Goal: Task Accomplishment & Management: Manage account settings

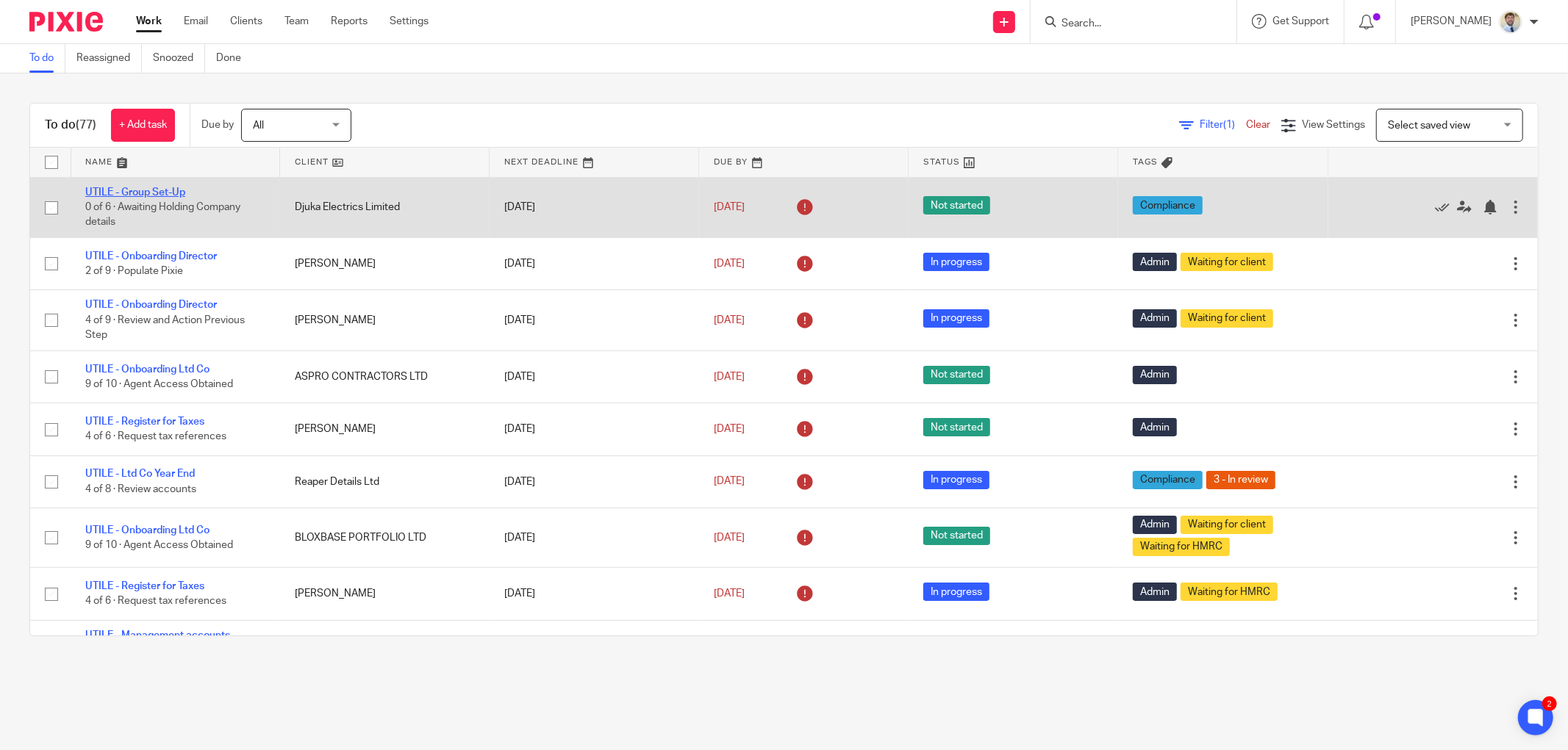
click at [166, 193] on link "UTILE - Group Set-Up" at bounding box center [135, 193] width 100 height 10
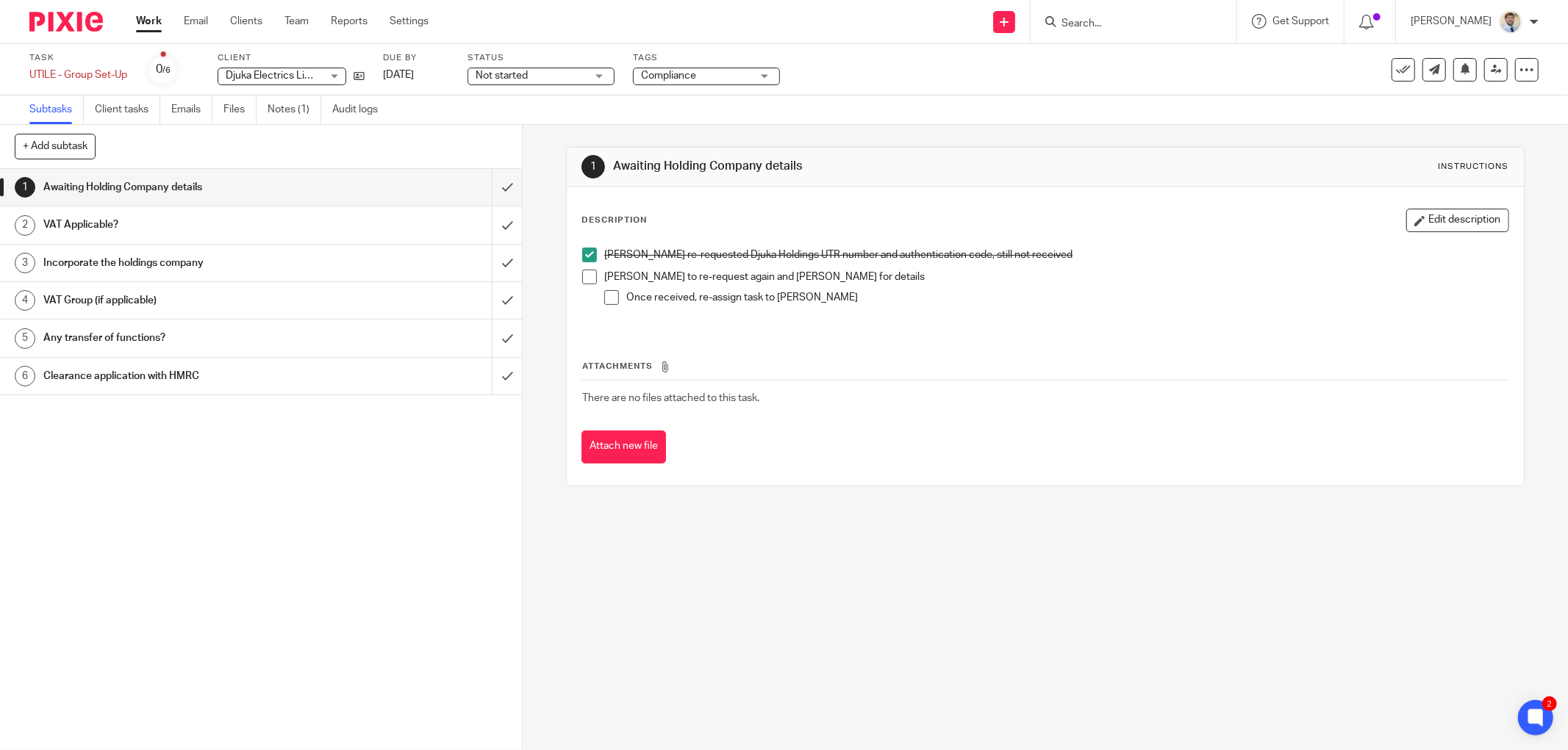
click at [582, 277] on span at bounding box center [590, 277] width 15 height 15
click at [612, 300] on span at bounding box center [612, 298] width 15 height 15
click at [1104, 24] on input "Search" at bounding box center [1126, 24] width 133 height 13
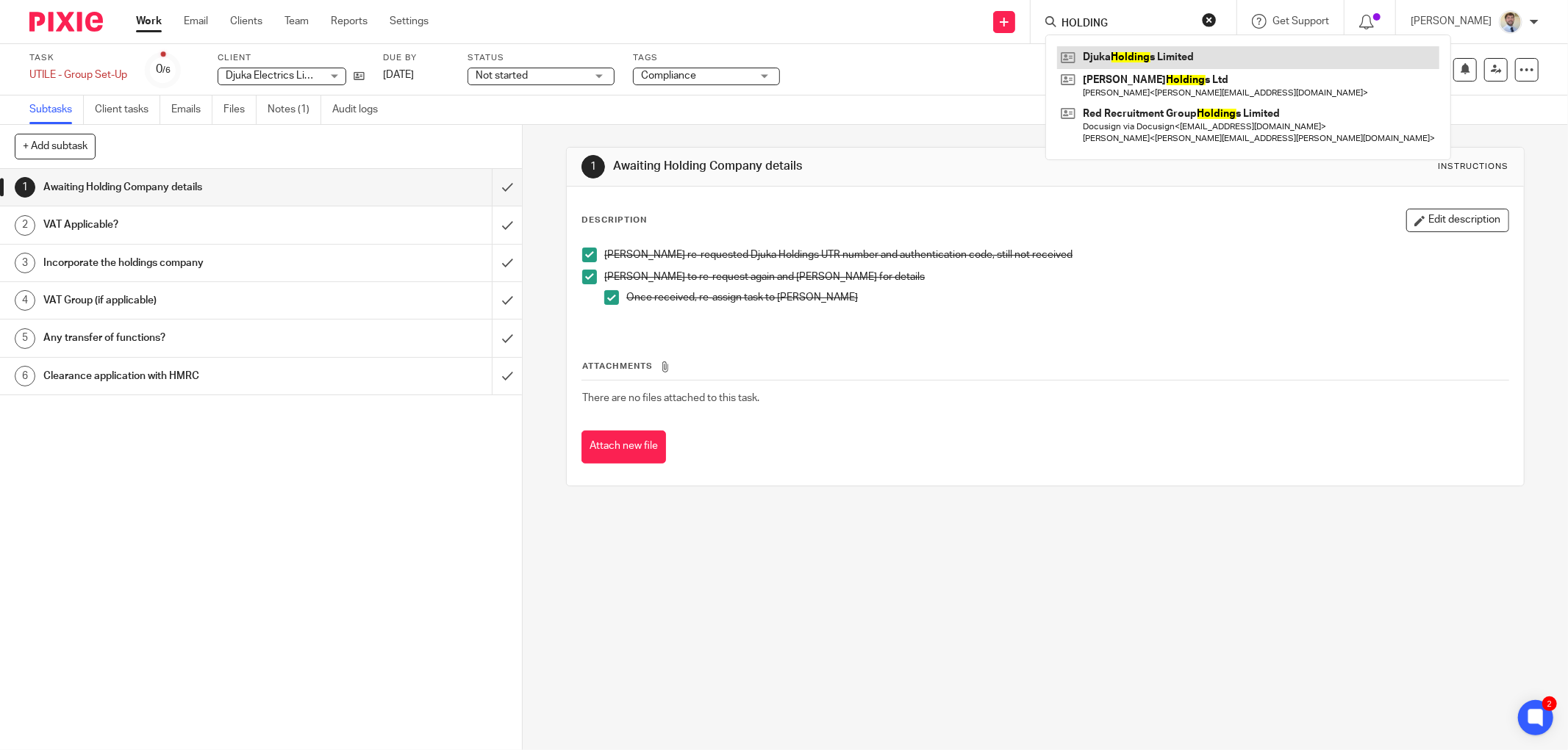
type input "HOLDING"
click at [1101, 52] on link at bounding box center [1248, 57] width 382 height 22
drag, startPoint x: 550, startPoint y: 181, endPoint x: 558, endPoint y: 179, distance: 8.2
click at [549, 182] on div "1 Awaiting Holding Company details Instructions Description Edit description El…" at bounding box center [1045, 438] width 1045 height 626
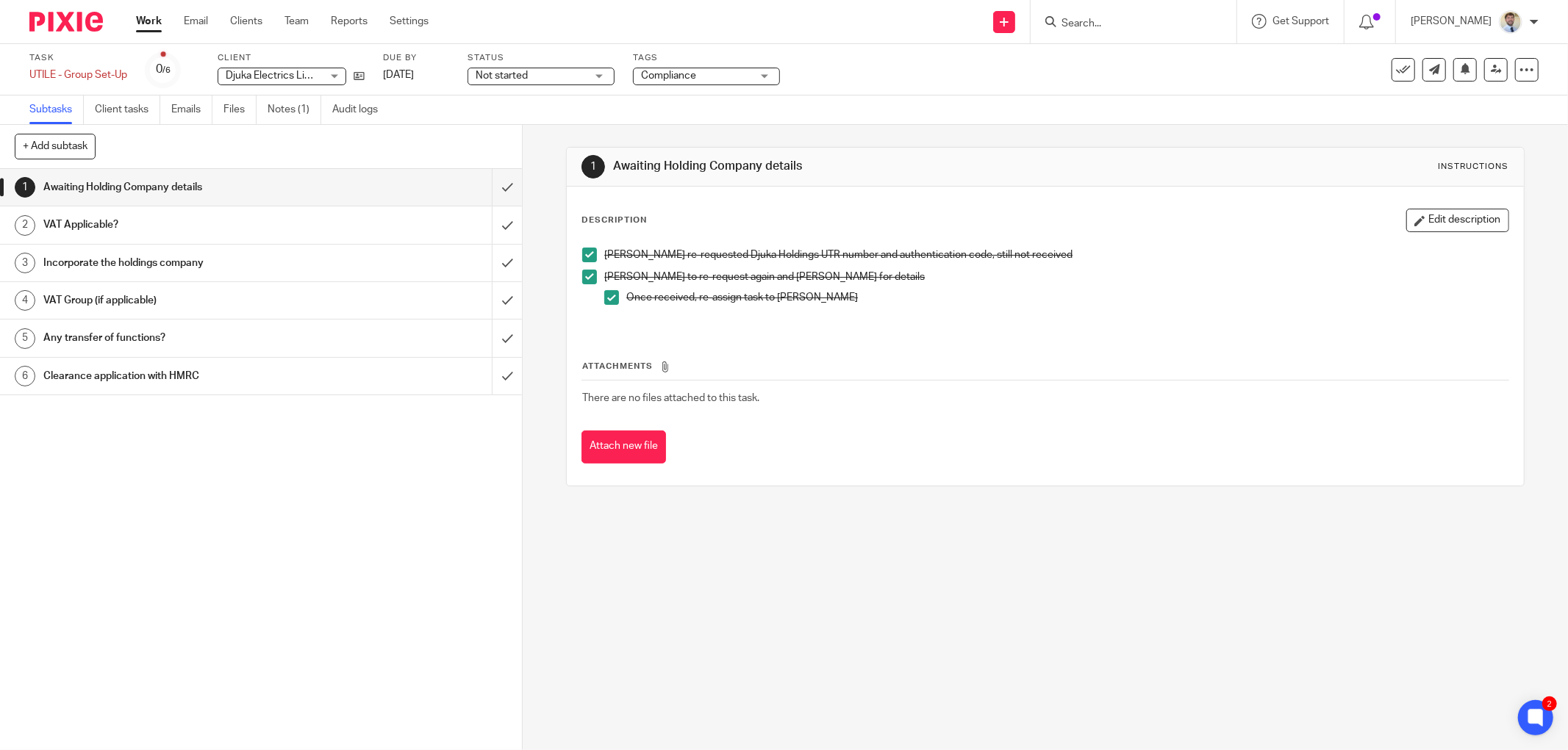
click at [510, 168] on div "+ Add subtask Cancel + Add" at bounding box center [261, 147] width 522 height 44
click at [507, 168] on div "+ Add subtask Cancel + Add" at bounding box center [261, 147] width 522 height 44
click at [486, 186] on input "submit" at bounding box center [261, 187] width 522 height 37
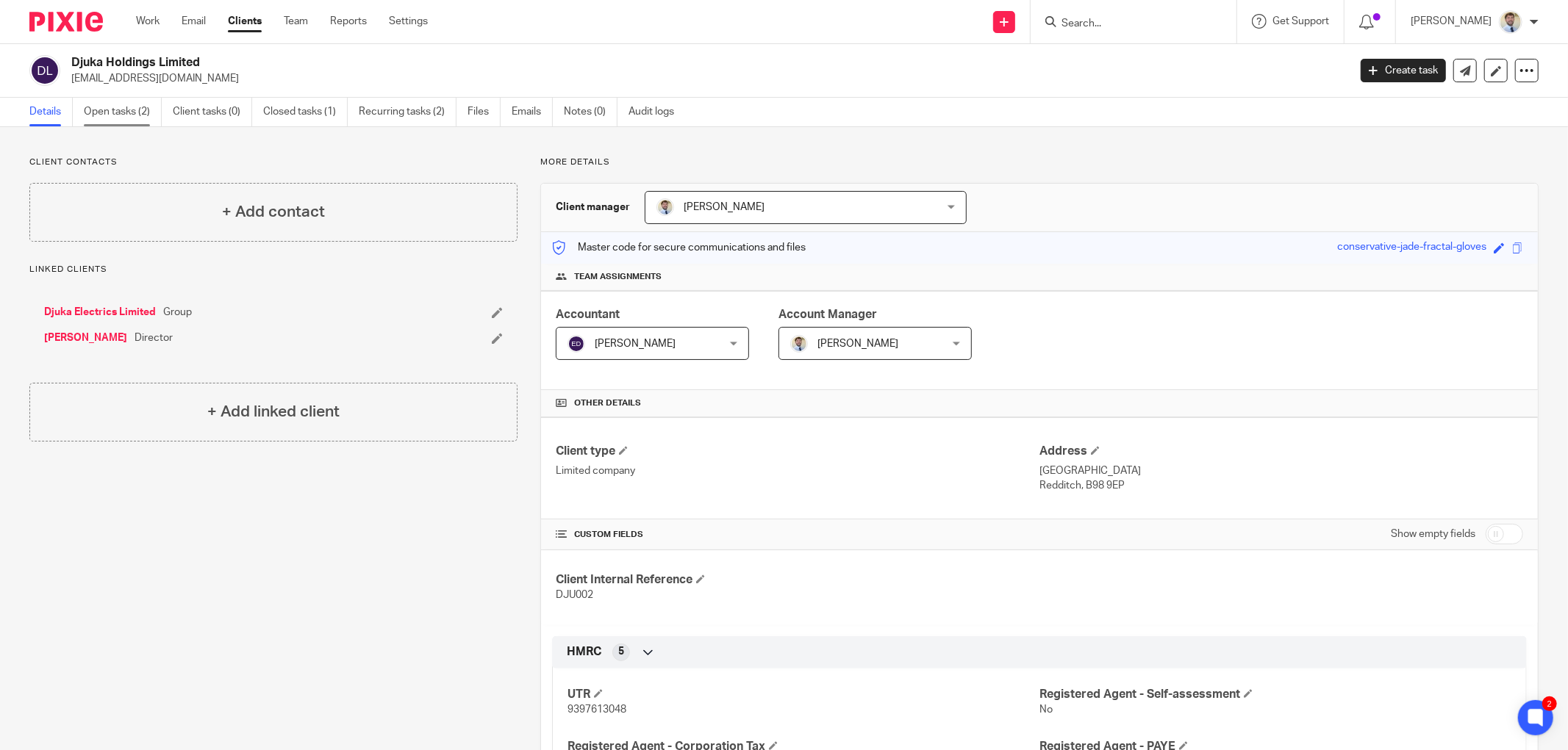
click at [114, 116] on link "Open tasks (2)" at bounding box center [123, 112] width 78 height 29
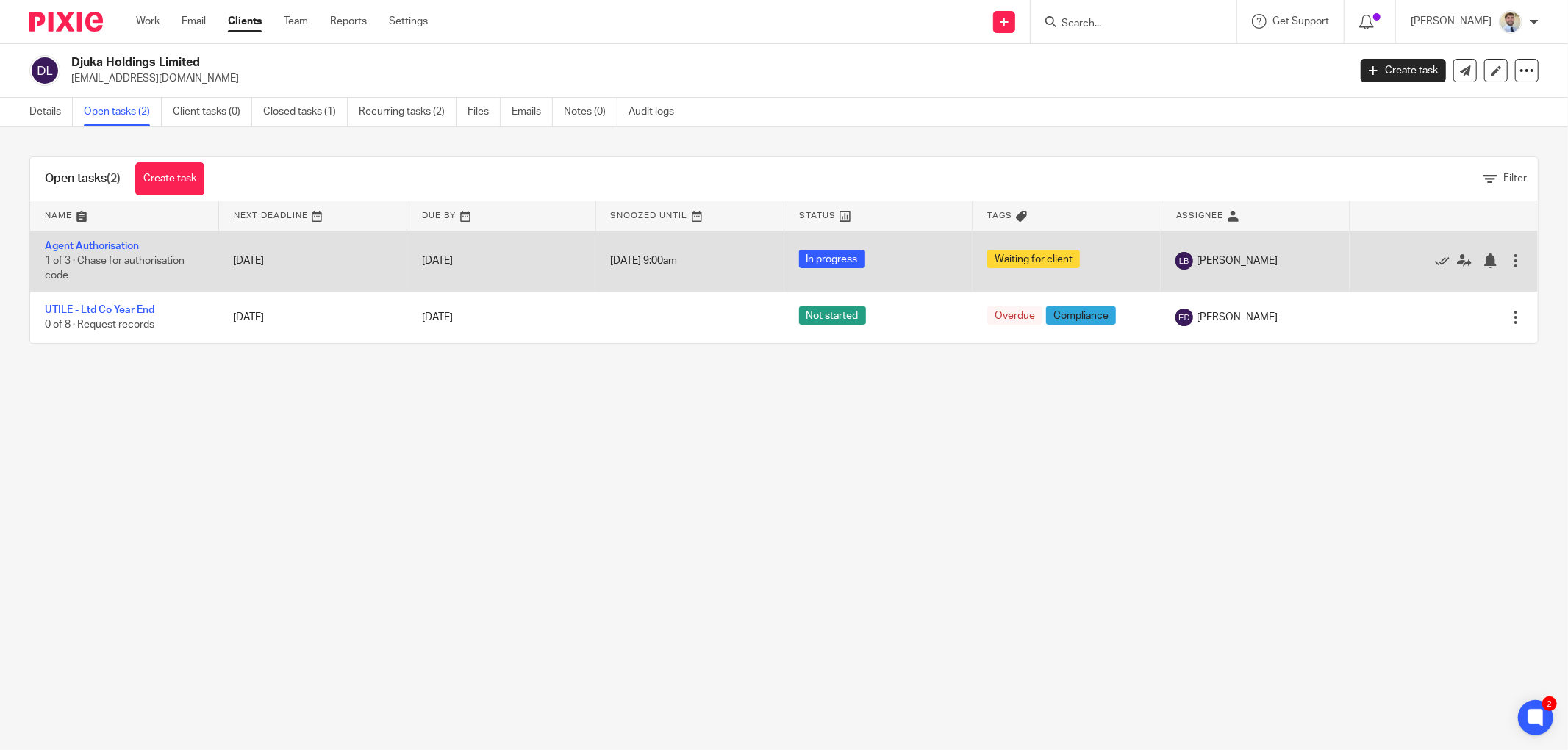
click at [76, 270] on td "Agent Authorisation 1 of 3 · Chase for authorisation code" at bounding box center [124, 260] width 188 height 60
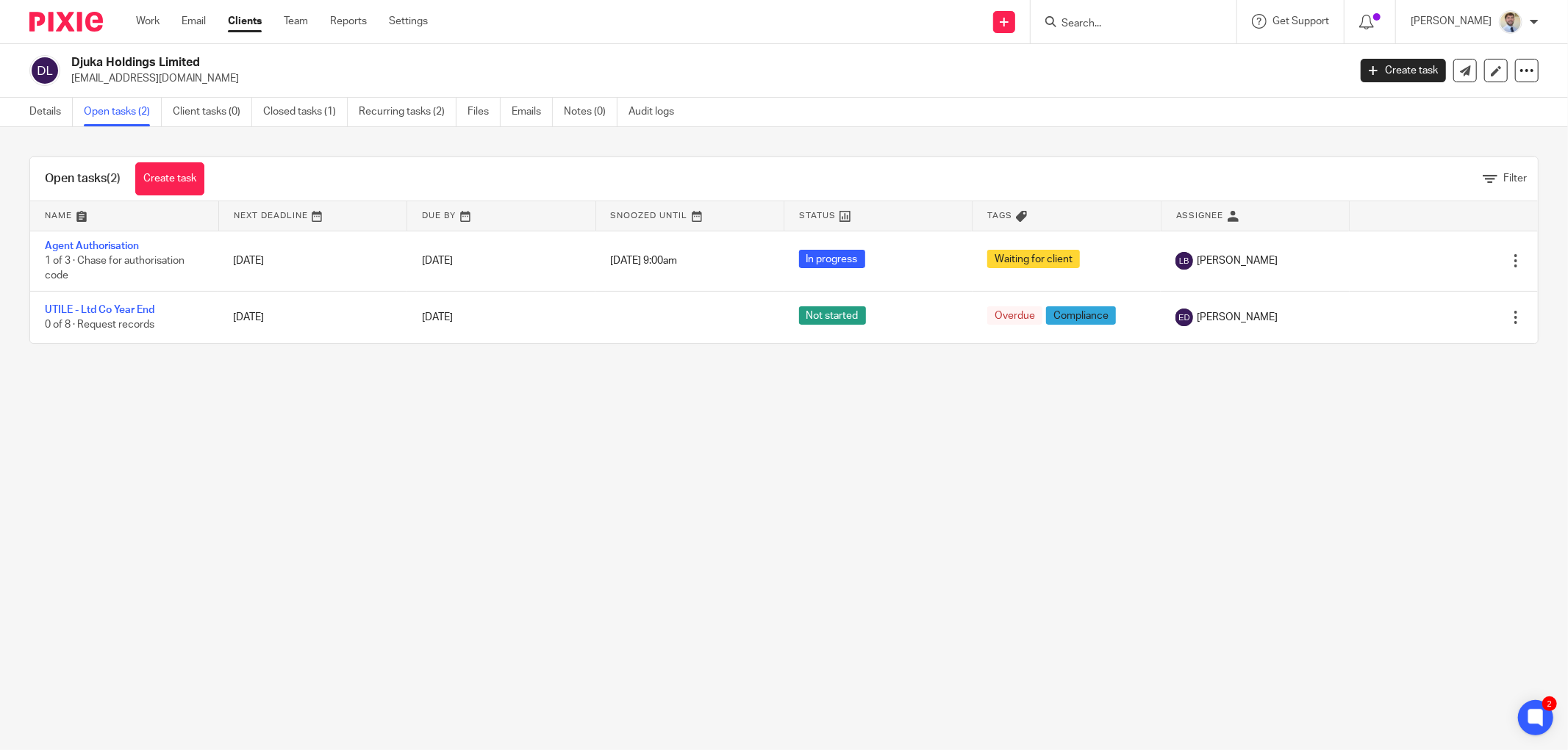
click at [297, 171] on div "Filter" at bounding box center [878, 179] width 1318 height 16
click at [156, 507] on main "Djuka Holdings Limited djukaelectrics@gmail.com Create task Update from Compani…" at bounding box center [784, 375] width 1568 height 750
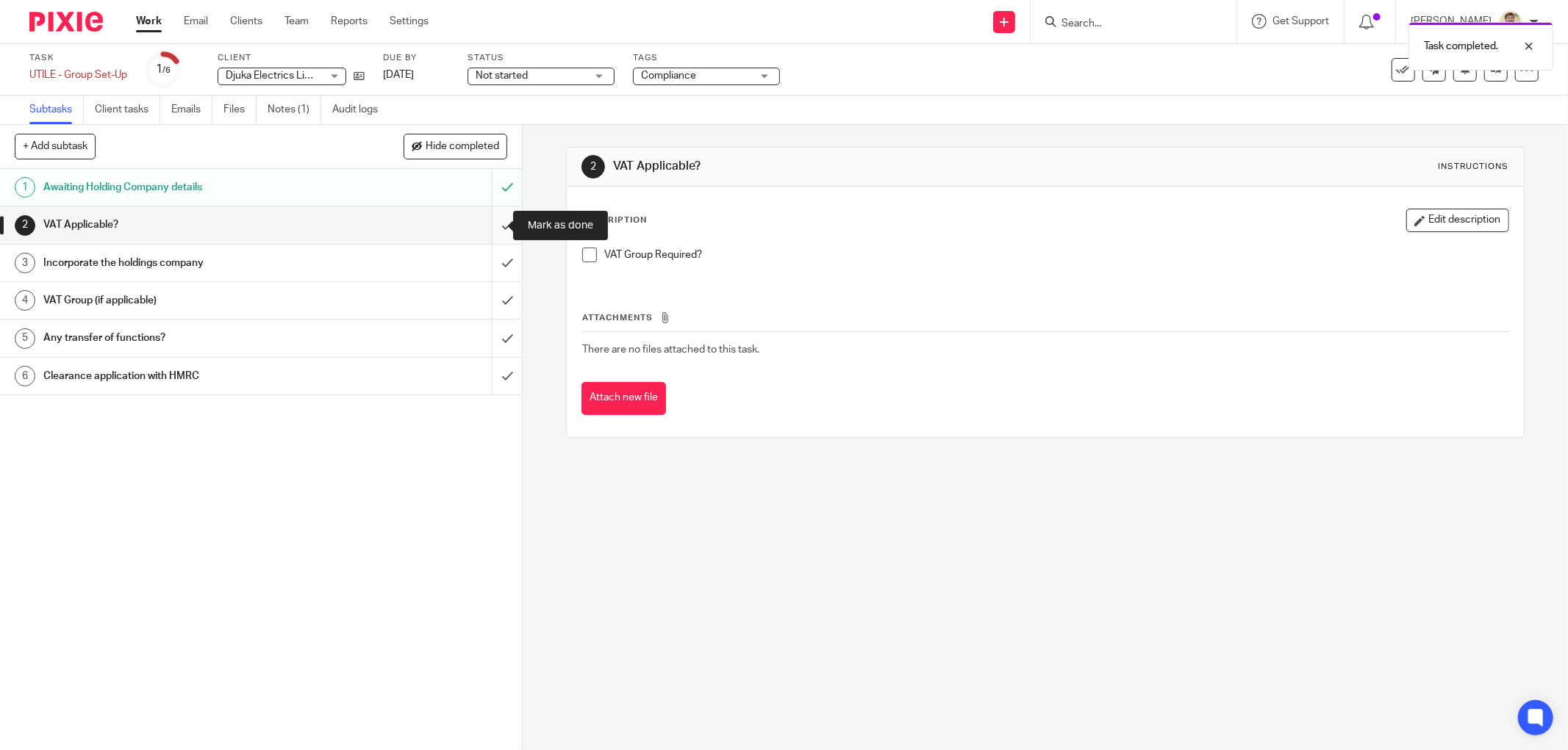
click at [488, 228] on input "submit" at bounding box center [261, 225] width 522 height 37
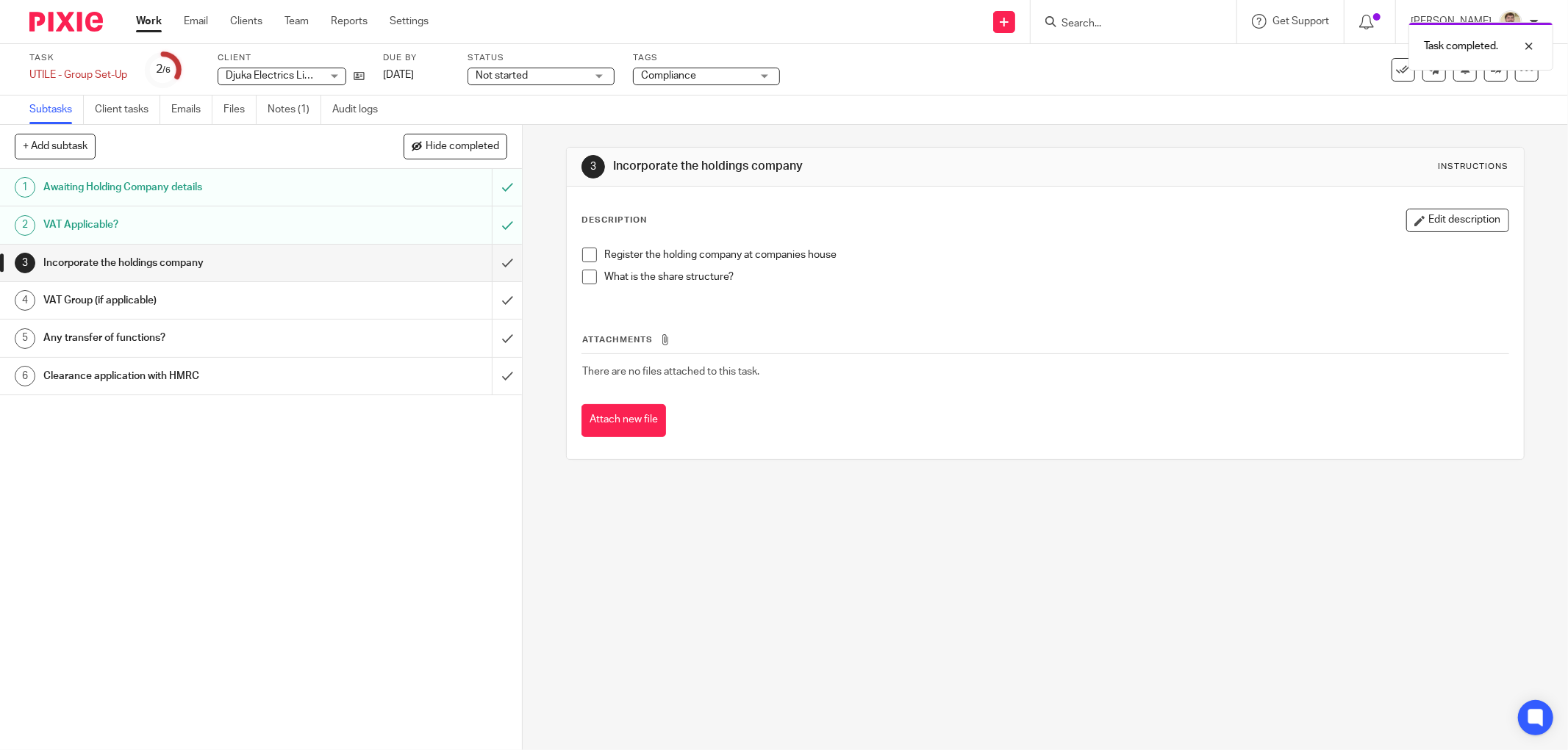
click at [597, 250] on li "Register the holding company at companies house" at bounding box center [1045, 259] width 926 height 22
click at [586, 254] on span at bounding box center [590, 255] width 15 height 15
click at [582, 276] on span at bounding box center [590, 277] width 15 height 15
click at [482, 256] on input "submit" at bounding box center [261, 263] width 522 height 37
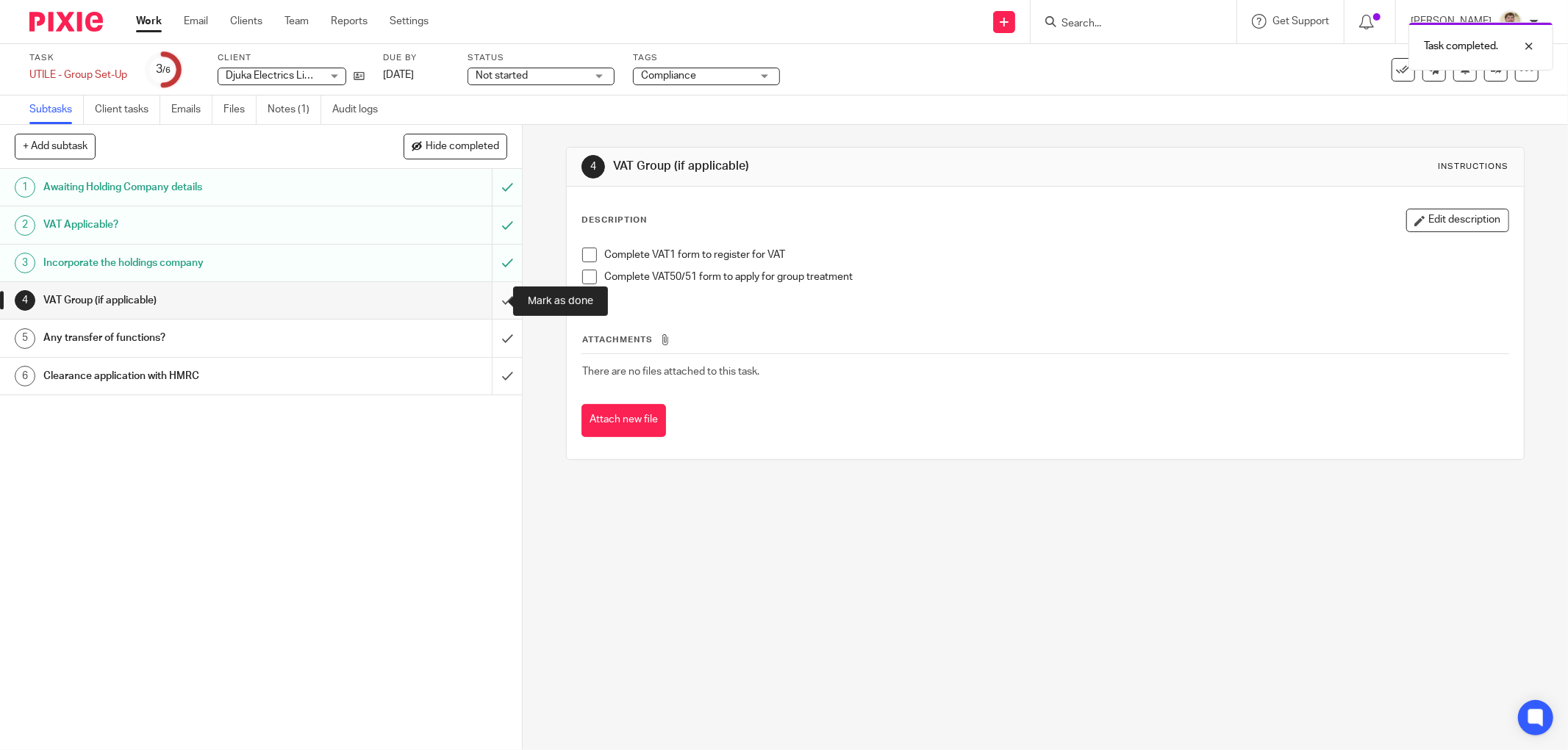
click at [487, 303] on input "submit" at bounding box center [261, 300] width 522 height 37
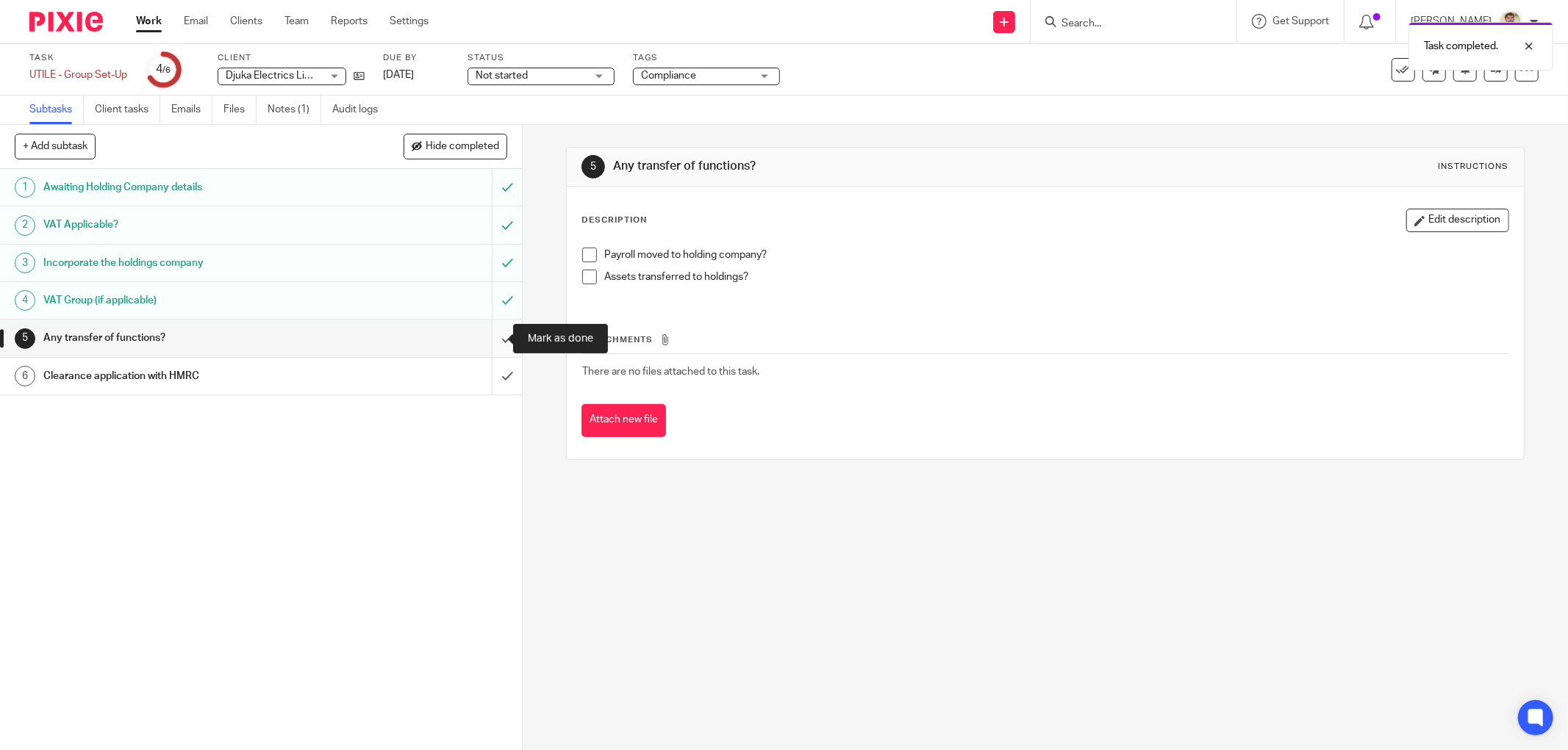
click at [494, 350] on input "submit" at bounding box center [261, 338] width 522 height 37
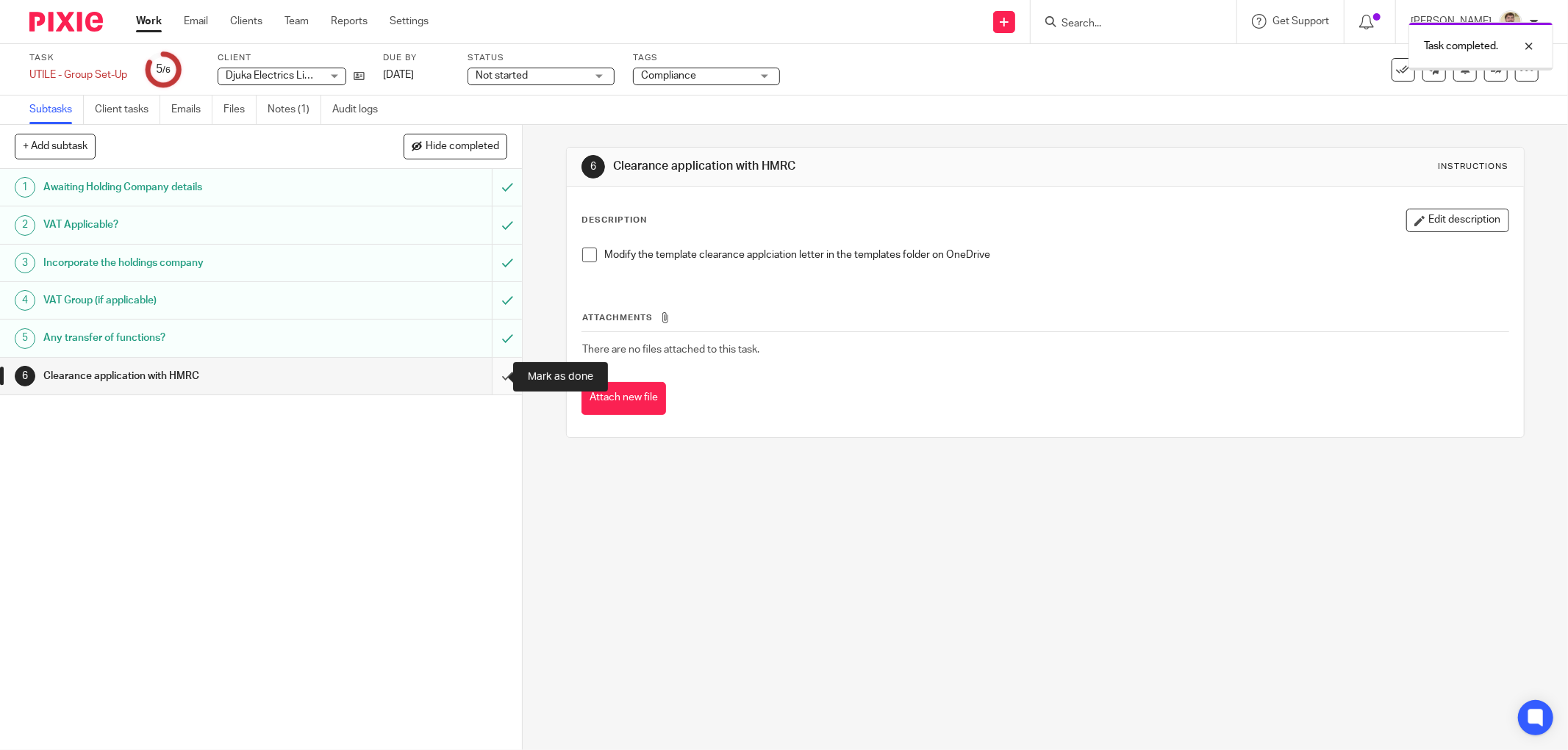
click at [494, 386] on input "submit" at bounding box center [261, 376] width 522 height 37
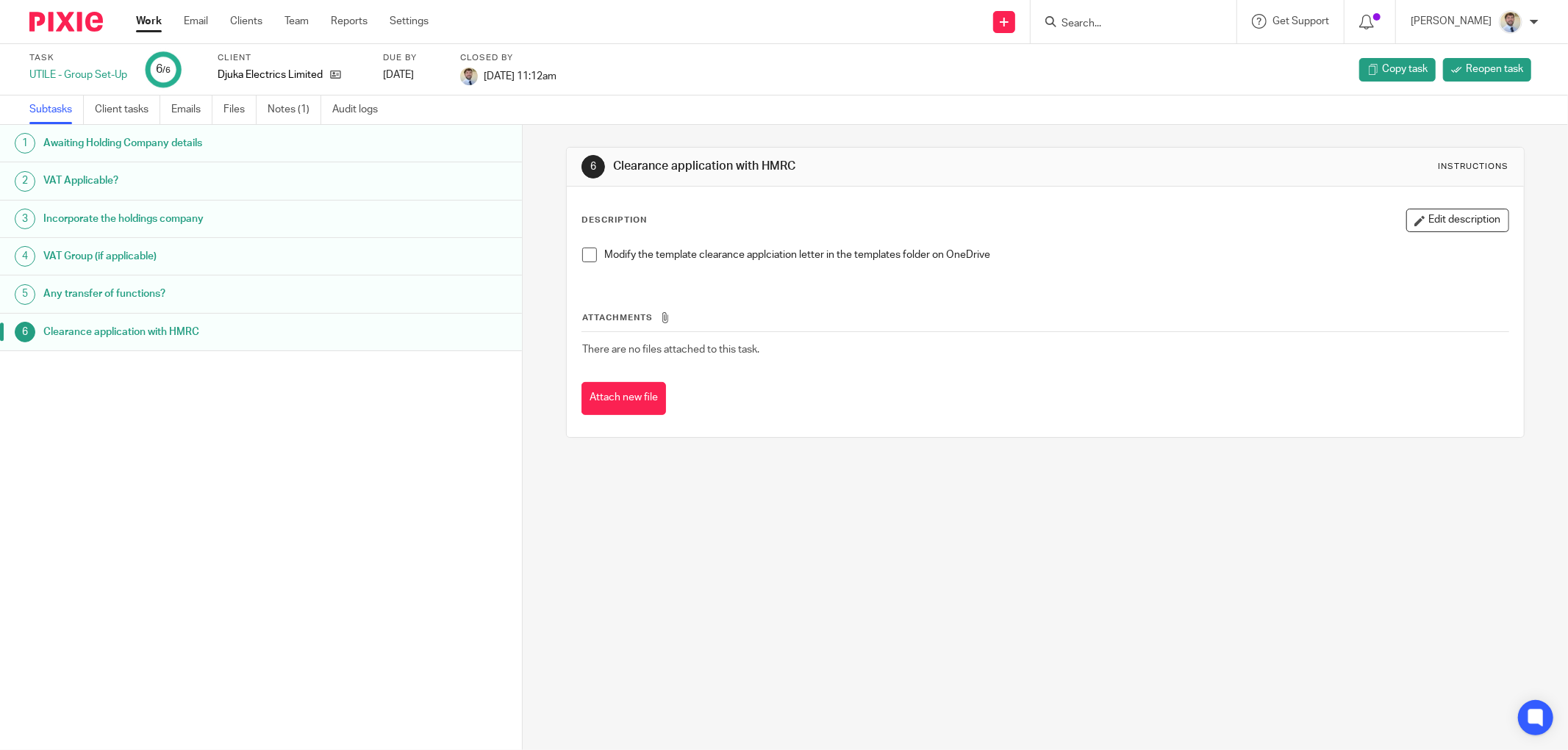
click at [223, 503] on div "1 Awaiting Holding Company details 2 VAT Applicable? 3 Incorporate the holdings…" at bounding box center [261, 416] width 522 height 581
click at [144, 12] on div "Work Email Clients Team Reports Settings Work Email Clients Team Reports Settin…" at bounding box center [286, 21] width 329 height 44
click at [145, 18] on link "Work" at bounding box center [148, 21] width 26 height 15
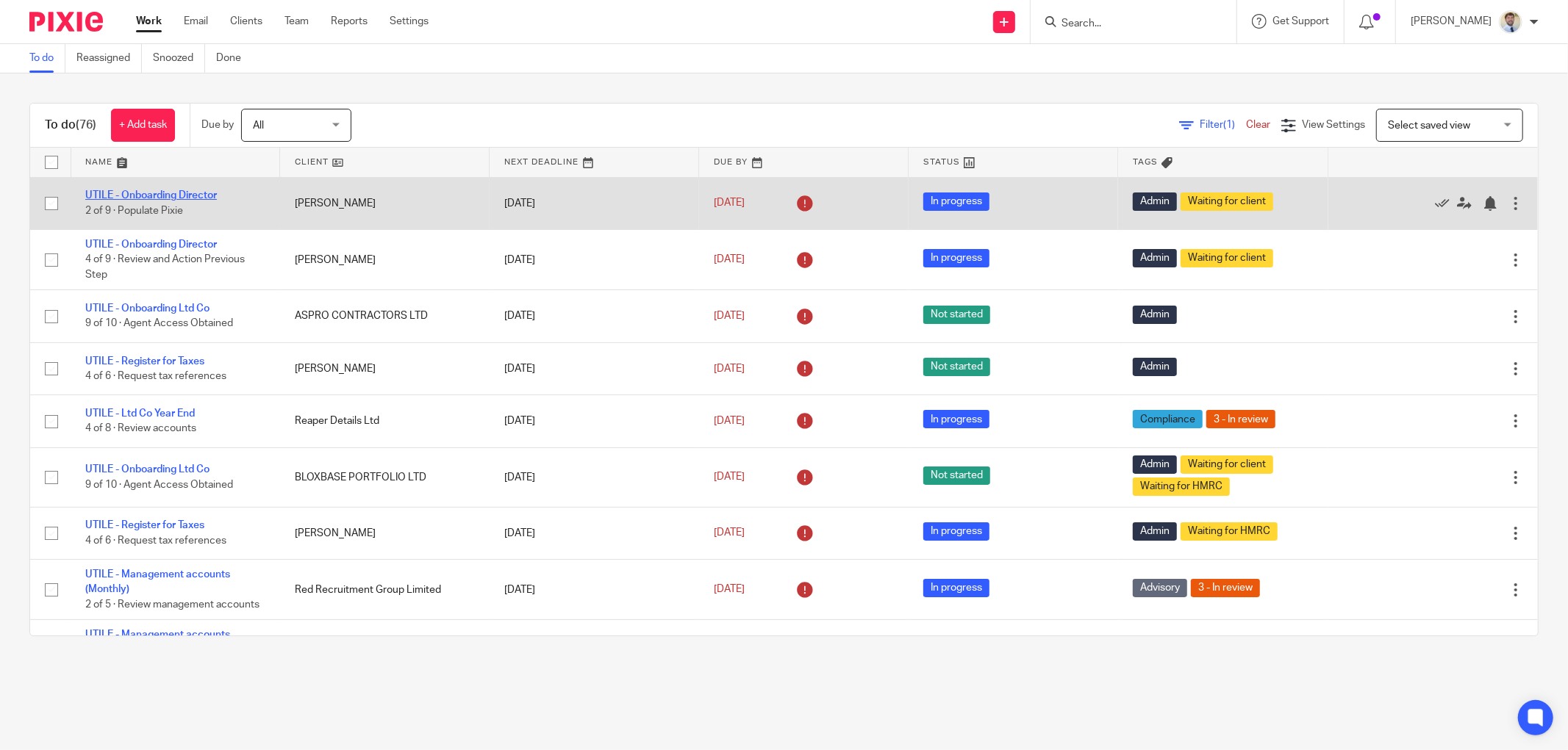
click at [154, 193] on link "UTILE - Onboarding Director" at bounding box center [152, 195] width 132 height 10
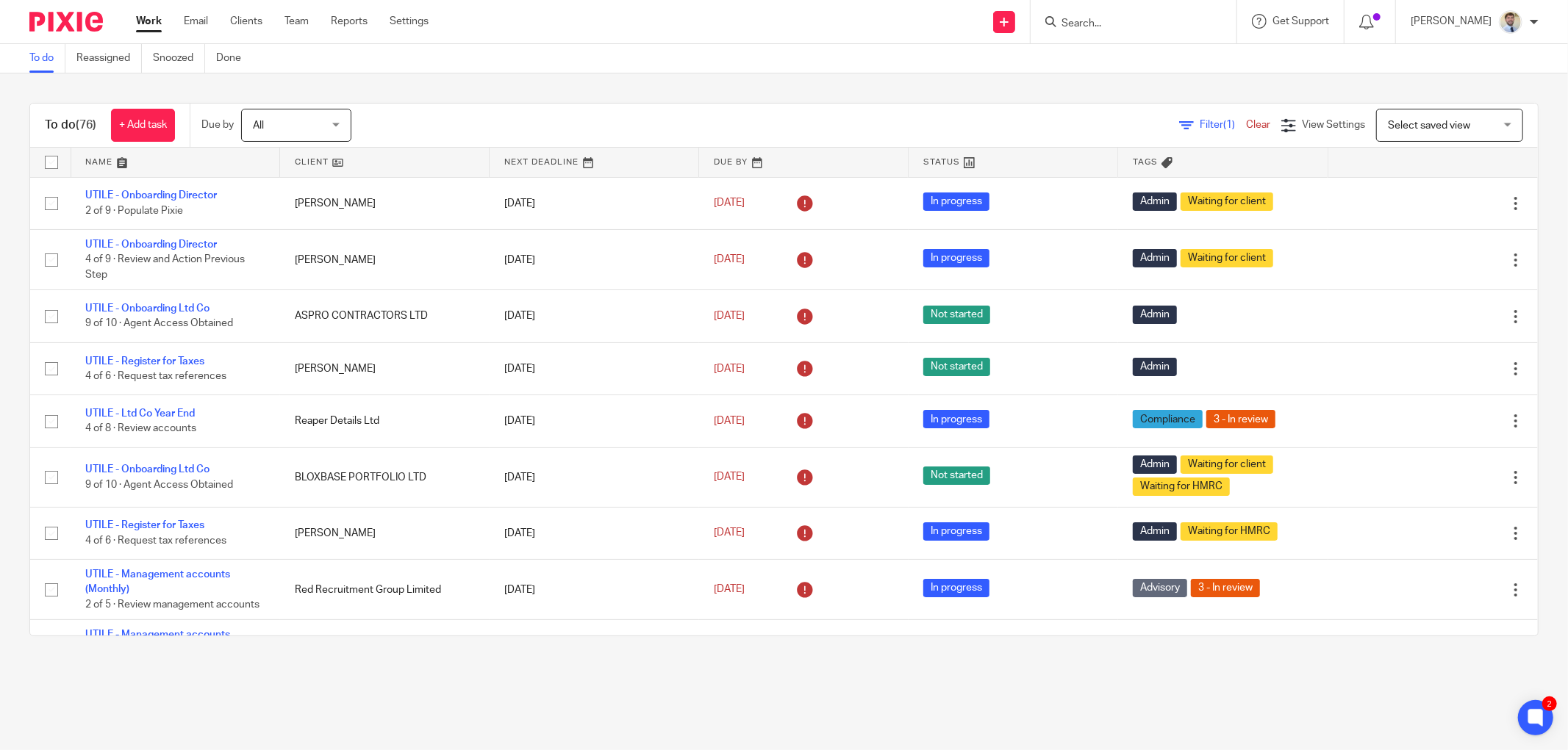
click at [867, 99] on div "To do (76) + Add task Due by All All [DATE] [DATE] This week Next week This mon…" at bounding box center [784, 369] width 1568 height 592
click at [1118, 17] on input "Search" at bounding box center [1126, 24] width 133 height 13
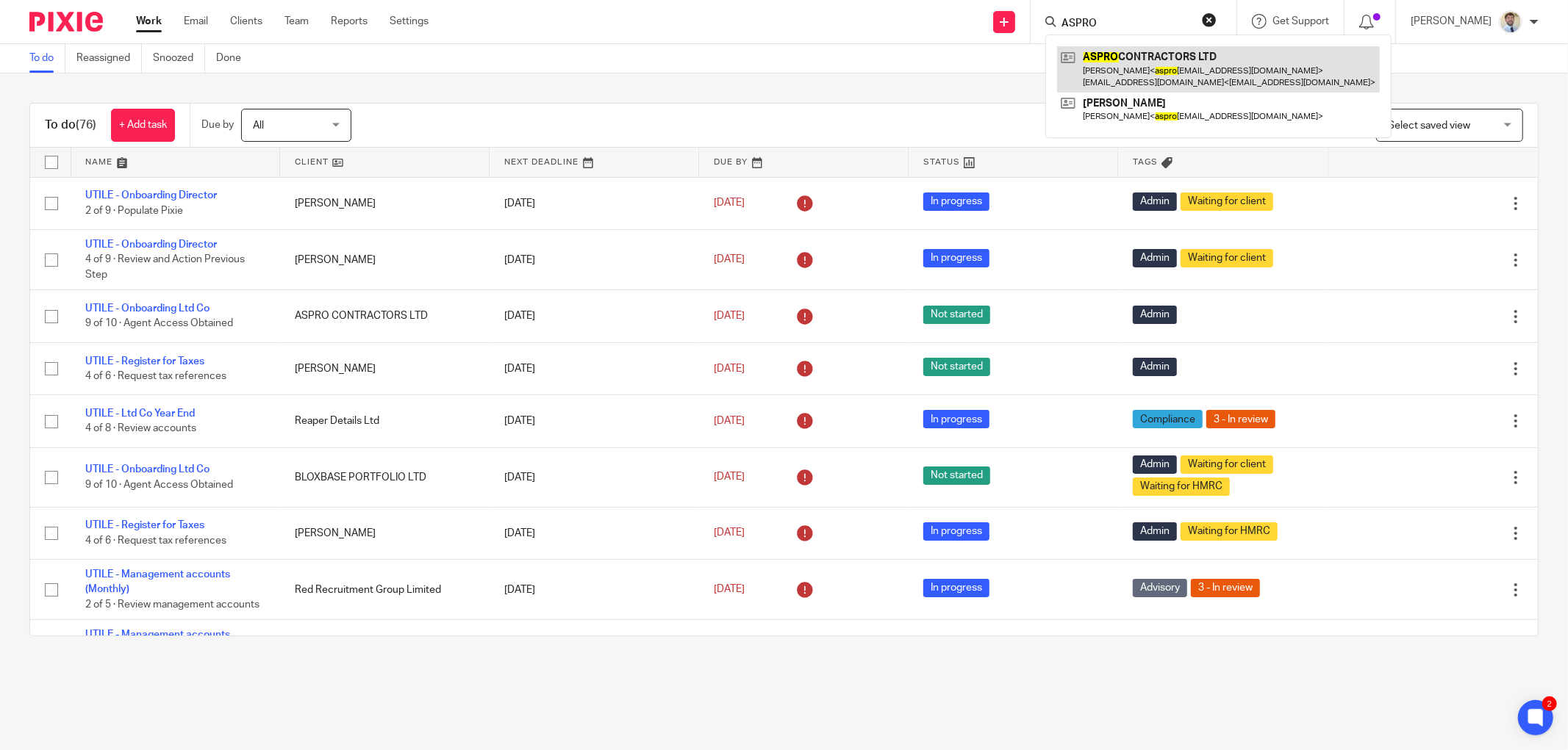
type input "ASPRO"
click at [1129, 54] on link at bounding box center [1218, 68] width 323 height 45
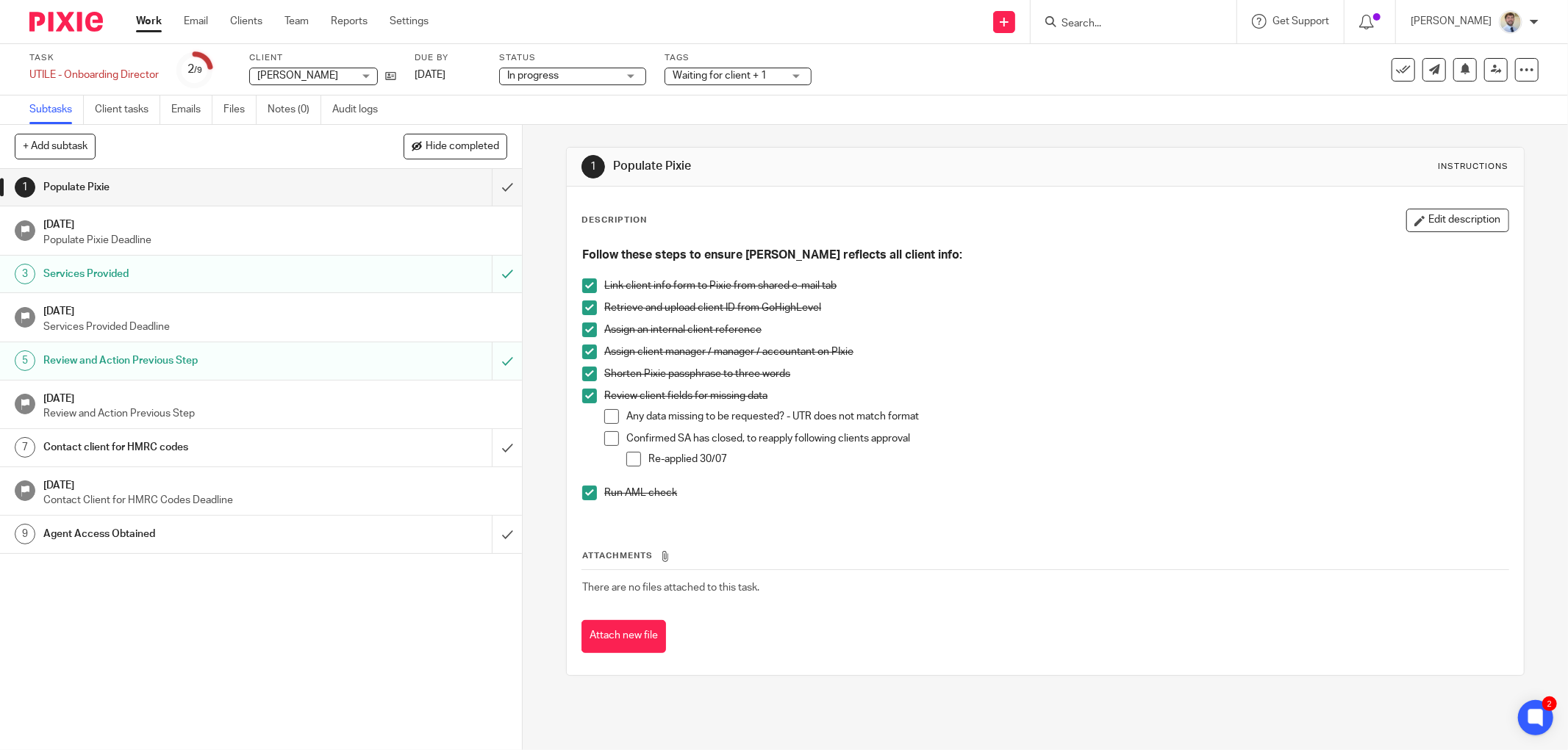
click at [750, 459] on p "Re-applied 30/07" at bounding box center [1078, 459] width 860 height 15
click at [1406, 226] on button "Edit description" at bounding box center [1457, 220] width 103 height 24
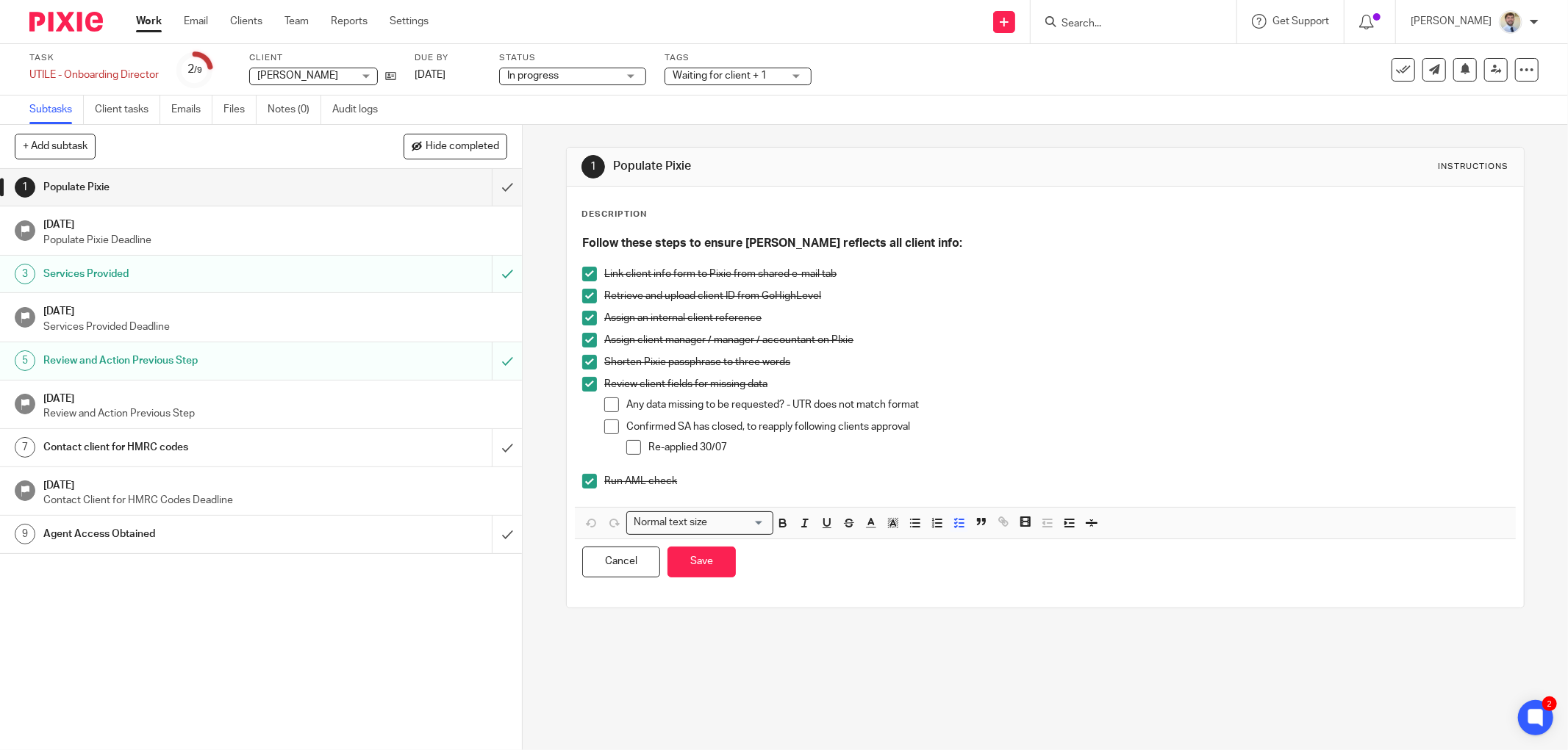
click at [855, 444] on p "Re-applied 30/07" at bounding box center [1078, 448] width 860 height 15
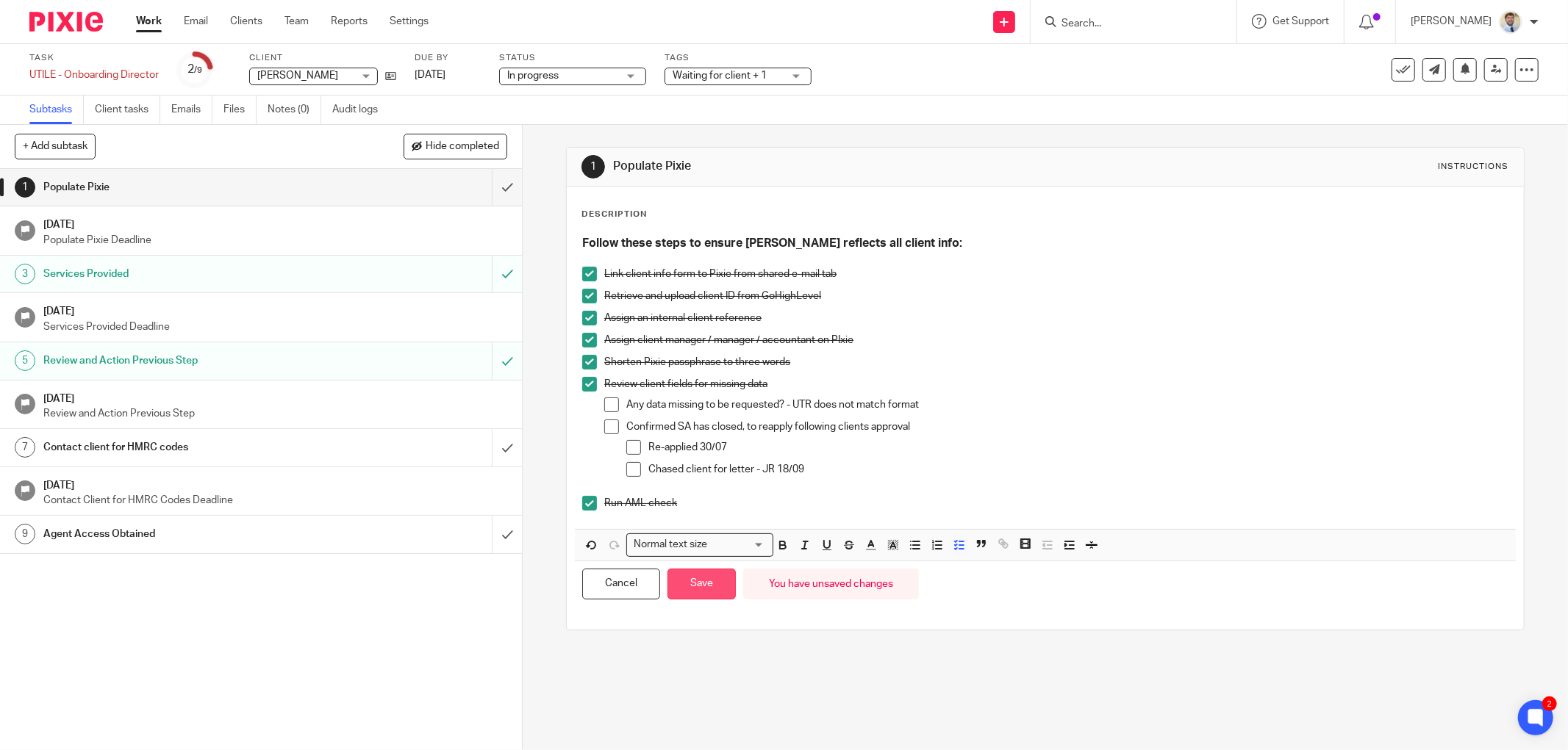
click at [674, 585] on button "Save" at bounding box center [701, 585] width 68 height 31
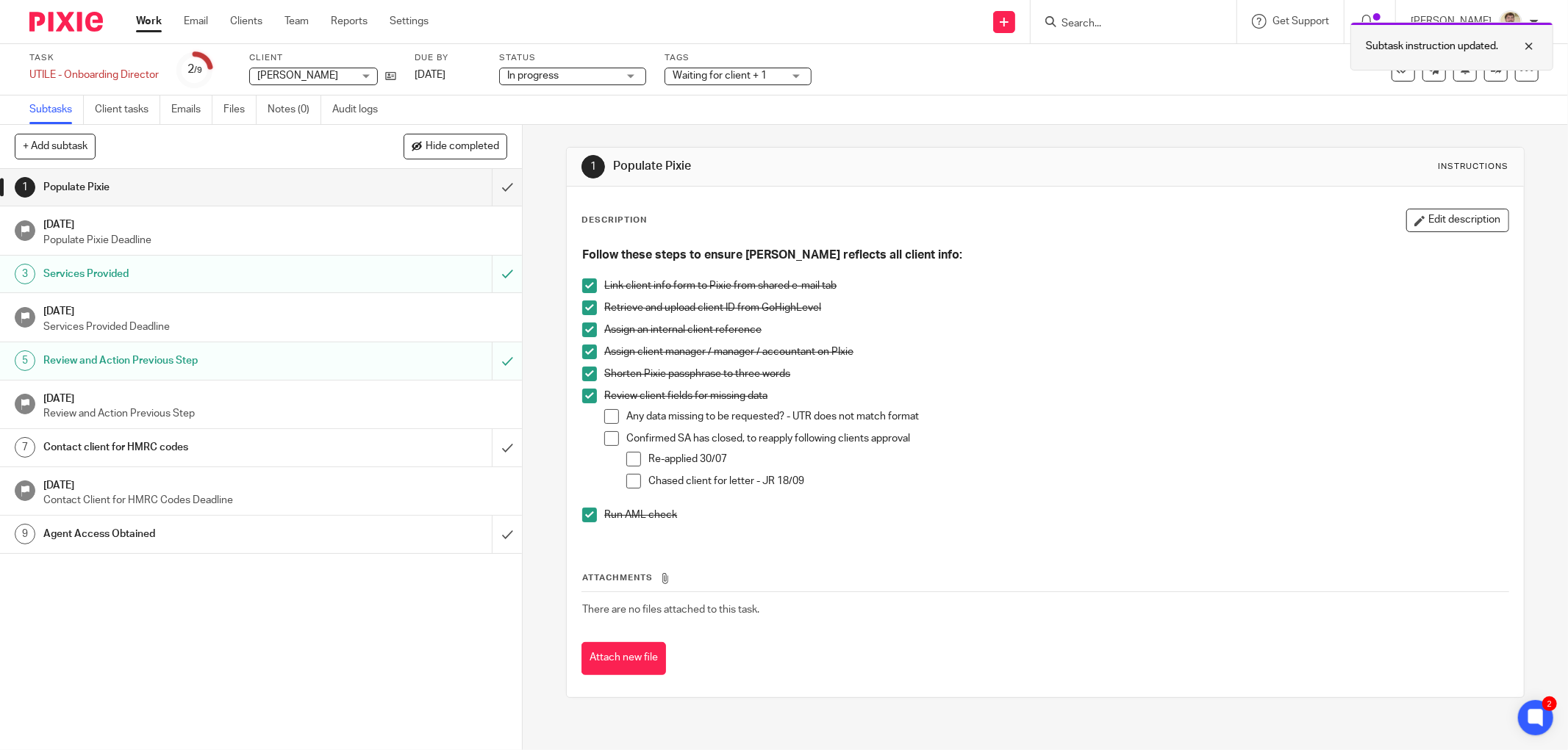
click at [1531, 43] on div at bounding box center [1518, 46] width 40 height 17
click at [1519, 69] on icon at bounding box center [1527, 70] width 15 height 15
click at [1453, 129] on link "Advanced task editor" at bounding box center [1469, 128] width 97 height 10
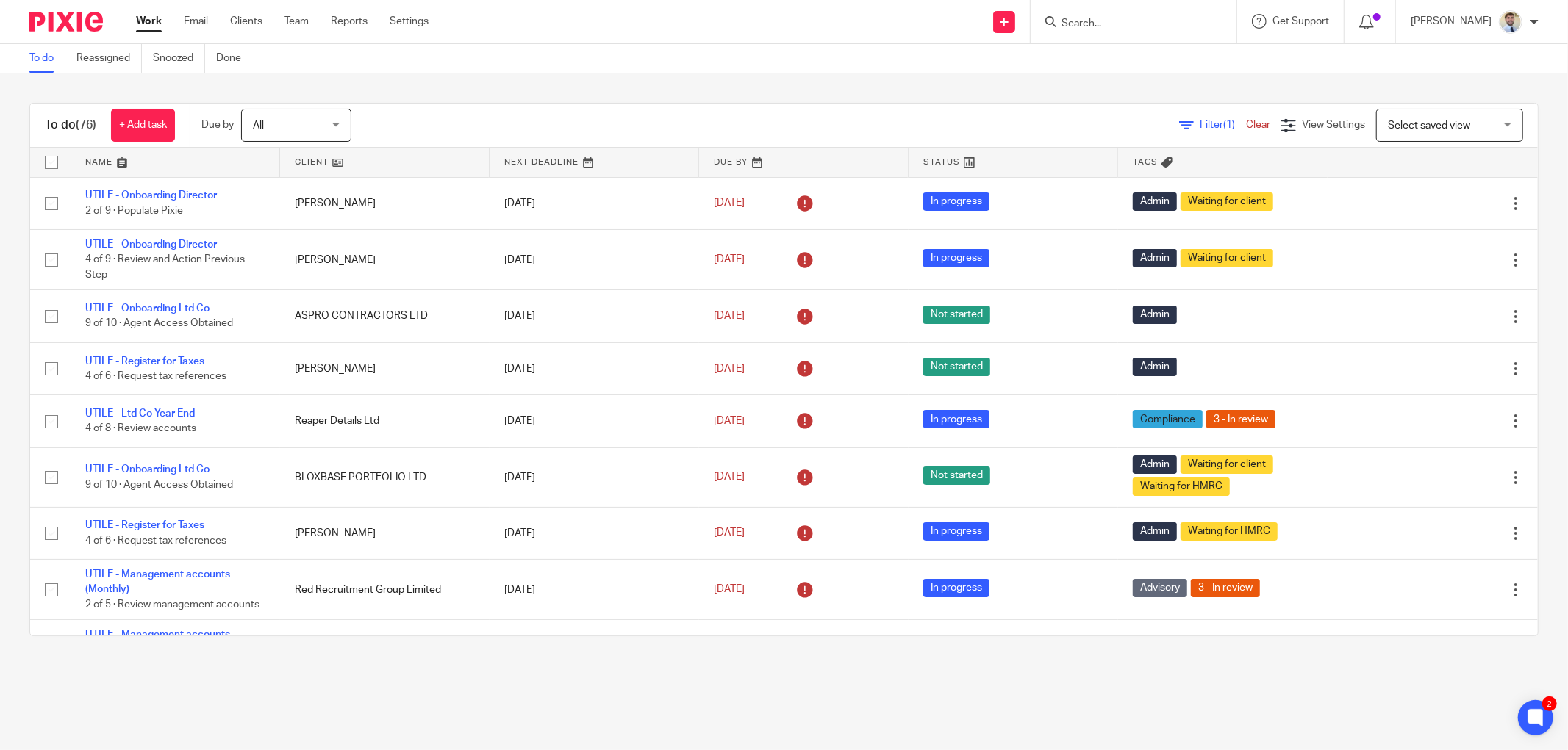
click at [1113, 24] on input "Search" at bounding box center [1126, 24] width 133 height 13
type input "AJP"
click at [1170, 71] on link at bounding box center [1165, 63] width 218 height 34
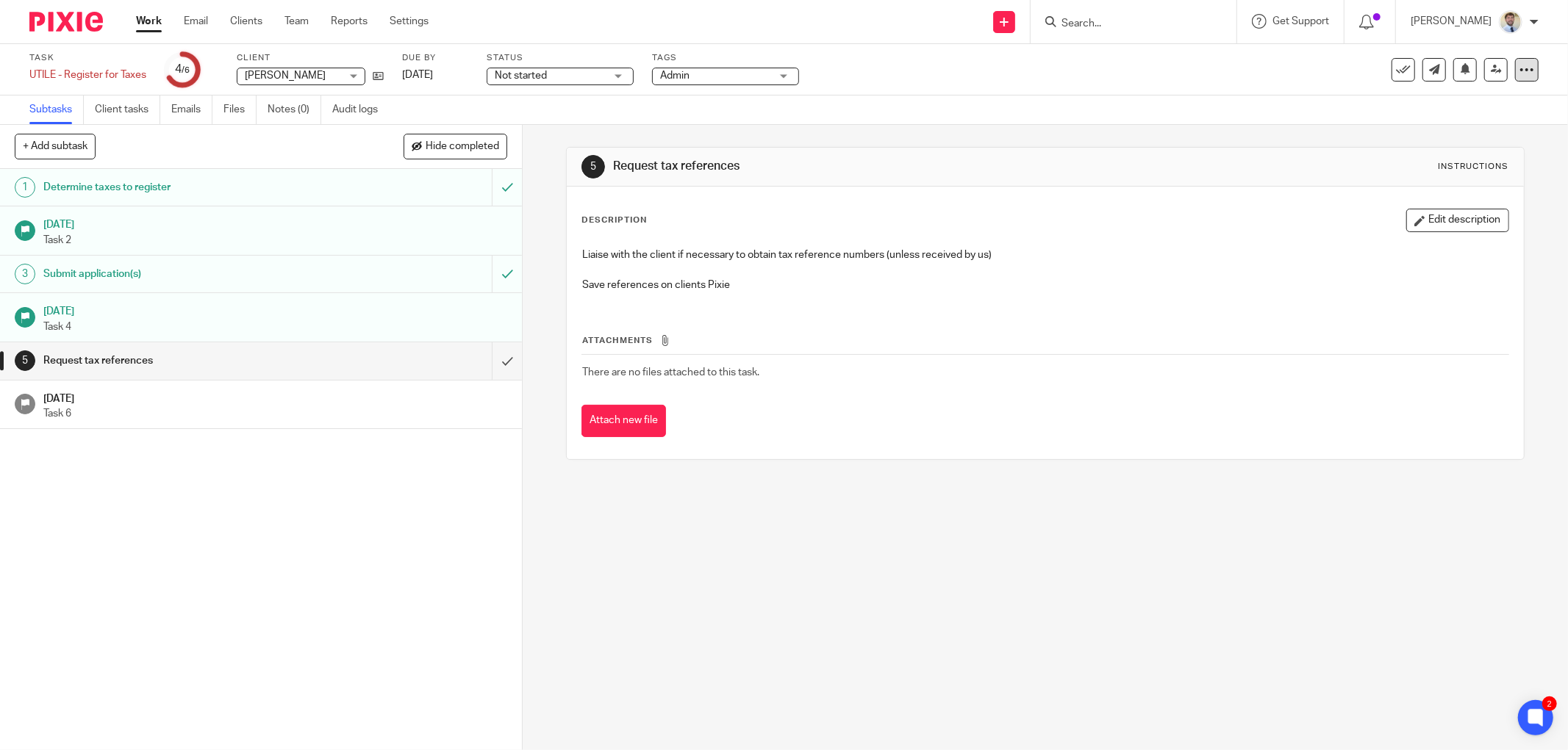
click at [1519, 74] on icon at bounding box center [1527, 70] width 15 height 15
click at [1436, 125] on link "Advanced task editor" at bounding box center [1469, 128] width 97 height 10
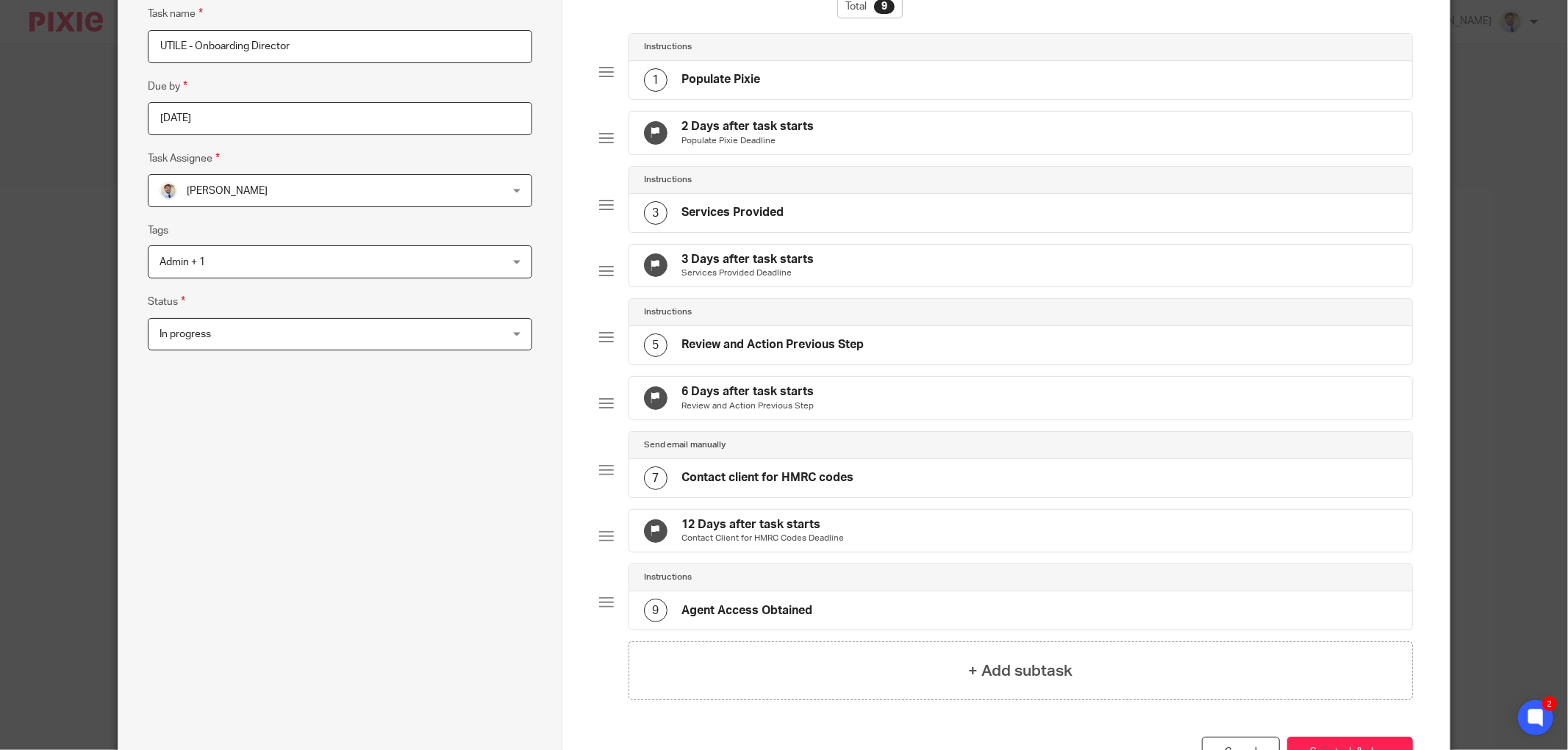
scroll to position [57, 0]
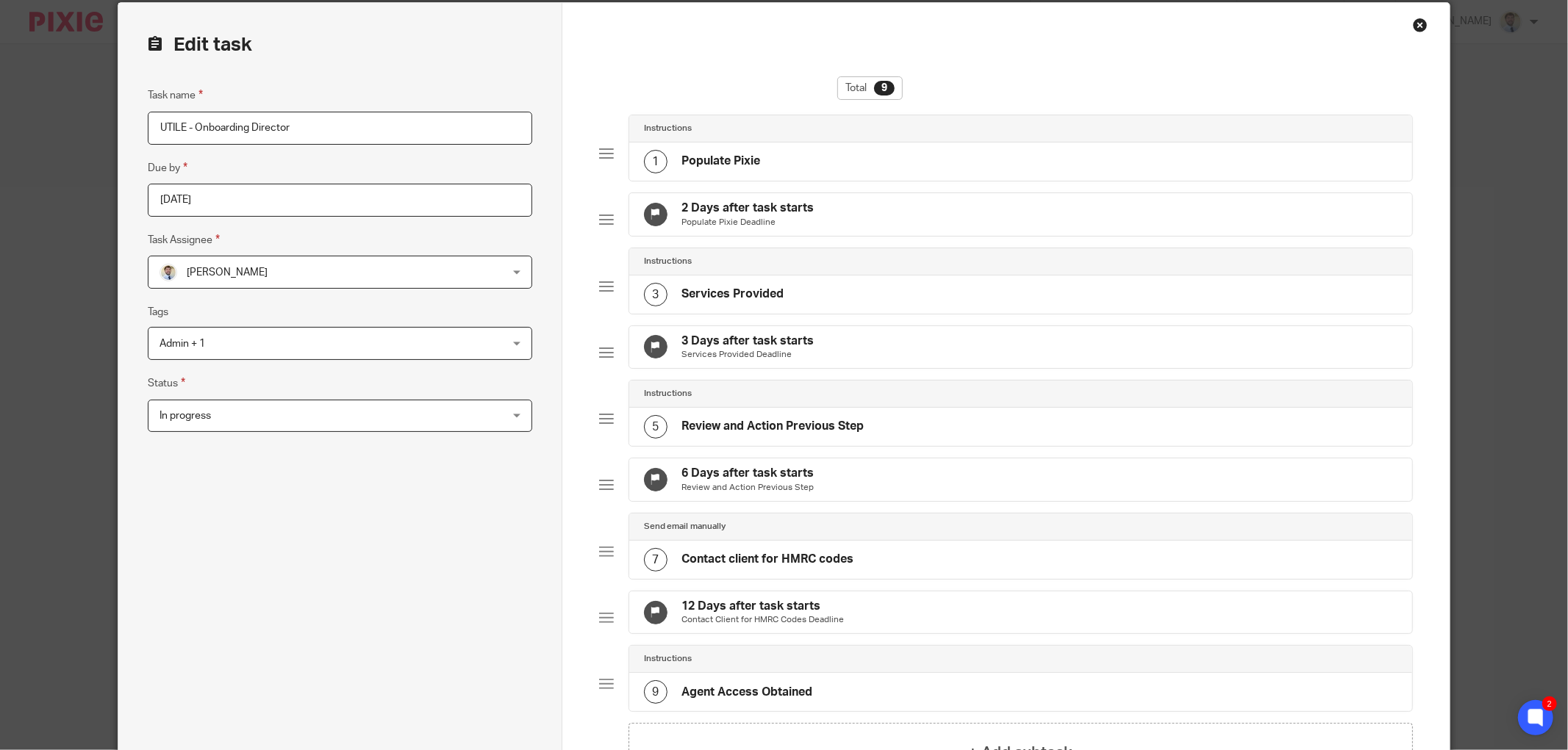
click at [759, 221] on p "Populate Pixie Deadline" at bounding box center [748, 222] width 133 height 12
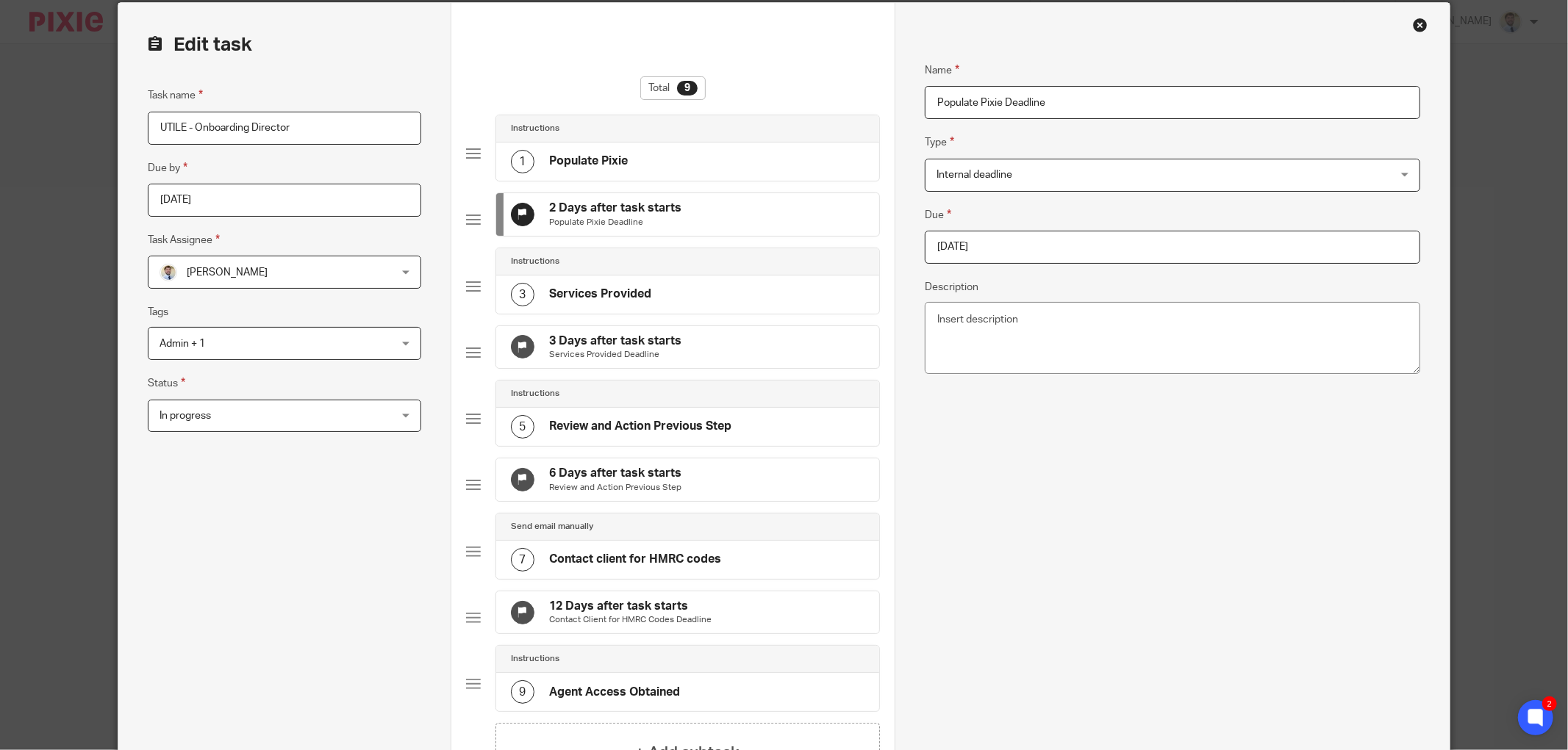
click at [1045, 236] on input "2025-05-20" at bounding box center [1173, 247] width 496 height 33
type input "2025-10-03"
click at [666, 361] on p "Services Provided Deadline" at bounding box center [615, 355] width 133 height 12
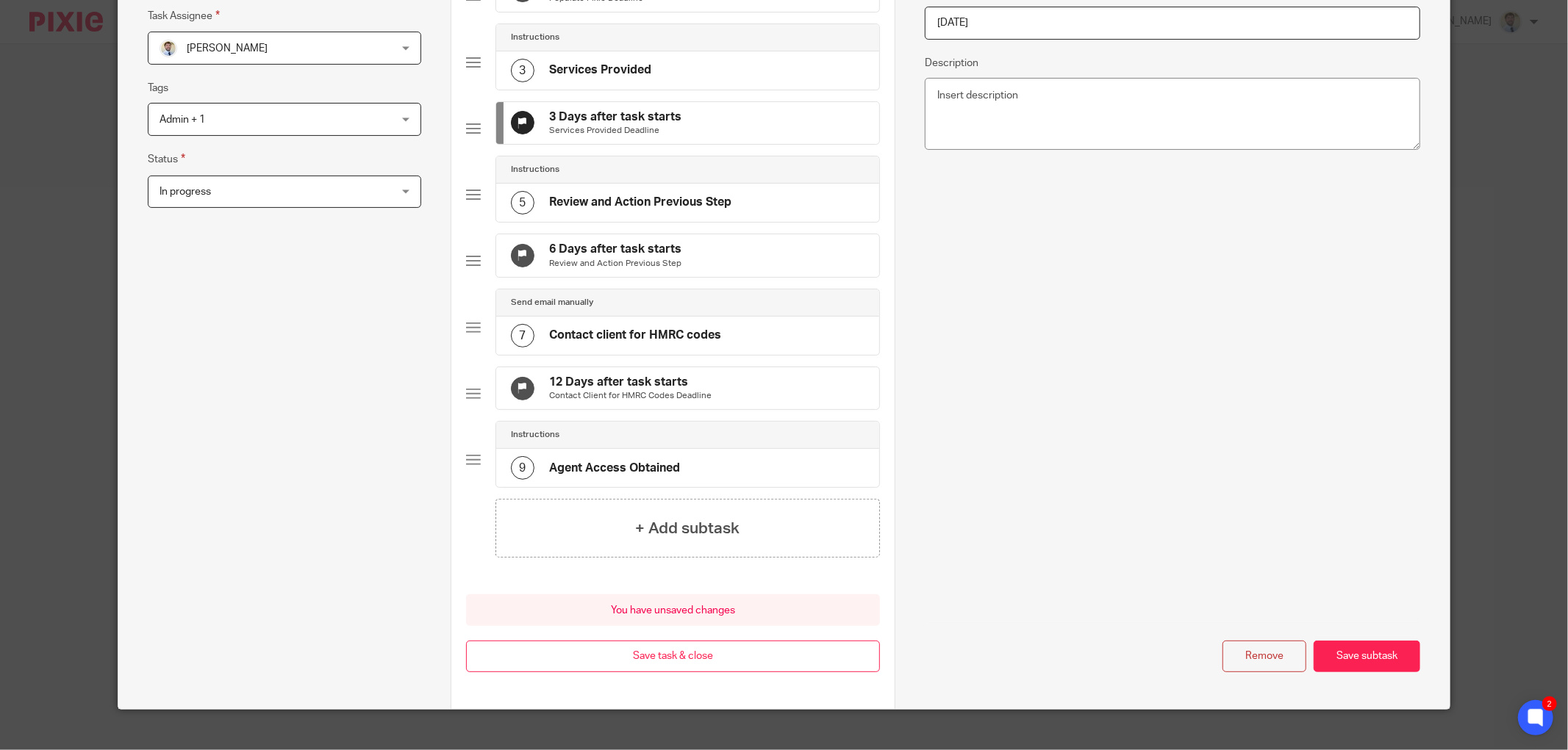
scroll to position [302, 0]
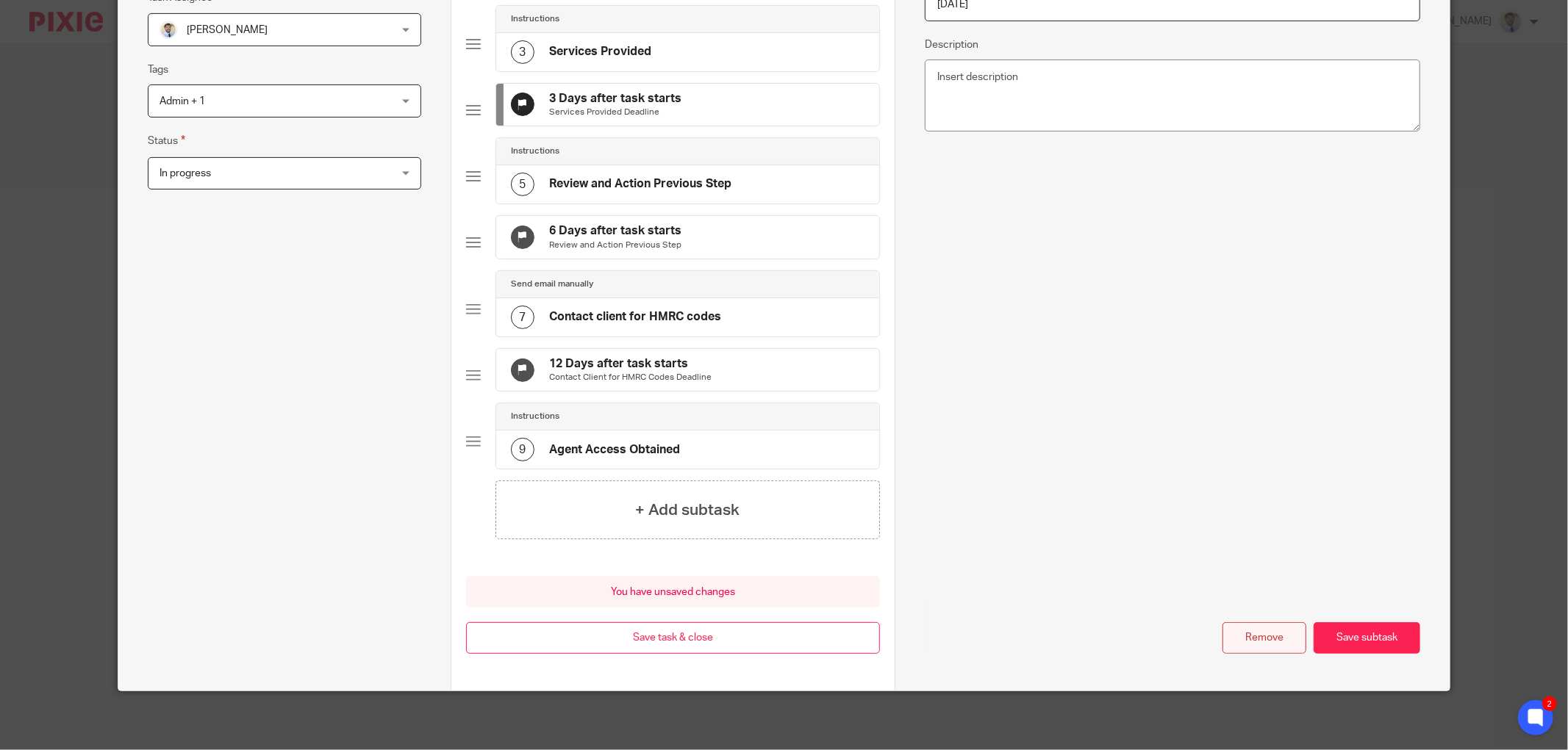
click at [1261, 654] on button "Remove" at bounding box center [1264, 638] width 84 height 31
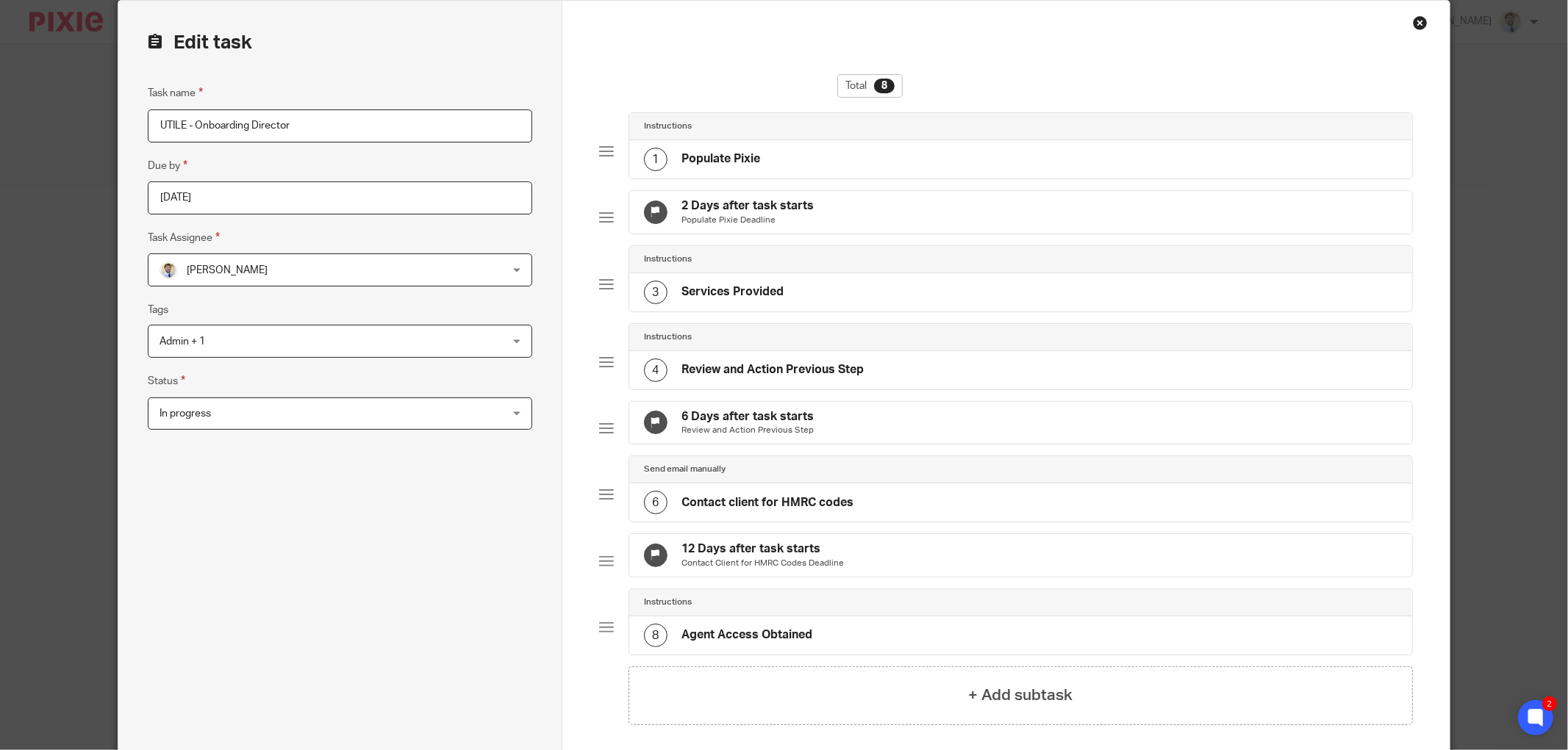
scroll to position [0, 0]
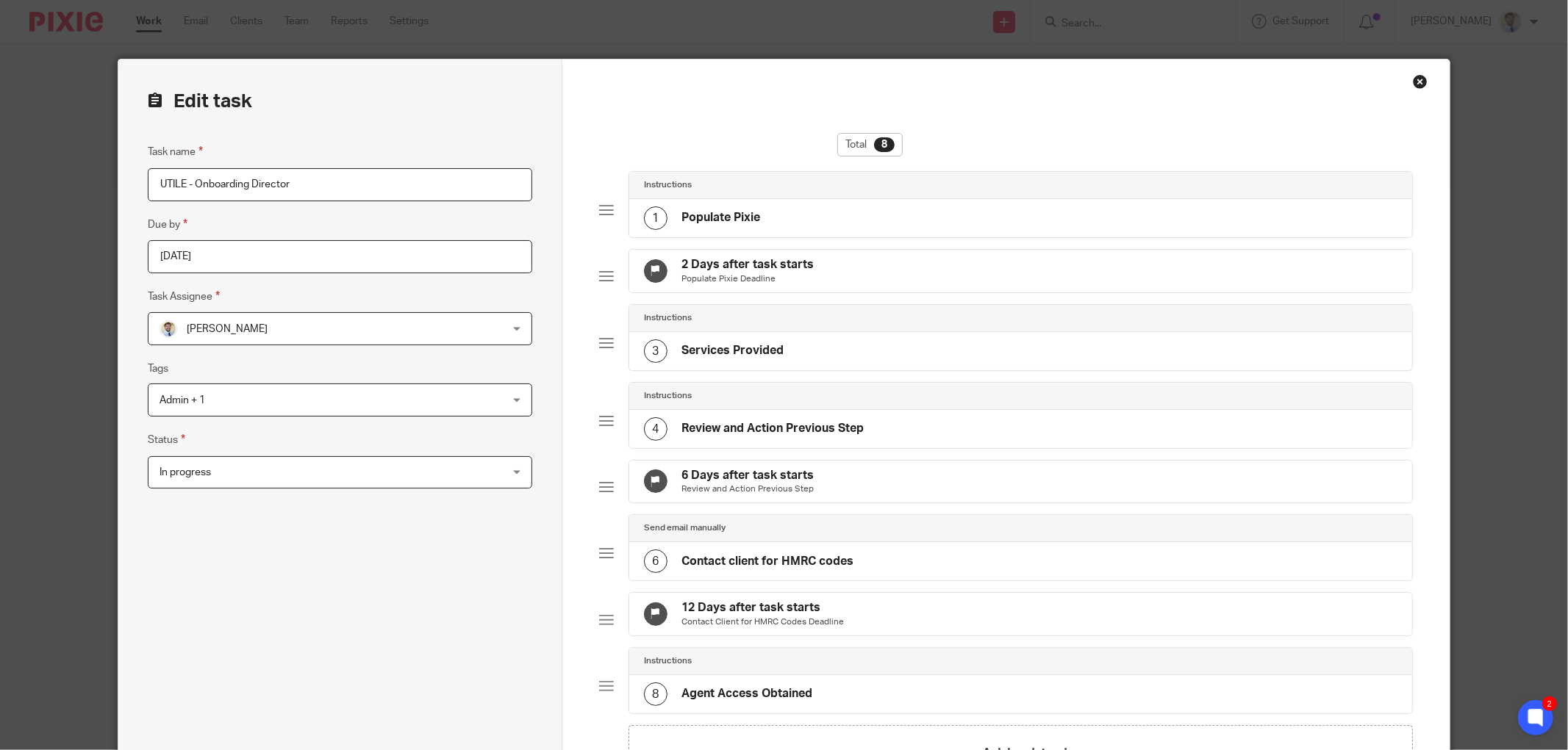
click at [709, 481] on h4 "6 Days after task starts" at bounding box center [748, 476] width 133 height 16
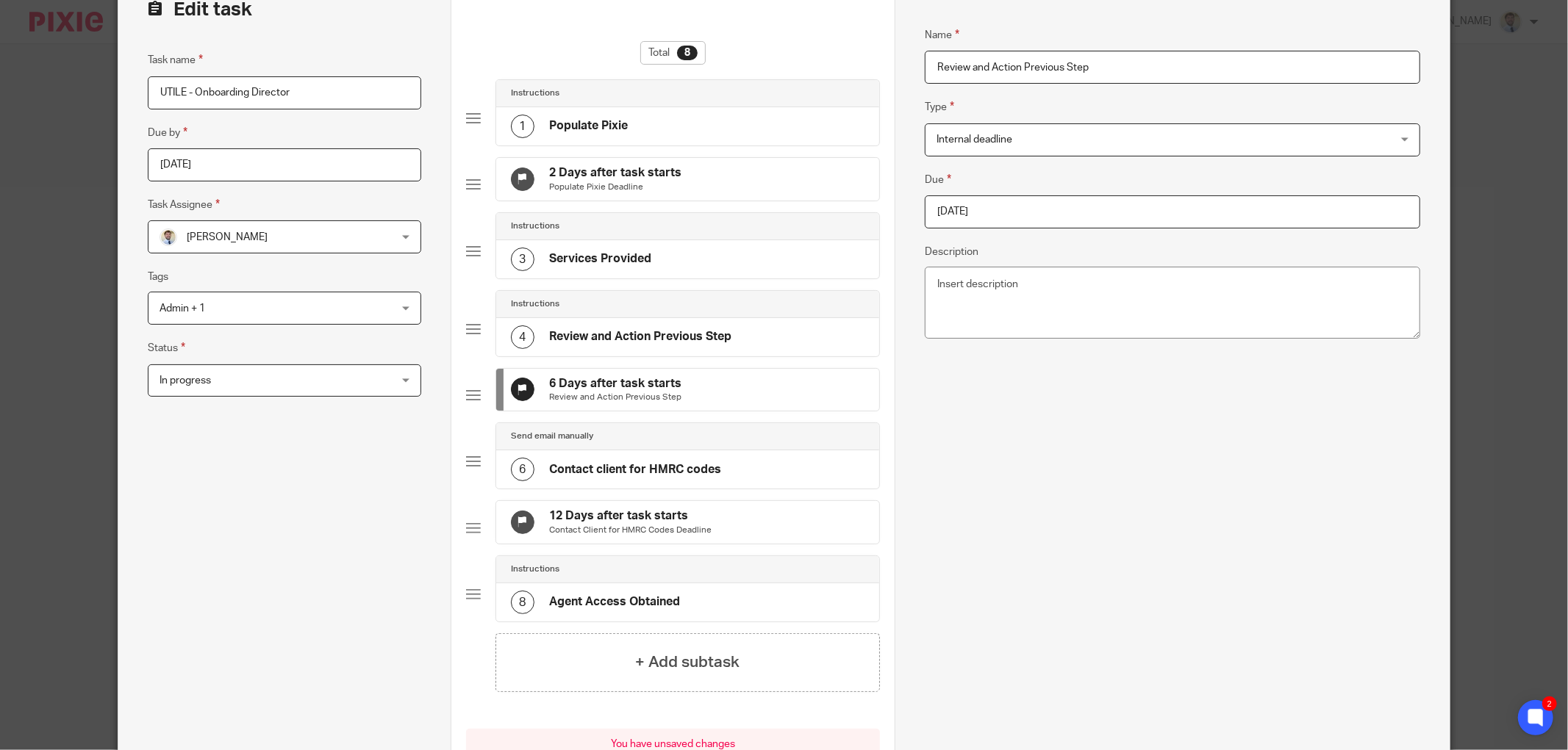
scroll to position [245, 0]
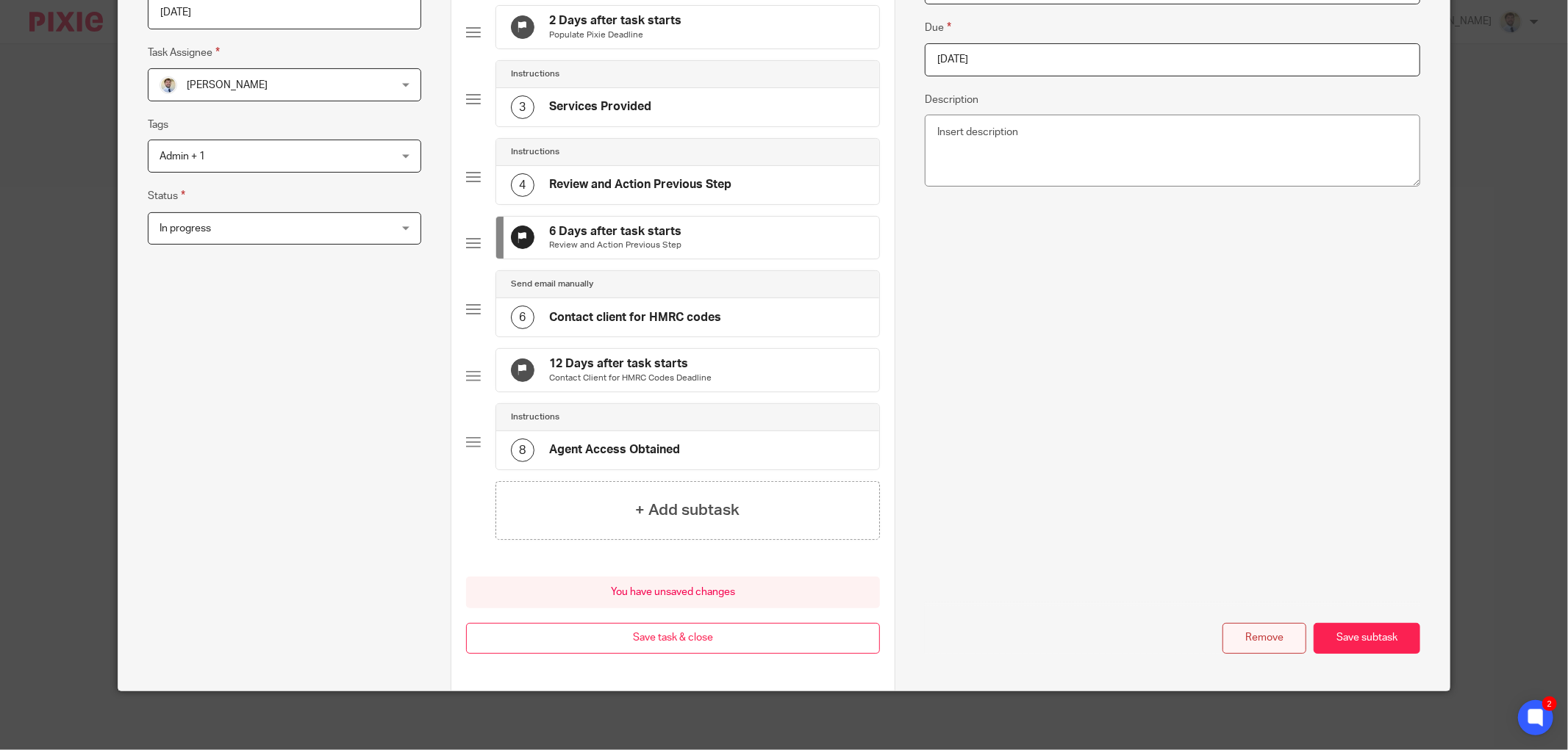
click at [1272, 655] on button "Remove" at bounding box center [1264, 639] width 84 height 31
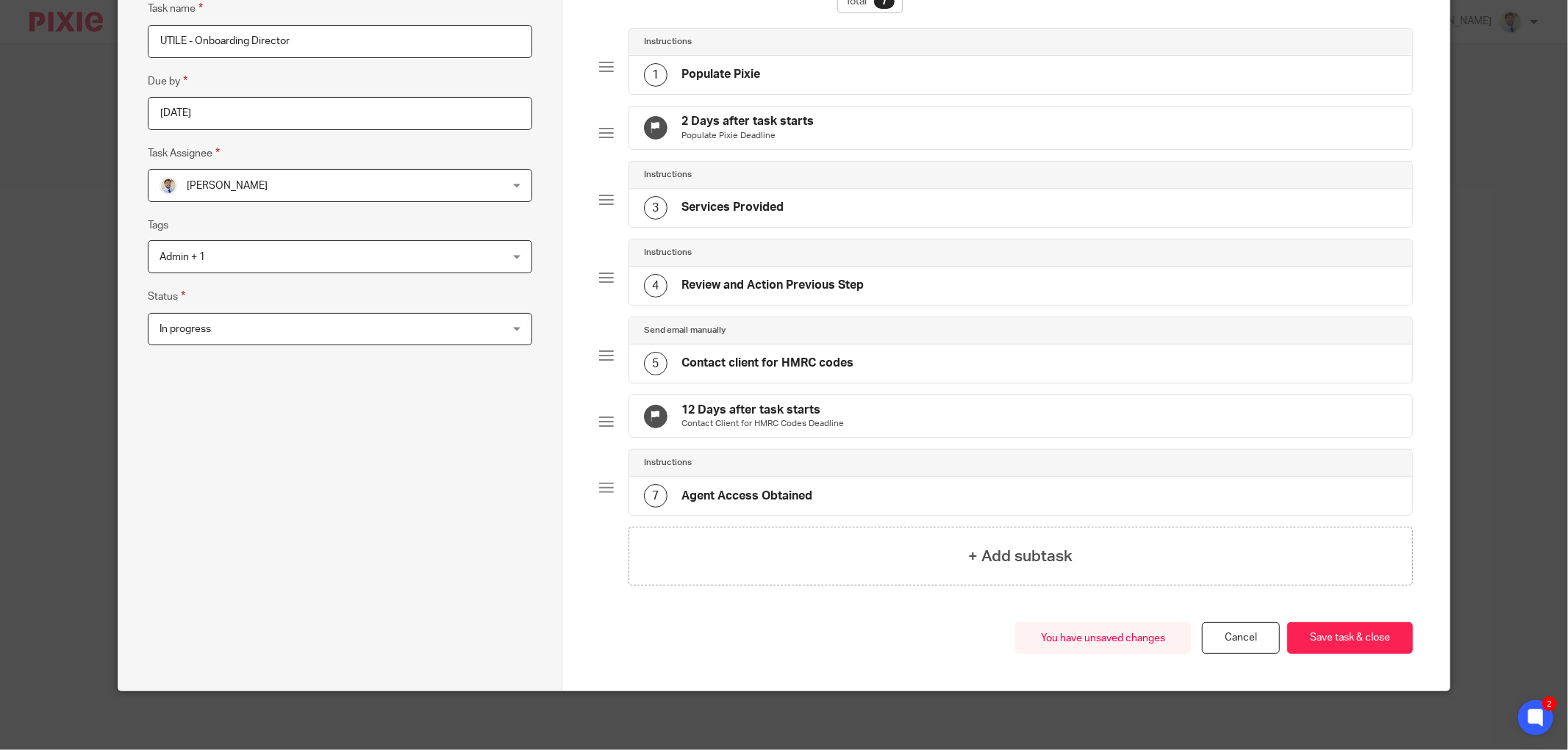
scroll to position [169, 0]
click at [740, 418] on p "Contact Client for HMRC Codes Deadline" at bounding box center [763, 424] width 162 height 12
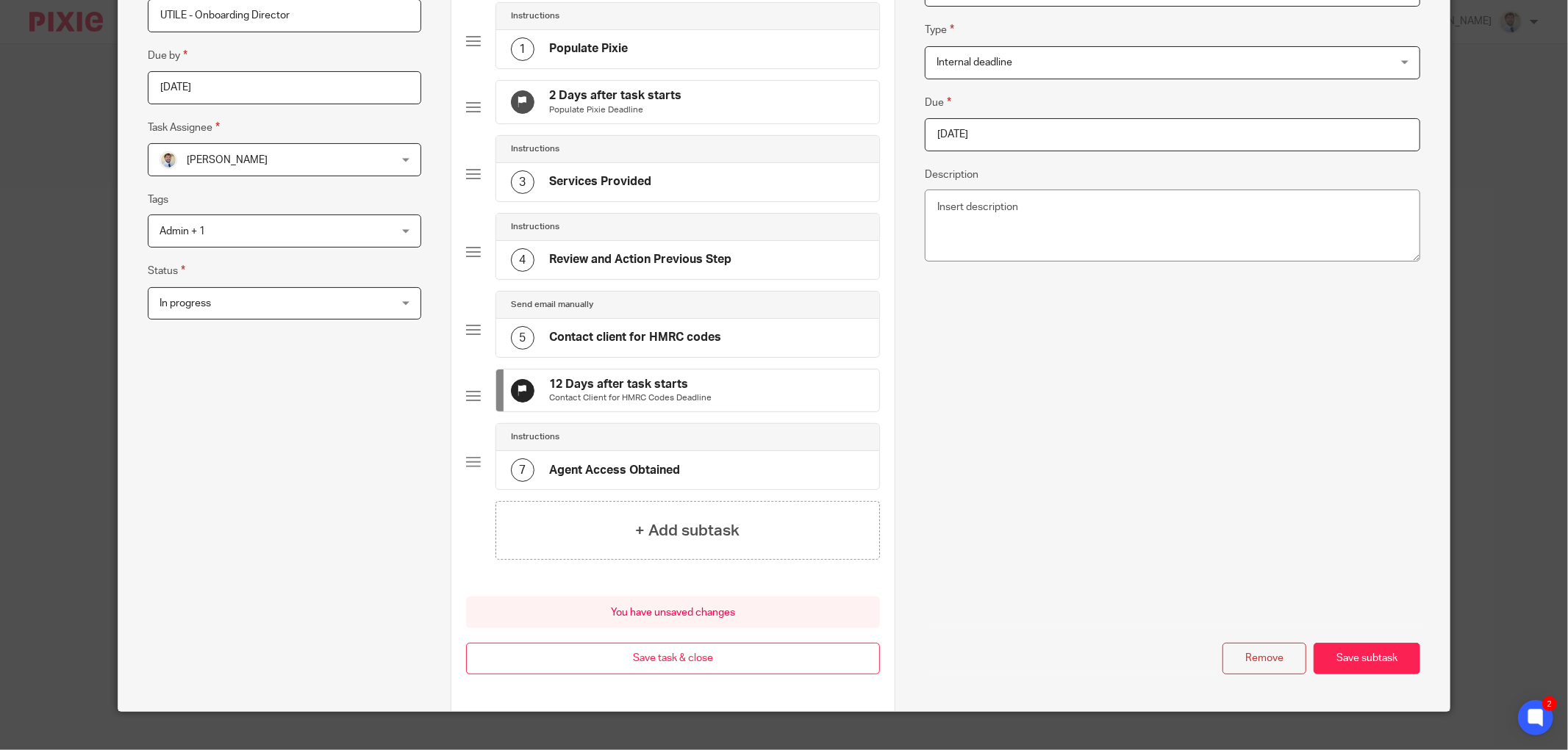
scroll to position [142, 0]
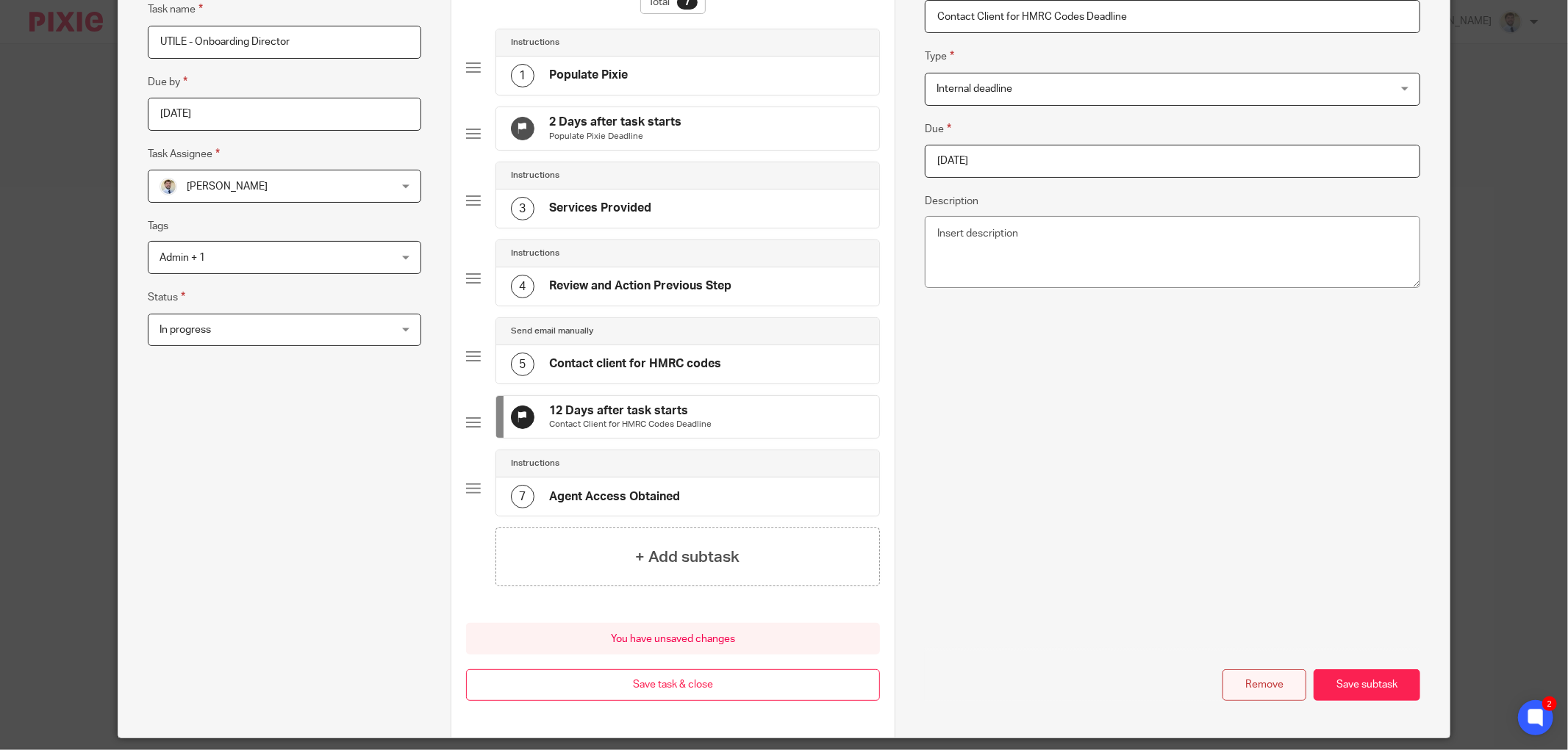
click at [1277, 701] on button "Remove" at bounding box center [1264, 685] width 84 height 31
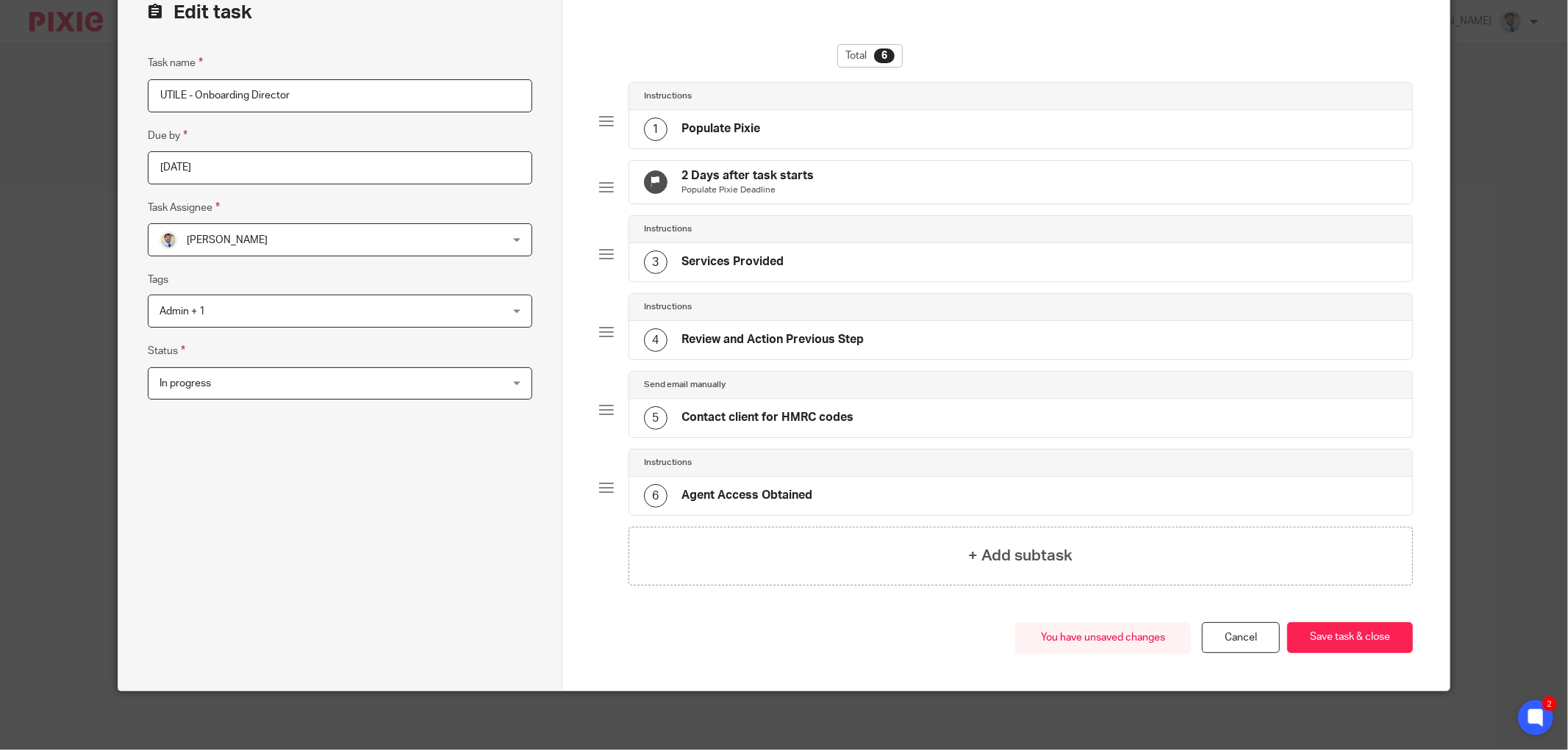
scroll to position [101, 0]
click at [1356, 640] on button "Save task & close" at bounding box center [1350, 638] width 126 height 31
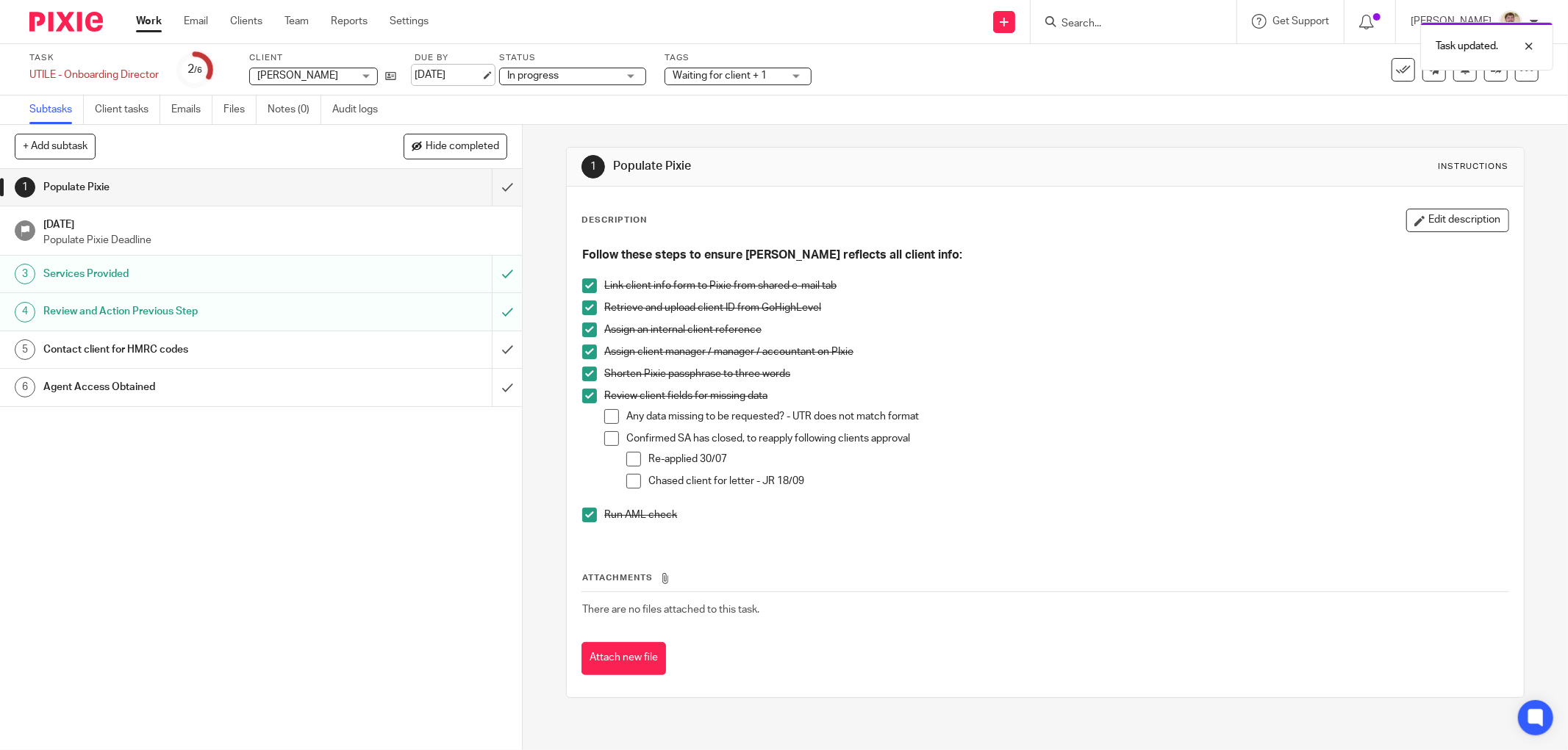
click at [465, 78] on link "[DATE]" at bounding box center [447, 75] width 66 height 16
click at [270, 561] on div "1 Populate Pixie [DATE] Populate Pixie Deadline 3 Services Provided 4 Review an…" at bounding box center [261, 459] width 522 height 581
click at [1535, 41] on div at bounding box center [1518, 46] width 40 height 17
click at [1460, 69] on icon at bounding box center [1465, 68] width 11 height 11
click at [319, 481] on div "1 Populate Pixie [DATE] Populate Pixie Deadline 3 Services Provided 4 Review an…" at bounding box center [261, 459] width 522 height 581
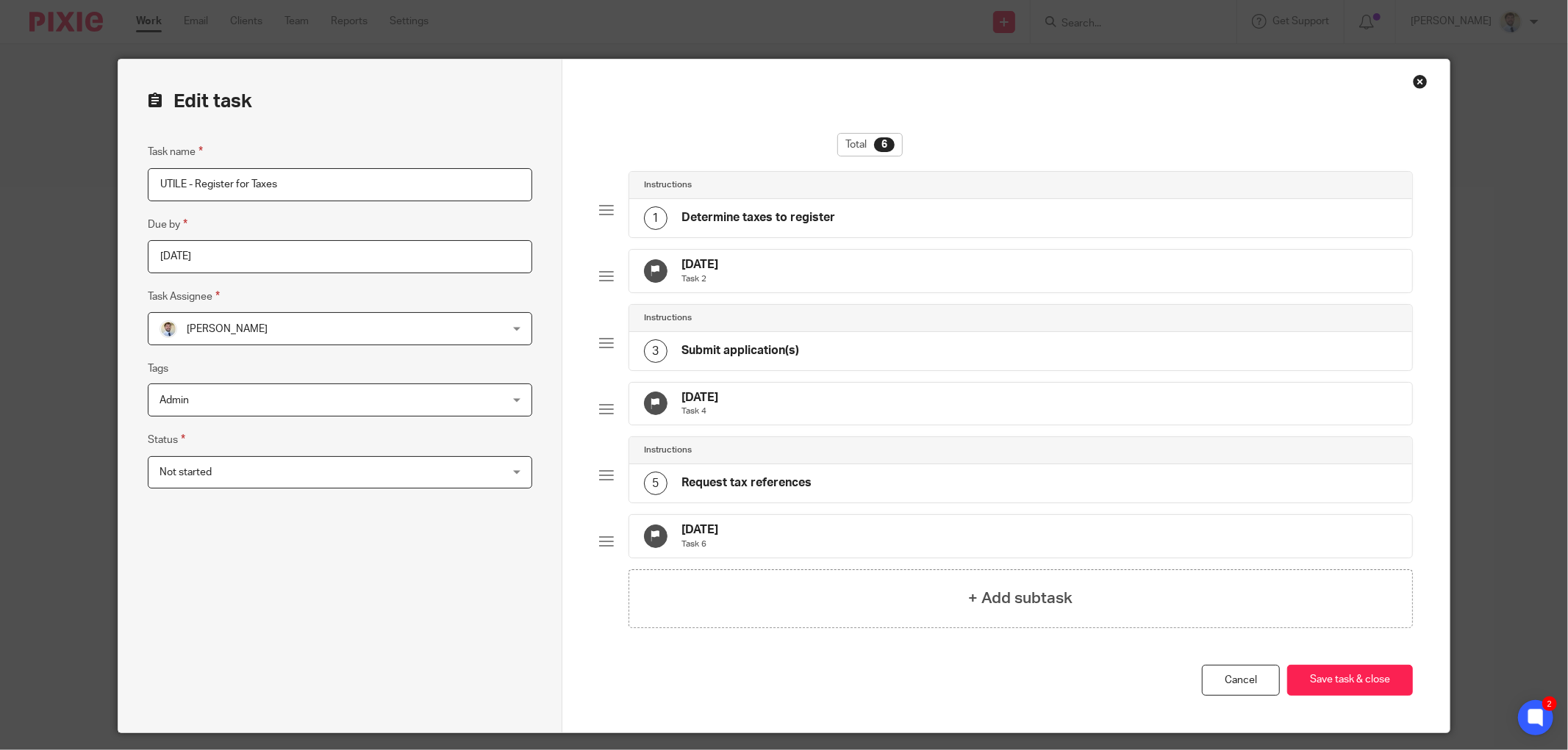
click at [719, 551] on p "Task 6" at bounding box center [700, 544] width 37 height 12
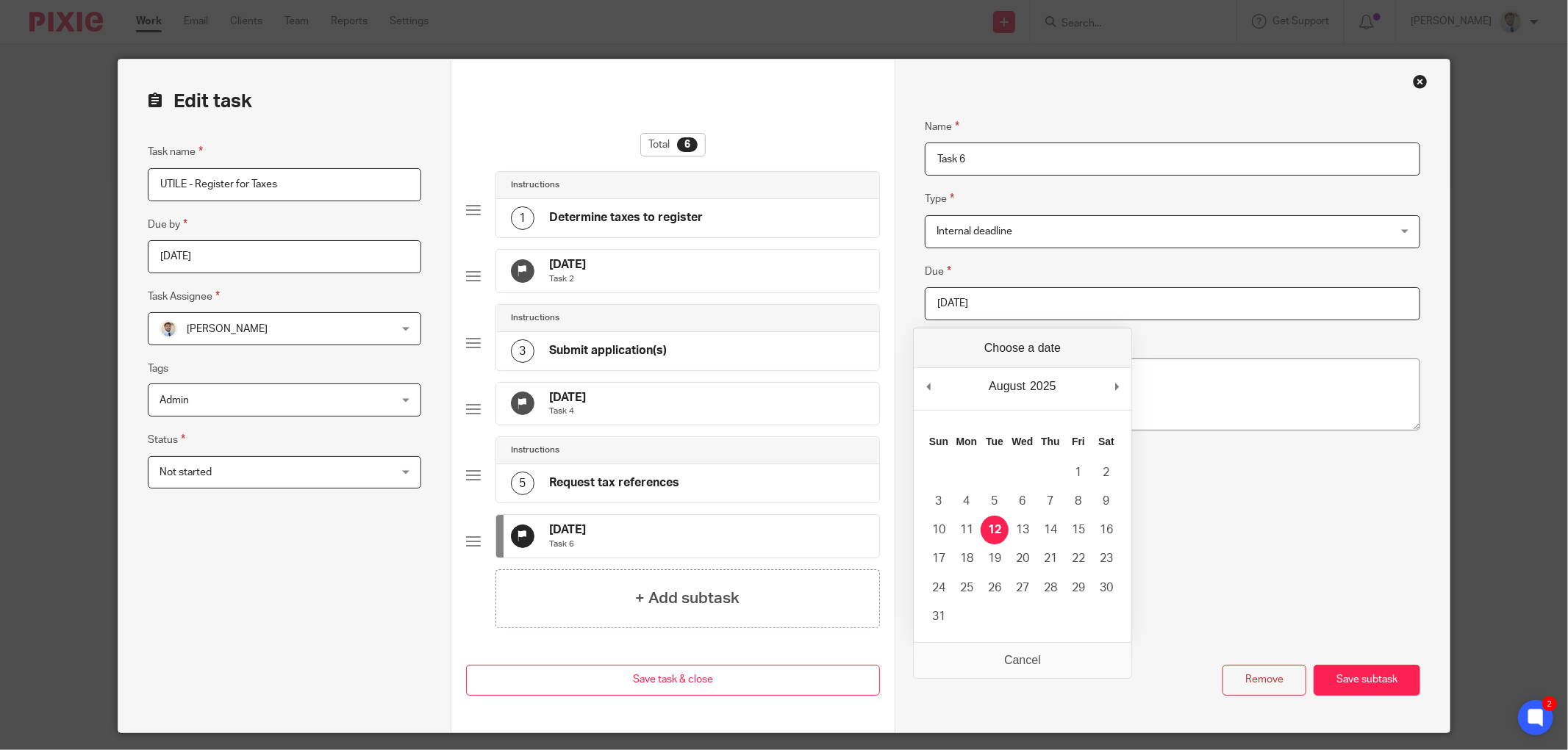
click at [1066, 305] on input "2025-08-12" at bounding box center [1173, 304] width 496 height 33
type input "2025-08-29"
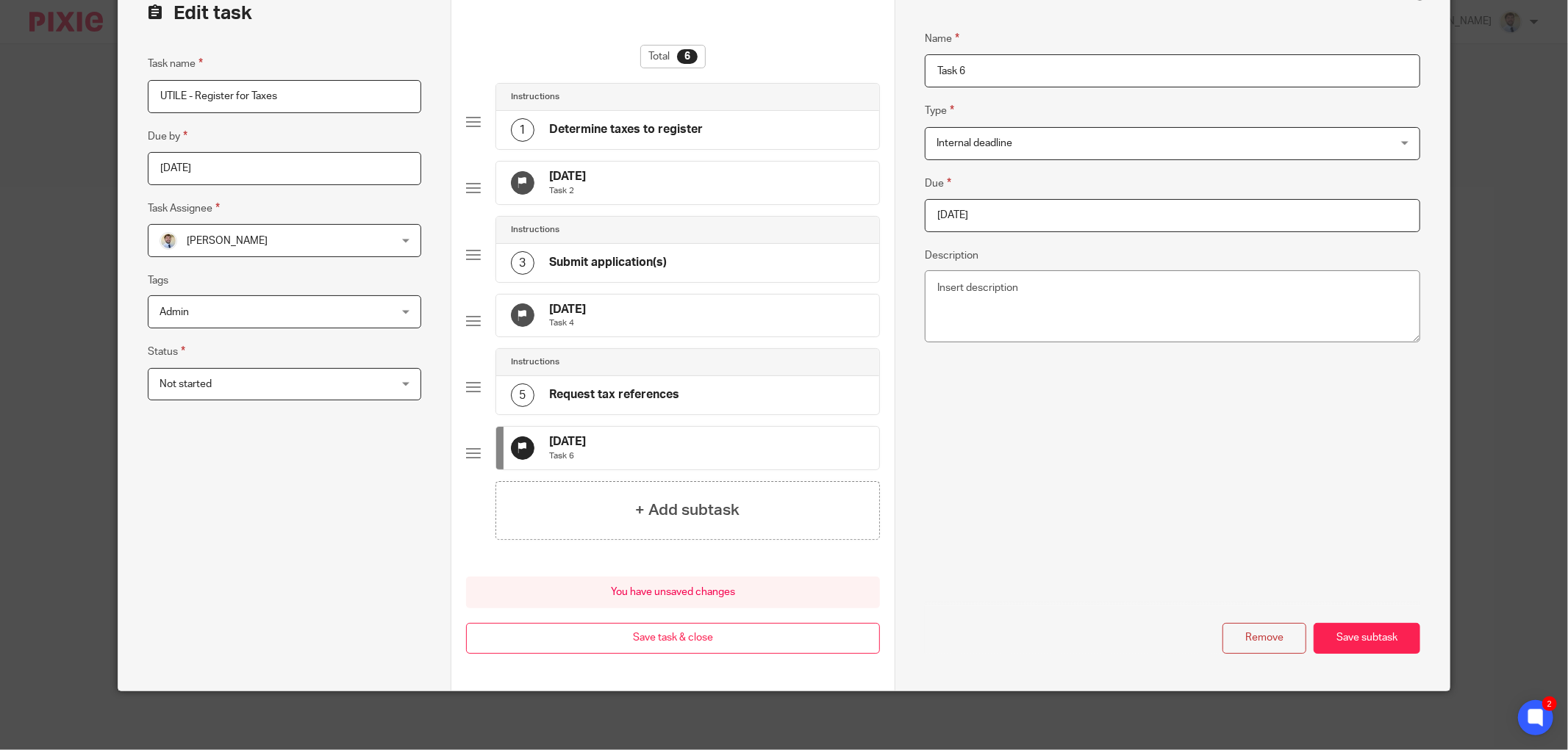
click at [1365, 659] on div "Name Determine taxes to register Type Instructions Instructions Instructions Do…" at bounding box center [1172, 331] width 555 height 720
click at [1365, 649] on button "Save subtask" at bounding box center [1366, 639] width 106 height 31
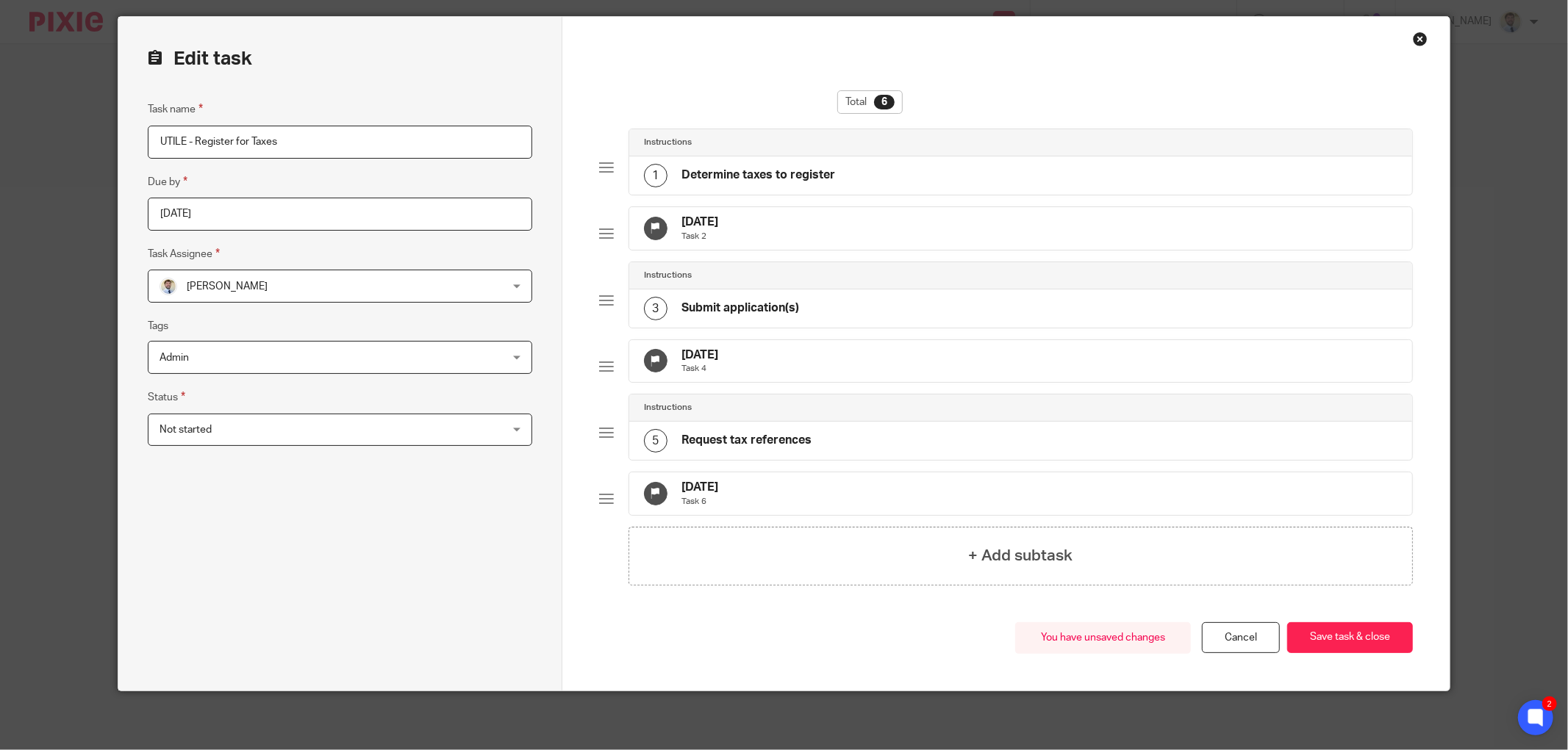
scroll to position [79, 0]
click at [1384, 632] on button "Save task & close" at bounding box center [1350, 638] width 126 height 31
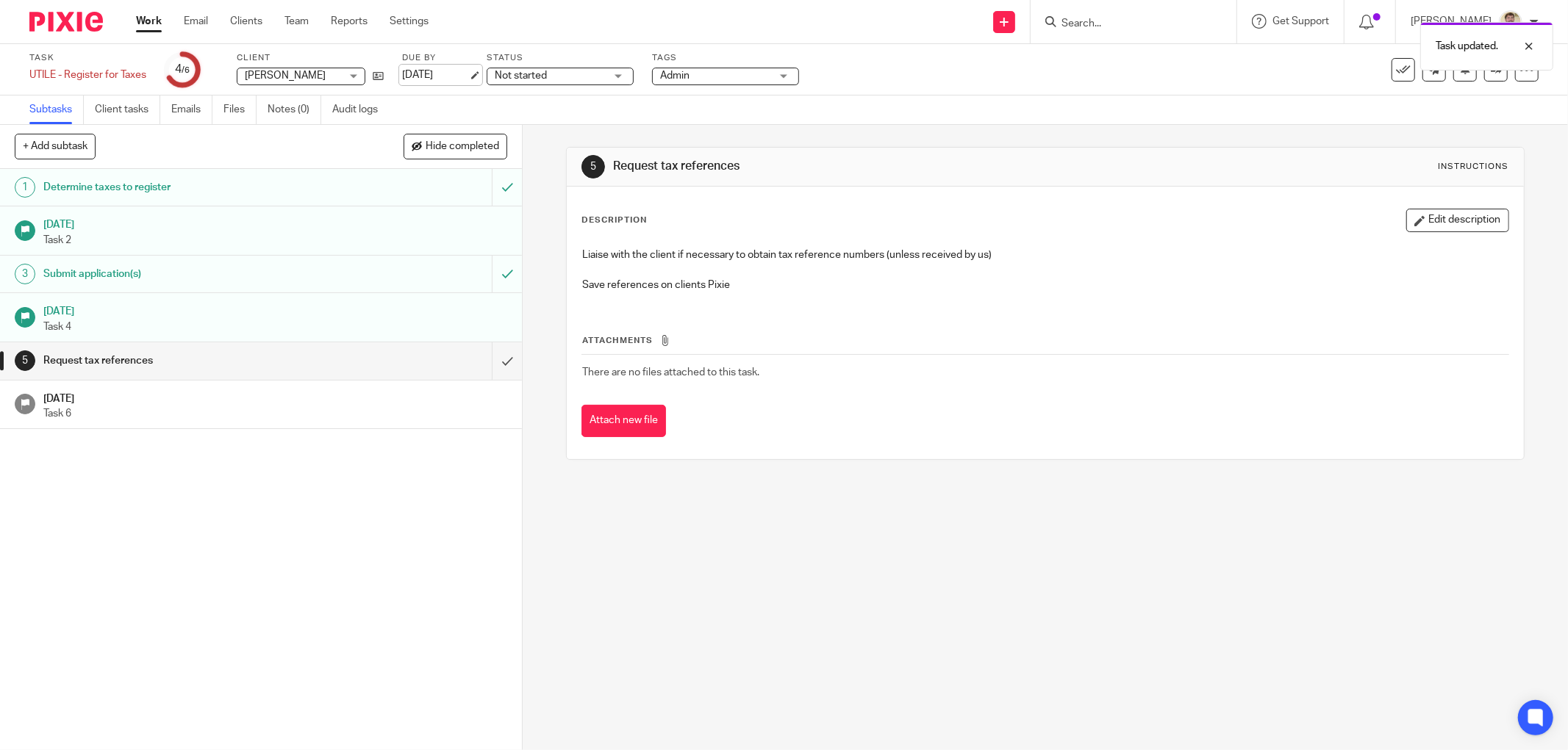
click at [446, 74] on link "[DATE]" at bounding box center [435, 75] width 66 height 16
click at [201, 549] on div "1 Determine taxes to register 30 Jul 2025 Task 2 3 Submit application(s) 1 Aug …" at bounding box center [261, 459] width 522 height 581
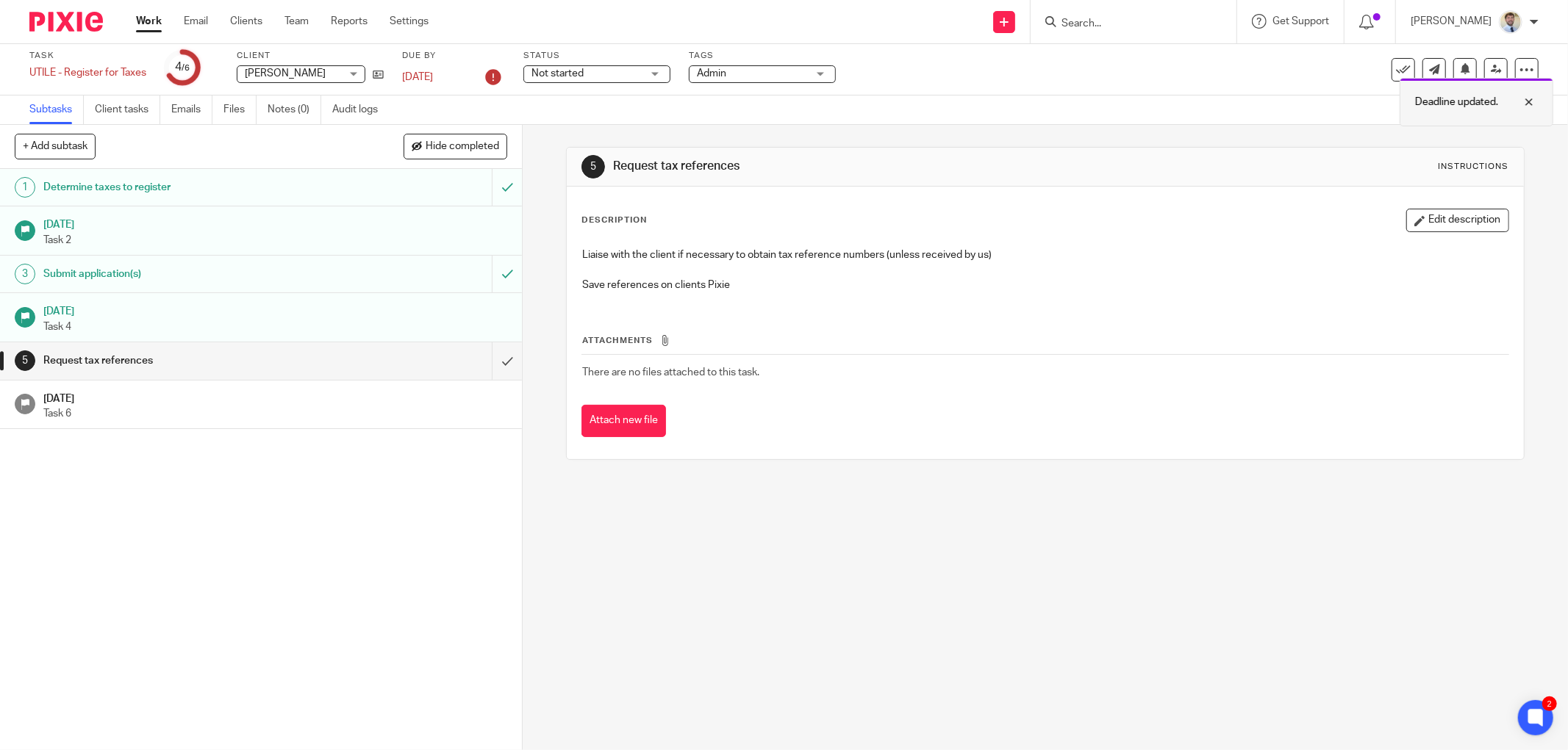
click at [1528, 101] on body "Work Email Clients Team Reports Settings Work Email Clients Team Reports Settin…" at bounding box center [784, 375] width 1568 height 750
click at [1519, 74] on icon at bounding box center [1527, 70] width 15 height 15
click at [1481, 121] on li "Advanced task editor" at bounding box center [1458, 128] width 118 height 21
click at [1533, 48] on div at bounding box center [1518, 46] width 40 height 17
click at [1482, 128] on link "Advanced task editor" at bounding box center [1469, 128] width 97 height 10
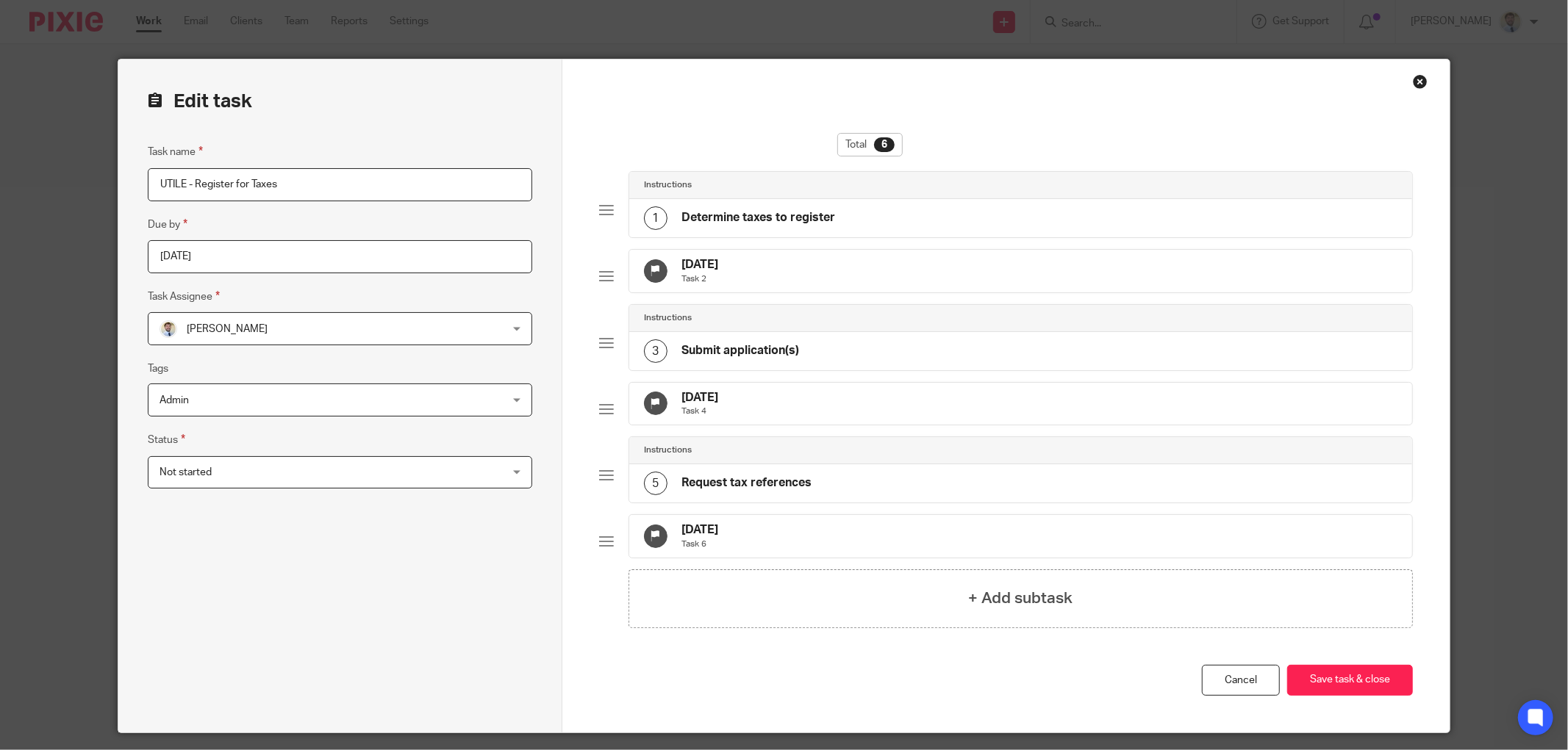
click at [708, 551] on p "Task 6" at bounding box center [700, 544] width 37 height 12
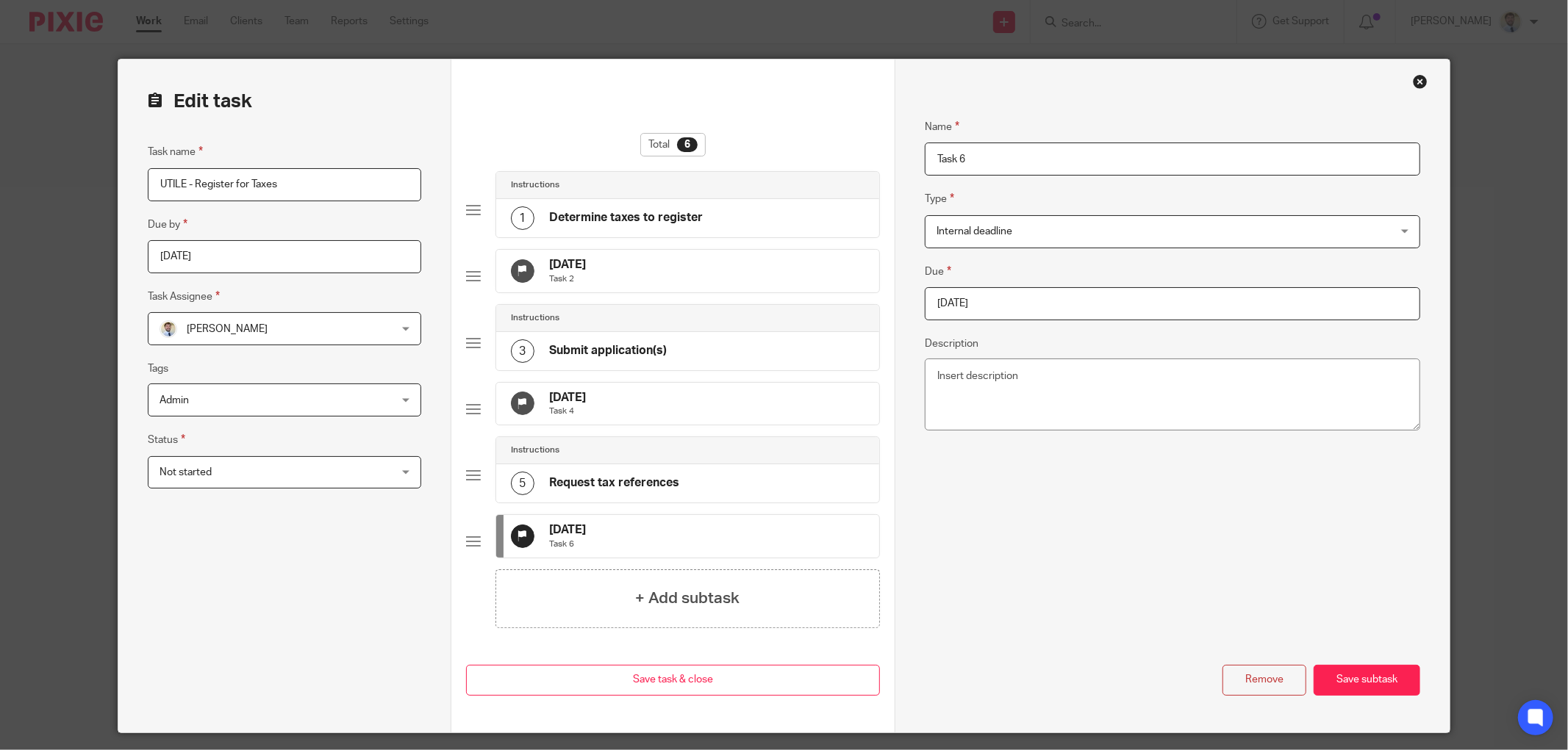
click at [1058, 305] on input "2025-08-29" at bounding box center [1173, 304] width 496 height 33
type input "2025-09-26"
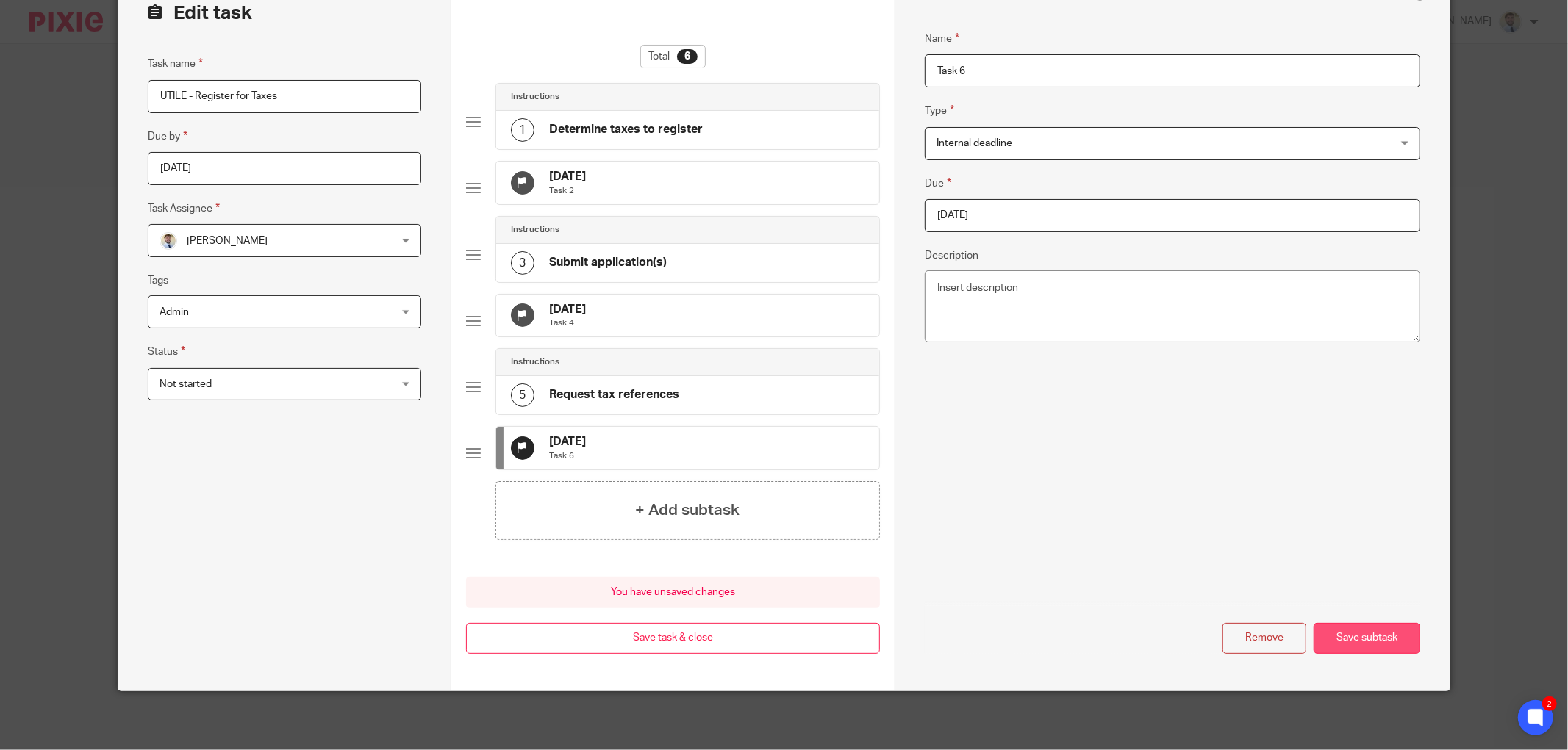
click at [1369, 651] on button "Save subtask" at bounding box center [1366, 639] width 106 height 31
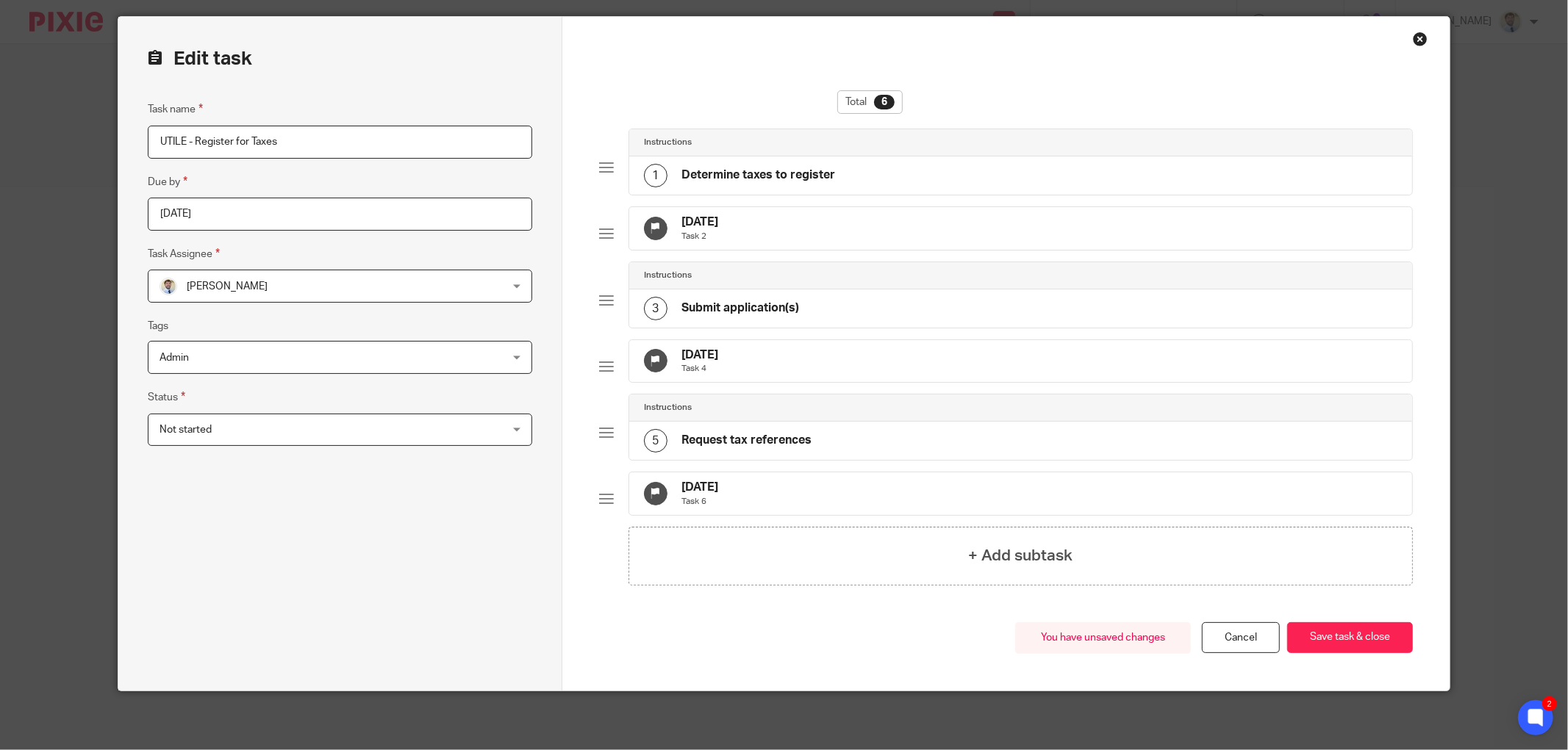
scroll to position [79, 0]
click at [1380, 640] on button "Save task & close" at bounding box center [1350, 638] width 126 height 31
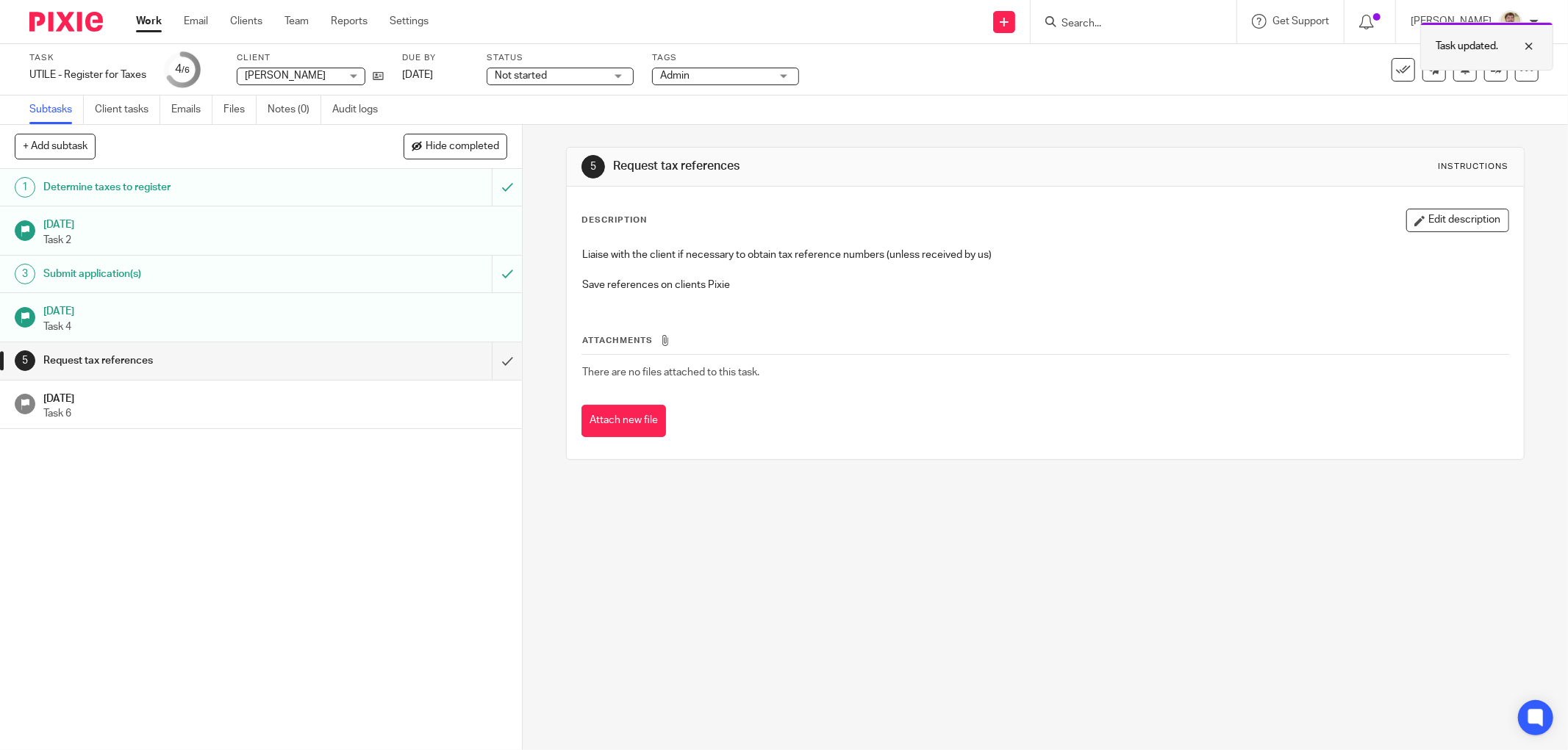
click at [1524, 40] on div at bounding box center [1518, 46] width 40 height 17
click at [1460, 68] on icon at bounding box center [1465, 68] width 11 height 11
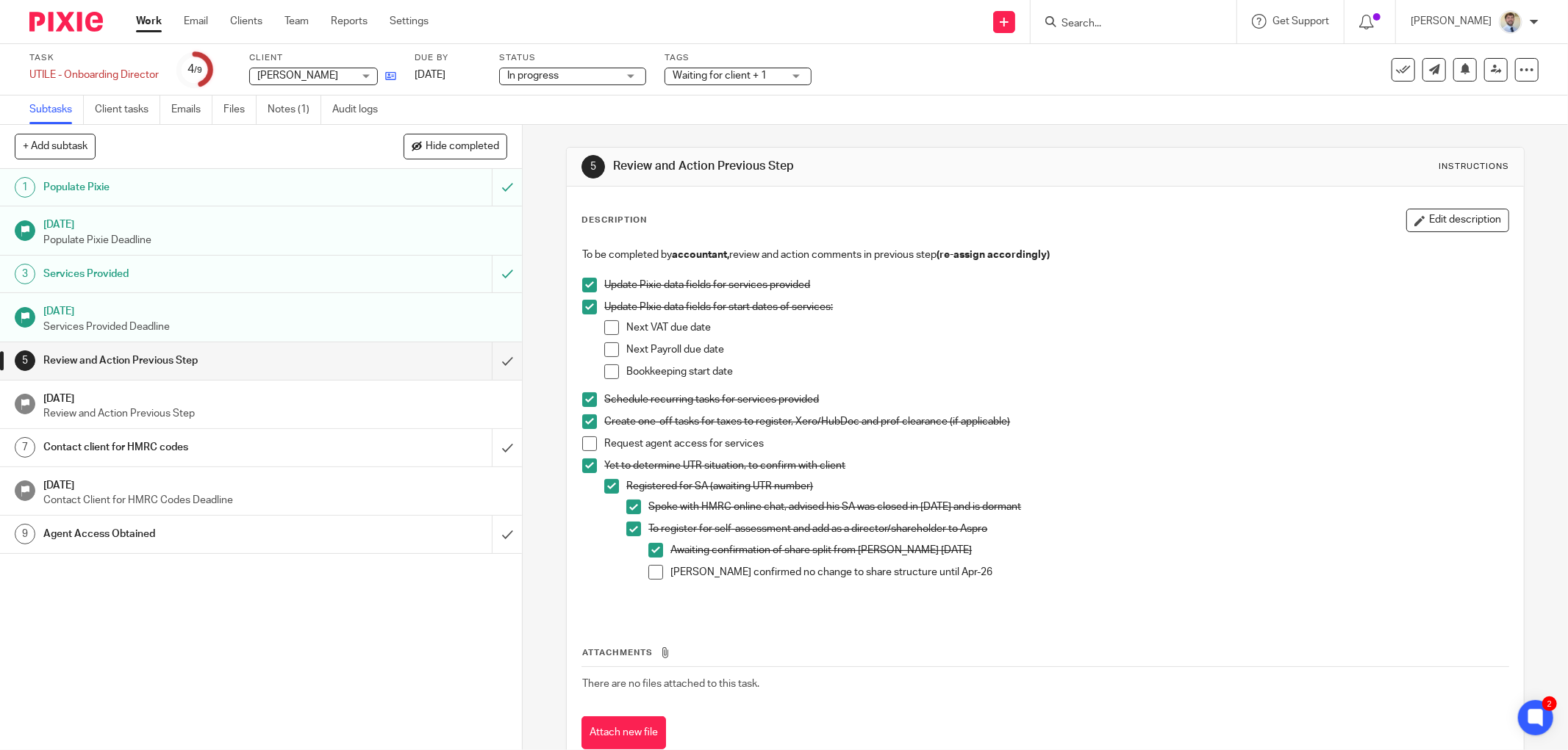
click at [388, 79] on icon at bounding box center [390, 76] width 11 height 11
click at [441, 74] on link "8 Aug 2025" at bounding box center [447, 75] width 66 height 16
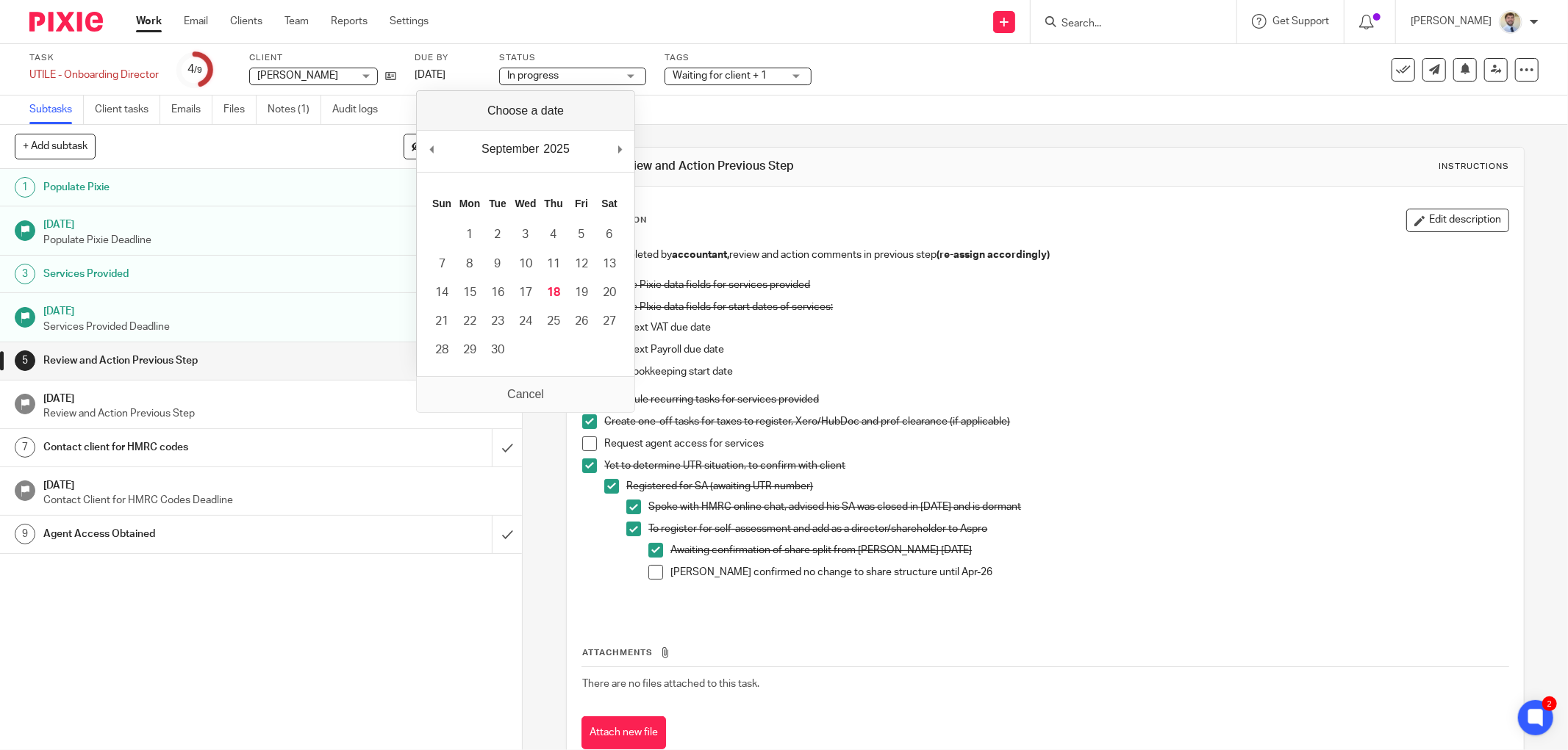
click at [749, 134] on div "5 Review and Action Previous Step Instructions Description Edit description To …" at bounding box center [1045, 459] width 959 height 669
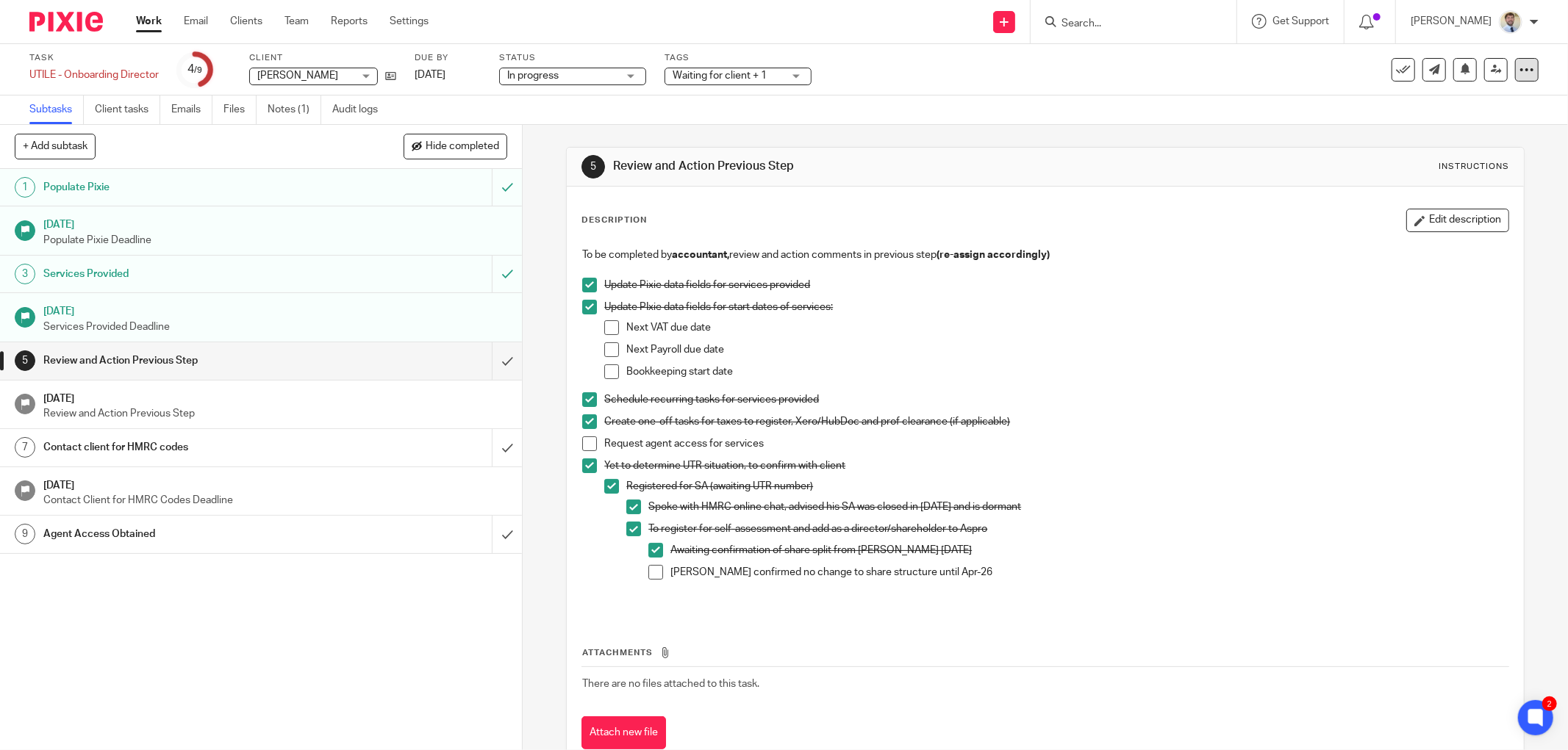
click at [1515, 66] on div at bounding box center [1527, 70] width 24 height 24
click at [1461, 129] on link "Advanced task editor" at bounding box center [1469, 128] width 97 height 10
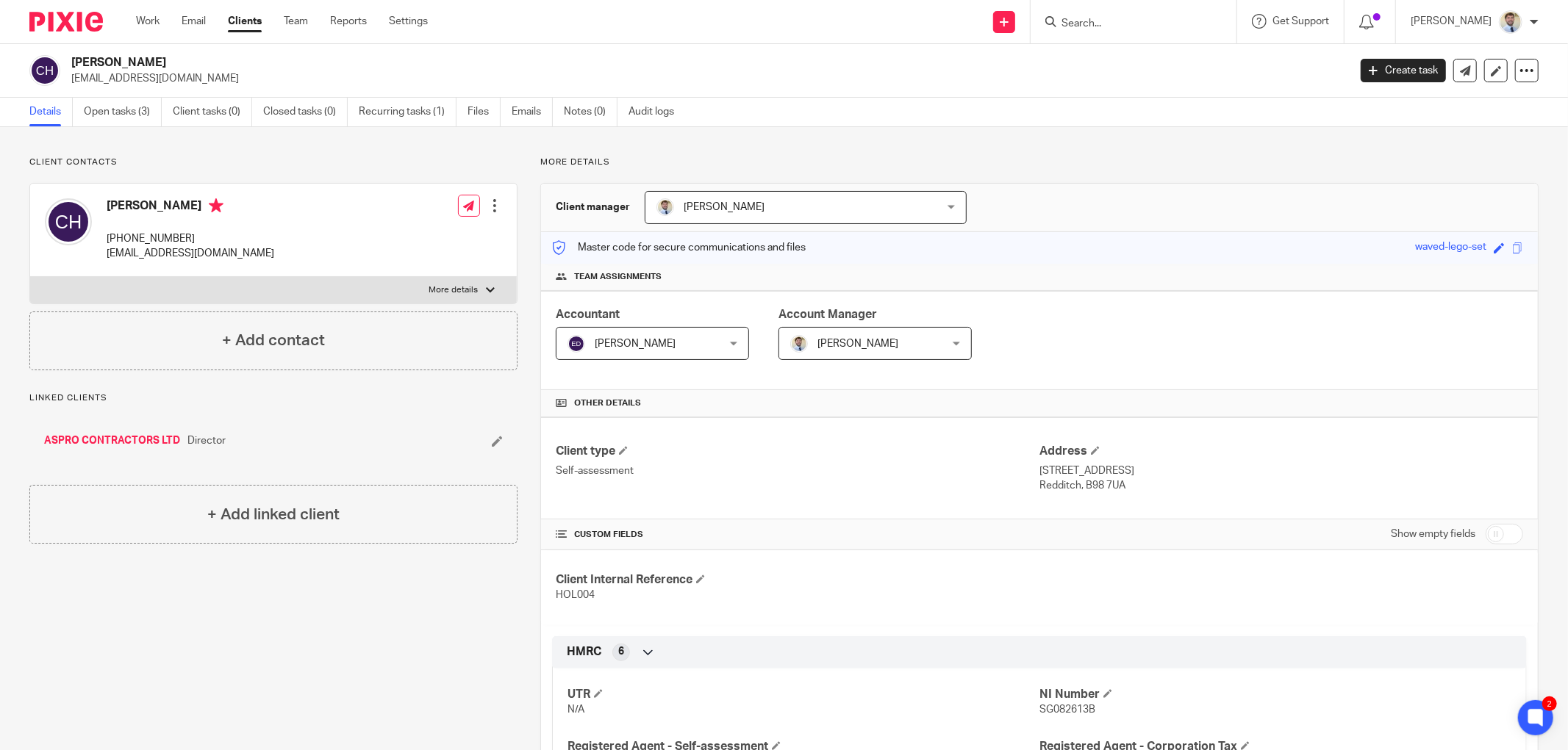
click at [212, 668] on div "Client contacts [PERSON_NAME] [PHONE_NUMBER] [EMAIL_ADDRESS][DOMAIN_NAME] Edit …" at bounding box center [262, 604] width 511 height 896
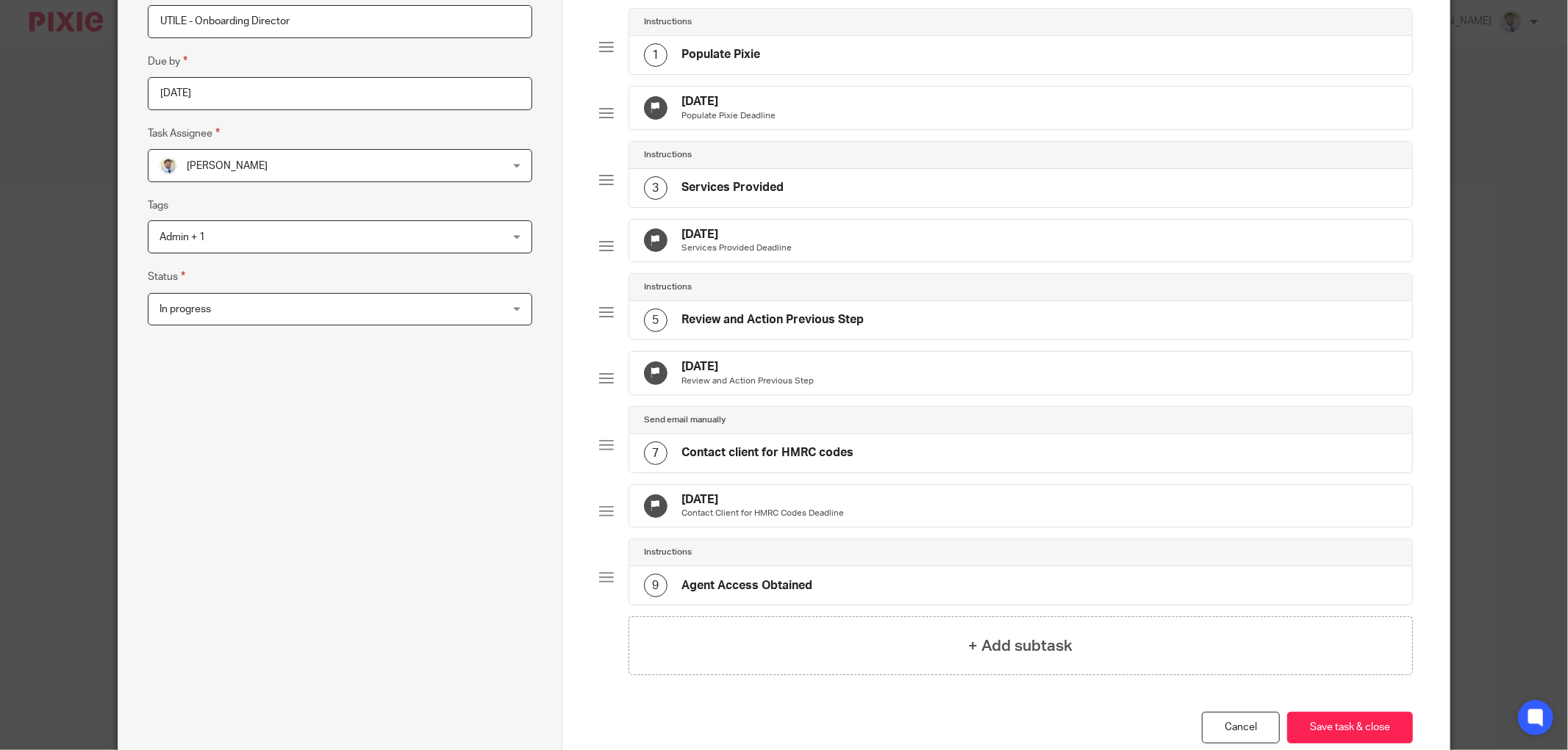
click at [749, 387] on p "Review and Action Previous Step" at bounding box center [748, 381] width 133 height 12
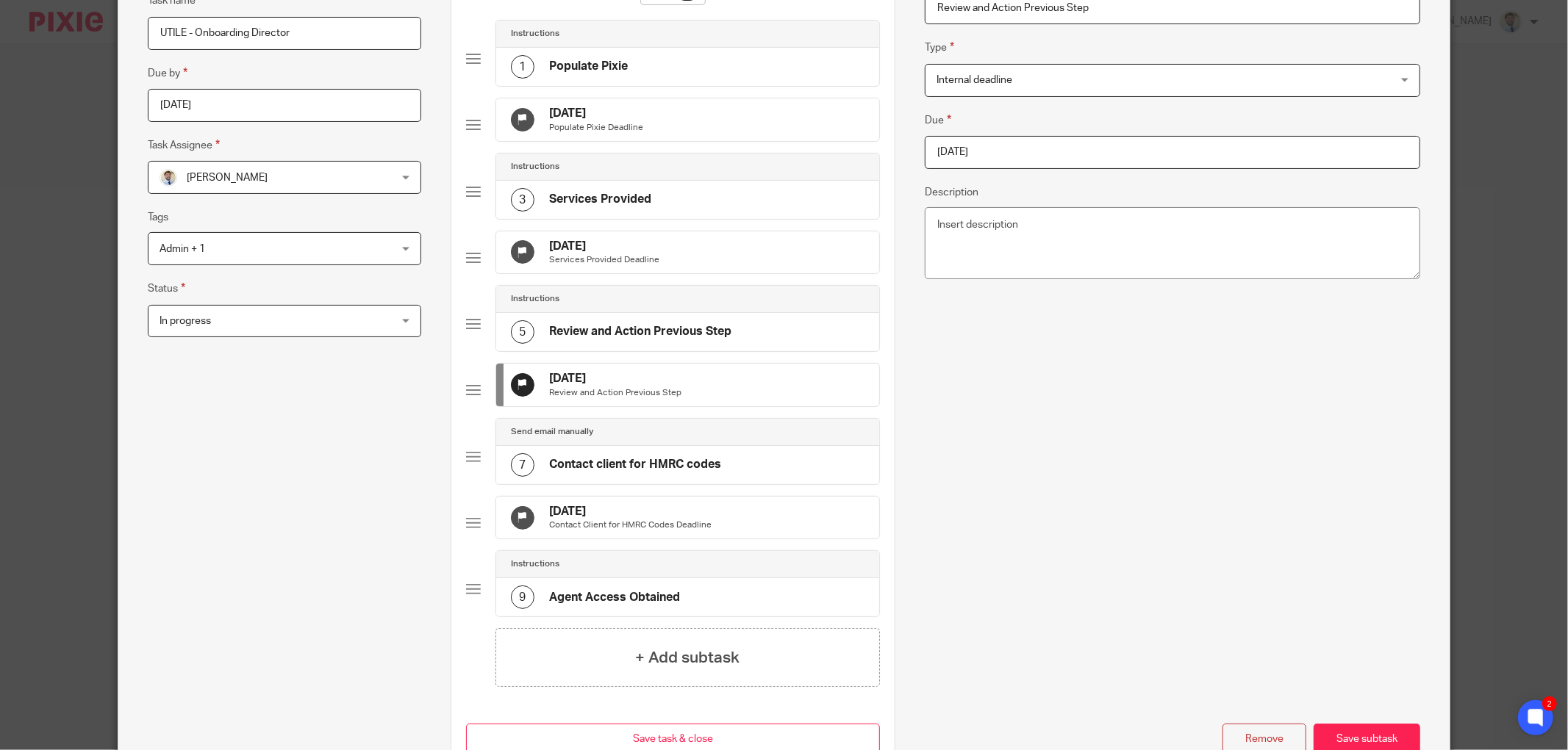
scroll to position [61, 0]
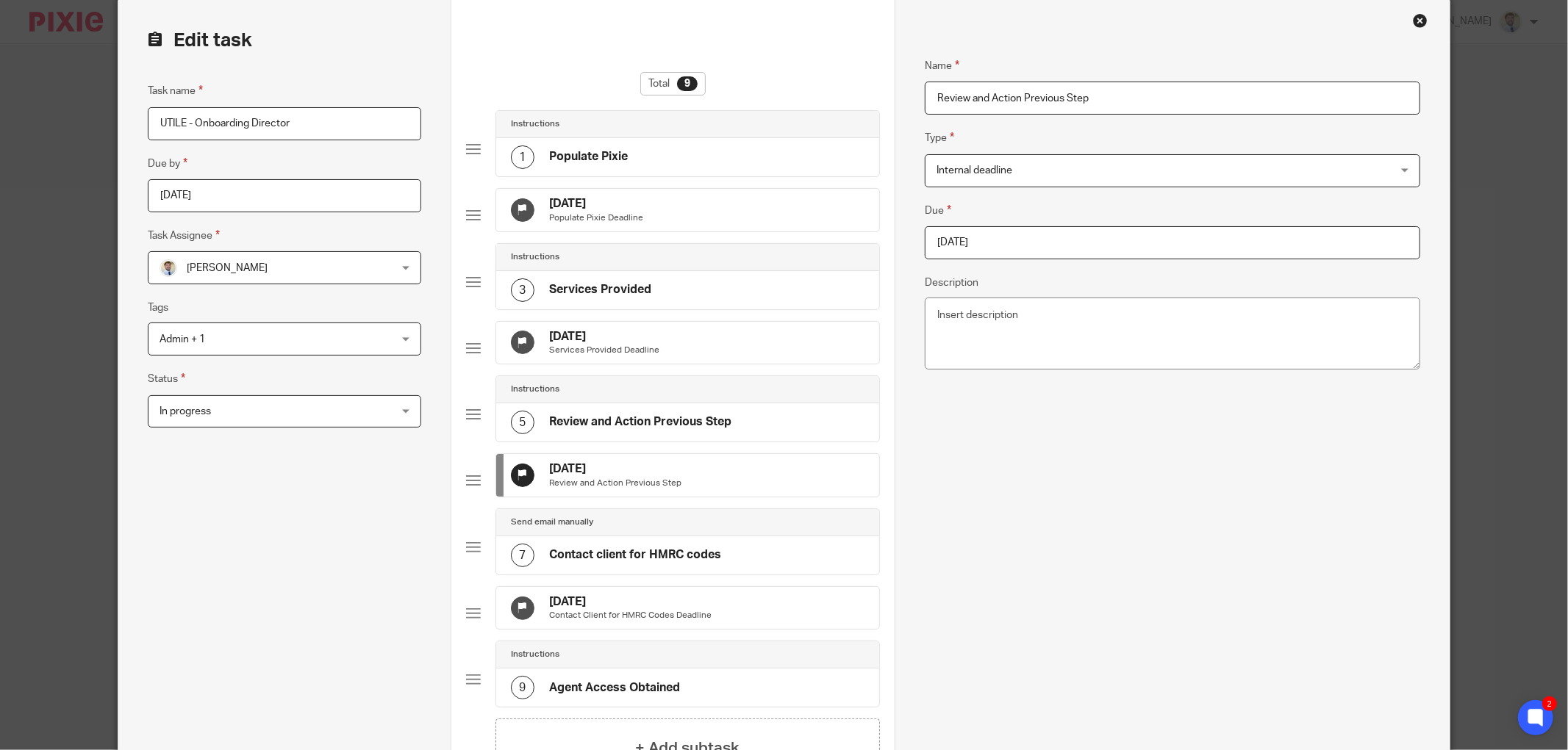
click at [1076, 244] on input "[DATE]" at bounding box center [1173, 243] width 496 height 33
type input "[DATE]"
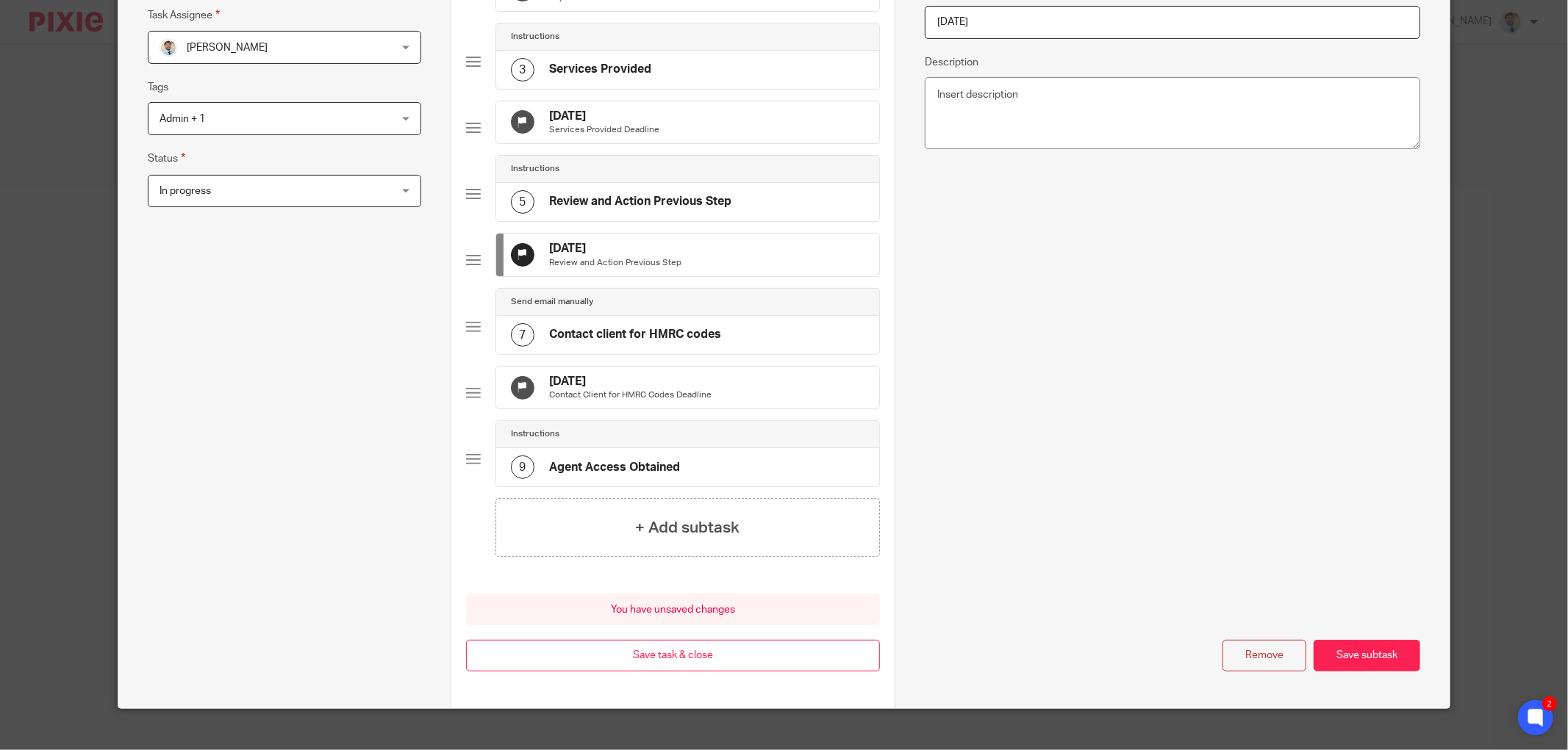
scroll to position [305, 0]
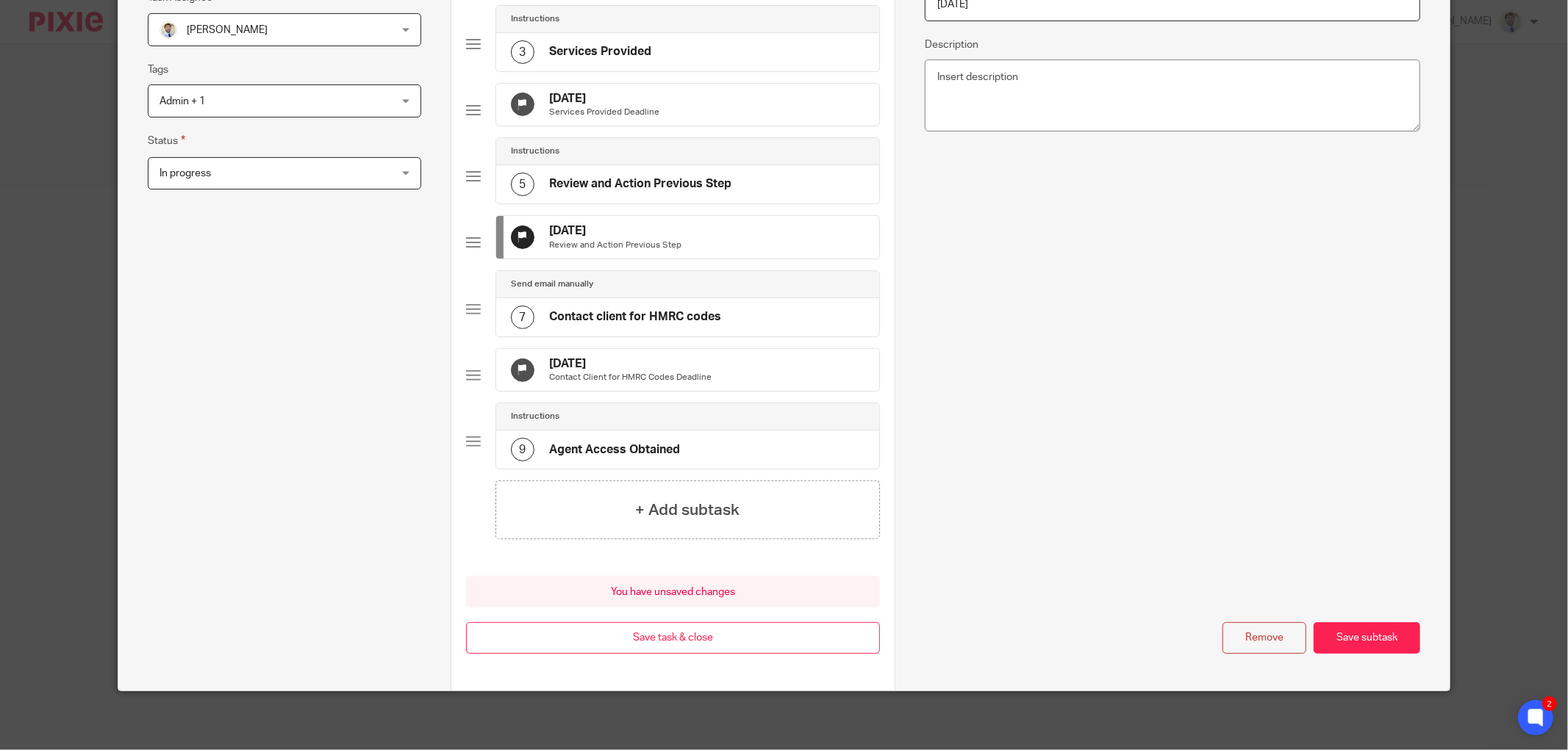
click at [713, 392] on div "[DATE] Contact Client for HMRC Codes Deadline" at bounding box center [688, 370] width 384 height 43
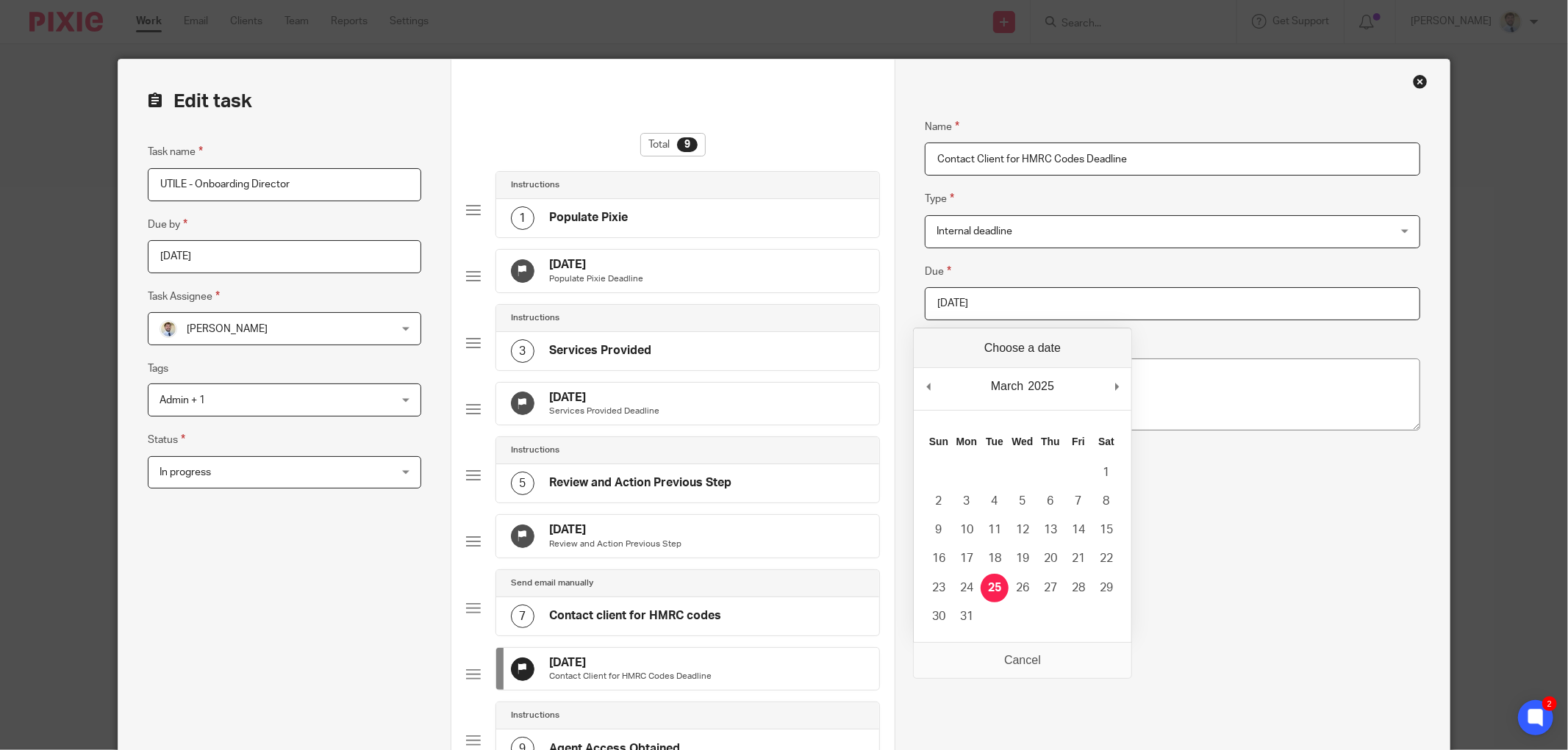
click at [1146, 310] on input "[DATE]" at bounding box center [1173, 304] width 496 height 33
type input "[DATE]"
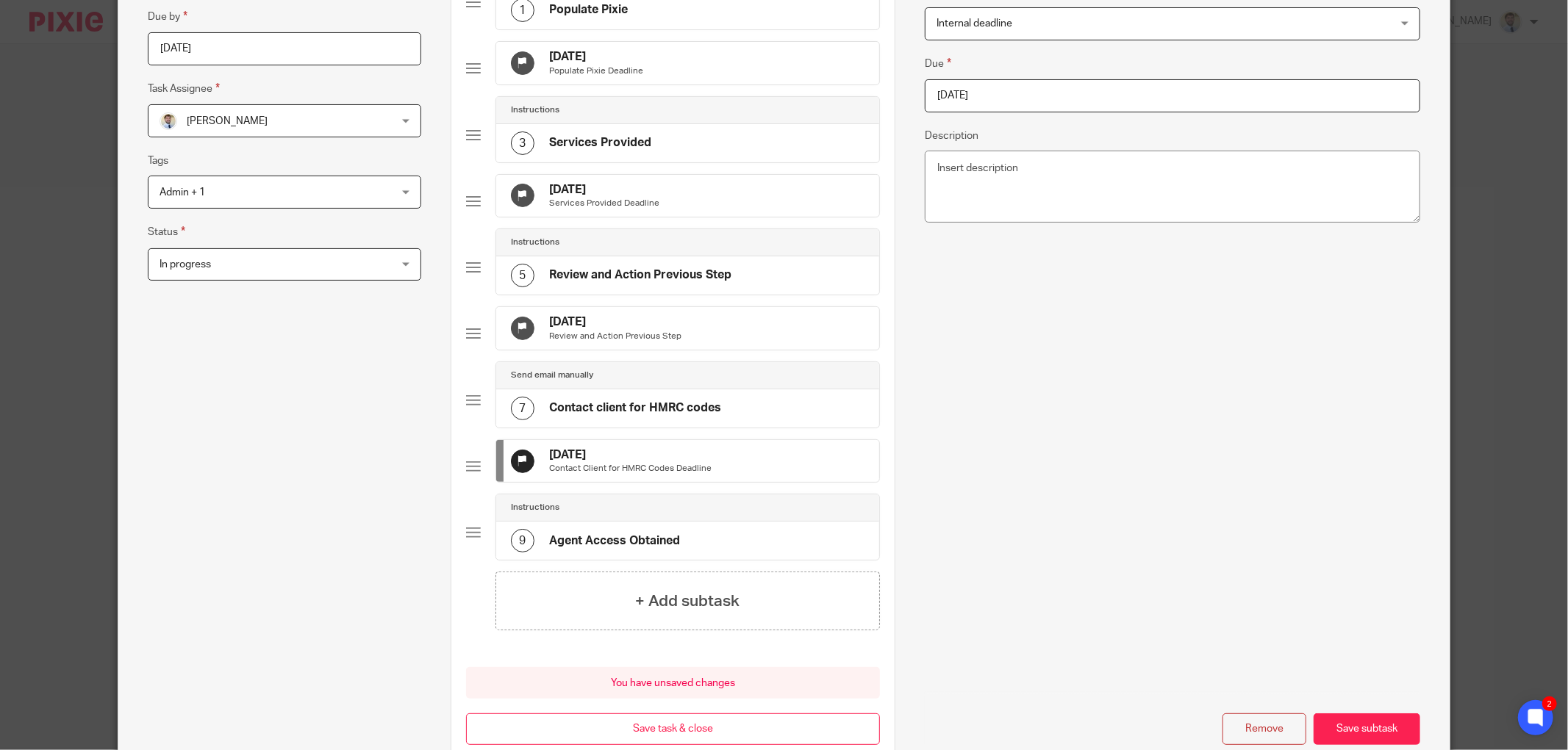
scroll to position [245, 0]
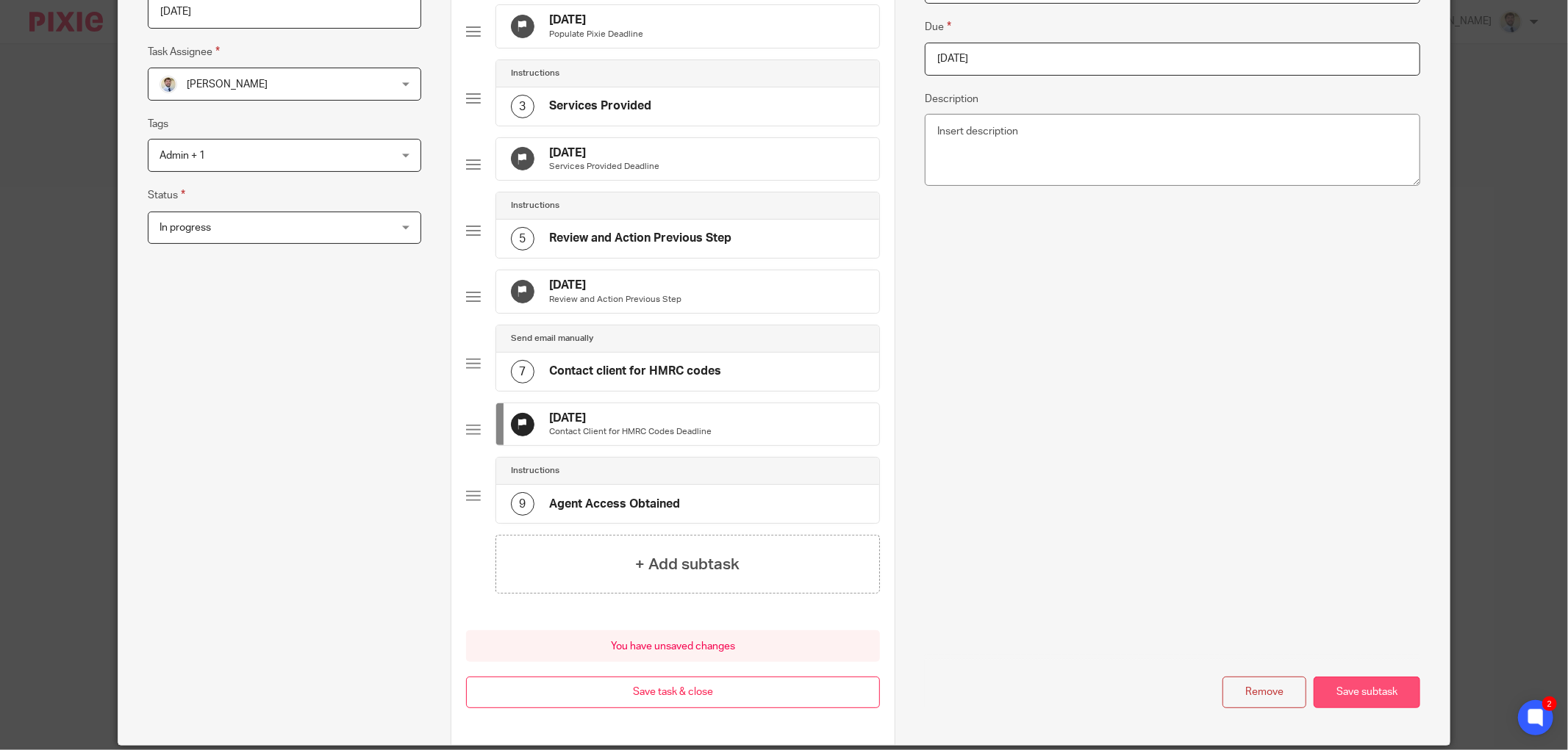
click at [1342, 708] on button "Save subtask" at bounding box center [1366, 692] width 106 height 31
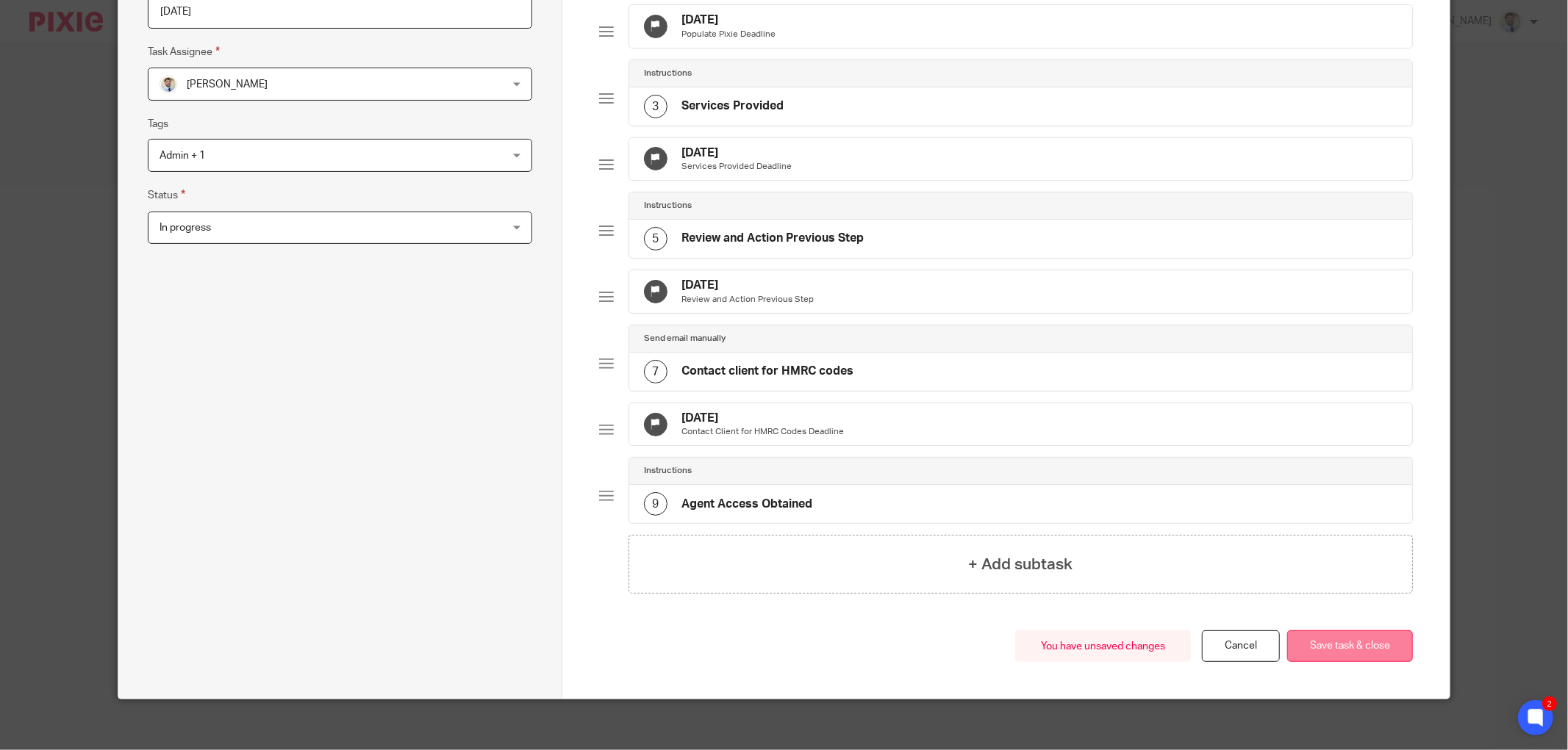
click at [1348, 662] on button "Save task & close" at bounding box center [1350, 646] width 126 height 31
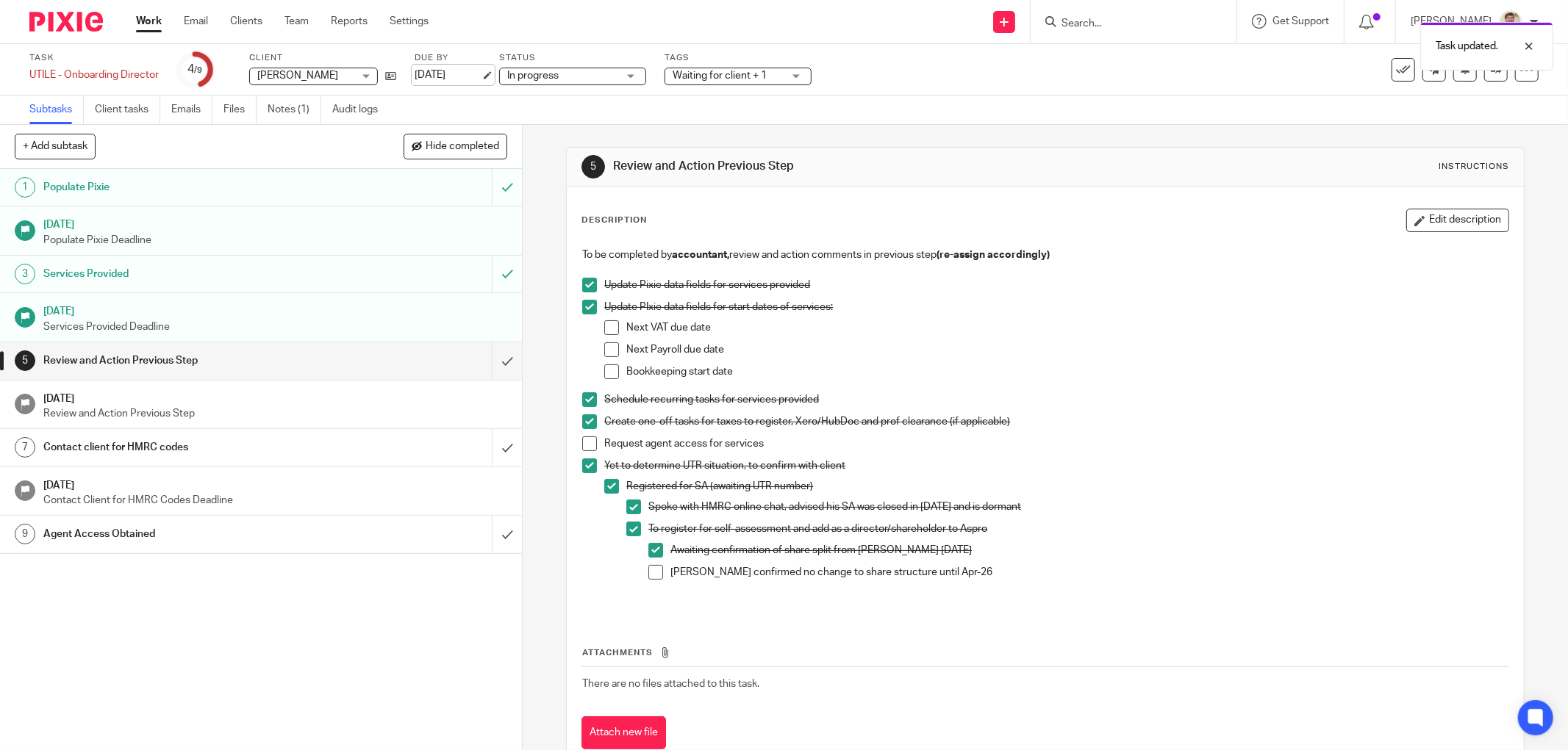
click at [432, 71] on link "[DATE]" at bounding box center [447, 75] width 66 height 16
click at [1530, 45] on div at bounding box center [1518, 46] width 40 height 17
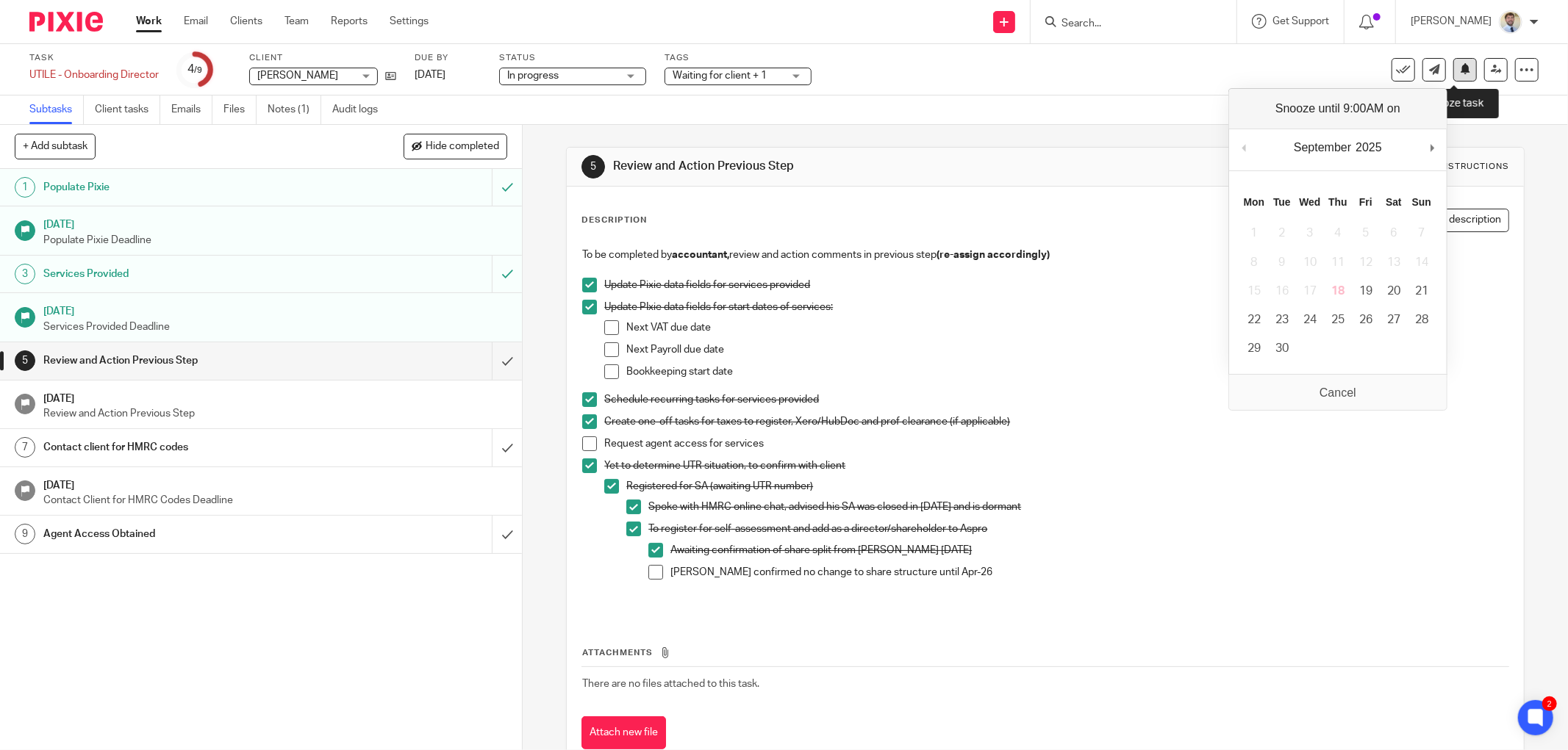
click at [1459, 72] on button at bounding box center [1465, 70] width 24 height 24
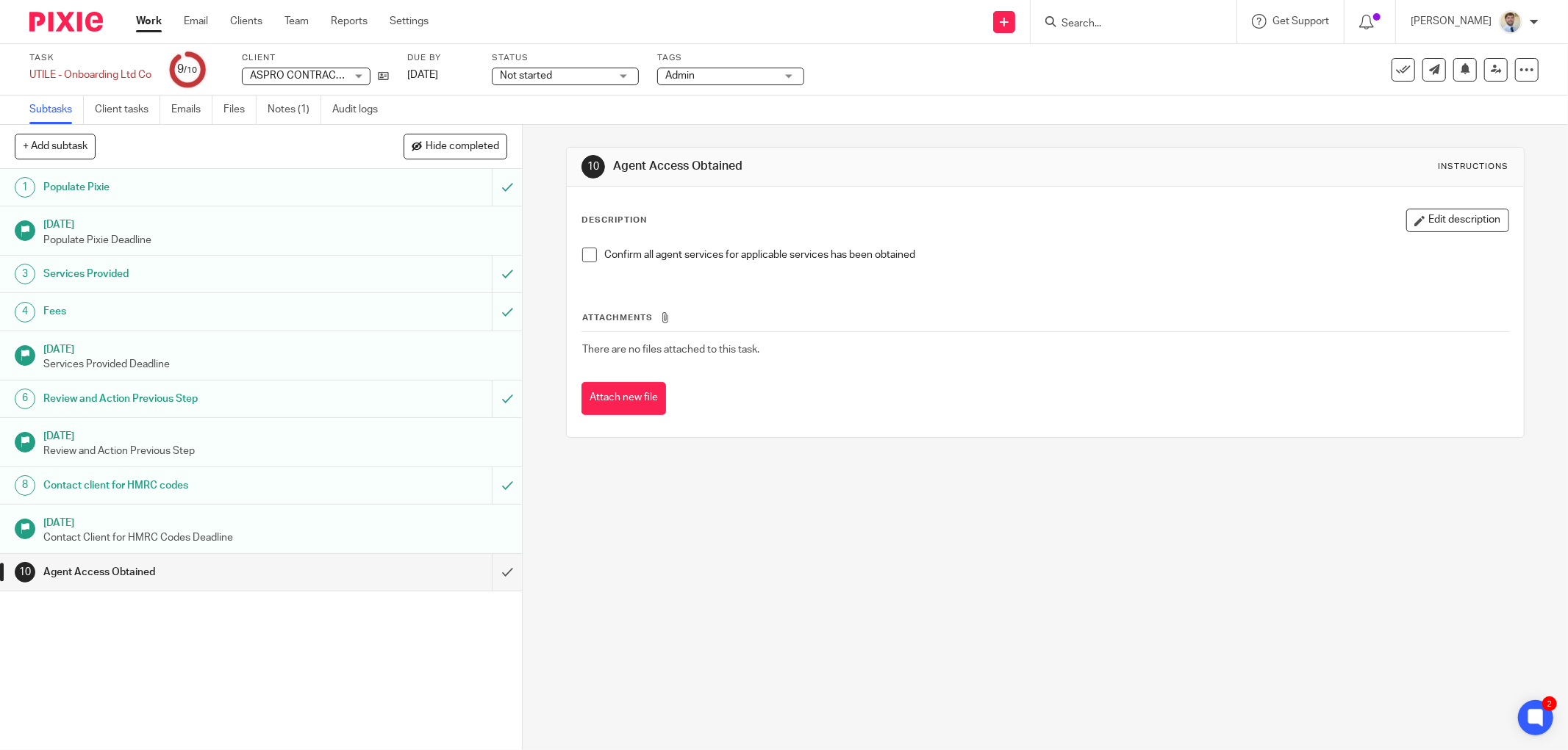
click at [86, 275] on h1 "Services Provided" at bounding box center [189, 274] width 290 height 22
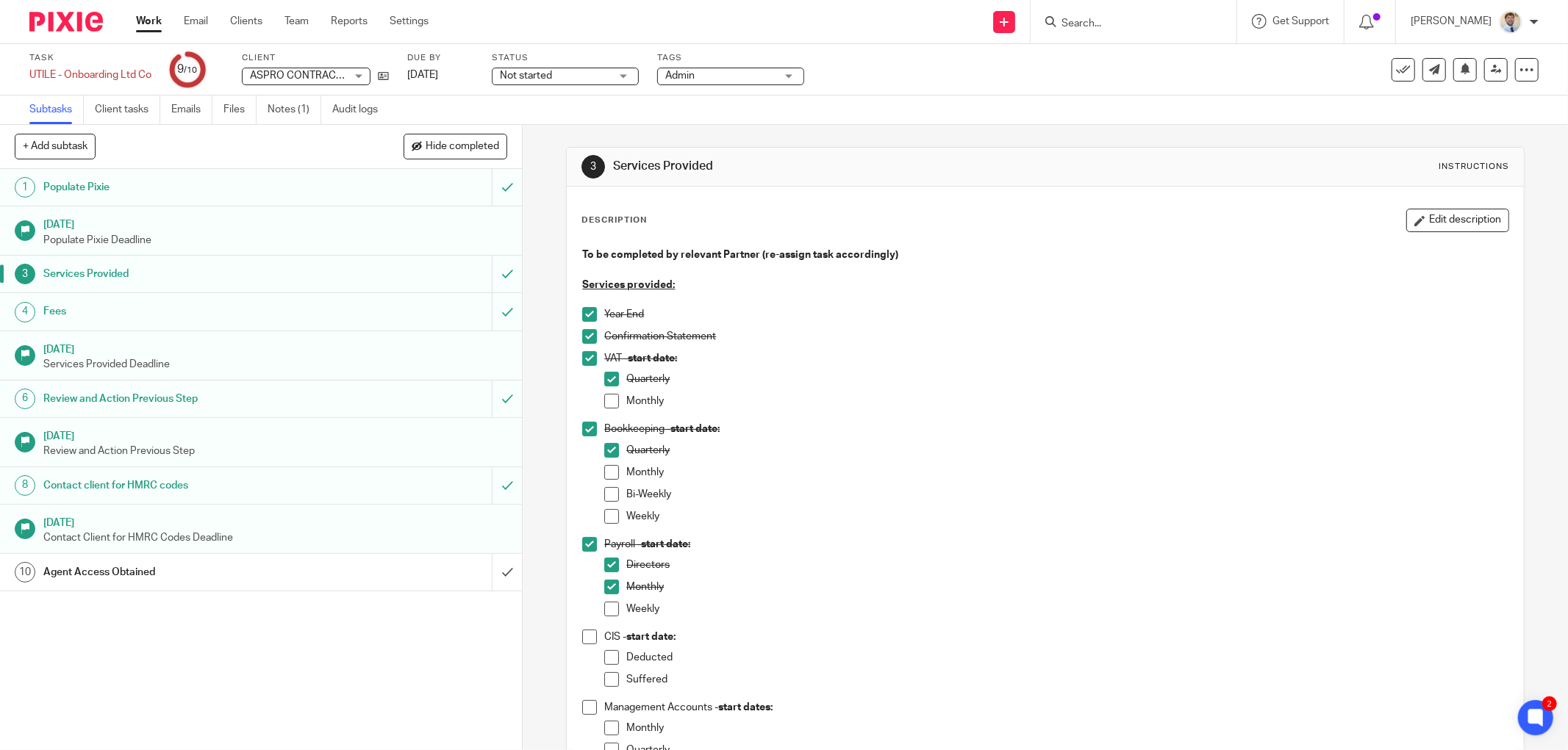
click at [68, 640] on div "1 Populate Pixie [DATE] Populate Pixie Deadline 3 Services Provided 4 Fees [DAT…" at bounding box center [261, 459] width 522 height 581
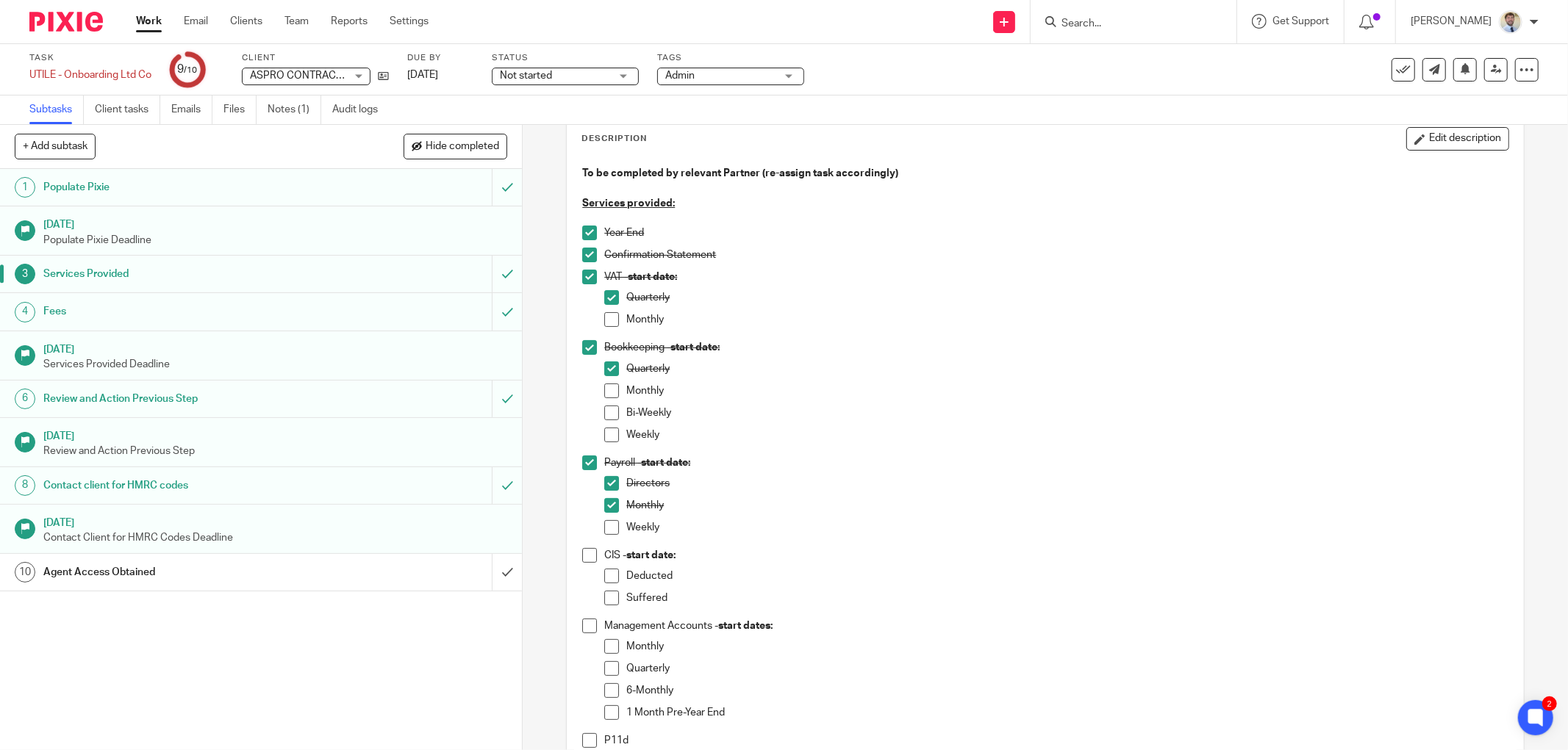
scroll to position [163, 0]
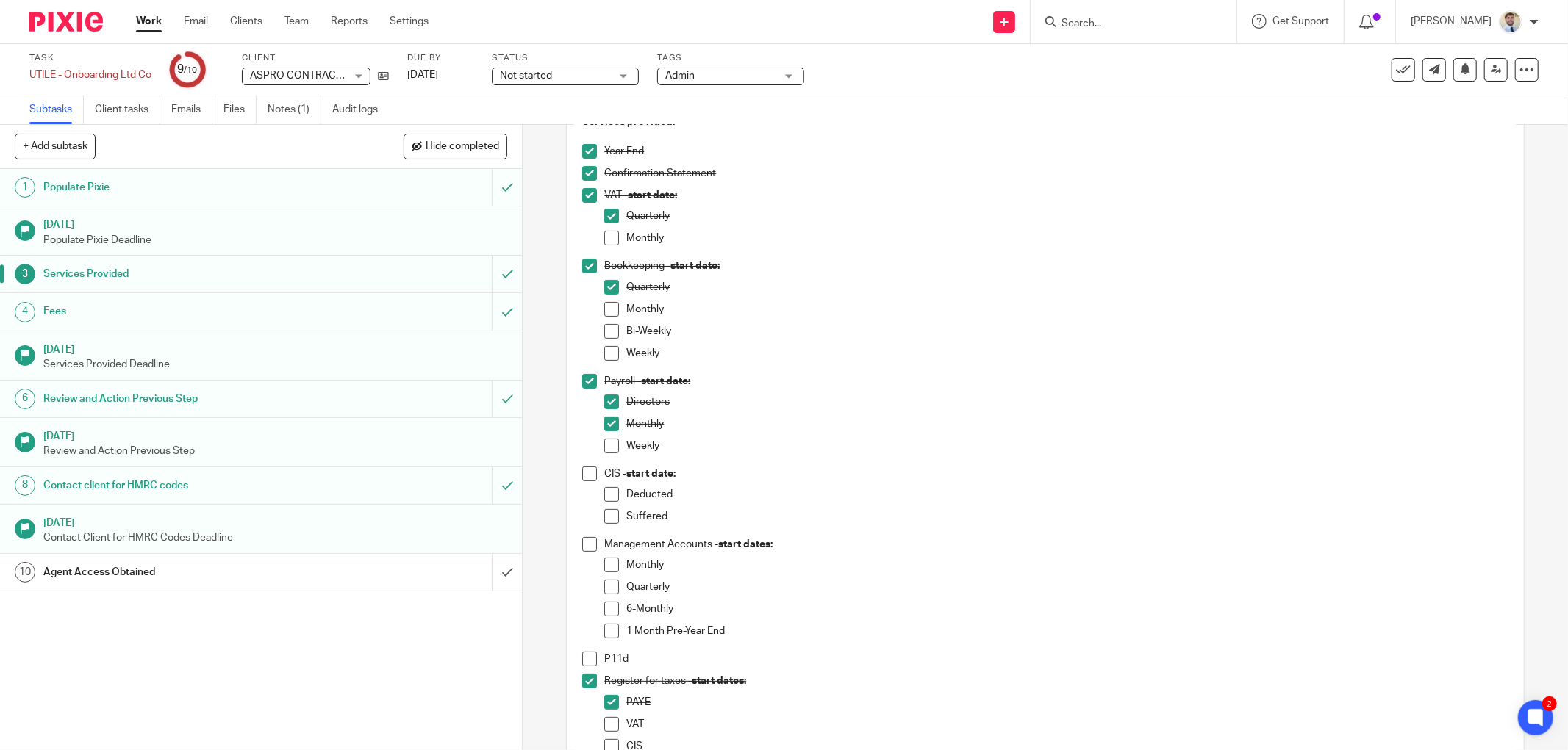
click at [222, 641] on div "1 Populate Pixie [DATE] Populate Pixie Deadline 3 Services Provided 4 Fees [DAT…" at bounding box center [261, 459] width 522 height 581
drag, startPoint x: 558, startPoint y: 534, endPoint x: 1229, endPoint y: 503, distance: 671.7
click at [562, 535] on div "3 Services Provided Instructions Description Edit description To be completed b…" at bounding box center [1045, 438] width 1045 height 626
click at [455, 92] on div "Task UTILE - Onboarding Ltd Co Save UTILE - Onboarding Ltd Co 9 /10 Client ASPR…" at bounding box center [784, 70] width 1568 height 51
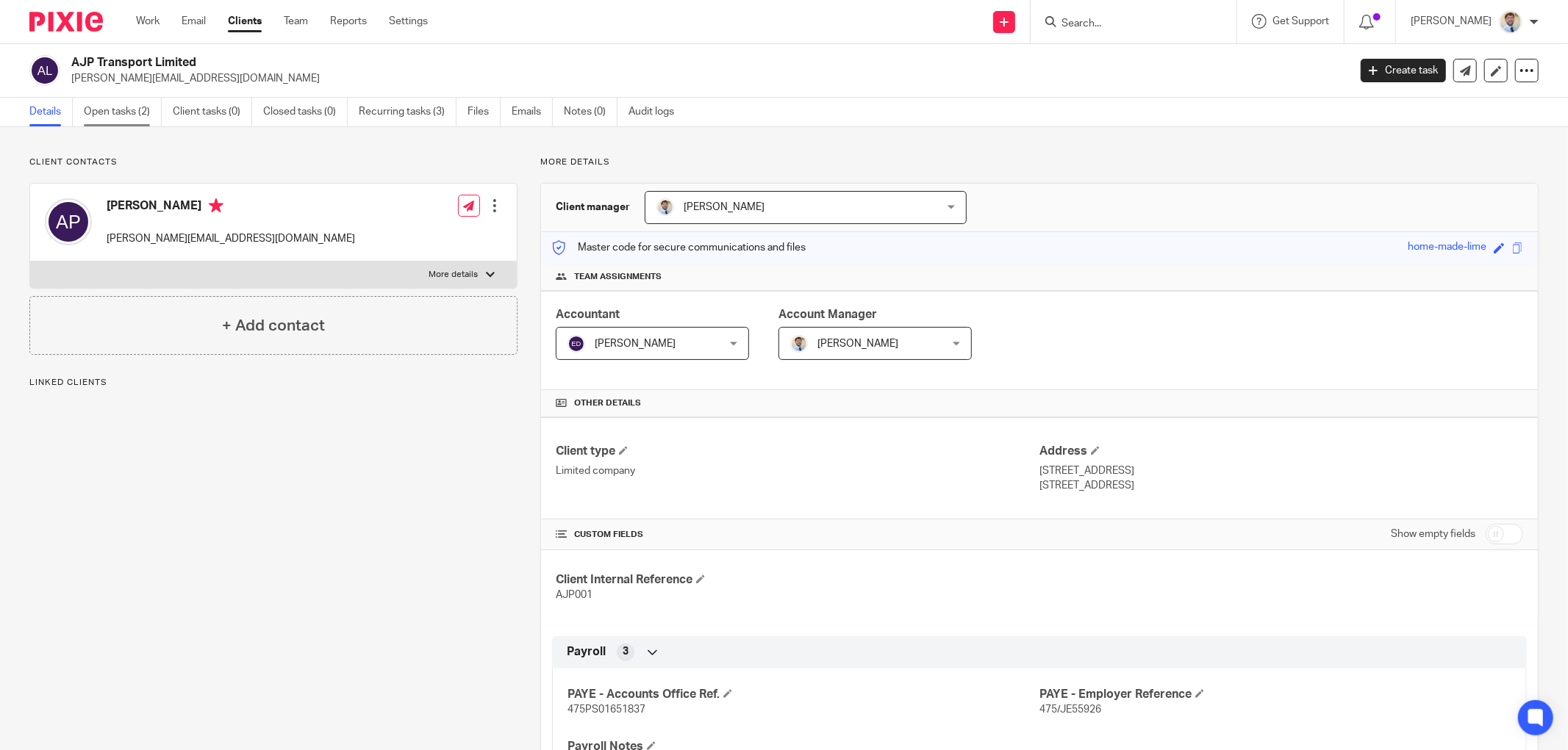
click at [118, 112] on link "Open tasks (2)" at bounding box center [123, 112] width 78 height 29
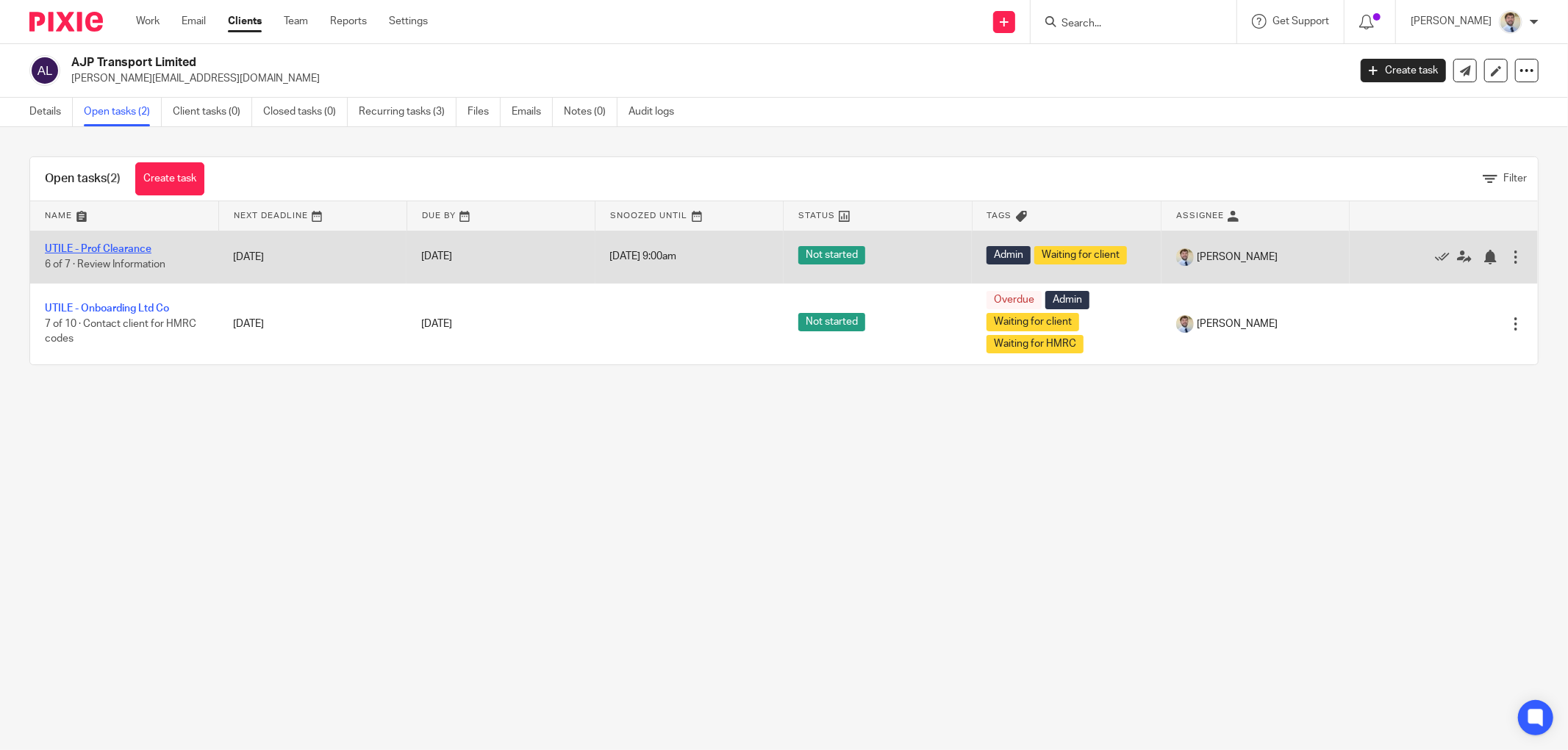
click at [114, 252] on link "UTILE - Prof Clearance" at bounding box center [97, 249] width 106 height 10
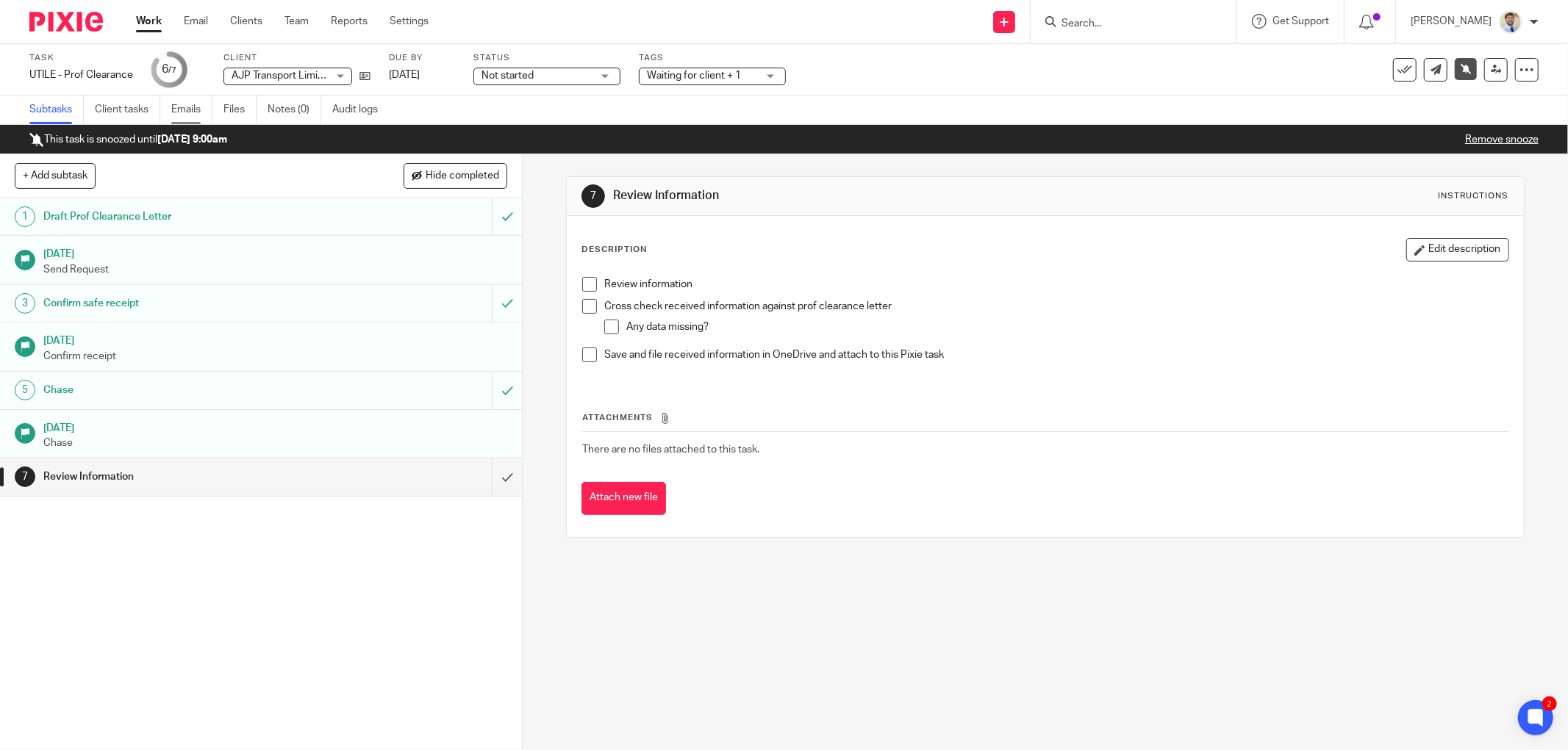
click at [179, 110] on link "Emails" at bounding box center [192, 109] width 41 height 29
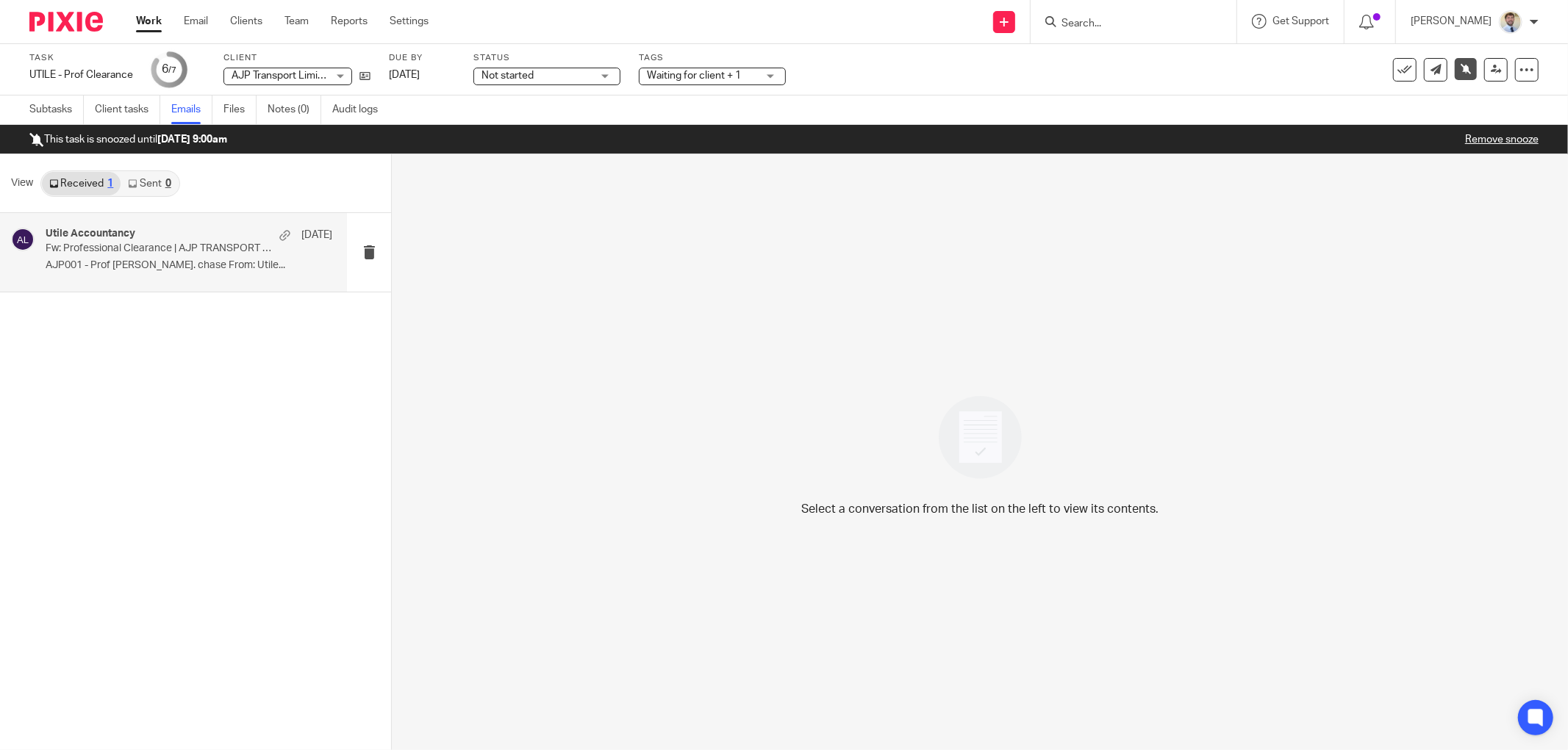
click at [66, 256] on div "Utile Accountancy [DATE] Fw: Professional Clearance | AJP TRANSPORT LIMITED - […" at bounding box center [189, 253] width 287 height 49
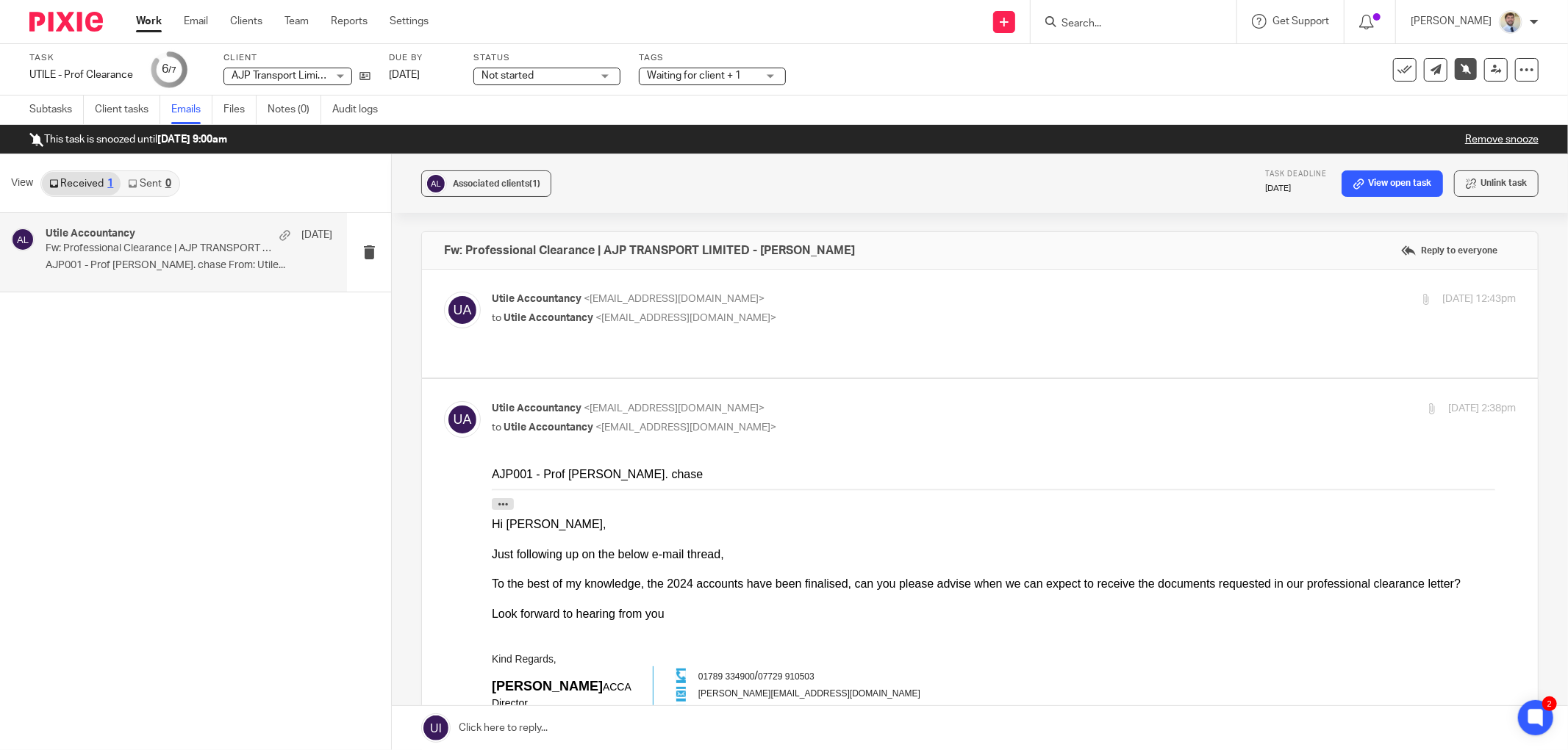
click at [967, 401] on p "Utile Accountancy <hello@utileaccountancy.co.uk>" at bounding box center [833, 408] width 683 height 16
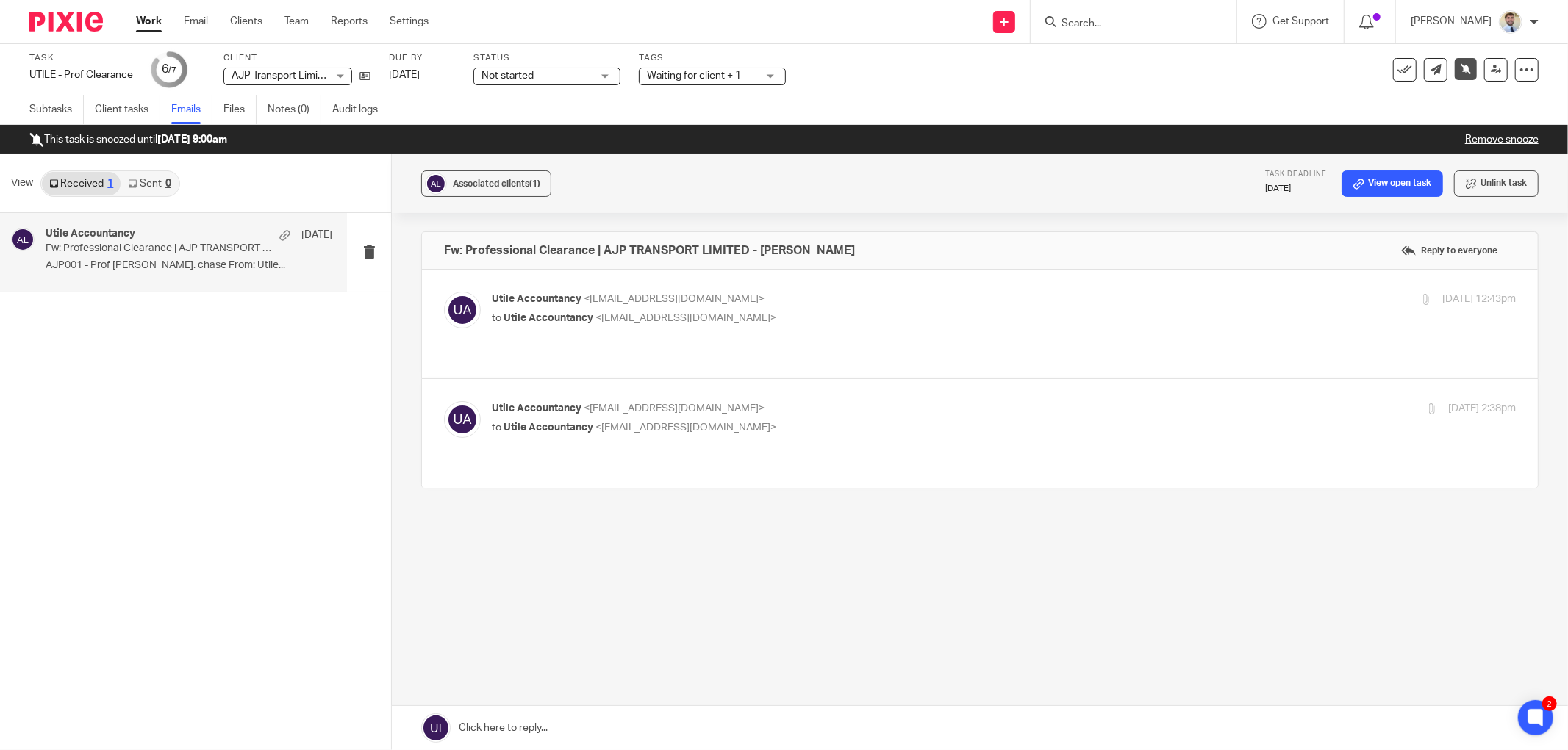
click at [967, 401] on p "Utile Accountancy <hello@utileaccountancy.co.uk>" at bounding box center [833, 408] width 683 height 16
checkbox input "true"
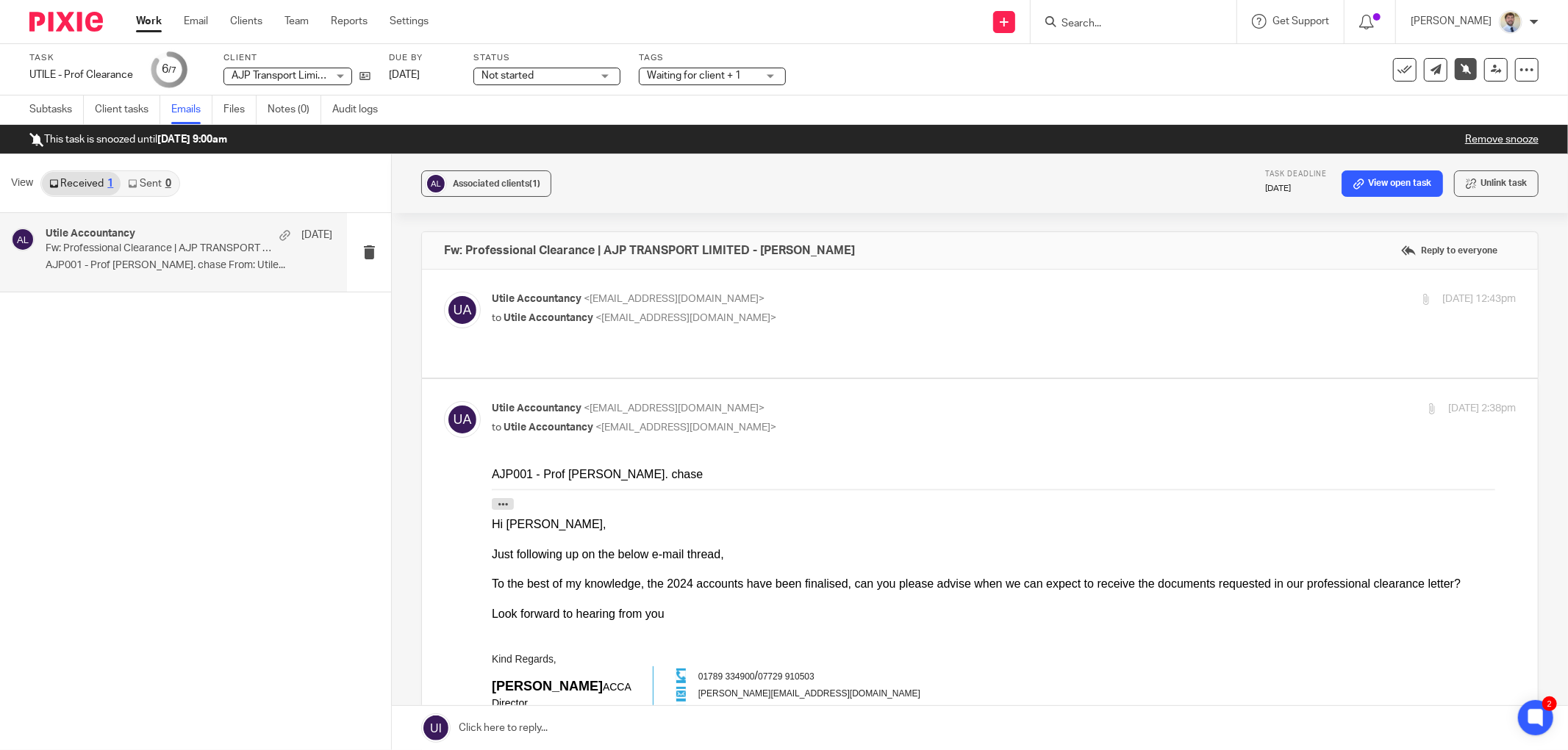
click at [892, 291] on p "Utile Accountancy <hello@utileaccountancy.co.uk>" at bounding box center [833, 299] width 683 height 16
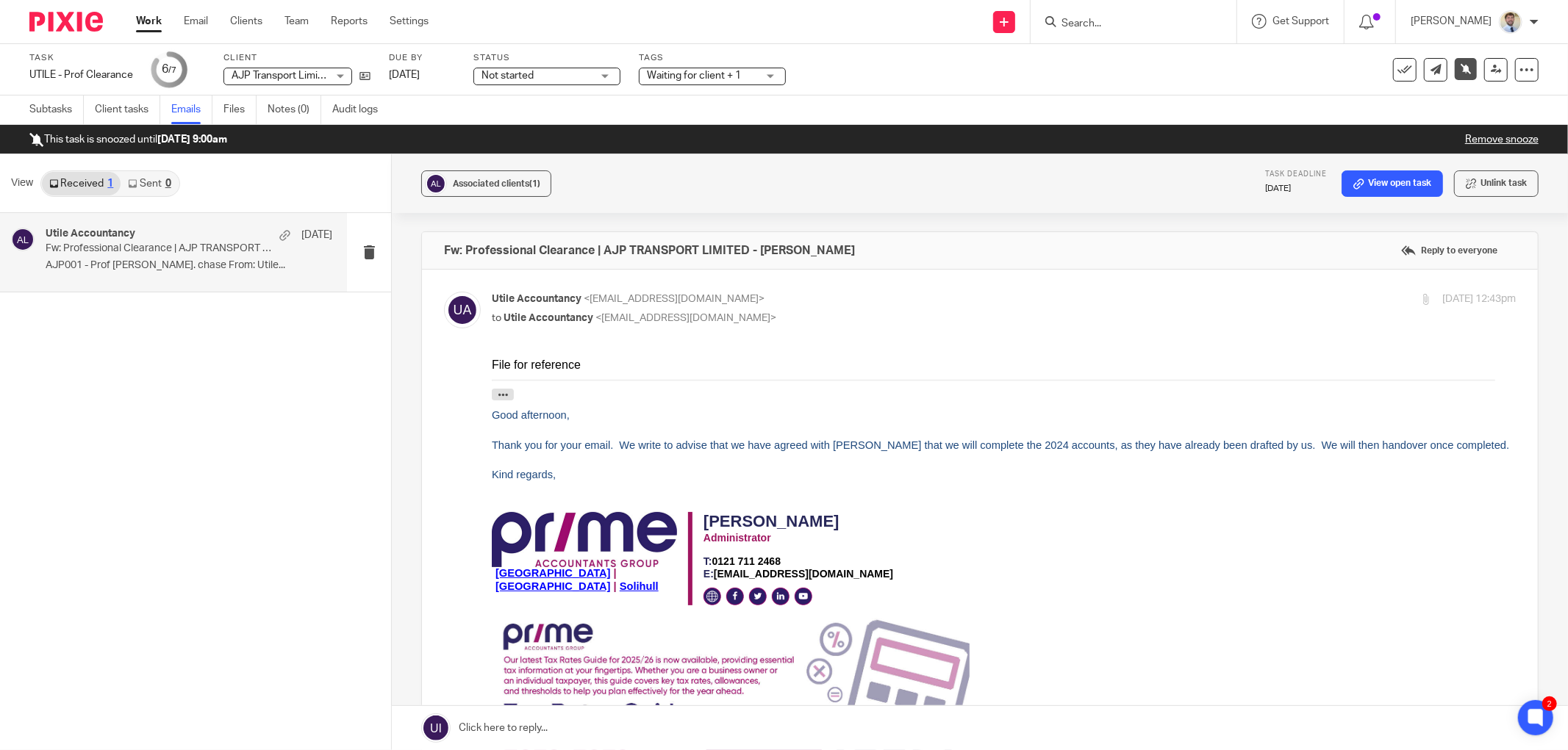
click at [1022, 291] on p "Utile Accountancy <hello@utileaccountancy.co.uk>" at bounding box center [833, 299] width 683 height 16
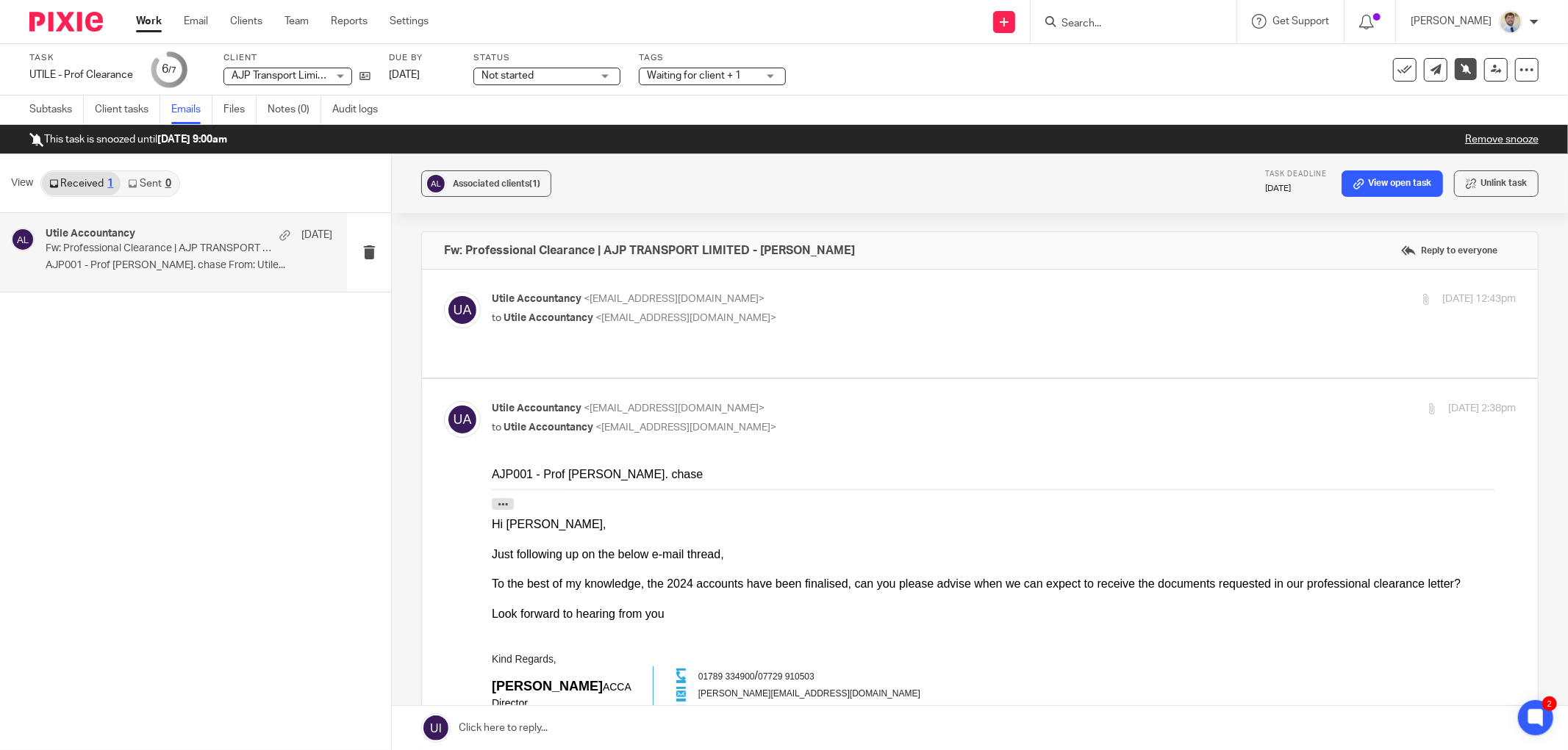
click at [203, 382] on div "Utile Accountancy 28 Jul Fw: Professional Clearance | AJP TRANSPORT LIMITED - A…" at bounding box center [195, 482] width 391 height 537
click at [646, 533] on div at bounding box center [1003, 540] width 1024 height 15
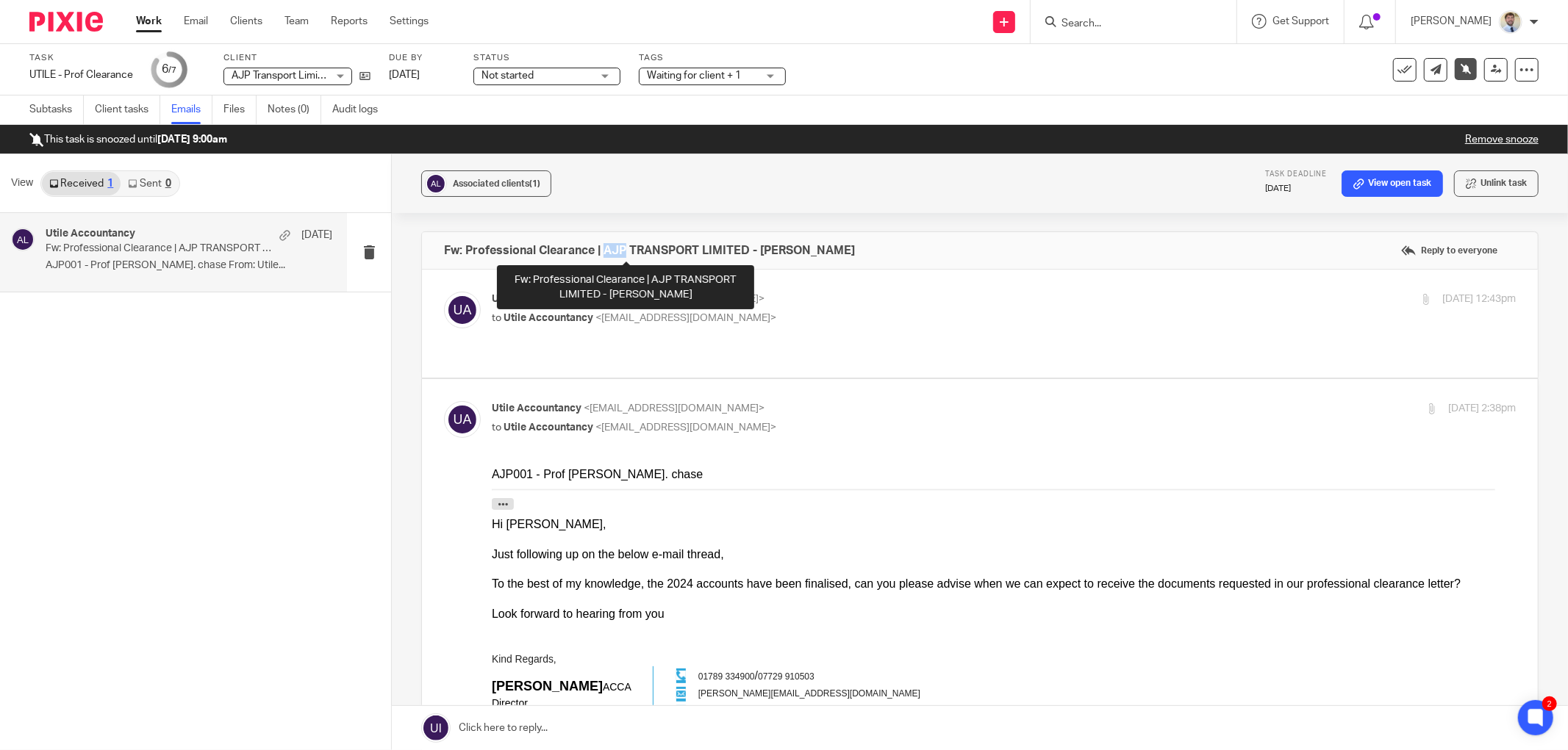
drag, startPoint x: 600, startPoint y: 247, endPoint x: 620, endPoint y: 249, distance: 20.1
click at [623, 249] on h4 "Fw: Professional Clearance | AJP TRANSPORT LIMITED - Adam Pitt" at bounding box center [649, 250] width 411 height 15
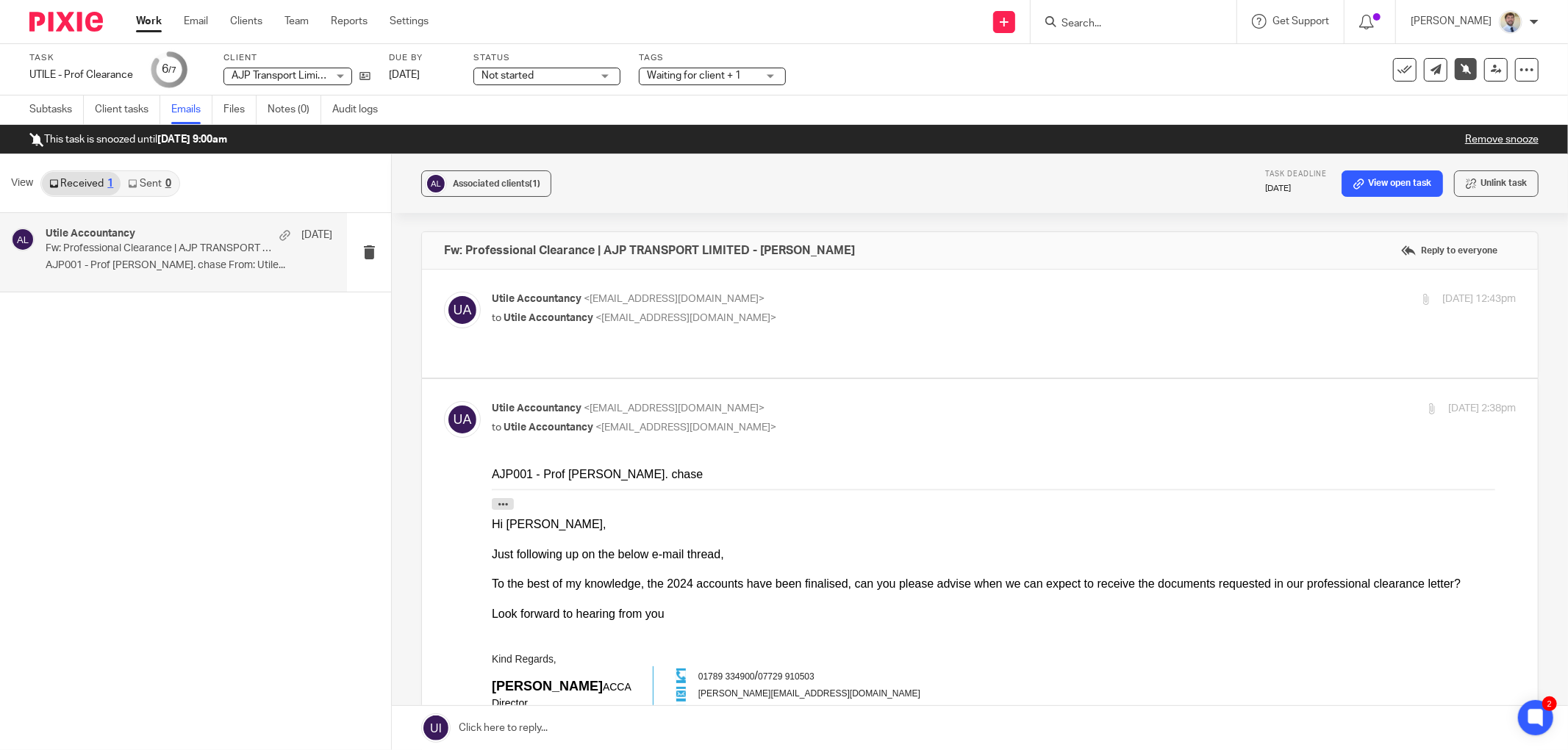
click at [468, 262] on div "Fw: Professional Clearance | AJP TRANSPORT LIMITED - Adam Pitt Reply to everyone" at bounding box center [979, 250] width 1116 height 37
drag, startPoint x: 465, startPoint y: 251, endPoint x: 819, endPoint y: 251, distance: 354.0
click at [819, 251] on div "Fw: Professional Clearance | AJP TRANSPORT LIMITED - Adam Pitt Reply to everyone" at bounding box center [979, 250] width 1116 height 37
copy h4 "Professional Clearance | AJP TRANSPORT LIMITED - Adam Pitt"
click at [90, 517] on div "Utile Accountancy 28 Jul Fw: Professional Clearance | AJP TRANSPORT LIMITED - A…" at bounding box center [195, 482] width 391 height 537
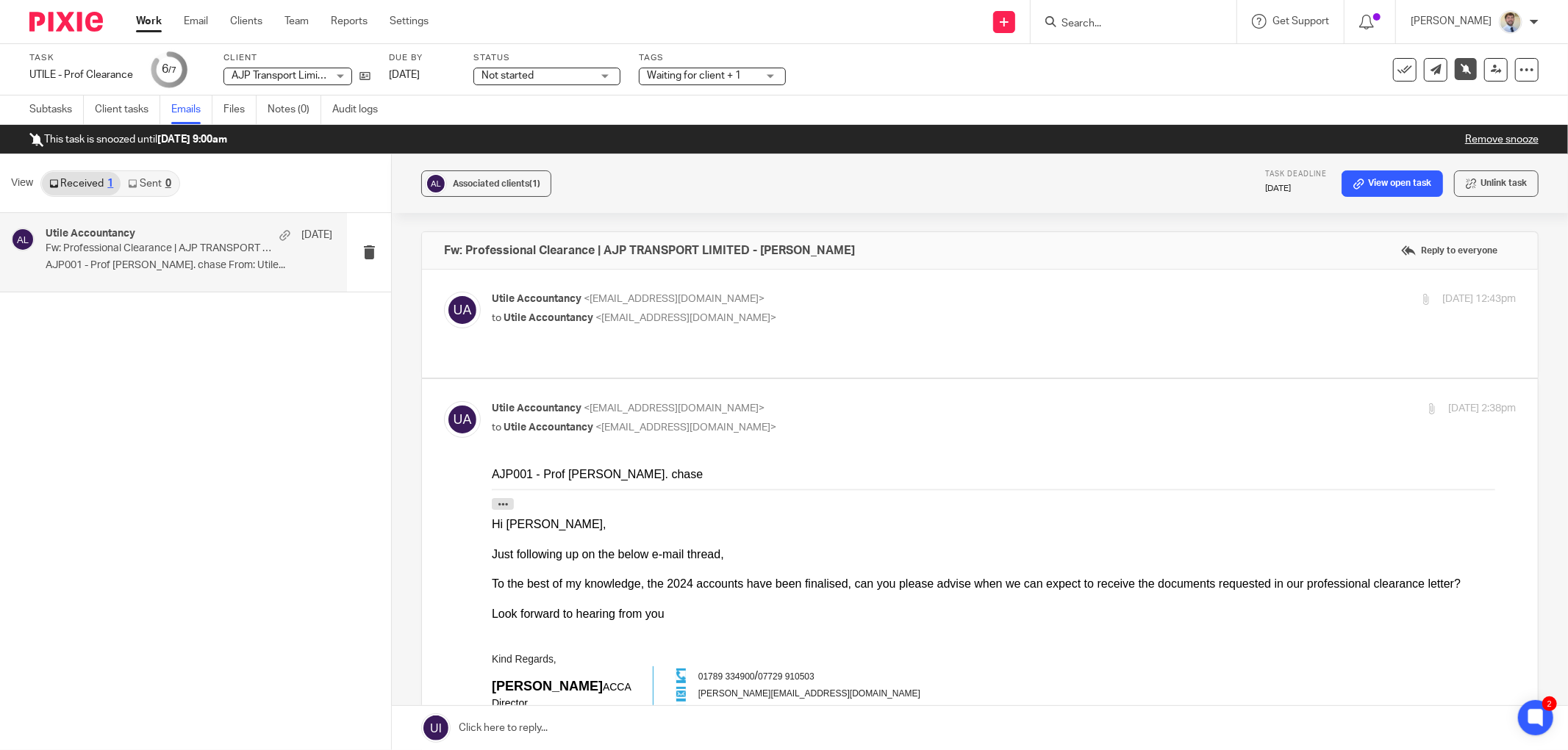
click at [988, 287] on label at bounding box center [979, 324] width 1116 height 108
click at [444, 291] on input "checkbox" at bounding box center [443, 291] width 1 height 1
checkbox input "true"
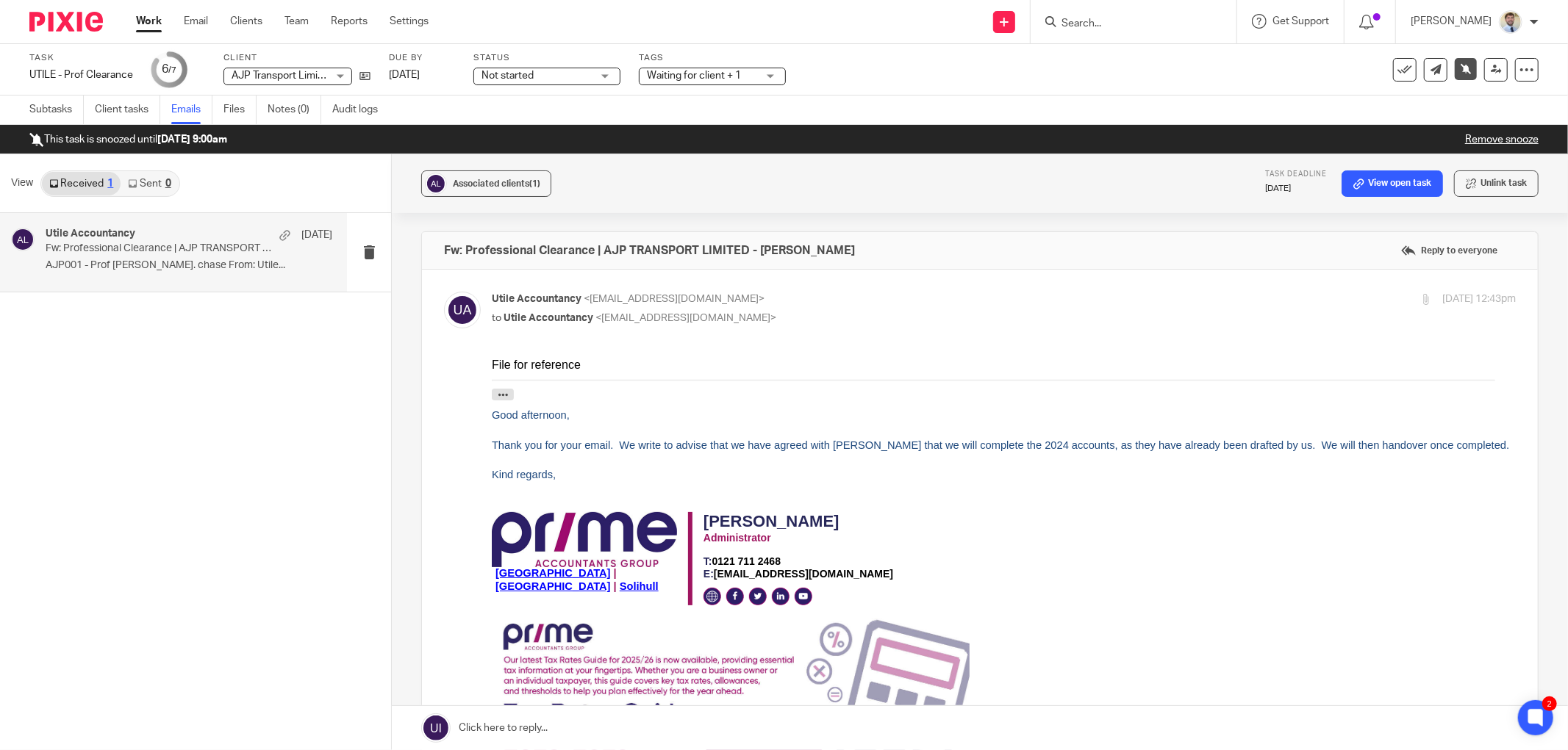
click at [1094, 208] on div "Associated clients (1) Task deadline 30 Sep 2025 View open task Unlink task" at bounding box center [980, 183] width 1176 height 58
click at [322, 423] on div "Utile Accountancy 28 Jul Fw: Professional Clearance | AJP TRANSPORT LIMITED - A…" at bounding box center [195, 482] width 391 height 537
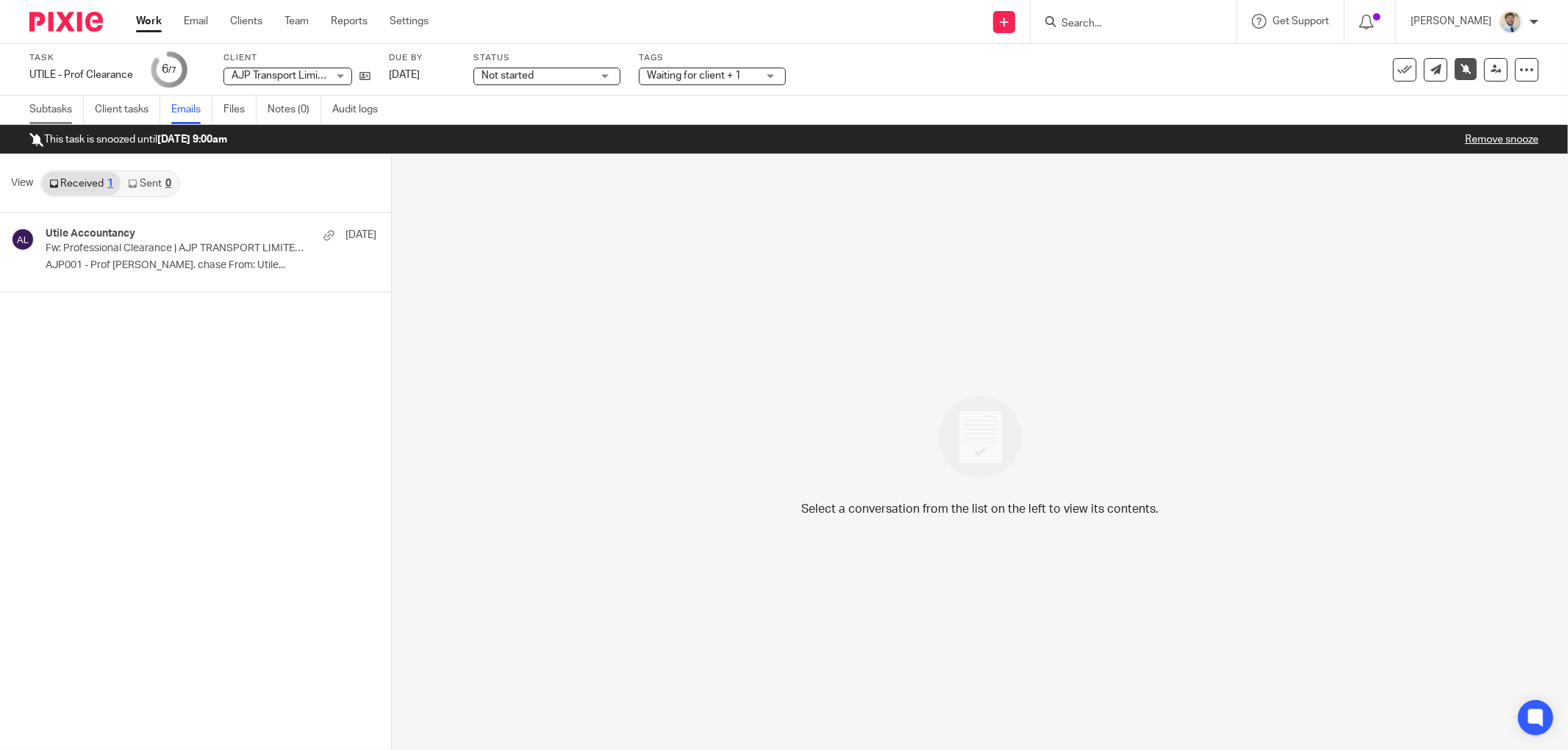
click at [40, 114] on link "Subtasks" at bounding box center [57, 109] width 54 height 29
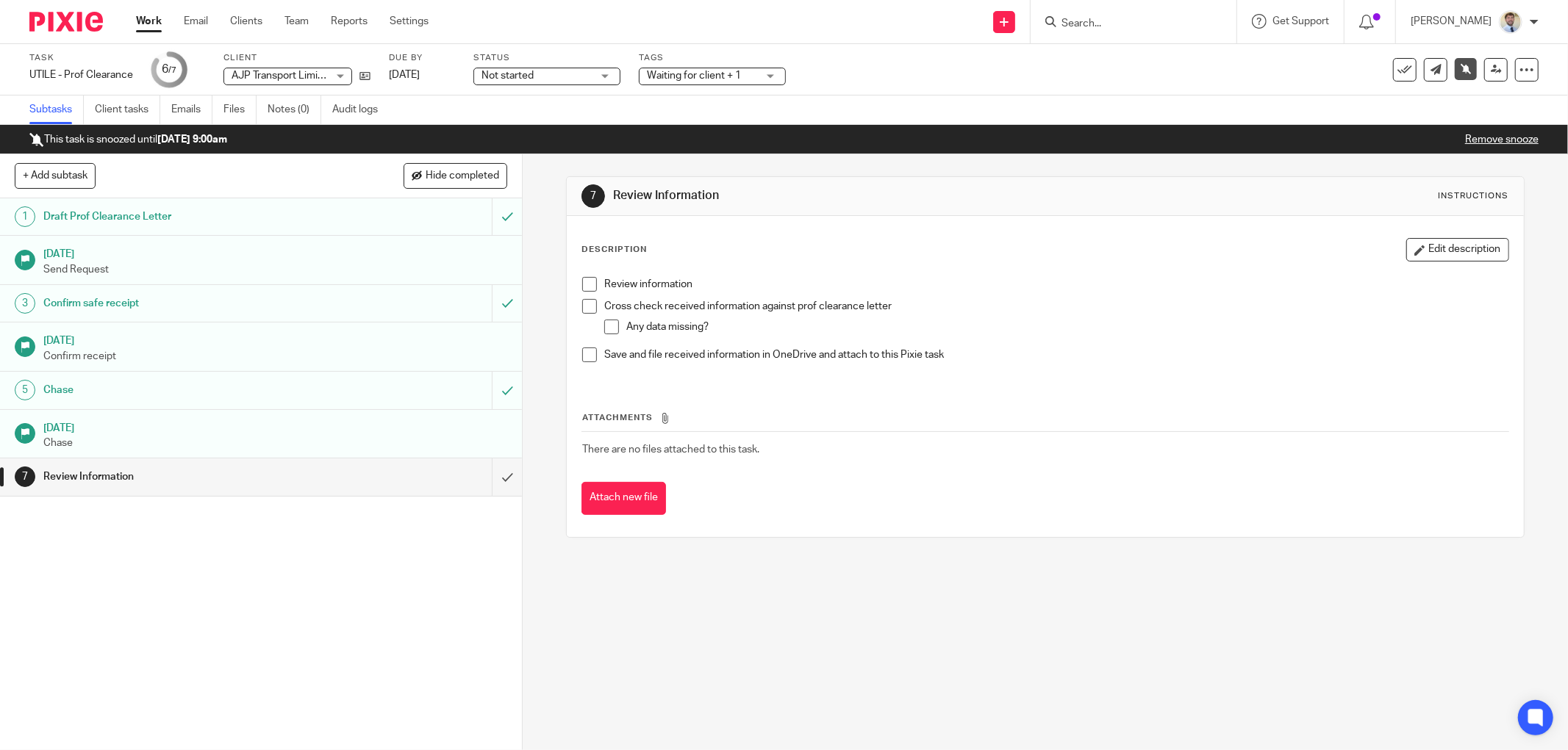
drag, startPoint x: 1431, startPoint y: 249, endPoint x: 804, endPoint y: 285, distance: 628.0
click at [1430, 249] on button "Edit description" at bounding box center [1457, 249] width 103 height 24
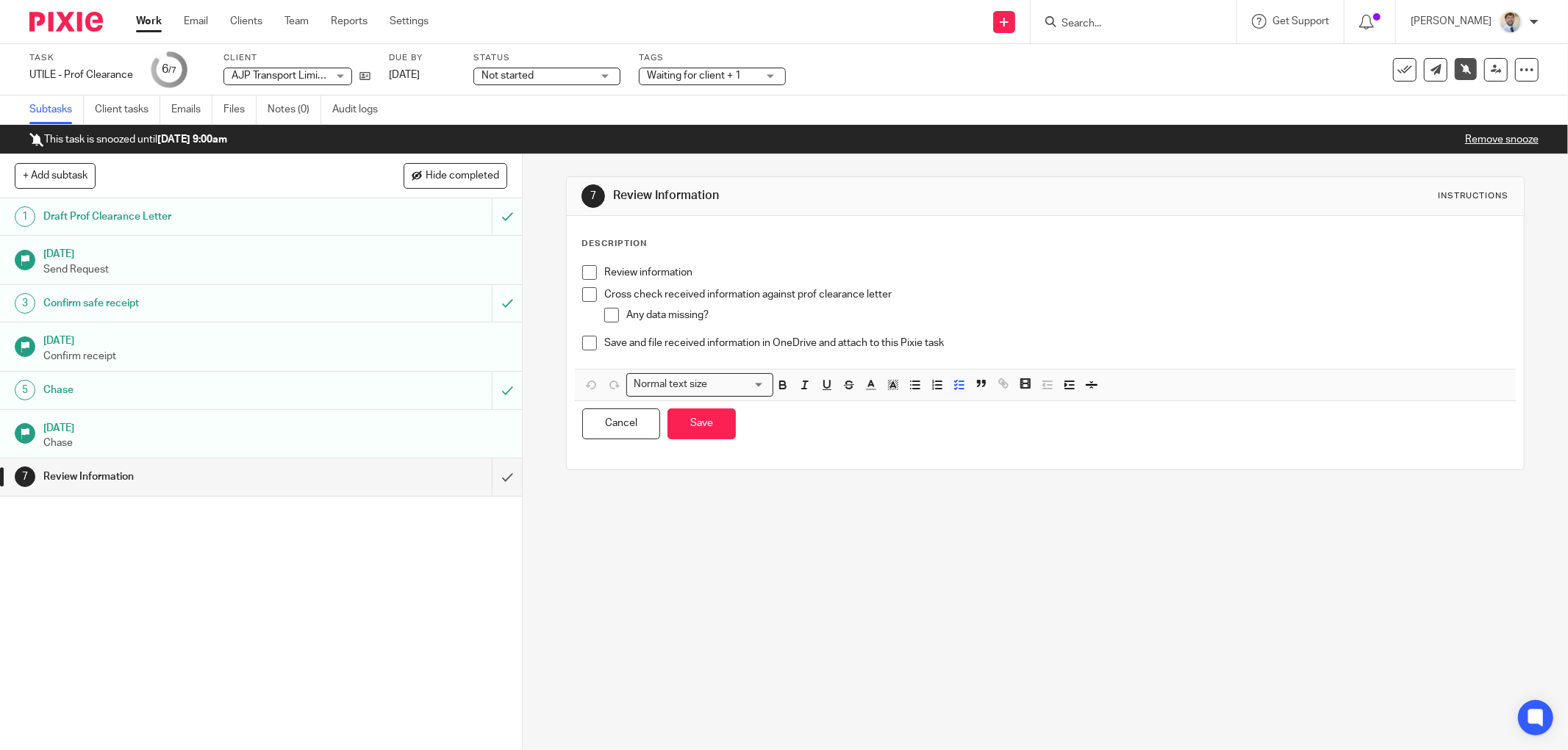
click at [604, 270] on p "Review information" at bounding box center [1057, 273] width 904 height 15
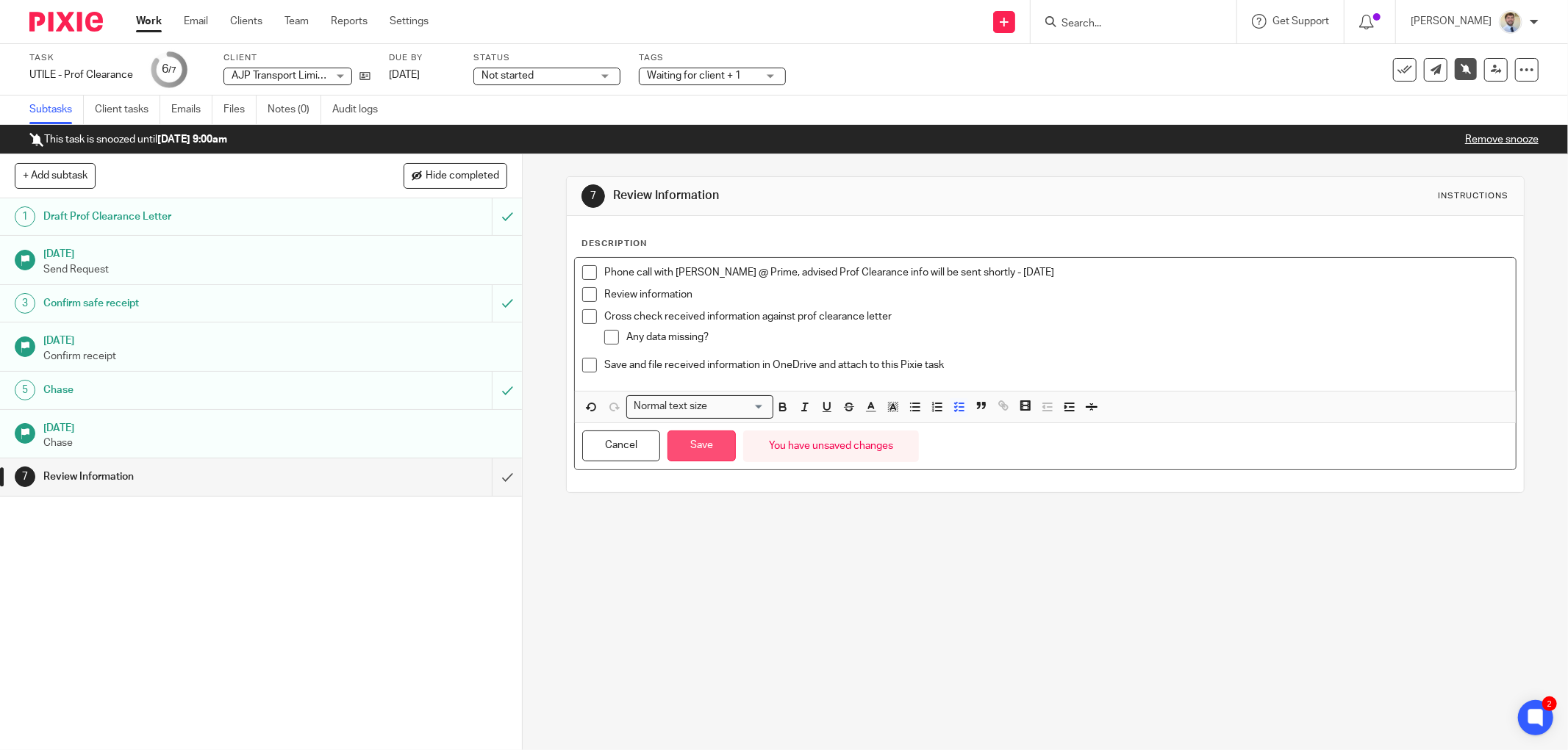
click at [695, 457] on button "Save" at bounding box center [701, 446] width 68 height 31
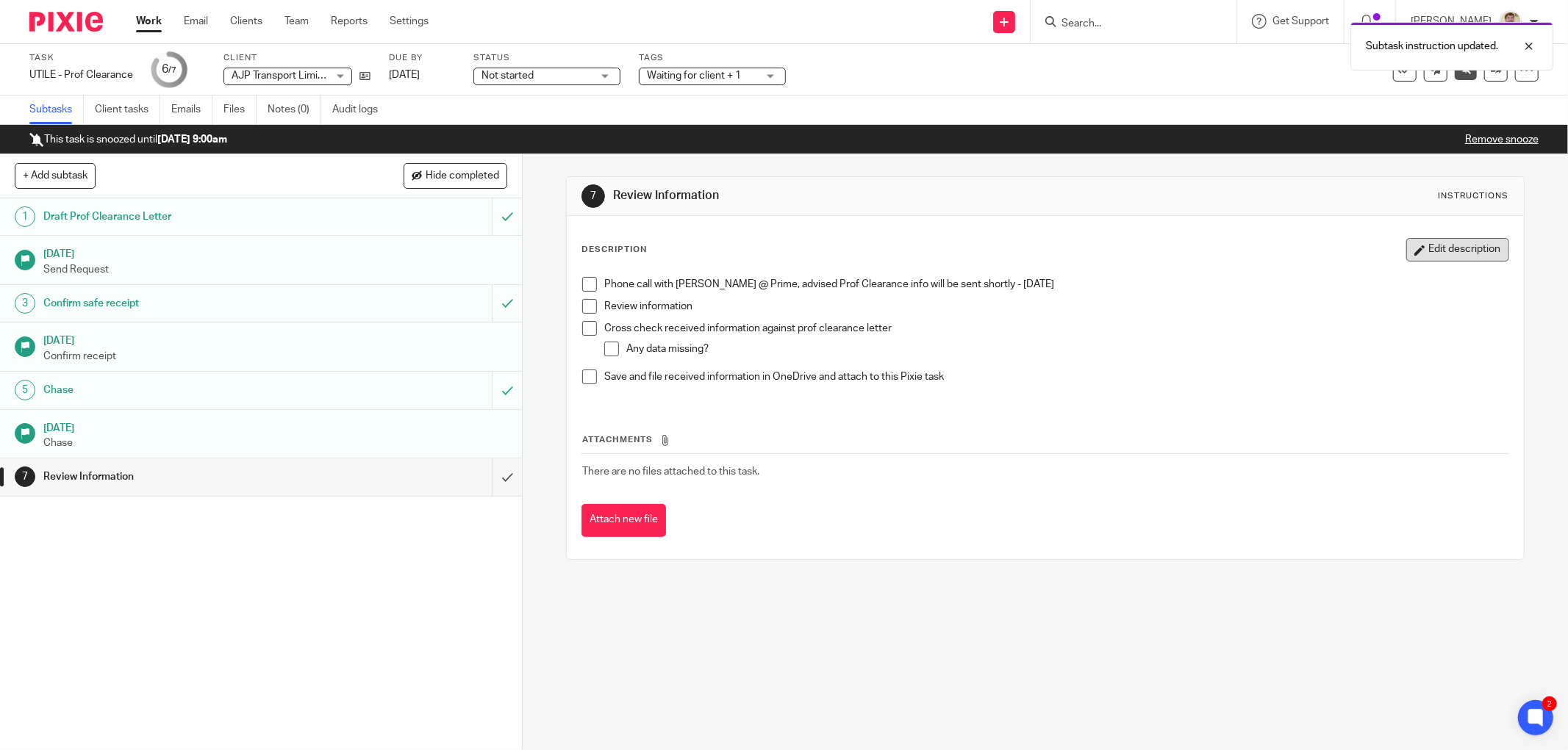
drag, startPoint x: 1416, startPoint y: 247, endPoint x: 1350, endPoint y: 263, distance: 67.9
click at [1416, 247] on button "Edit description" at bounding box center [1457, 249] width 103 height 24
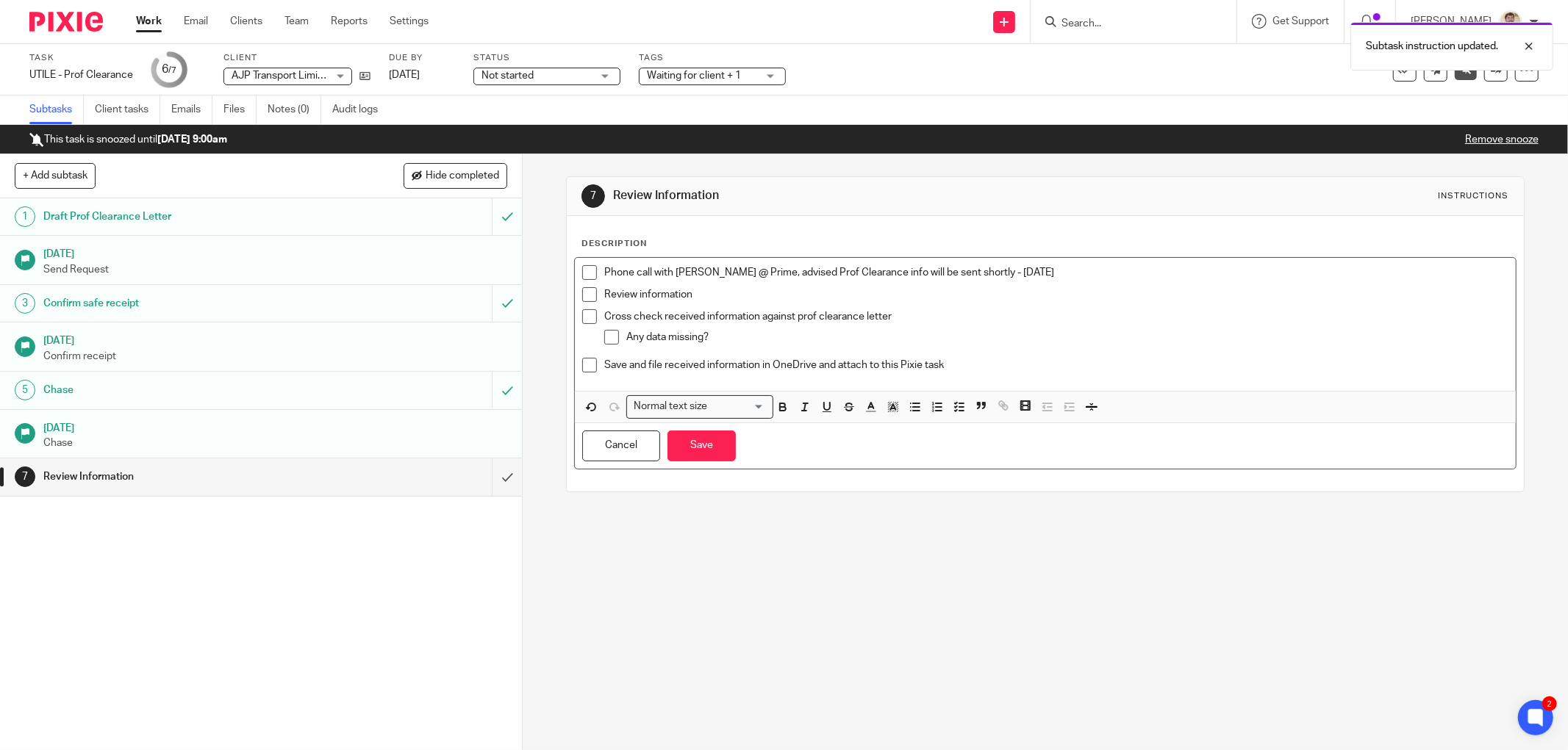
click at [1108, 265] on p "Phone call with Emma Abbotts @ Prime, advised Prof Clearance info will be sent …" at bounding box center [1057, 273] width 904 height 15
click at [1098, 319] on p "Cross check received information against prof clearance letter" at bounding box center [1057, 317] width 904 height 15
click at [674, 459] on button "Save" at bounding box center [701, 446] width 68 height 31
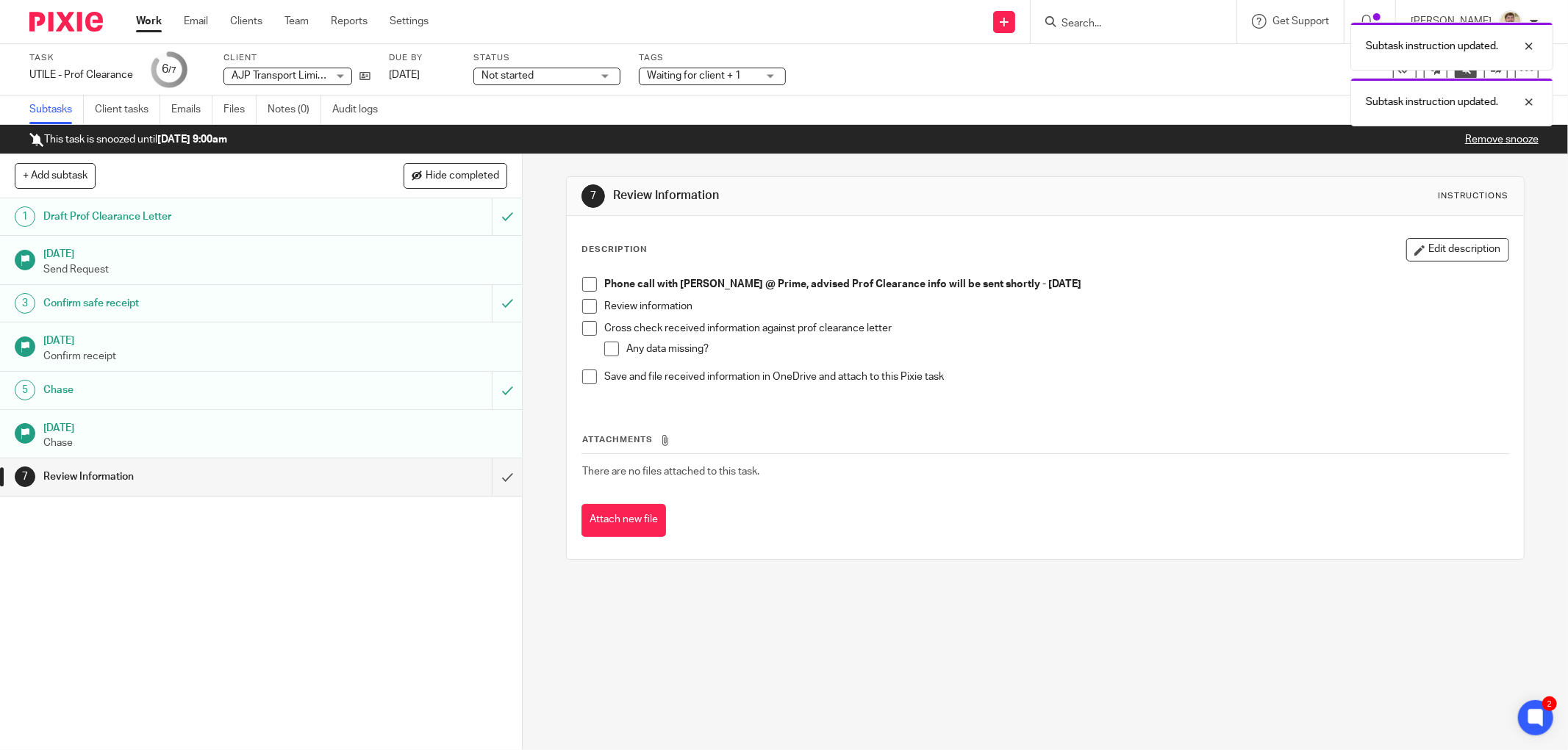
click at [270, 520] on div "1 Draft Prof Clearance Letter 31 Jul 2025 Send Request 3 Confirm safe receipt 4…" at bounding box center [261, 474] width 522 height 552
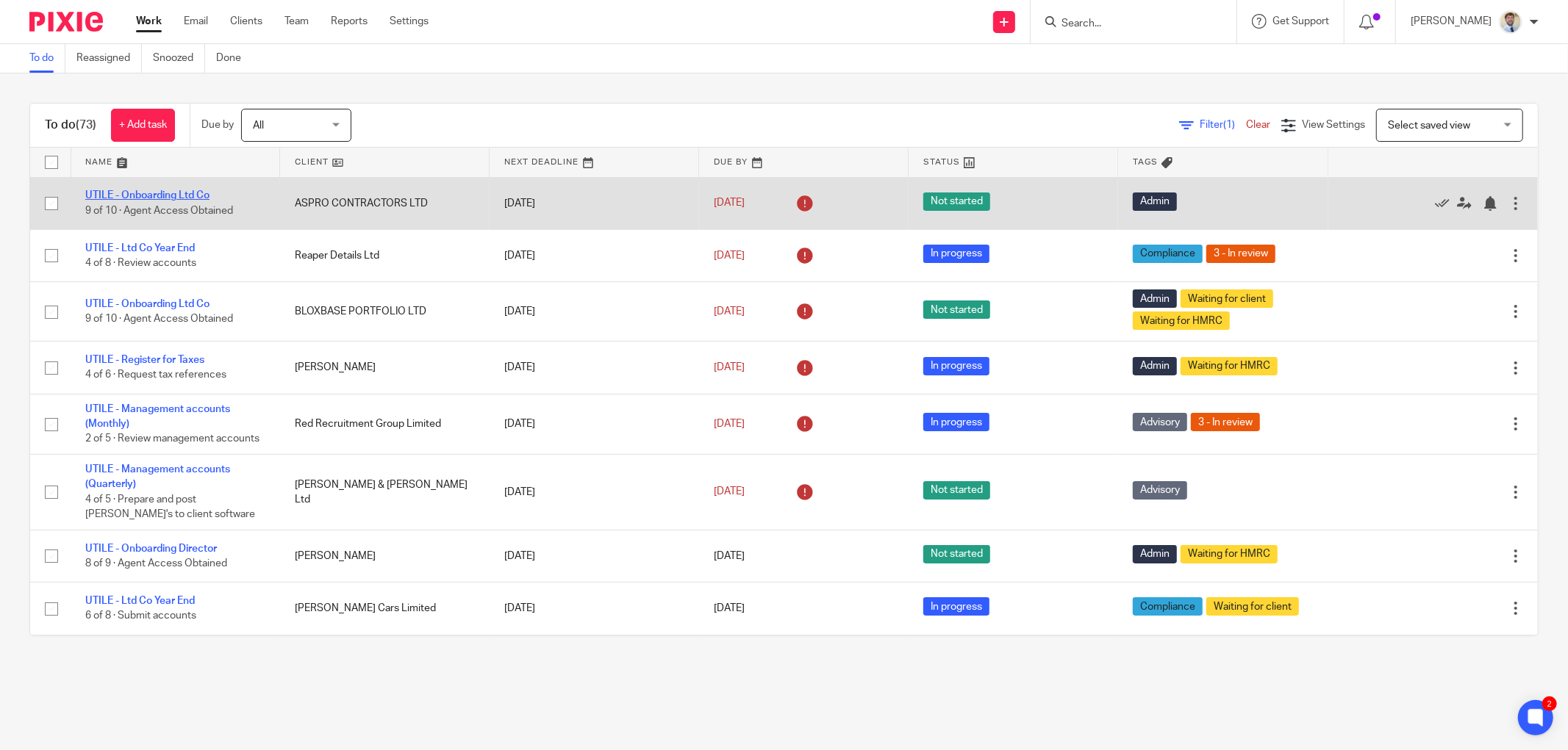
drag, startPoint x: 184, startPoint y: 185, endPoint x: 169, endPoint y: 194, distance: 17.5
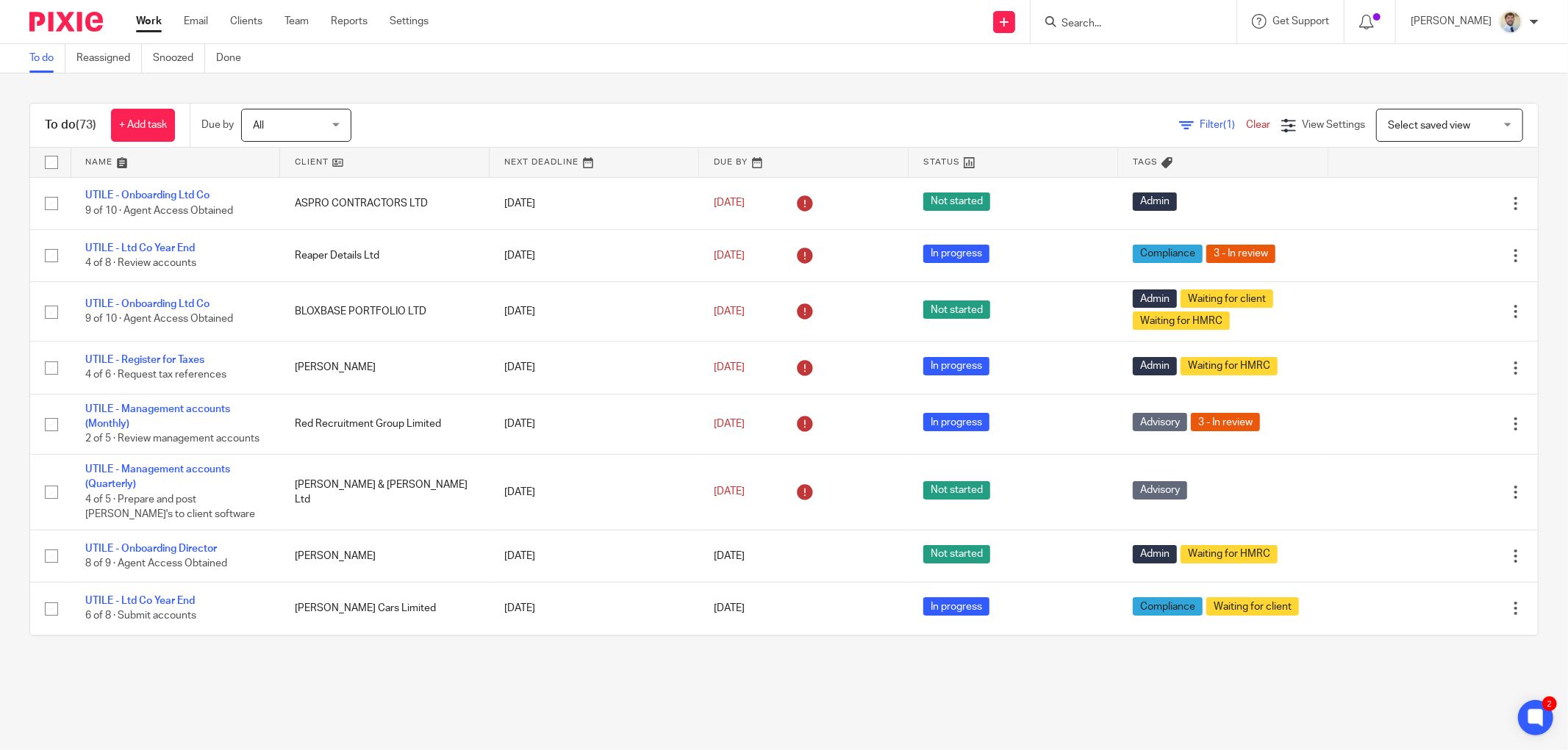
click at [578, 116] on div "Filter (1) Clear View Settings View Settings (1) Filters Clear Save Manage save…" at bounding box center [957, 125] width 1160 height 33
click at [632, 110] on div "Filter (1) Clear View Settings View Settings (1) Filters Clear Save Manage save…" at bounding box center [957, 125] width 1160 height 33
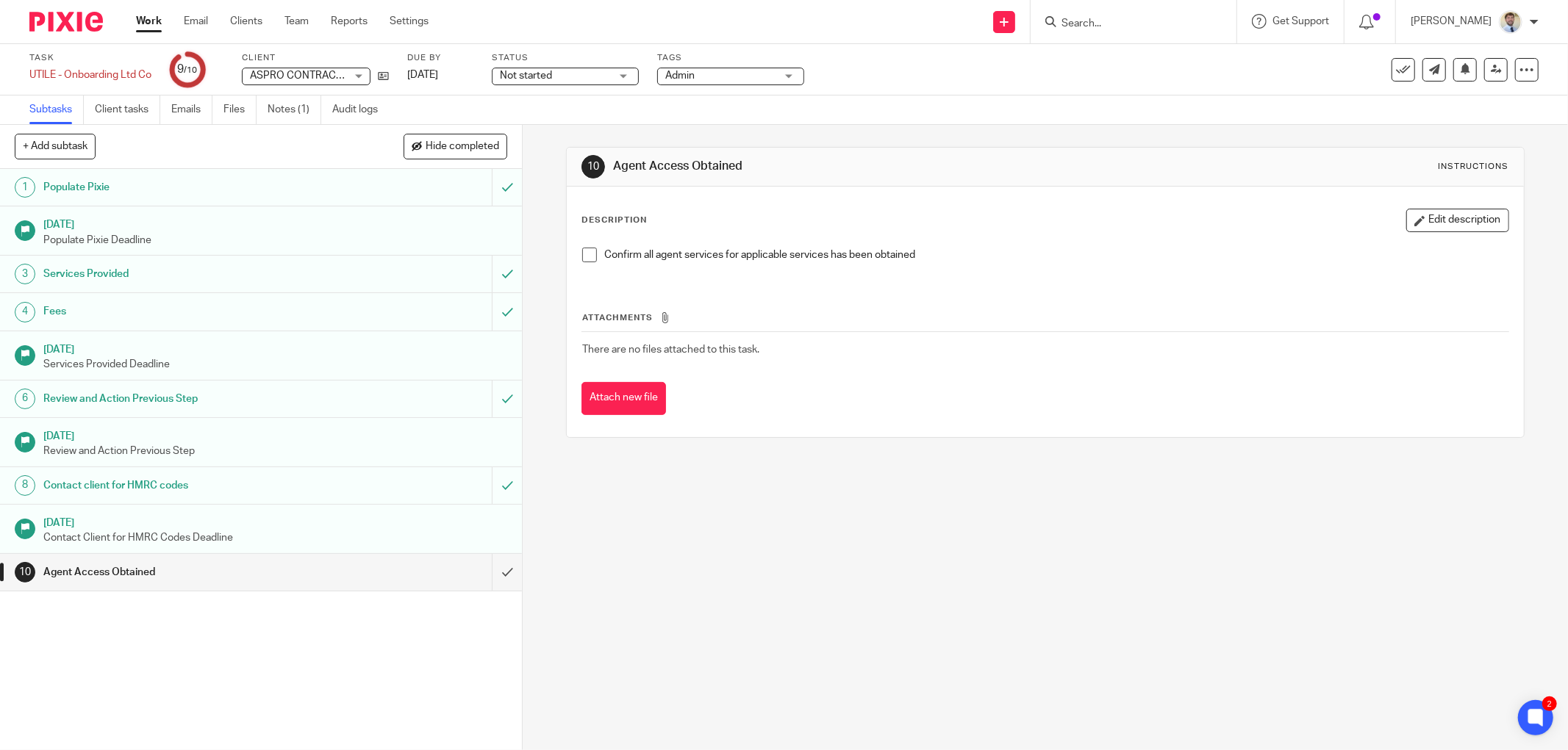
click at [1199, 533] on div "10 Agent Access Obtained Instructions Description Edit description Confirm all …" at bounding box center [1045, 438] width 1045 height 626
click at [388, 77] on icon at bounding box center [383, 76] width 11 height 11
click at [231, 273] on h1 "Services Provided" at bounding box center [189, 274] width 290 height 22
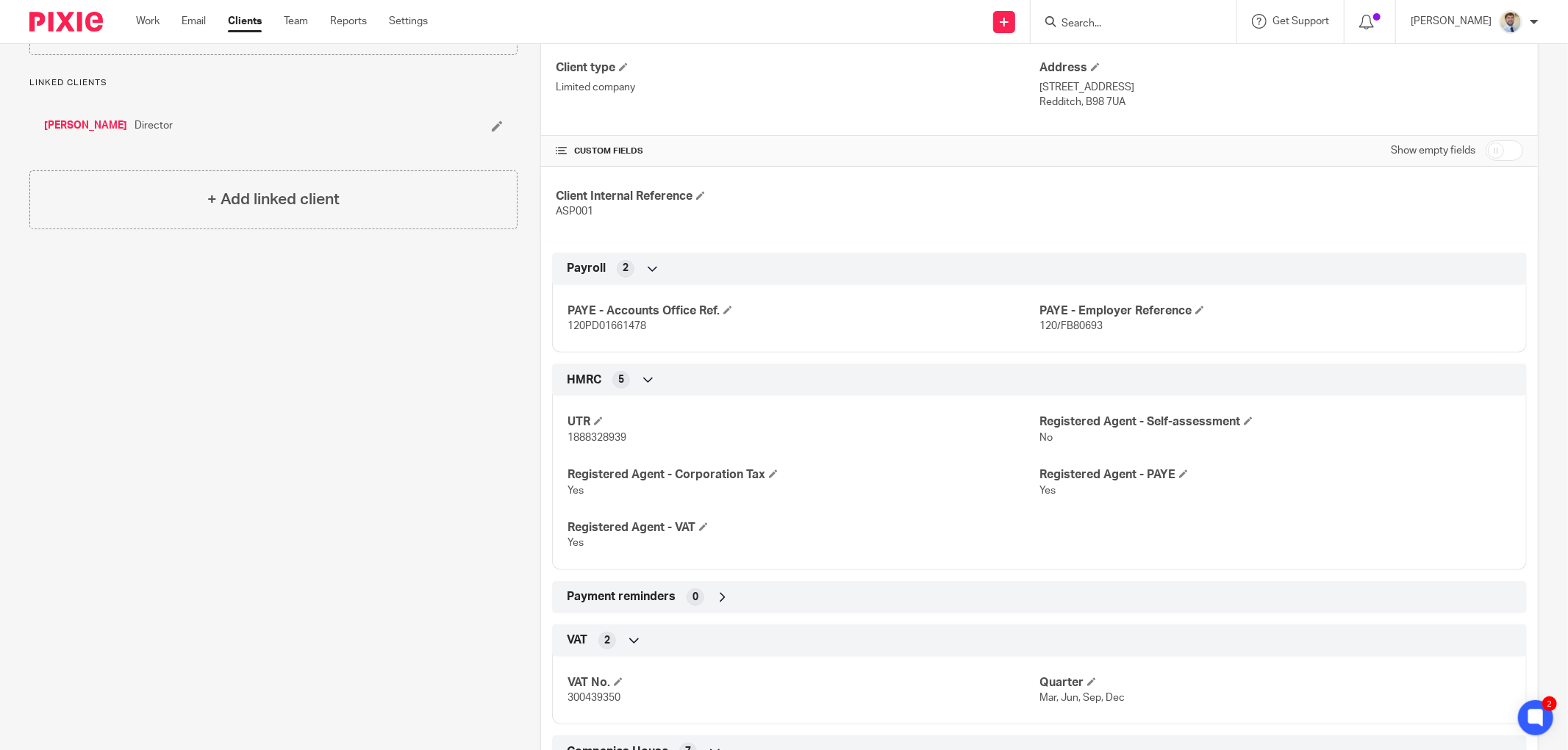
scroll to position [408, 0]
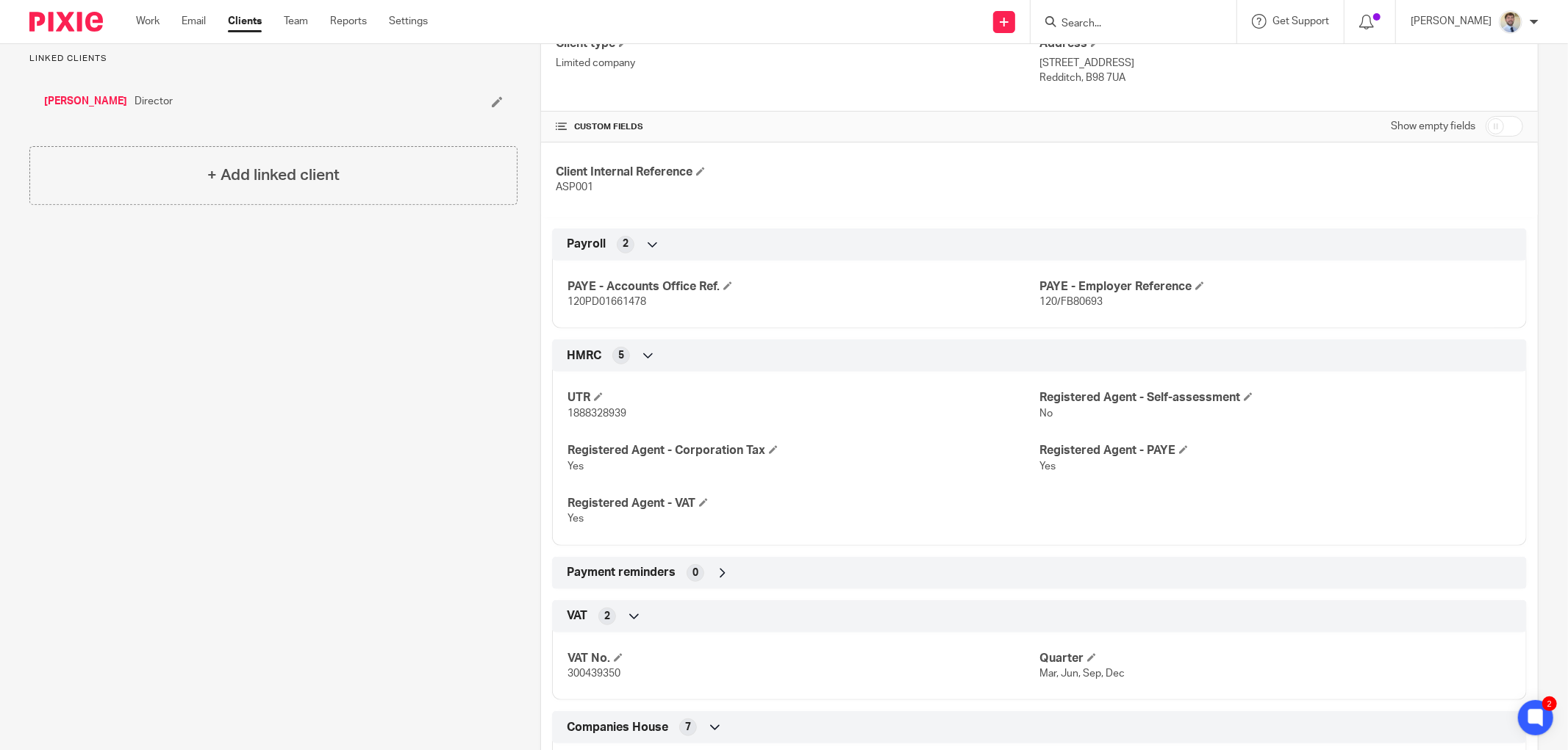
click at [582, 681] on p "300439350" at bounding box center [803, 674] width 472 height 15
copy span "300439350"
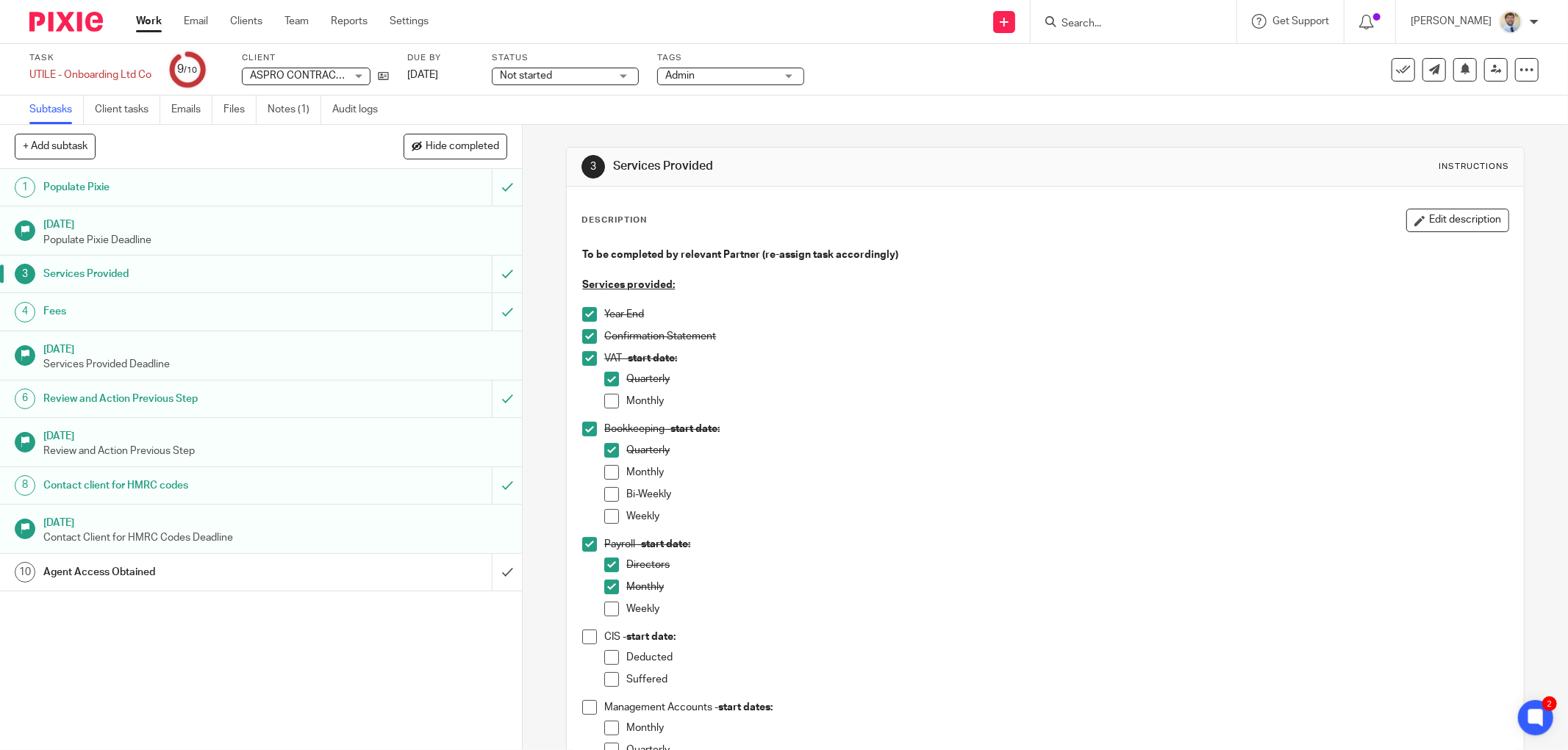
click at [317, 582] on h1 "Agent Access Obtained" at bounding box center [189, 572] width 290 height 22
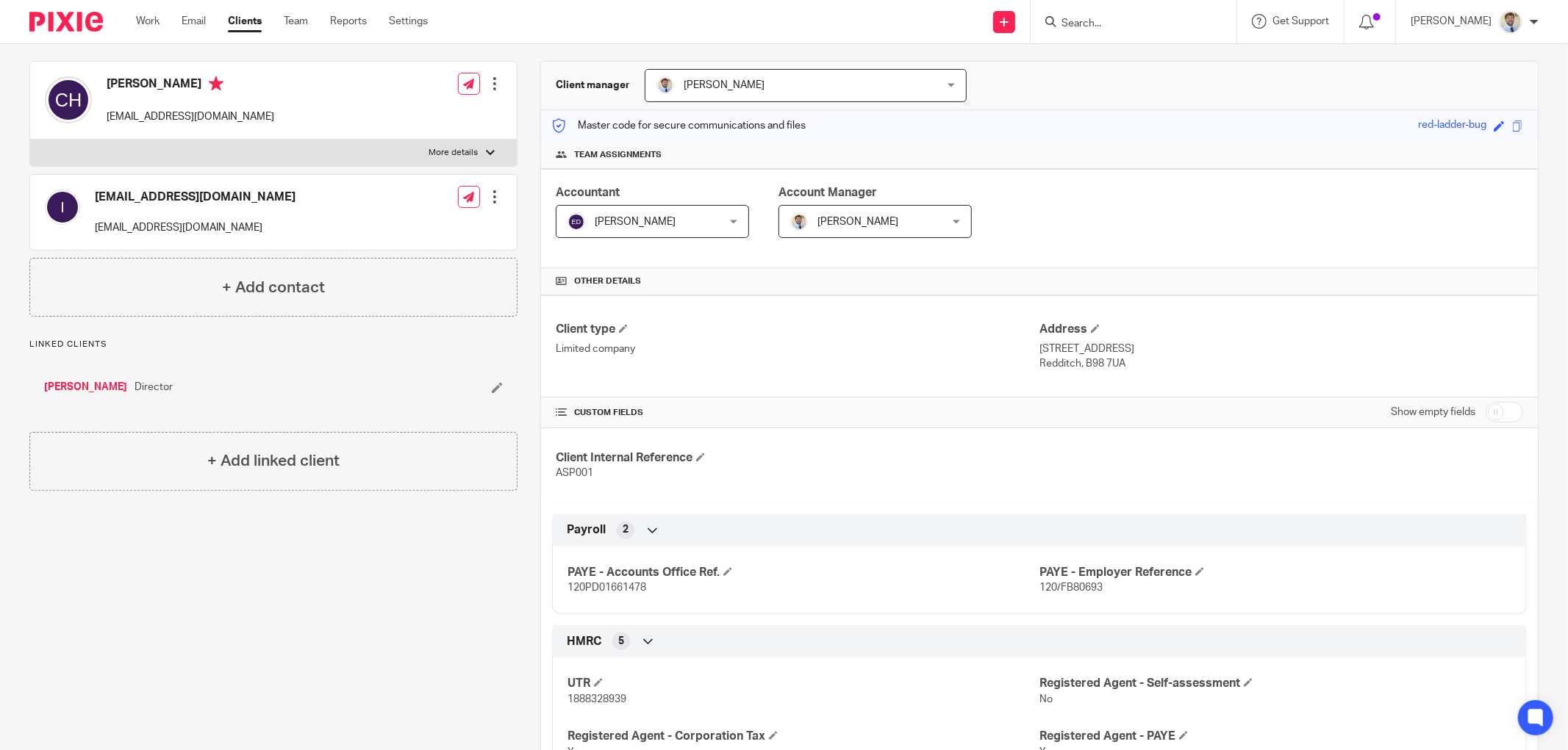
scroll to position [408, 0]
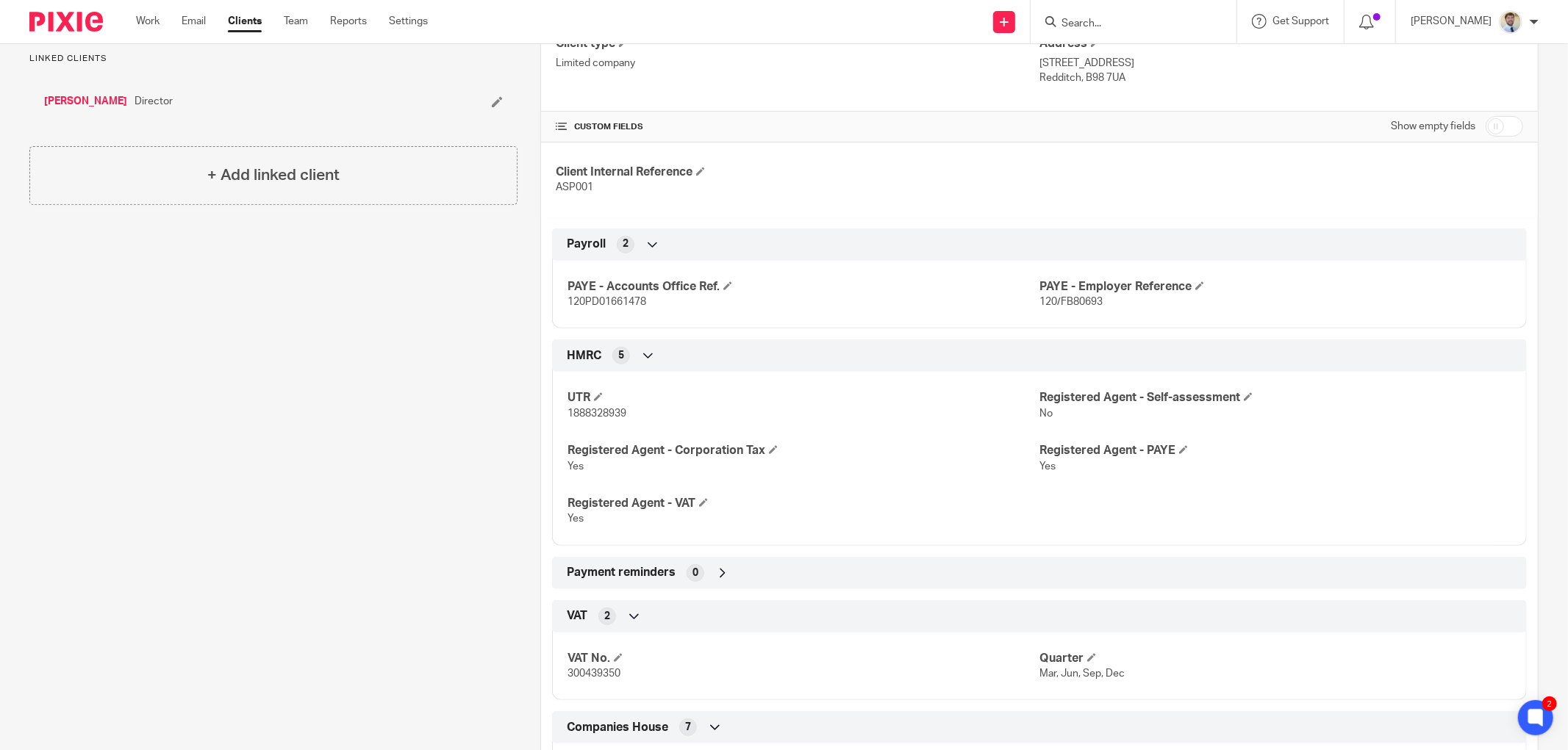
click at [572, 416] on span "1888328939" at bounding box center [596, 413] width 58 height 10
copy span "1888328939"
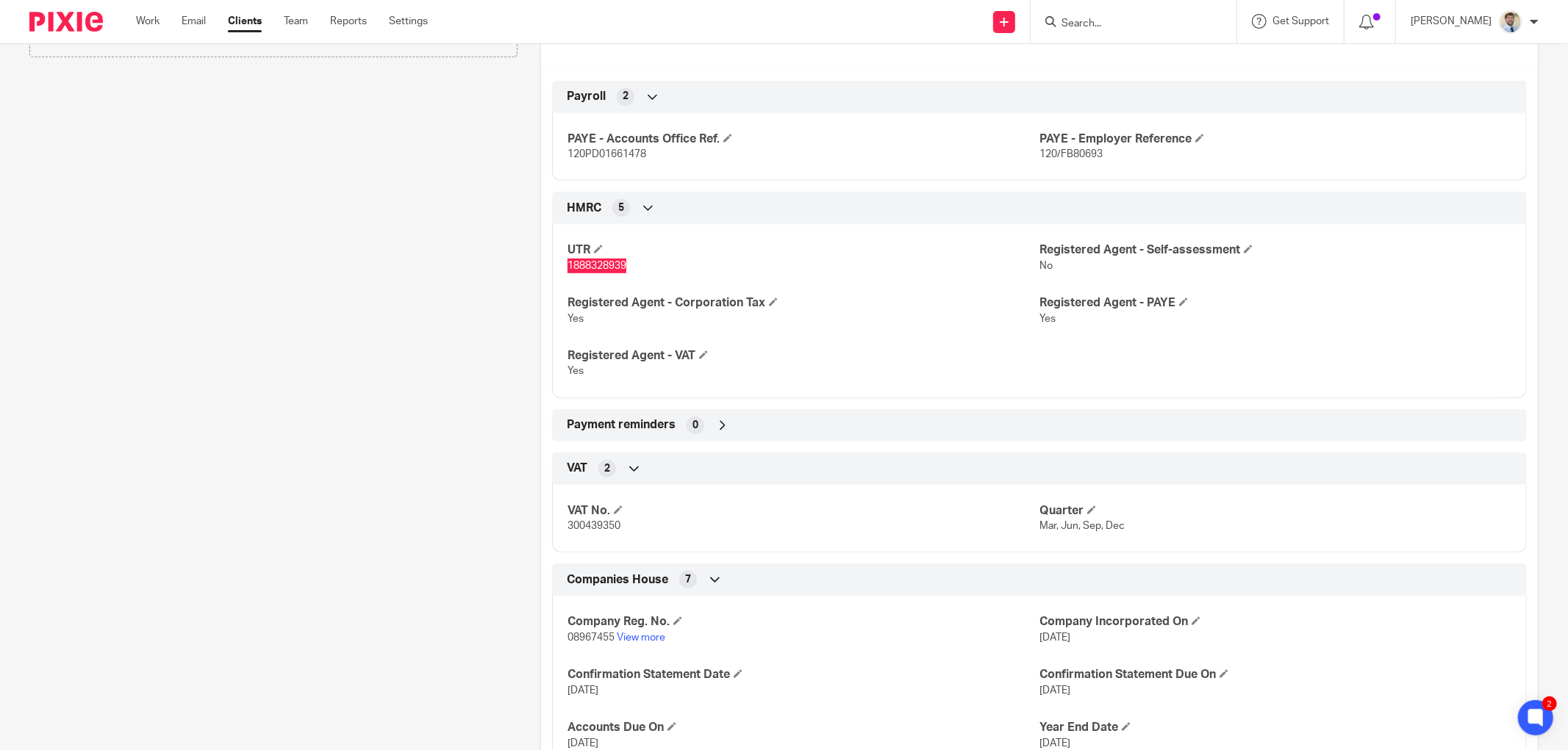
scroll to position [571, 0]
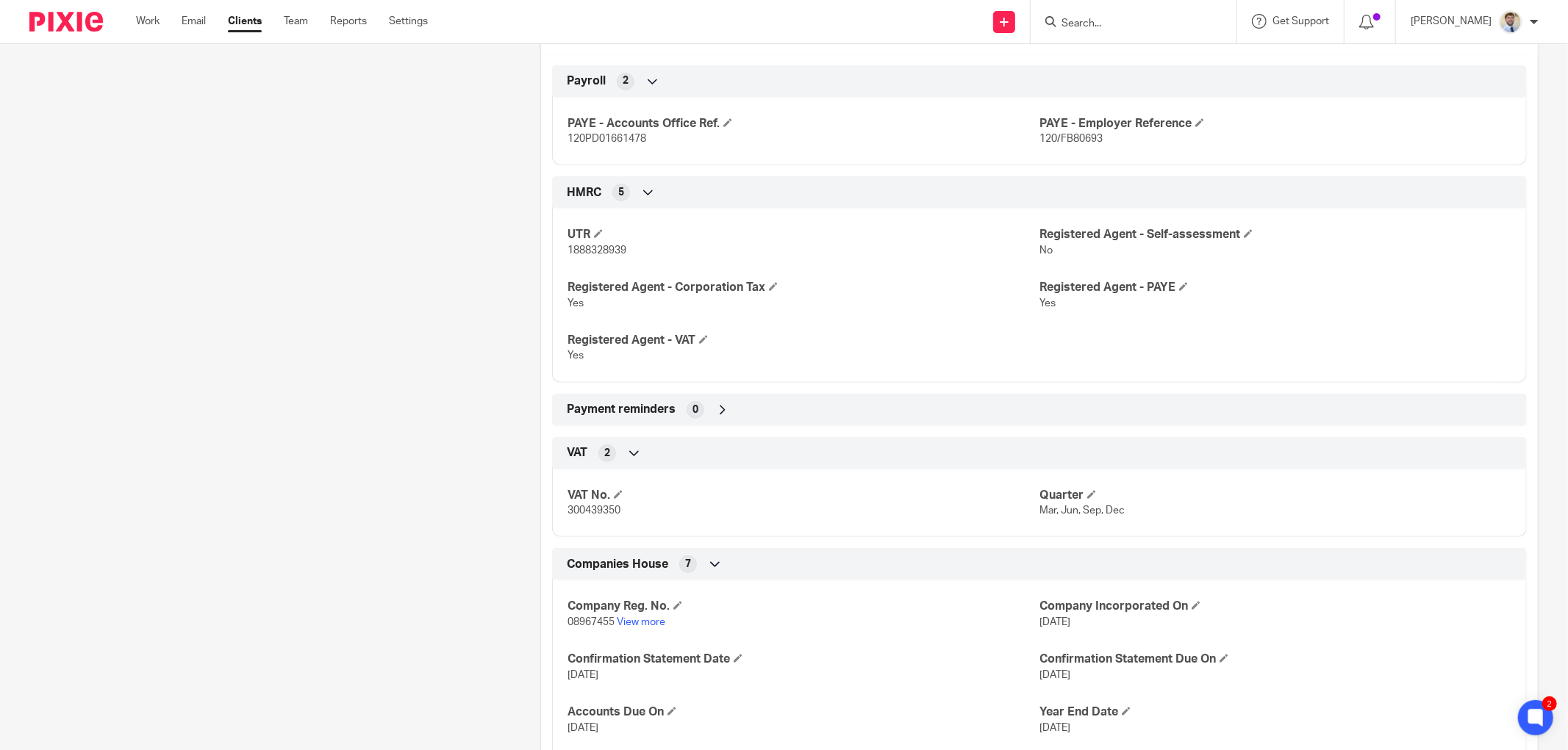
click at [588, 626] on span "08967455" at bounding box center [590, 622] width 47 height 10
copy p "08967455"
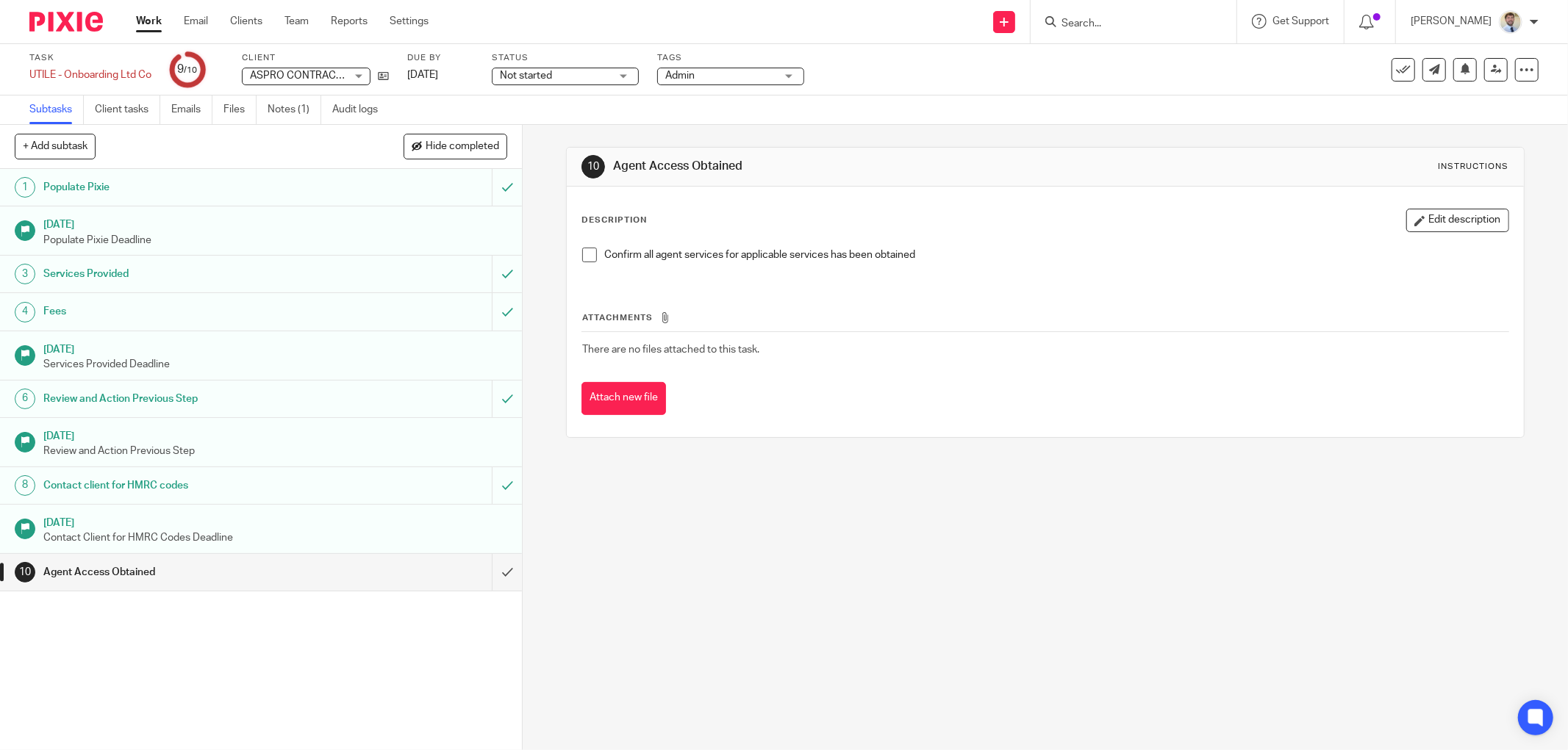
click at [1422, 221] on button "Edit description" at bounding box center [1457, 220] width 103 height 24
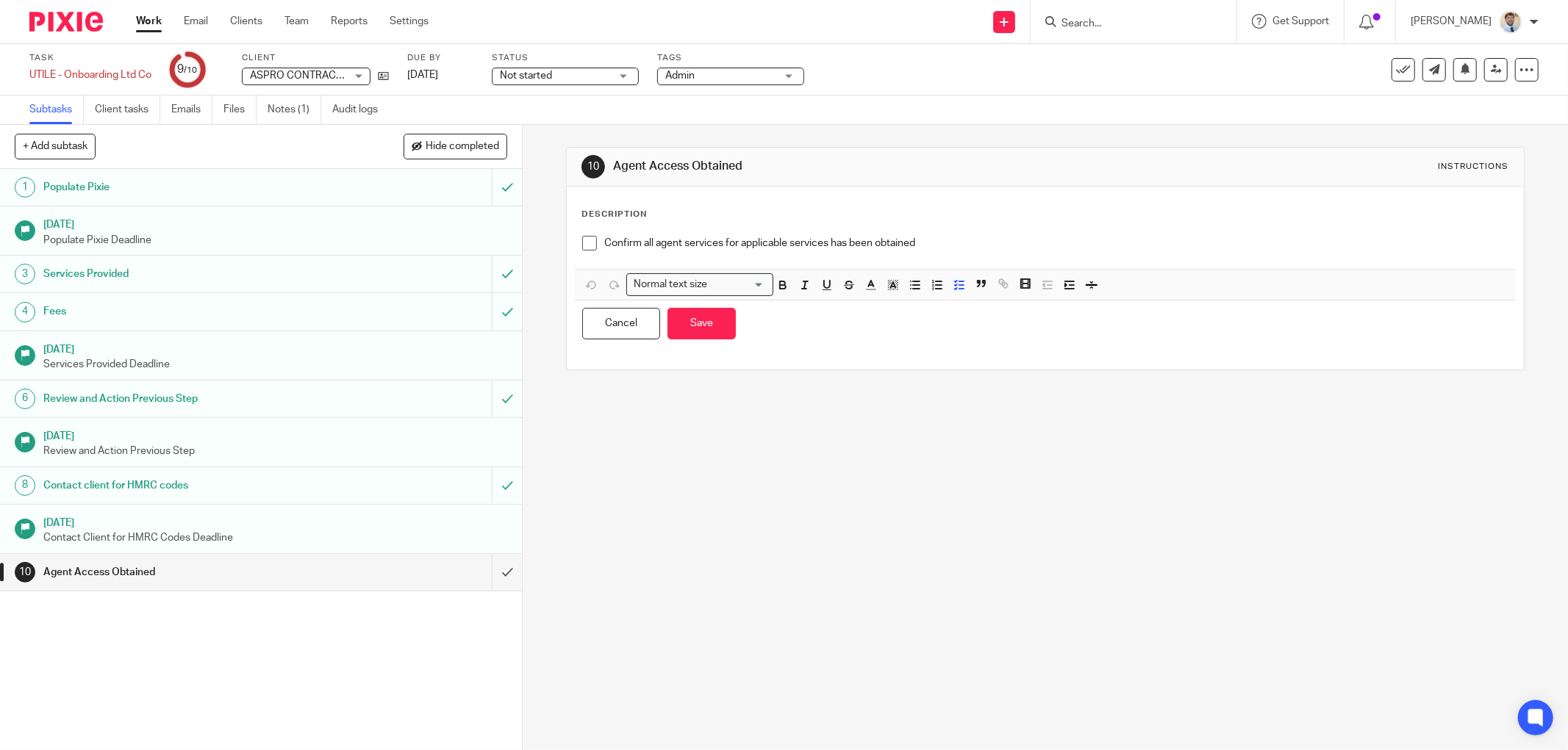
click at [950, 245] on p "Confirm all agent services for applicable services has been obtained" at bounding box center [1057, 244] width 904 height 15
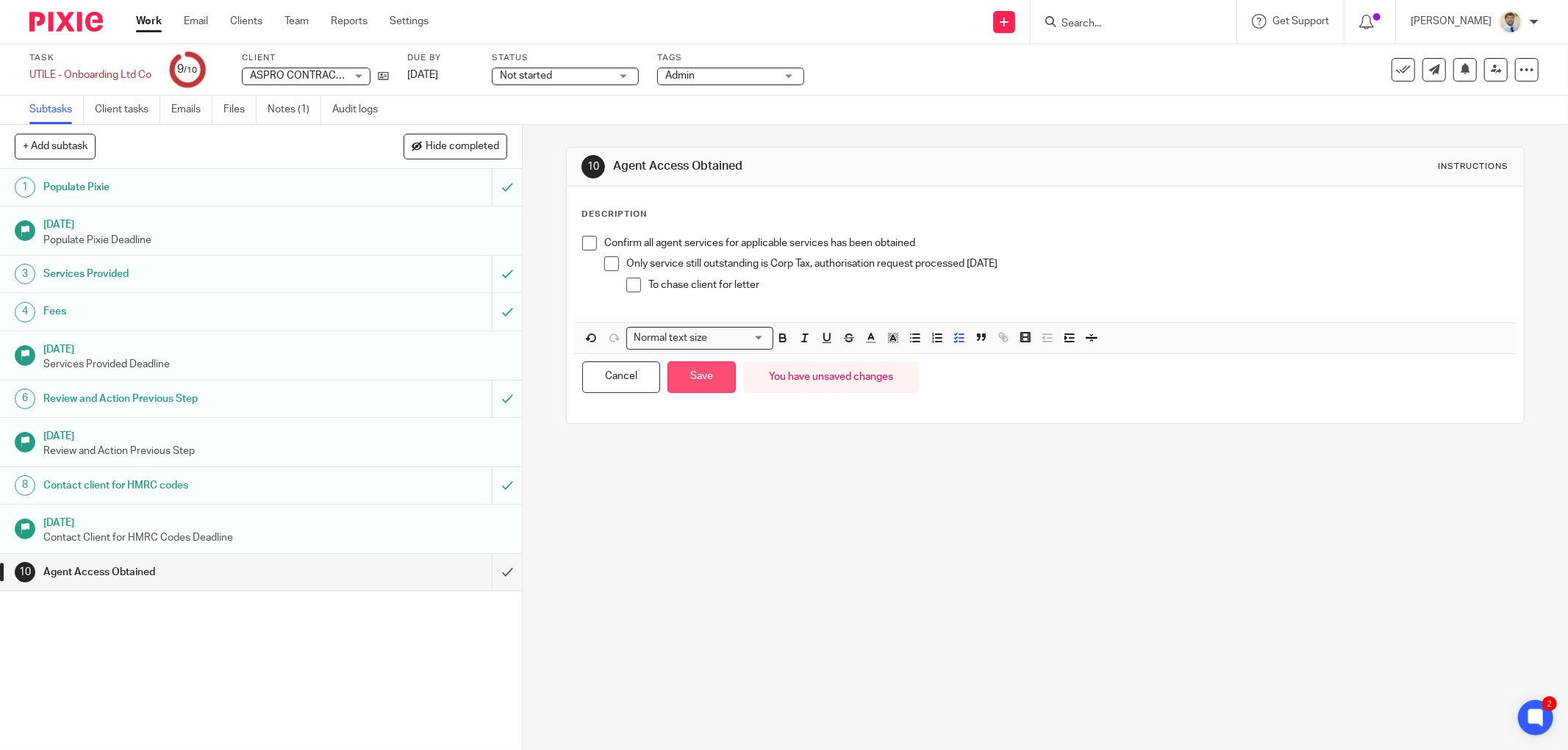
click at [701, 378] on button "Save" at bounding box center [701, 377] width 68 height 31
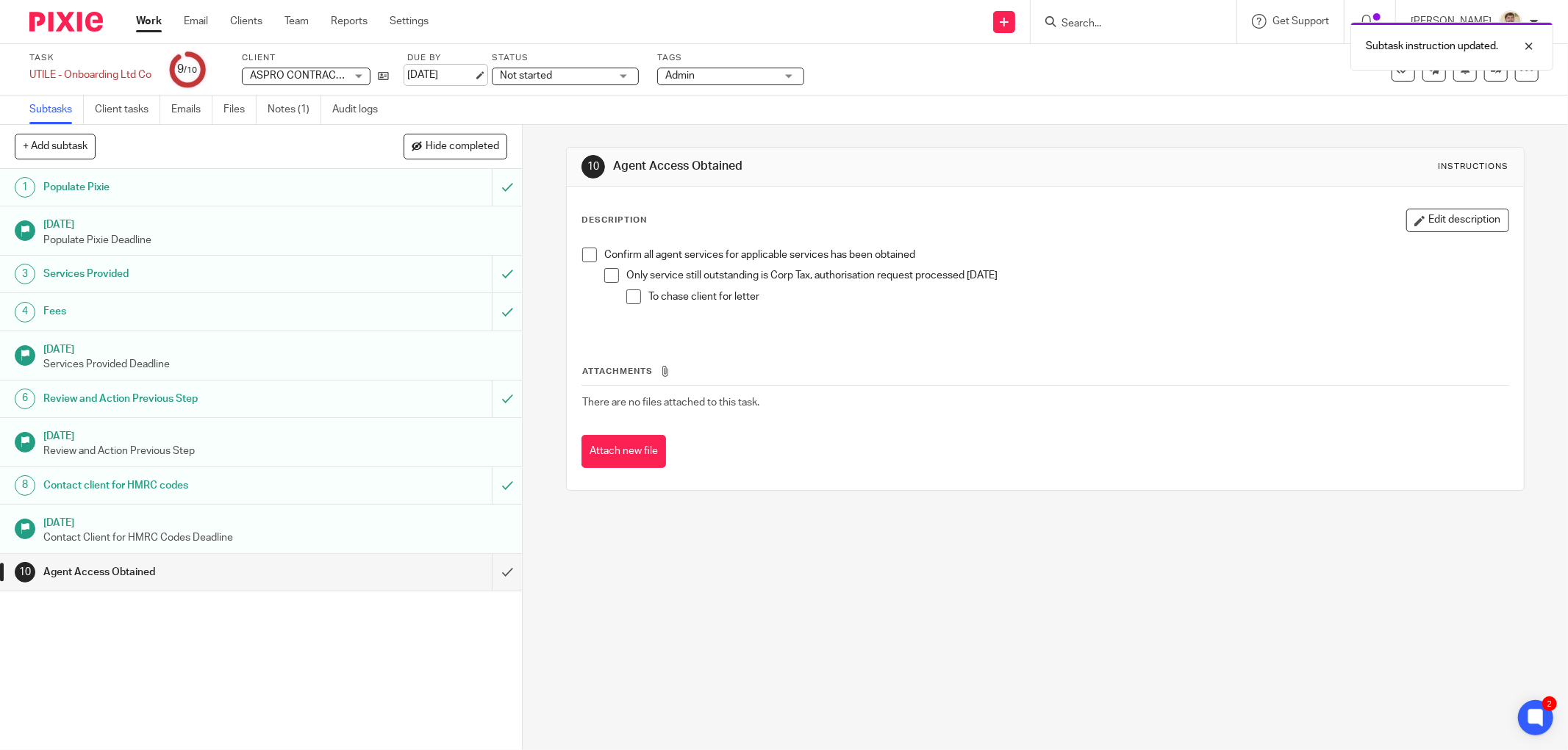
click at [460, 71] on link "22 Aug 2025" at bounding box center [440, 75] width 66 height 16
click at [1525, 42] on div at bounding box center [1518, 46] width 40 height 17
click at [1491, 73] on icon at bounding box center [1496, 69] width 11 height 11
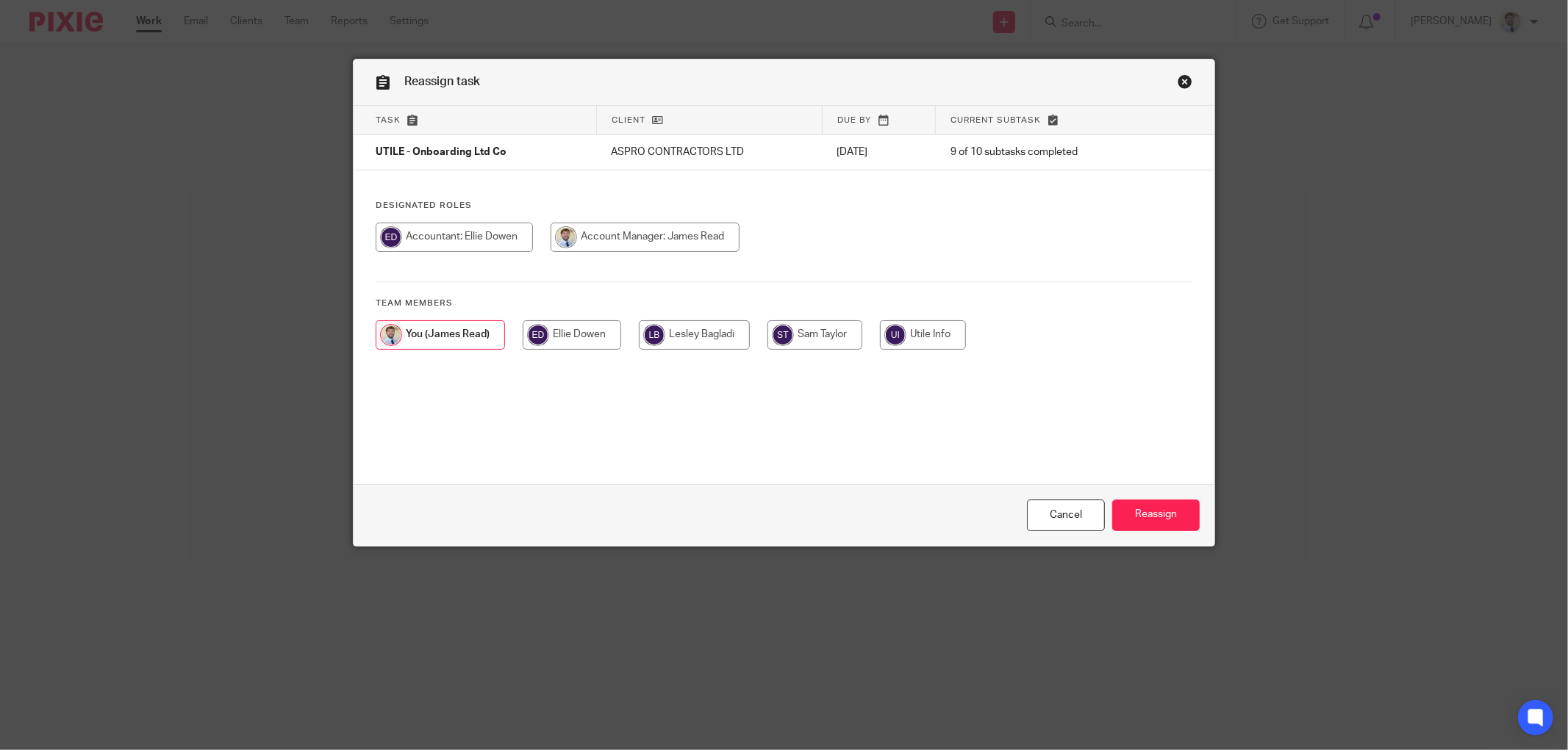
click at [663, 335] on input "radio" at bounding box center [694, 335] width 111 height 30
radio input "true"
click at [1178, 505] on input "Reassign" at bounding box center [1155, 515] width 87 height 31
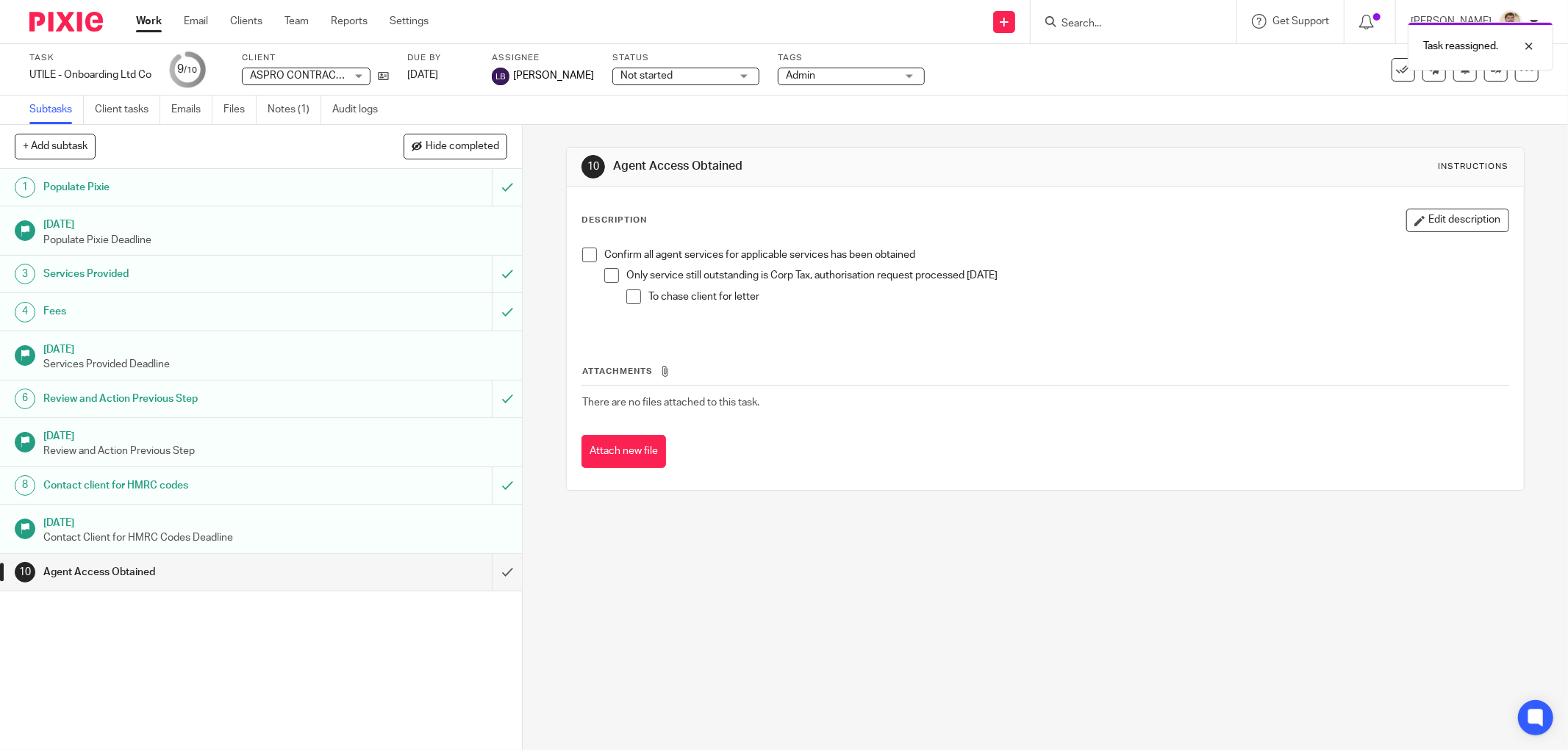
click at [581, 193] on div "Description Edit description Confirm all agent services for applicable services…" at bounding box center [1045, 338] width 957 height 304
click at [414, 99] on div "Subtasks Client tasks Emails Files Notes (1) Audit logs" at bounding box center [207, 109] width 414 height 29
click at [1459, 225] on button "Edit description" at bounding box center [1457, 220] width 103 height 24
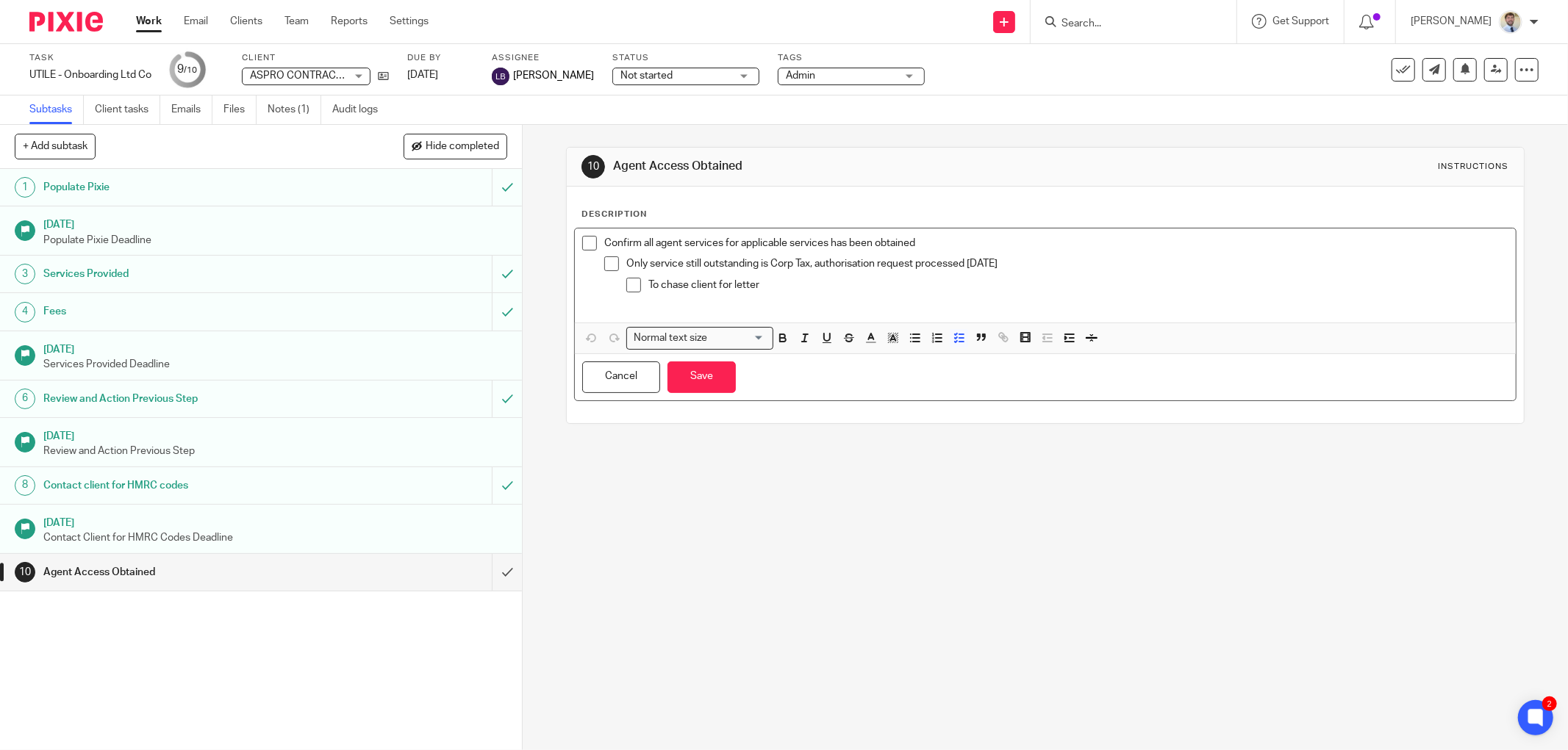
click at [822, 295] on div "To chase client for letter" at bounding box center [1078, 288] width 860 height 22
click at [856, 291] on p "To chase client for letter w.c" at bounding box center [1078, 285] width 860 height 15
click at [777, 287] on p "To chase client for letter w.c [DATE]" at bounding box center [1078, 285] width 860 height 15
click at [674, 375] on button "Save" at bounding box center [701, 377] width 68 height 31
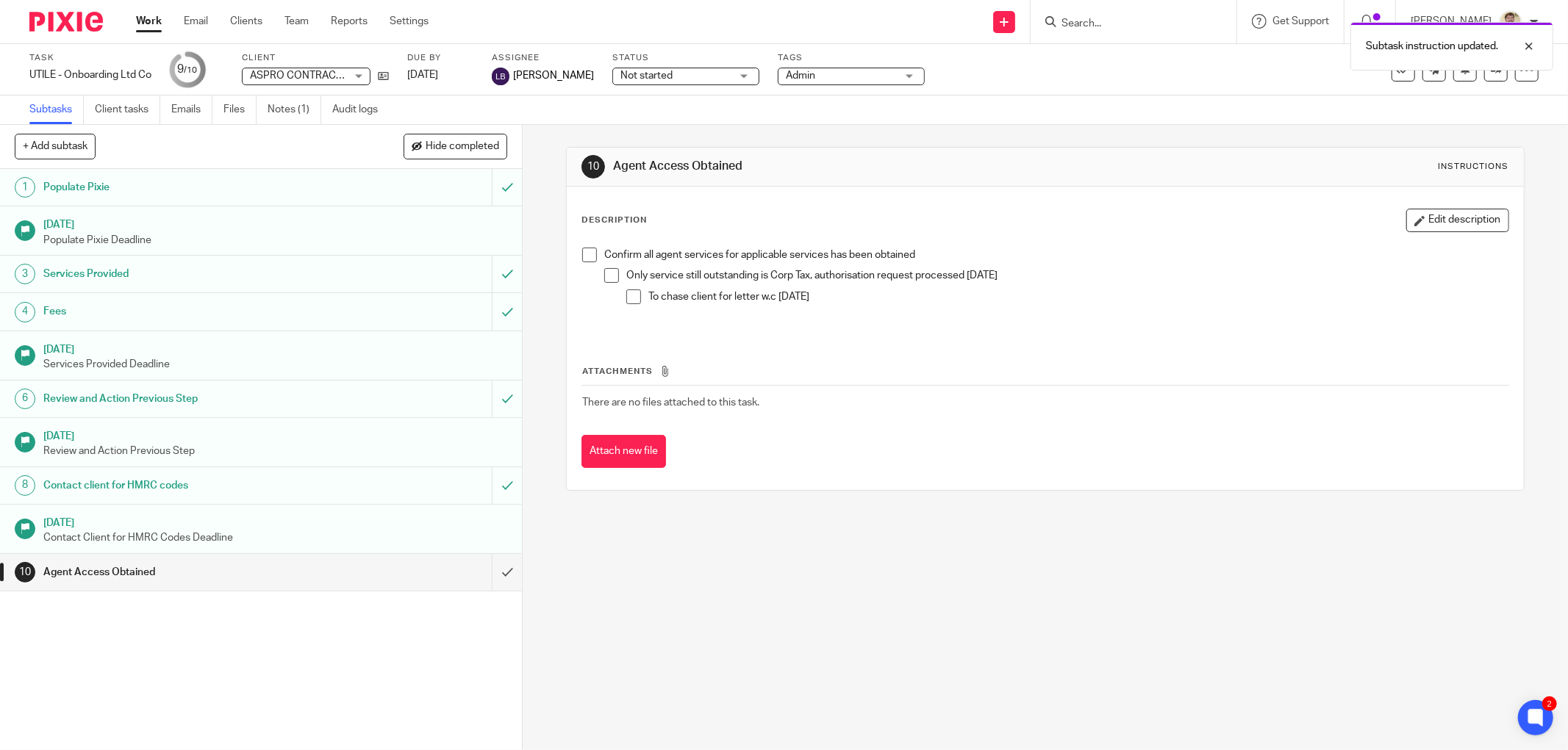
click at [608, 114] on div "Subtasks Client tasks Emails Files Notes (1) Audit logs" at bounding box center [784, 110] width 1568 height 30
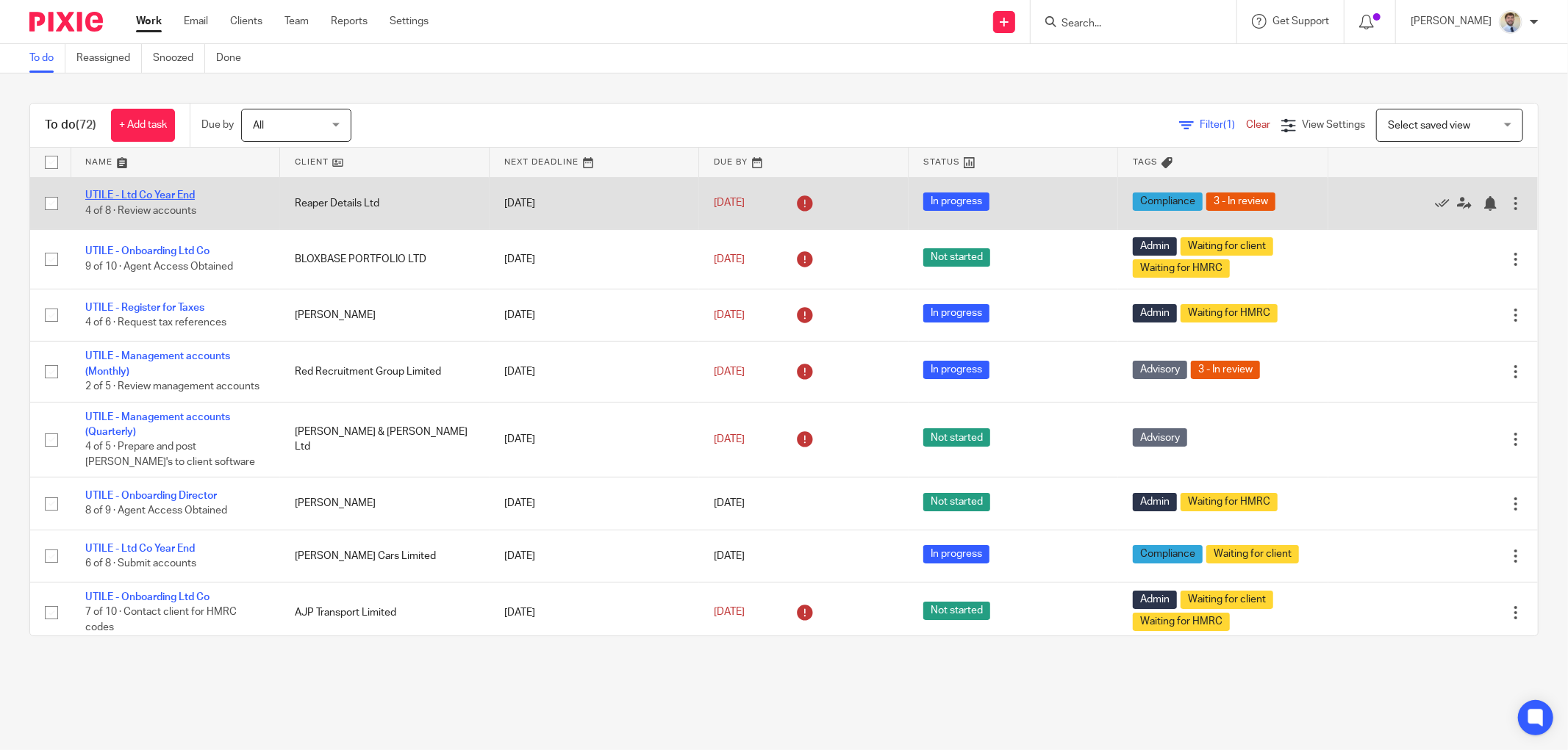
click at [148, 193] on link "UTILE - Ltd Co Year End" at bounding box center [140, 195] width 110 height 10
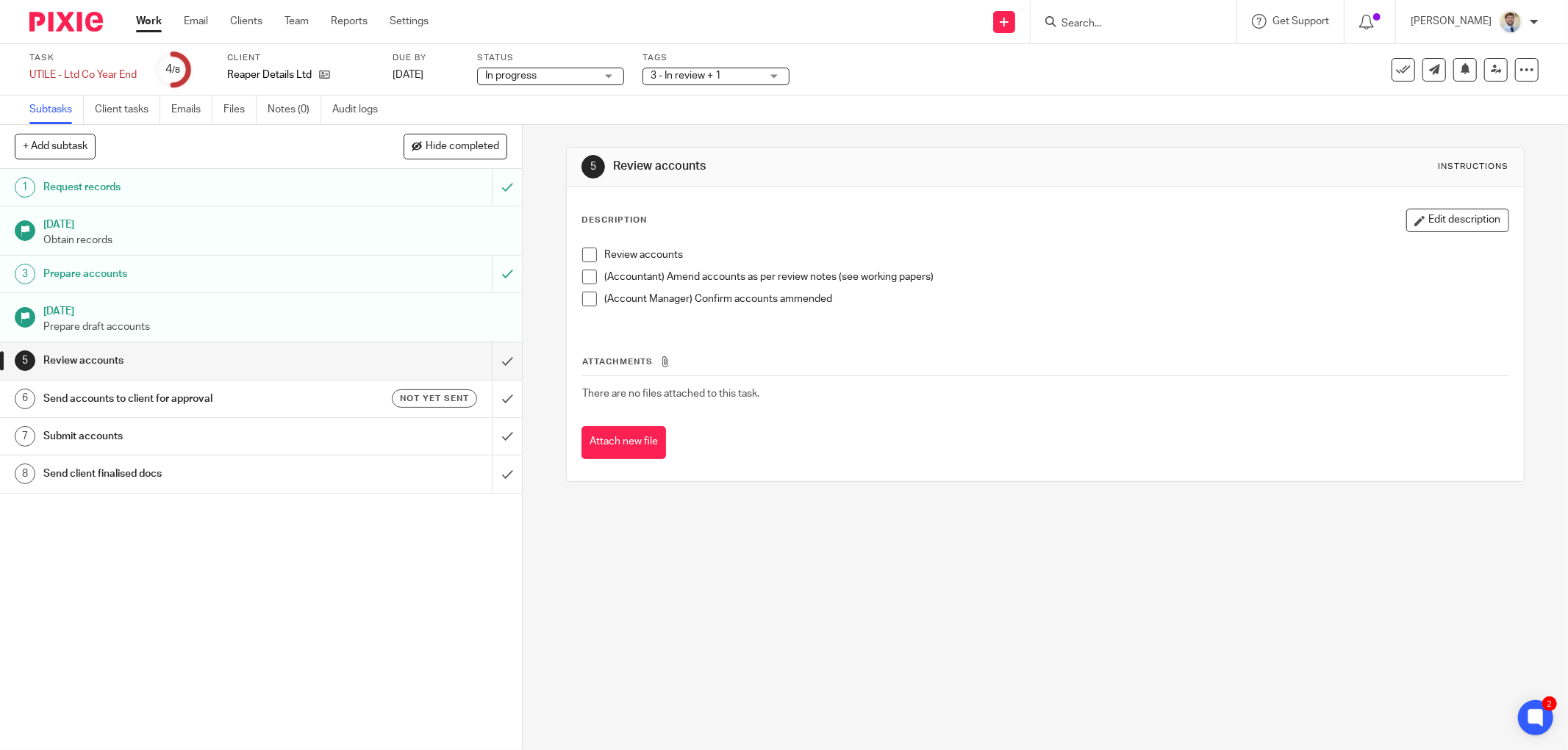
click at [296, 659] on div "1 Request records 29 Apr 2025 Obtain records 3 Prepare accounts 29 May 2025 Pre…" at bounding box center [261, 459] width 522 height 581
click at [1111, 21] on input "Search" at bounding box center [1126, 24] width 133 height 13
type input "amanda"
click at [1116, 63] on link at bounding box center [1214, 63] width 315 height 34
click at [996, 301] on p "(Account Manager) Confirm accounts ammended" at bounding box center [1057, 299] width 904 height 15
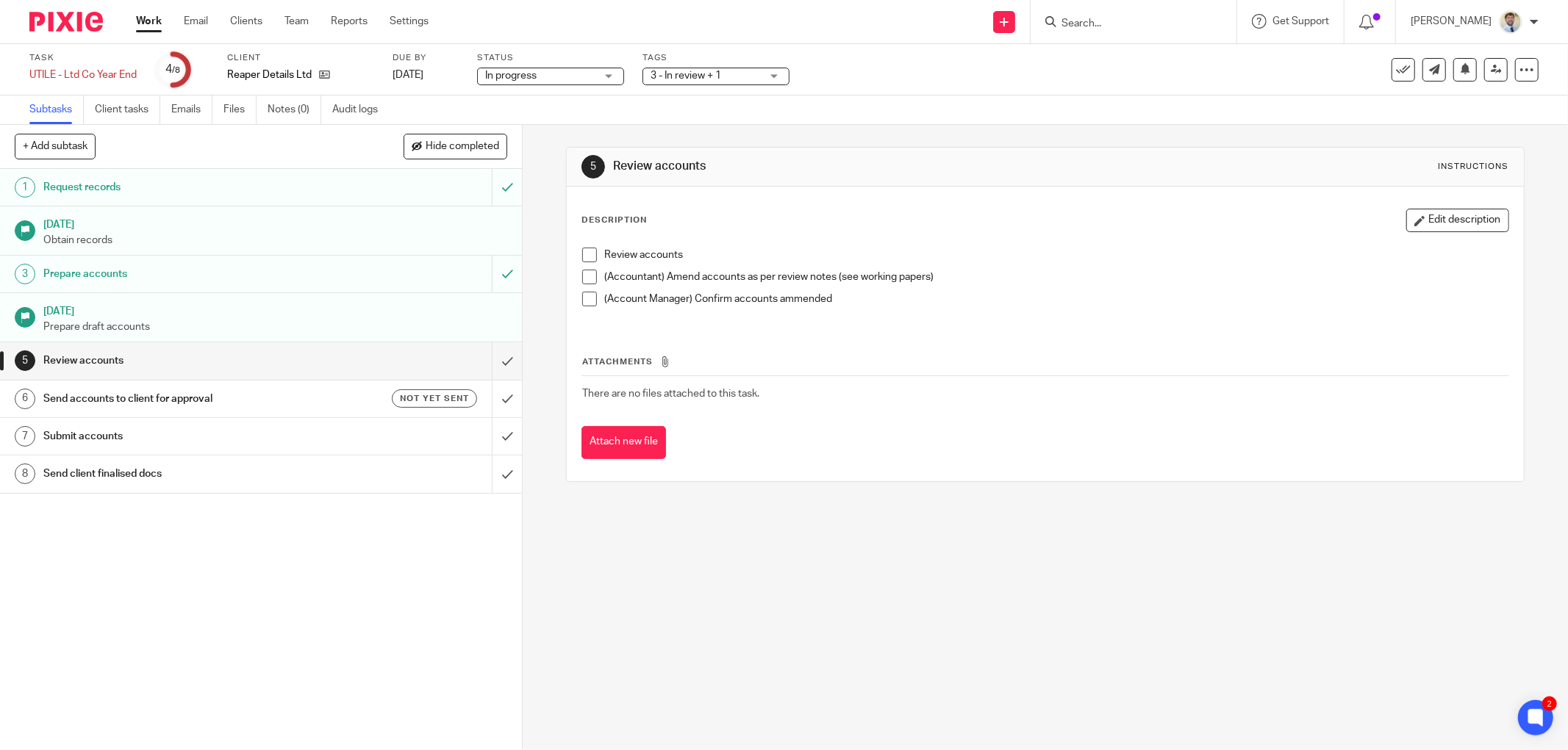
click at [1108, 18] on input "Search" at bounding box center [1126, 24] width 133 height 13
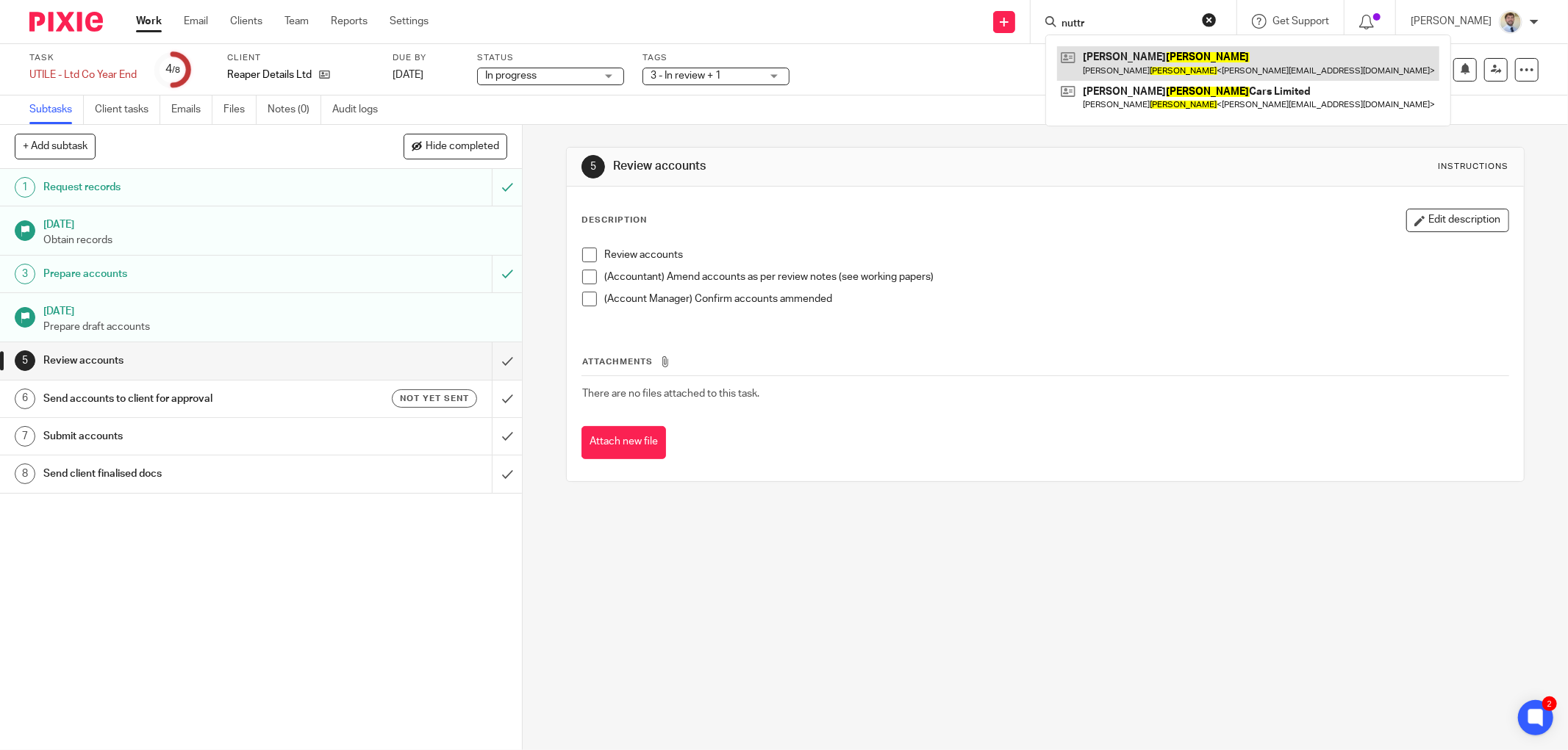
click at [1128, 57] on link at bounding box center [1248, 63] width 382 height 34
click at [1133, 33] on div "nuttr James Nutt James Nutt < james@jamesnuttcars.co.uk > James Nutt Cars Limit…" at bounding box center [1133, 21] width 206 height 44
click at [1135, 26] on input "nuttr" at bounding box center [1126, 24] width 133 height 13
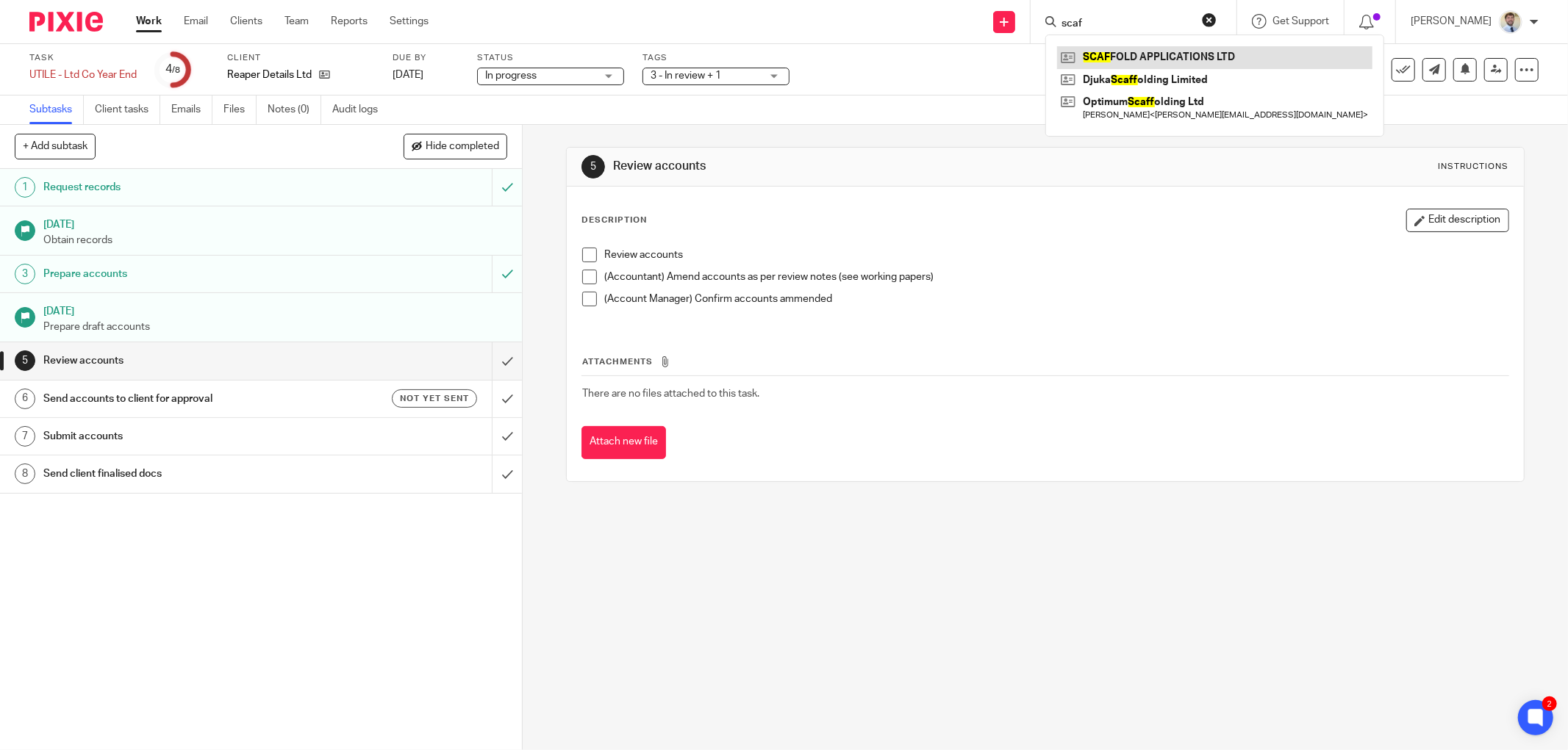
type input "scaf"
click at [1144, 63] on link at bounding box center [1214, 57] width 315 height 22
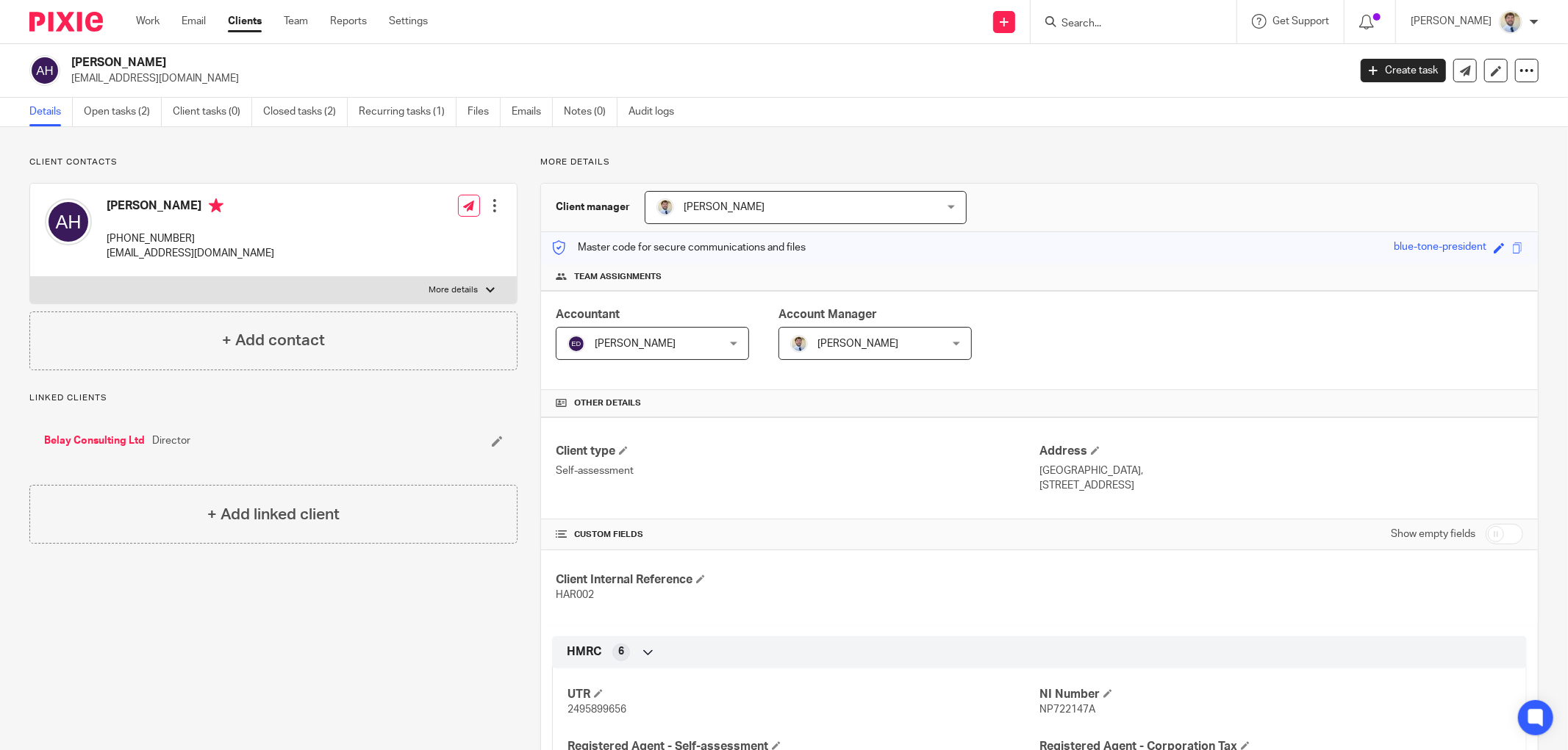
click at [115, 79] on p "[EMAIL_ADDRESS][DOMAIN_NAME]" at bounding box center [705, 79] width 1267 height 15
click at [114, 79] on p "[EMAIL_ADDRESS][DOMAIN_NAME]" at bounding box center [705, 79] width 1267 height 15
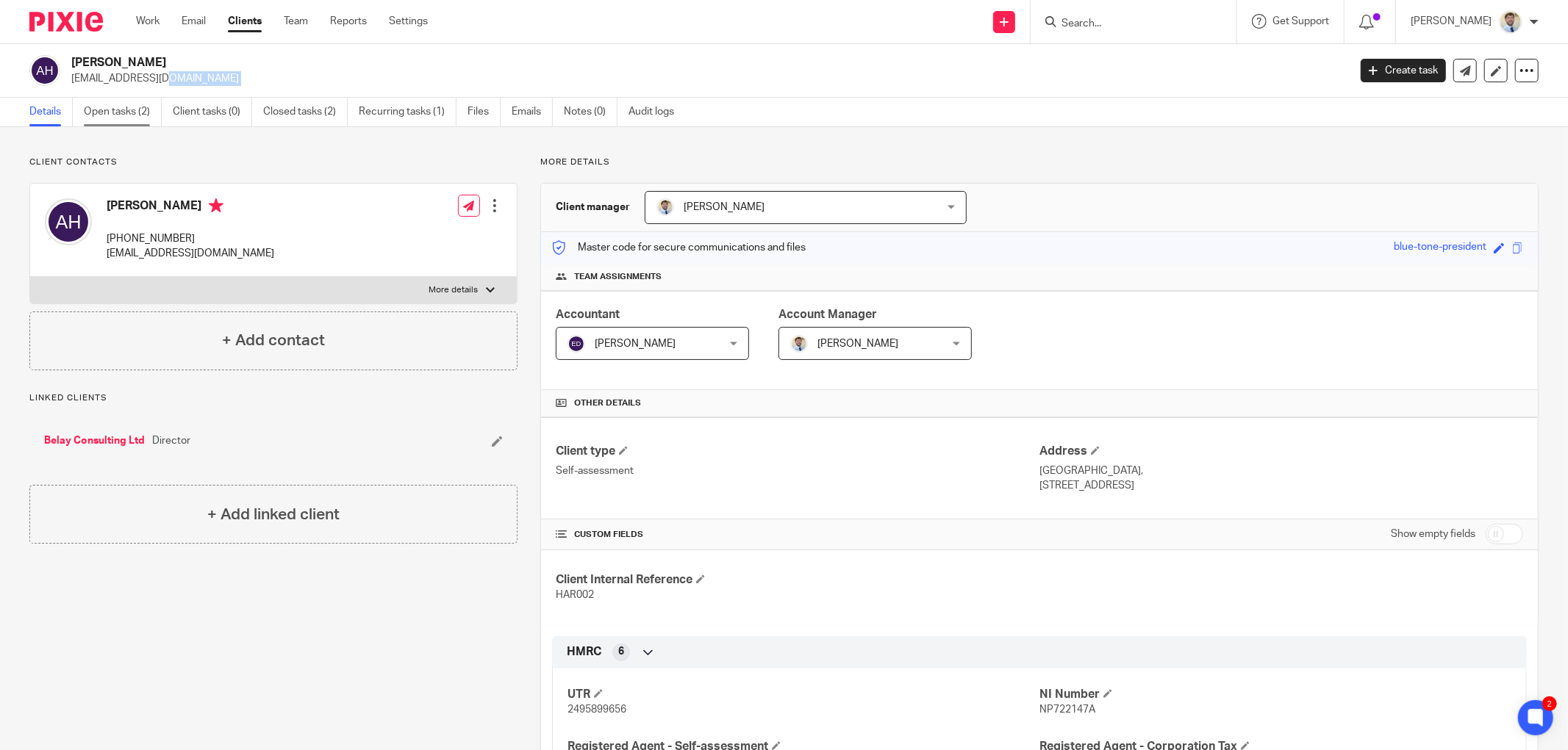
click at [113, 119] on link "Open tasks (2)" at bounding box center [123, 112] width 78 height 29
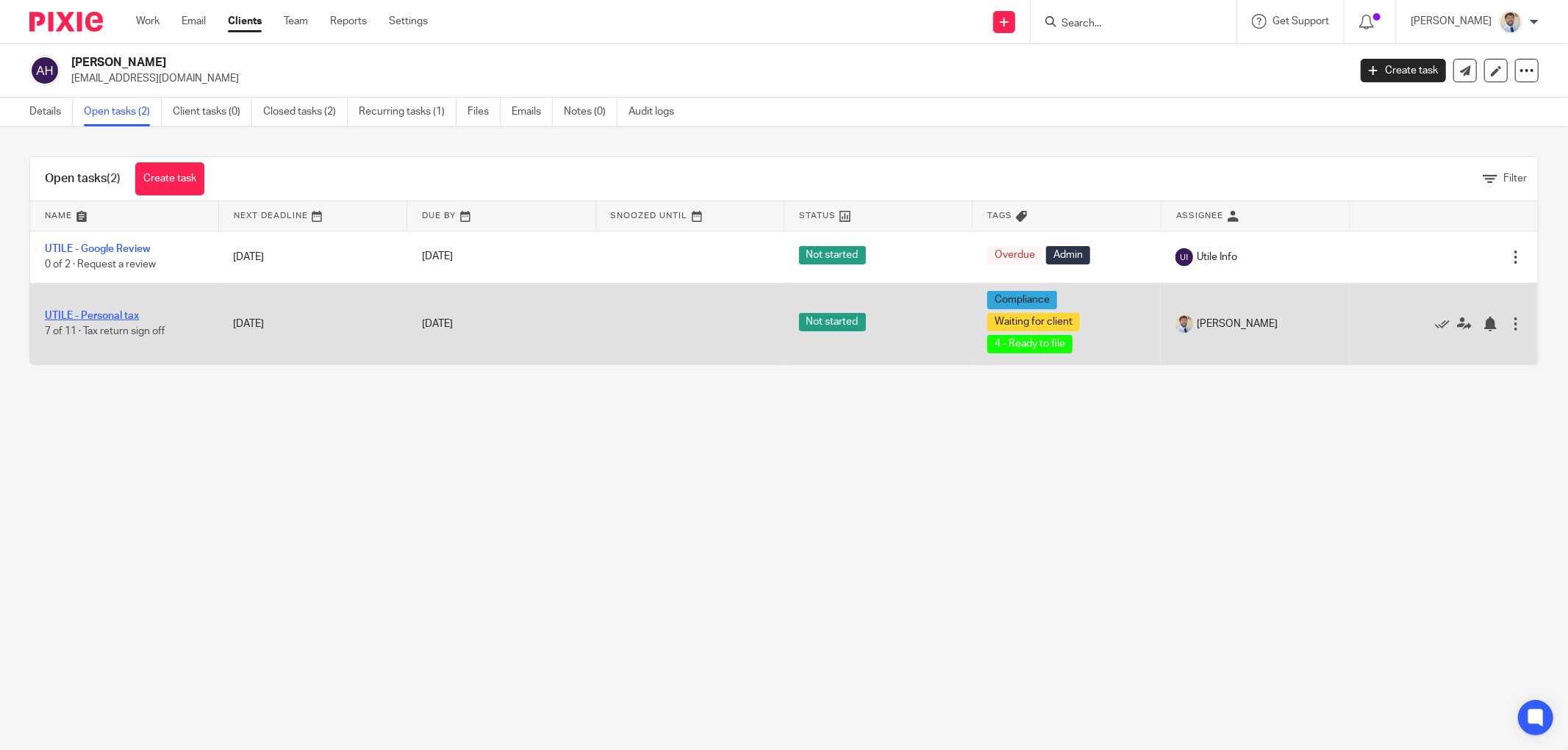
click at [113, 316] on link "UTILE - Personal tax" at bounding box center [91, 316] width 94 height 10
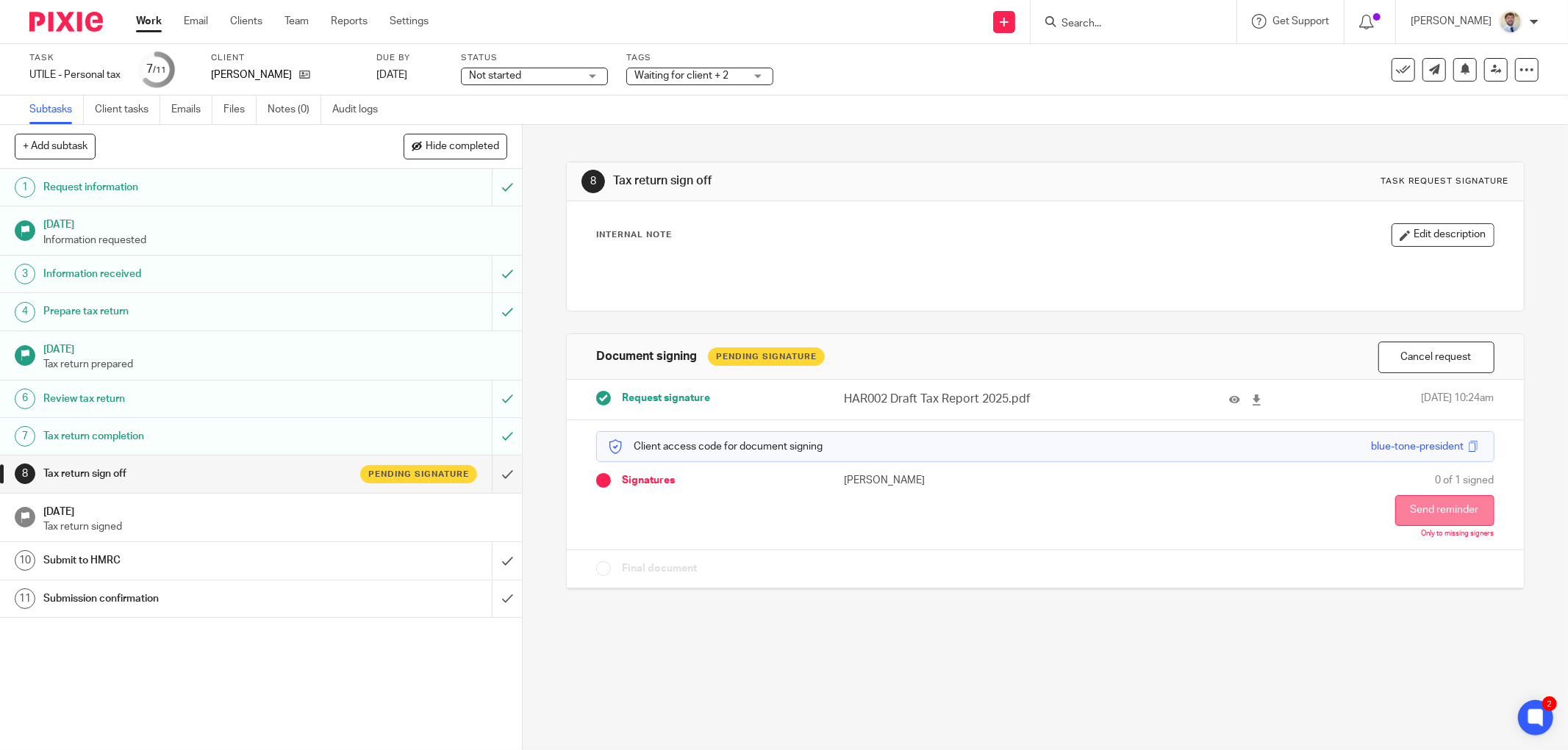
click at [1412, 510] on button "Send reminder" at bounding box center [1444, 510] width 99 height 30
click at [310, 74] on icon at bounding box center [304, 74] width 11 height 11
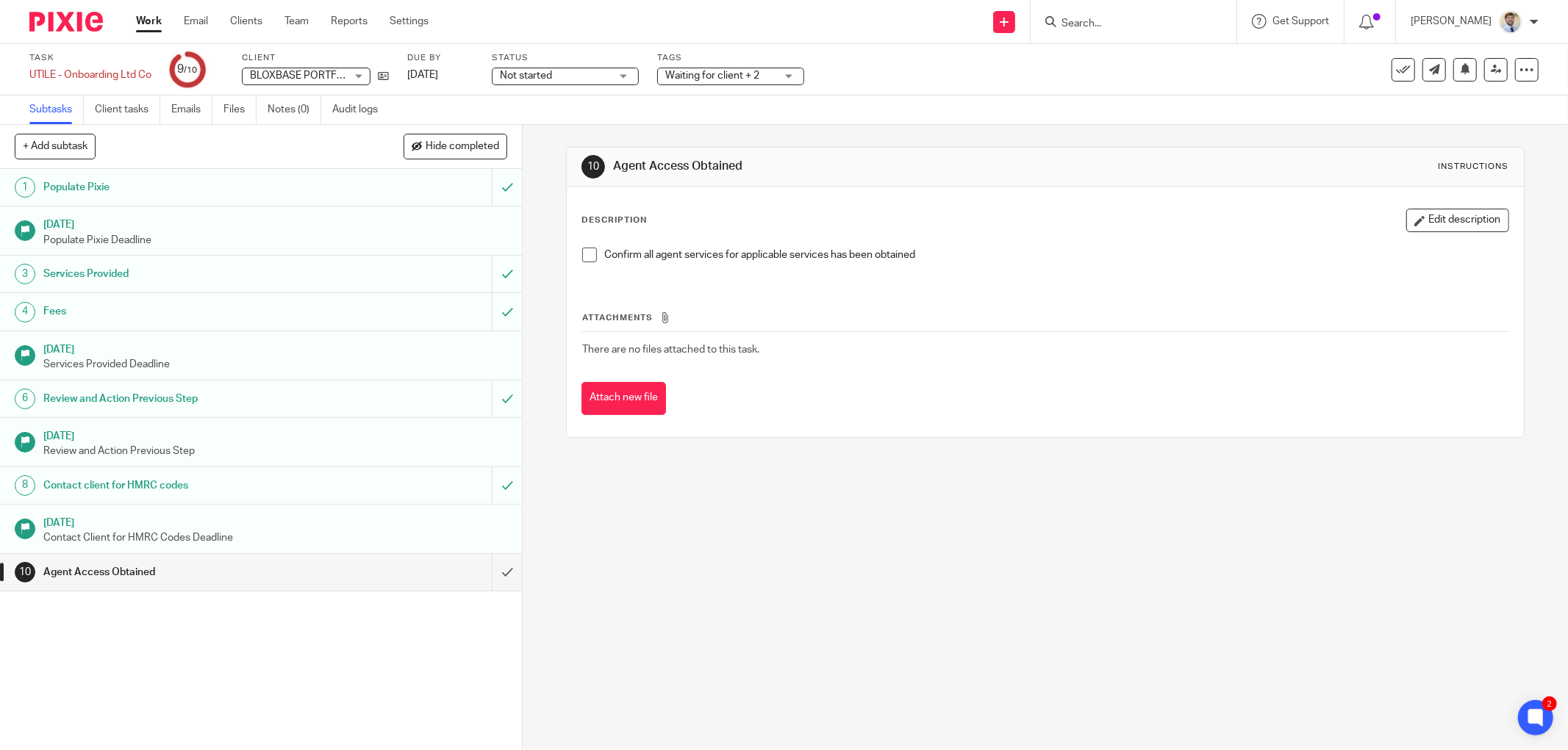
click at [642, 291] on div "Attachments There are no files attached to this task. Attach new file" at bounding box center [1045, 348] width 927 height 133
click at [1407, 222] on button "Edit description" at bounding box center [1457, 220] width 103 height 24
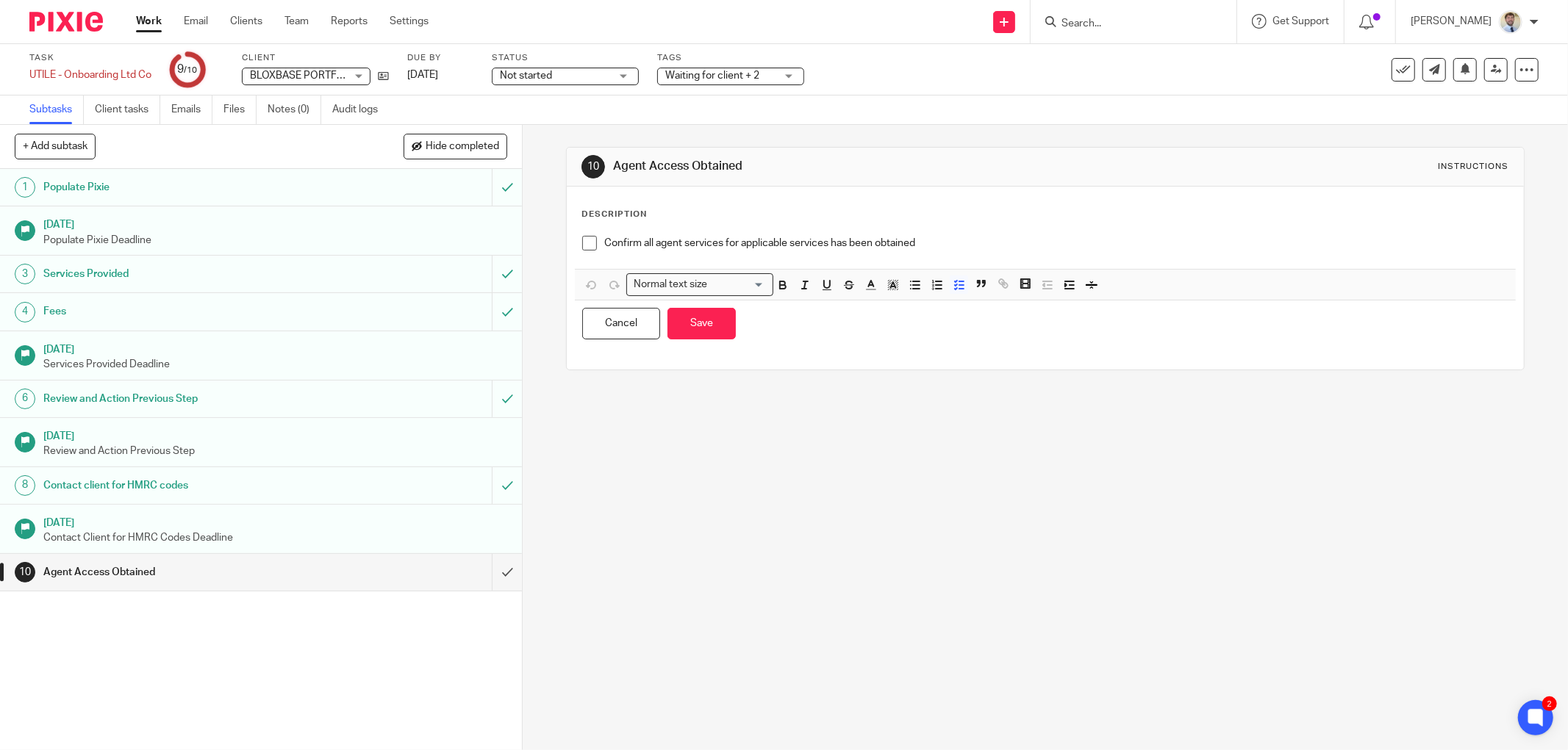
click at [105, 231] on h1 "18 May 2025" at bounding box center [275, 223] width 464 height 18
click at [97, 268] on h1 "Services Provided" at bounding box center [189, 274] width 290 height 22
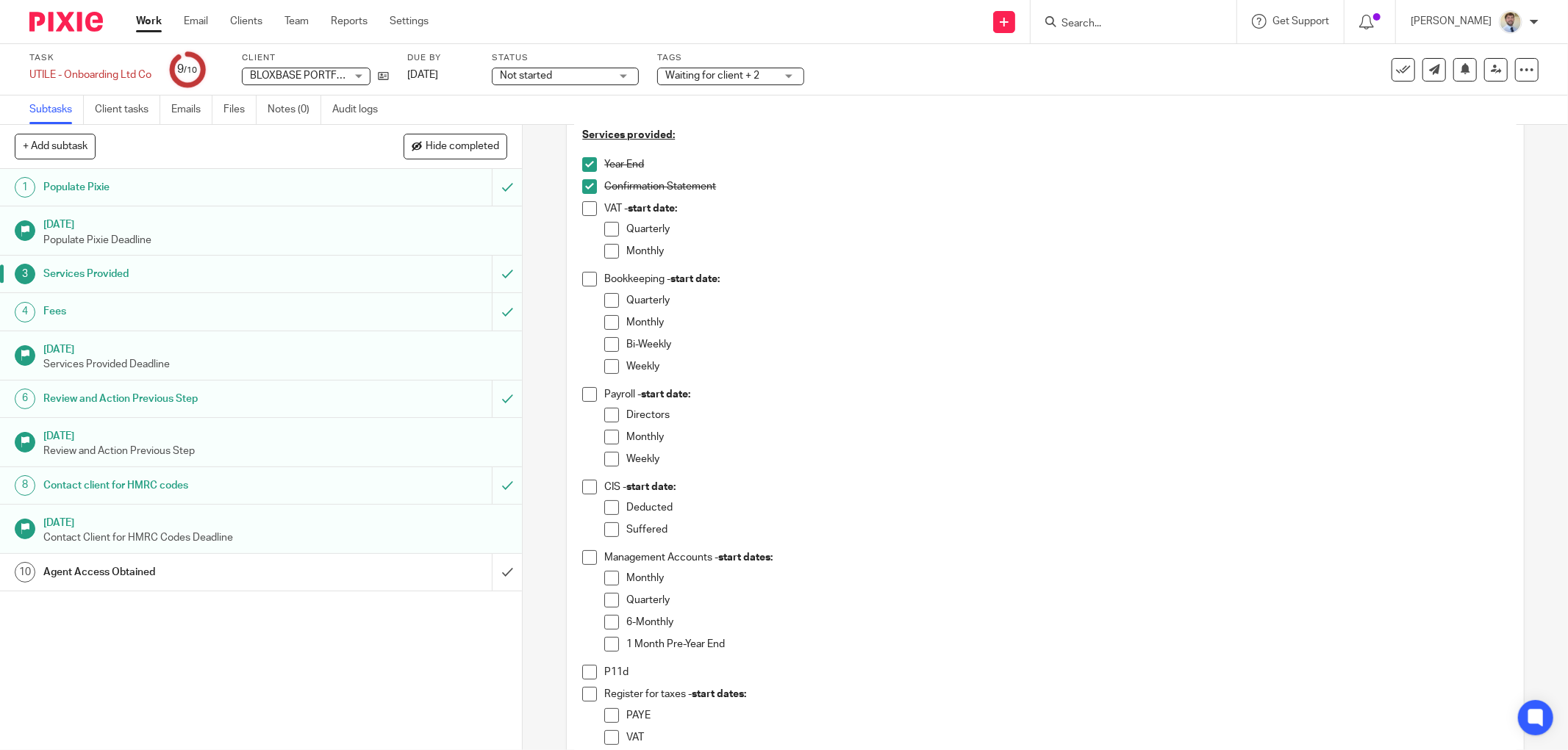
scroll to position [163, 0]
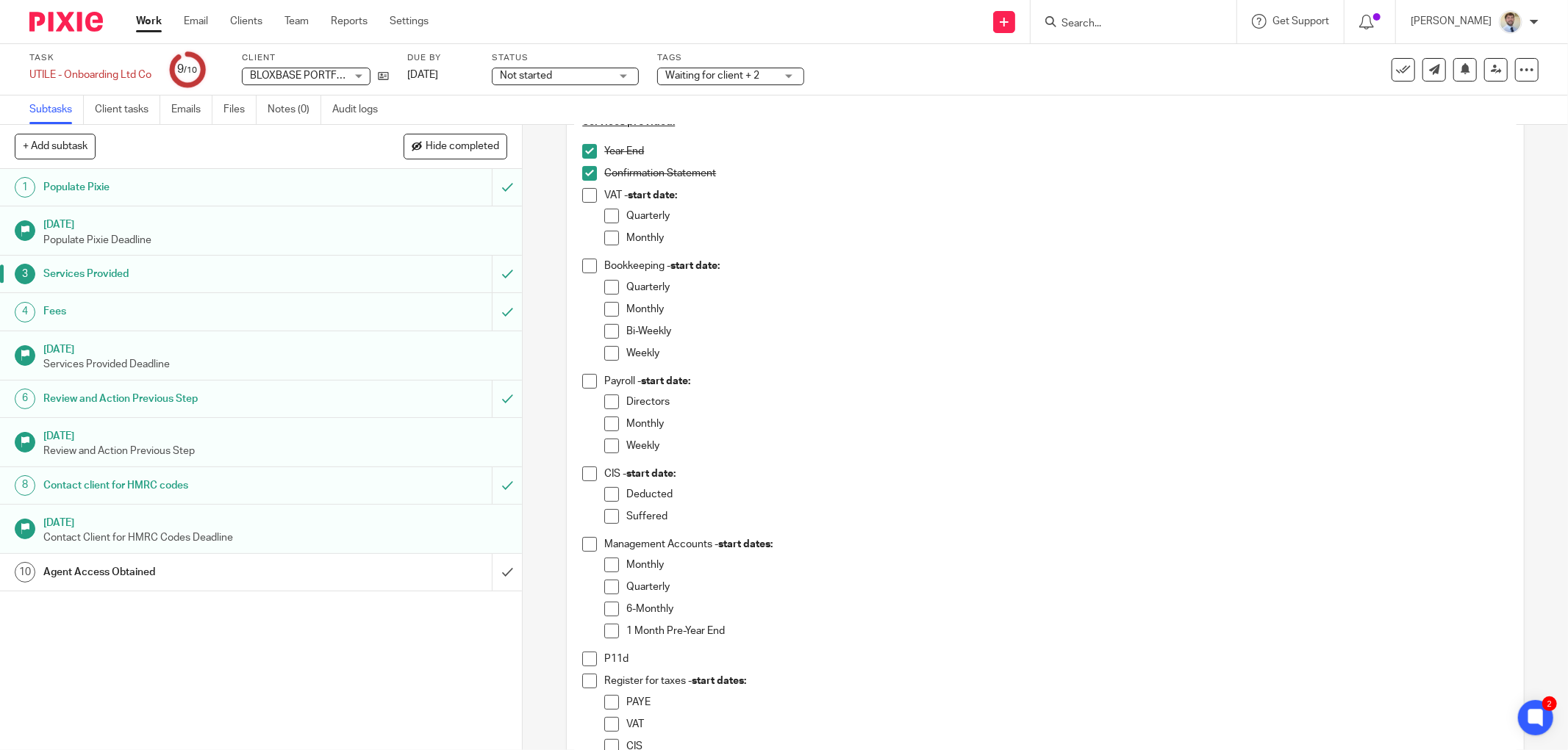
click at [371, 566] on div "Agent Access Obtained" at bounding box center [260, 572] width 434 height 22
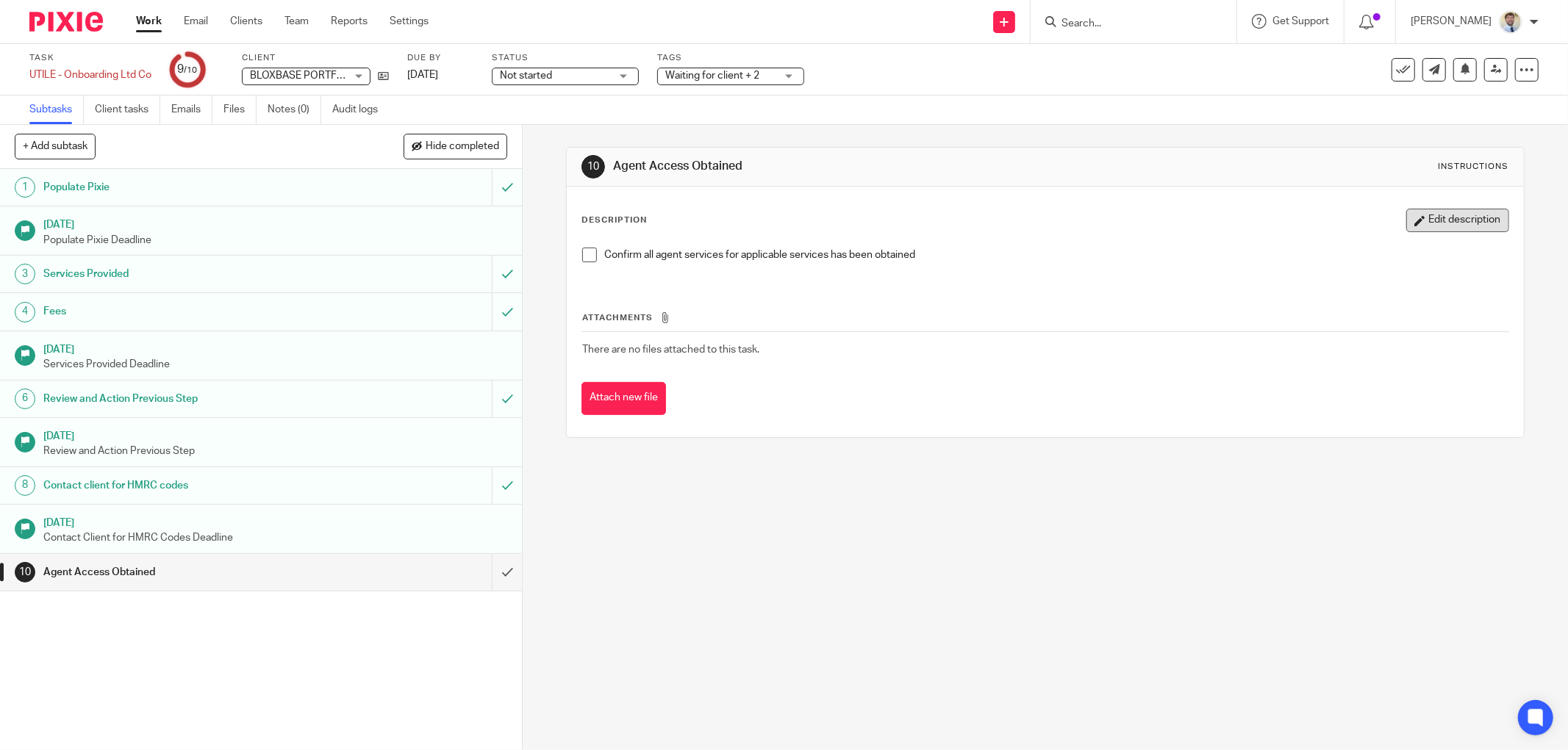
click at [1466, 222] on button "Edit description" at bounding box center [1457, 220] width 103 height 24
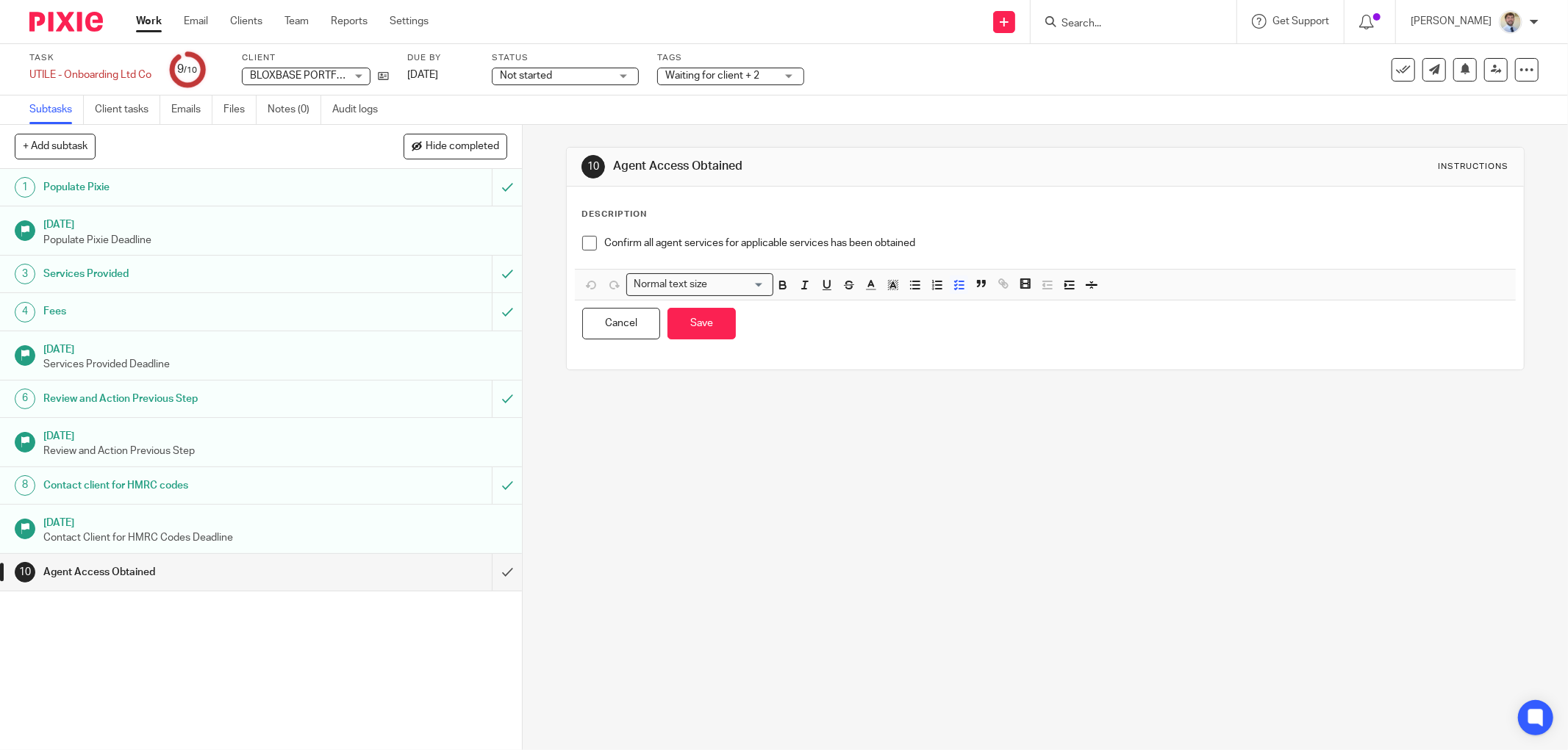
click at [1118, 262] on div "Confirm all agent services for applicable services has been obtained" at bounding box center [1045, 249] width 940 height 40
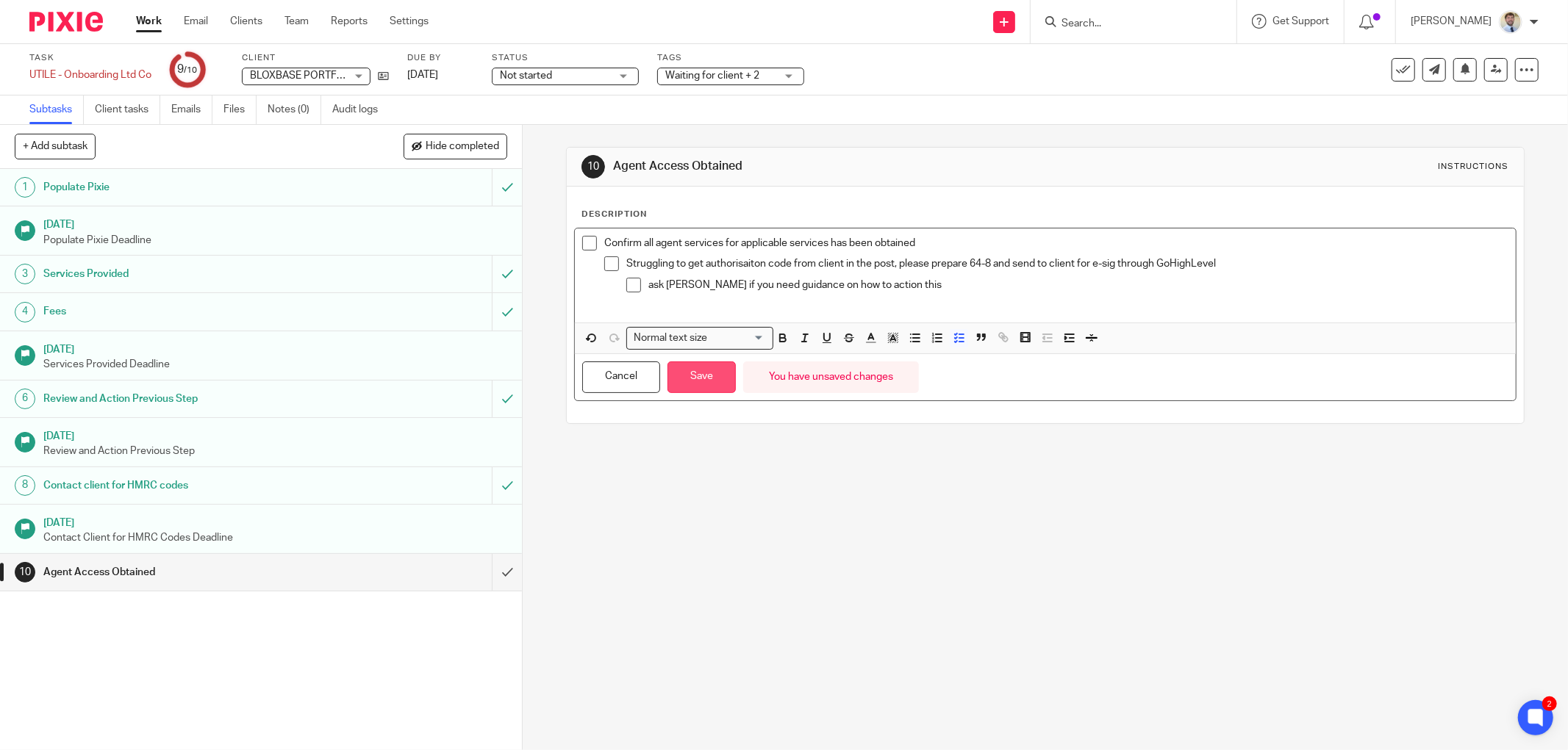
click at [693, 386] on button "Save" at bounding box center [701, 377] width 68 height 31
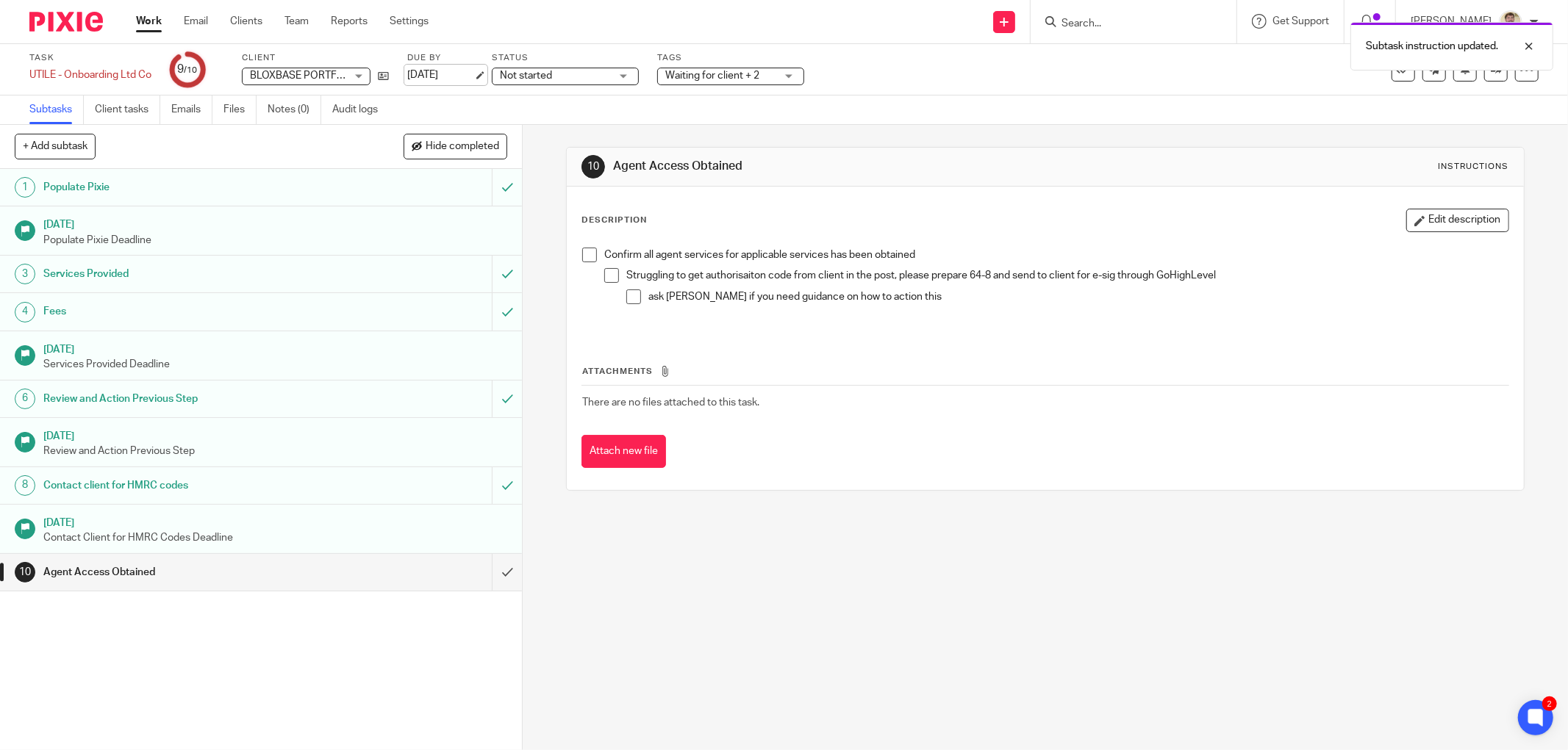
click at [460, 74] on link "[DATE]" at bounding box center [440, 75] width 66 height 16
click at [1530, 50] on div at bounding box center [1518, 46] width 40 height 17
click at [777, 68] on div "Waiting for client + 2" at bounding box center [730, 76] width 147 height 17
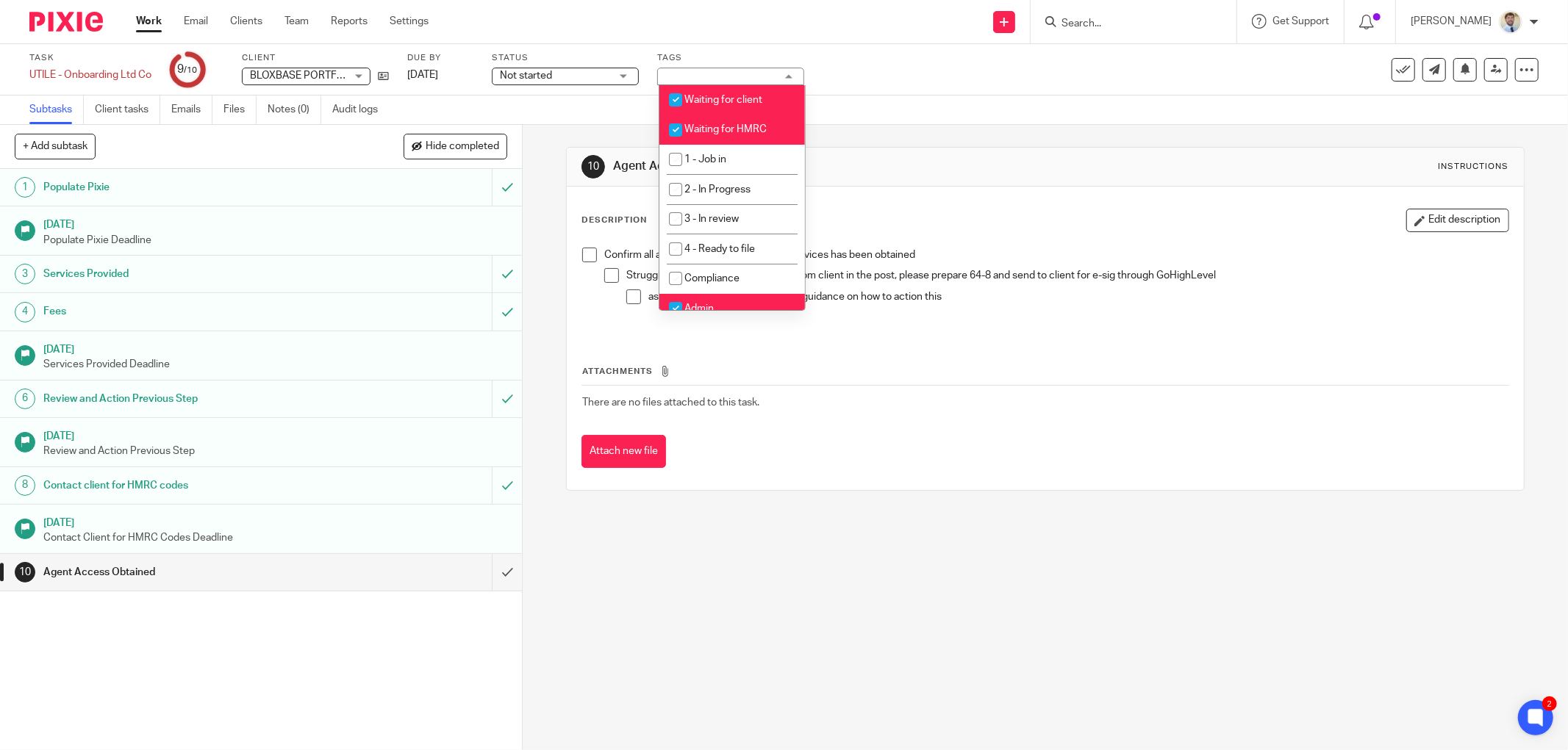
click at [744, 99] on span "Waiting for client" at bounding box center [723, 100] width 78 height 10
checkbox input "false"
click at [740, 119] on li "Waiting for HMRC" at bounding box center [732, 129] width 146 height 30
checkbox input "false"
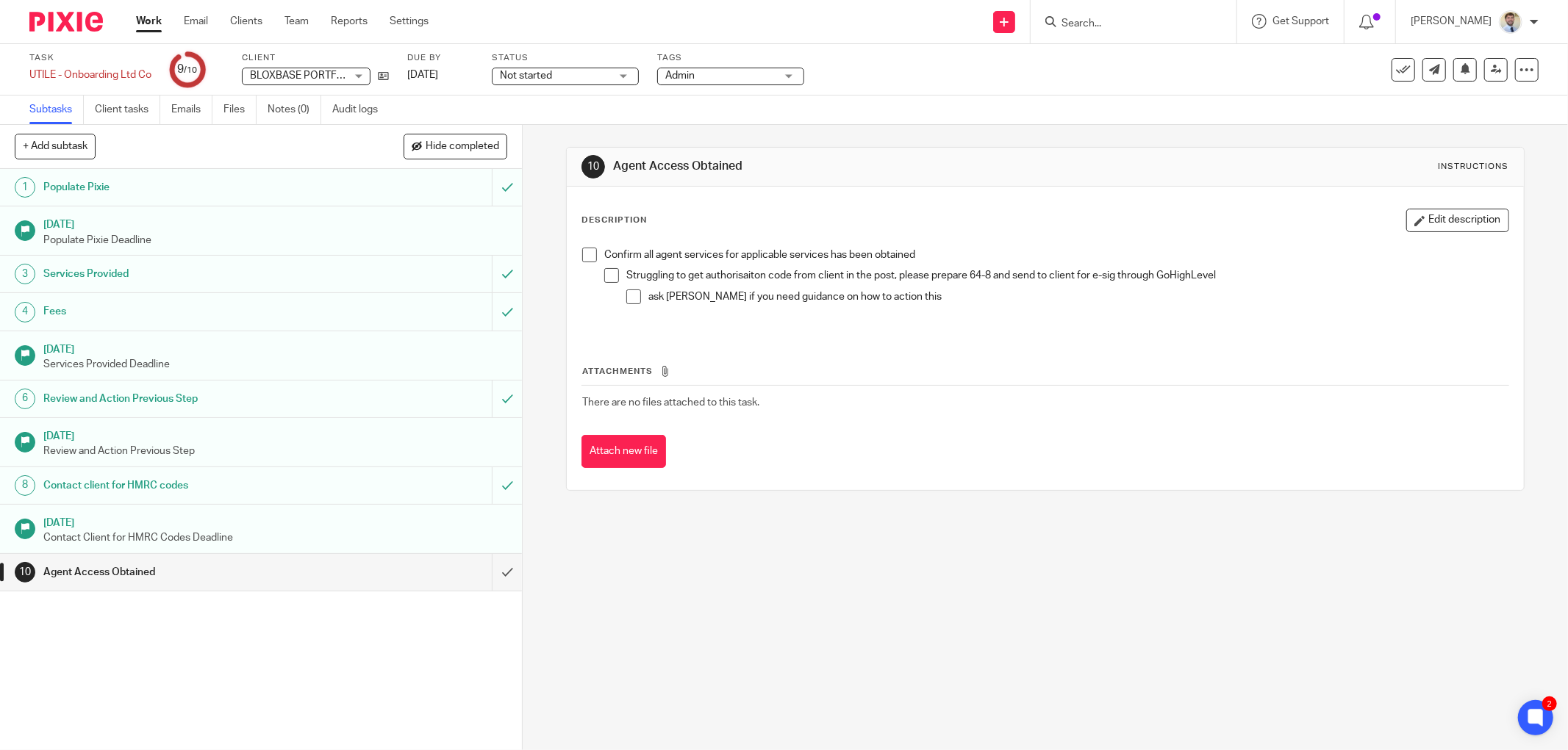
click at [956, 104] on div "Subtasks Client tasks Emails Files Notes (0) Audit logs" at bounding box center [784, 110] width 1568 height 30
click at [1491, 68] on icon at bounding box center [1496, 69] width 11 height 11
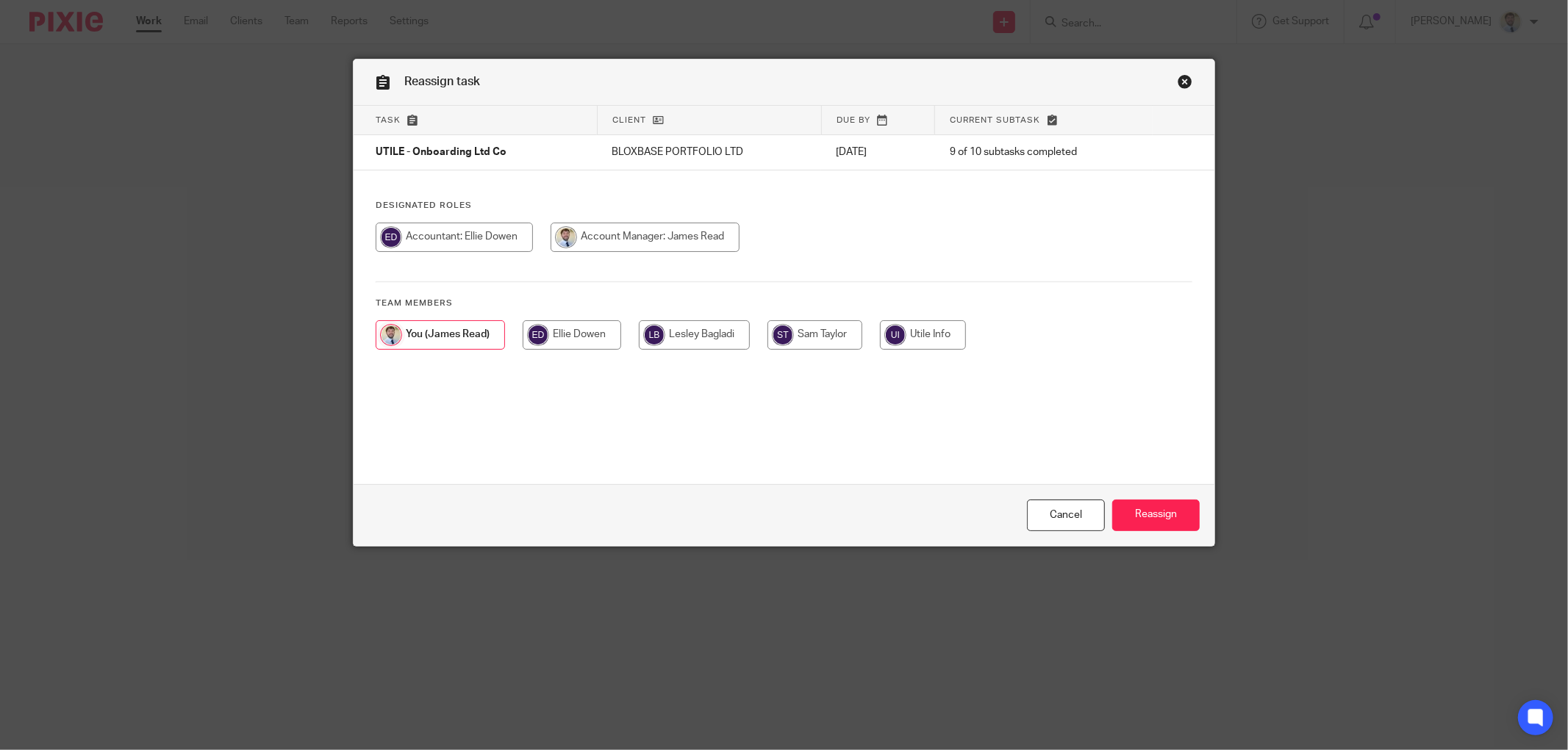
click at [710, 325] on input "radio" at bounding box center [694, 335] width 111 height 30
radio input "true"
click at [1114, 507] on input "Reassign" at bounding box center [1155, 515] width 87 height 31
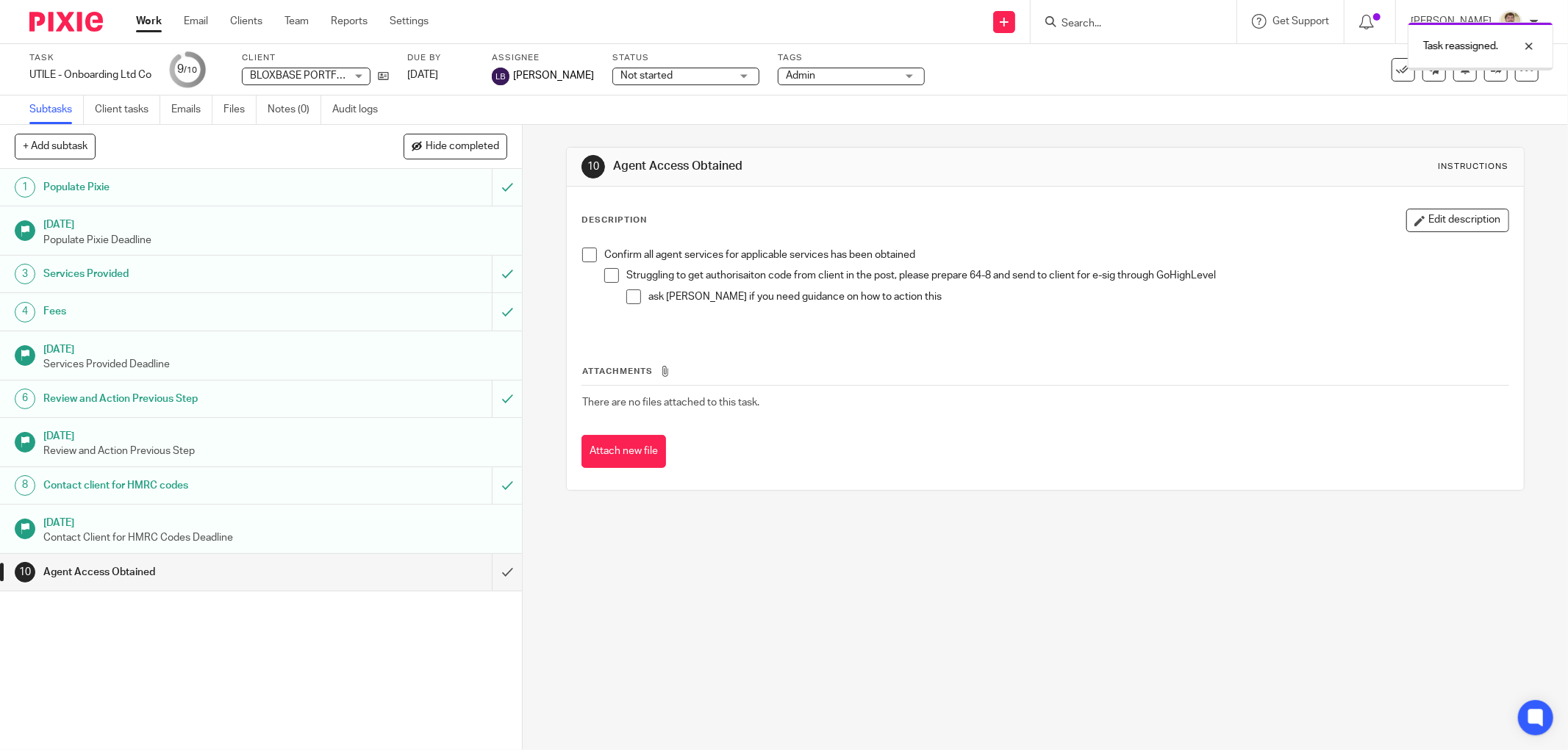
click at [804, 349] on div "Attachments There are no files attached to this task. Attach new file" at bounding box center [1045, 402] width 927 height 133
click at [1009, 318] on div "Confirm all agent services for applicable services has been obtained Struggling…" at bounding box center [1057, 286] width 904 height 76
click at [996, 296] on p "ask [PERSON_NAME] if you need guidance on how to action this" at bounding box center [1078, 297] width 860 height 15
click at [997, 300] on p "ask [PERSON_NAME] if you need guidance on how to action this" at bounding box center [1078, 297] width 860 height 15
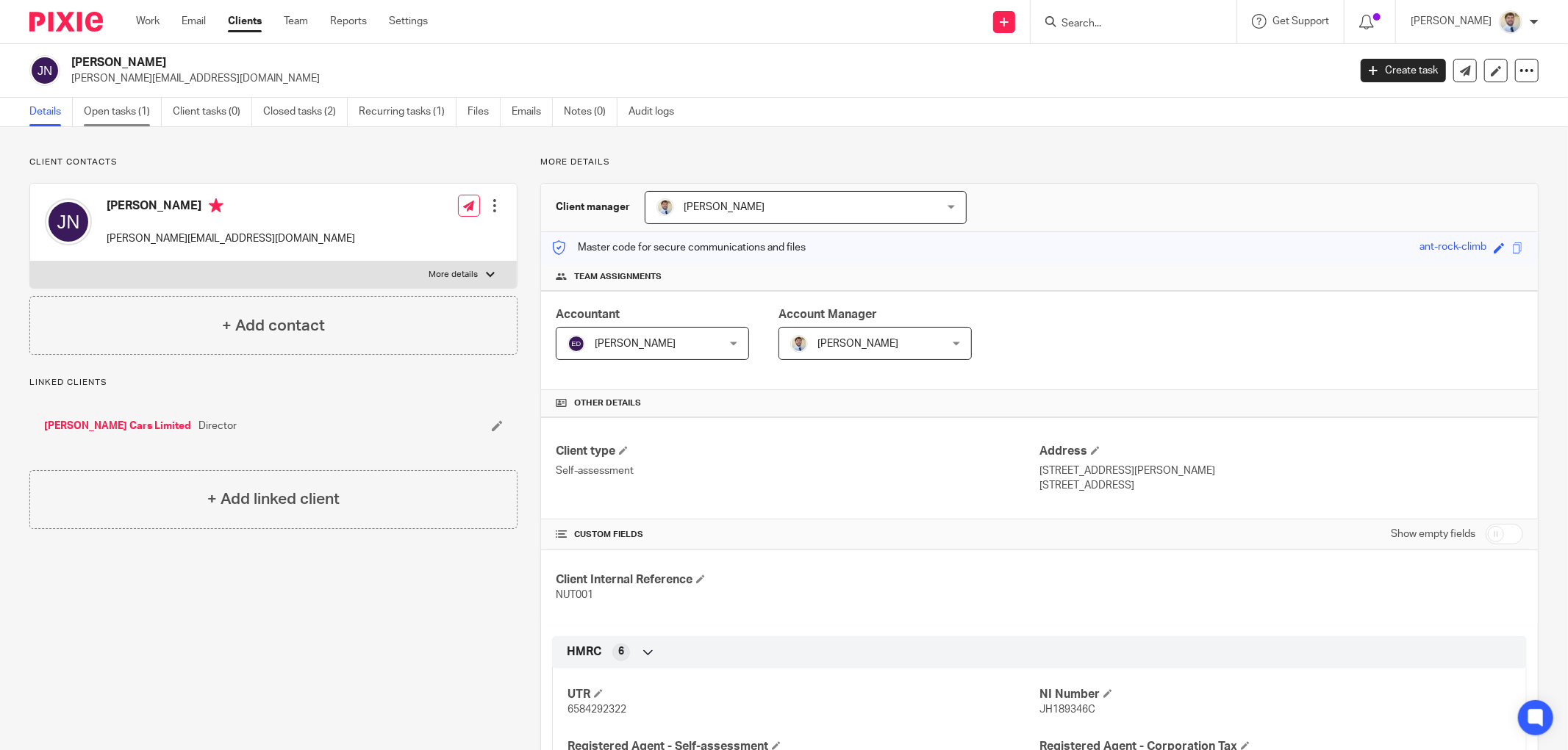
click at [142, 110] on link "Open tasks (1)" at bounding box center [123, 112] width 78 height 29
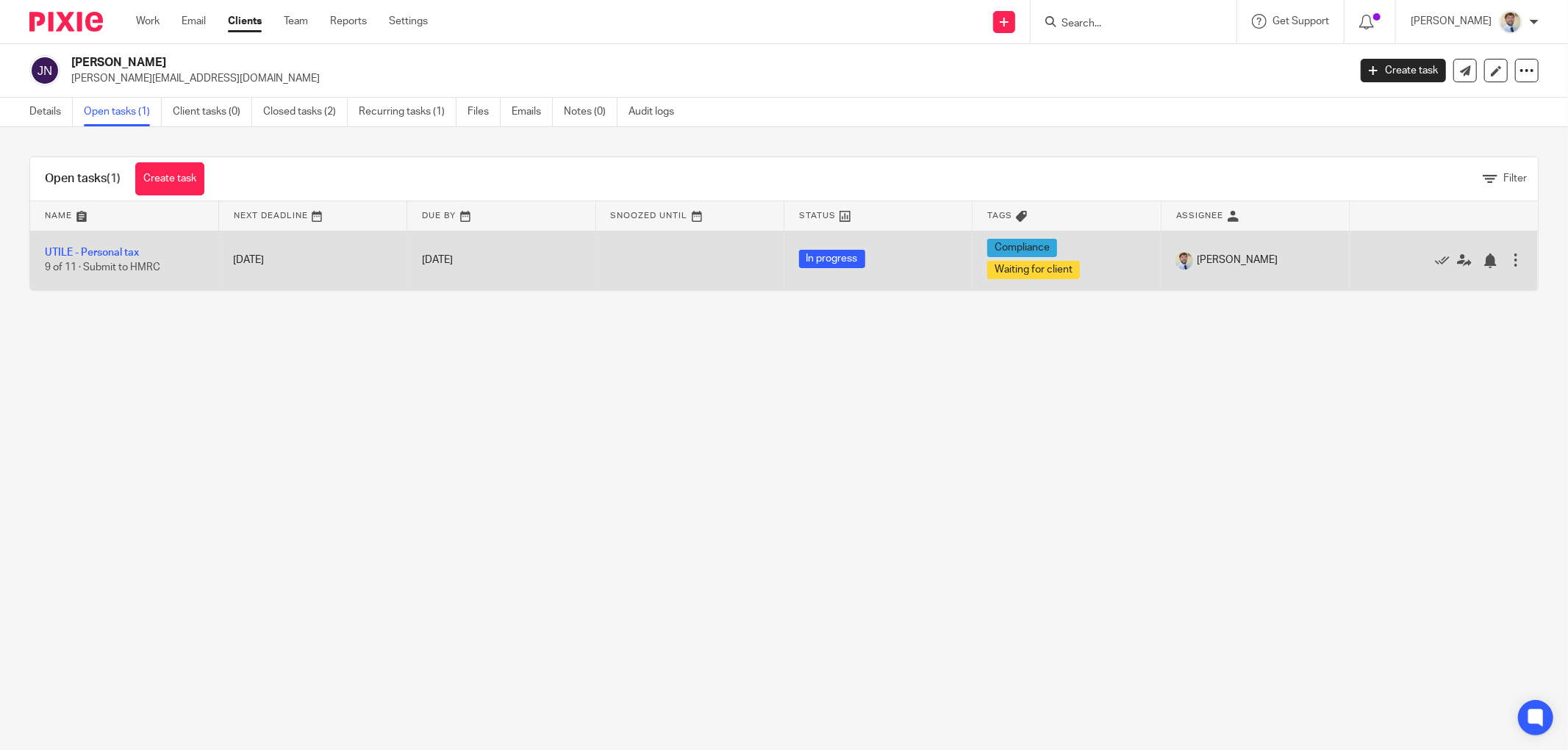
click at [97, 245] on td "UTILE - Personal tax 9 of 11 · Submit to HMRC" at bounding box center [124, 260] width 188 height 59
click at [94, 249] on link "UTILE - Personal tax" at bounding box center [91, 253] width 94 height 10
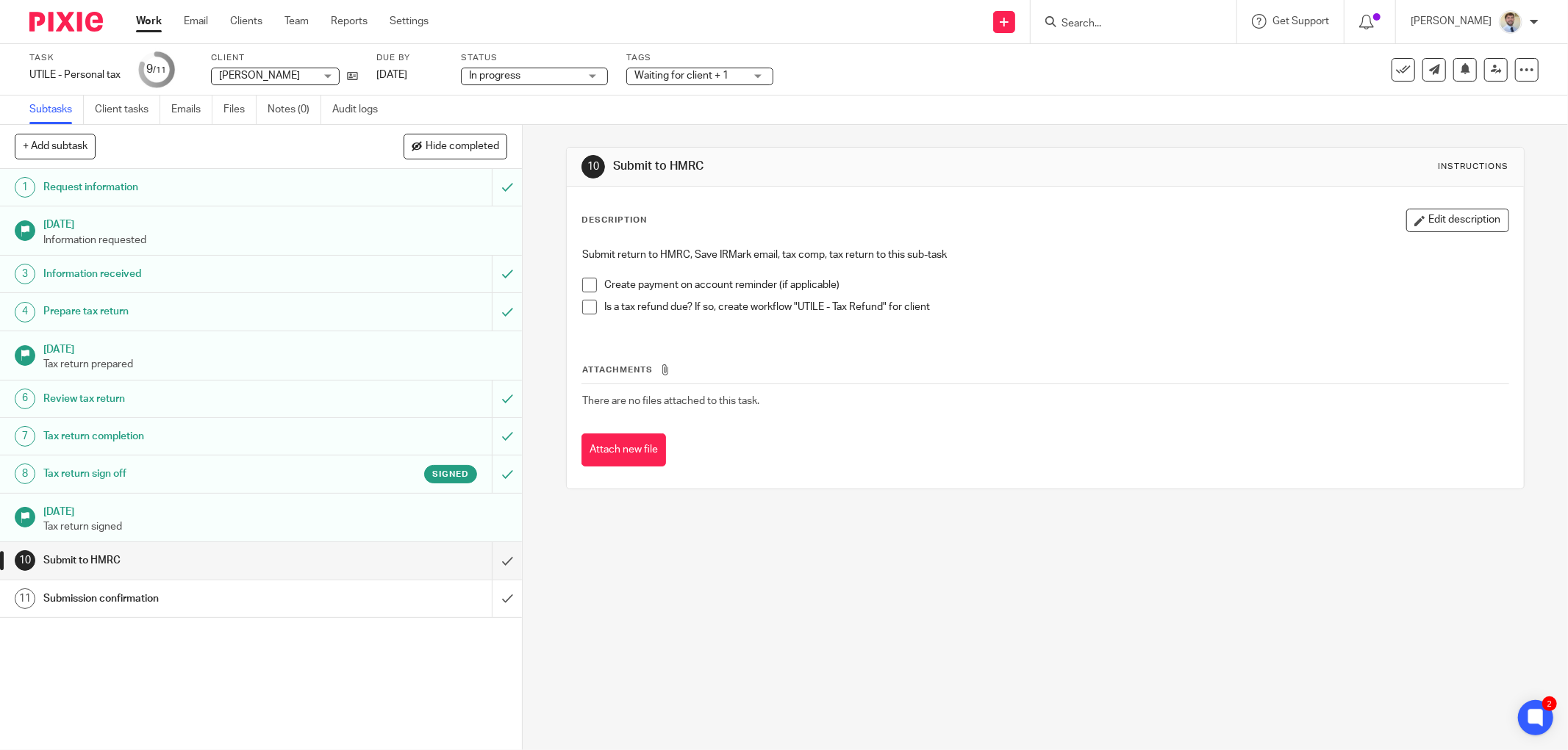
click at [567, 287] on div "Description Edit description Submit return to HMRC, Save IRMark email, tax comp…" at bounding box center [1045, 338] width 957 height 302
click at [356, 72] on icon at bounding box center [352, 76] width 11 height 11
click at [585, 288] on span at bounding box center [590, 285] width 15 height 15
click at [358, 76] on icon at bounding box center [352, 76] width 11 height 11
click at [586, 303] on span at bounding box center [590, 307] width 15 height 15
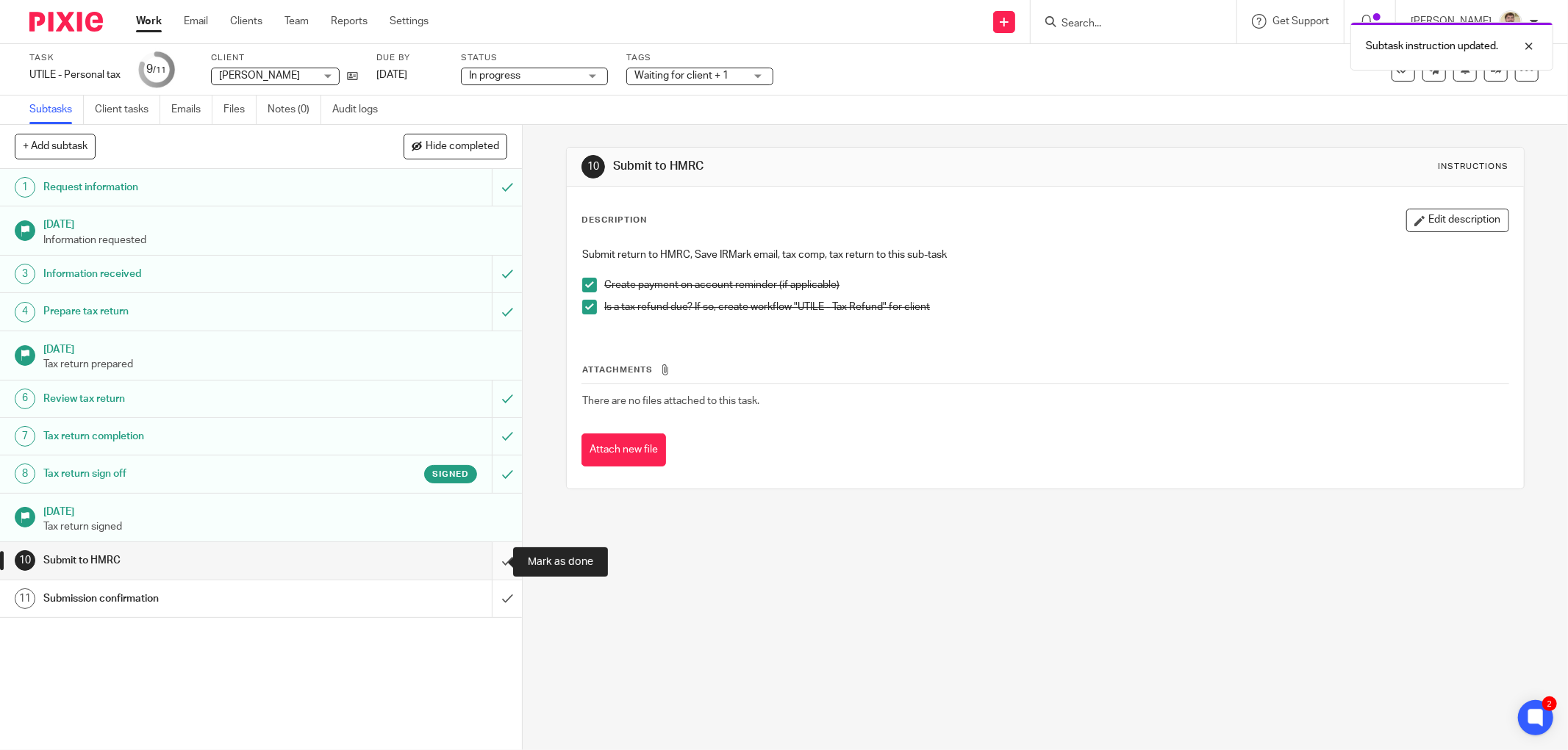
click at [488, 569] on input "submit" at bounding box center [261, 561] width 522 height 37
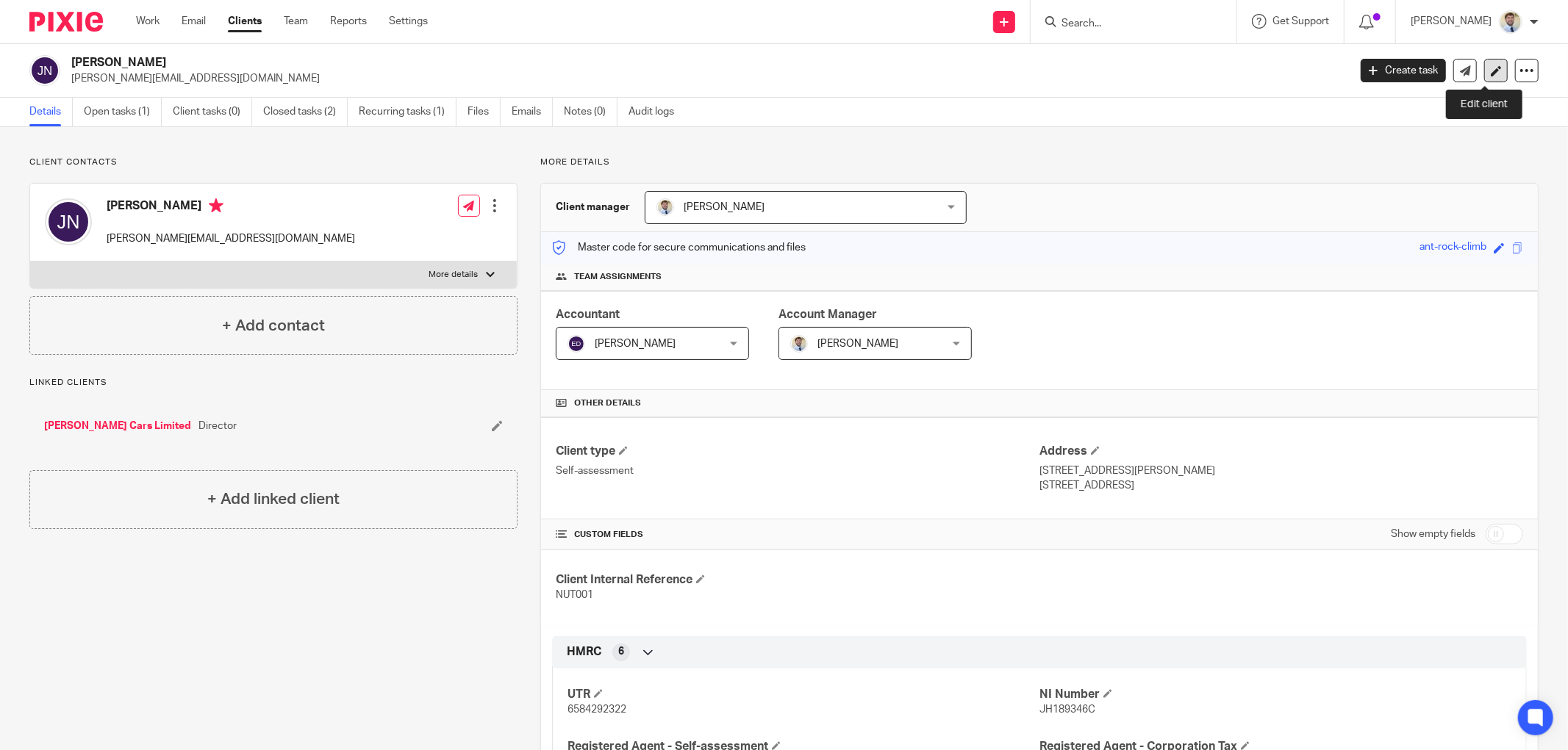
click at [1491, 74] on icon at bounding box center [1496, 70] width 11 height 11
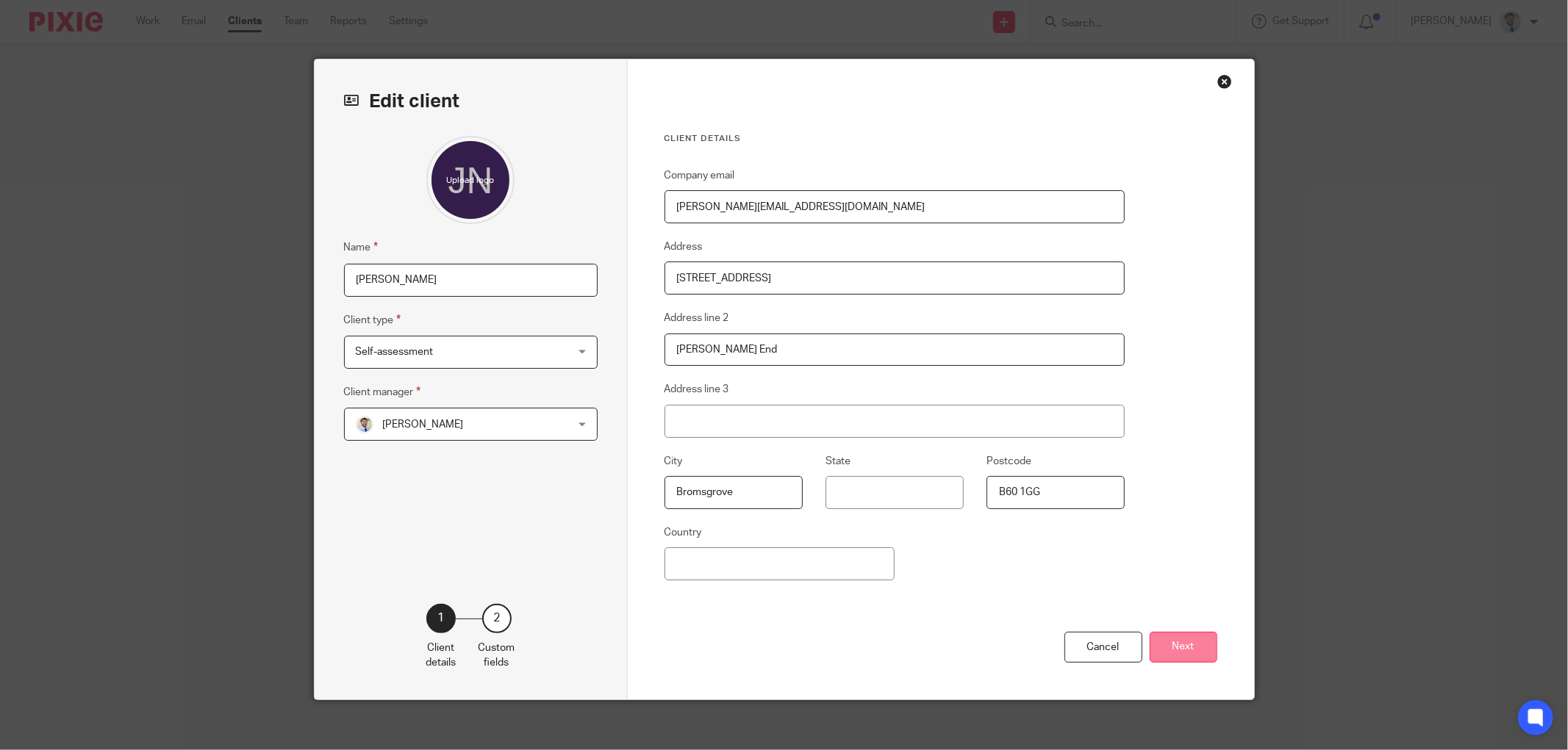
click at [1160, 642] on button "Next" at bounding box center [1183, 648] width 68 height 31
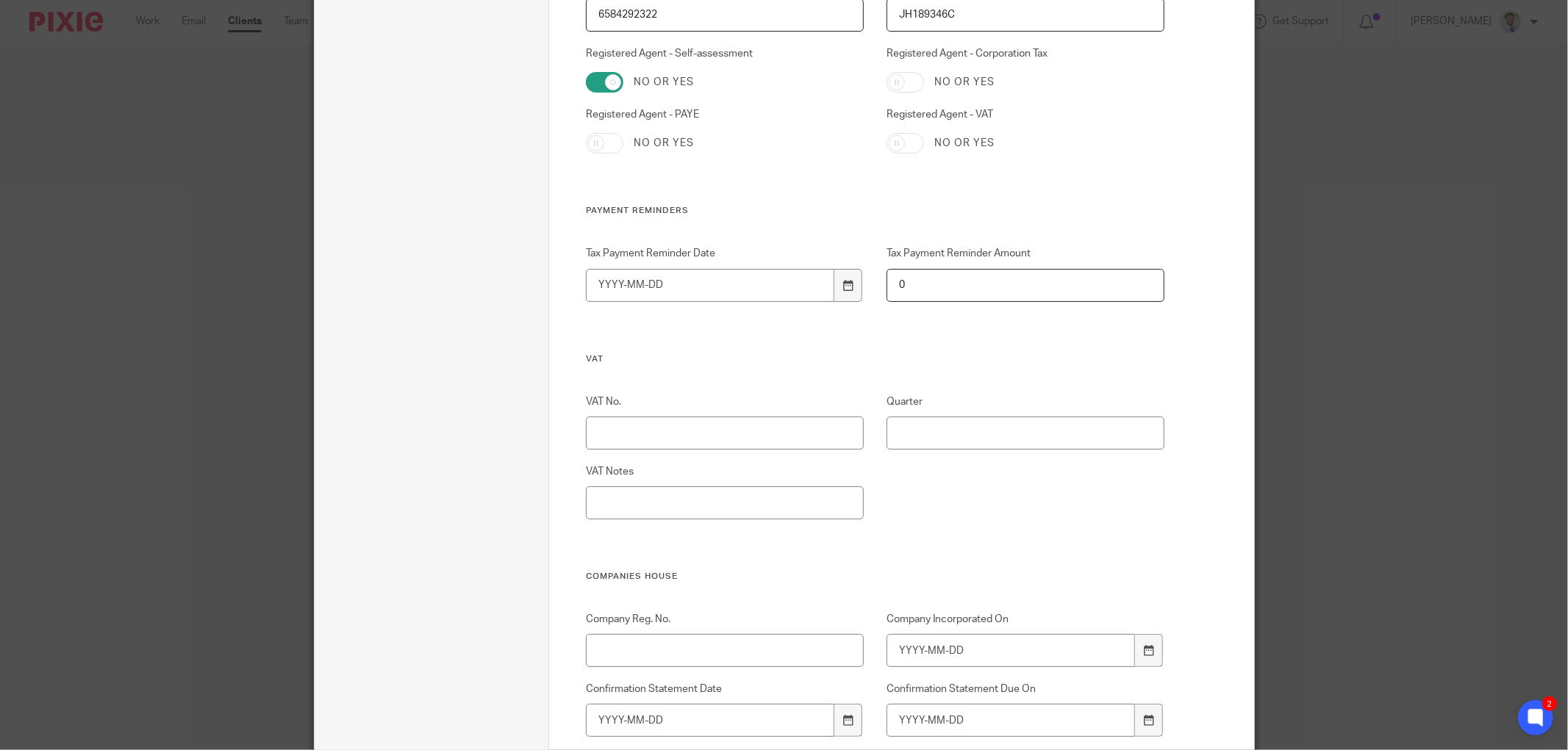
scroll to position [571, 0]
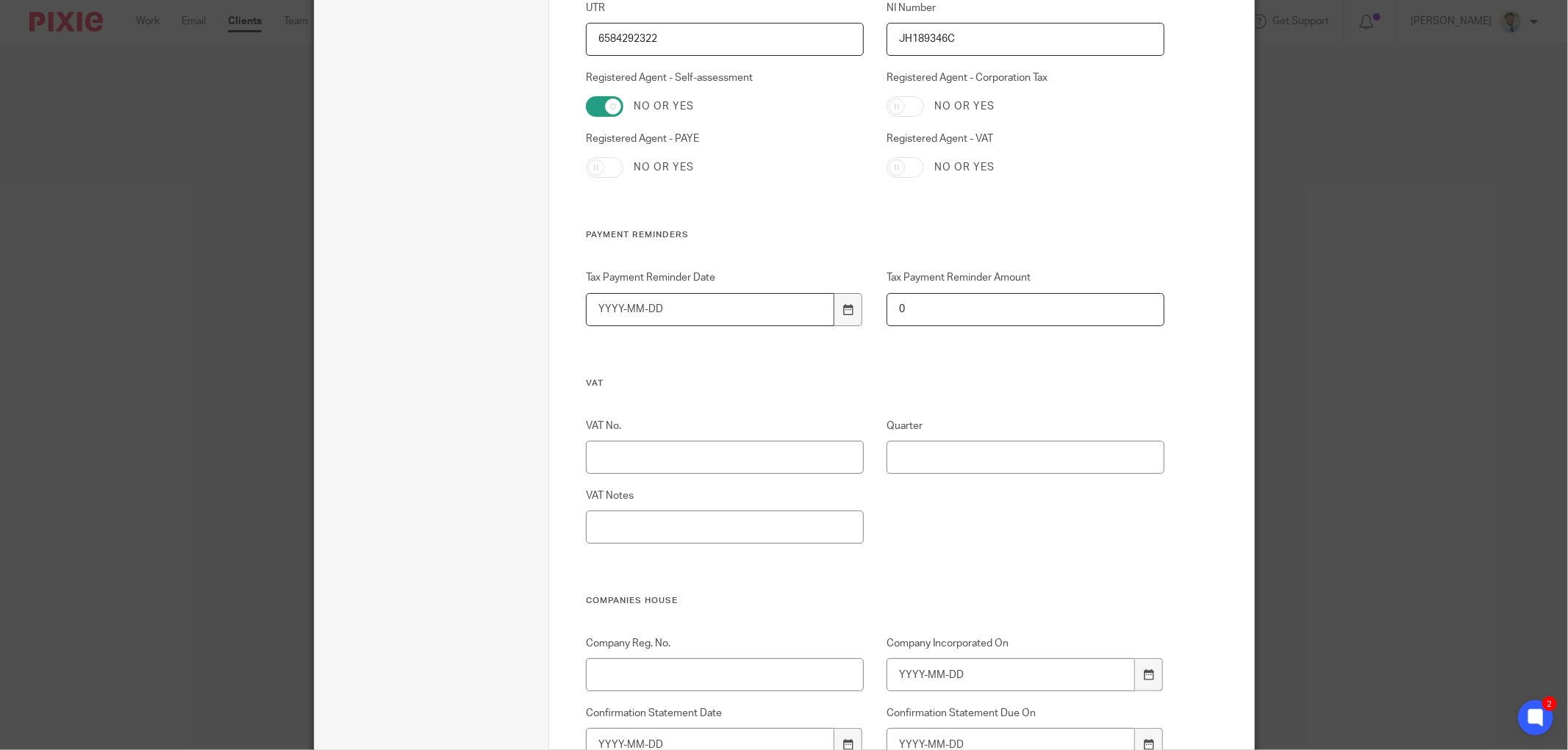
click at [662, 317] on input "Tax Payment Reminder Date" at bounding box center [710, 310] width 249 height 33
type input "2"
type input "[DATE]"
click at [987, 293] on input "0" at bounding box center [1024, 310] width 278 height 33
type input "656.25"
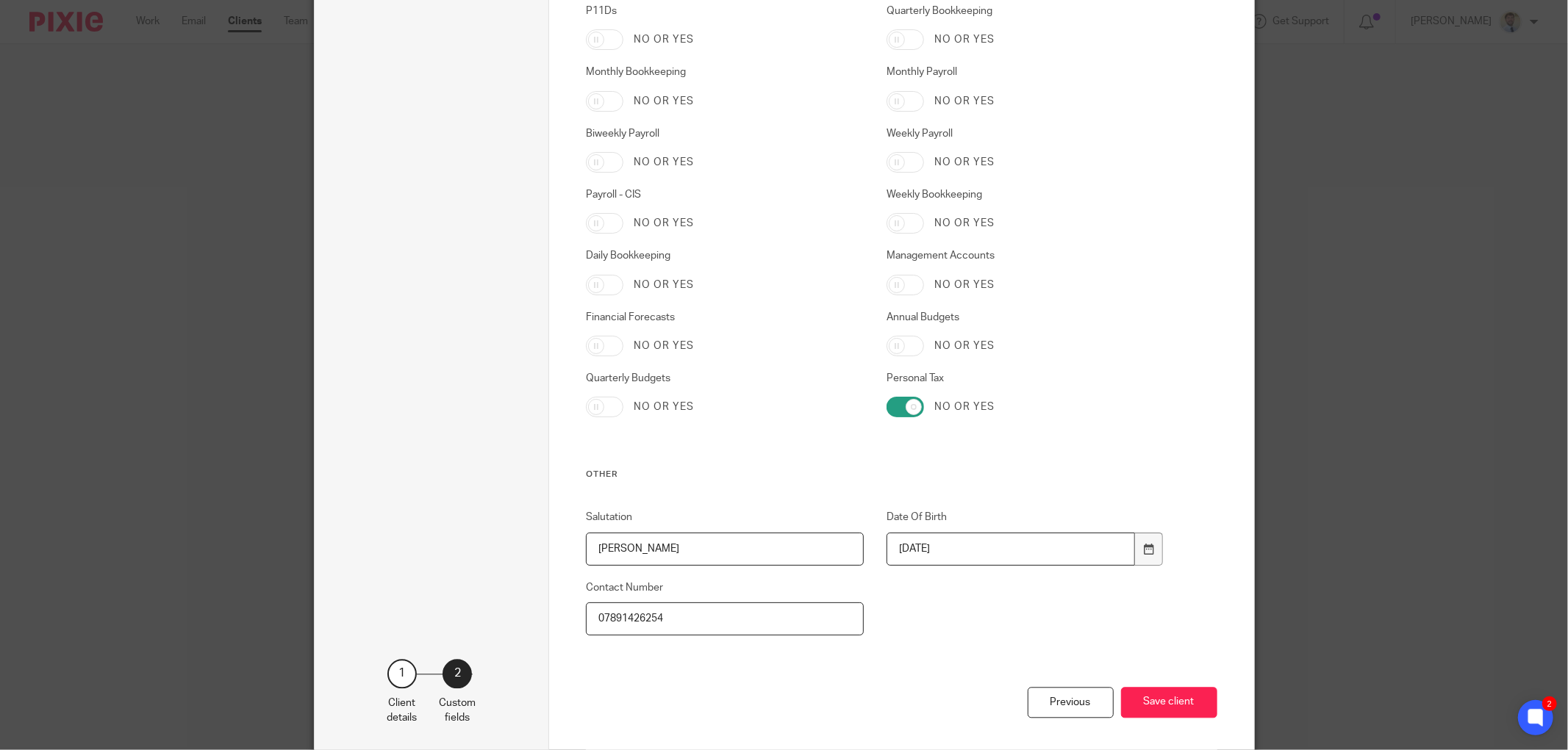
scroll to position [2618, 0]
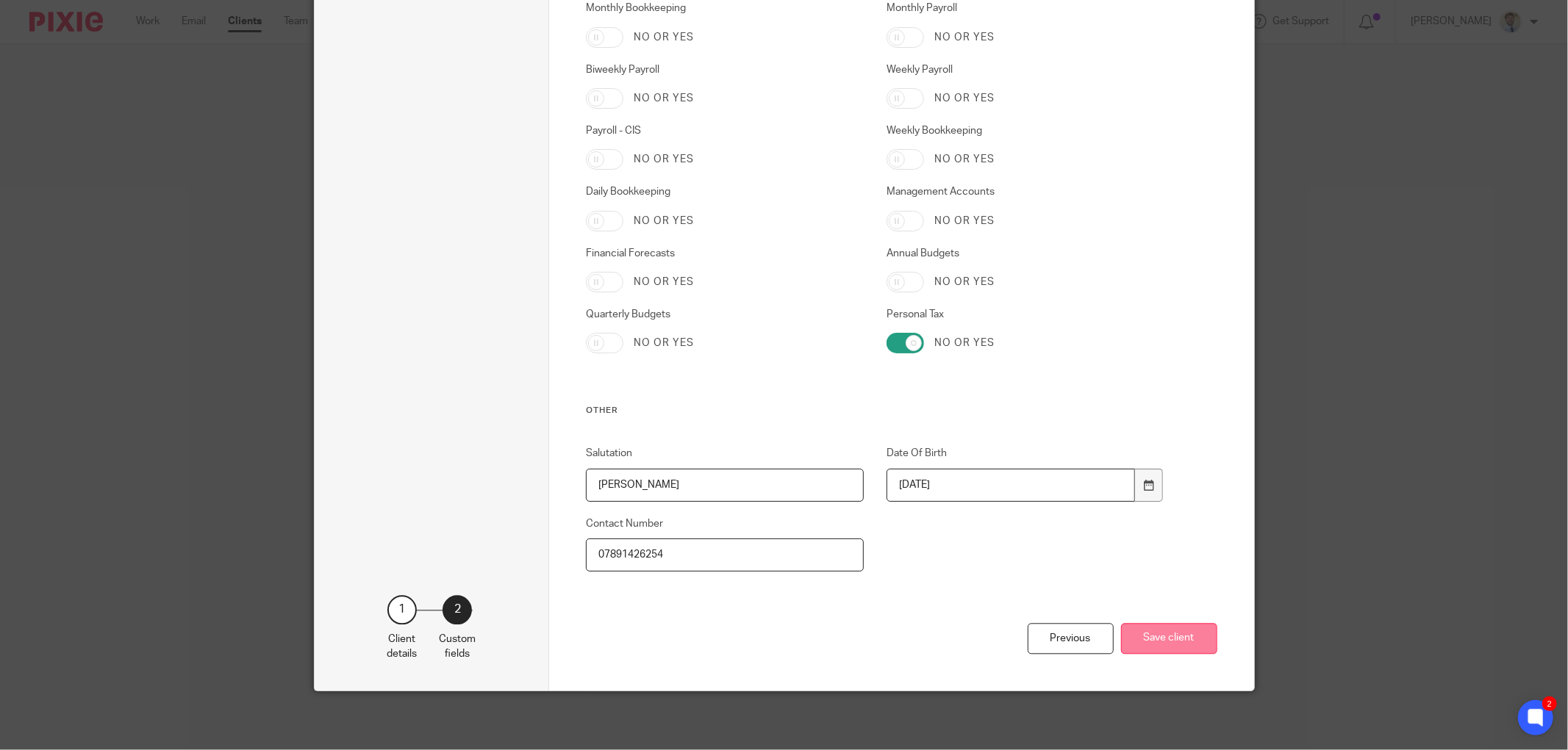
click at [1150, 636] on button "Save client" at bounding box center [1169, 639] width 96 height 31
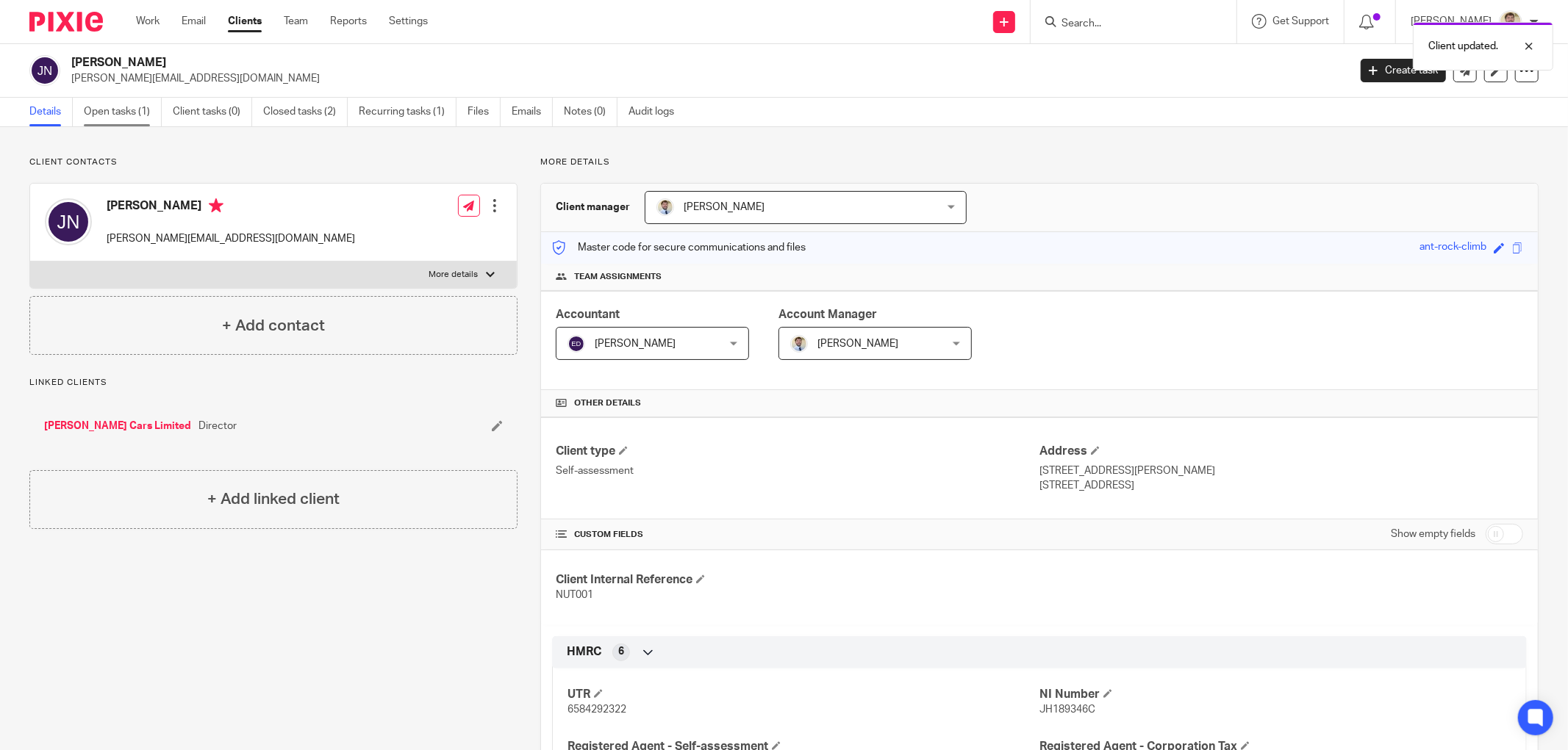
click at [103, 126] on link "Open tasks (1)" at bounding box center [123, 112] width 78 height 29
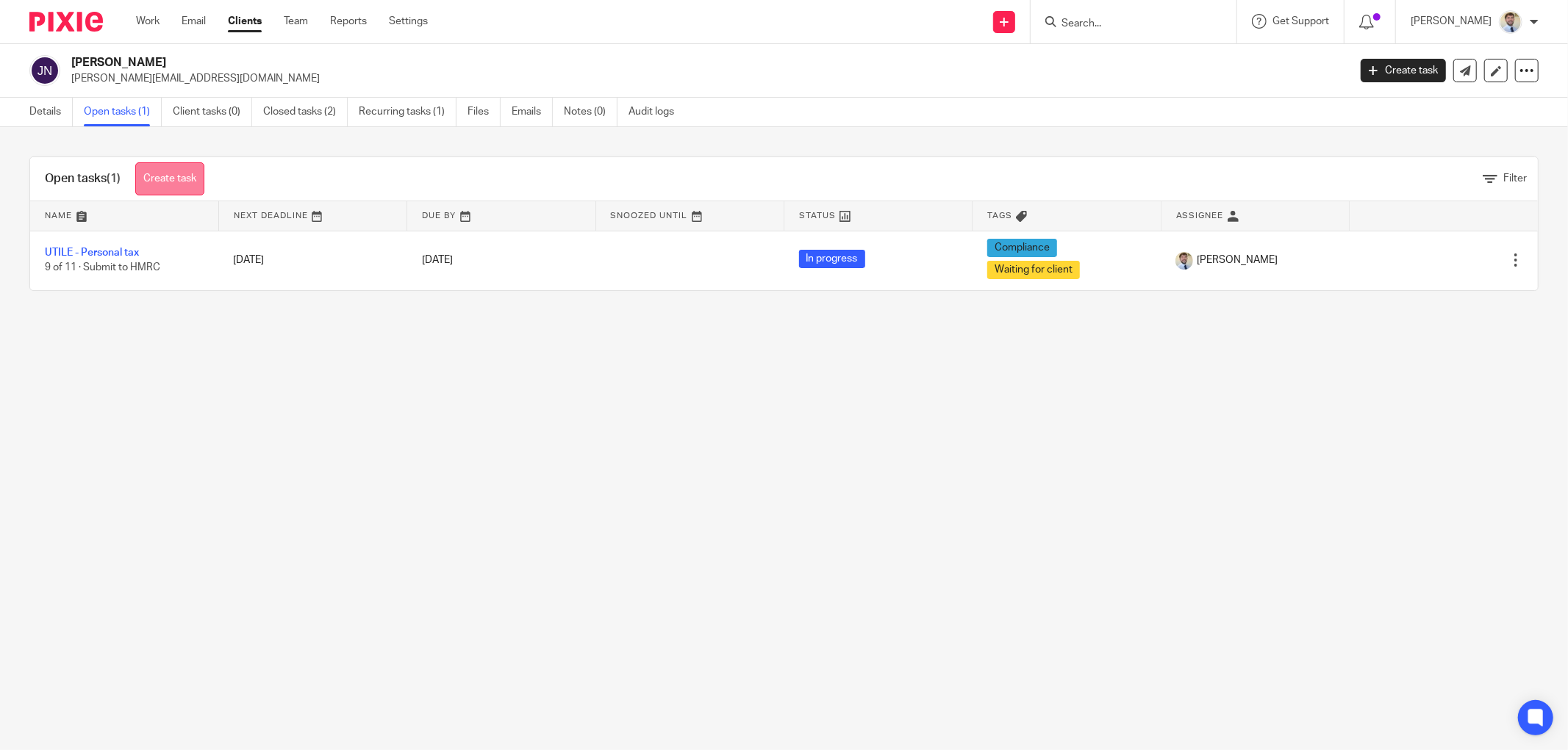
click at [154, 173] on link "Create task" at bounding box center [170, 179] width 69 height 33
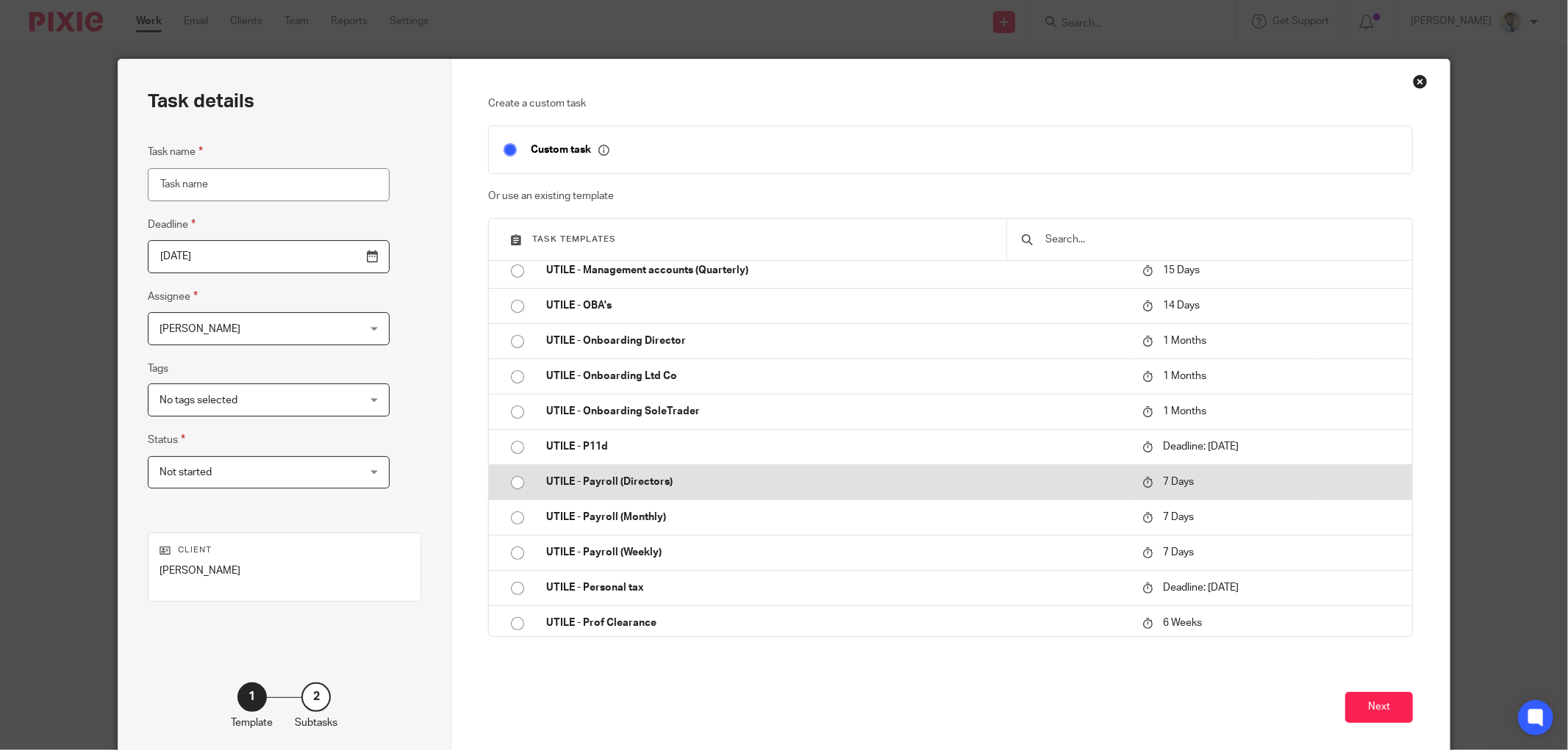
scroll to position [326, 0]
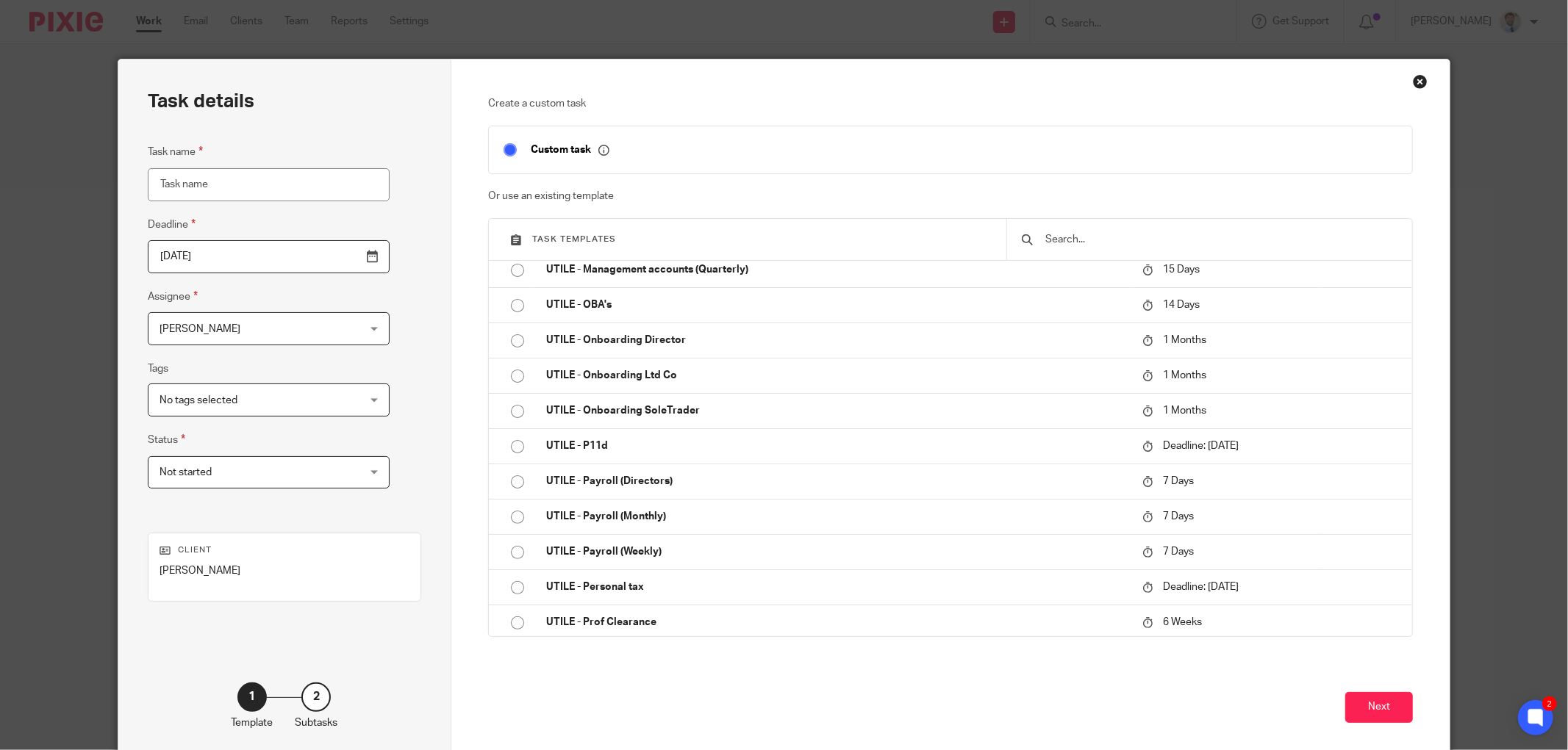
click at [1412, 83] on div "Close this dialog window" at bounding box center [1420, 82] width 15 height 15
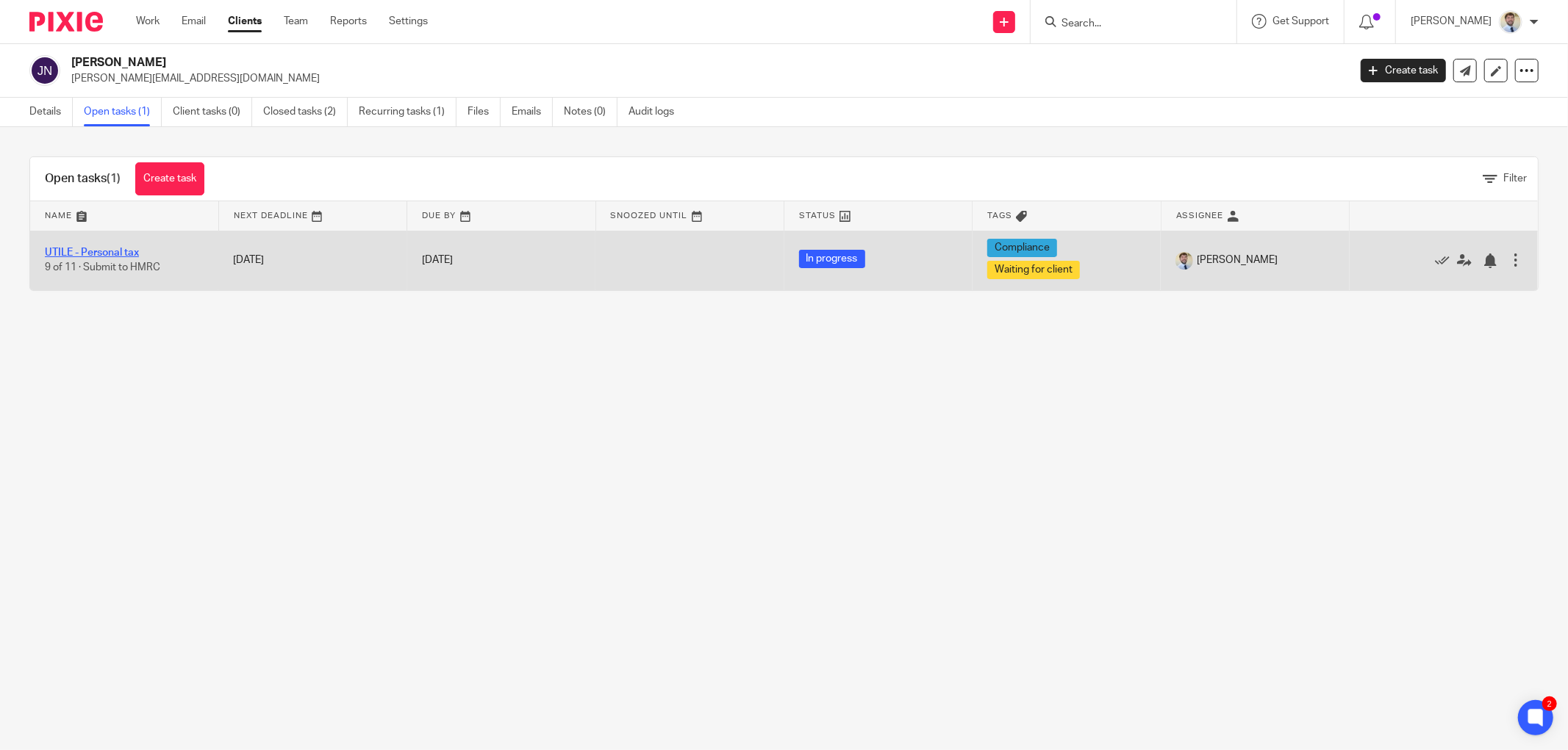
drag, startPoint x: 91, startPoint y: 245, endPoint x: 94, endPoint y: 253, distance: 8.5
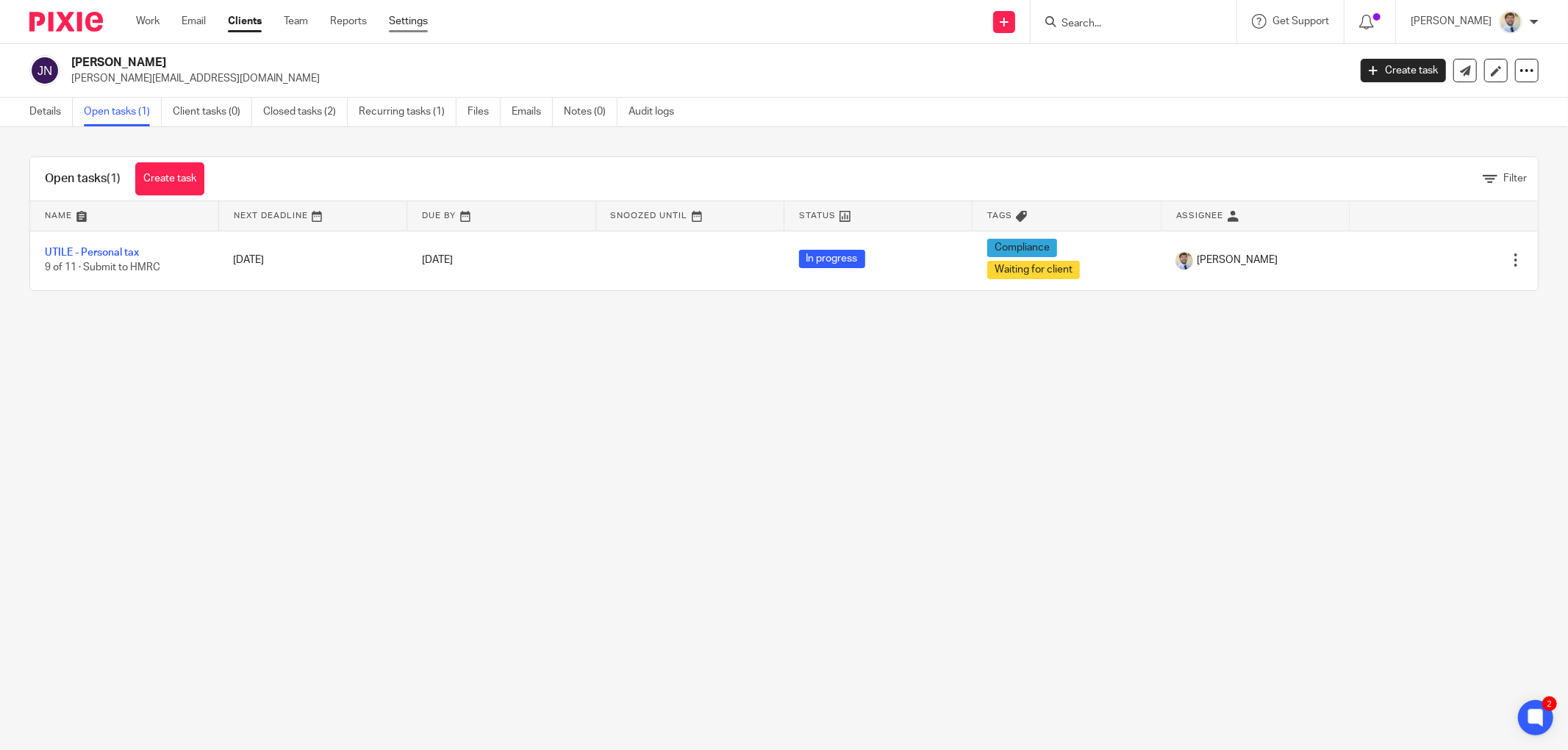
click at [418, 23] on link "Settings" at bounding box center [408, 21] width 39 height 15
click at [1484, 61] on link at bounding box center [1496, 70] width 24 height 24
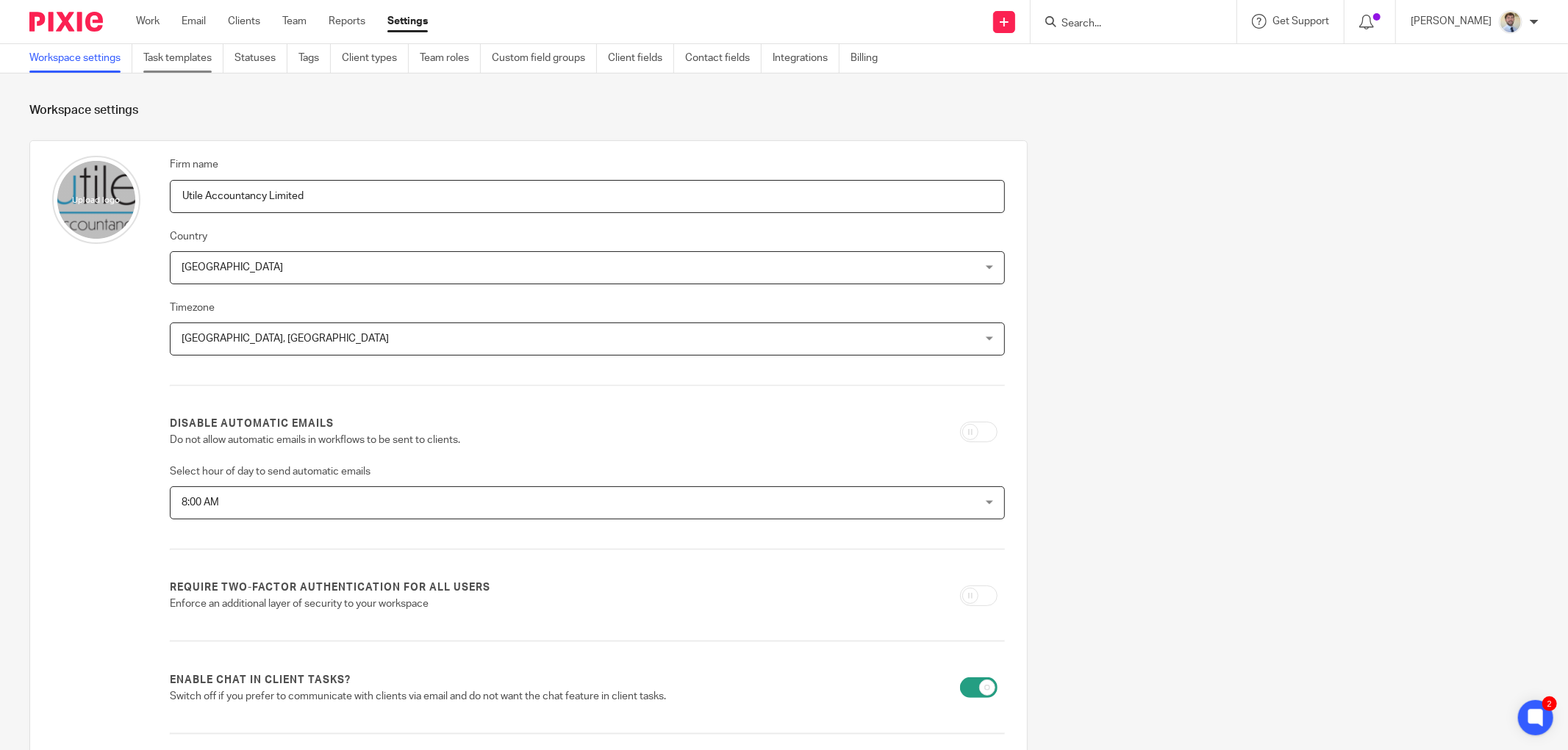
click at [193, 50] on link "Task templates" at bounding box center [183, 58] width 80 height 29
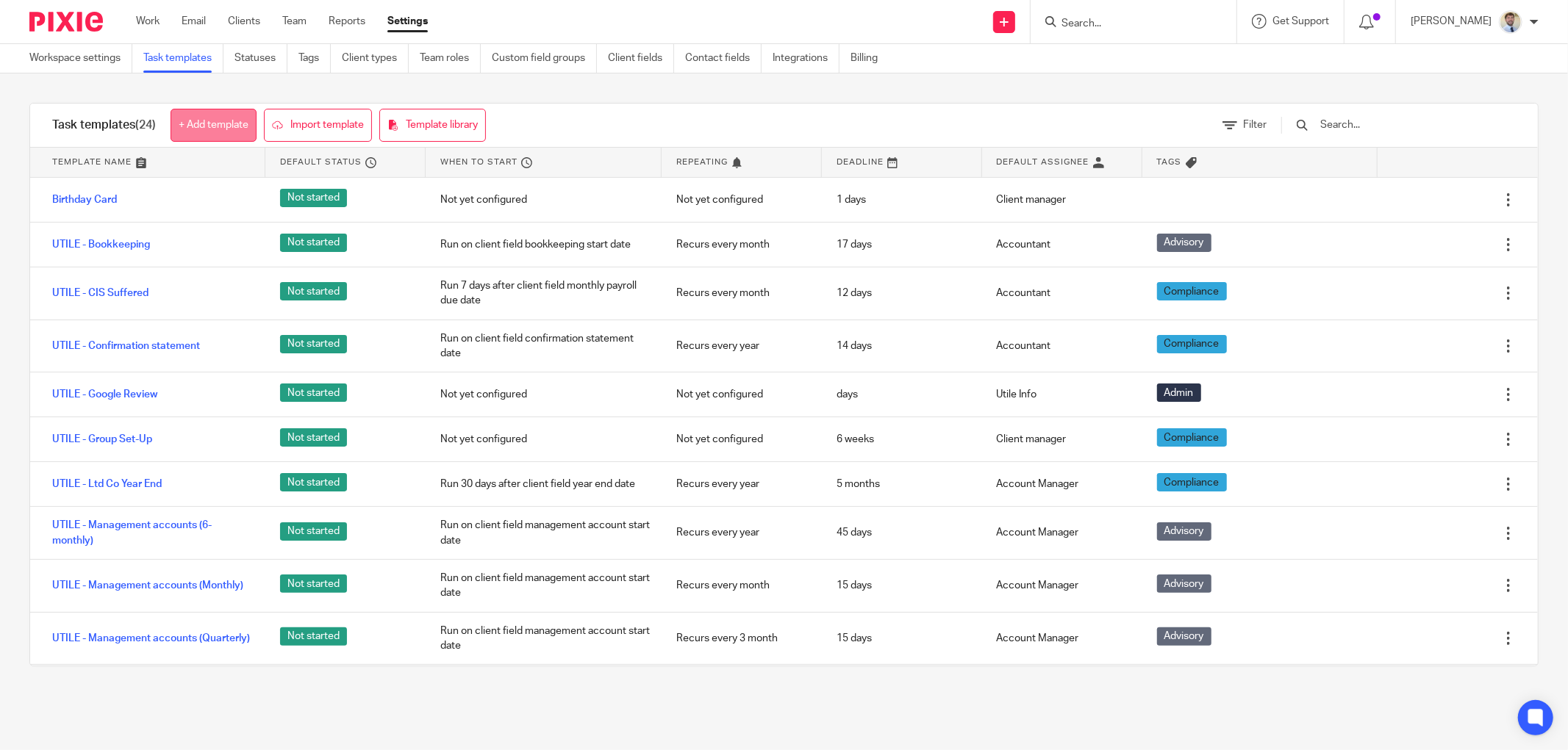
click at [203, 120] on link "+ Add template" at bounding box center [213, 125] width 86 height 33
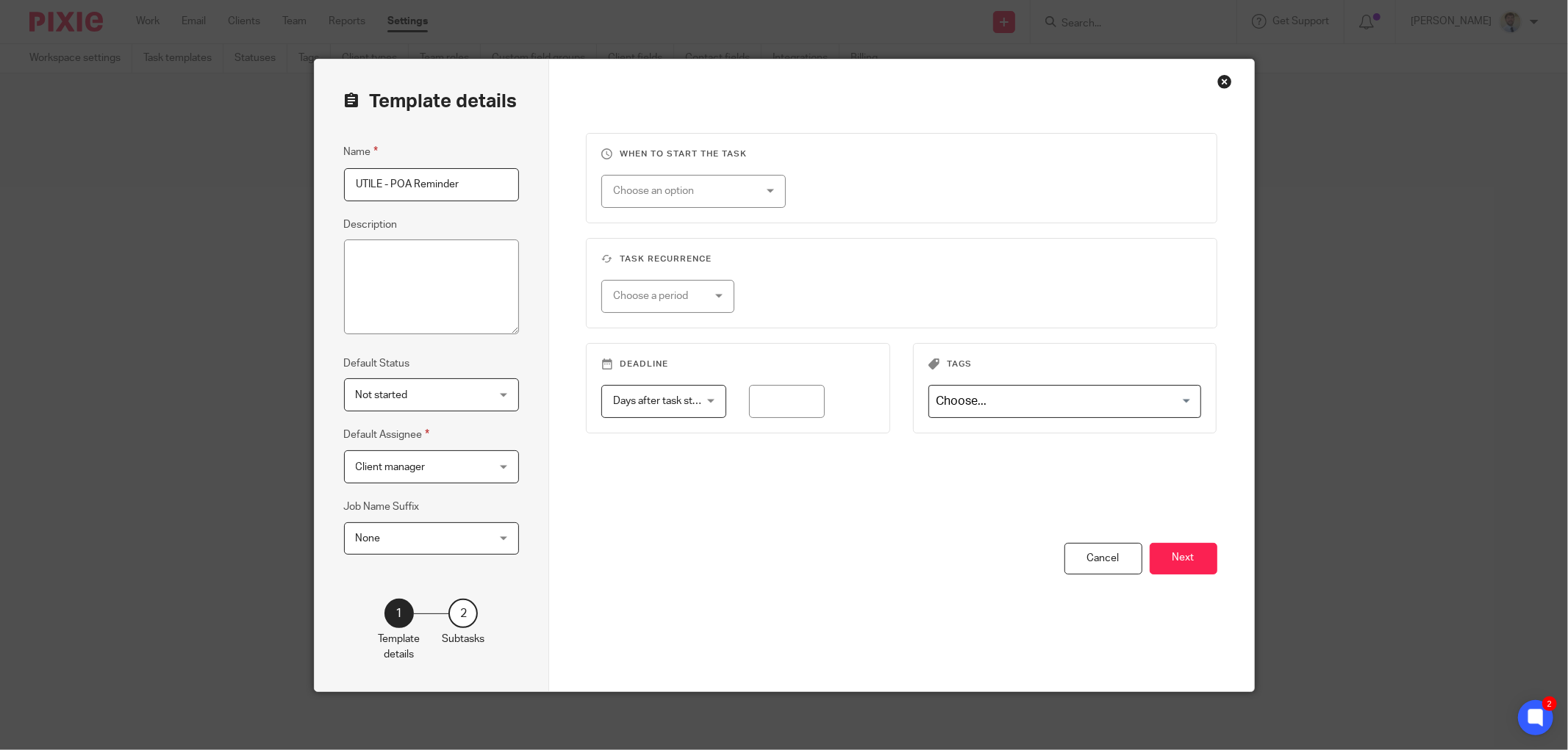
type input "UTILE - POA Reminder"
type textarea "Task to prompt reminder e-mail to client to pay their payments on account"
click at [427, 389] on span "Not started" at bounding box center [421, 394] width 130 height 30
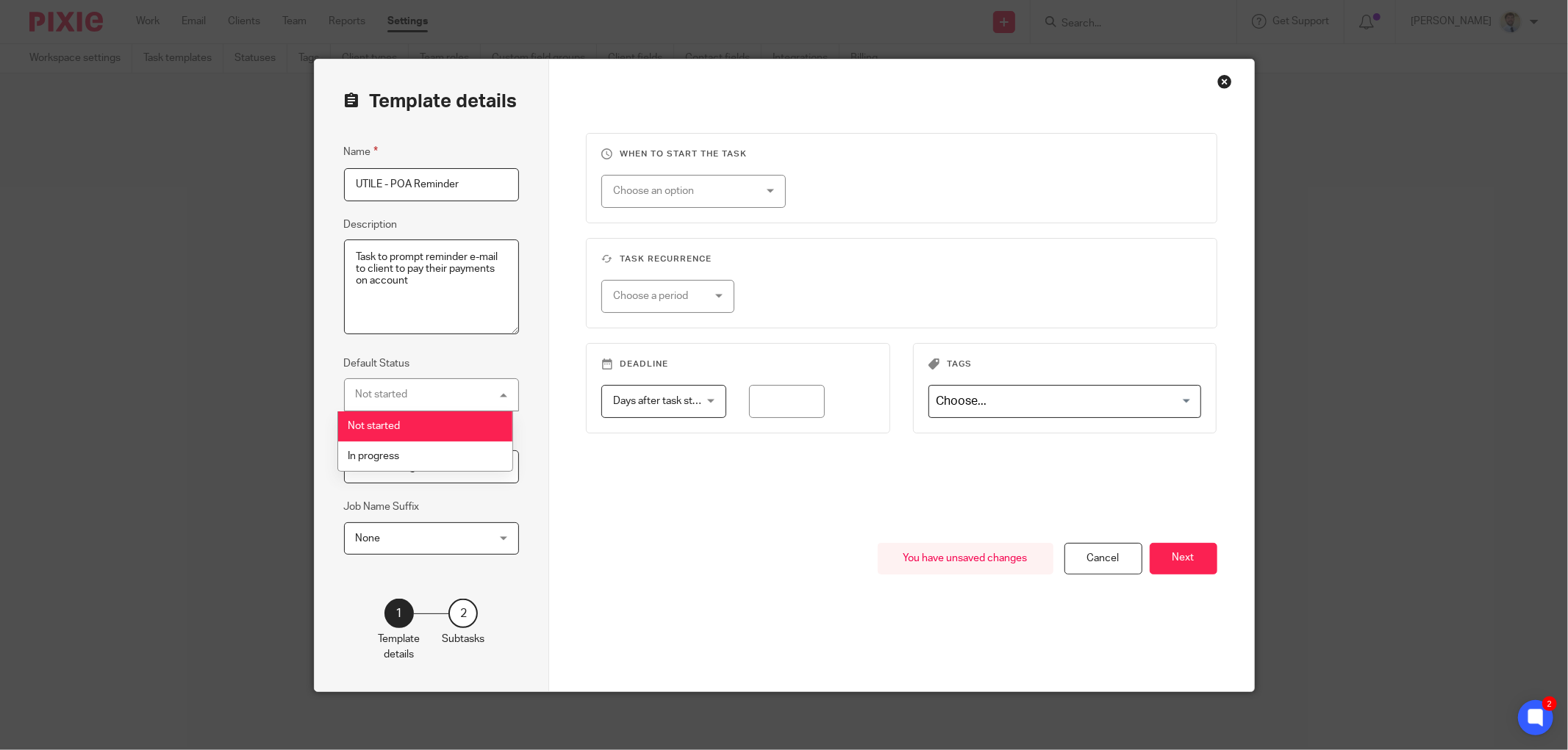
click at [386, 359] on label "Default Status" at bounding box center [377, 364] width 66 height 15
click at [386, 465] on span "Client manager" at bounding box center [390, 467] width 70 height 10
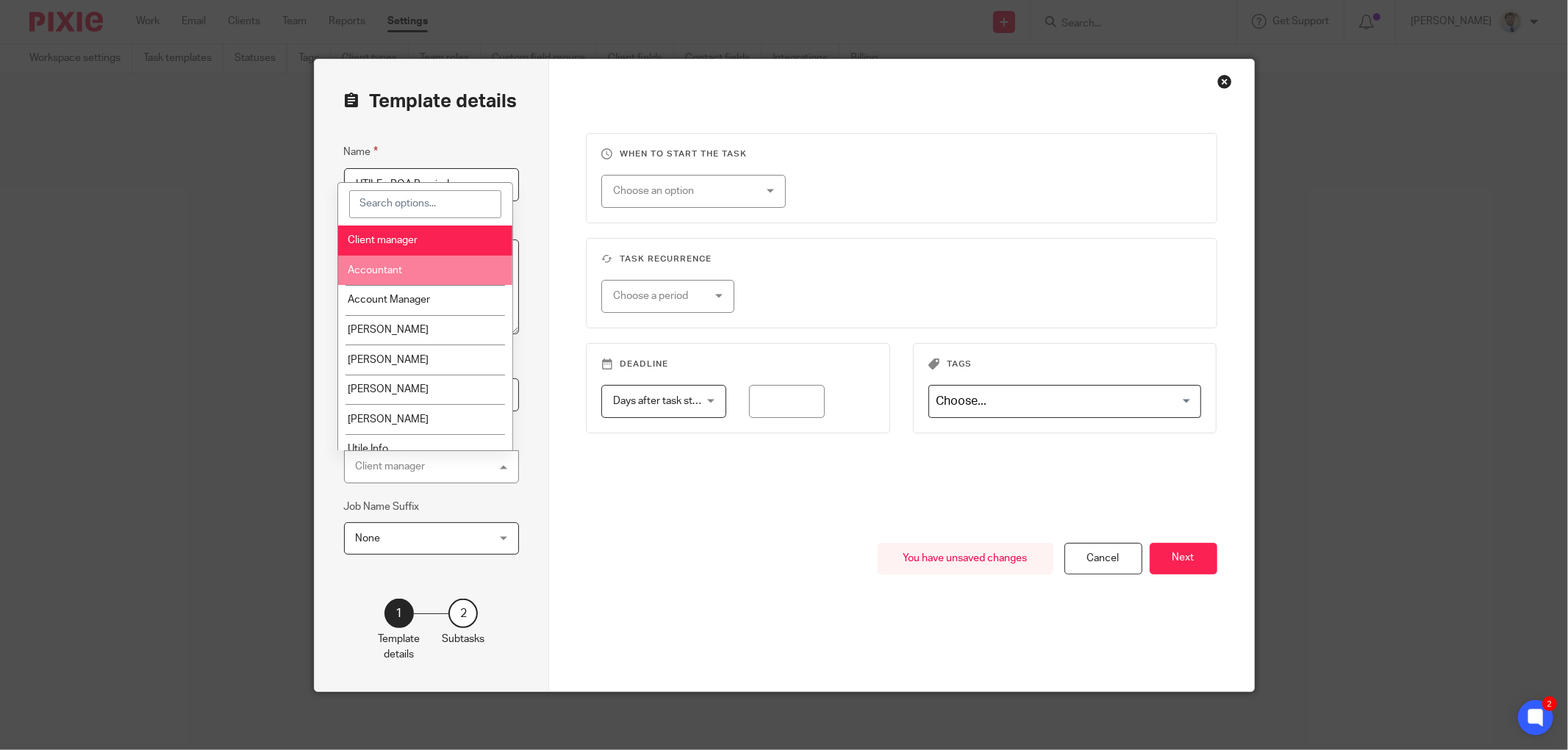
click at [398, 277] on li "Accountant" at bounding box center [425, 271] width 174 height 30
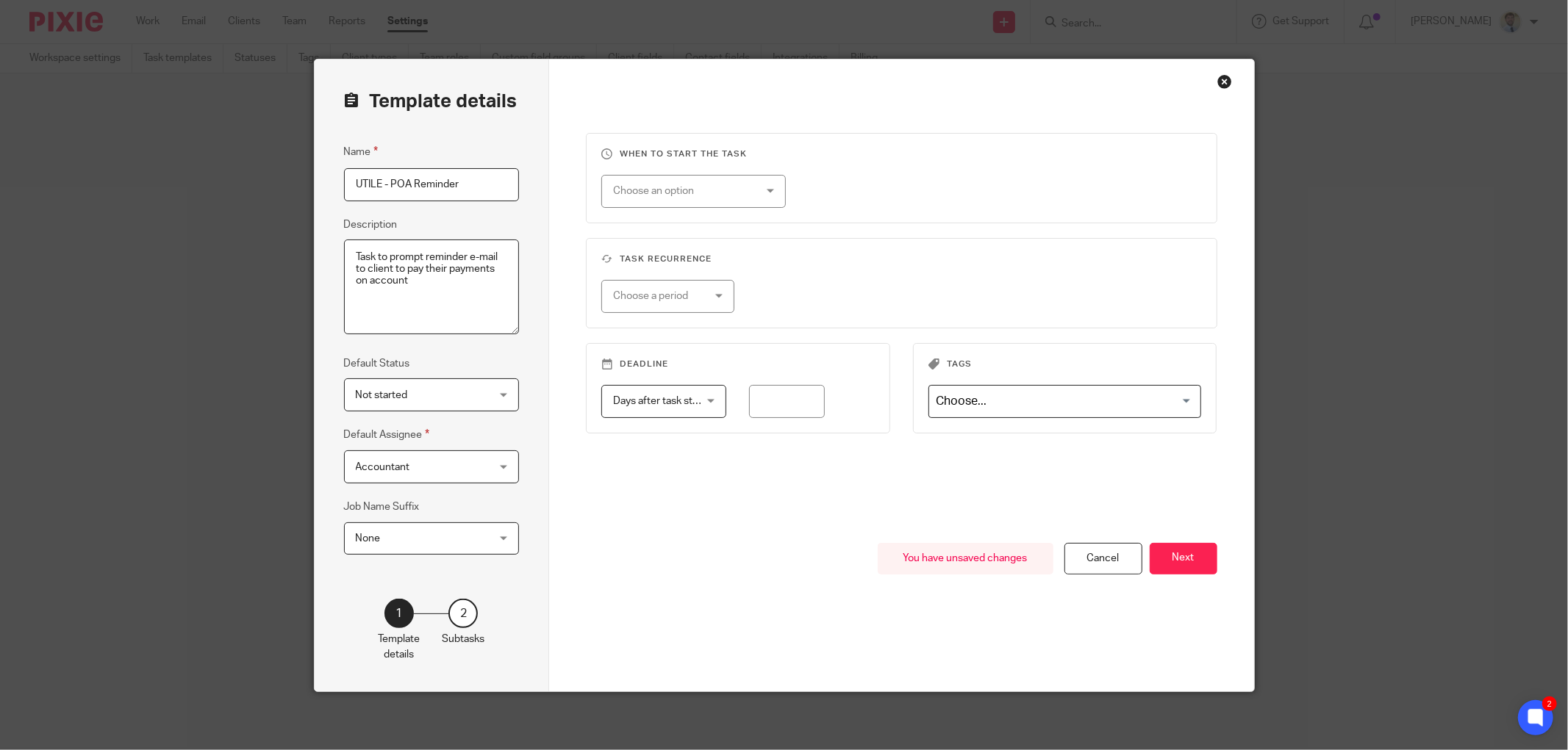
click at [714, 193] on div "Choose an option" at bounding box center [681, 190] width 138 height 30
click at [941, 199] on div "Choose an option On date Week day Month day On client date field" at bounding box center [889, 191] width 623 height 33
click at [658, 302] on div "Choose a period" at bounding box center [660, 296] width 96 height 30
click at [831, 284] on div "Choose a period No repeat Weekly Monthly Yearly" at bounding box center [889, 296] width 623 height 33
click at [657, 404] on span "Days after task starts" at bounding box center [661, 401] width 97 height 10
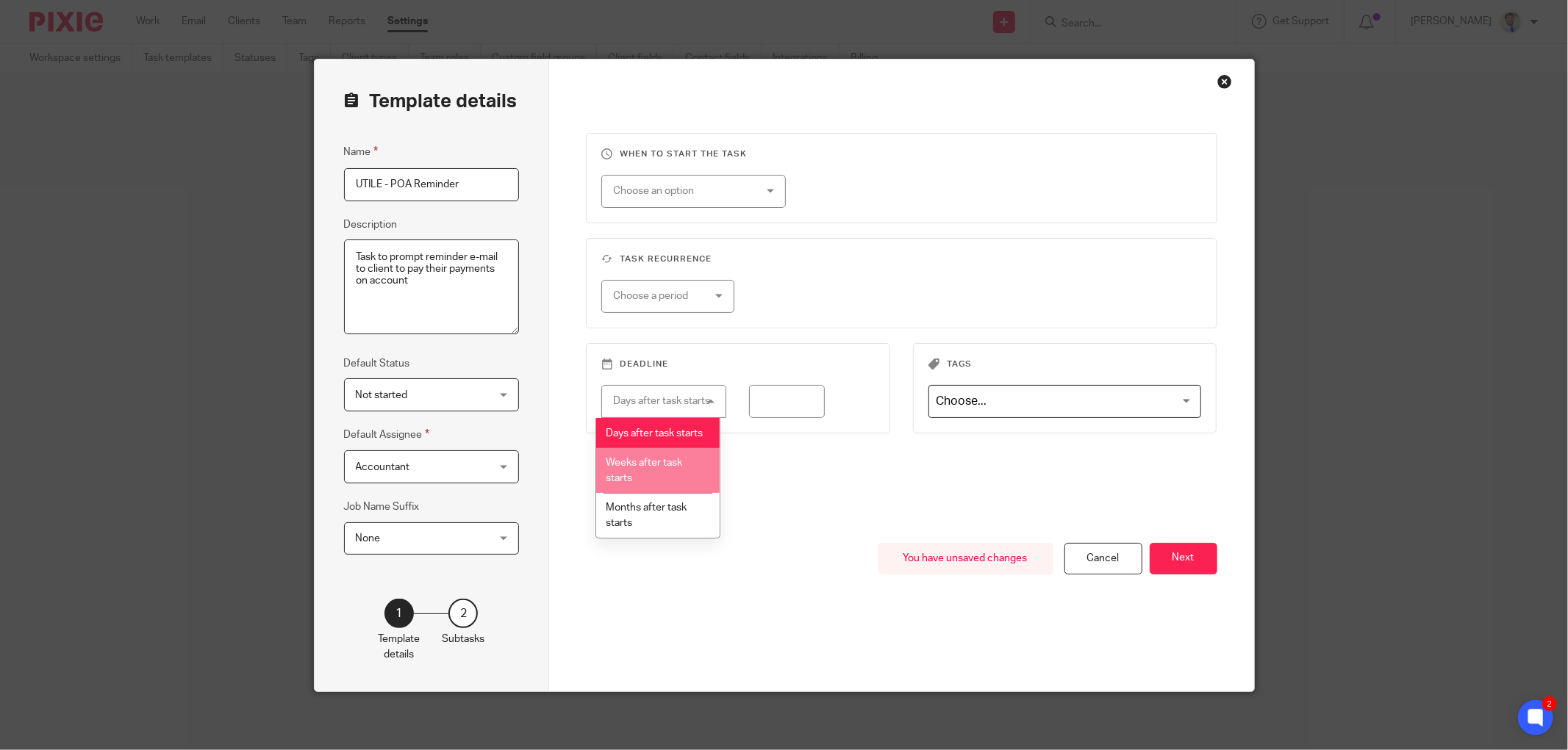
click at [661, 204] on div "Choose an option" at bounding box center [681, 190] width 138 height 30
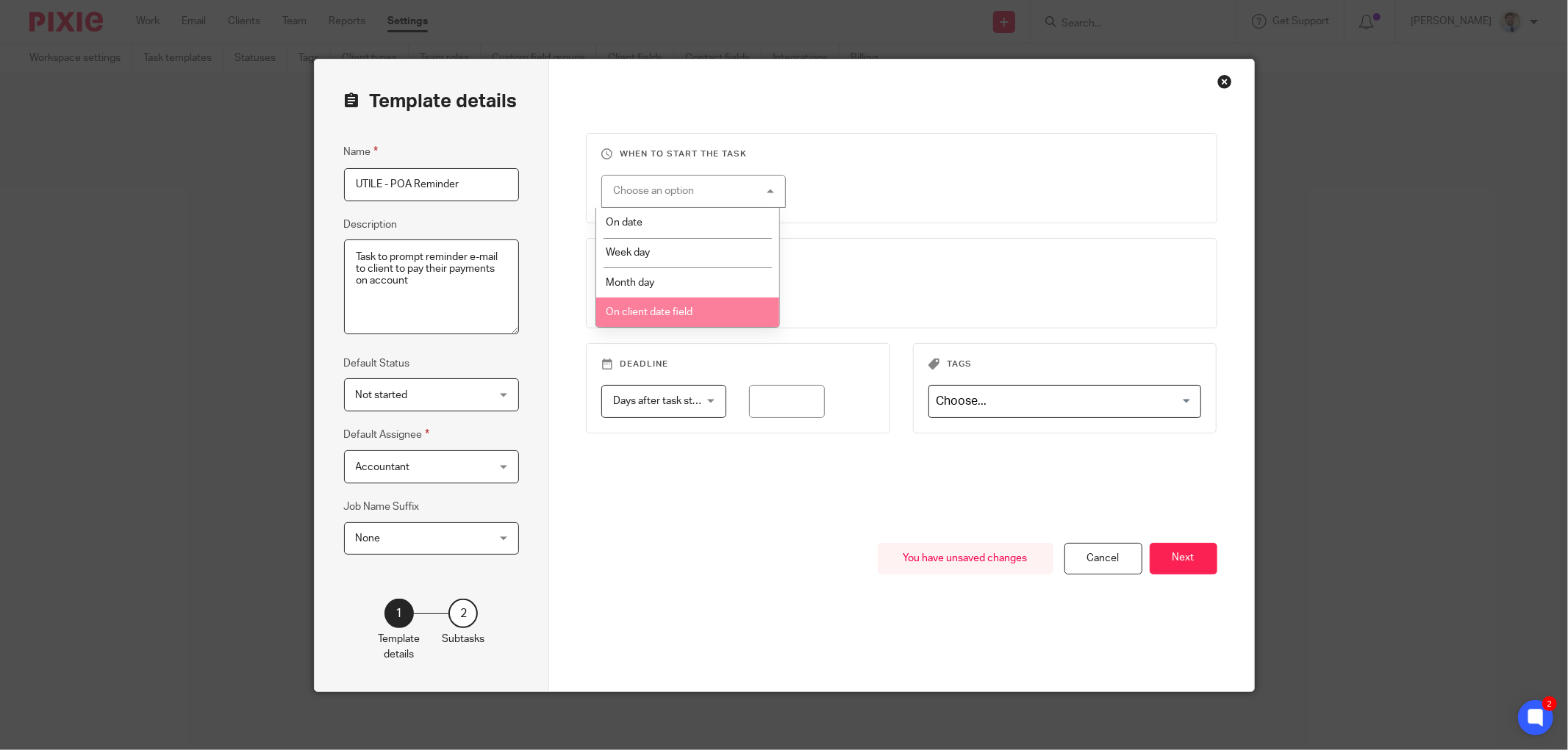
click at [655, 310] on span "On client date field" at bounding box center [648, 312] width 86 height 10
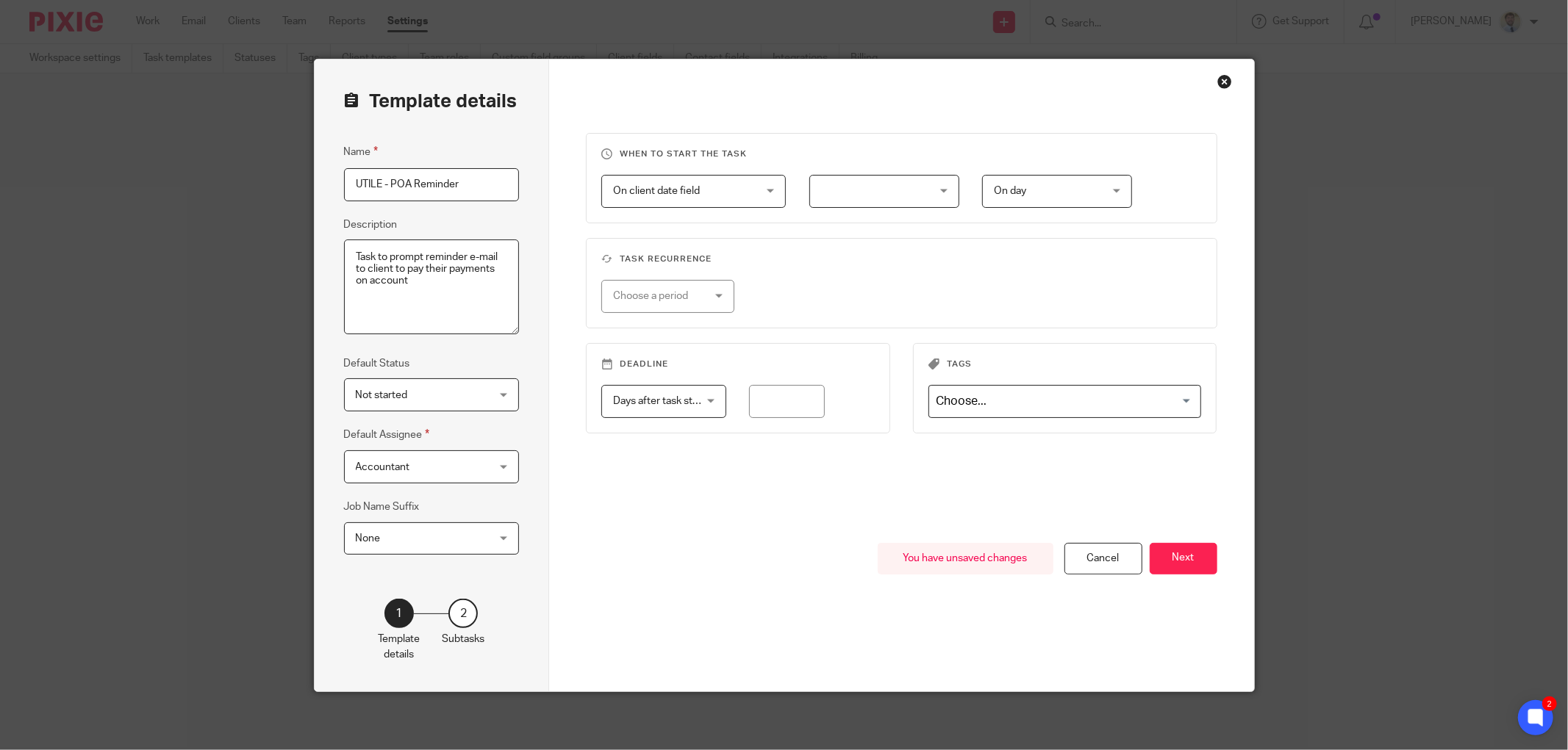
click at [882, 189] on div at bounding box center [884, 191] width 150 height 33
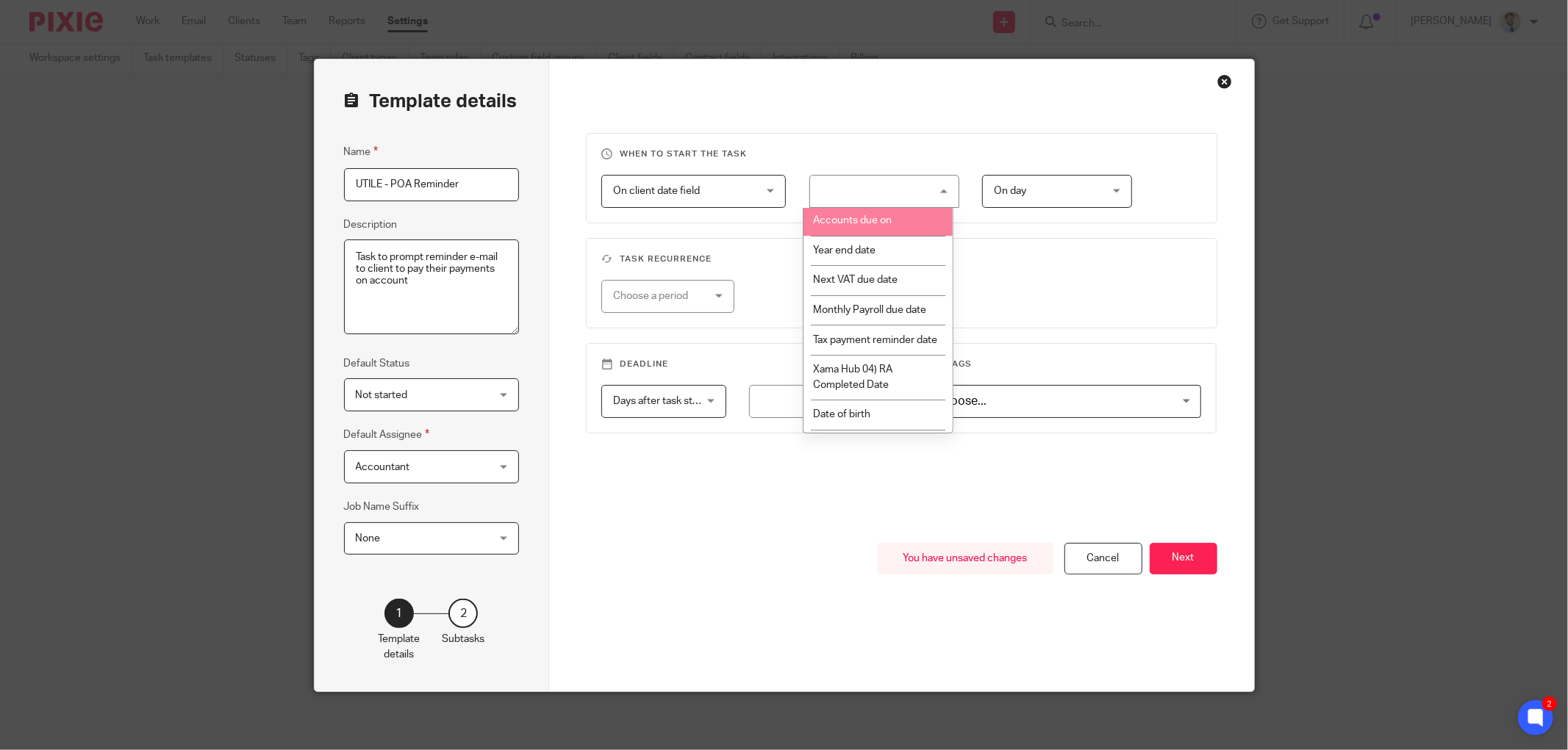
scroll to position [163, 0]
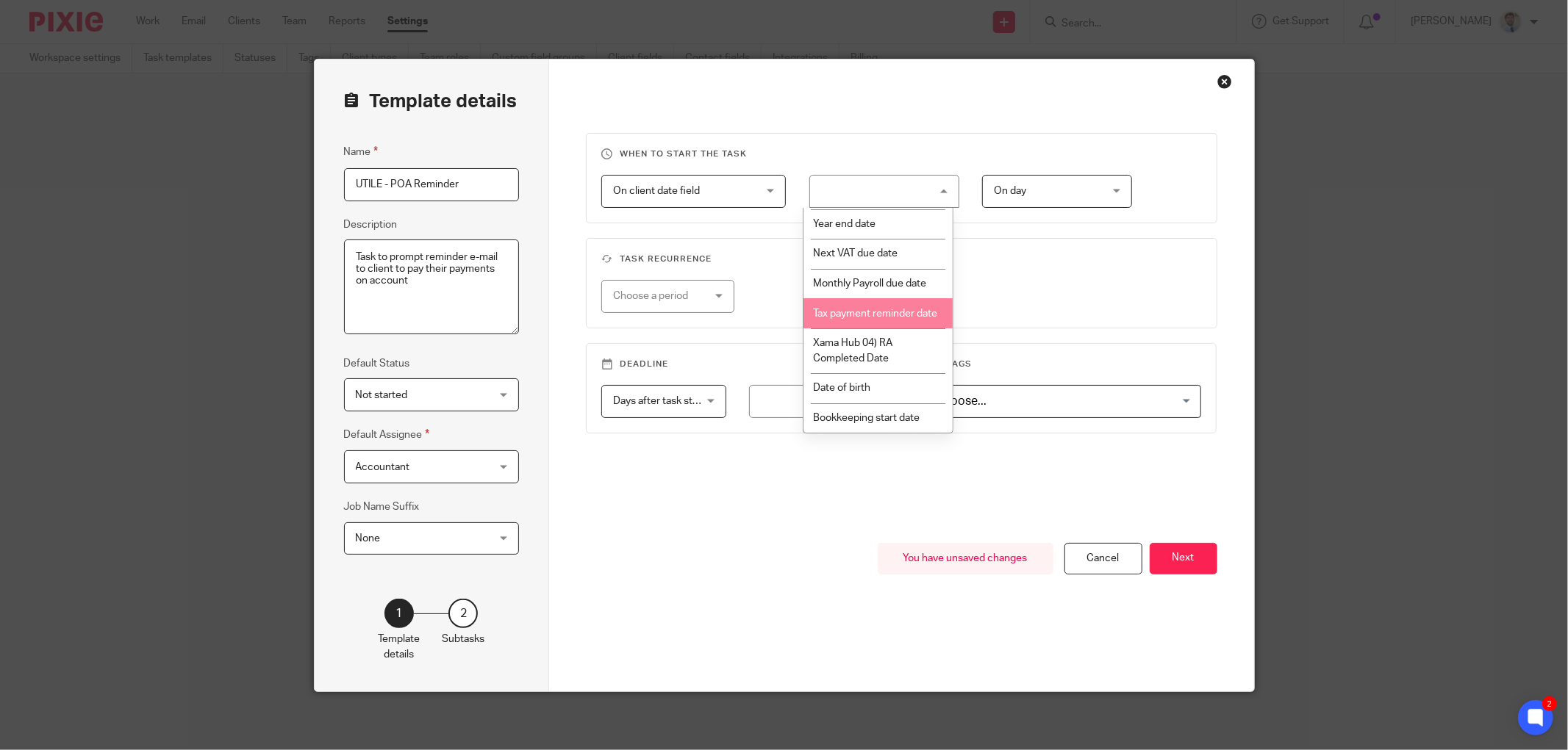
click at [873, 328] on li "Tax payment reminder date" at bounding box center [878, 313] width 148 height 30
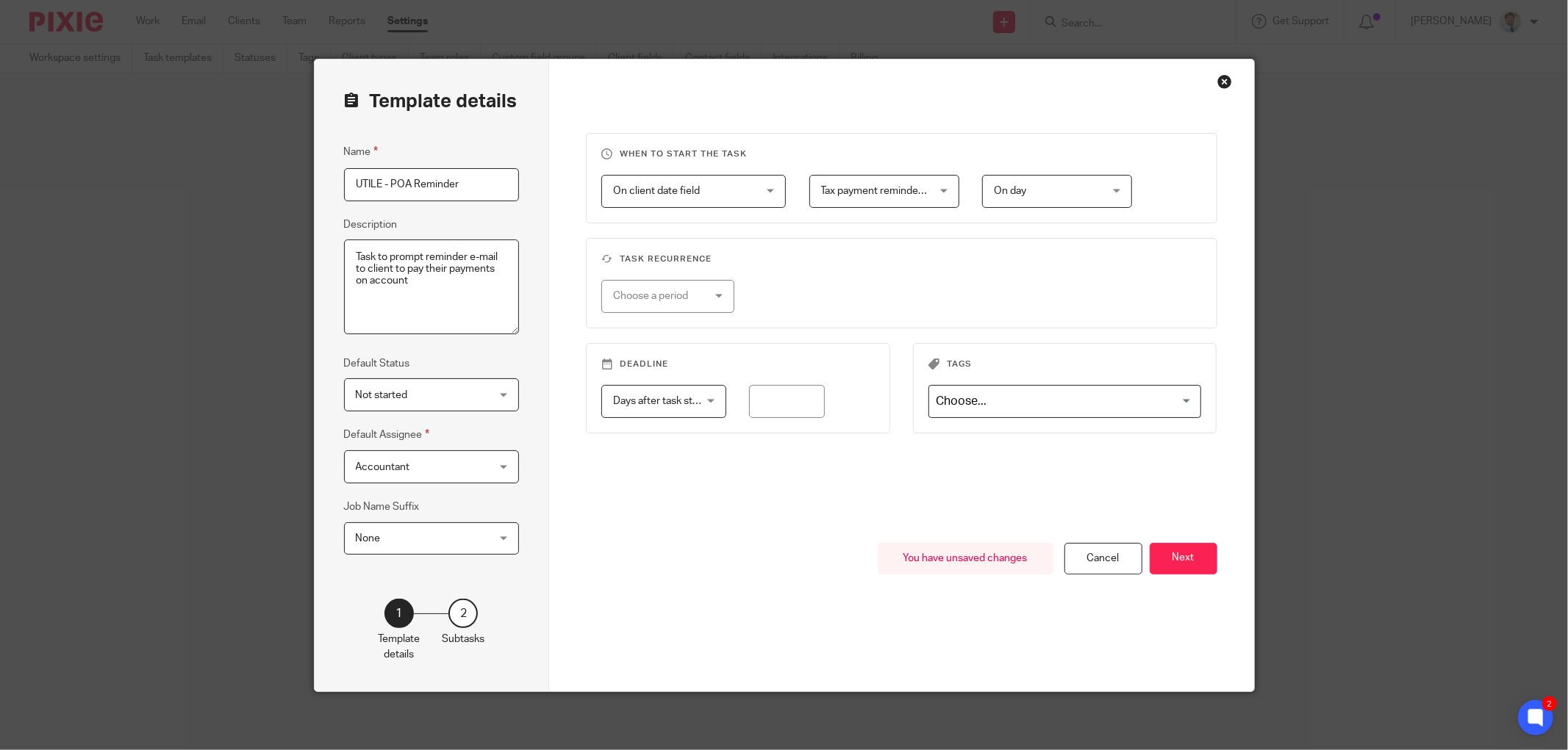
click at [994, 189] on span "On day" at bounding box center [1010, 191] width 32 height 10
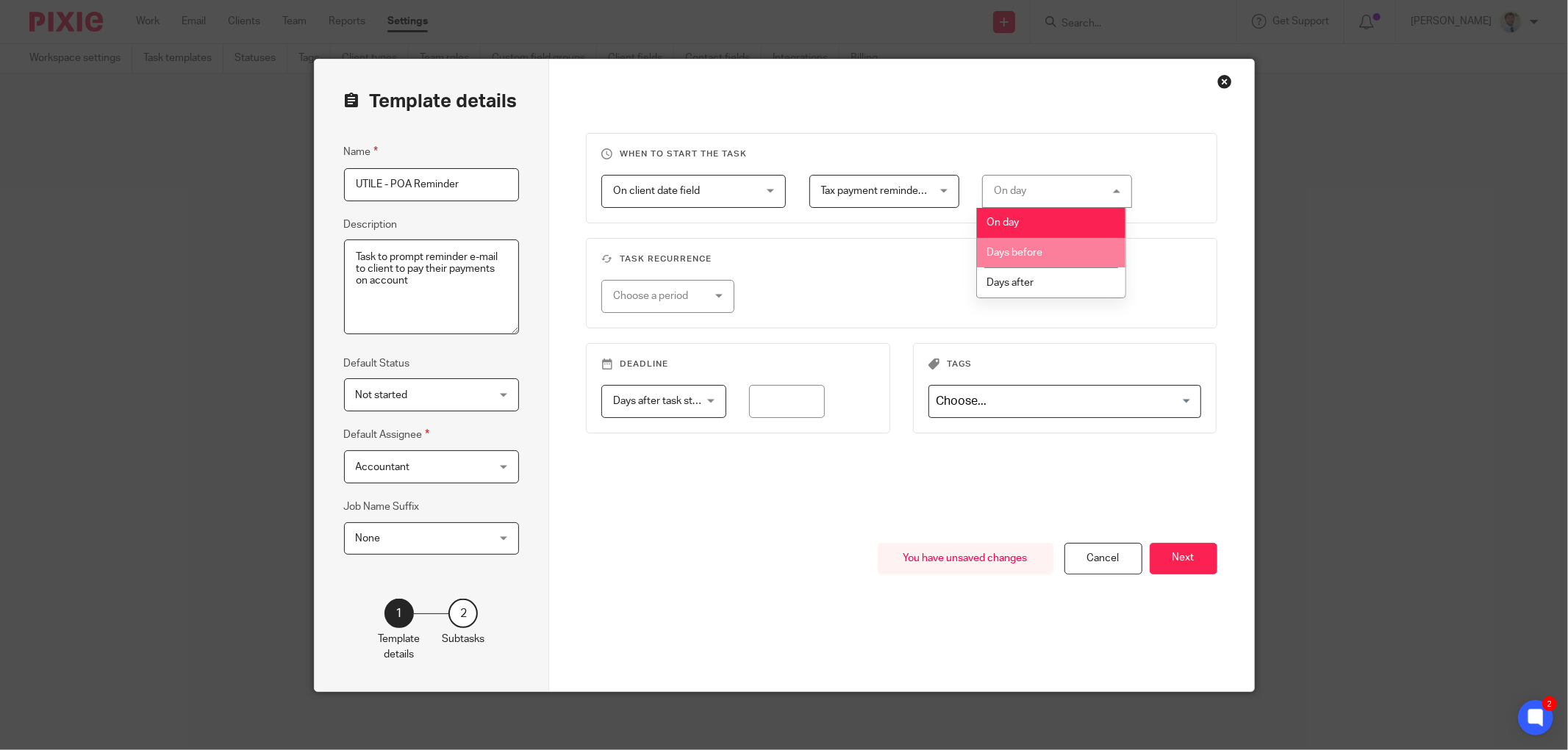
click at [1009, 254] on span "Days before" at bounding box center [1015, 253] width 56 height 10
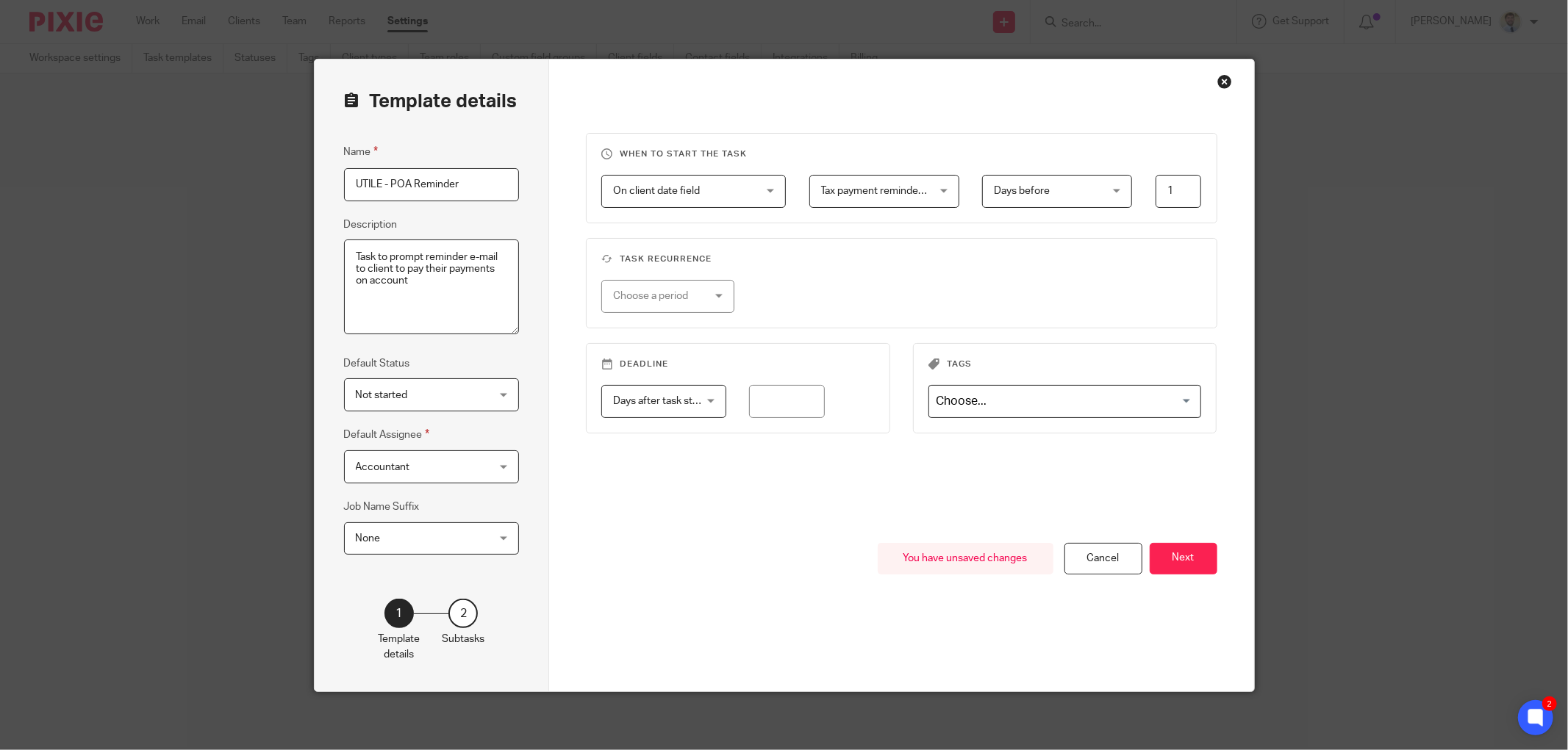
drag, startPoint x: 1169, startPoint y: 191, endPoint x: 1084, endPoint y: 199, distance: 85.4
click at [1108, 203] on div "Tax payment reminder date Tax payment reminder date Company incorporated on Con…" at bounding box center [993, 191] width 415 height 33
type input "31"
click at [973, 261] on h3 "Task recurrence" at bounding box center [901, 259] width 600 height 12
click at [643, 286] on div "Choose a period" at bounding box center [660, 296] width 96 height 30
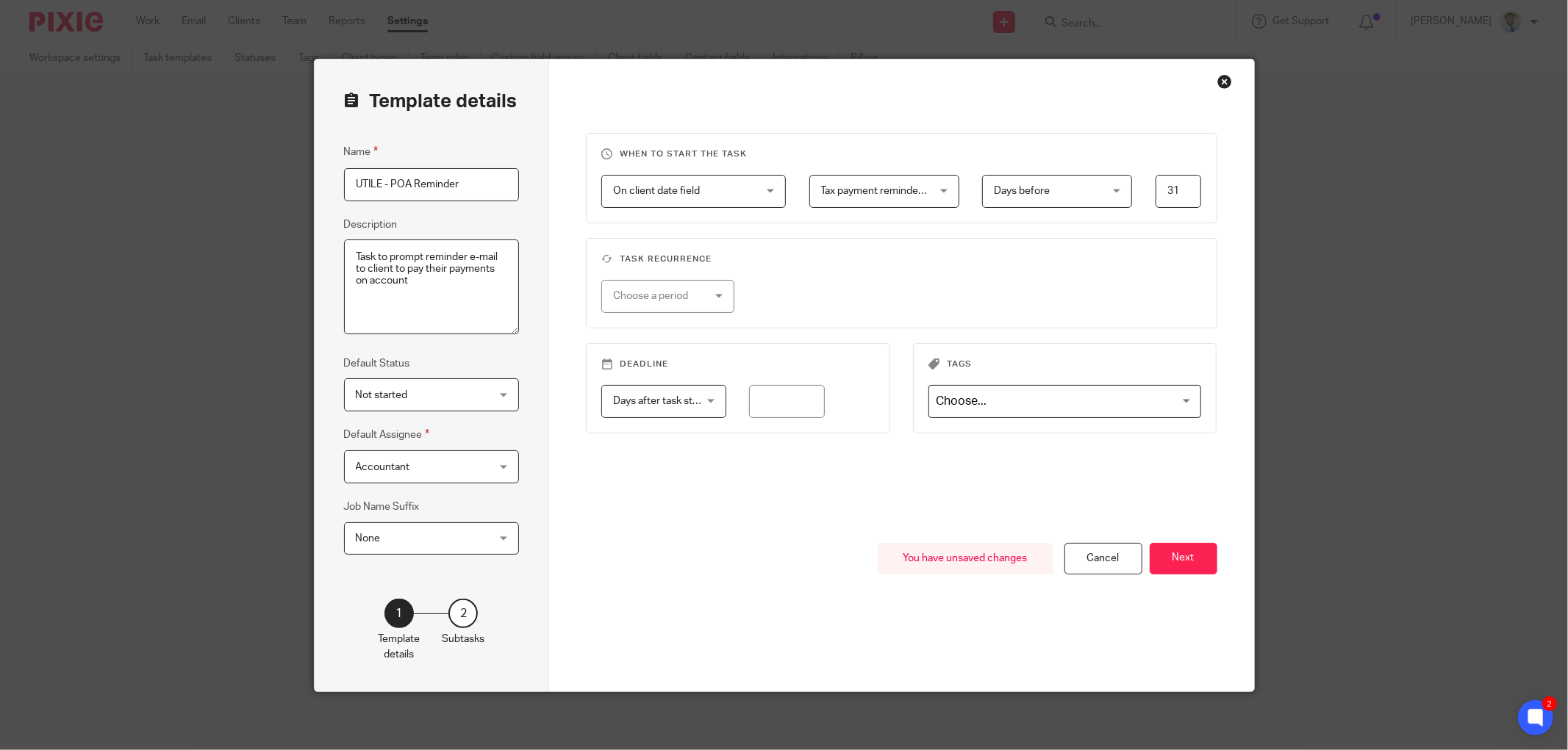
click at [884, 299] on div "Choose a period No repeat Weekly Monthly Yearly" at bounding box center [889, 296] width 623 height 33
click at [687, 305] on div "Choose a period" at bounding box center [660, 296] width 96 height 30
click at [1529, 710] on icon at bounding box center [1536, 717] width 16 height 19
click at [708, 295] on div "Choose a period" at bounding box center [668, 296] width 133 height 33
click at [665, 324] on li "No repeat" at bounding box center [662, 328] width 132 height 30
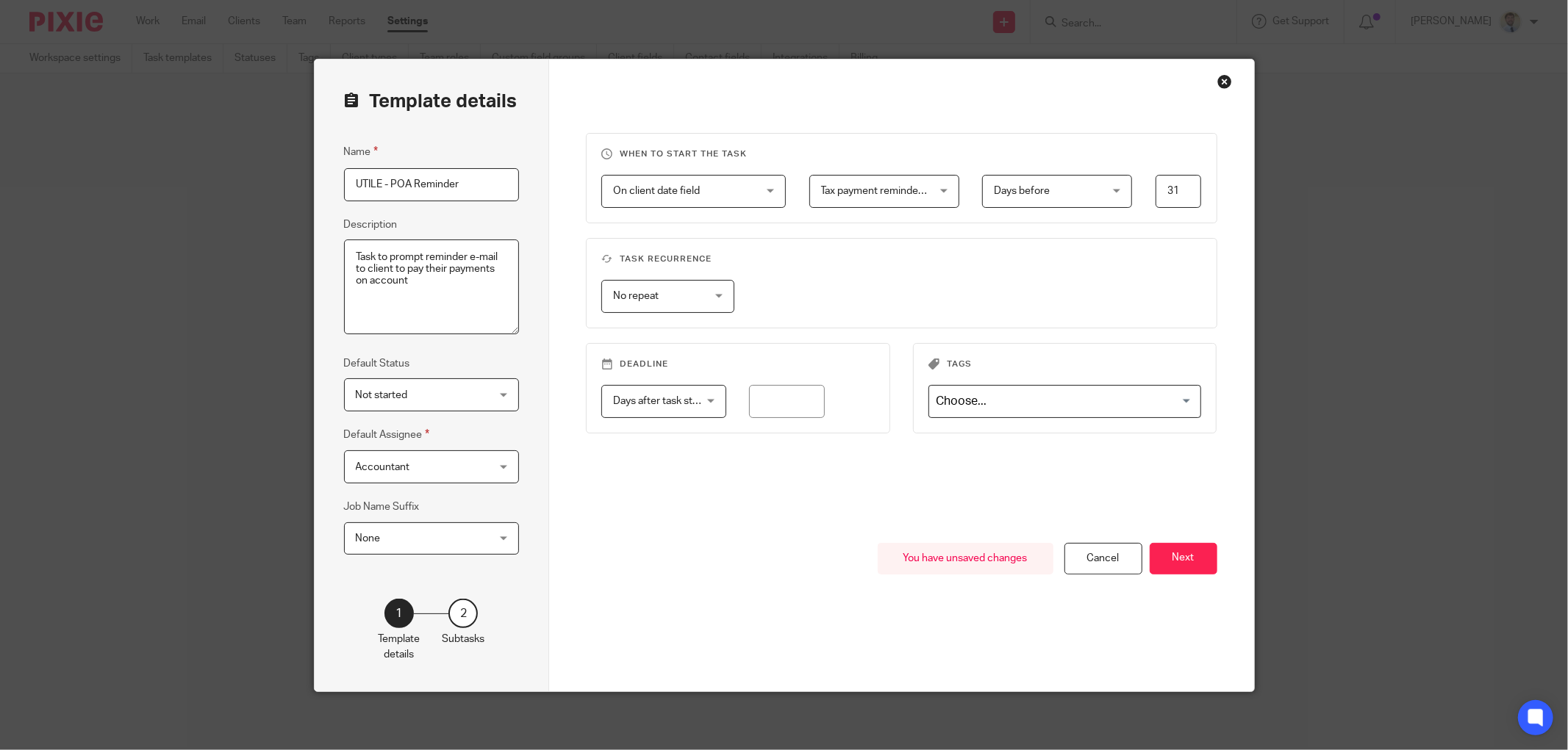
click at [642, 407] on span "Days after task starts" at bounding box center [658, 401] width 91 height 30
click at [646, 440] on li "Days after task starts" at bounding box center [658, 433] width 124 height 30
click at [777, 407] on input "number" at bounding box center [787, 402] width 76 height 33
type input "31"
click at [904, 277] on fieldset "Task recurrence No repeat No repeat No repeat Weekly Monthly Yearly" at bounding box center [901, 283] width 632 height 91
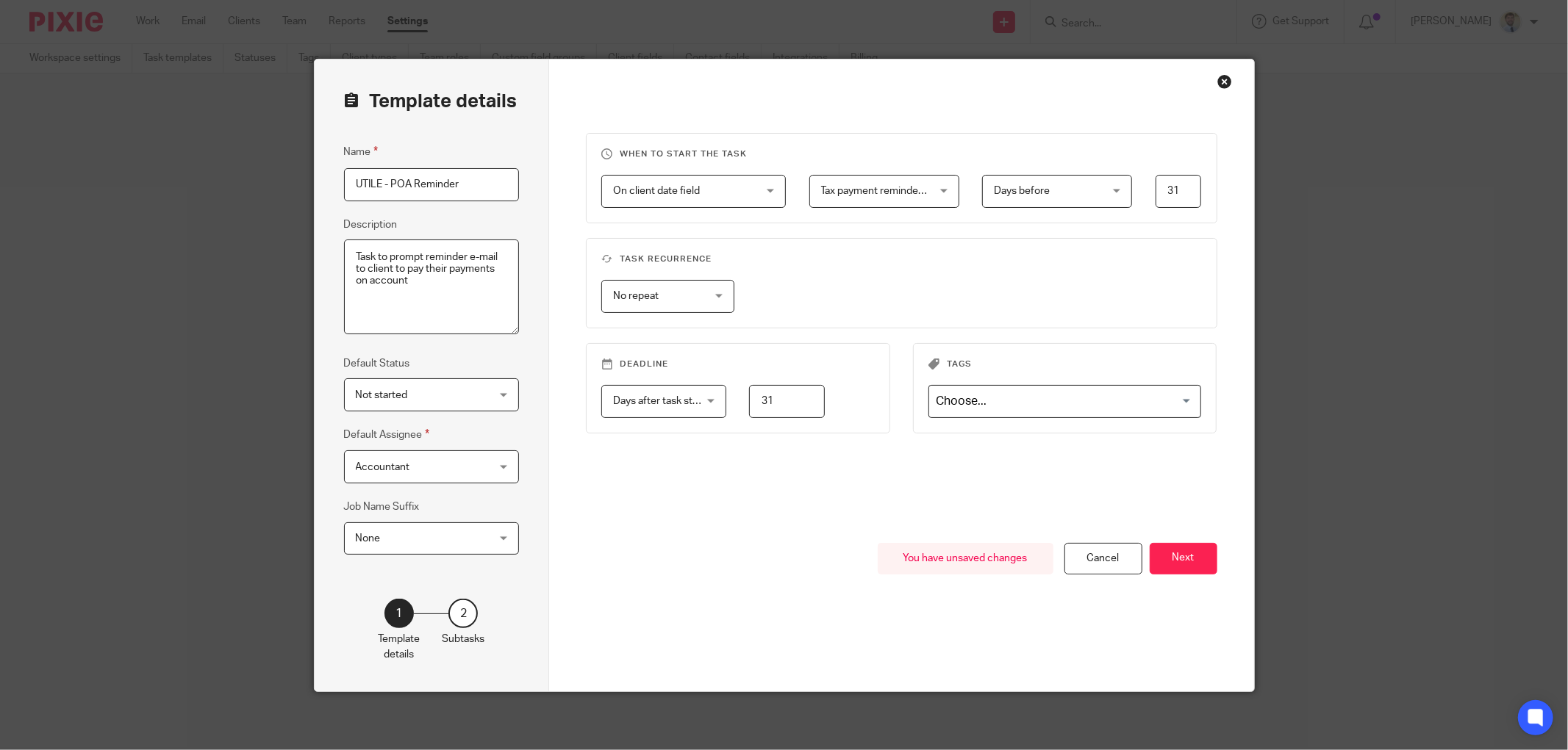
click at [941, 403] on input "Search for option" at bounding box center [1062, 401] width 263 height 26
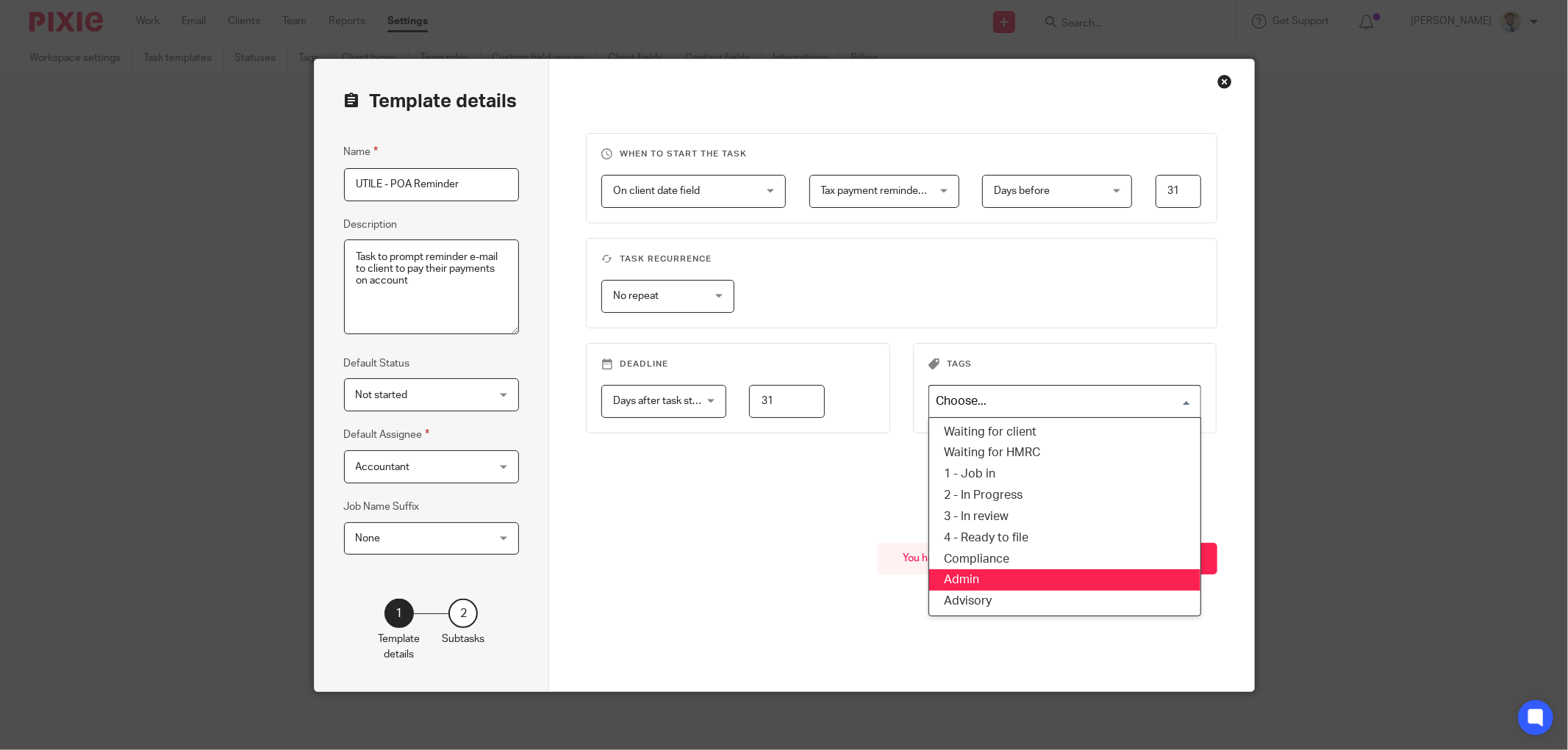
click at [990, 585] on li "Admin" at bounding box center [1065, 580] width 272 height 21
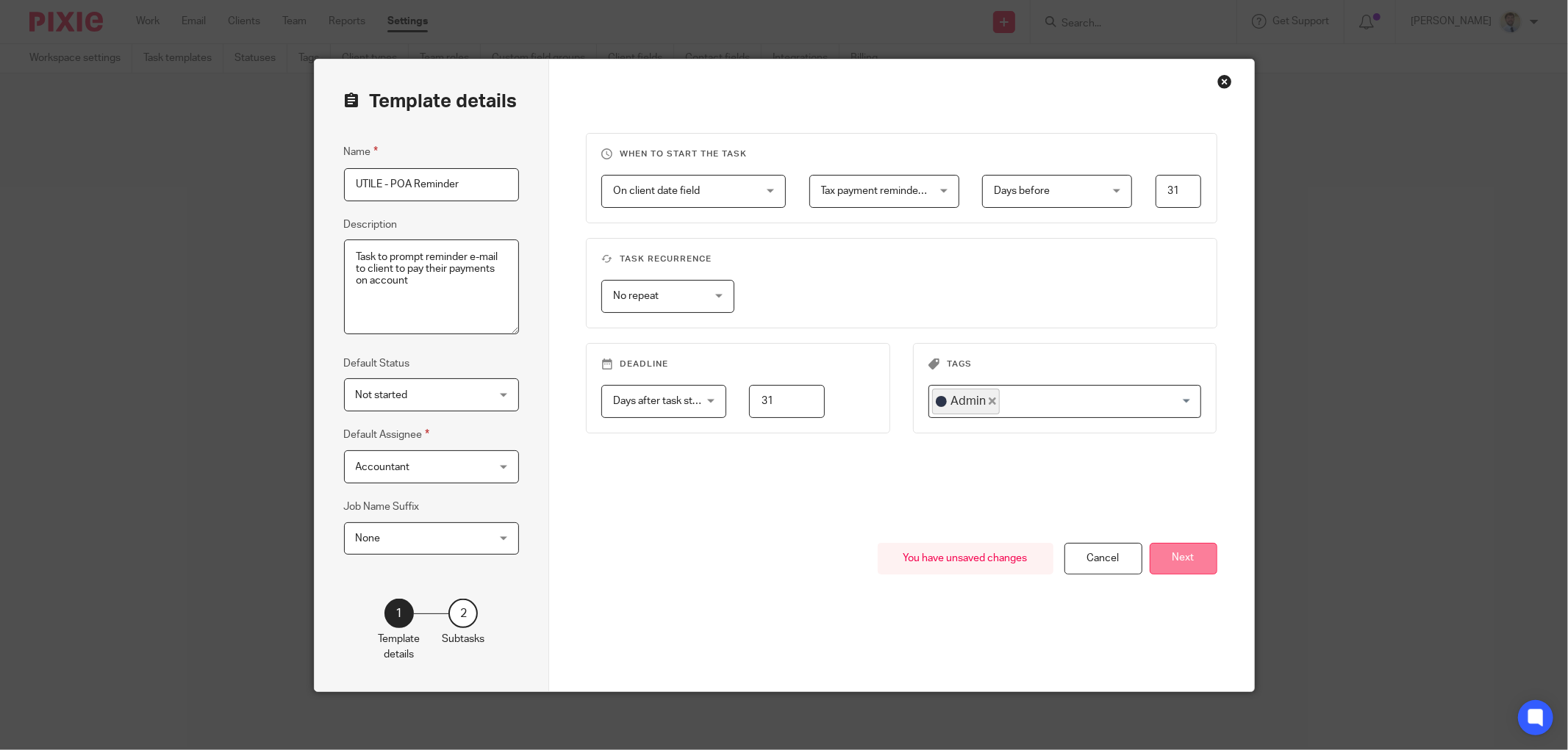
click at [1180, 552] on button "Next" at bounding box center [1183, 559] width 68 height 31
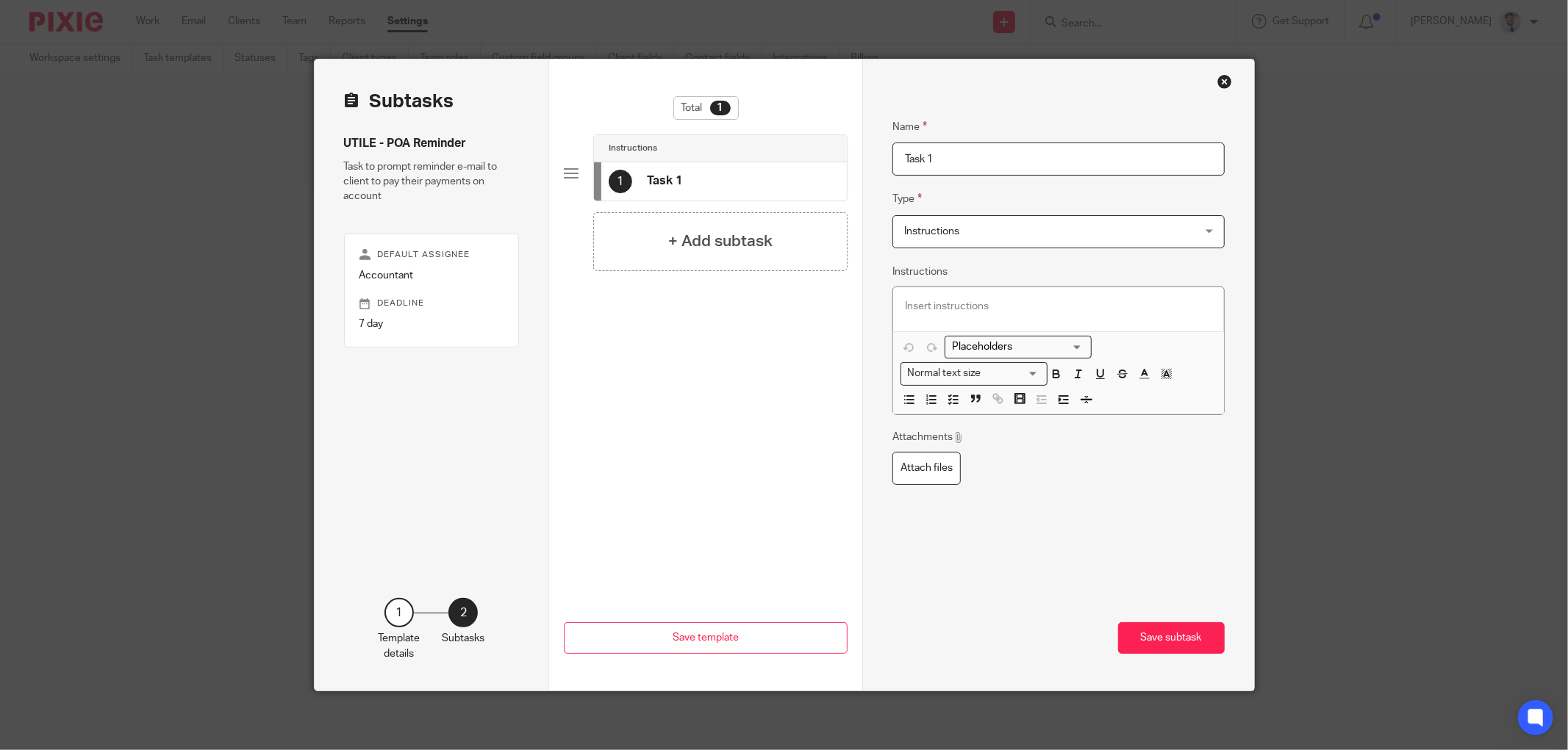
drag, startPoint x: 952, startPoint y: 155, endPoint x: 530, endPoint y: 169, distance: 422.2
click at [534, 170] on div "Subtasks UTILE - POA Reminder Task to prompt reminder e-mail to client to pay t…" at bounding box center [784, 375] width 940 height 631
type input "S"
type input "Send reminder e-mail"
click at [951, 241] on span "Instructions" at bounding box center [1032, 231] width 256 height 30
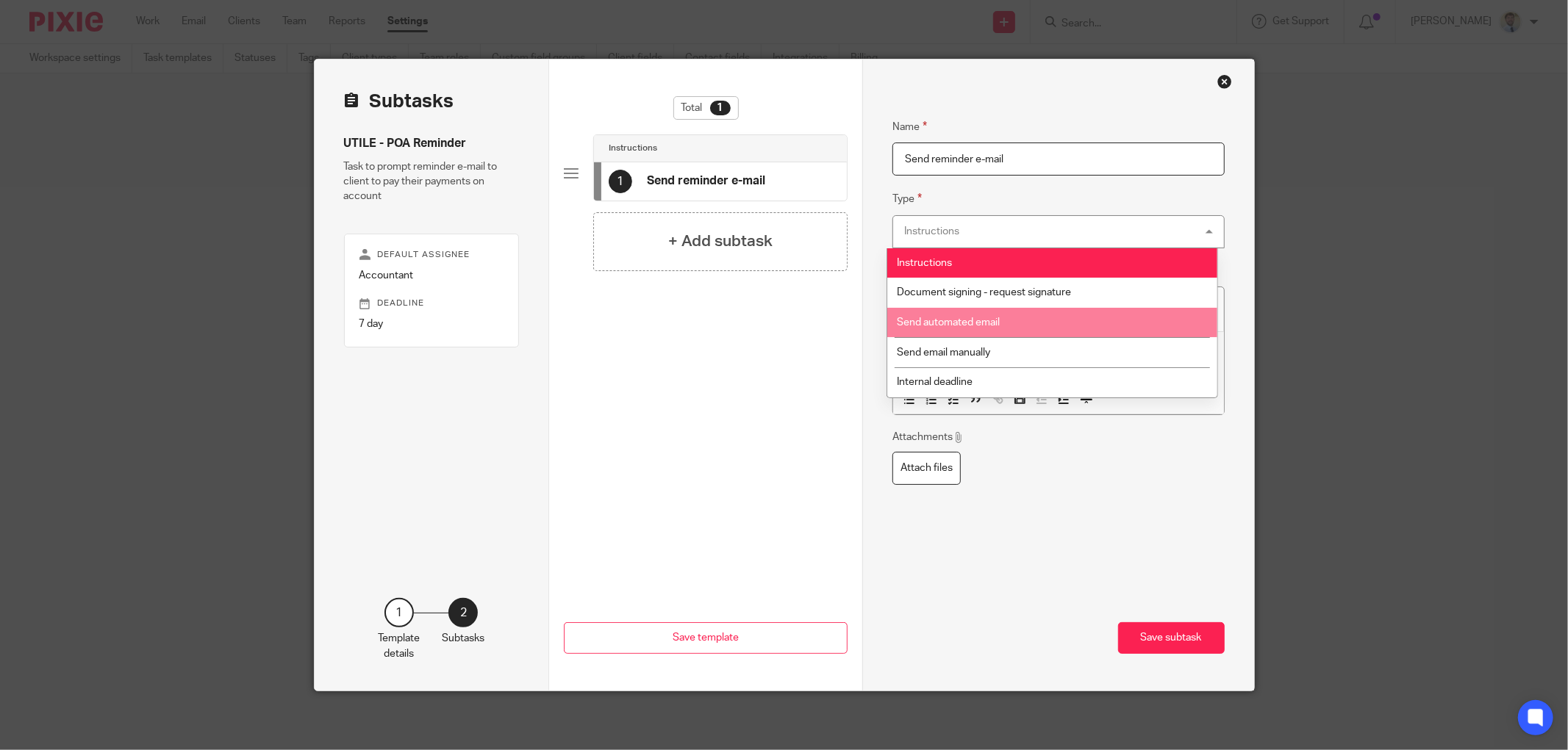
click at [1011, 316] on li "Send automated email" at bounding box center [1052, 323] width 330 height 30
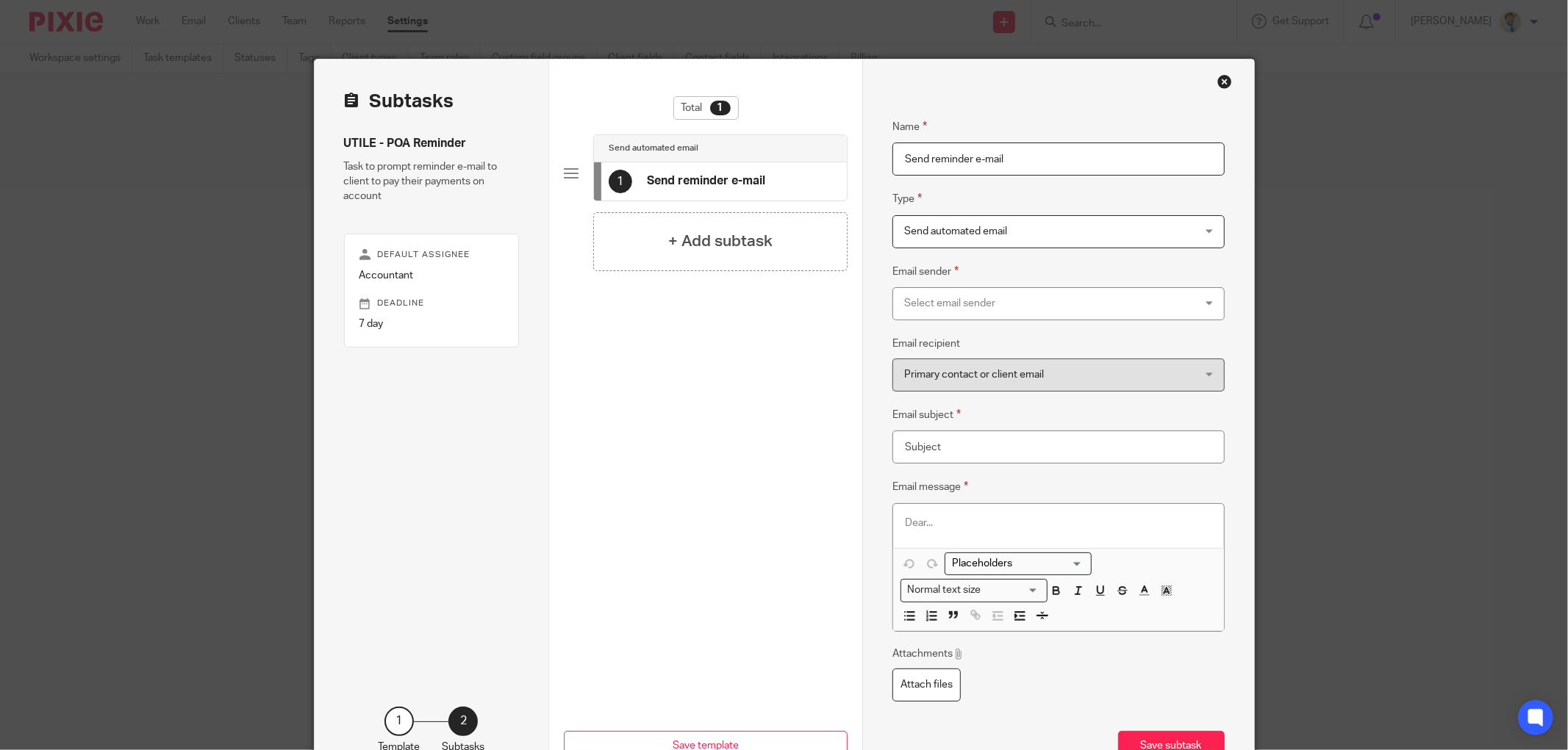
click at [988, 304] on div "Select email sender" at bounding box center [1032, 303] width 256 height 30
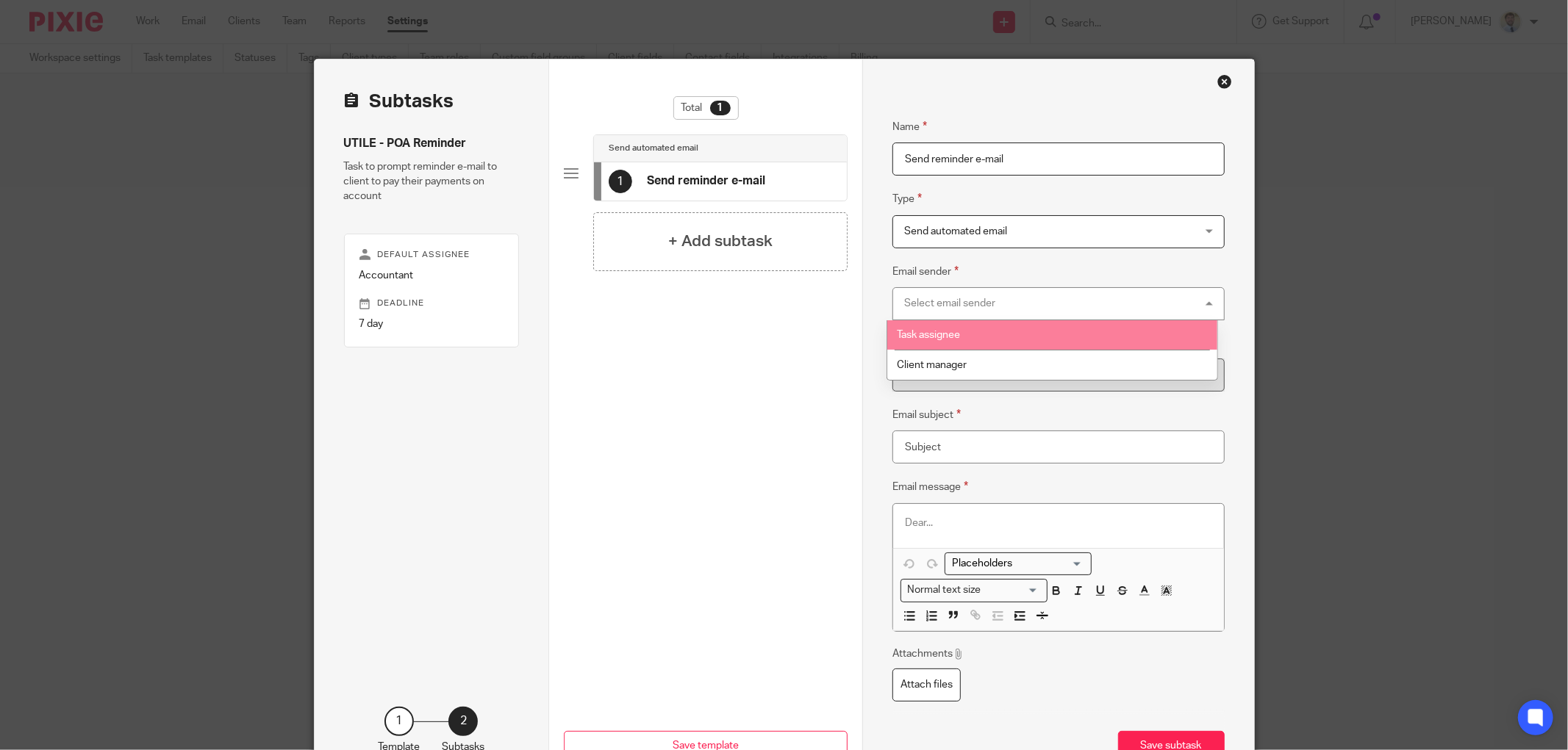
click at [954, 333] on span "Task assignee" at bounding box center [928, 335] width 63 height 10
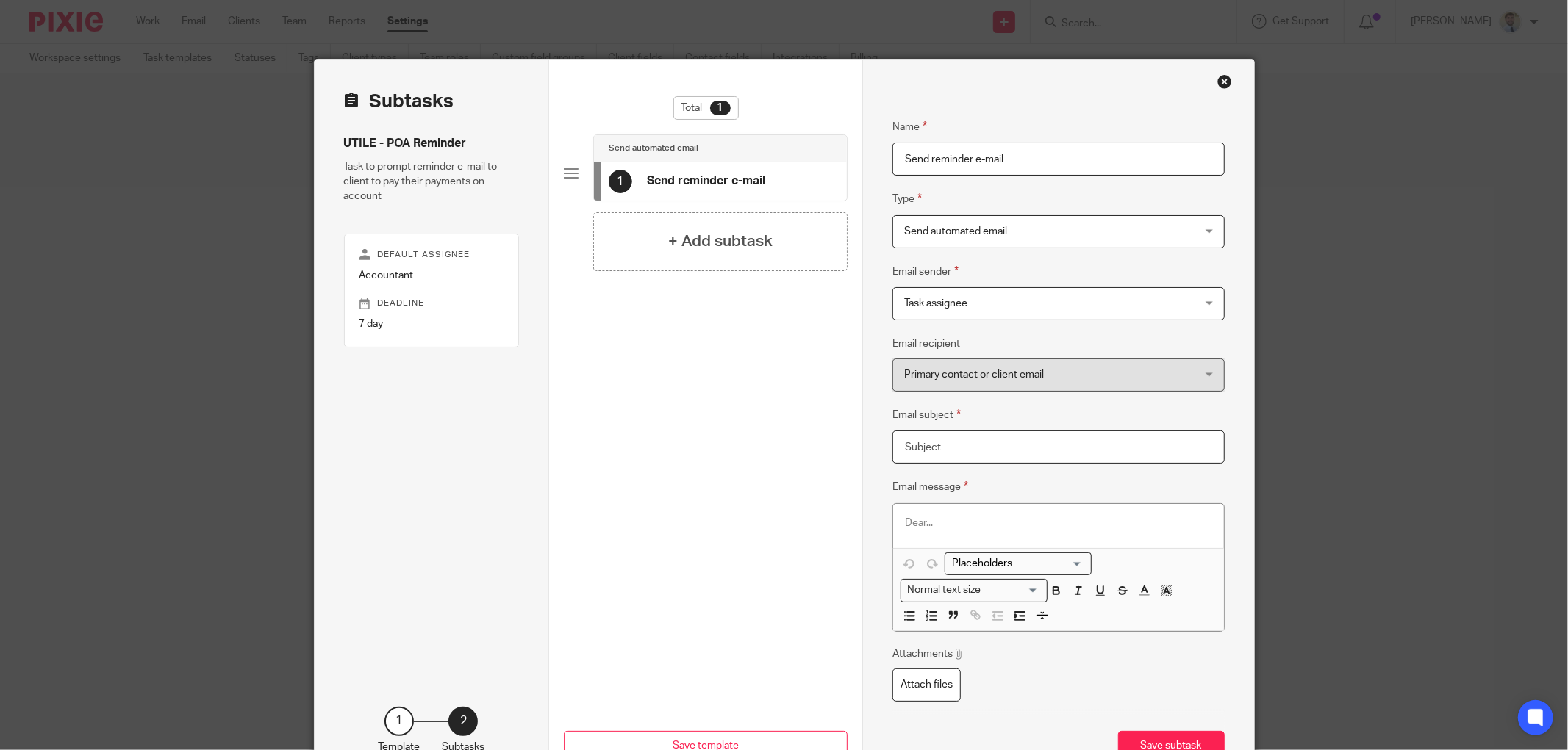
click at [925, 458] on input "Email subject" at bounding box center [1058, 447] width 332 height 33
type input "Payment on Account Reminder"
click at [928, 522] on p at bounding box center [1058, 524] width 307 height 15
click at [957, 564] on input "Search for option" at bounding box center [1015, 564] width 136 height 16
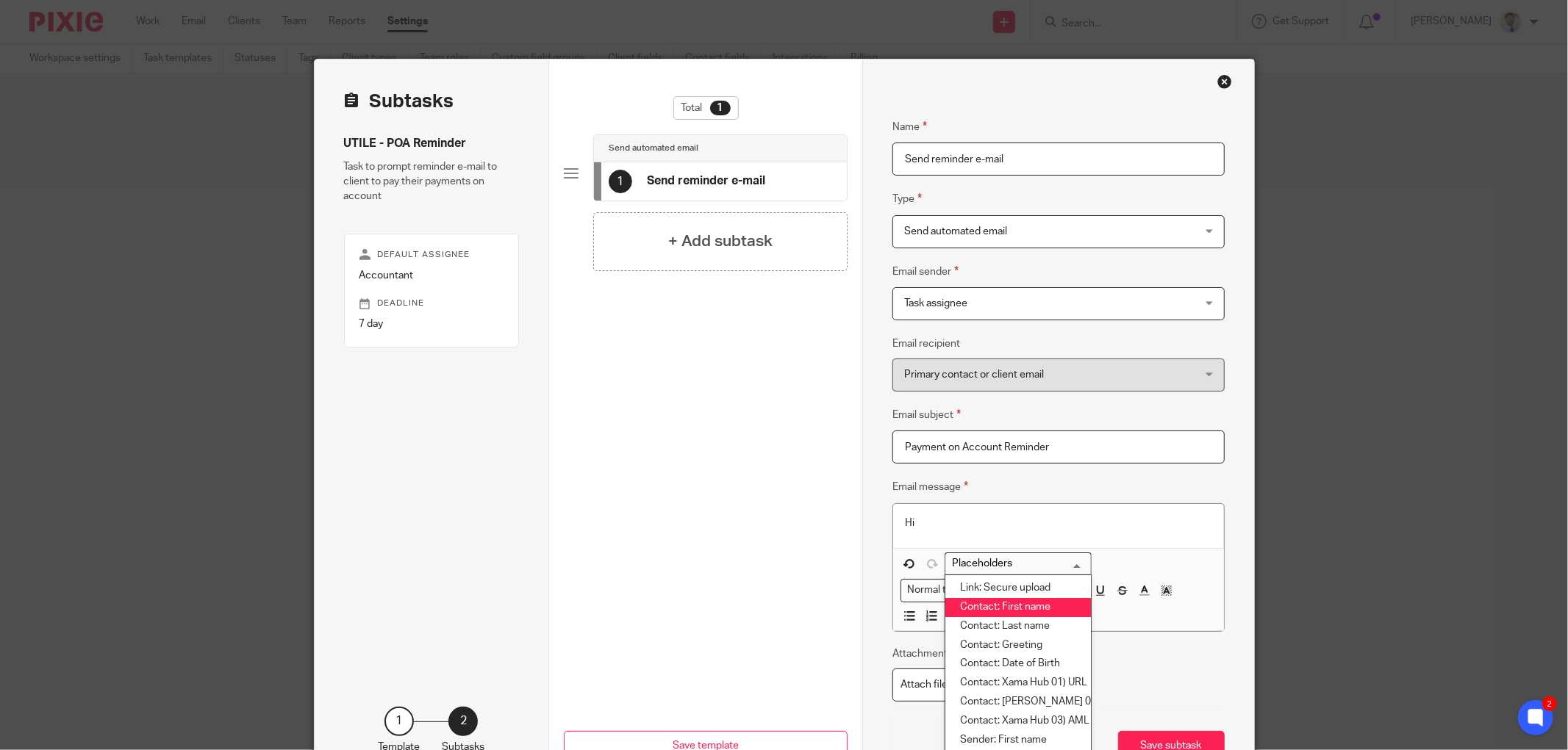
click at [971, 606] on li "Contact: First name" at bounding box center [1018, 608] width 146 height 19
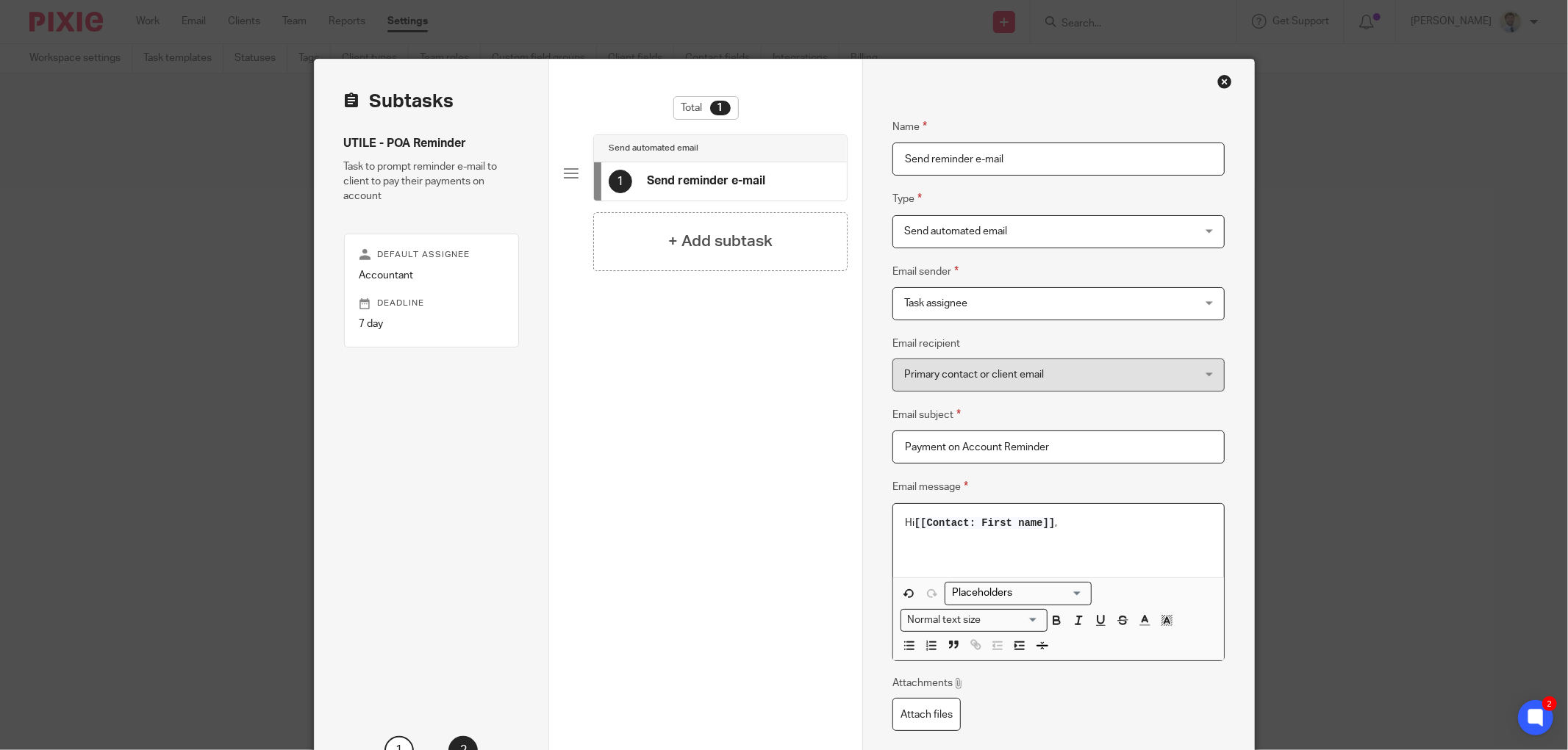
click at [1104, 531] on p at bounding box center [1058, 538] width 307 height 15
click at [1110, 518] on p "Hi [[Contact: First name]] ," at bounding box center [1058, 524] width 307 height 15
click at [1105, 522] on p "Hi [[Contact: First name]] ," at bounding box center [1058, 524] width 307 height 15
click at [1075, 548] on p at bounding box center [1058, 552] width 307 height 15
click at [1085, 518] on p "Hi [[Contact: First name]] ," at bounding box center [1058, 524] width 307 height 15
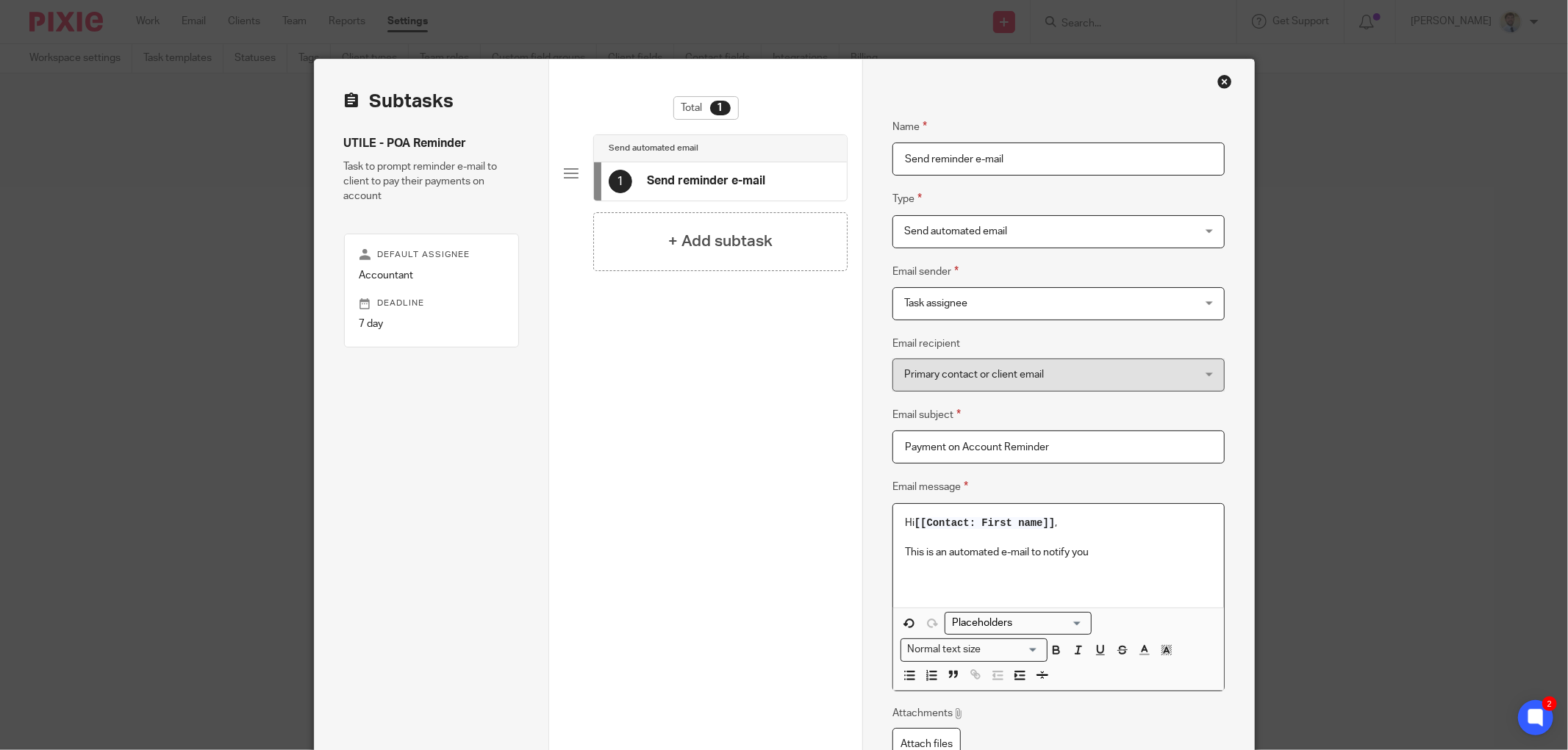
click at [1098, 549] on p "This is an automated e-mail to notify you" at bounding box center [1058, 552] width 307 height 15
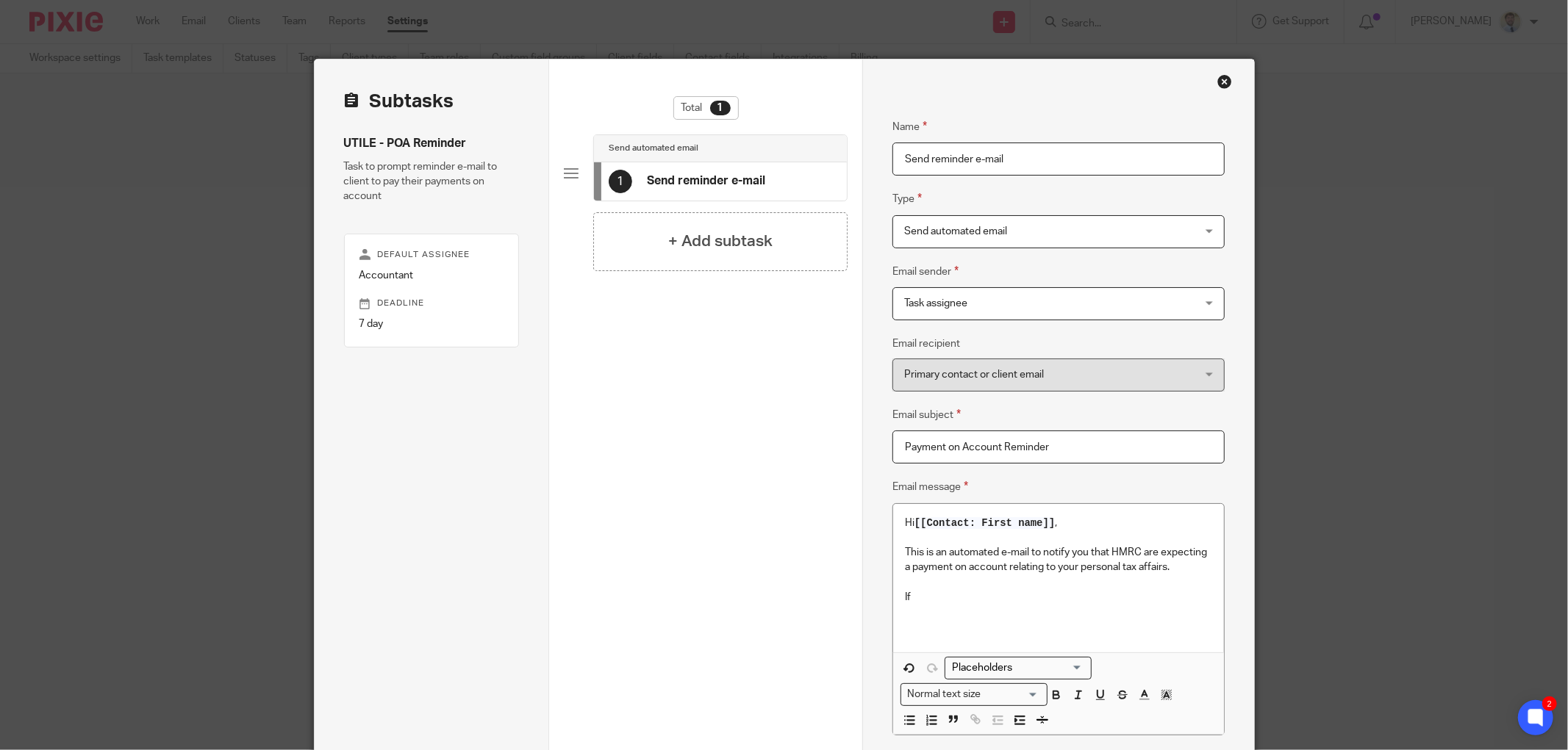
click at [1050, 580] on p at bounding box center [1058, 583] width 307 height 15
click at [1188, 571] on p "This is an automated e-mail to notify you that HMRC are expecting a payment on …" at bounding box center [1058, 560] width 307 height 30
click at [1118, 598] on p "If" at bounding box center [1058, 598] width 307 height 15
click at [922, 592] on div "Hi [[Contact: First name]] , This is an automated e-mail to notify you that HMR…" at bounding box center [1058, 578] width 331 height 148
click at [913, 599] on p "If" at bounding box center [1058, 598] width 307 height 15
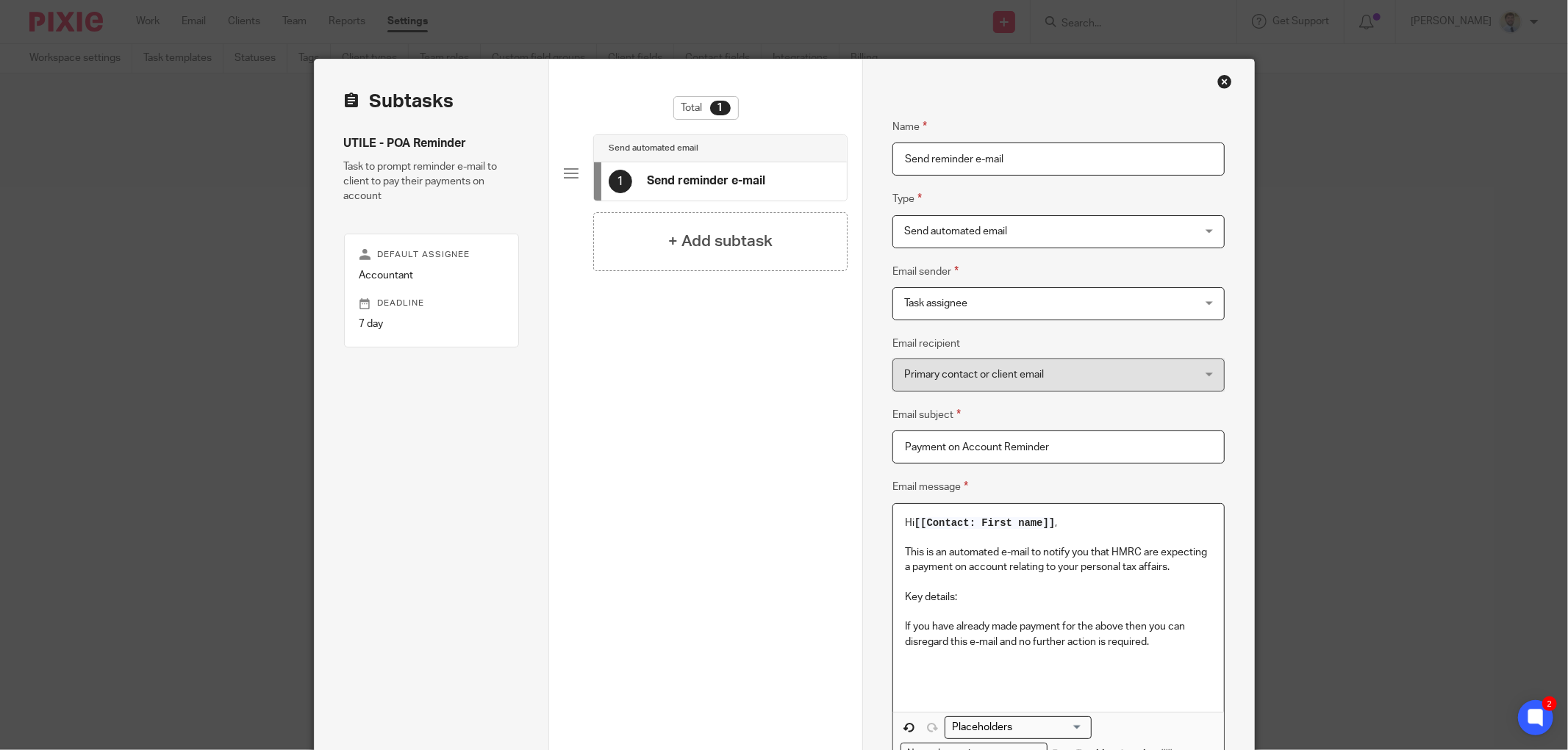
drag, startPoint x: 968, startPoint y: 615, endPoint x: 968, endPoint y: 605, distance: 10.0
click at [968, 613] on p at bounding box center [1058, 613] width 307 height 15
click at [970, 599] on p "Key details:" at bounding box center [1058, 598] width 307 height 15
drag, startPoint x: 970, startPoint y: 598, endPoint x: 899, endPoint y: 597, distance: 71.0
click at [905, 597] on p "Key details:" at bounding box center [1058, 598] width 307 height 15
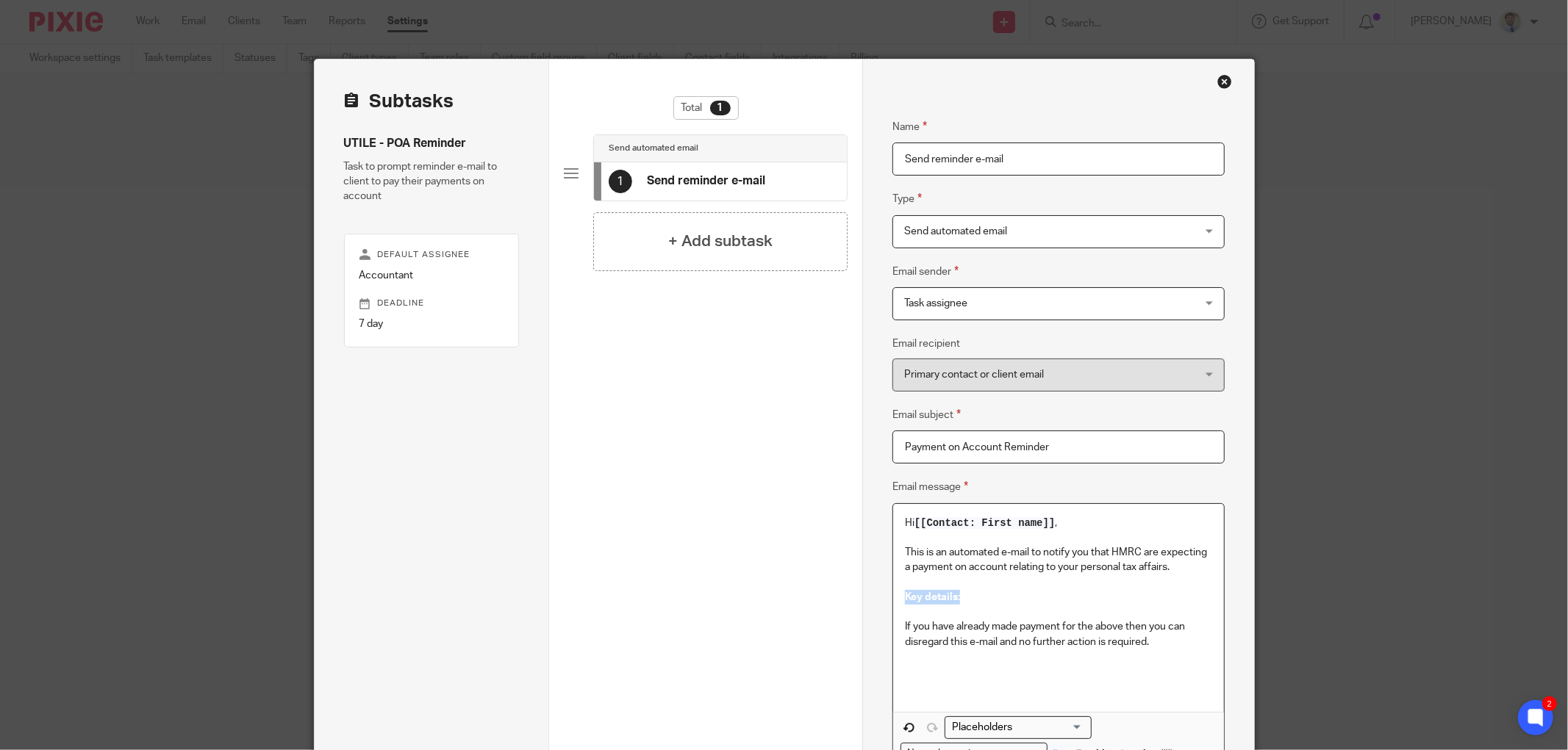
click at [1002, 598] on p "Key details:" at bounding box center [1058, 598] width 307 height 15
click at [993, 612] on p at bounding box center [1058, 613] width 307 height 15
click at [1002, 613] on p at bounding box center [1058, 613] width 307 height 15
click at [988, 619] on p at bounding box center [1058, 613] width 307 height 15
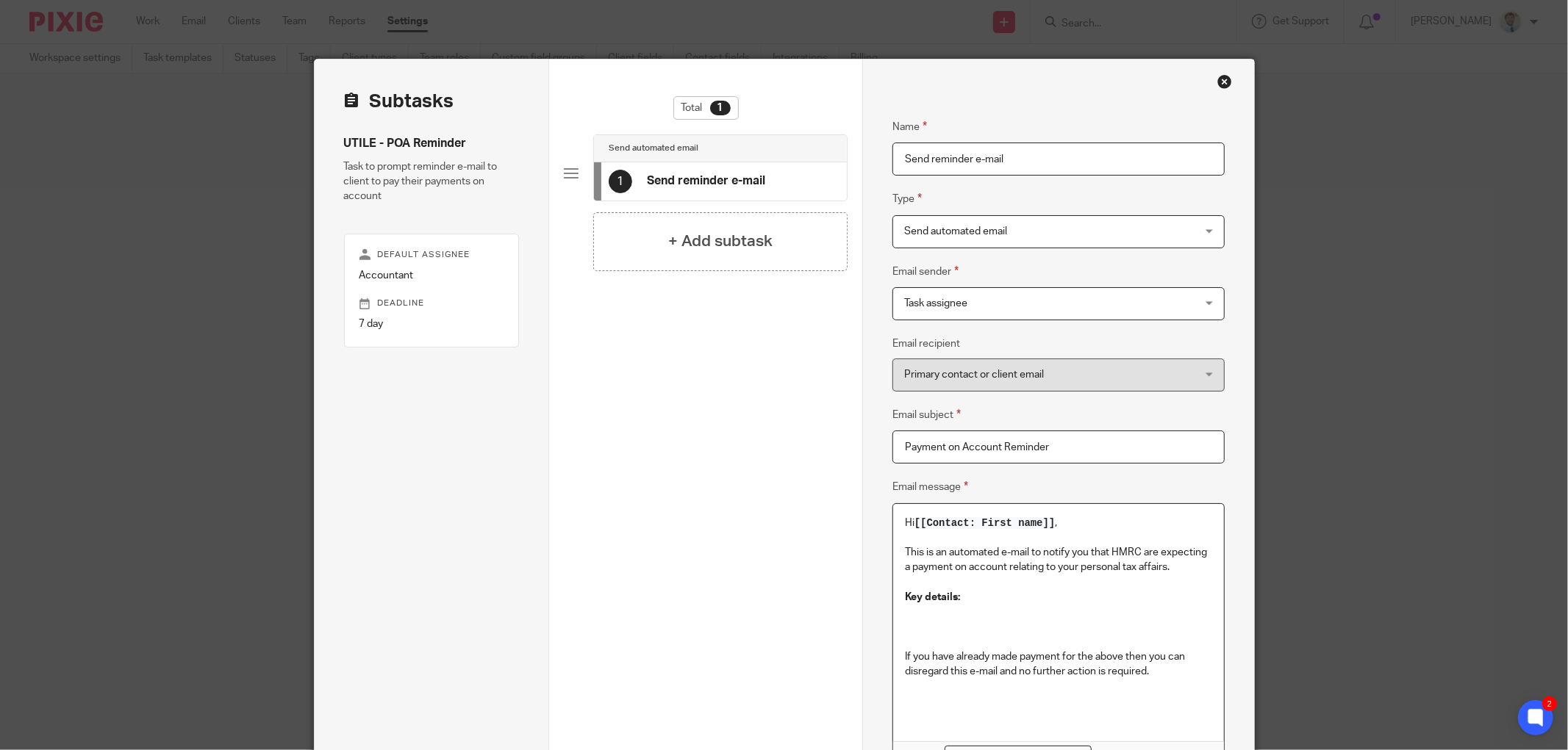
click at [985, 619] on p at bounding box center [1058, 613] width 307 height 15
click at [973, 628] on p at bounding box center [1058, 627] width 307 height 15
click at [912, 637] on p at bounding box center [1058, 642] width 307 height 15
click at [913, 632] on p at bounding box center [1058, 627] width 307 height 15
click at [909, 619] on p at bounding box center [1058, 613] width 307 height 15
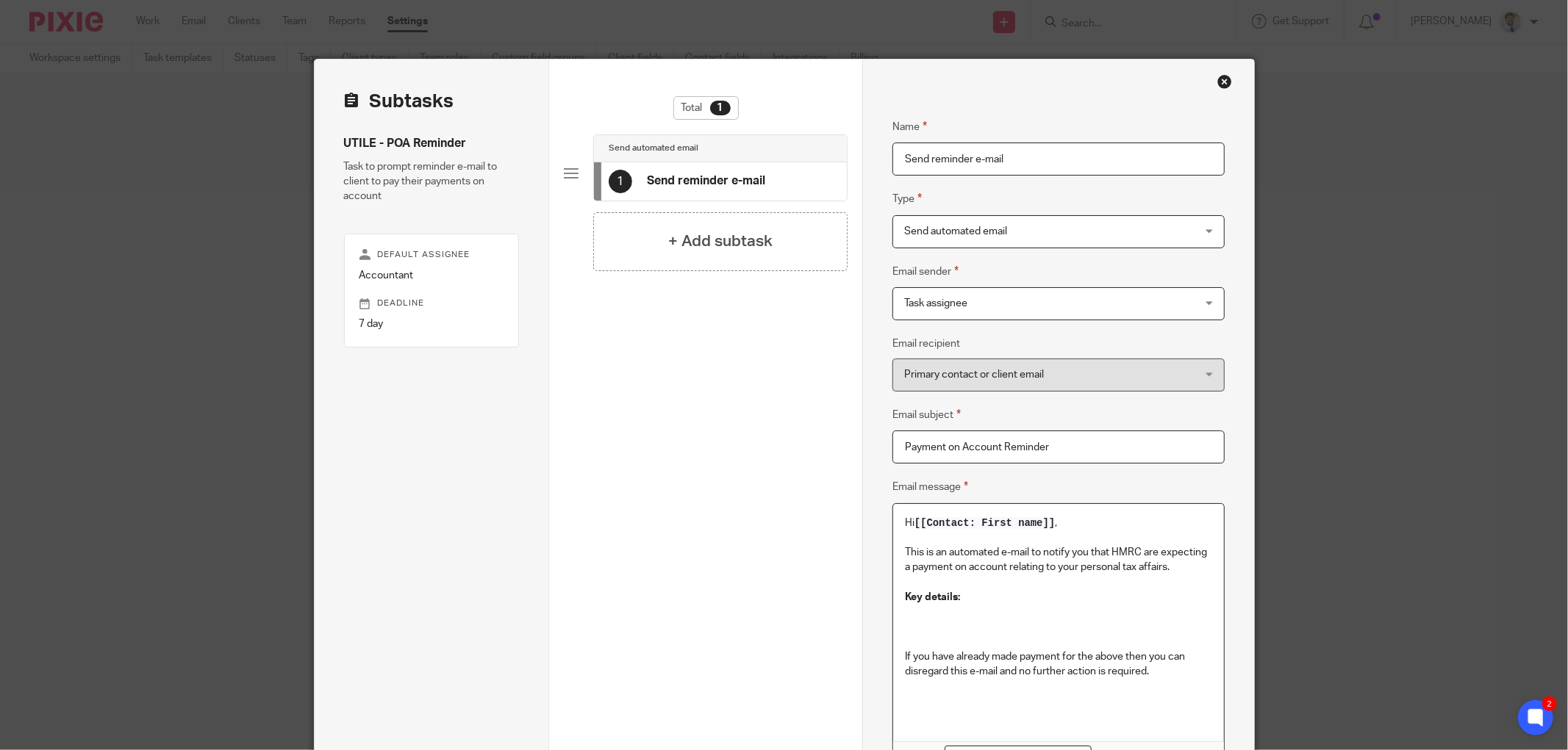
click at [917, 629] on p at bounding box center [1058, 627] width 307 height 15
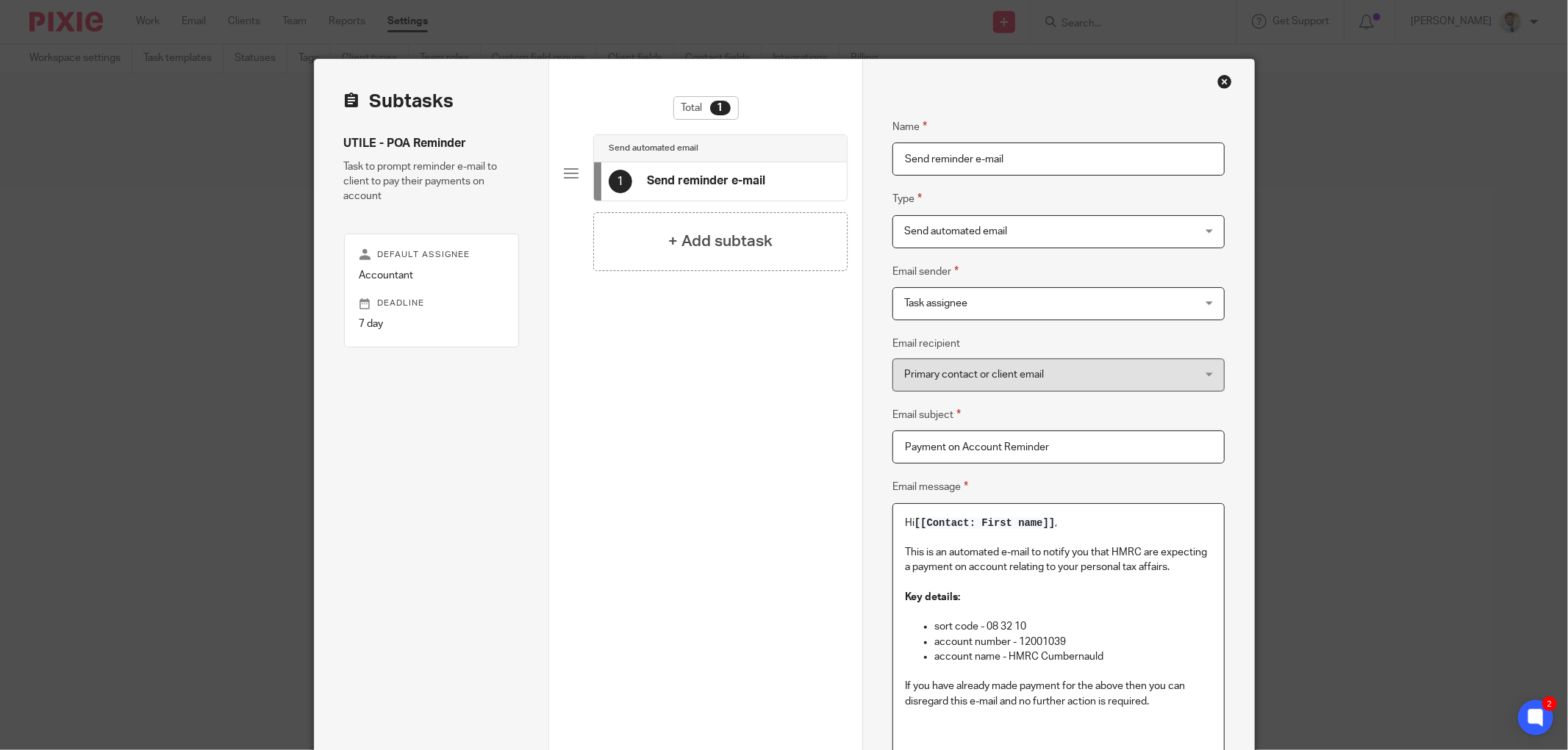
click at [941, 615] on p at bounding box center [1058, 613] width 307 height 15
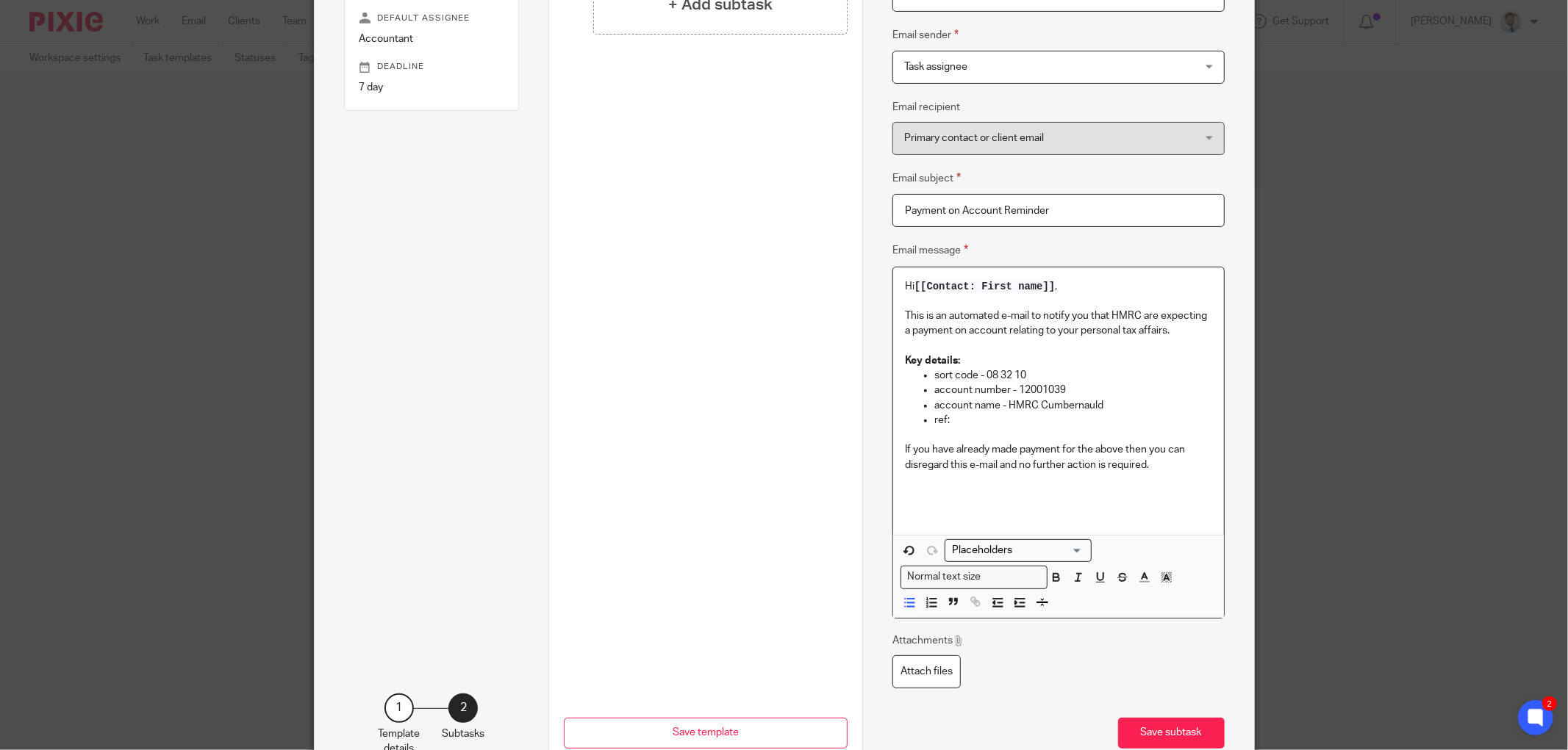
scroll to position [245, 0]
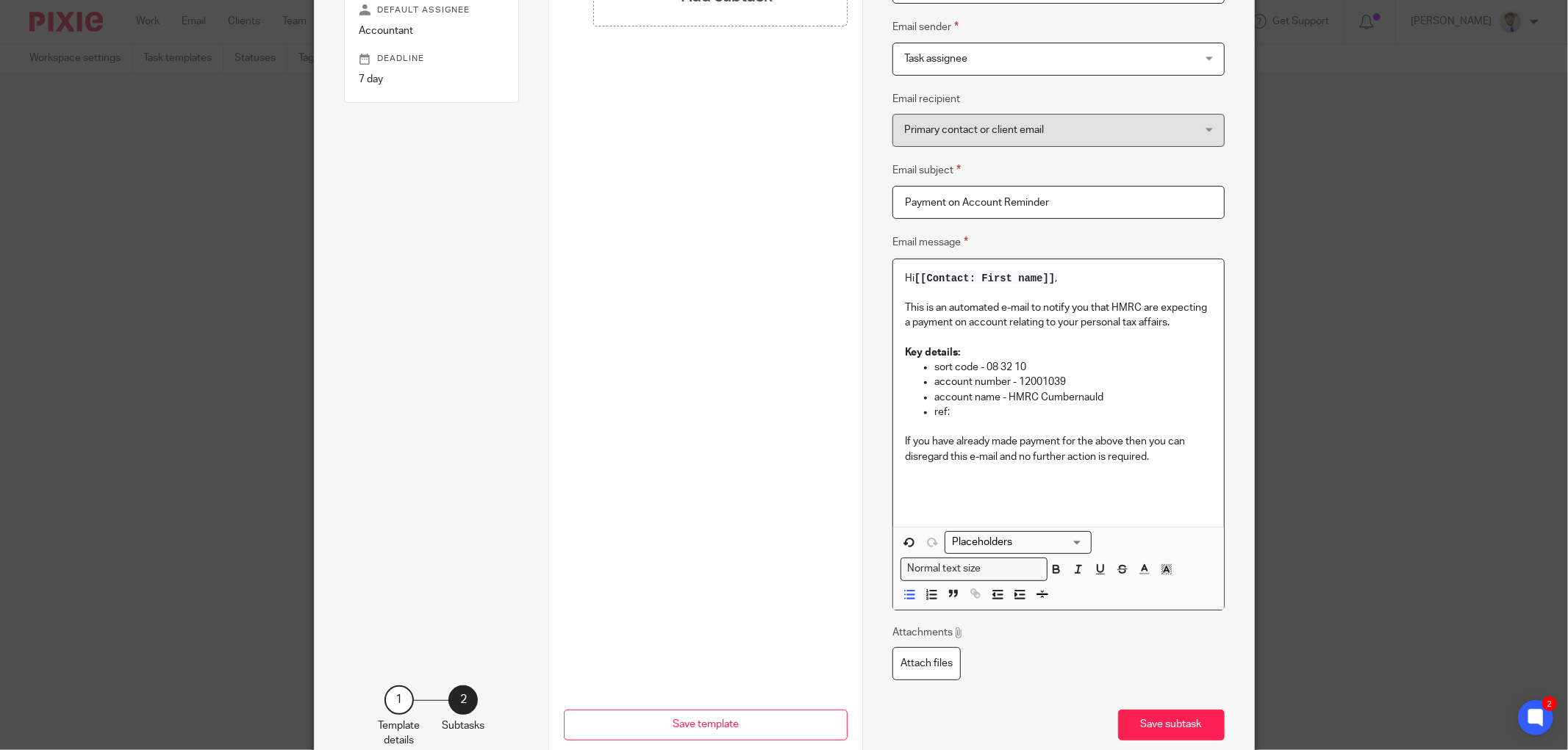
click at [975, 538] on input "Search for option" at bounding box center [1015, 543] width 136 height 16
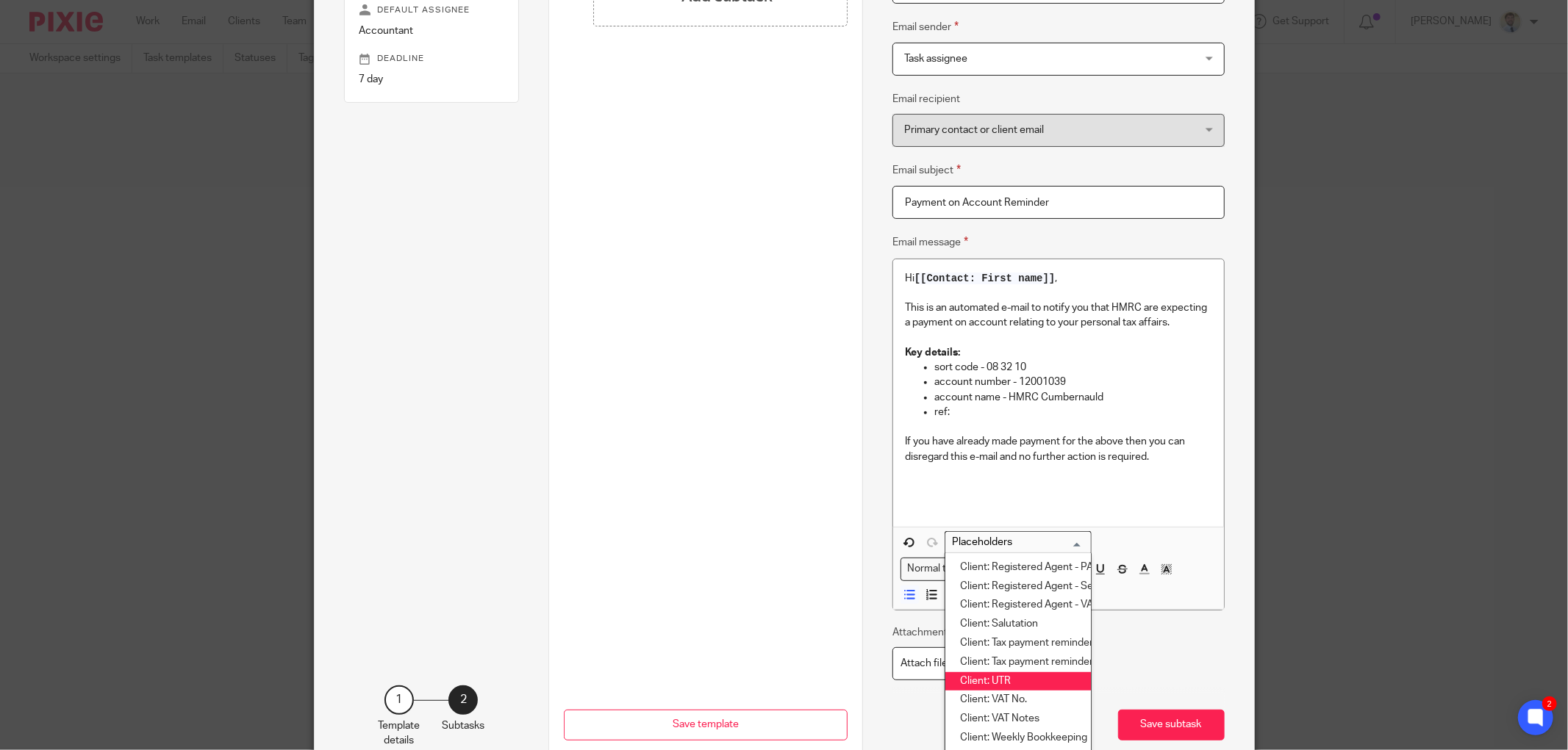
click at [998, 678] on li "Client: UTR" at bounding box center [1018, 682] width 146 height 19
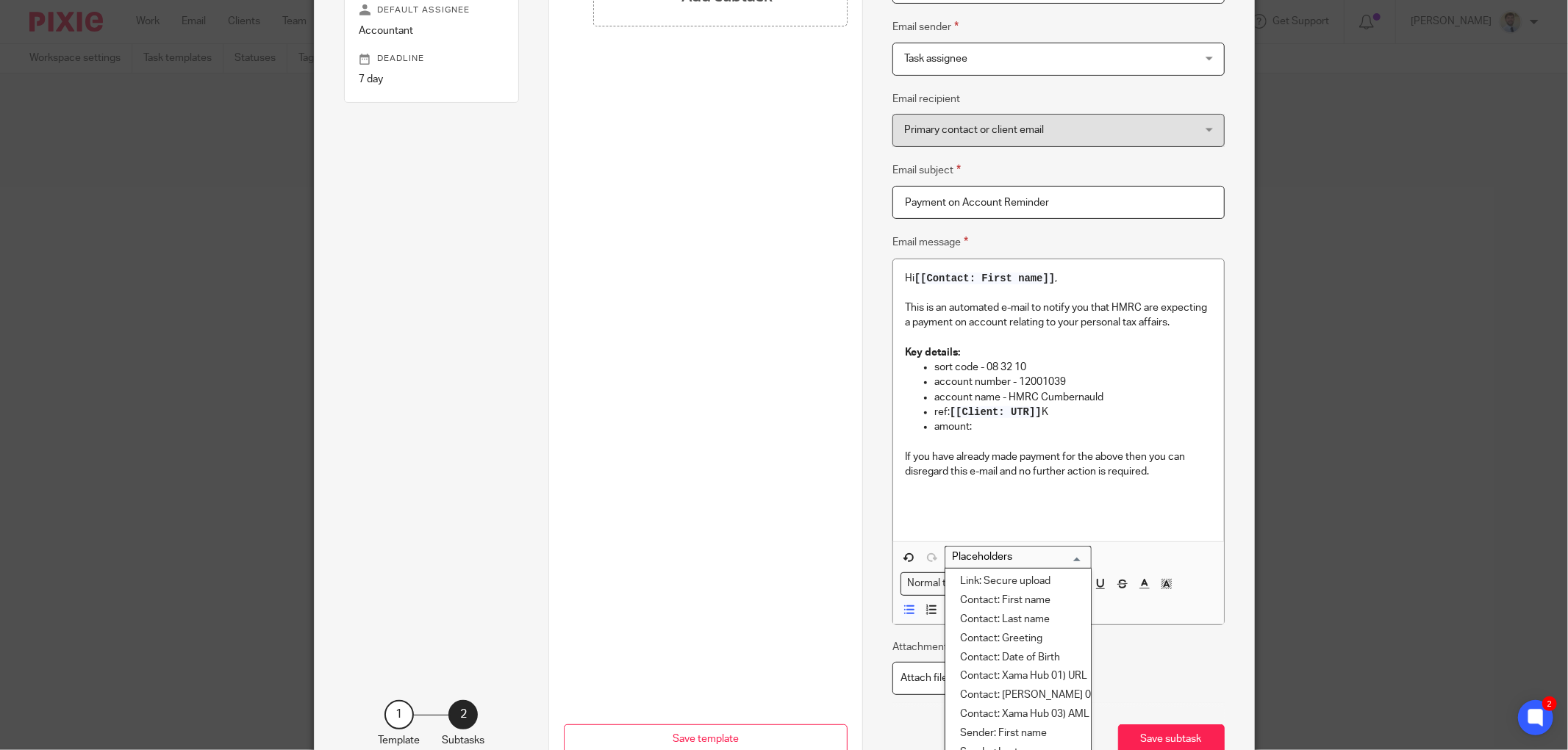
click at [1006, 559] on input "Search for option" at bounding box center [1015, 557] width 136 height 16
click at [1023, 650] on li "Client: Tax payment reminder date" at bounding box center [1018, 645] width 146 height 19
click at [996, 569] on div "Loading..." at bounding box center [1018, 557] width 147 height 23
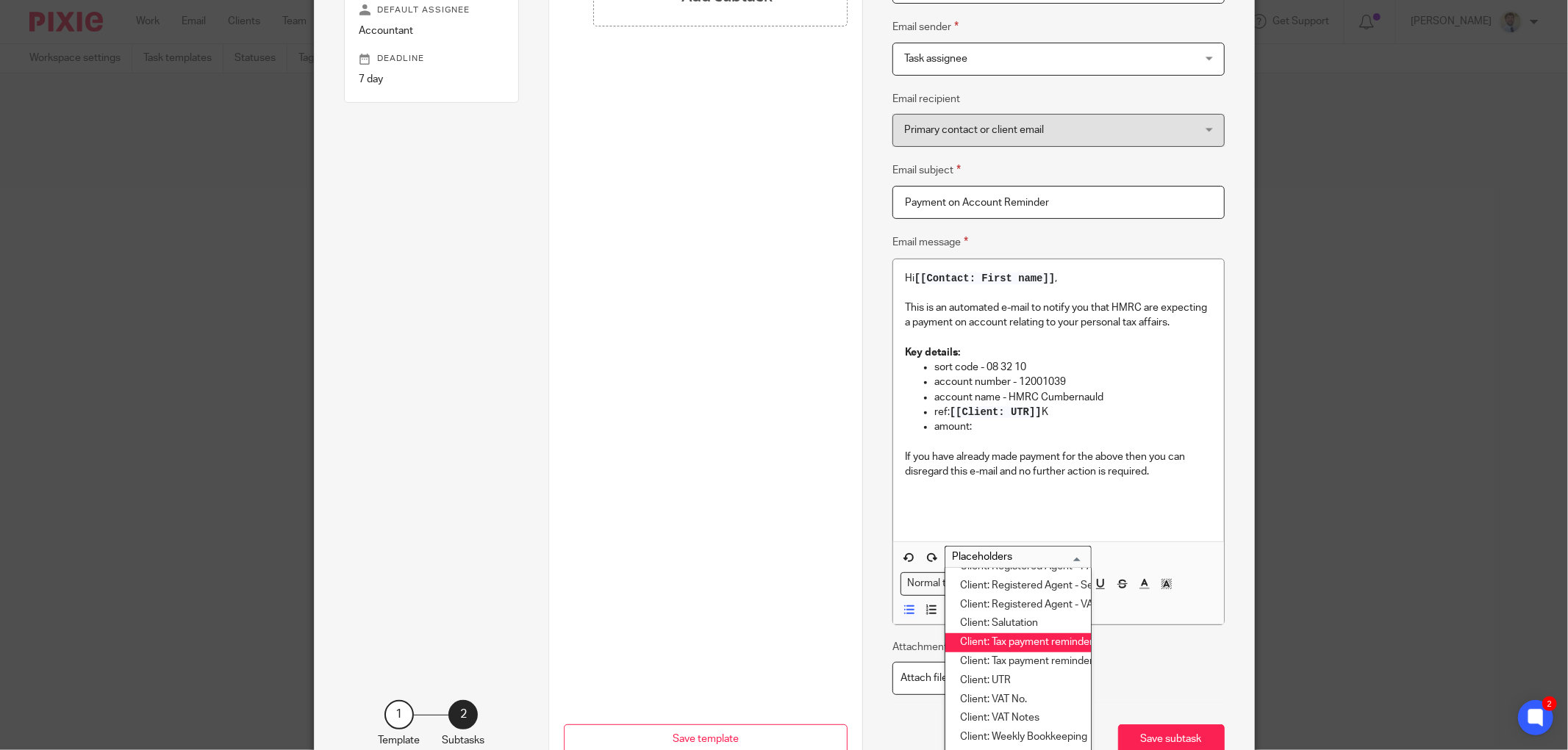
click at [1010, 641] on li "Client: Tax payment reminder amount" at bounding box center [1018, 642] width 146 height 19
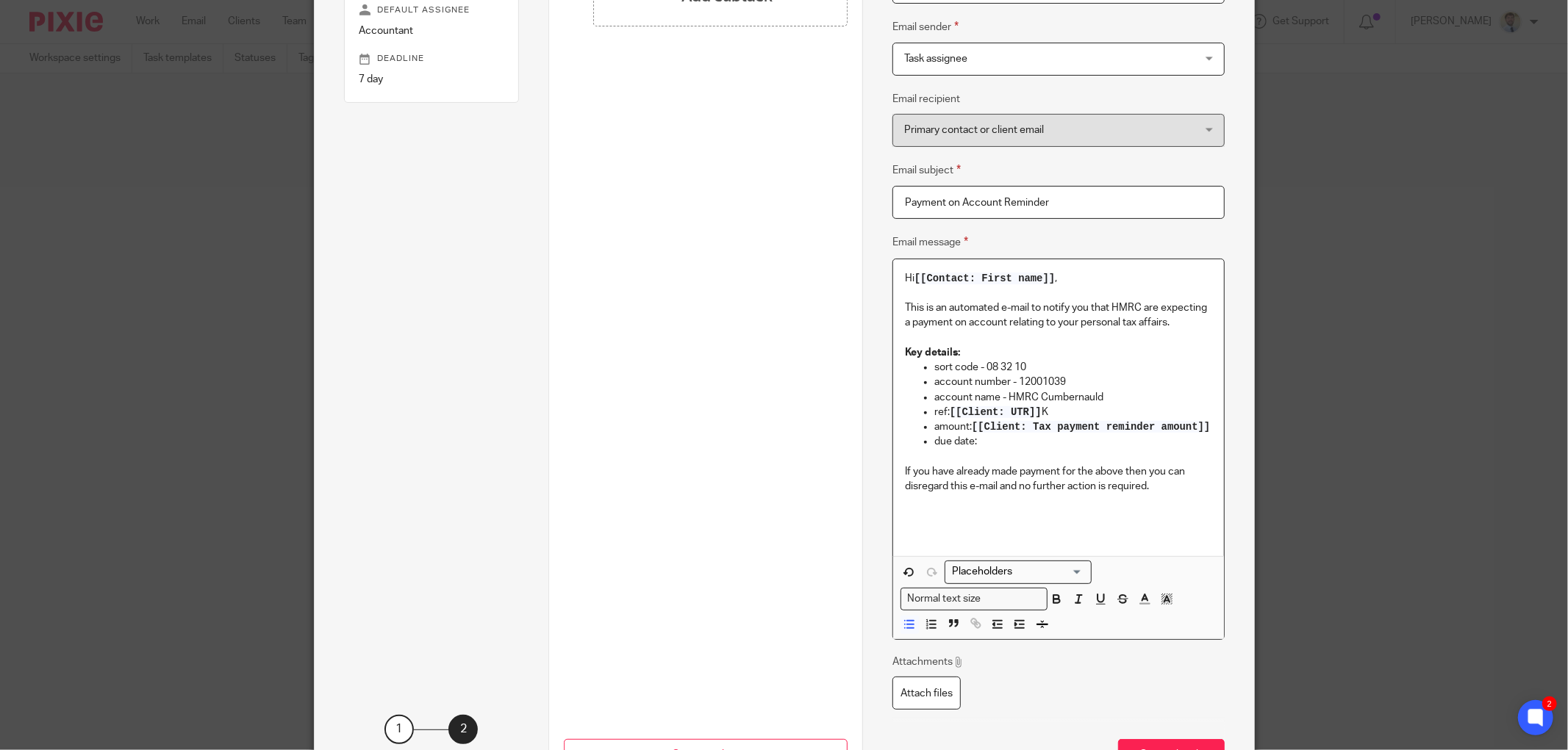
click at [997, 587] on span "Loading..." at bounding box center [1015, 574] width 151 height 26
click at [996, 580] on input "Search for option" at bounding box center [1015, 571] width 136 height 16
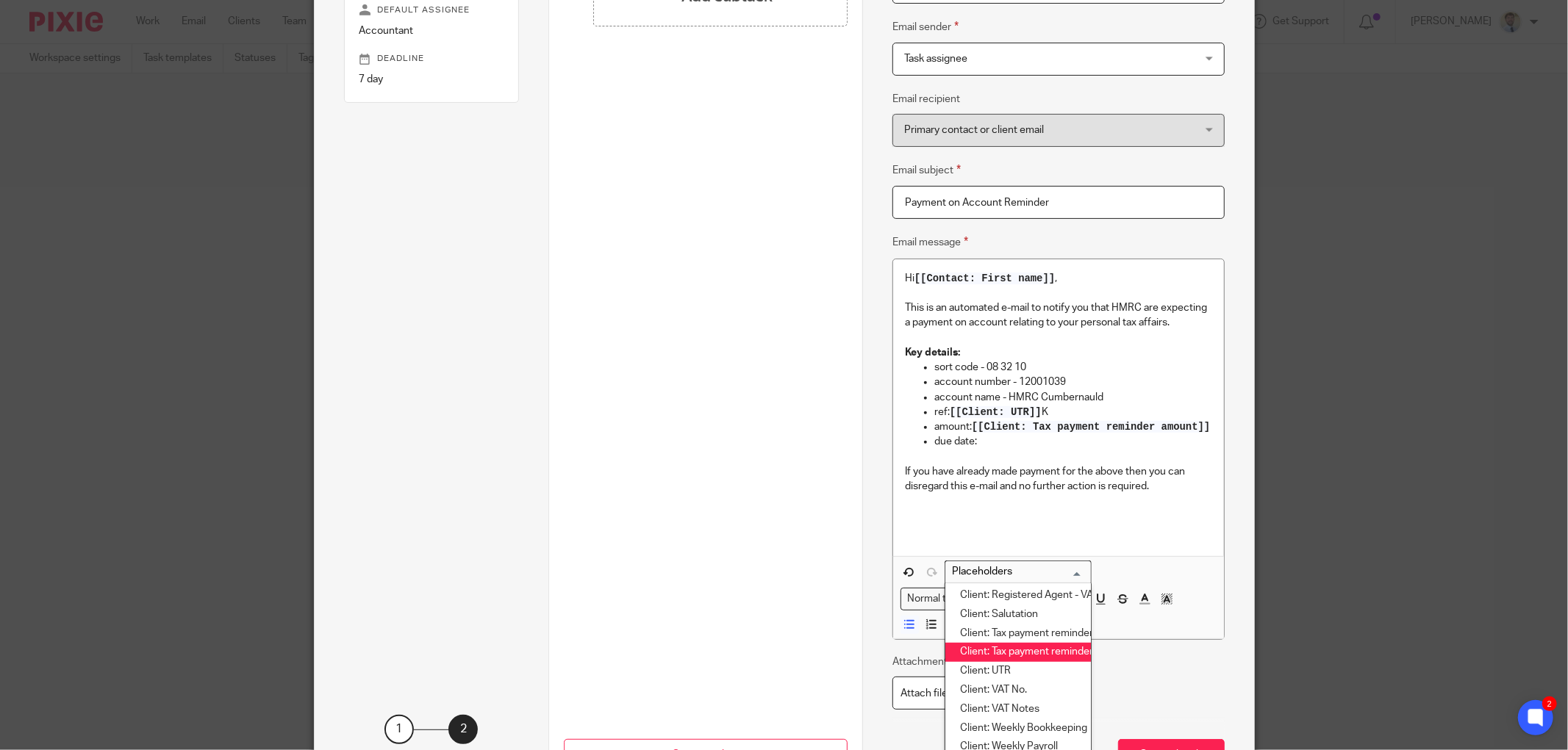
click at [1011, 662] on li "Client: Tax payment reminder date" at bounding box center [1018, 652] width 146 height 19
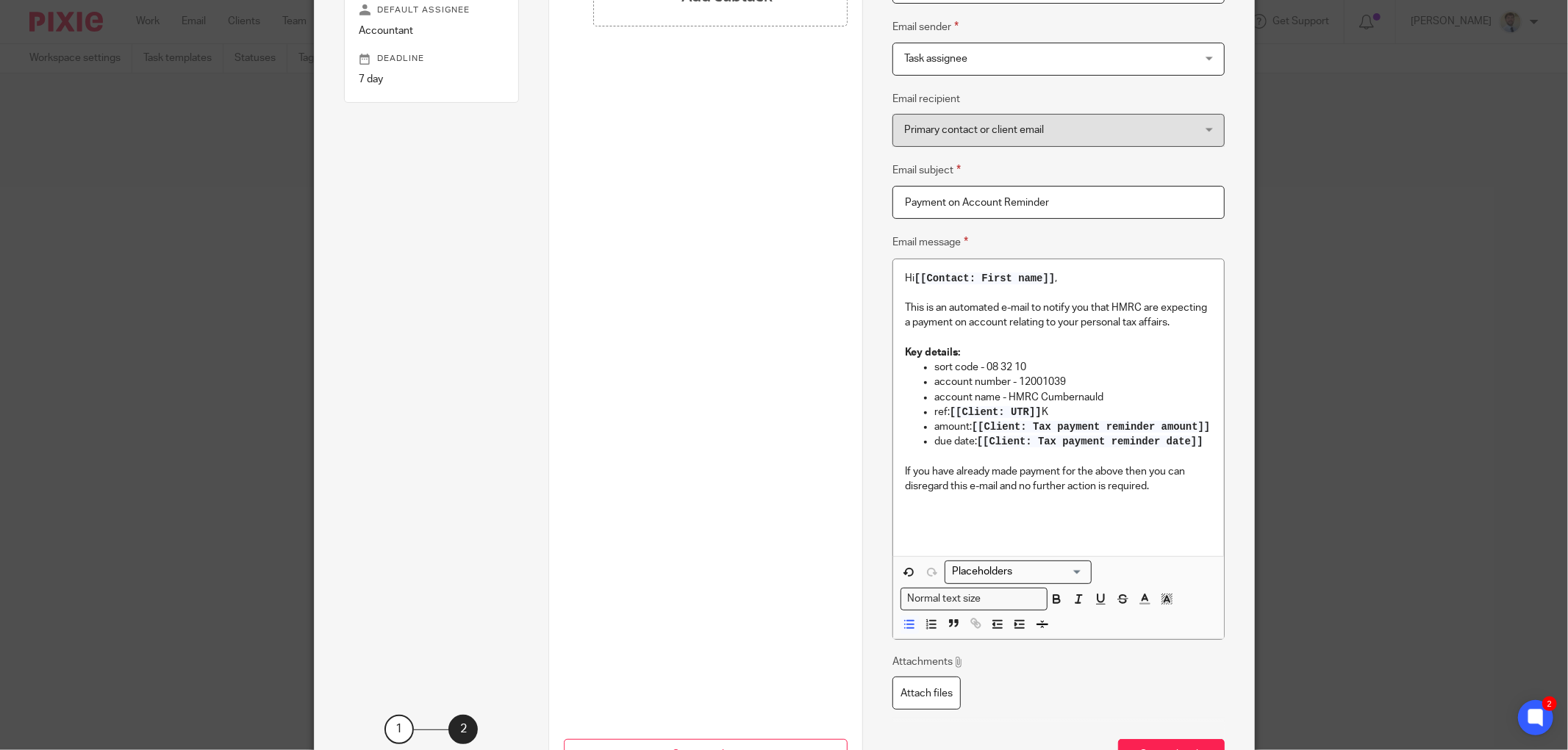
click at [1098, 314] on p "This is an automated e-mail to notify you that HMRC are expecting a payment on …" at bounding box center [1058, 315] width 307 height 30
click at [1089, 324] on p "This is an automated e-mail to notify you that HMRC are expecting a payment on …" at bounding box center [1058, 315] width 307 height 30
drag, startPoint x: 1166, startPoint y: 314, endPoint x: 1174, endPoint y: 320, distance: 10.0
click at [1174, 320] on p "This is an automated e-mail to notify you that HMRC are expecting a payment on …" at bounding box center [1058, 315] width 307 height 30
click at [1174, 325] on p "This is an automated e-mail to notify you that HMRC are expecting a payment on …" at bounding box center [1058, 315] width 307 height 30
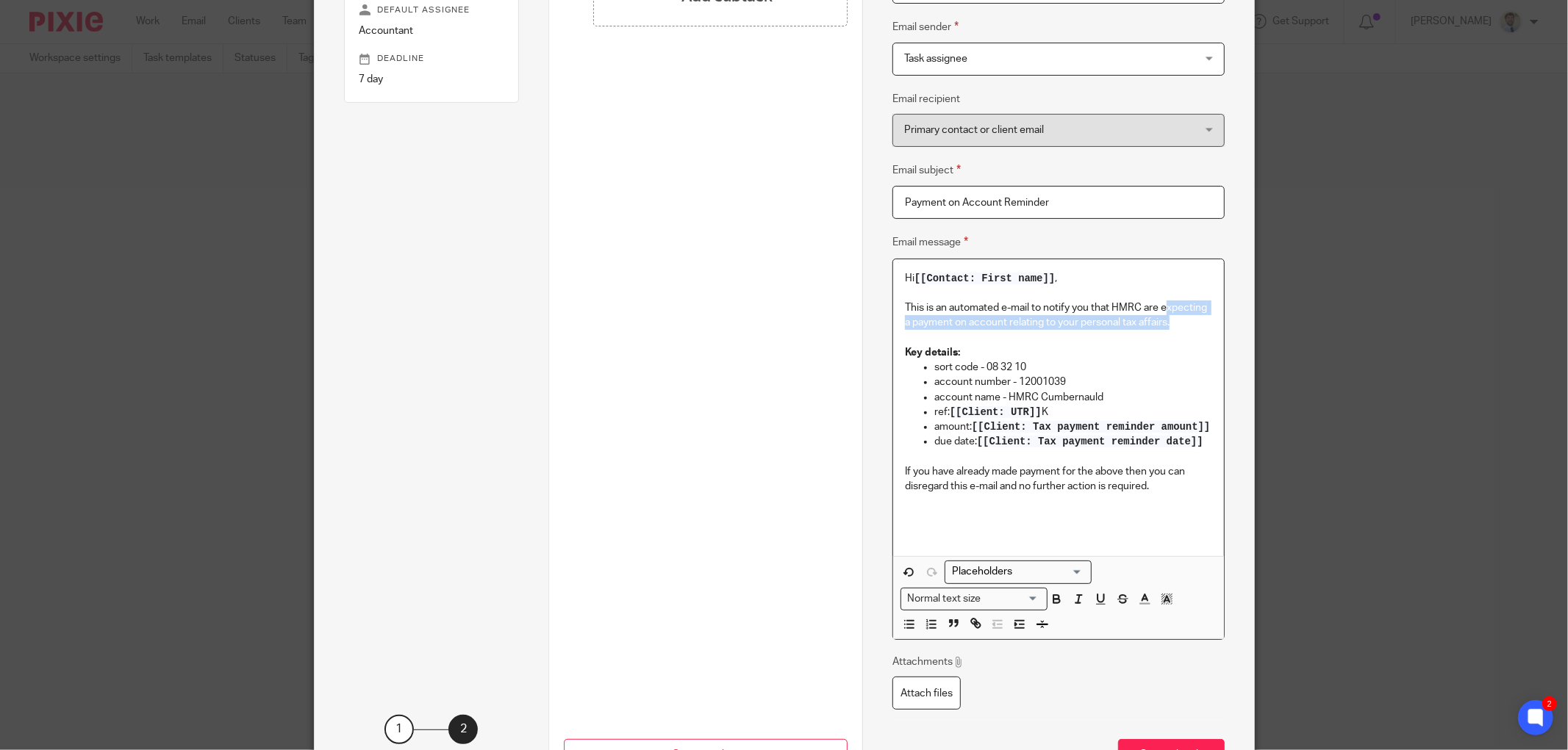
click at [1173, 327] on p "This is an automated e-mail to notify you that HMRC are expecting a payment on …" at bounding box center [1058, 315] width 307 height 30
click at [1169, 327] on p "This is an automated e-mail to notify you that HMRC are expecting a payment on …" at bounding box center [1058, 315] width 307 height 30
click at [956, 347] on p "Key details:" at bounding box center [1058, 352] width 307 height 15
click at [1000, 434] on p "amount: [[Client: Tax payment reminder amount]]" at bounding box center [1072, 427] width 278 height 15
click at [956, 449] on p "due date: [[Client: Tax payment reminder date]]" at bounding box center [1072, 441] width 278 height 15
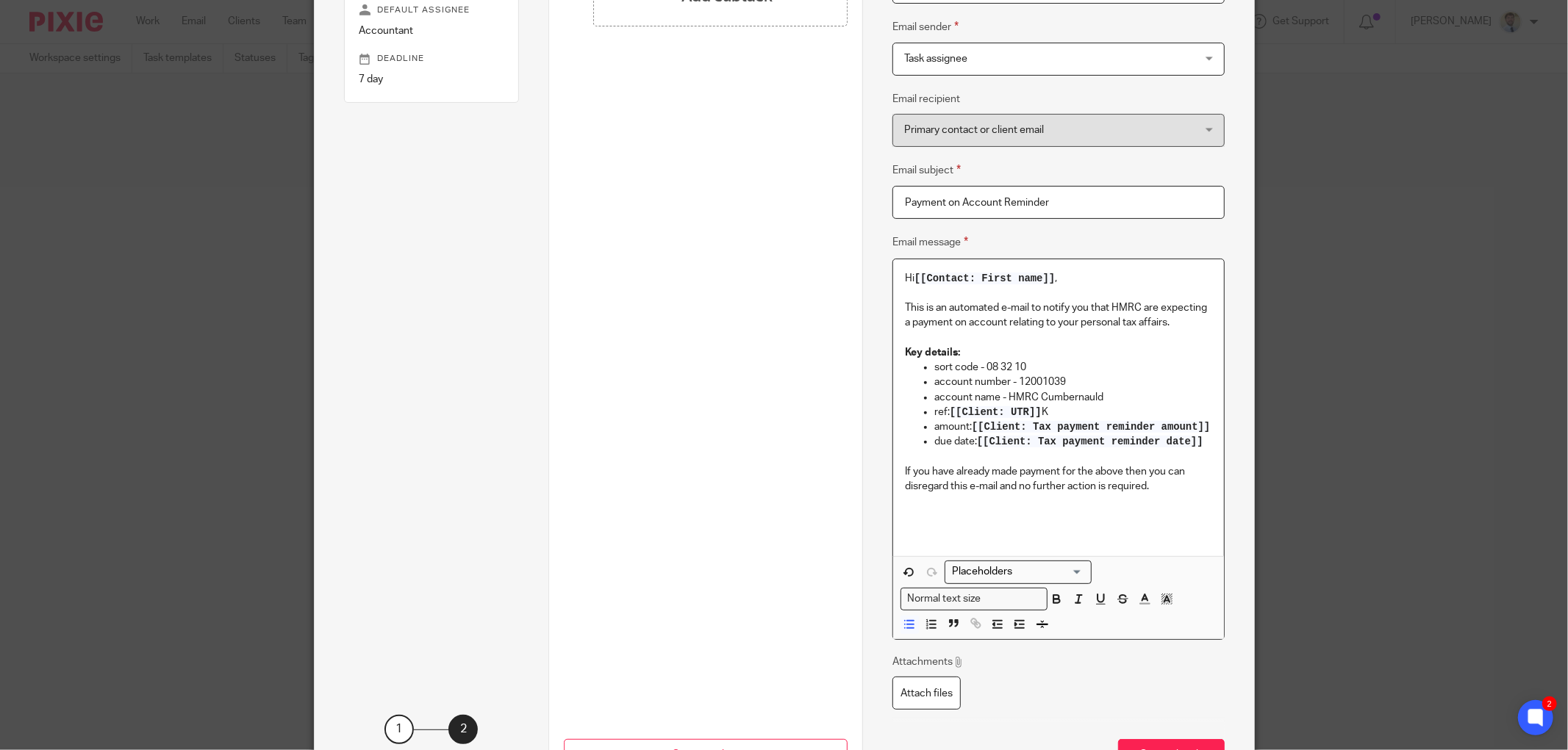
click at [945, 449] on p "due date: [[Client: Tax payment reminder date]]" at bounding box center [1072, 441] width 278 height 15
click at [948, 449] on p "due date: [[Client: Tax payment reminder date]]" at bounding box center [1072, 441] width 278 height 15
click at [1160, 510] on p at bounding box center [1058, 502] width 307 height 15
click at [1178, 495] on p "If you have already made payment for the above then you can disregard this e-ma…" at bounding box center [1058, 479] width 307 height 30
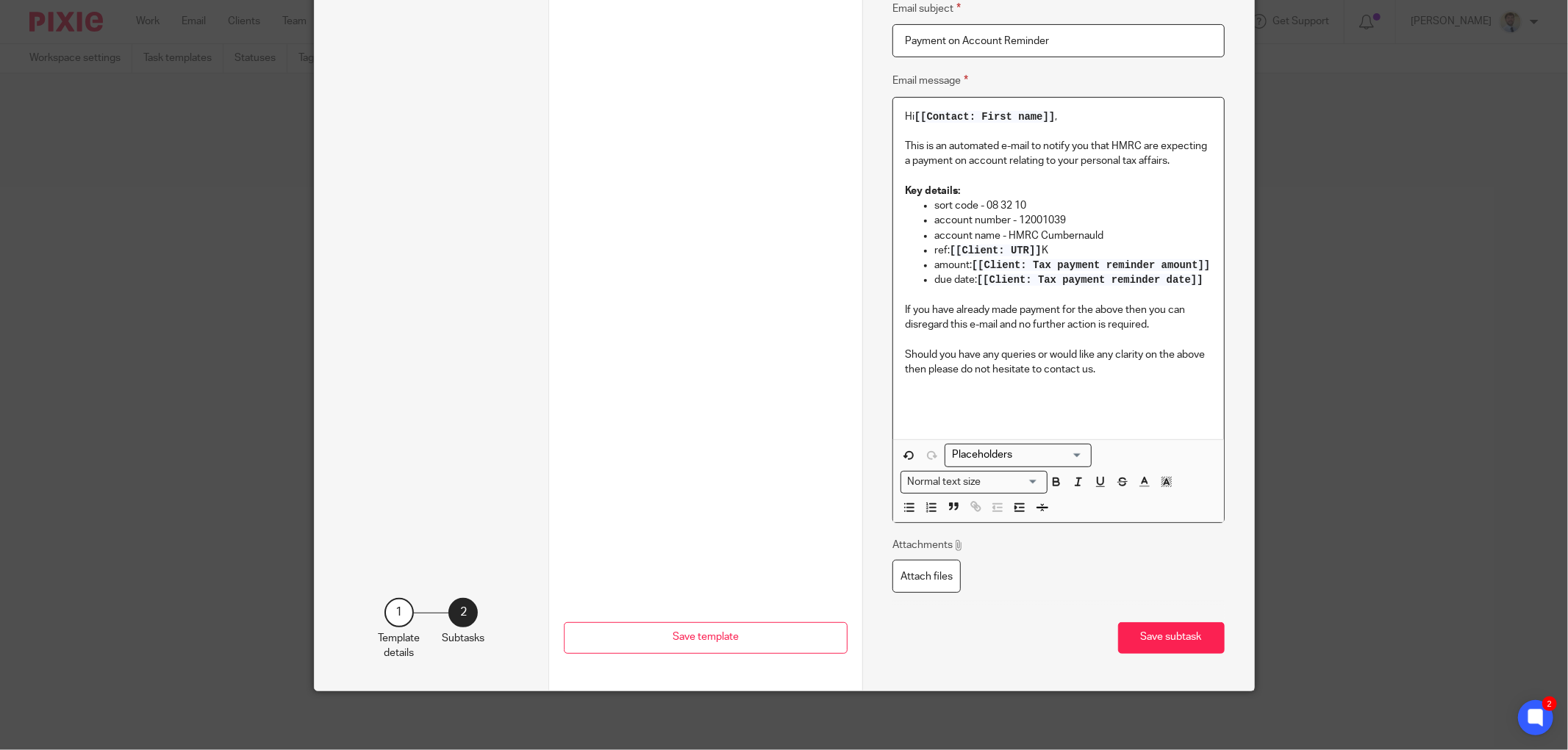
scroll to position [426, 0]
click at [1141, 638] on button "Save subtask" at bounding box center [1171, 638] width 106 height 31
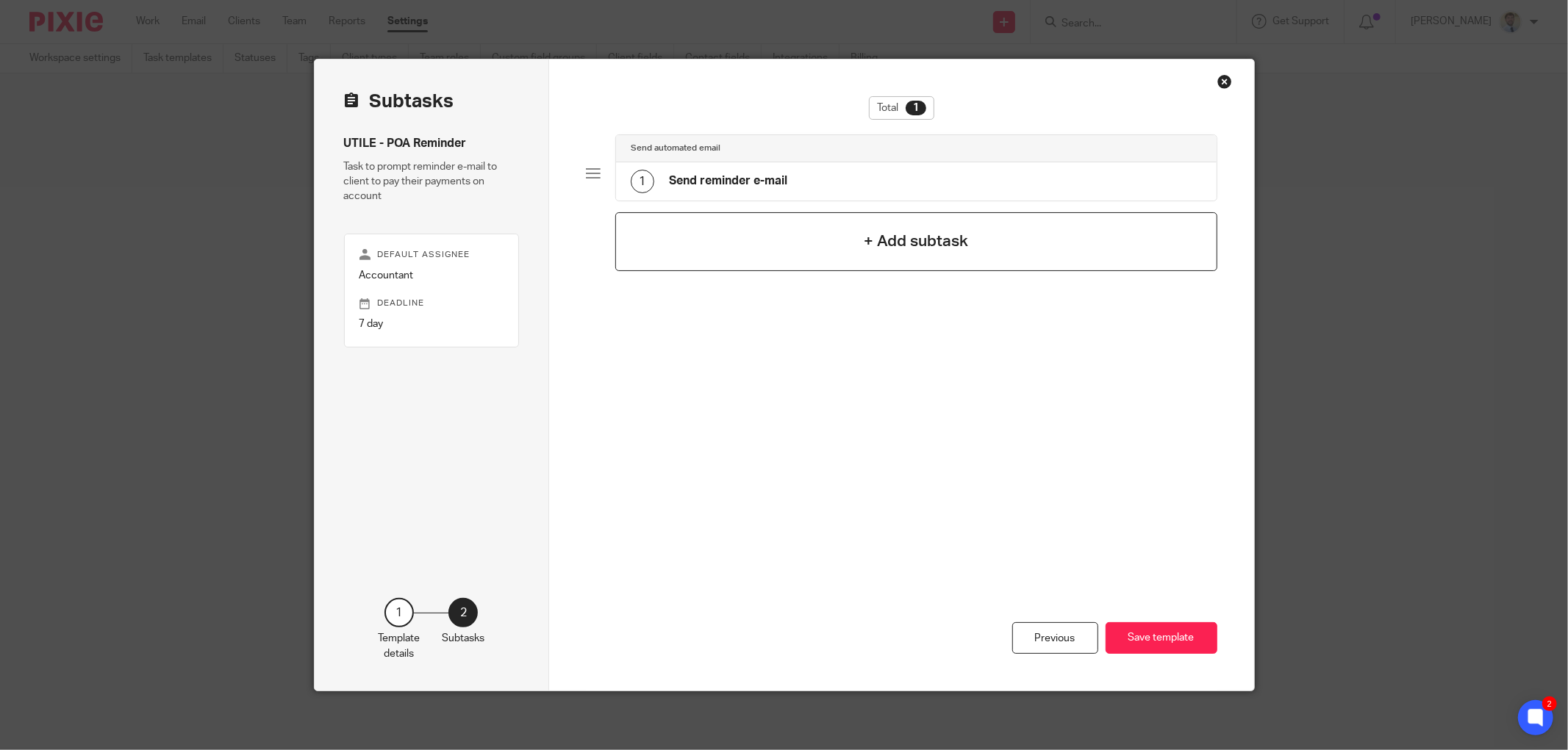
click at [714, 238] on div "+ Add subtask" at bounding box center [916, 241] width 602 height 58
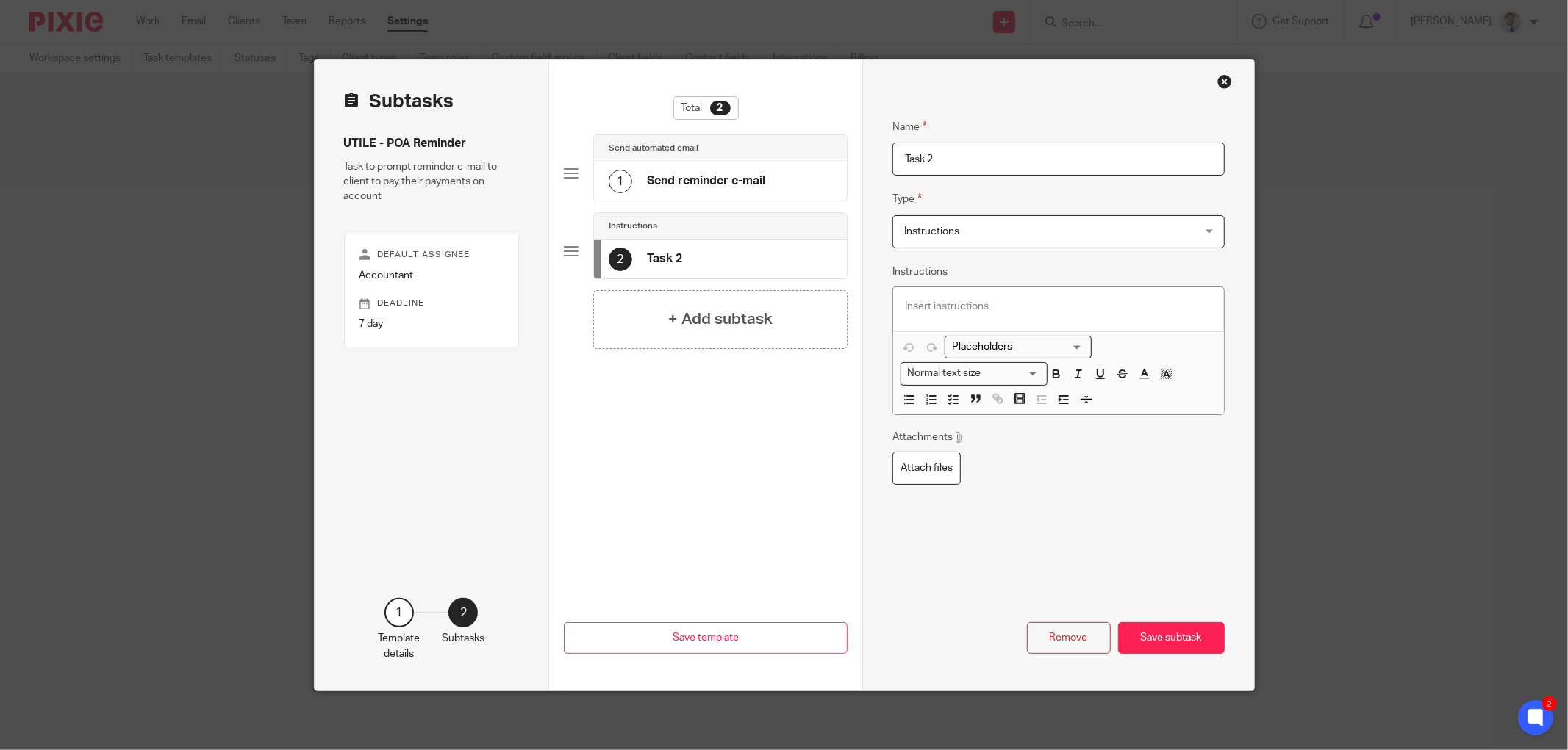
drag, startPoint x: 935, startPoint y: 159, endPoint x: 800, endPoint y: 170, distance: 135.4
click at [800, 170] on div "Subtasks UTILE - POA Reminder Task to prompt reminder e-mail to client to pay t…" at bounding box center [784, 375] width 940 height 631
type input "Create next reminder"
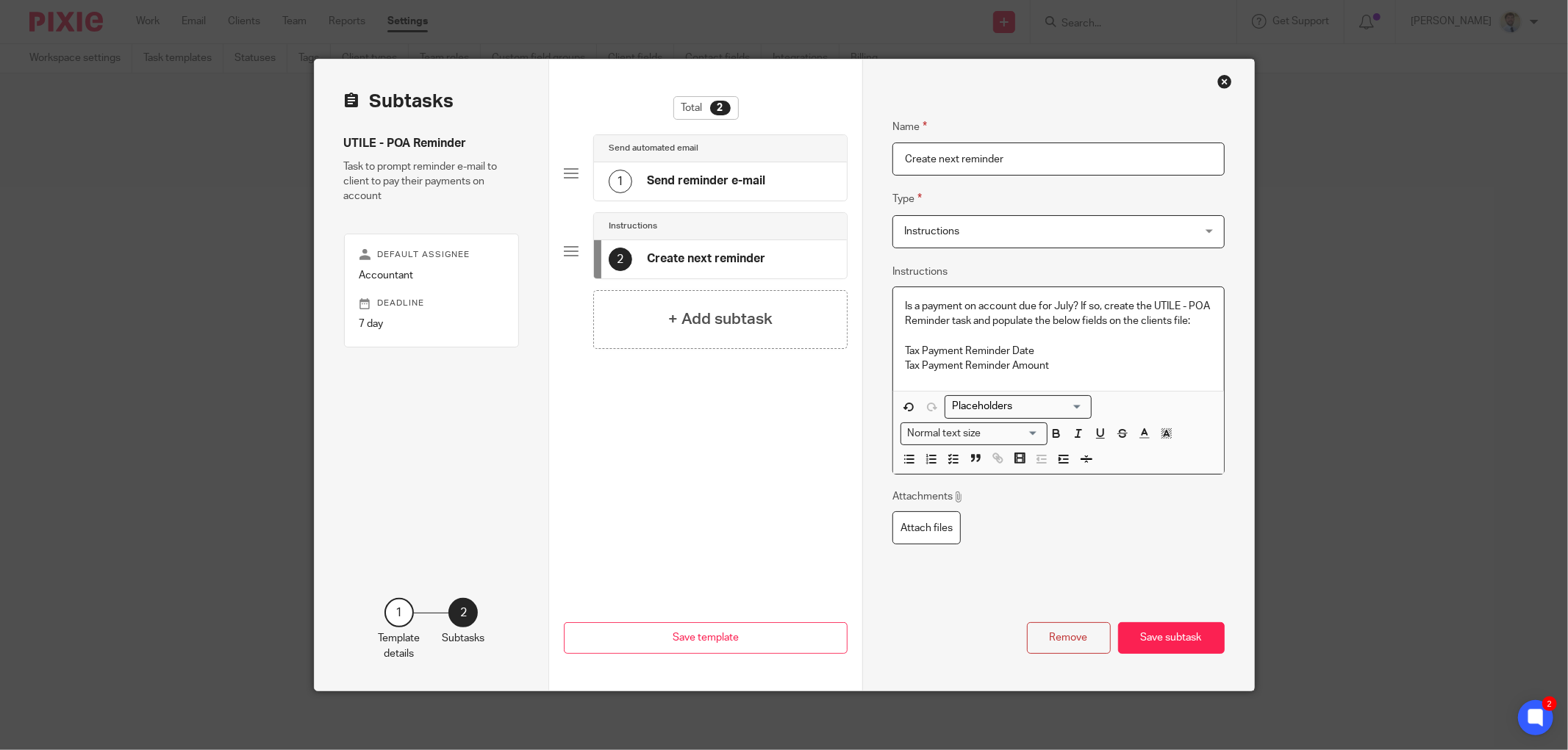
click at [985, 343] on p at bounding box center [1058, 336] width 307 height 15
click at [1169, 640] on button "Save subtask" at bounding box center [1171, 638] width 106 height 31
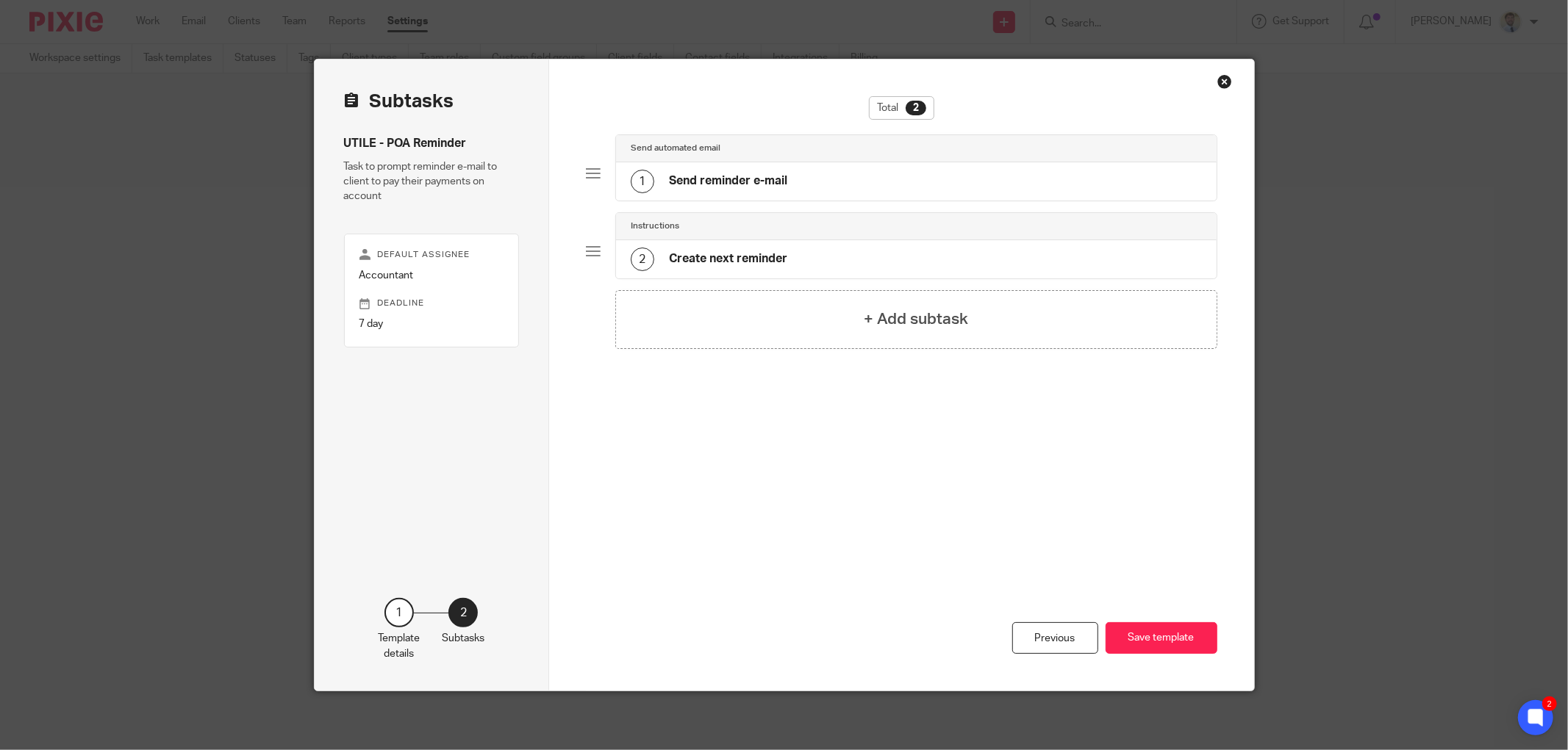
click at [1169, 640] on button "Save template" at bounding box center [1161, 638] width 112 height 31
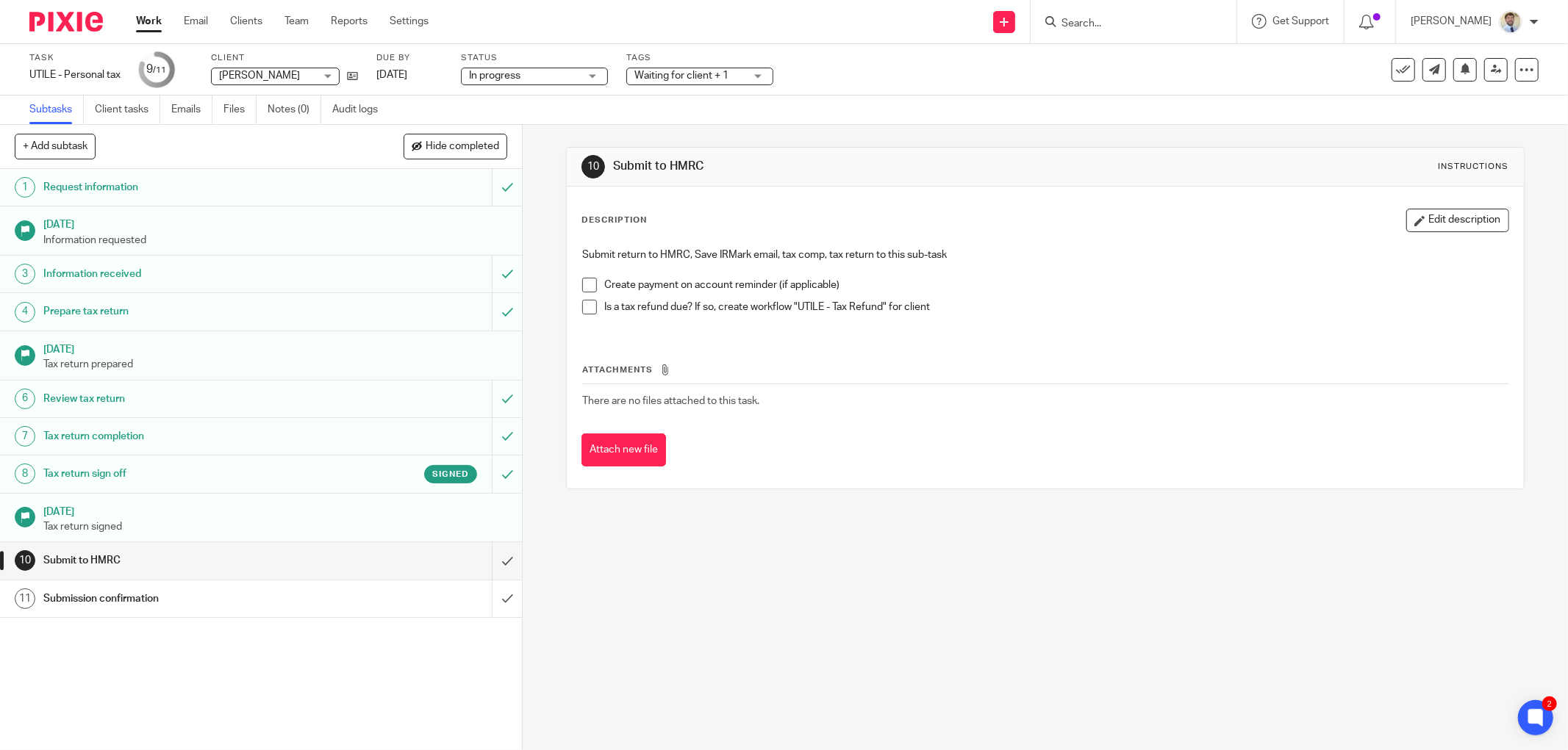
click at [777, 19] on input "Search" at bounding box center [1126, 24] width 133 height 13
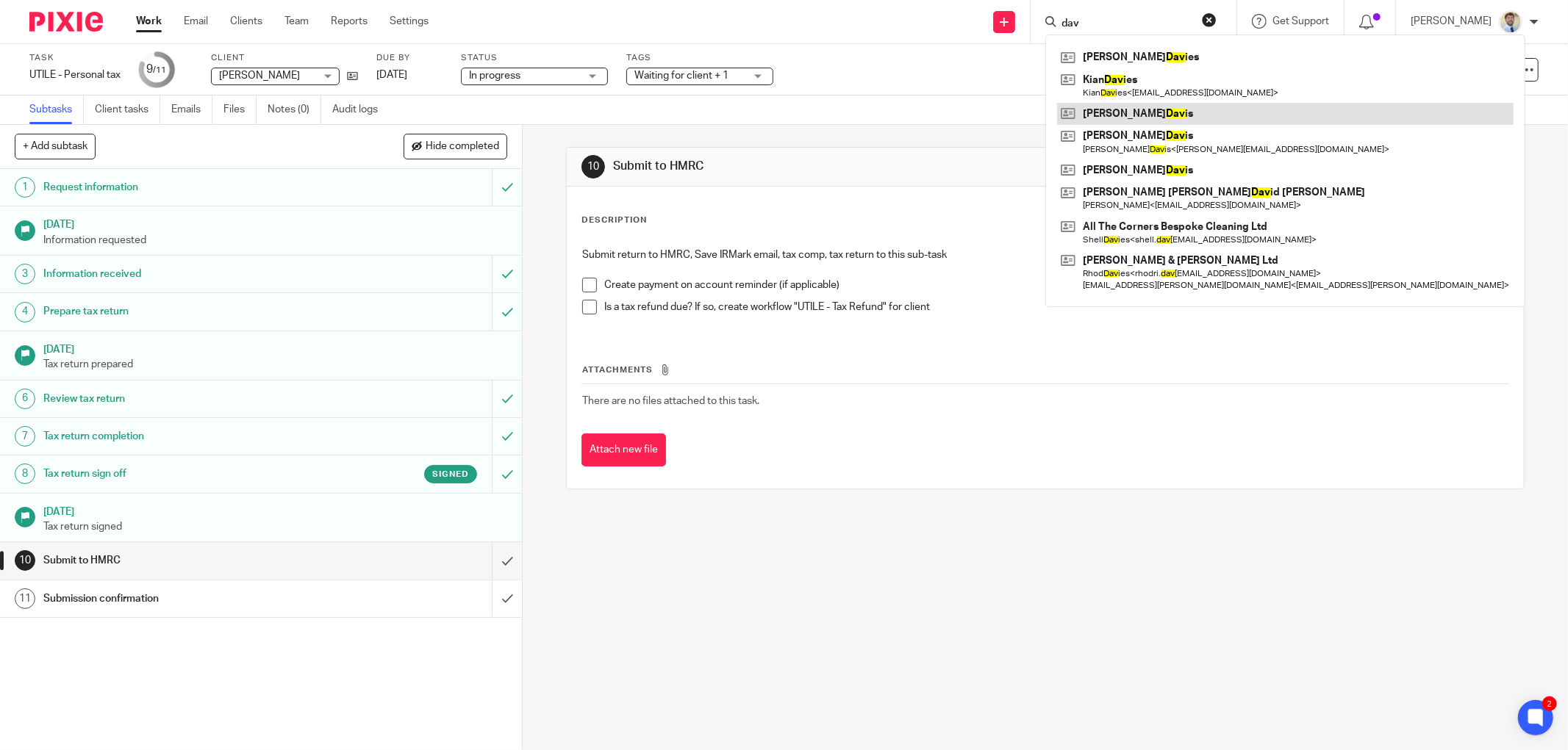
type input "dav"
click at [777, 112] on link at bounding box center [1285, 114] width 456 height 22
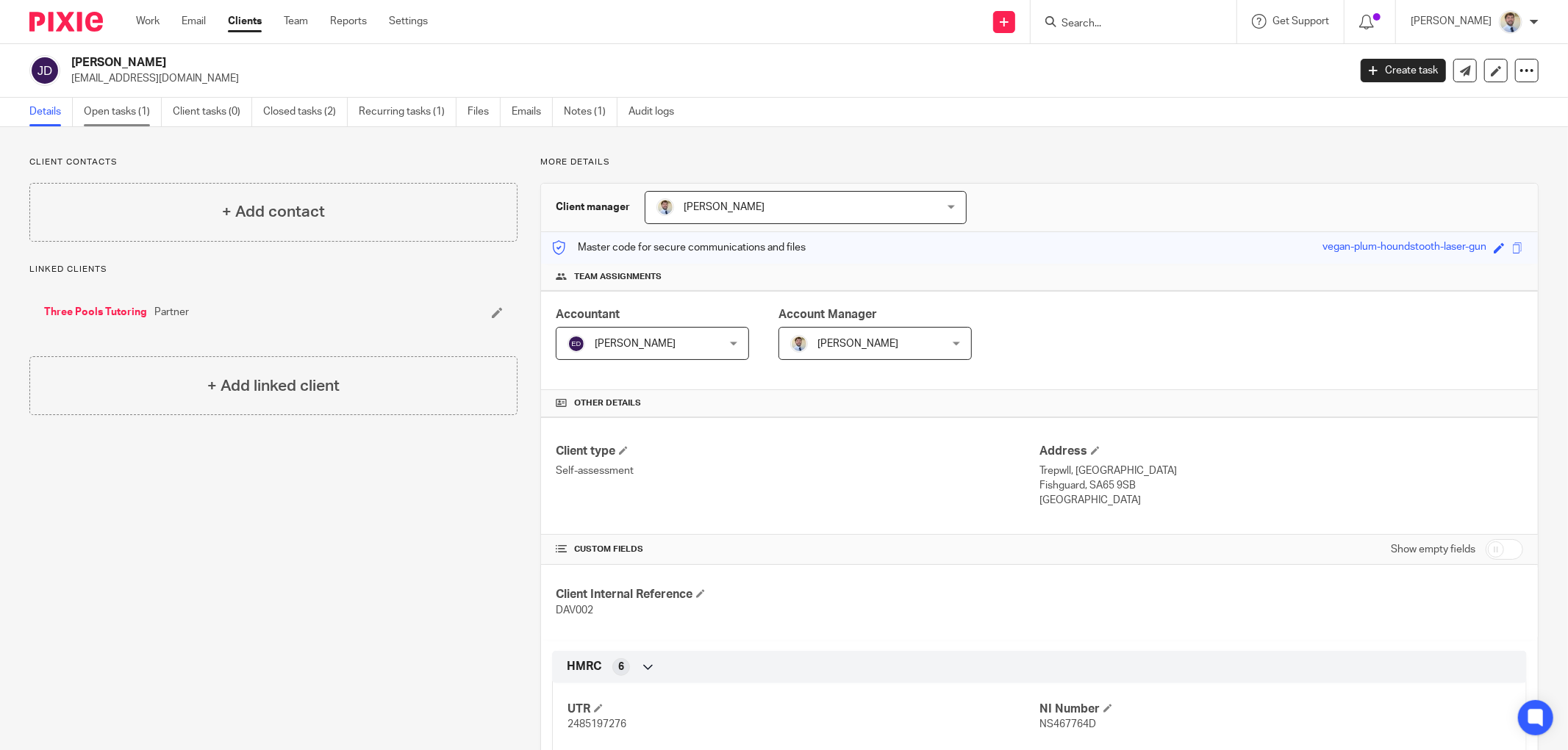
click at [106, 114] on link "Open tasks (1)" at bounding box center [123, 112] width 78 height 29
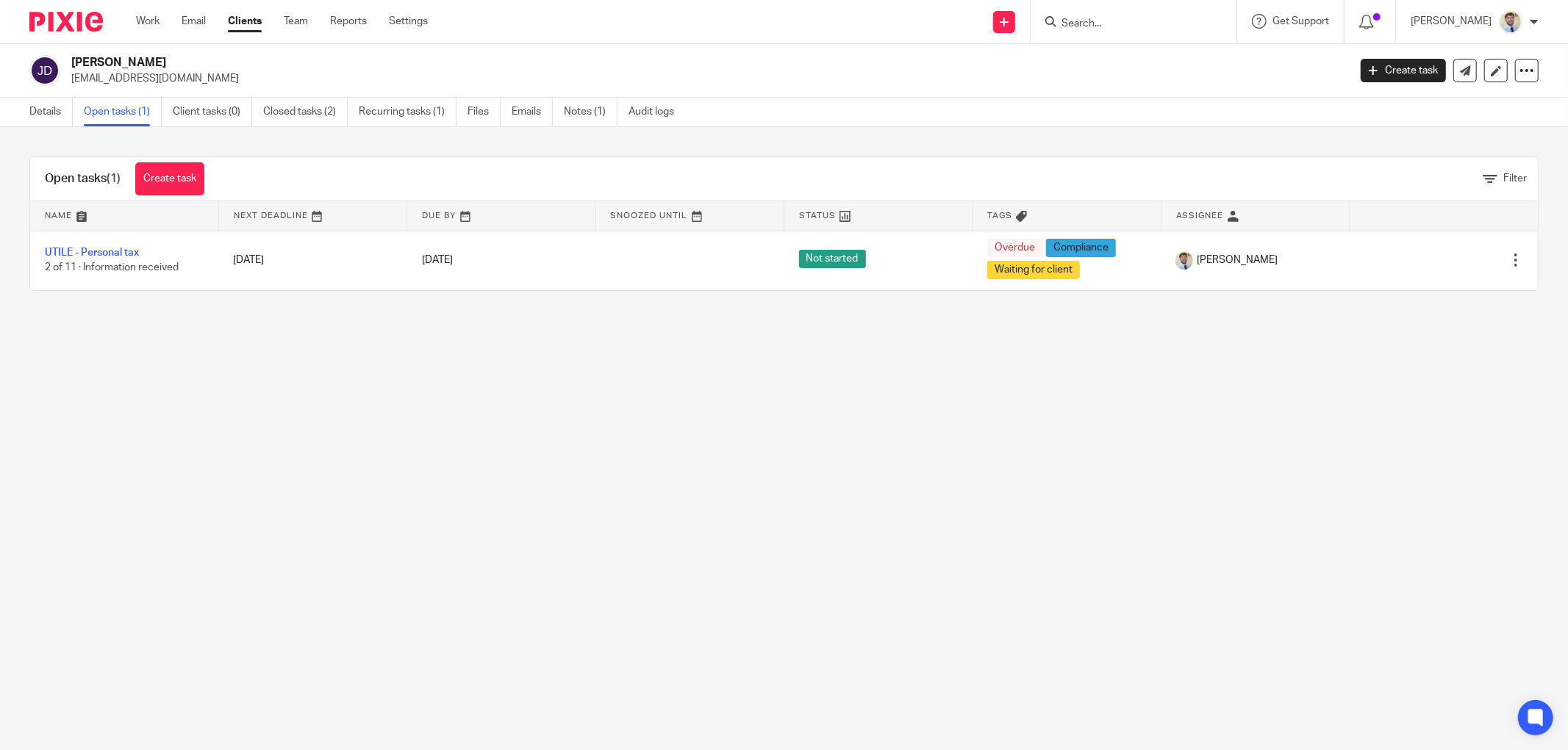
click at [1116, 12] on form at bounding box center [1138, 21] width 156 height 18
click at [1113, 17] on input "Search" at bounding box center [1126, 24] width 133 height 13
type input "three"
click at [1132, 53] on link at bounding box center [1147, 57] width 182 height 22
click at [311, 165] on div "Open tasks (1) Create task Filter" at bounding box center [784, 179] width 1508 height 44
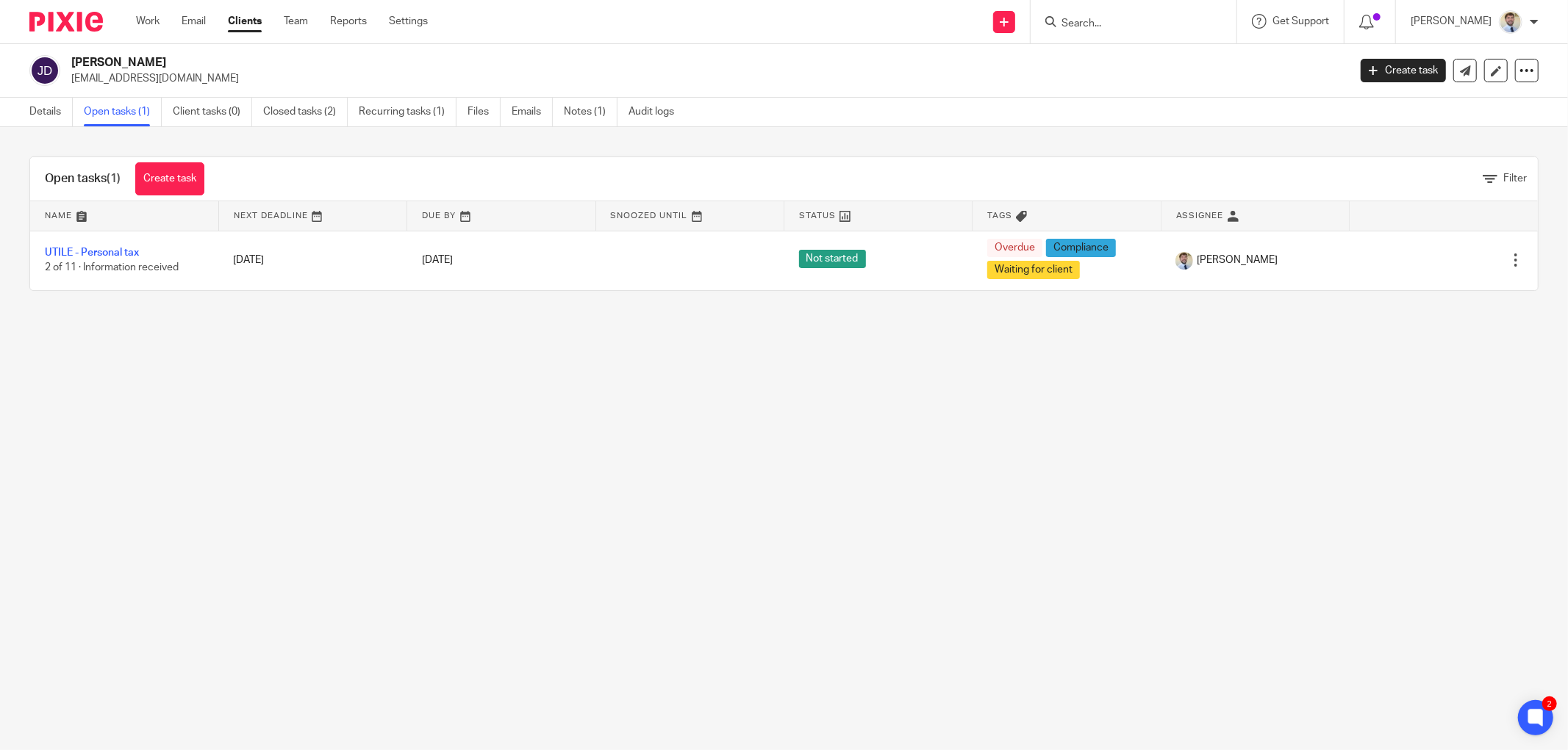
click at [13, 257] on div "Open tasks (1) Create task Filter Name Next Deadline Due By Snoozed Until Statu…" at bounding box center [784, 223] width 1568 height 193
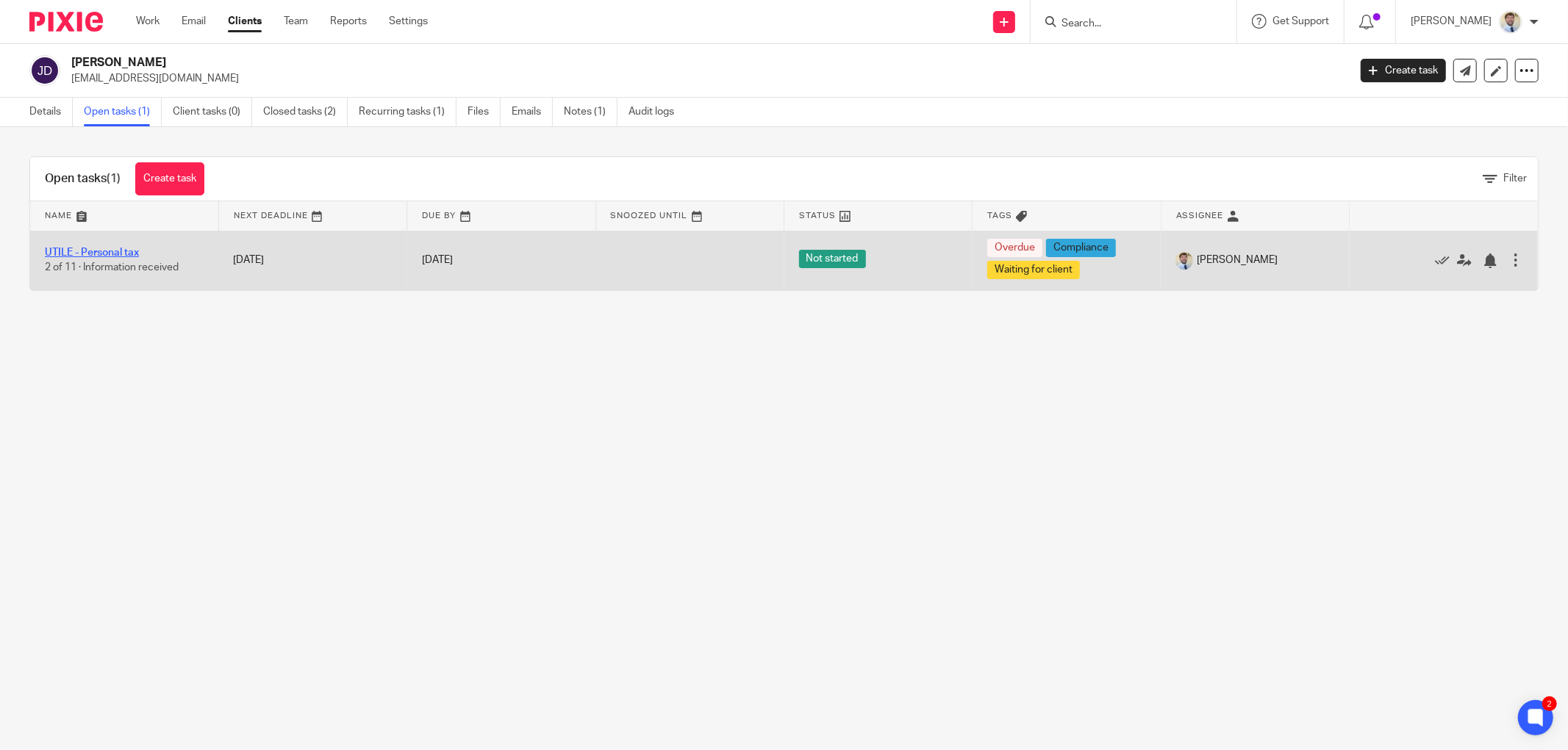
click at [127, 251] on link "UTILE - Personal tax" at bounding box center [91, 253] width 94 height 10
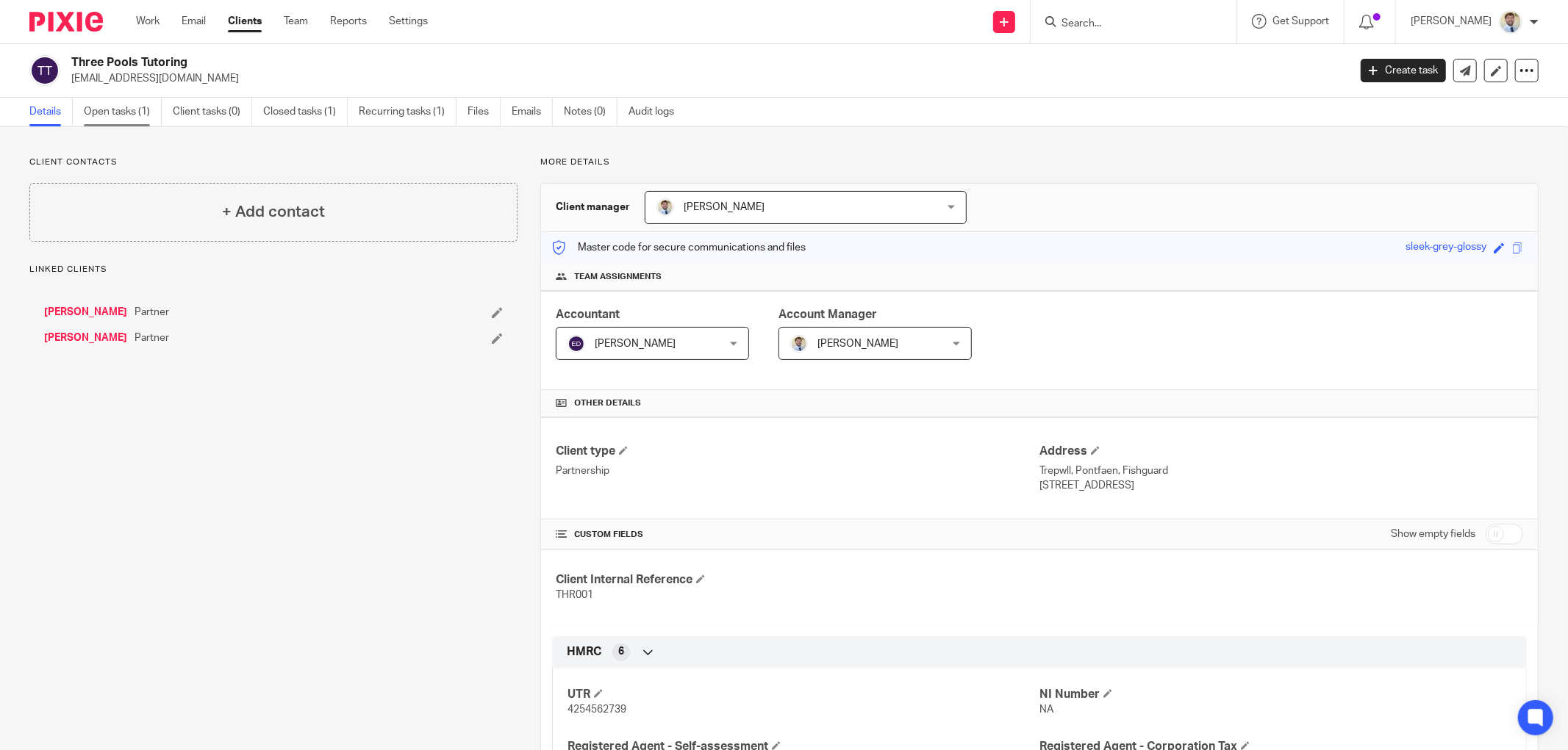
click at [100, 115] on link "Open tasks (1)" at bounding box center [123, 112] width 78 height 29
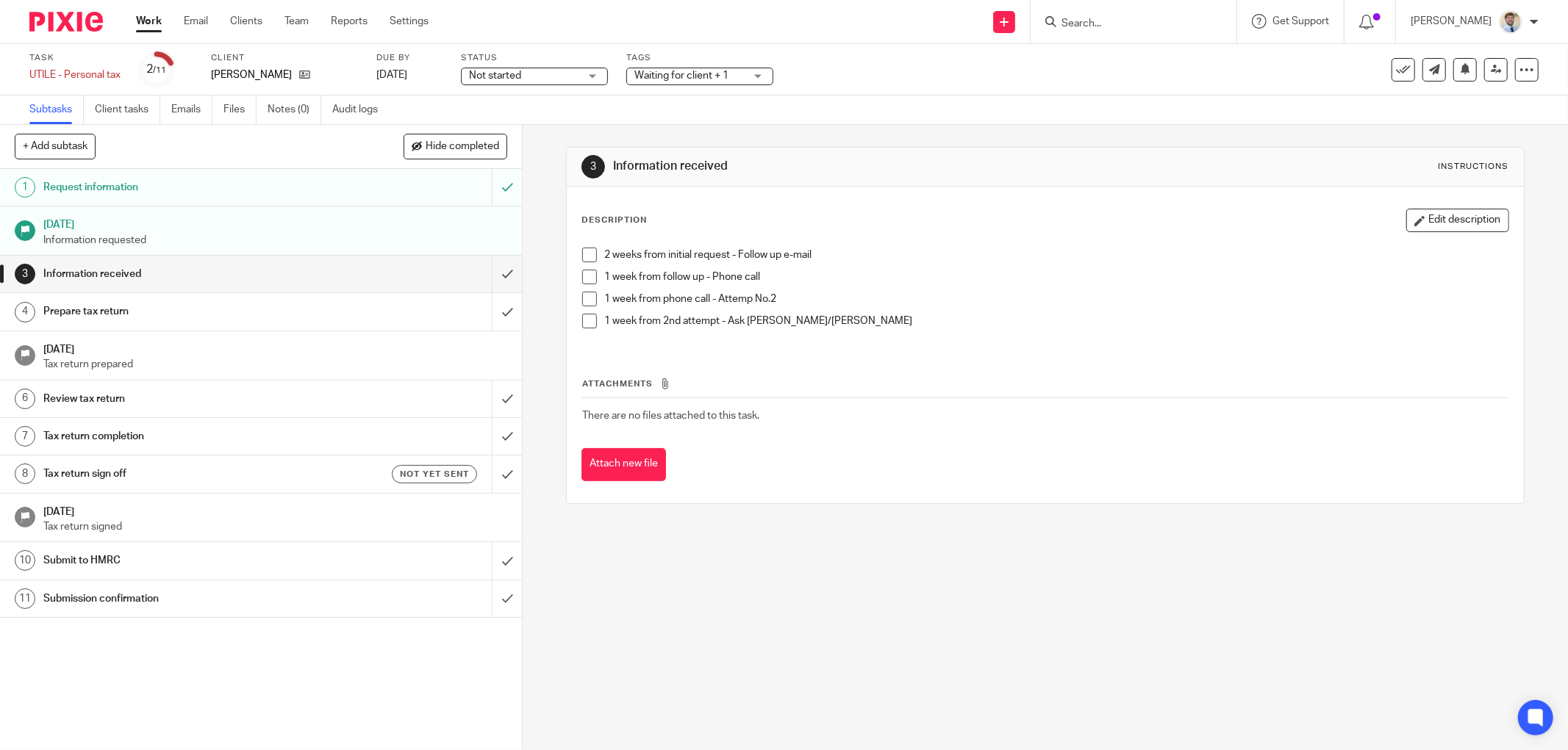
click at [164, 477] on h1 "Tax return sign off" at bounding box center [189, 473] width 290 height 22
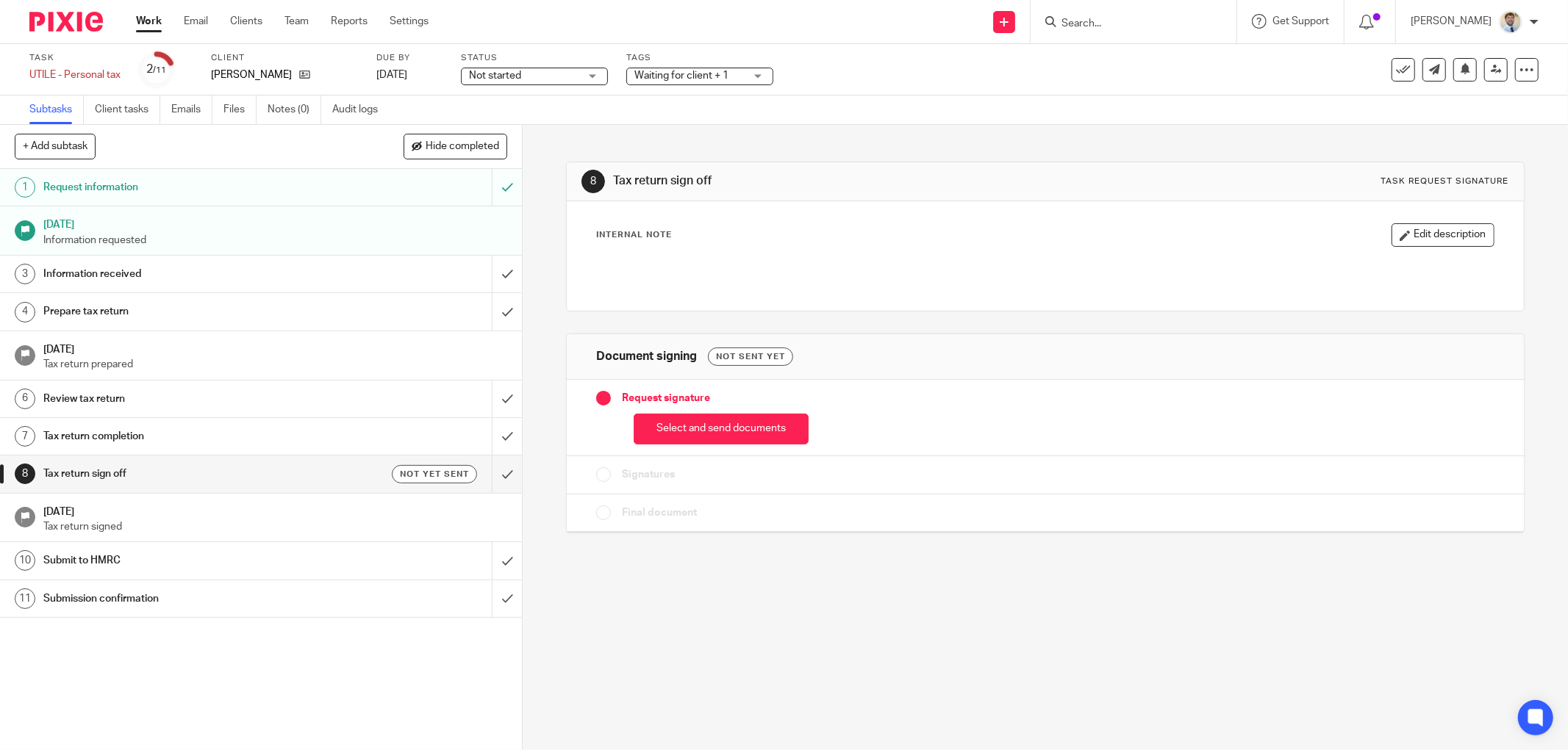
drag, startPoint x: 0, startPoint y: 0, endPoint x: 726, endPoint y: 408, distance: 832.8
click at [726, 408] on div "Select and send documents" at bounding box center [1045, 426] width 898 height 39
click at [713, 427] on button "Select and send documents" at bounding box center [721, 430] width 175 height 31
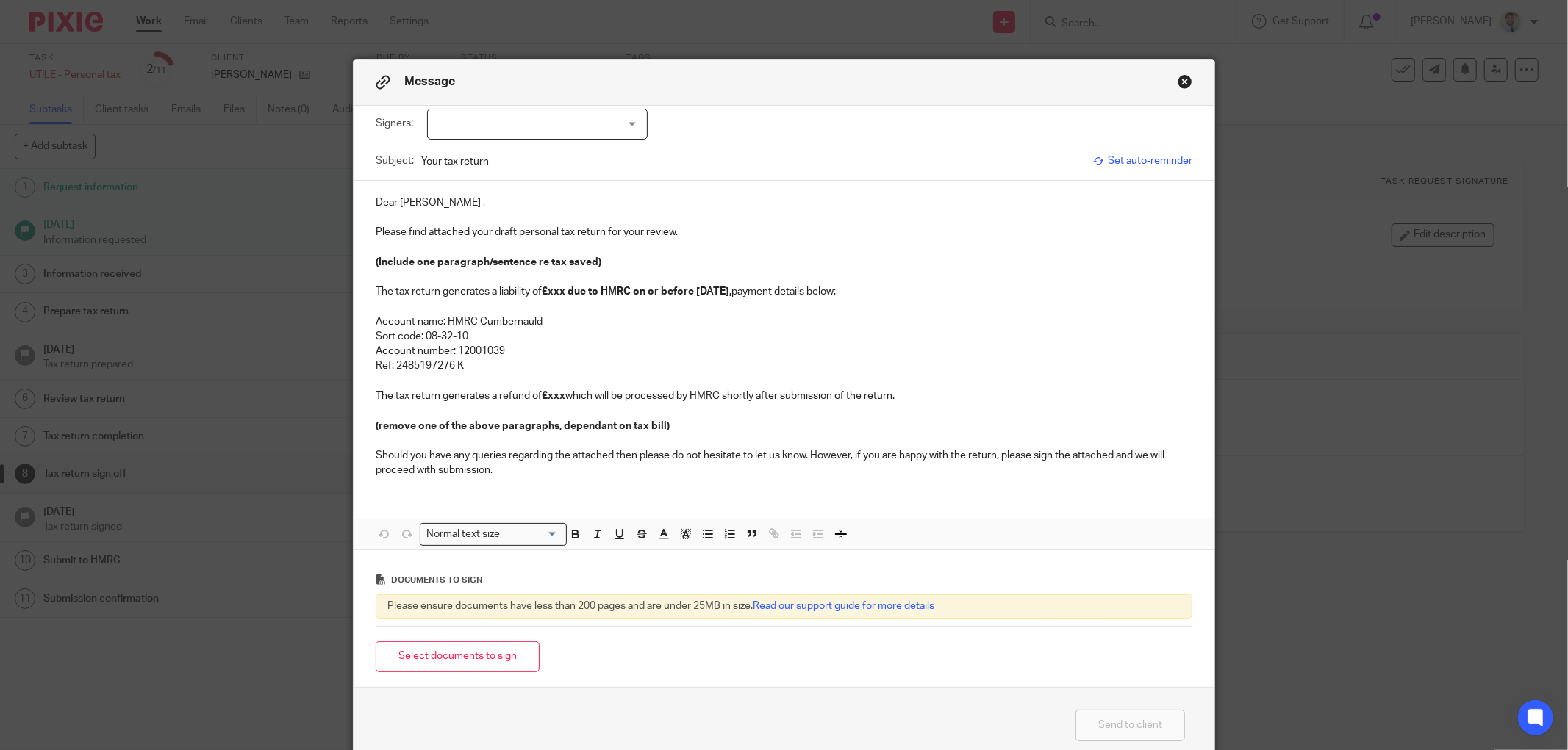
click at [522, 374] on p at bounding box center [784, 381] width 817 height 15
click at [510, 366] on p "Ref: 2485197276 K" at bounding box center [784, 366] width 817 height 15
click at [790, 322] on p "Account name: HMRC Cumbernauld" at bounding box center [784, 322] width 817 height 15
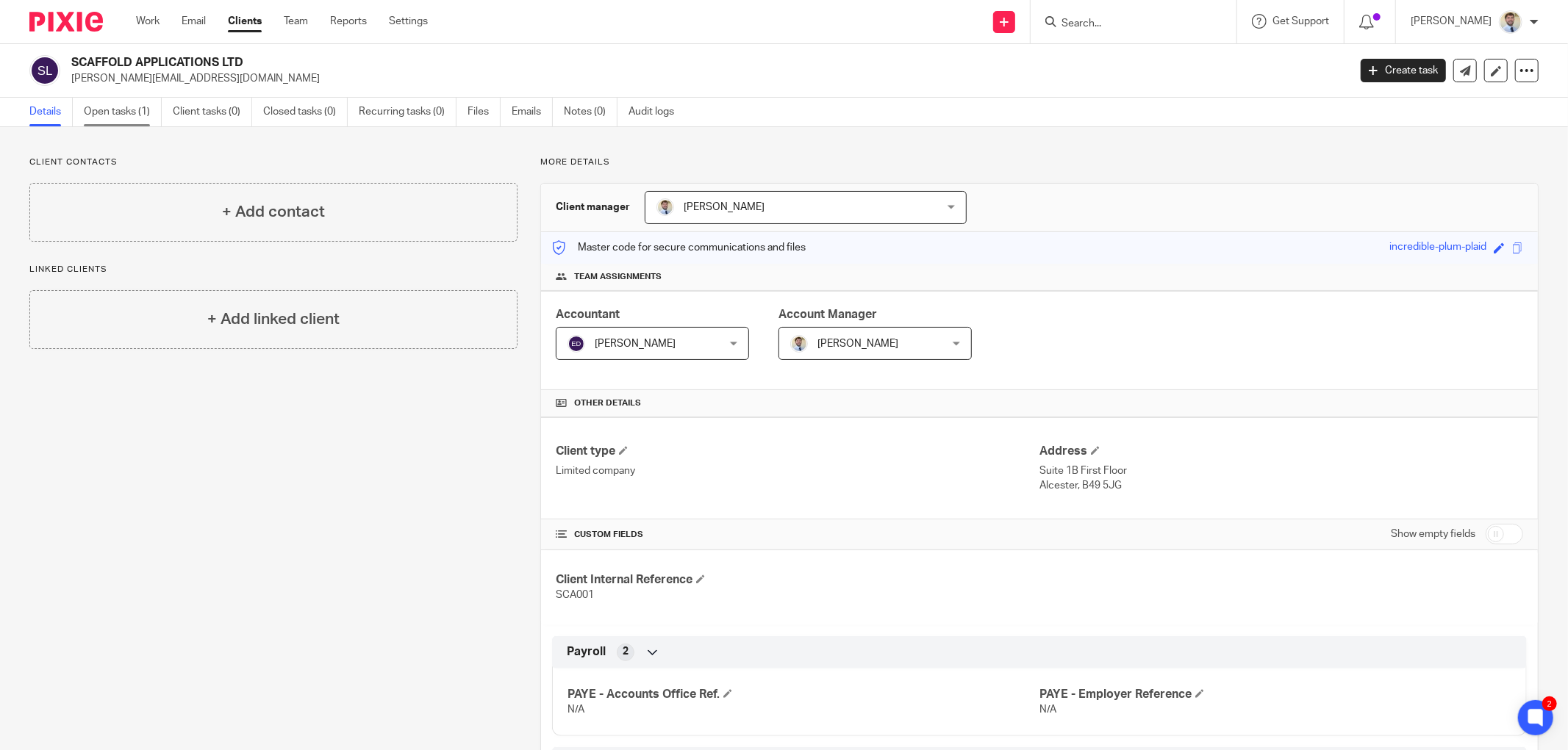
click at [134, 106] on link "Open tasks (1)" at bounding box center [123, 112] width 78 height 29
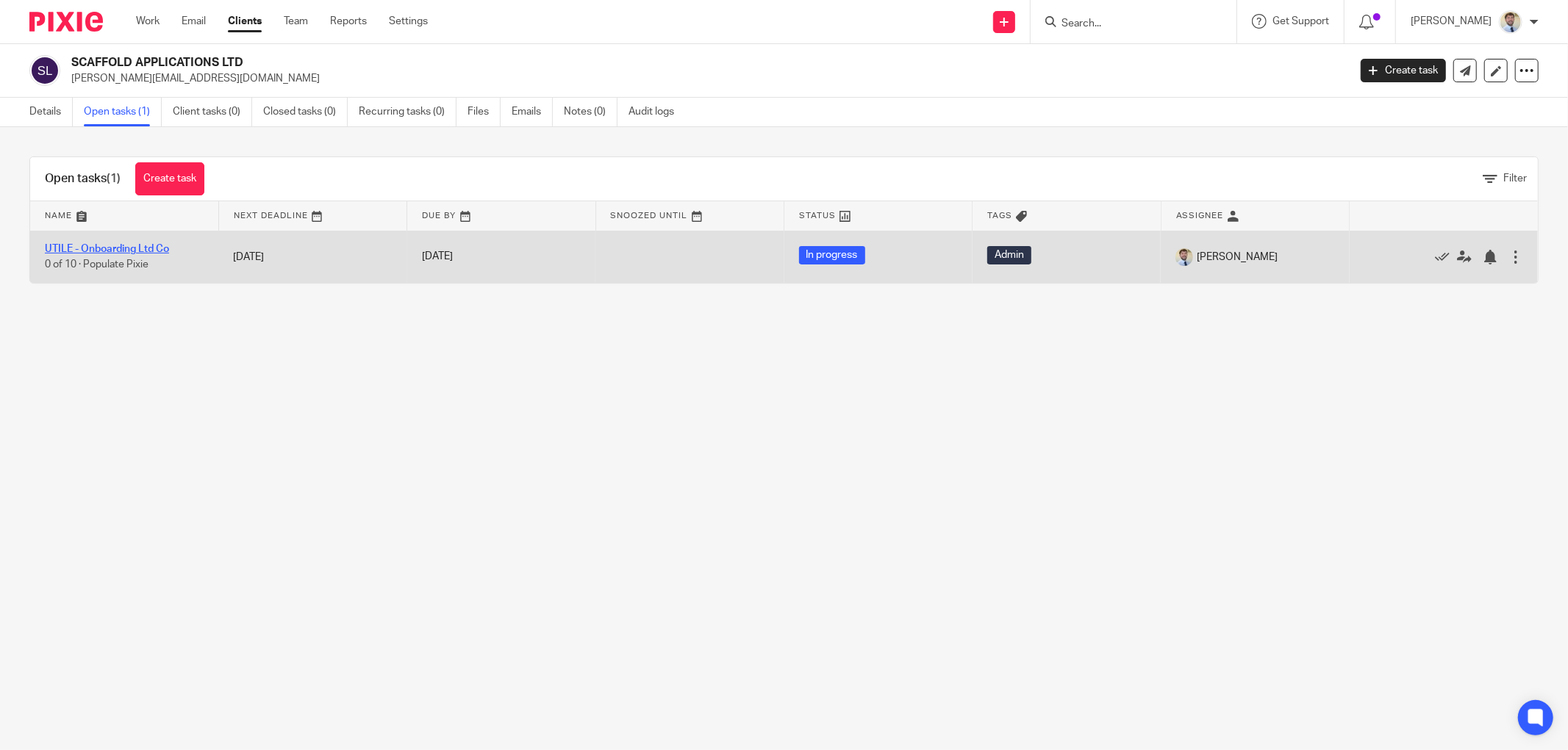
click at [79, 247] on link "UTILE - Onboarding Ltd Co" at bounding box center [106, 249] width 124 height 10
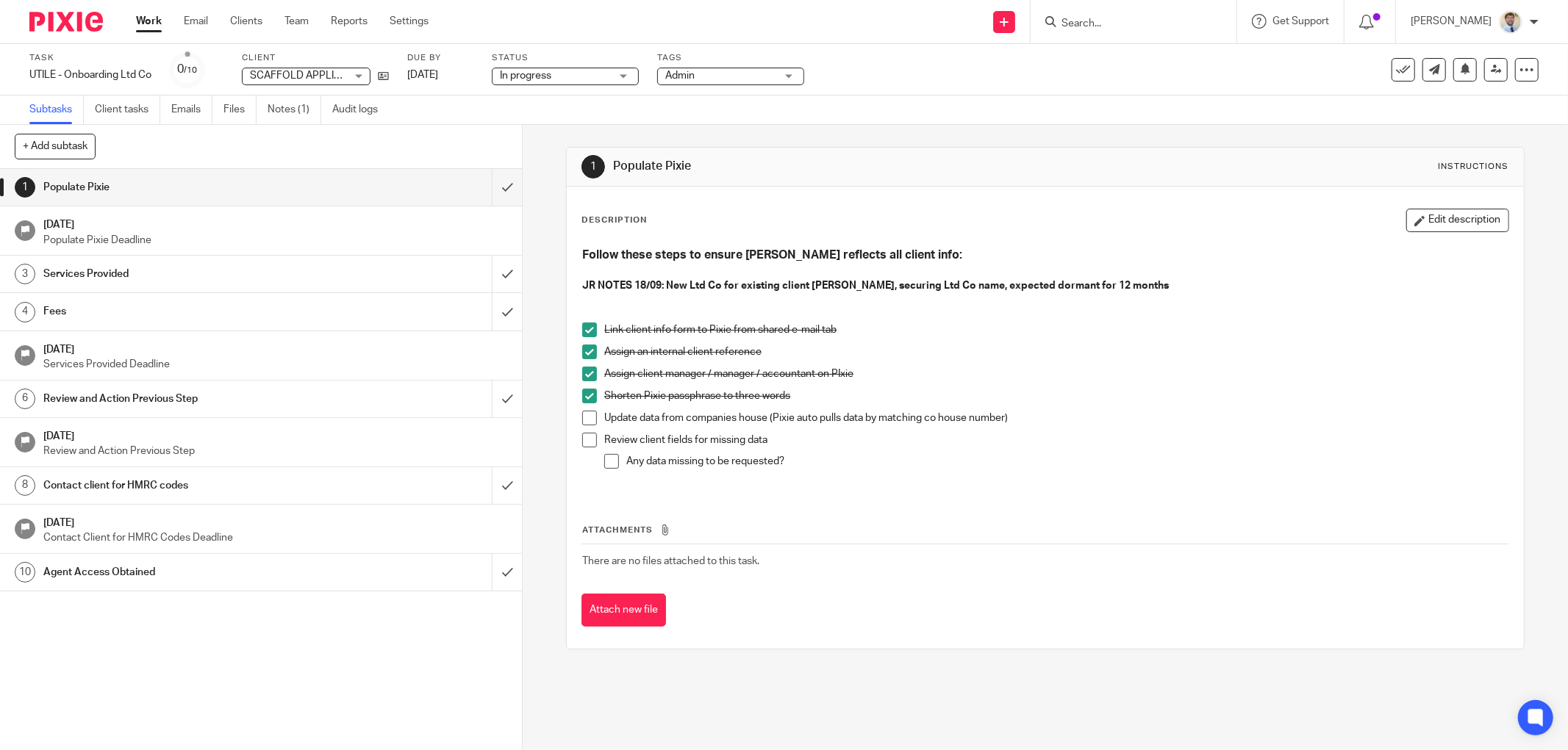
click at [96, 279] on h1 "Services Provided" at bounding box center [189, 274] width 290 height 22
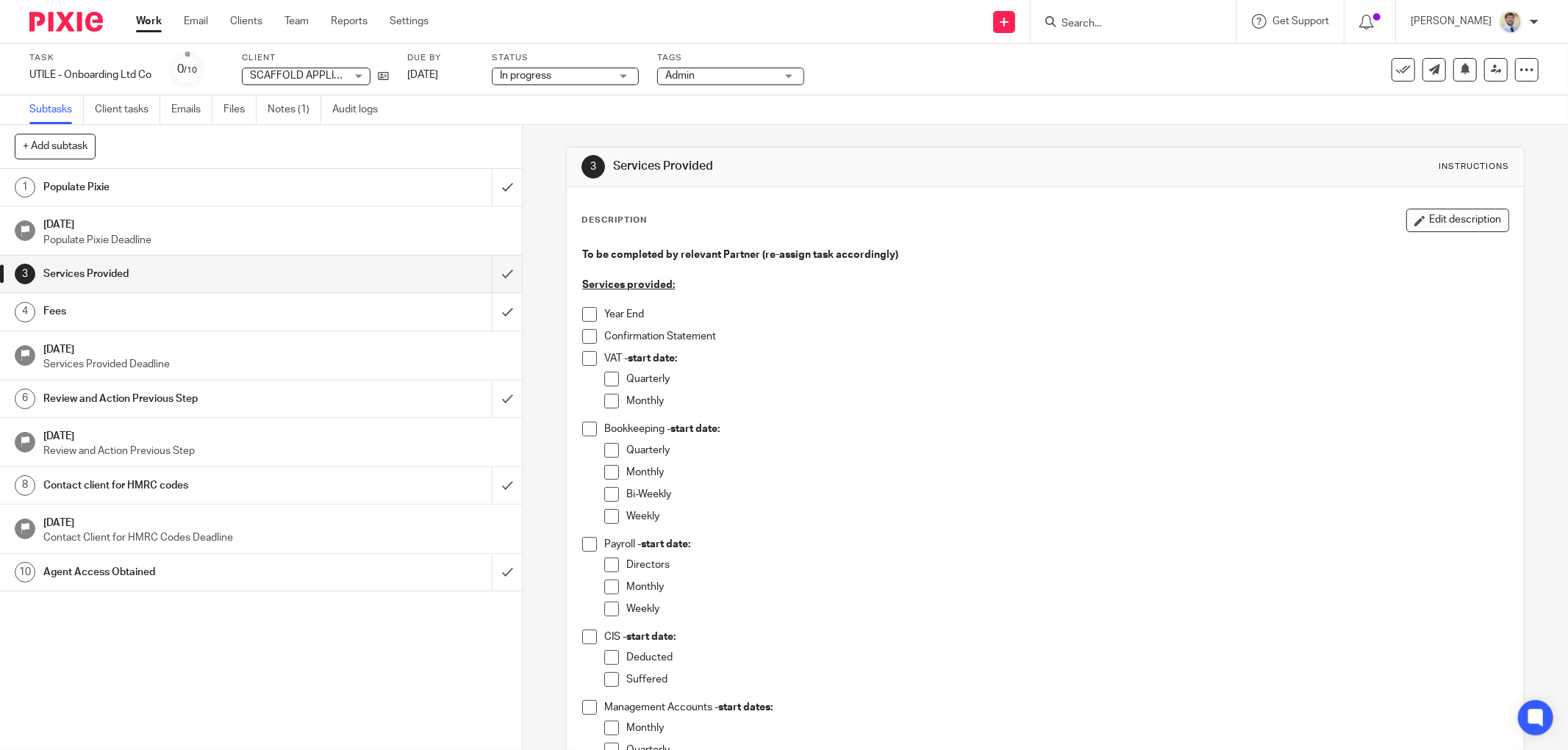
click at [591, 313] on span at bounding box center [590, 314] width 15 height 15
click at [582, 338] on span at bounding box center [590, 337] width 15 height 15
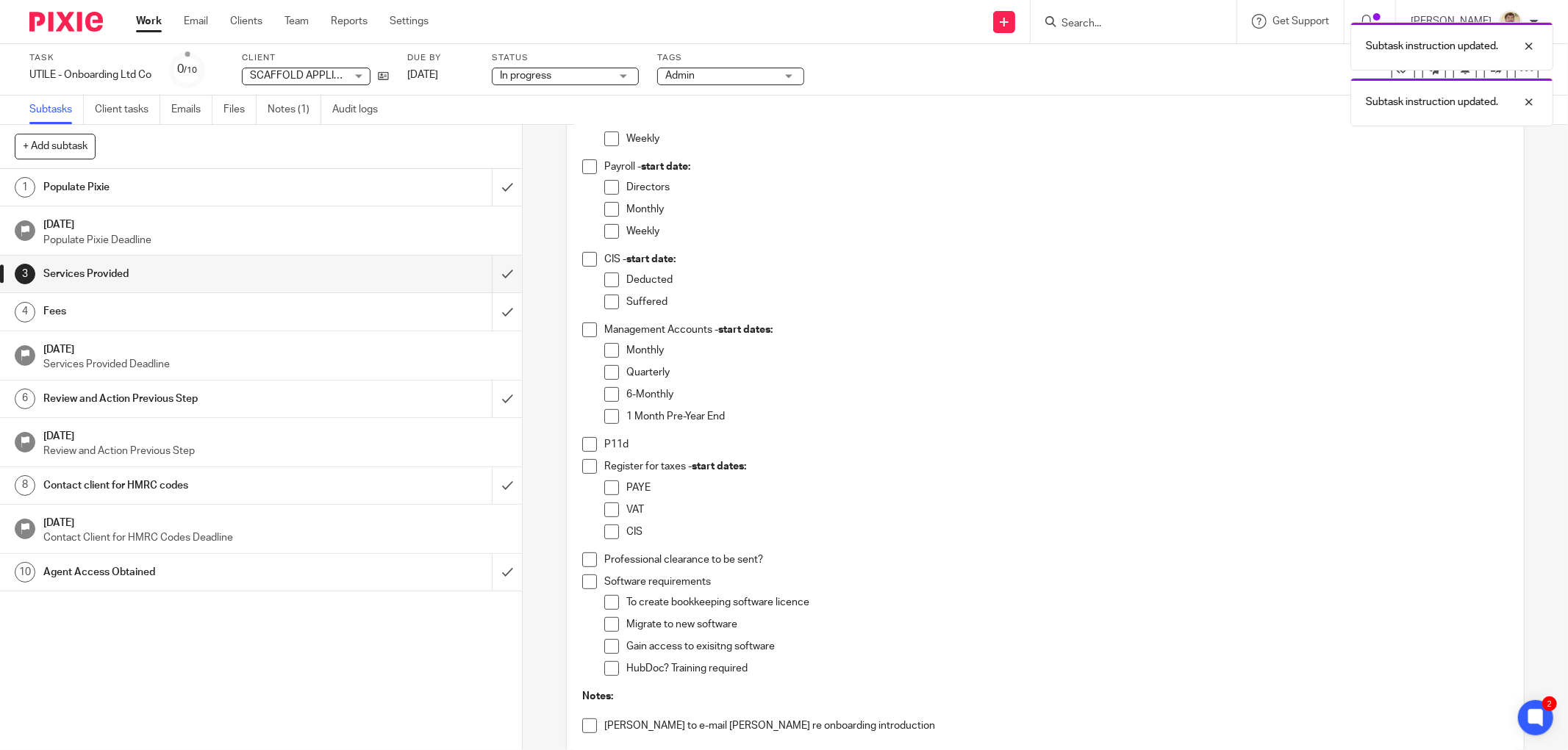
scroll to position [489, 0]
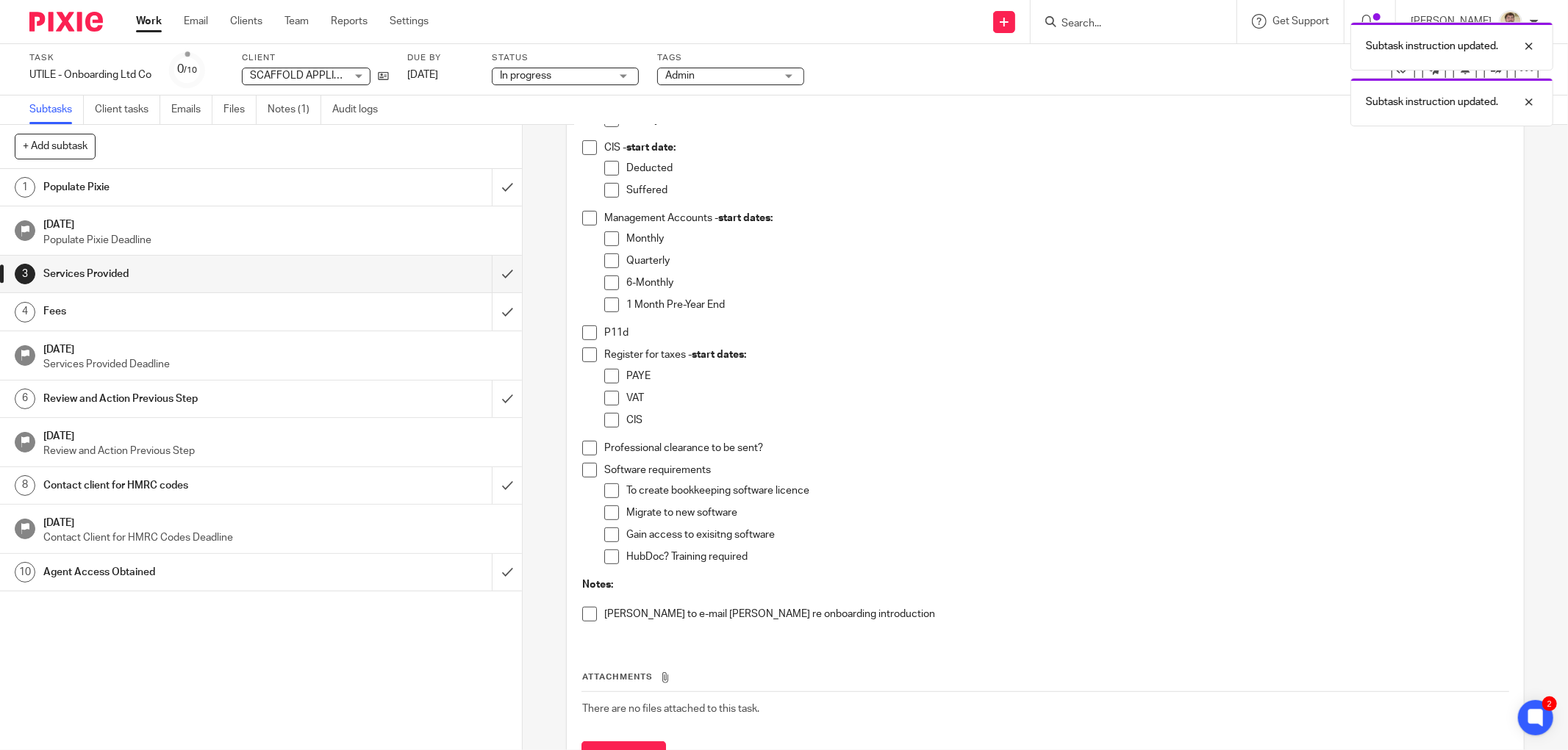
click at [586, 617] on span at bounding box center [590, 614] width 15 height 15
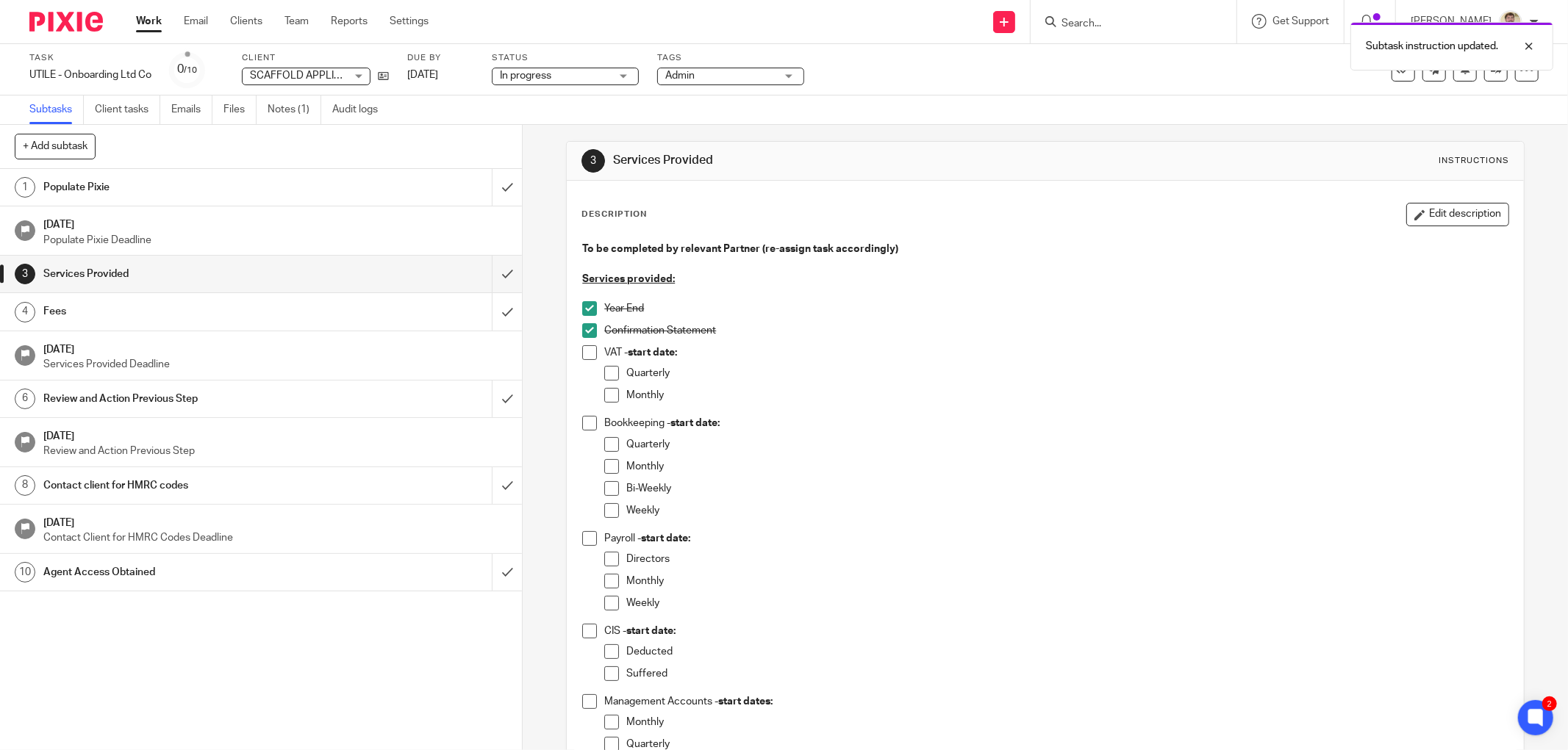
scroll to position [0, 0]
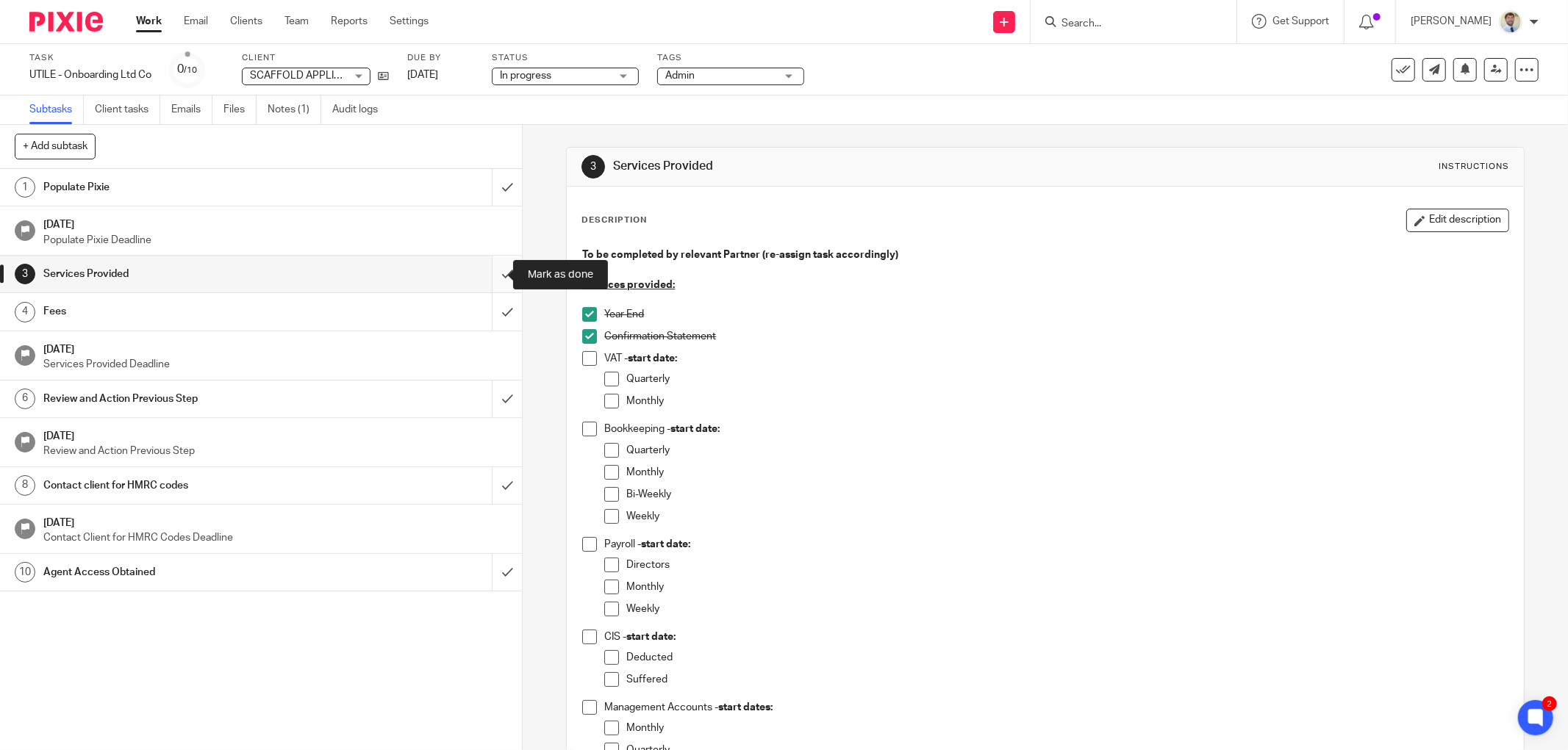
click at [483, 273] on input "submit" at bounding box center [261, 274] width 522 height 37
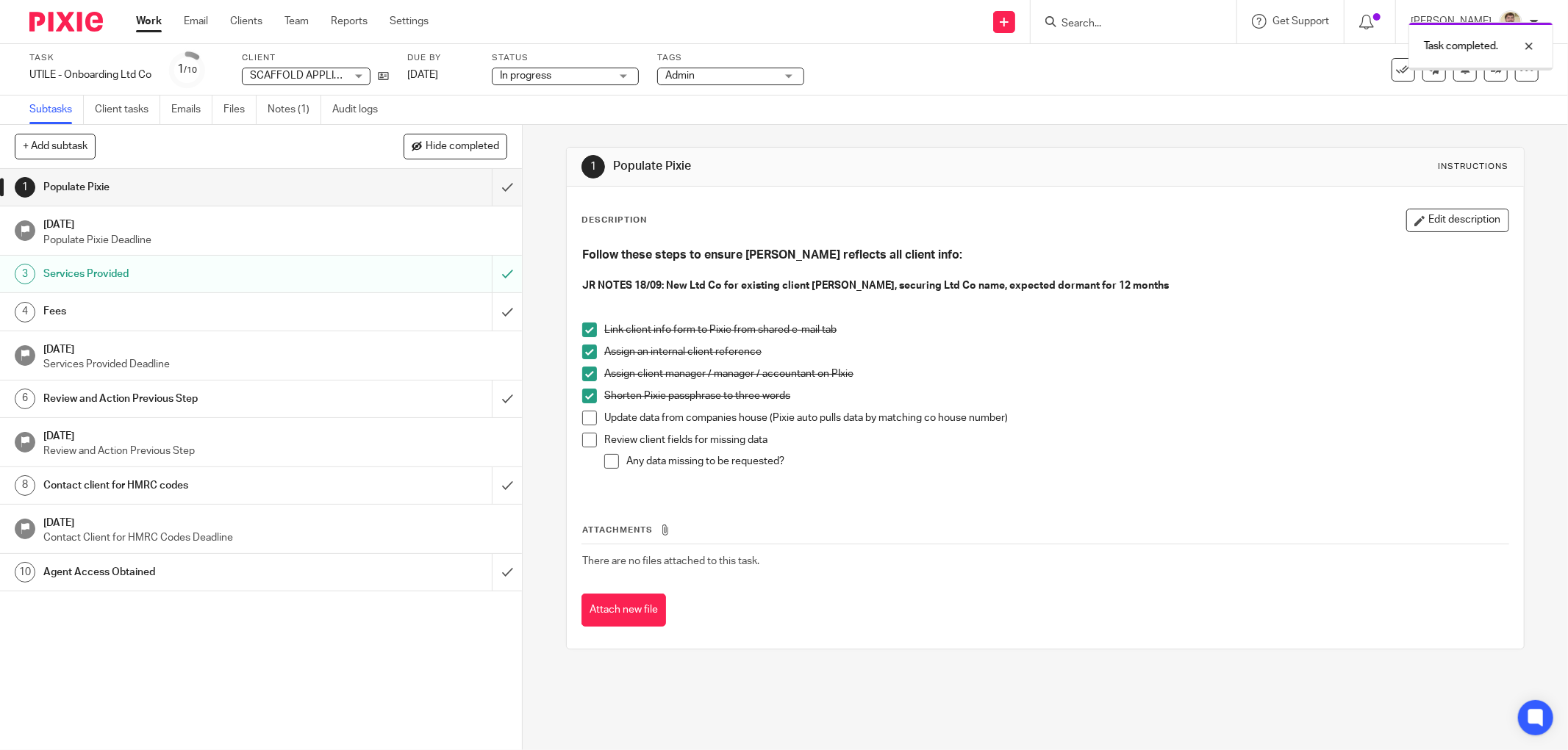
click at [408, 307] on div "Fees" at bounding box center [260, 311] width 434 height 22
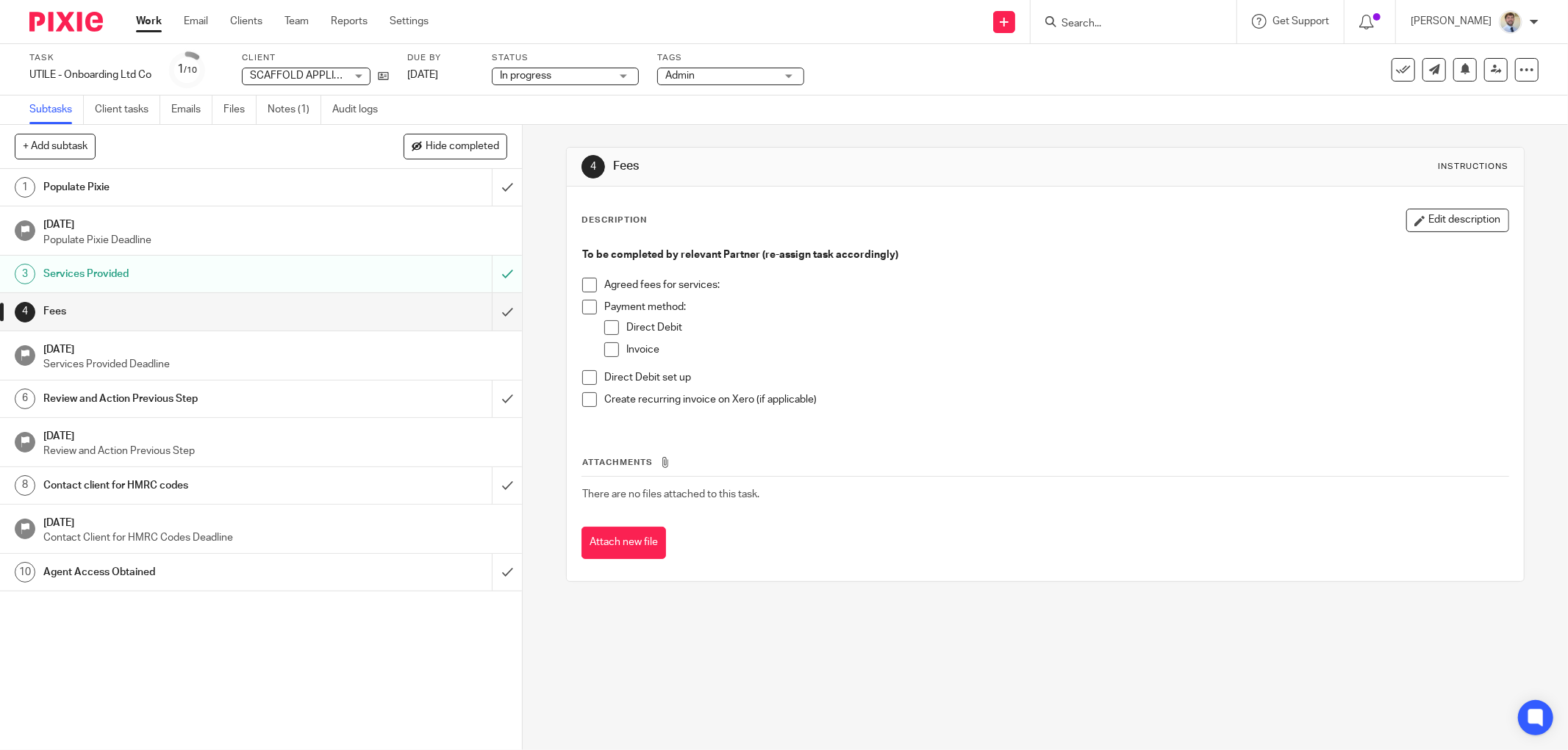
click at [1430, 221] on button "Edit description" at bounding box center [1457, 220] width 103 height 24
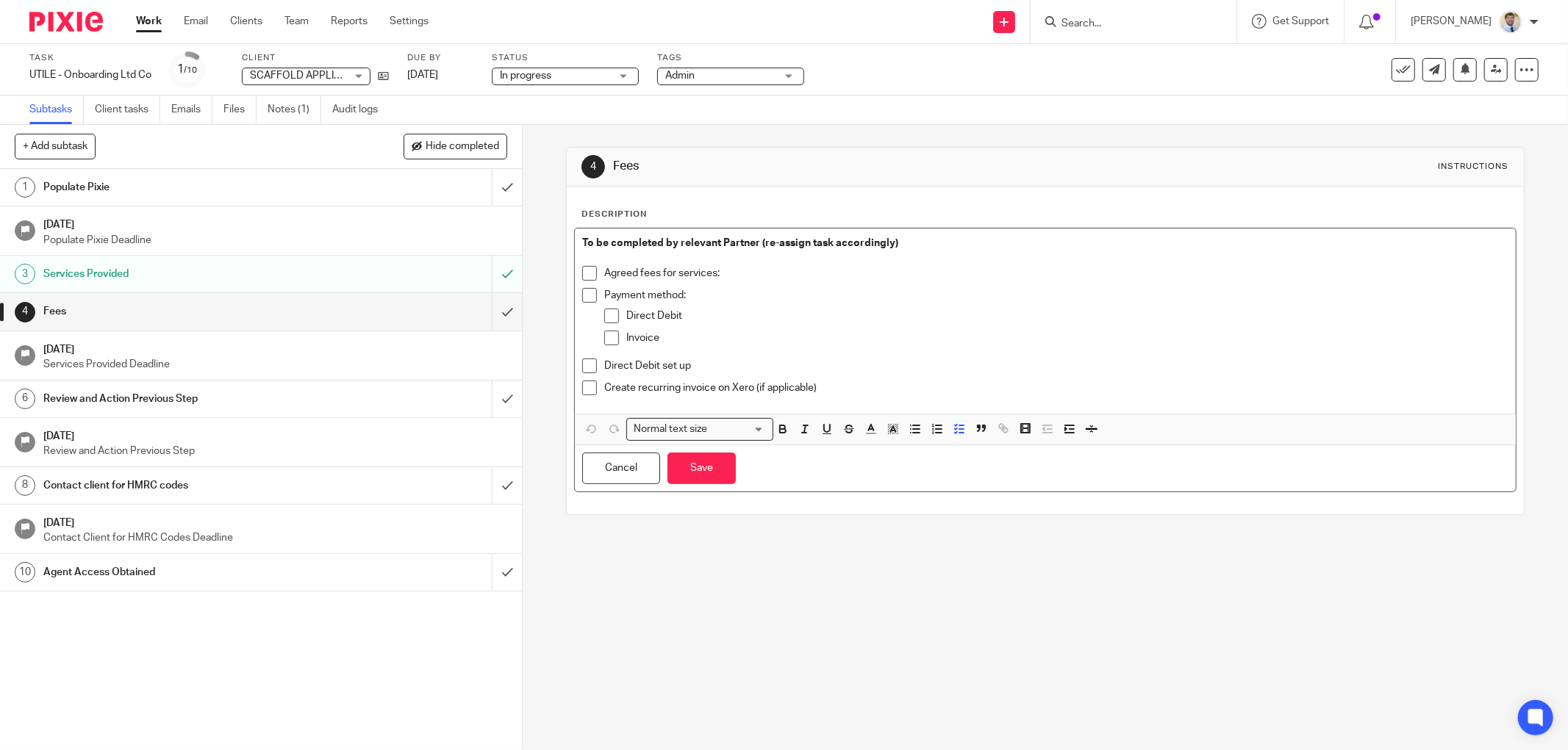
click at [864, 277] on p "Agreed fees for services:" at bounding box center [1057, 273] width 904 height 15
click at [679, 454] on button "Save" at bounding box center [701, 468] width 68 height 31
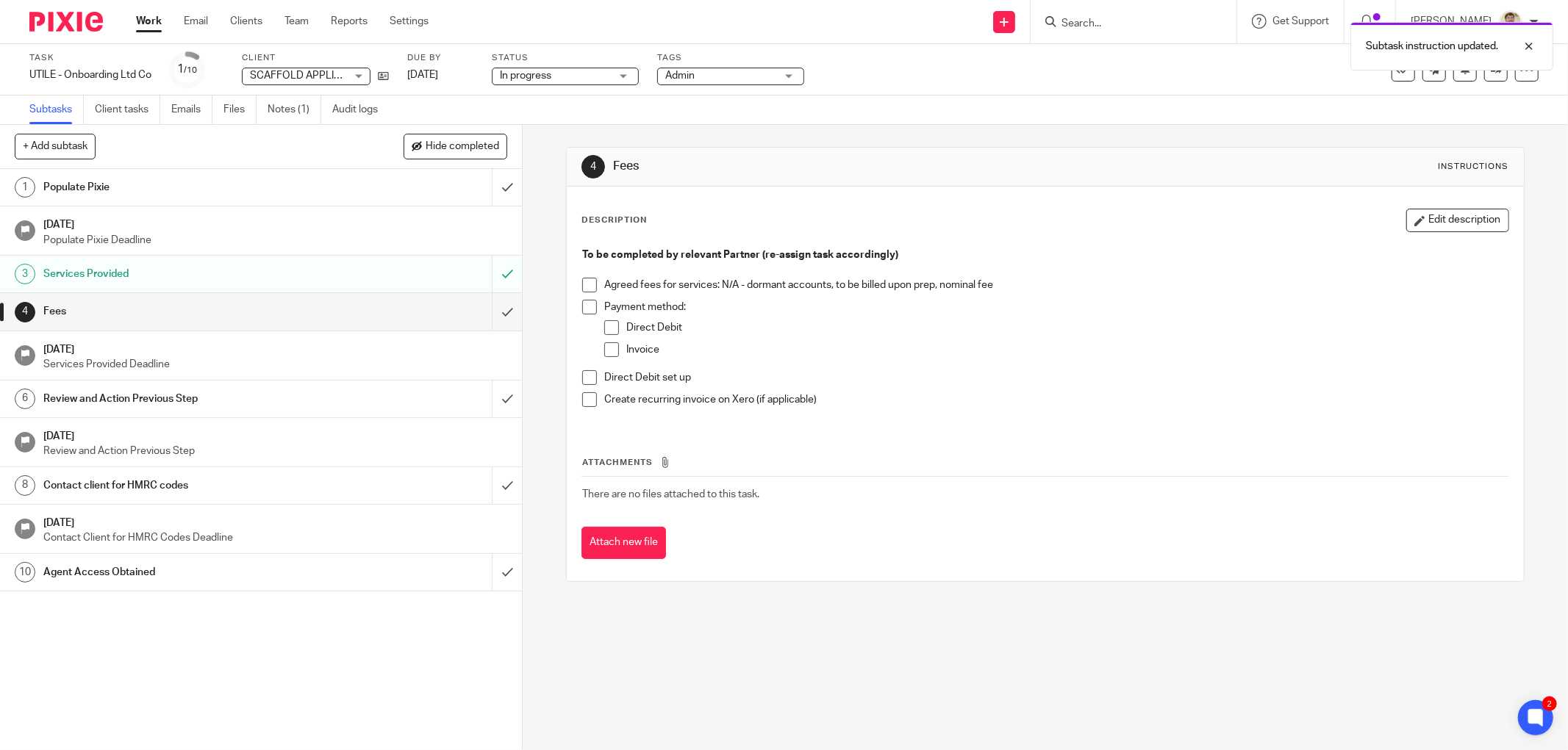
click at [586, 281] on span at bounding box center [590, 285] width 15 height 15
click at [497, 313] on input "submit" at bounding box center [261, 311] width 522 height 37
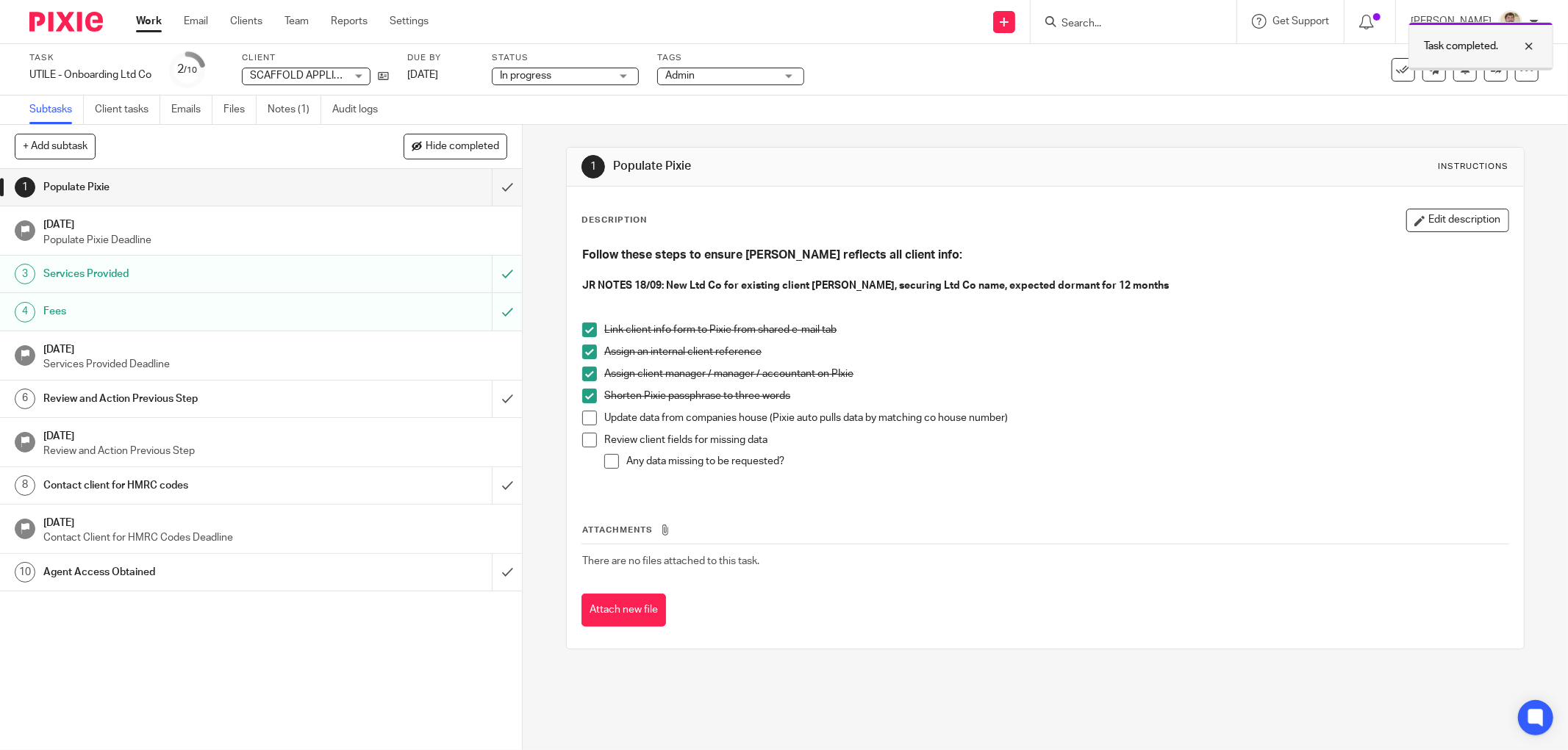
click at [1528, 42] on div at bounding box center [1518, 46] width 40 height 17
click at [1491, 74] on icon at bounding box center [1496, 69] width 11 height 11
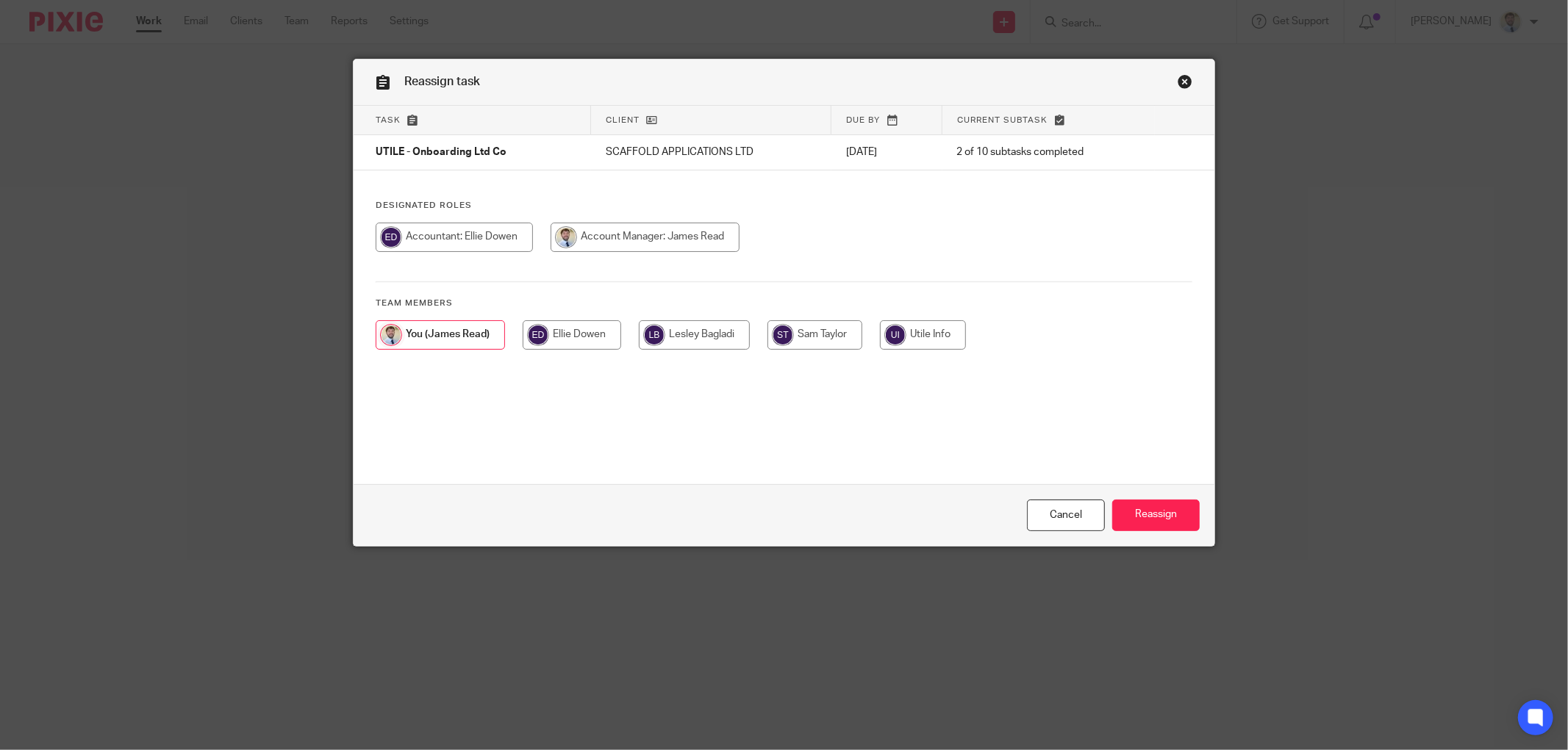
click at [701, 343] on input "radio" at bounding box center [694, 335] width 111 height 30
radio input "true"
click at [1121, 511] on input "Reassign" at bounding box center [1155, 515] width 87 height 31
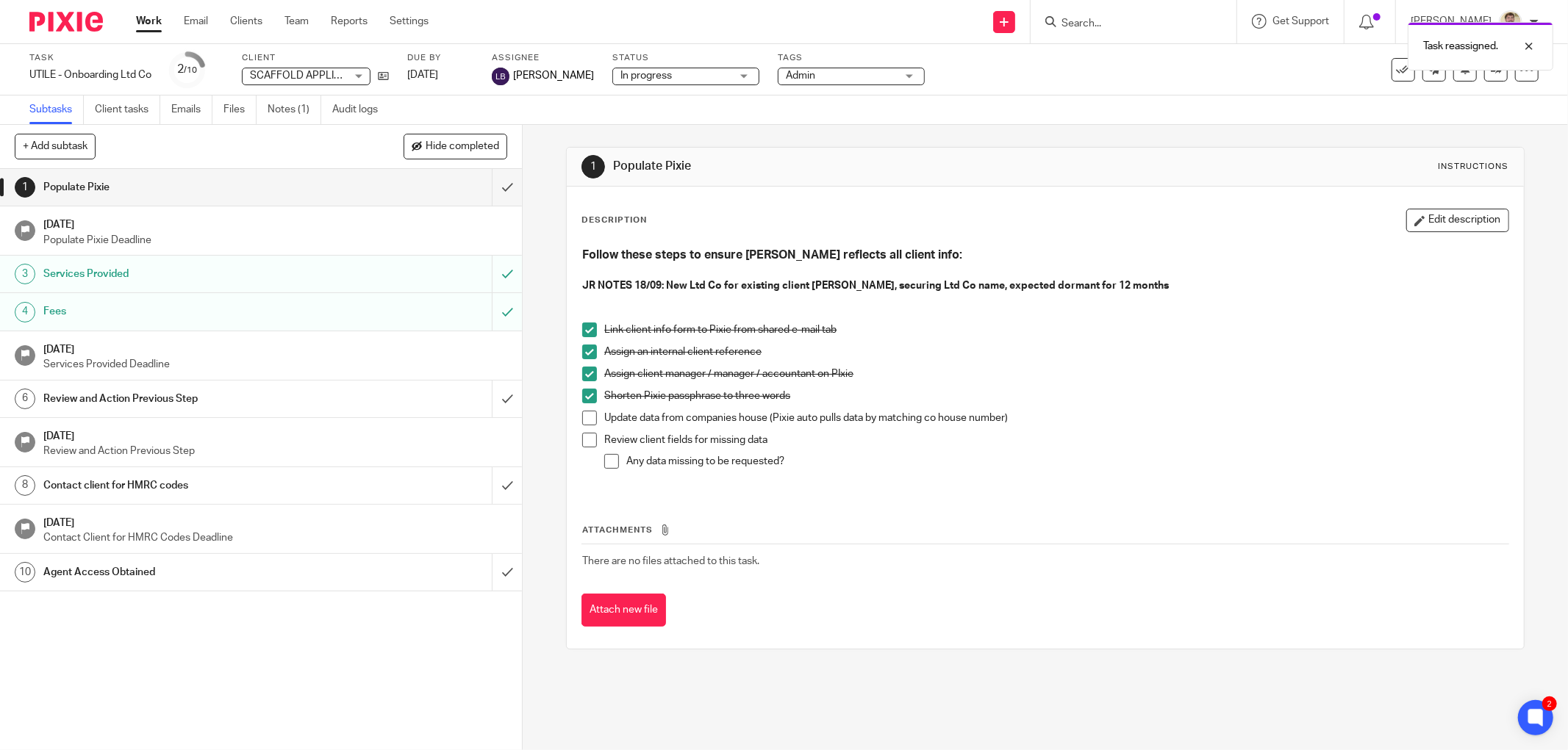
click at [688, 421] on p "Update data from companies house (Pixie auto pulls data by matching co house nu…" at bounding box center [1057, 418] width 904 height 15
click at [667, 137] on div "1 Populate Pixie Instructions Description Edit description Follow these steps t…" at bounding box center [1045, 398] width 959 height 547
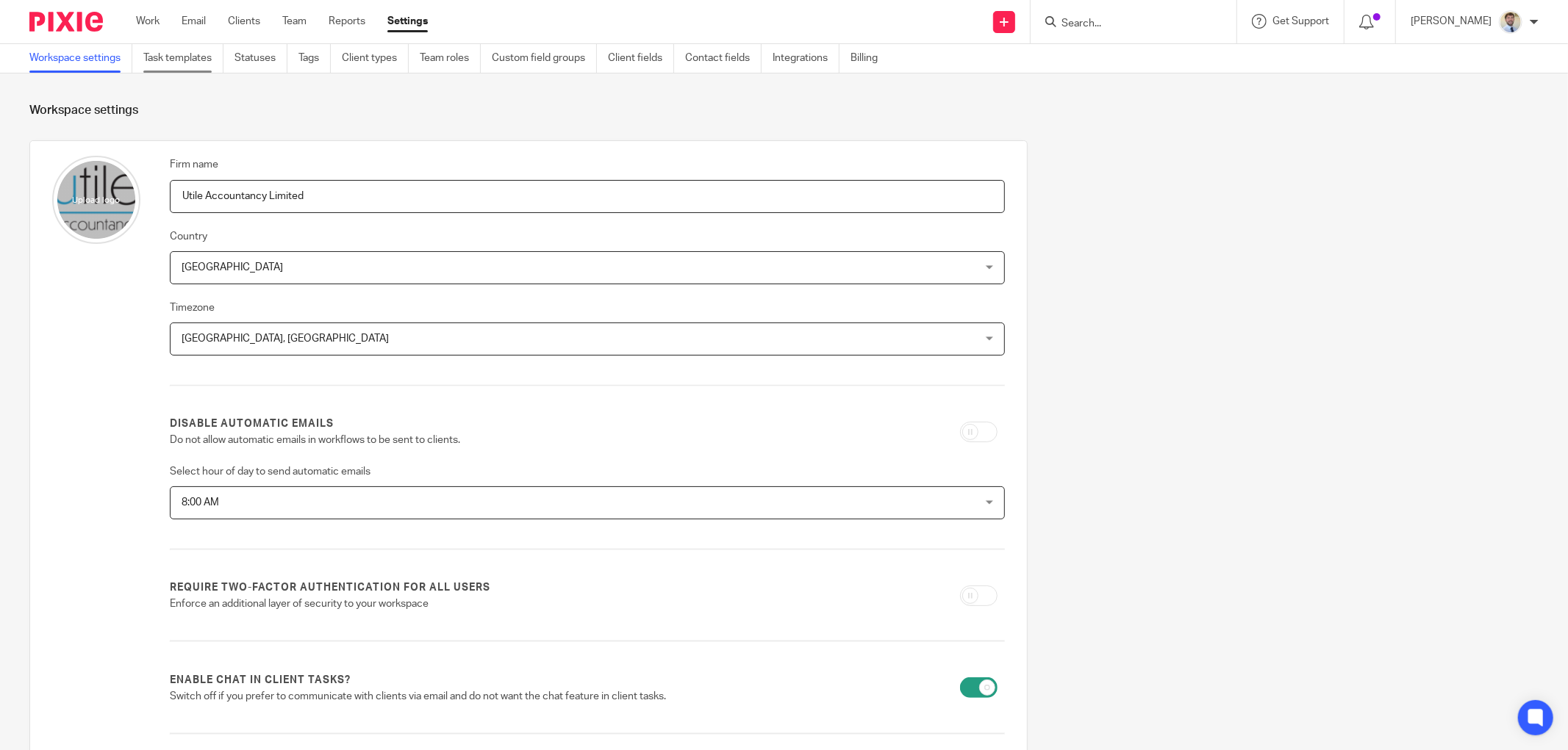
click at [162, 60] on link "Task templates" at bounding box center [183, 58] width 80 height 29
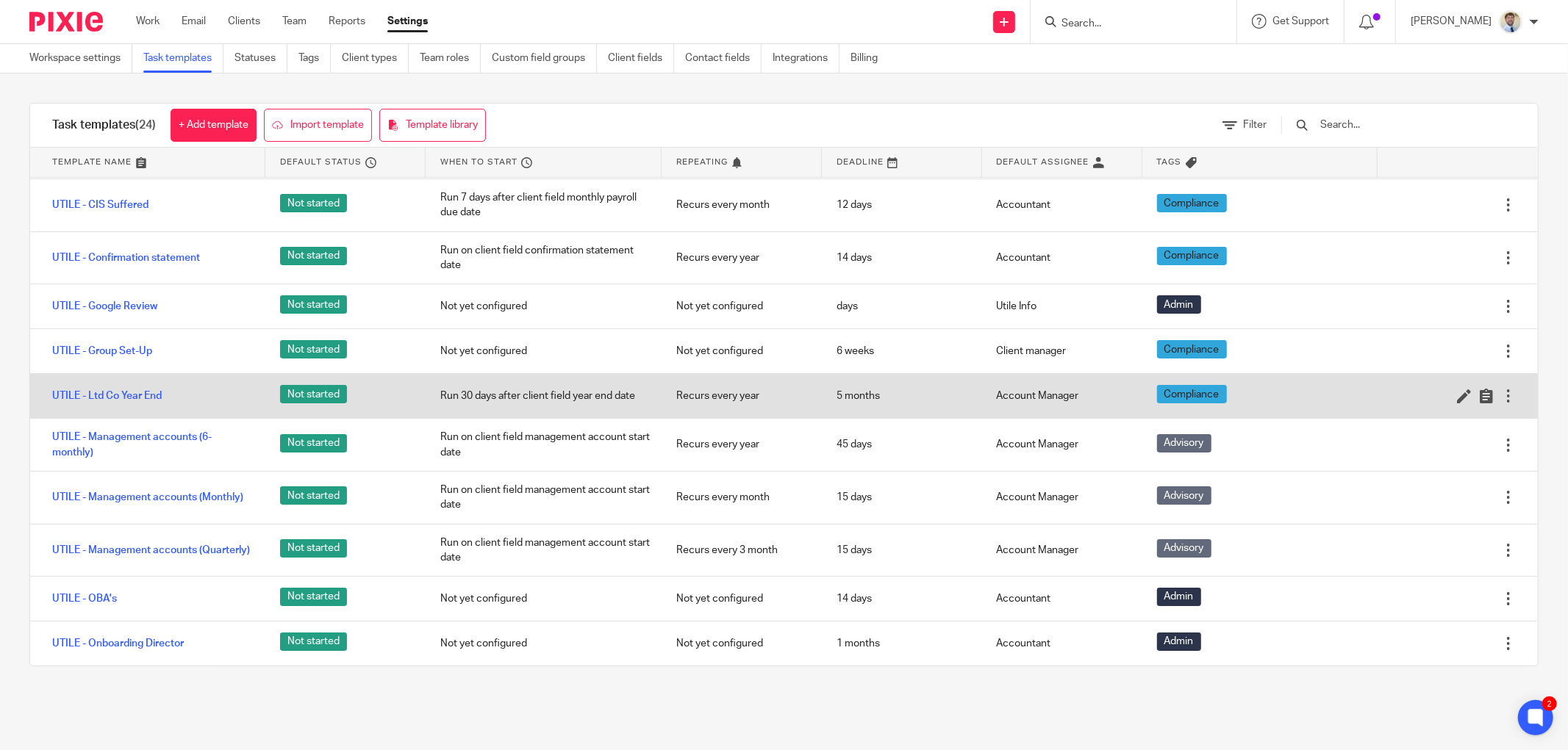
scroll to position [82, 0]
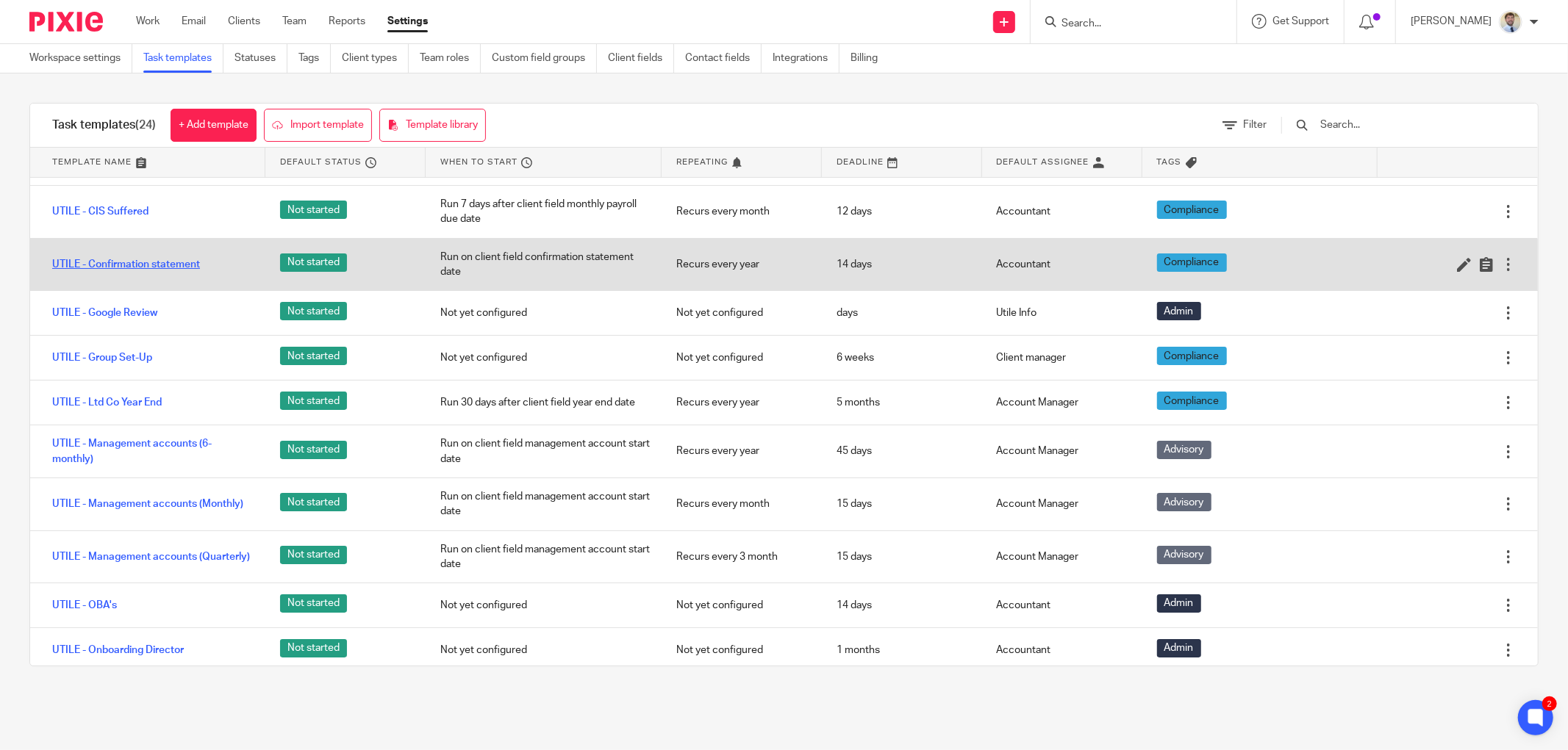
click at [146, 262] on link "UTILE - Confirmation statement" at bounding box center [125, 264] width 147 height 15
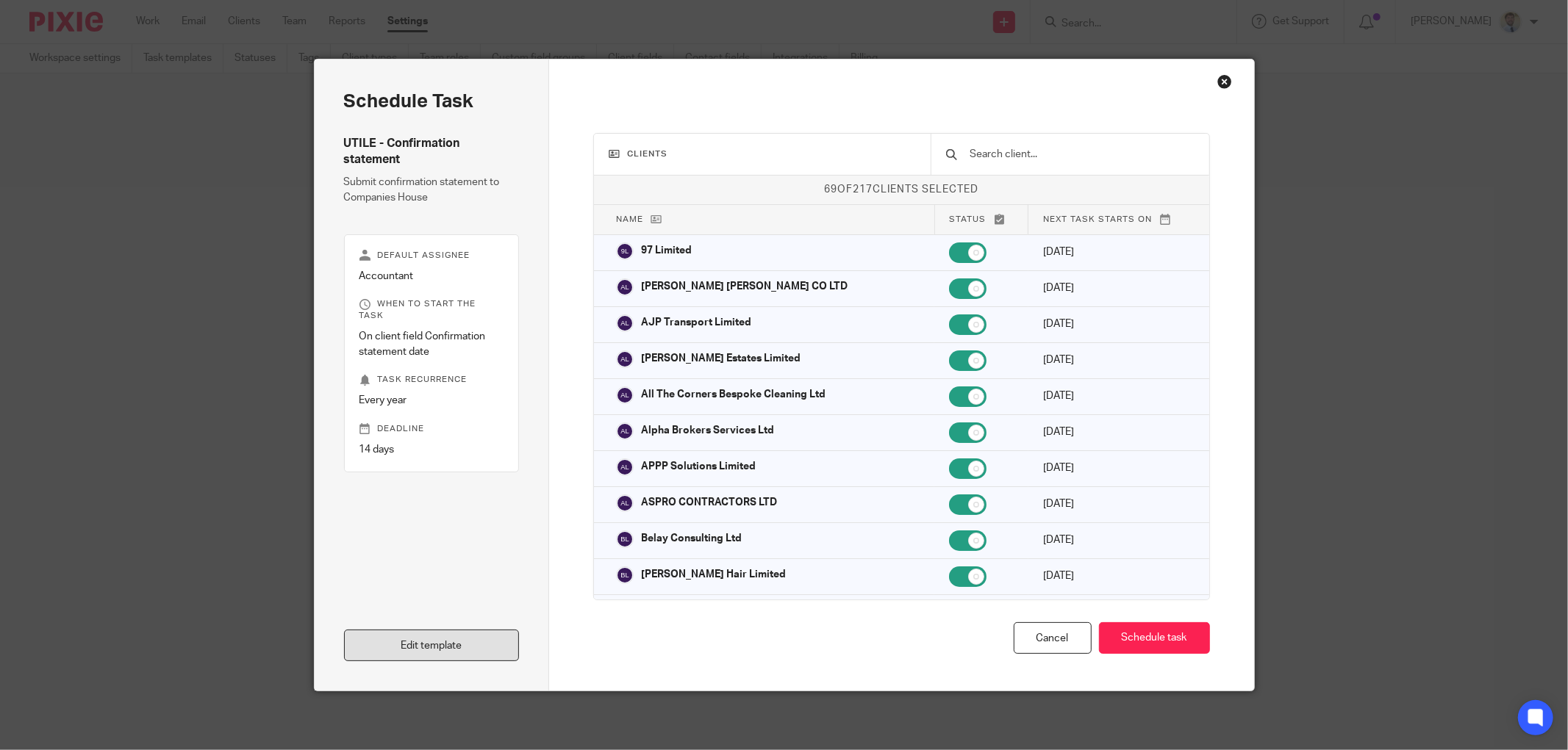
click at [409, 646] on link "Edit template" at bounding box center [432, 645] width 175 height 31
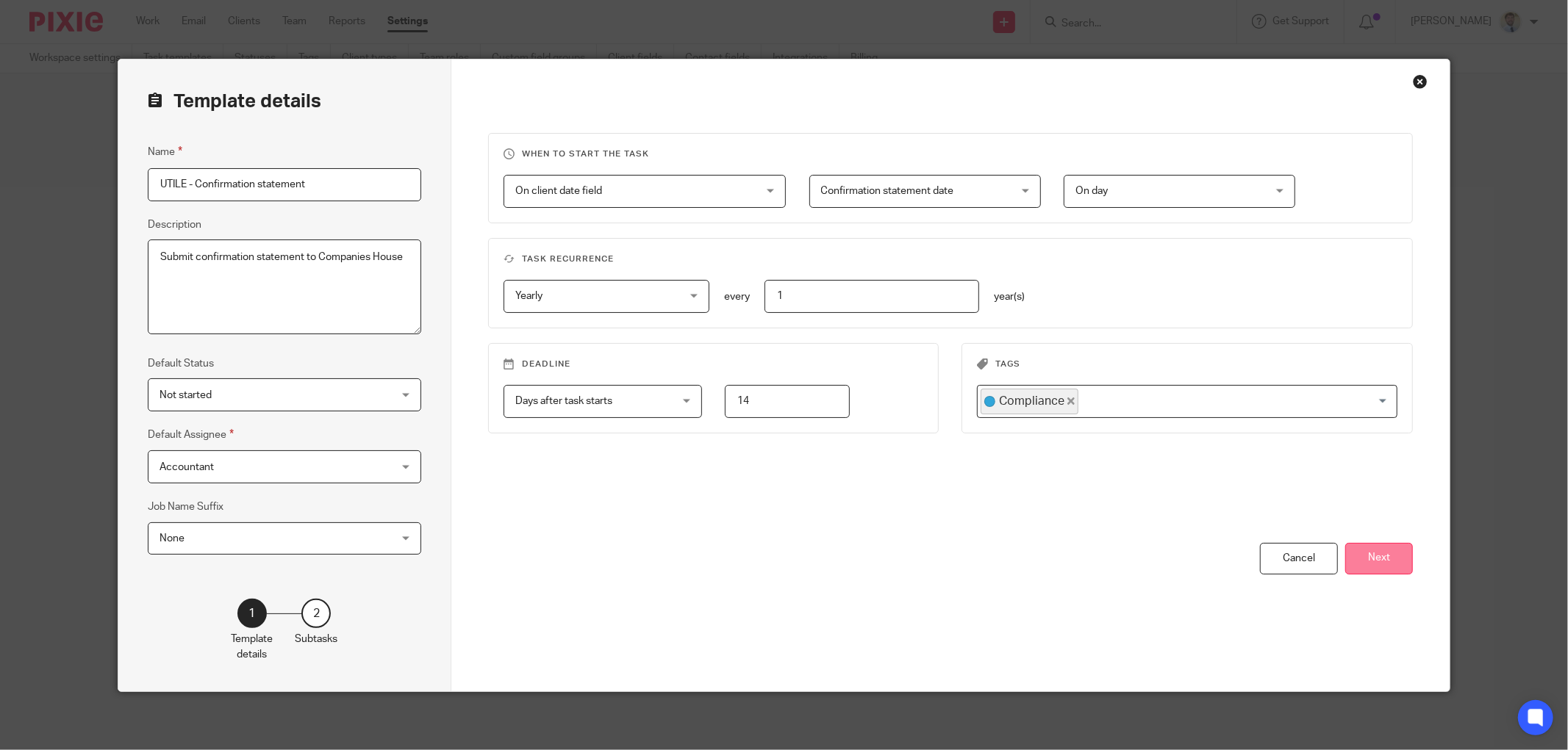
click at [1346, 562] on button "Next" at bounding box center [1379, 559] width 68 height 31
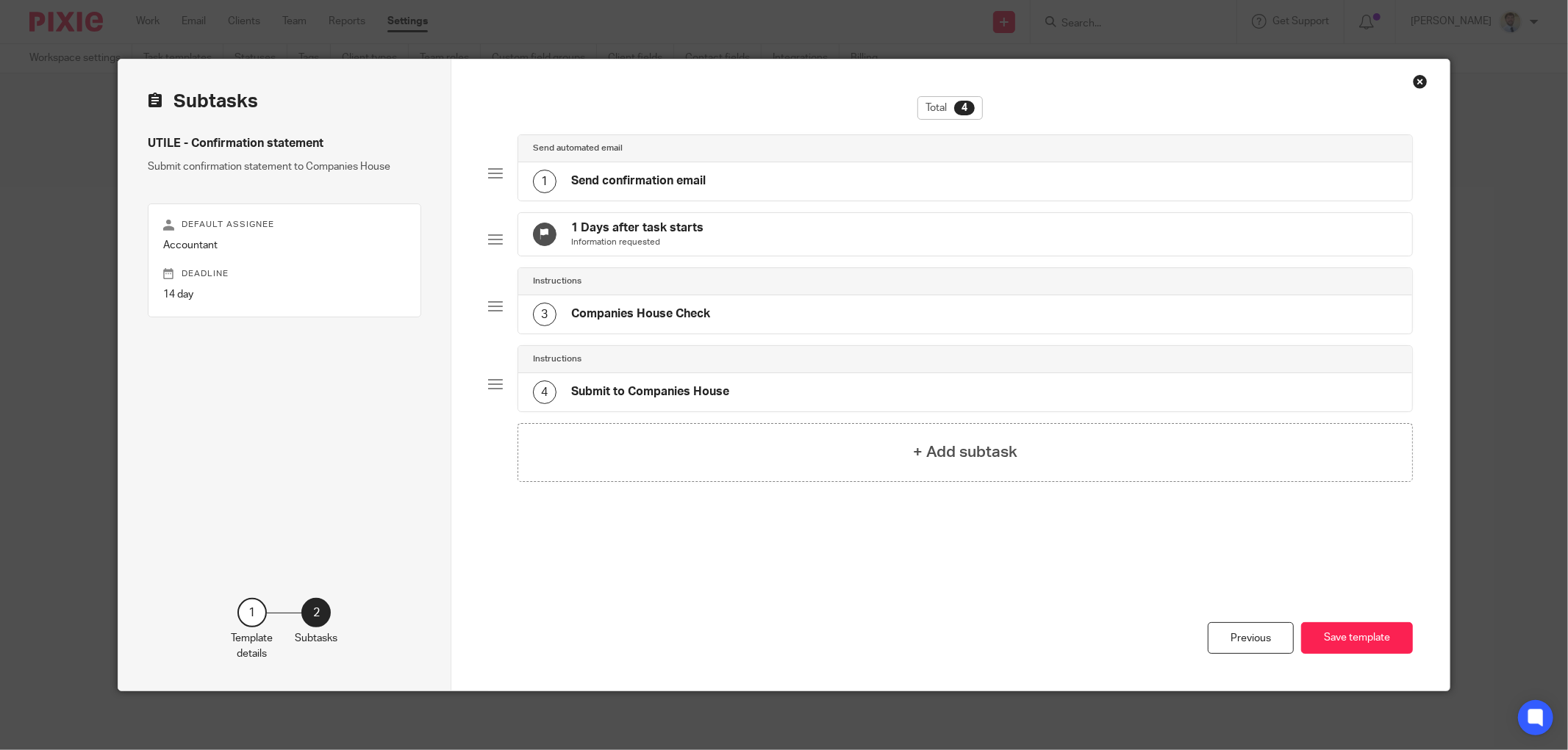
click at [721, 179] on div "1 Send confirmation email" at bounding box center [964, 181] width 894 height 38
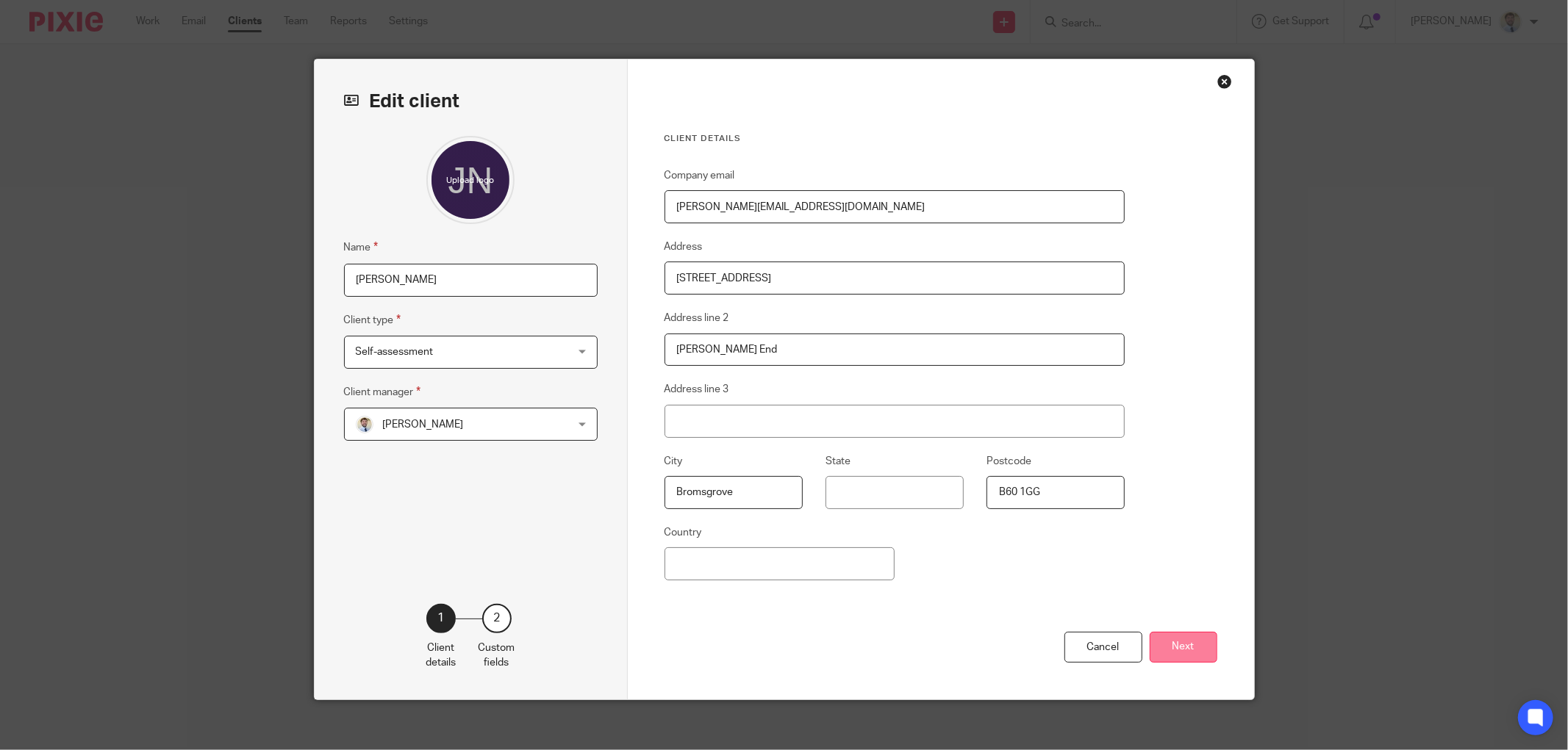
click at [1200, 645] on button "Next" at bounding box center [1183, 648] width 68 height 31
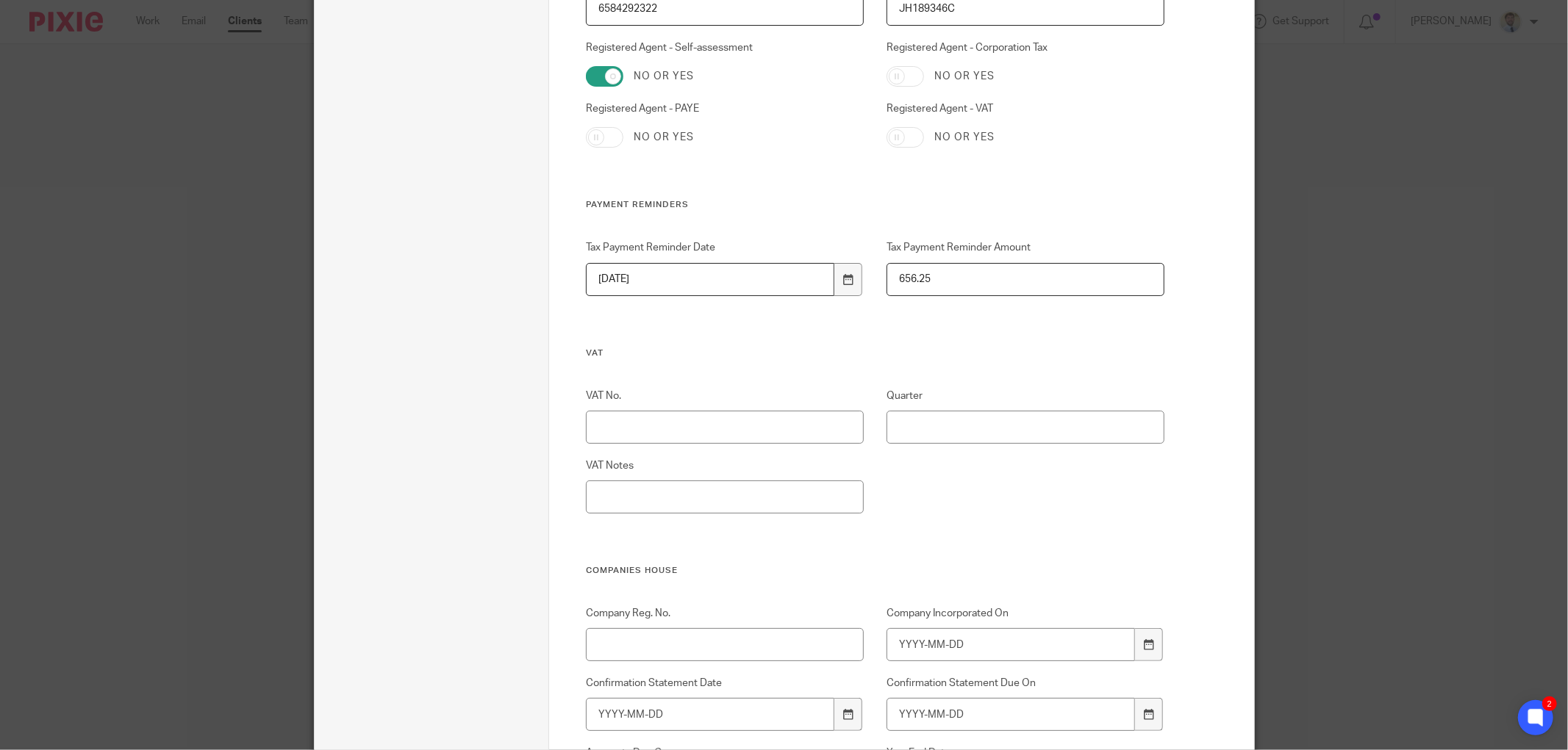
scroll to position [571, 0]
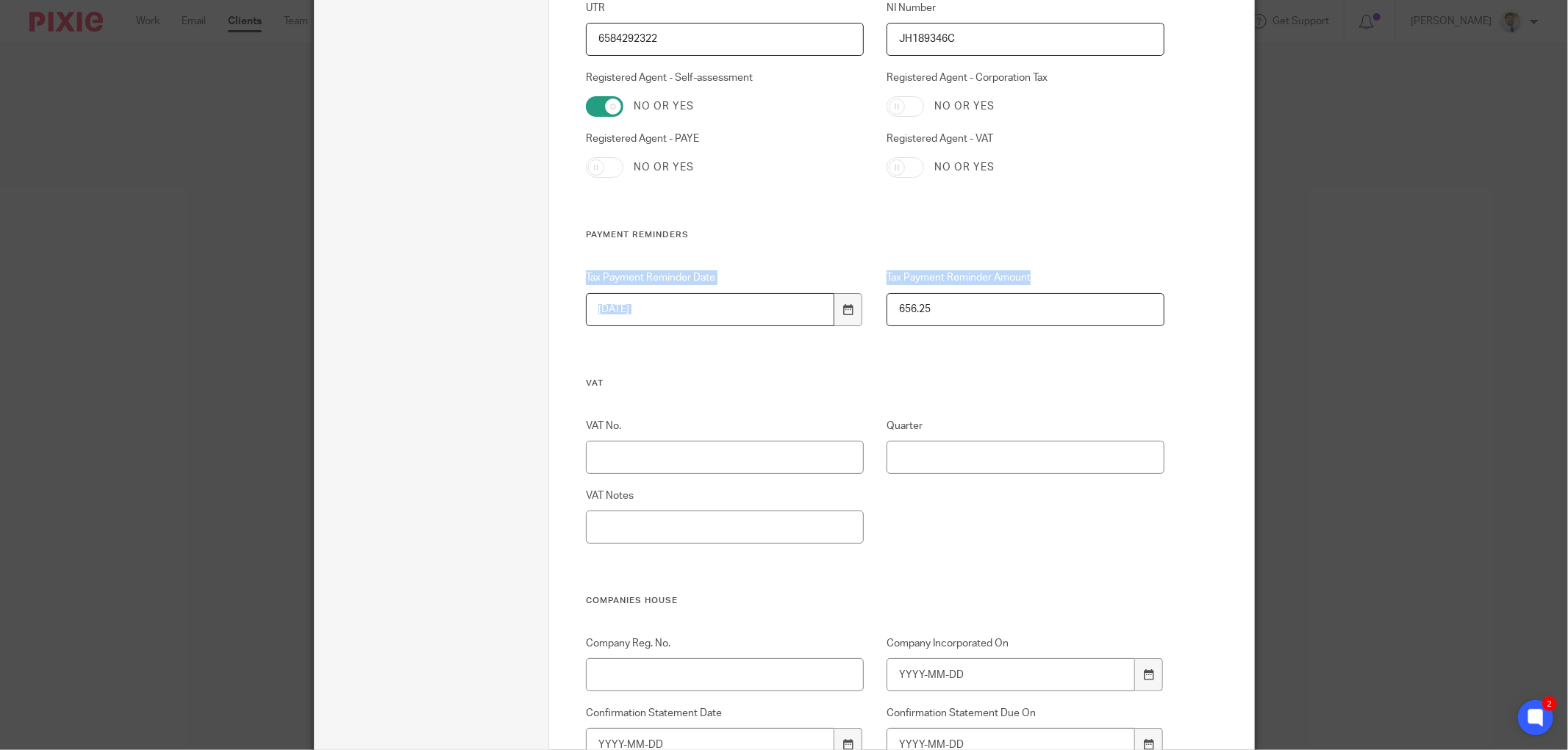
drag, startPoint x: 579, startPoint y: 276, endPoint x: 1043, endPoint y: 275, distance: 464.0
click at [1043, 275] on div "Tax Payment Reminder Date 2026-01-31 Tax Payment Reminder Amount 656.25" at bounding box center [864, 323] width 601 height 106
copy div "Tax Payment Reminder Date Tax Payment Reminder Amount"
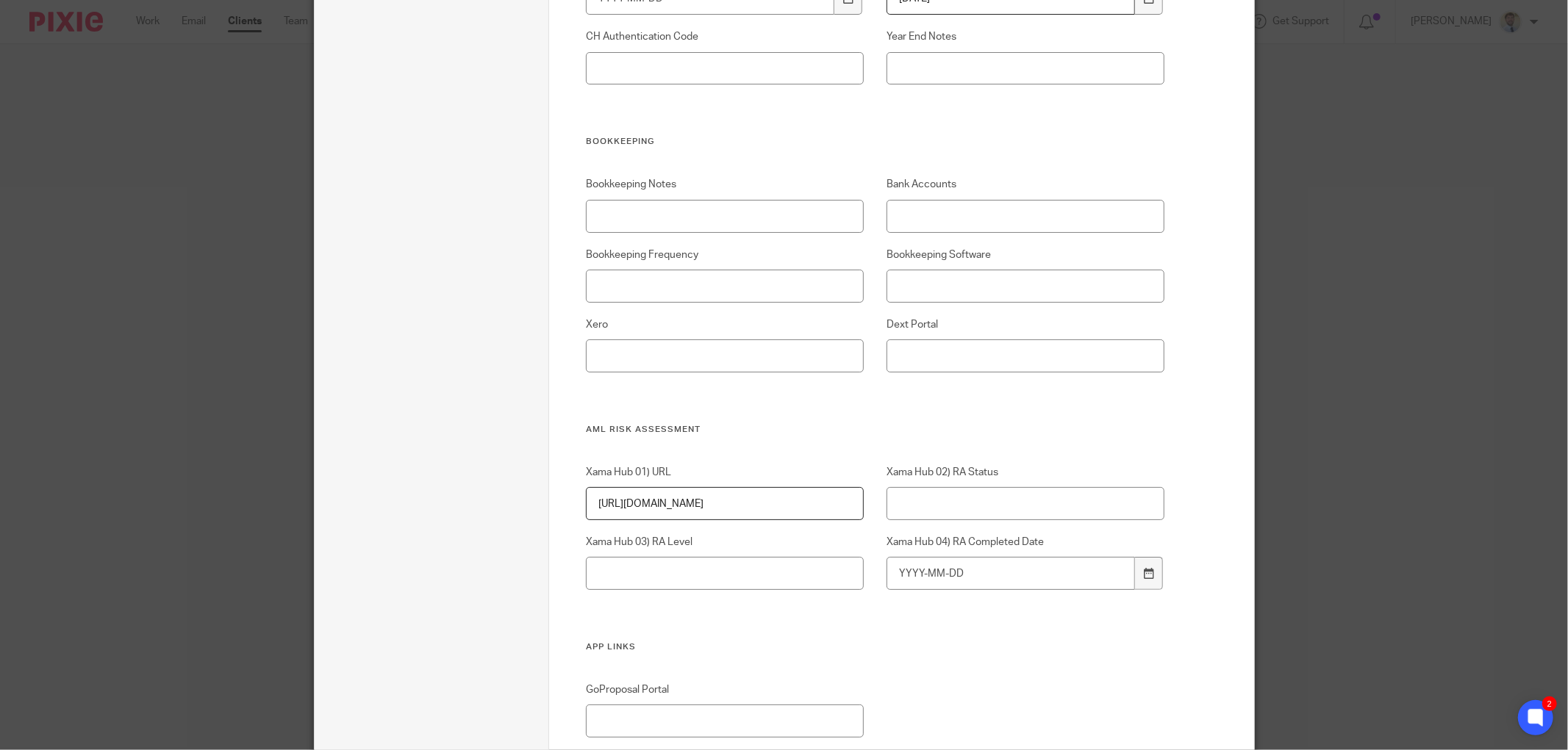
click at [1193, 550] on div "Custom fields Client Internal Reference NUT001 Payroll PAYE - Accounts Office R…" at bounding box center [902, 296] width 705 height 3249
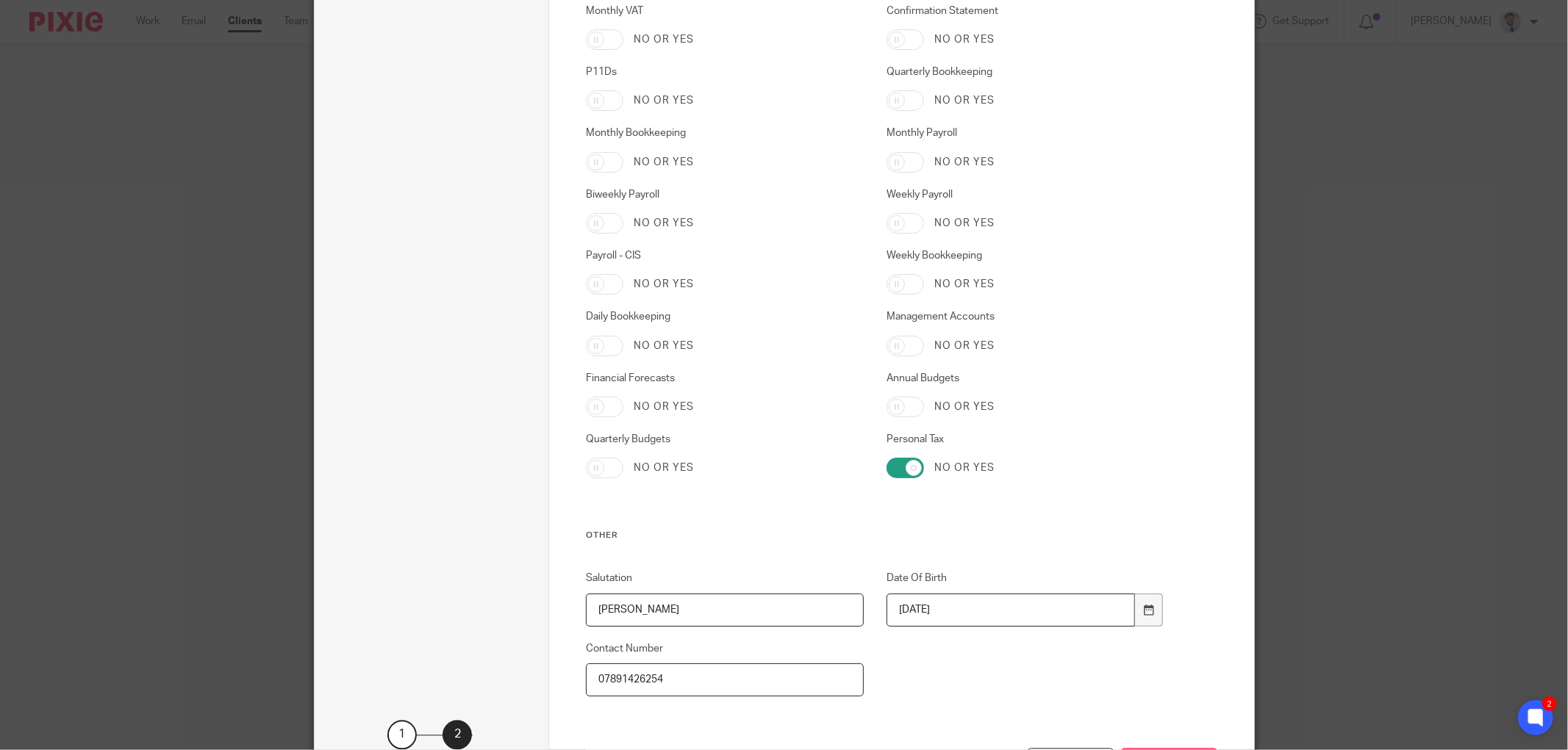
scroll to position [2618, 0]
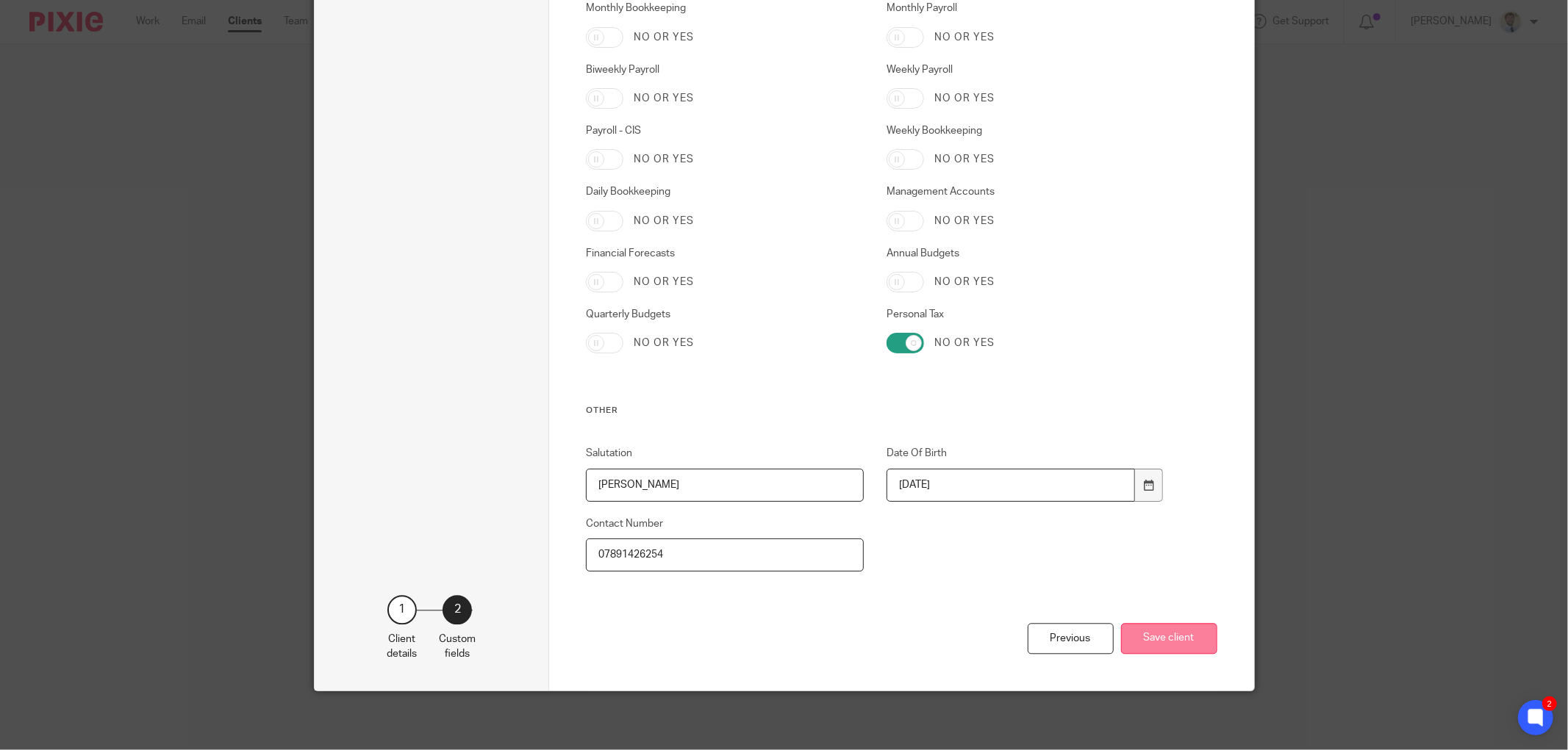
click at [1185, 645] on button "Save client" at bounding box center [1169, 639] width 96 height 31
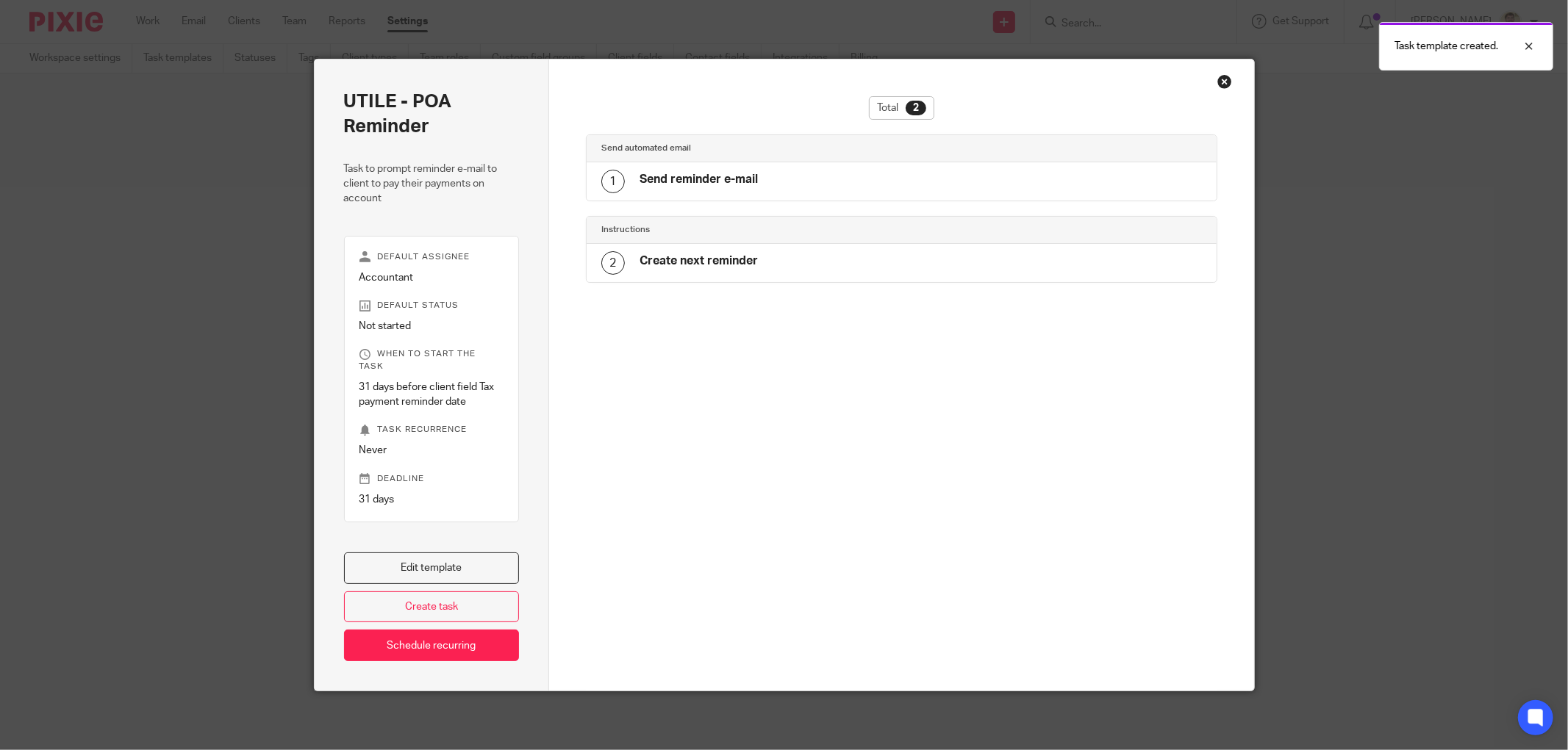
click at [1217, 83] on div "Close this dialog window" at bounding box center [1225, 82] width 15 height 15
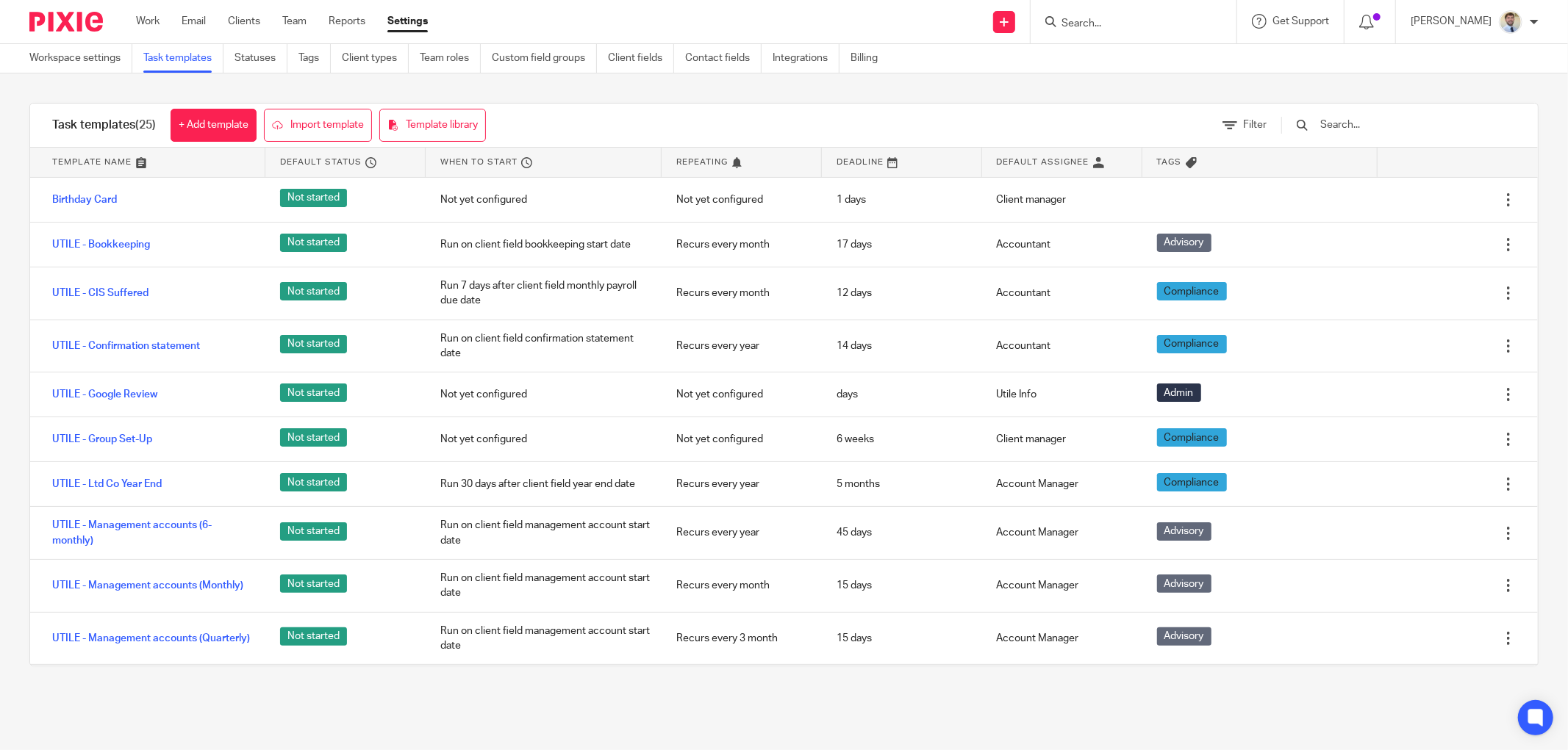
click at [564, 96] on div "Task templates (25) + Add template Import template Template library Filter Temp…" at bounding box center [784, 384] width 1568 height 622
click at [543, 109] on div "Task templates (25) + Add template Import template Template library Filter" at bounding box center [784, 126] width 1508 height 44
click at [492, 110] on div "Task templates (25) + Add template Import template Template library" at bounding box center [269, 125] width 478 height 44
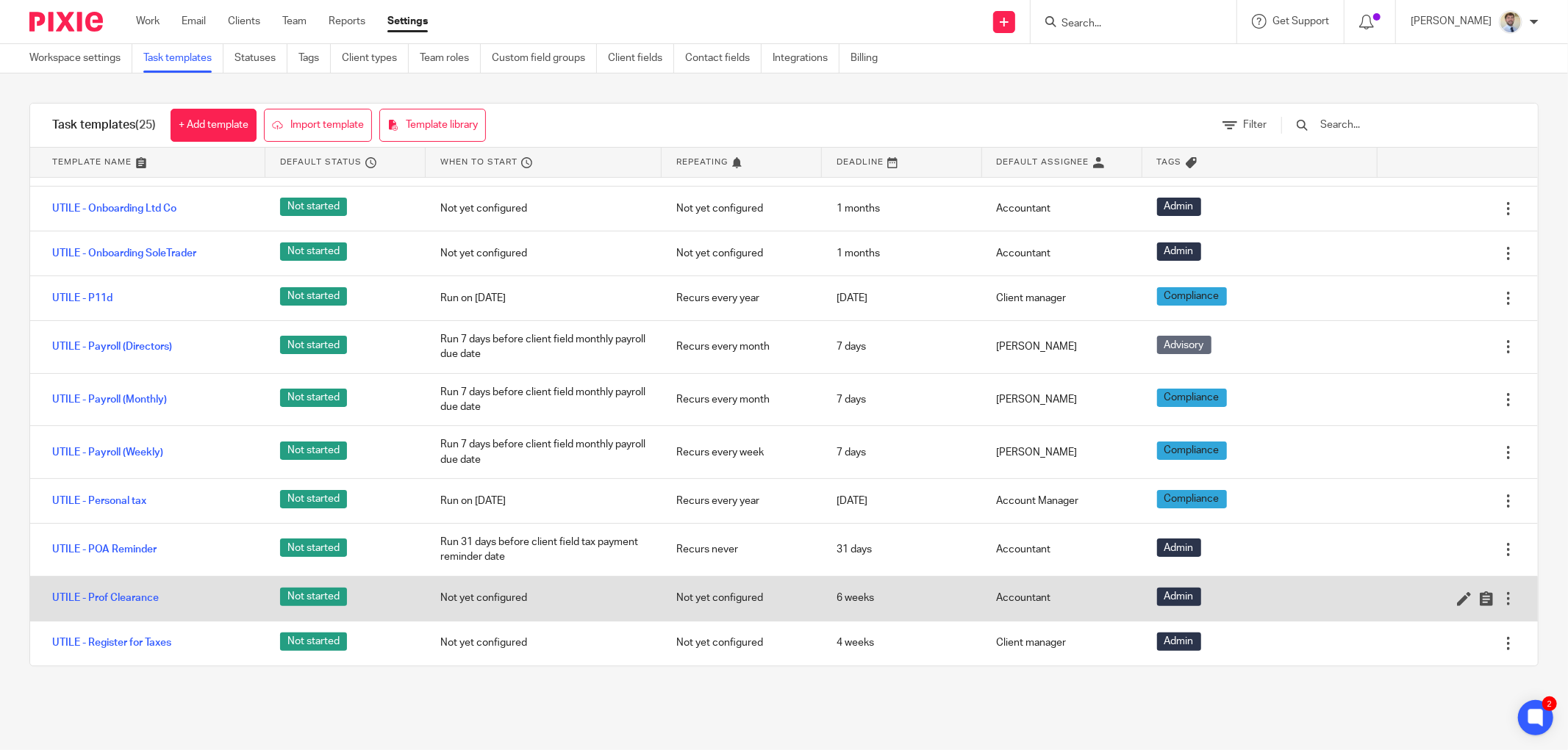
scroll to position [571, 0]
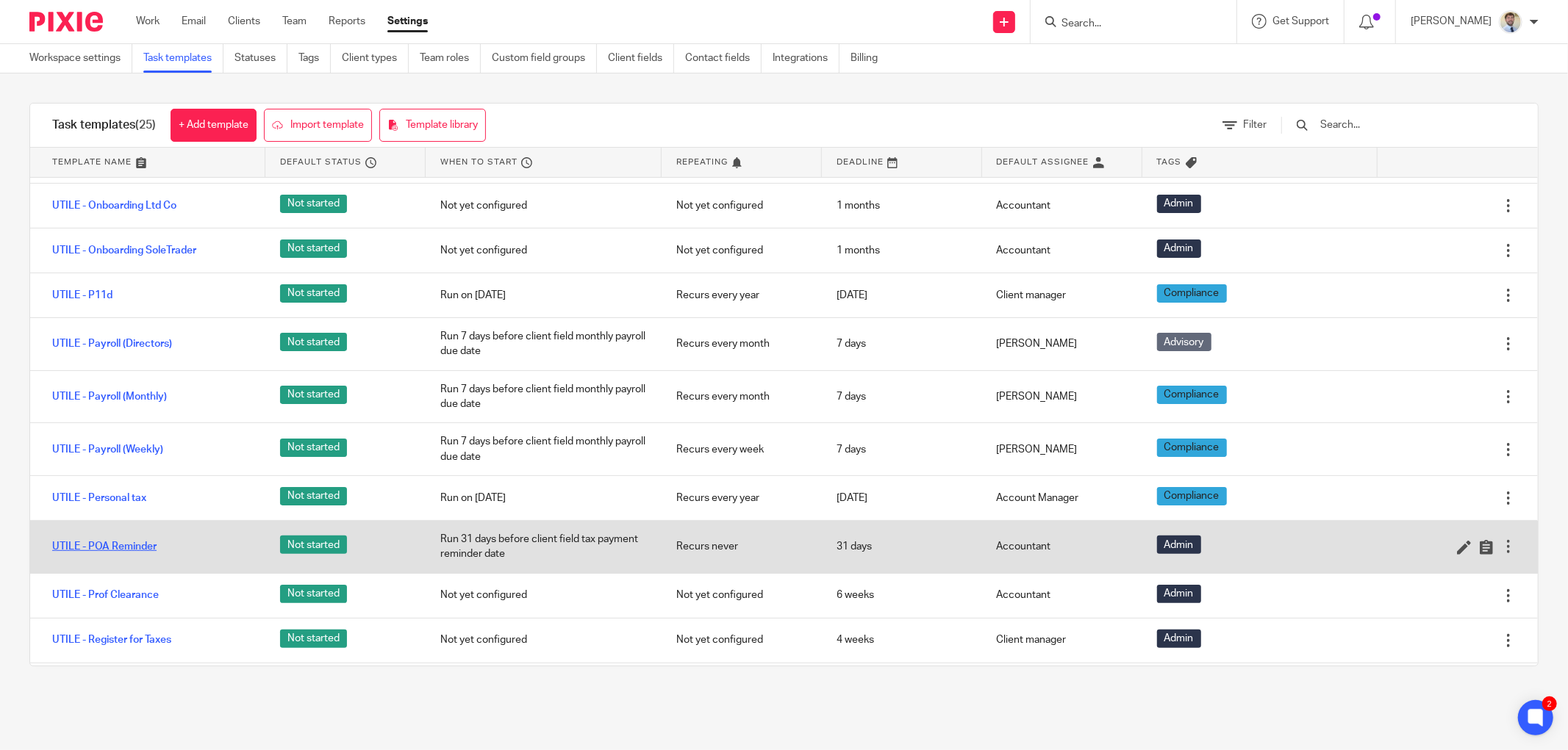
click at [129, 552] on link "UTILE - POA Reminder" at bounding box center [104, 547] width 105 height 15
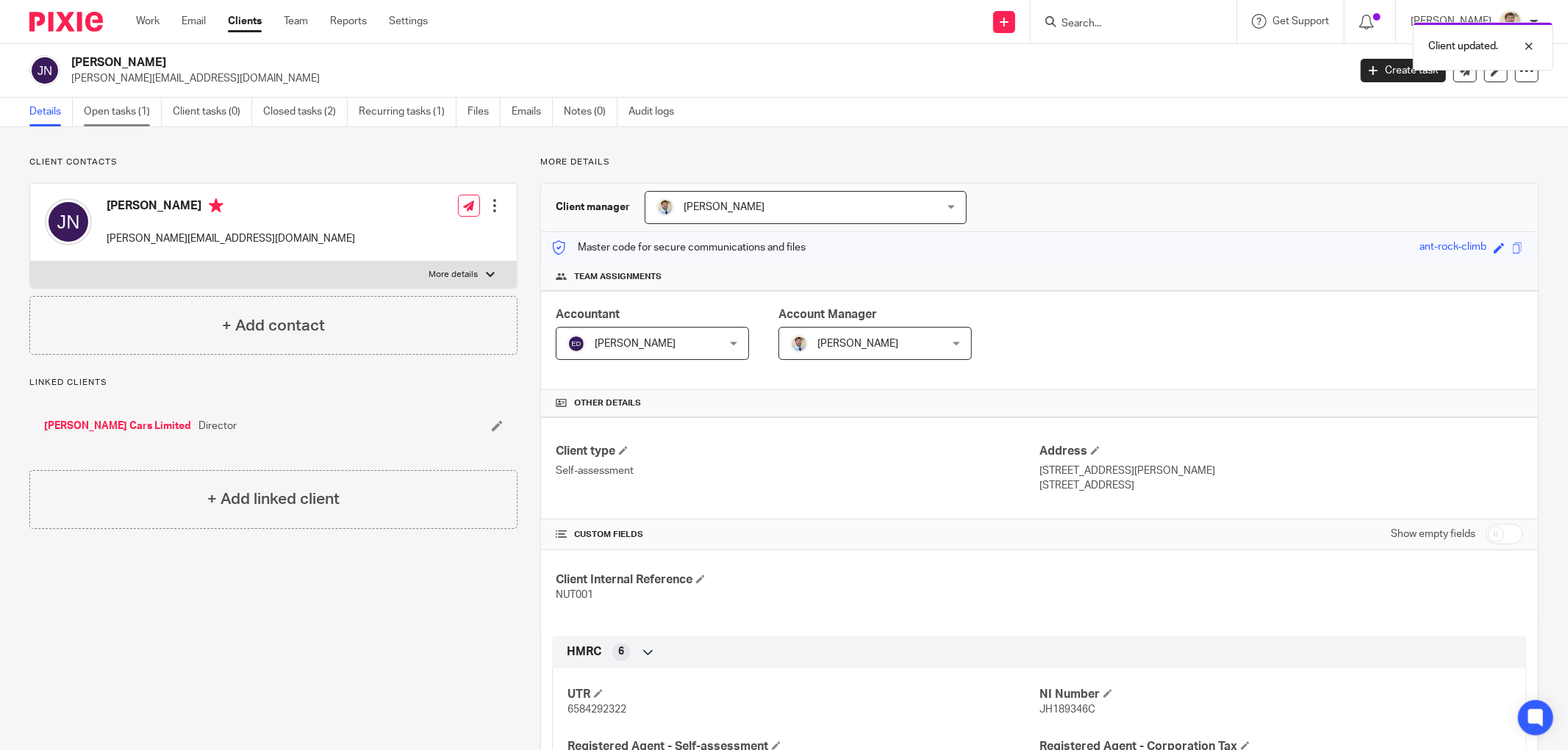
click at [113, 107] on link "Open tasks (1)" at bounding box center [123, 112] width 78 height 29
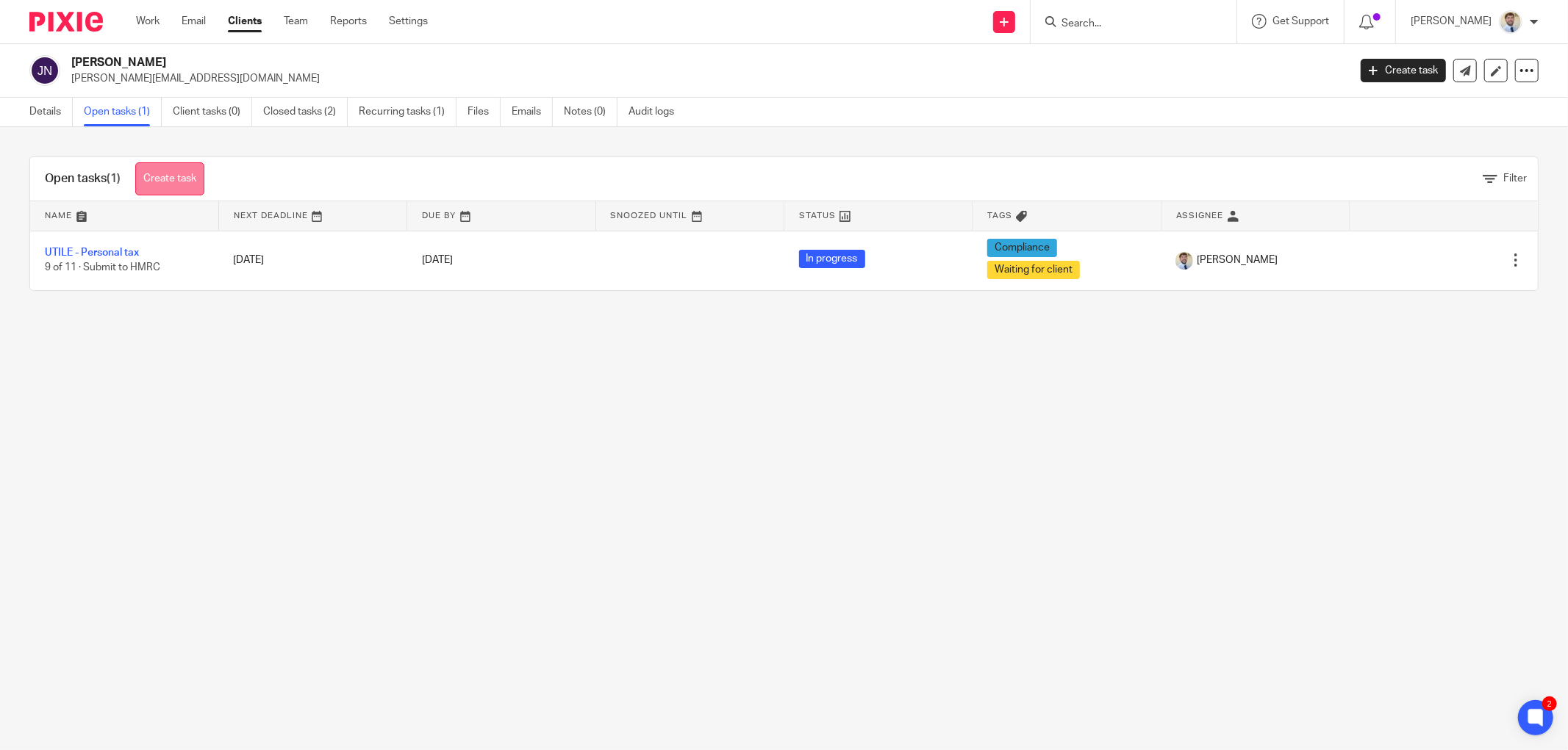
click at [169, 173] on link "Create task" at bounding box center [170, 179] width 69 height 33
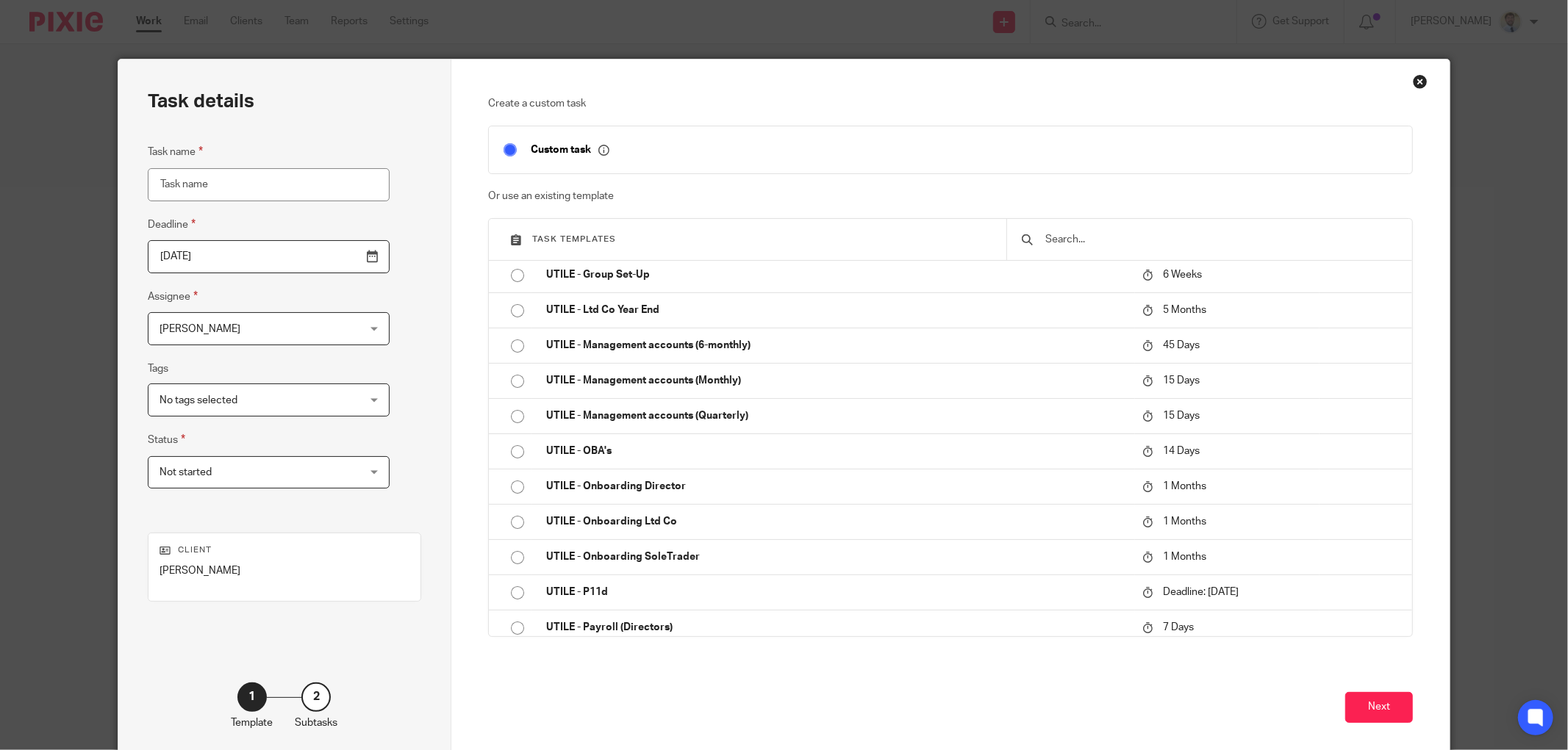
scroll to position [408, 0]
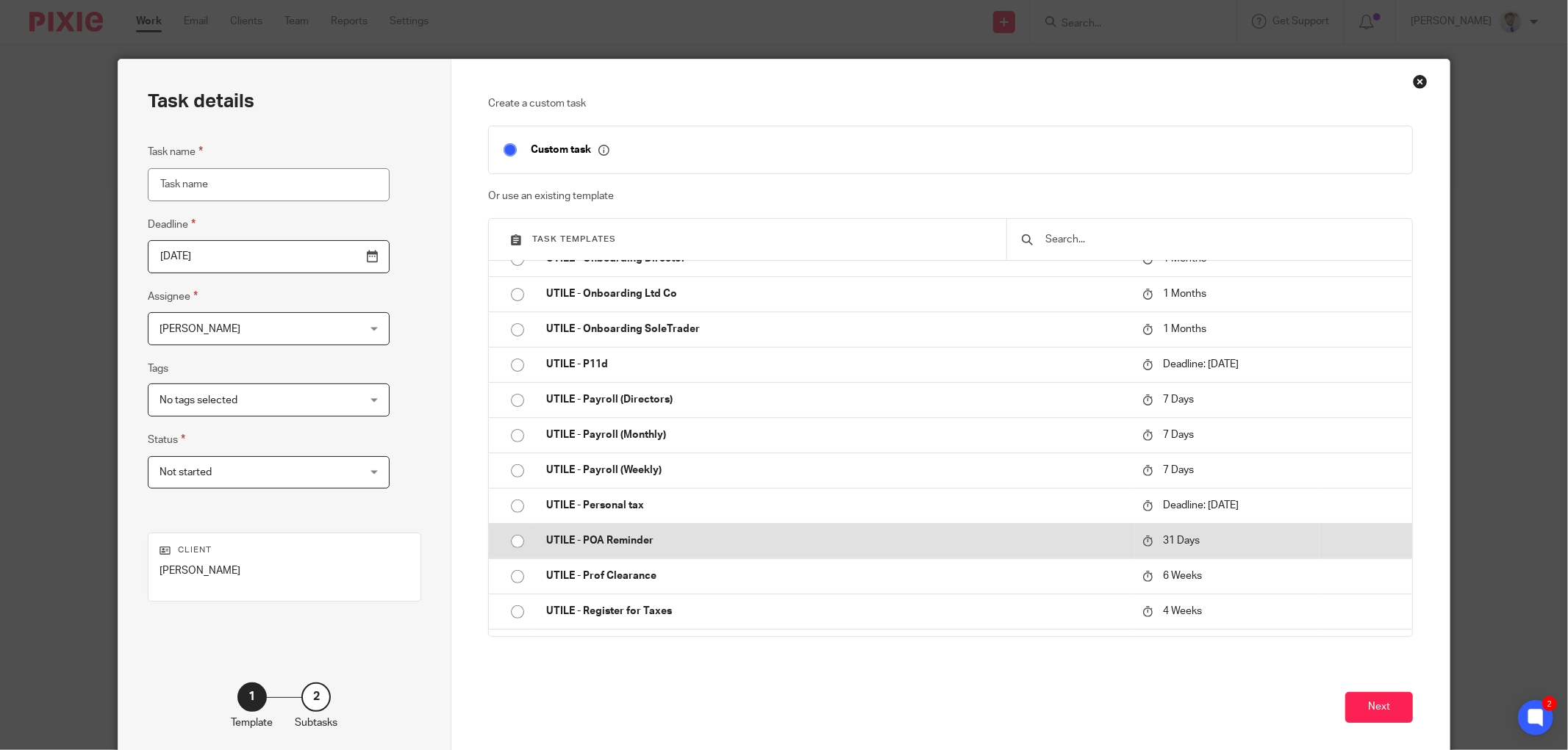
click at [605, 538] on p "UTILE - POA Reminder" at bounding box center [837, 541] width 581 height 15
type input "2025-10-19"
type input "UTILE - POA Reminder"
checkbox input "false"
radio input "true"
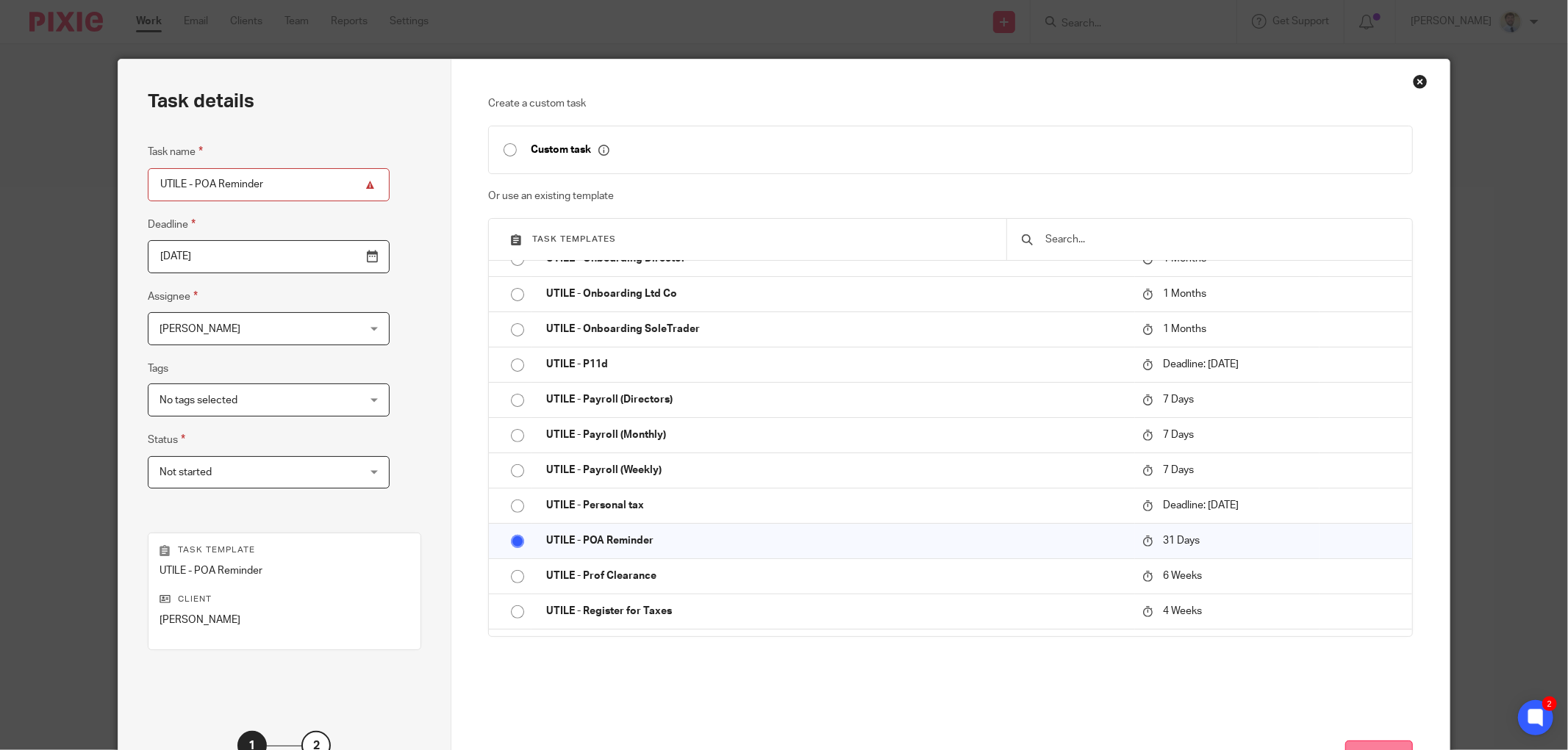
click at [1369, 748] on button "Next" at bounding box center [1379, 757] width 68 height 31
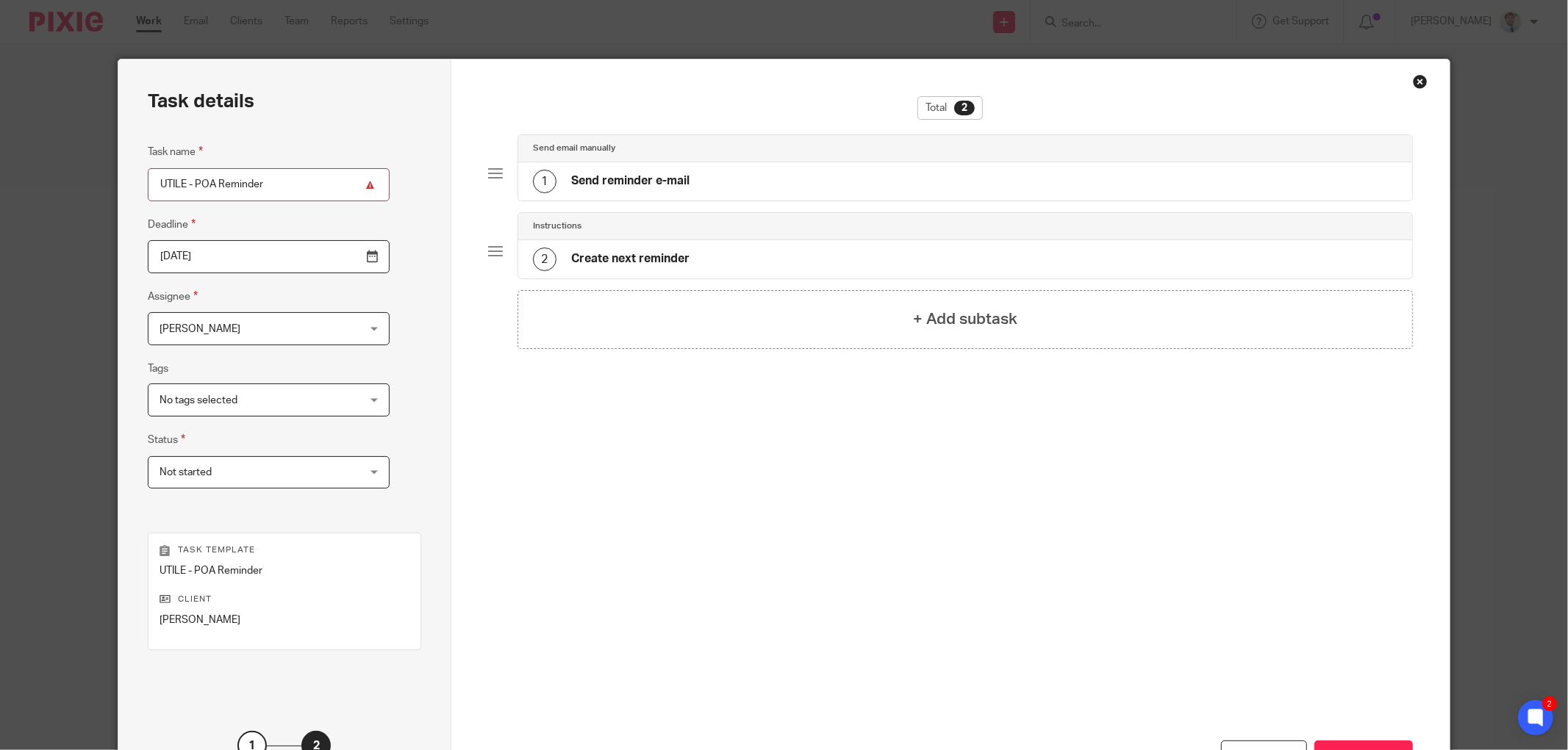
click at [585, 189] on h4 "Send reminder e-mail" at bounding box center [631, 181] width 119 height 16
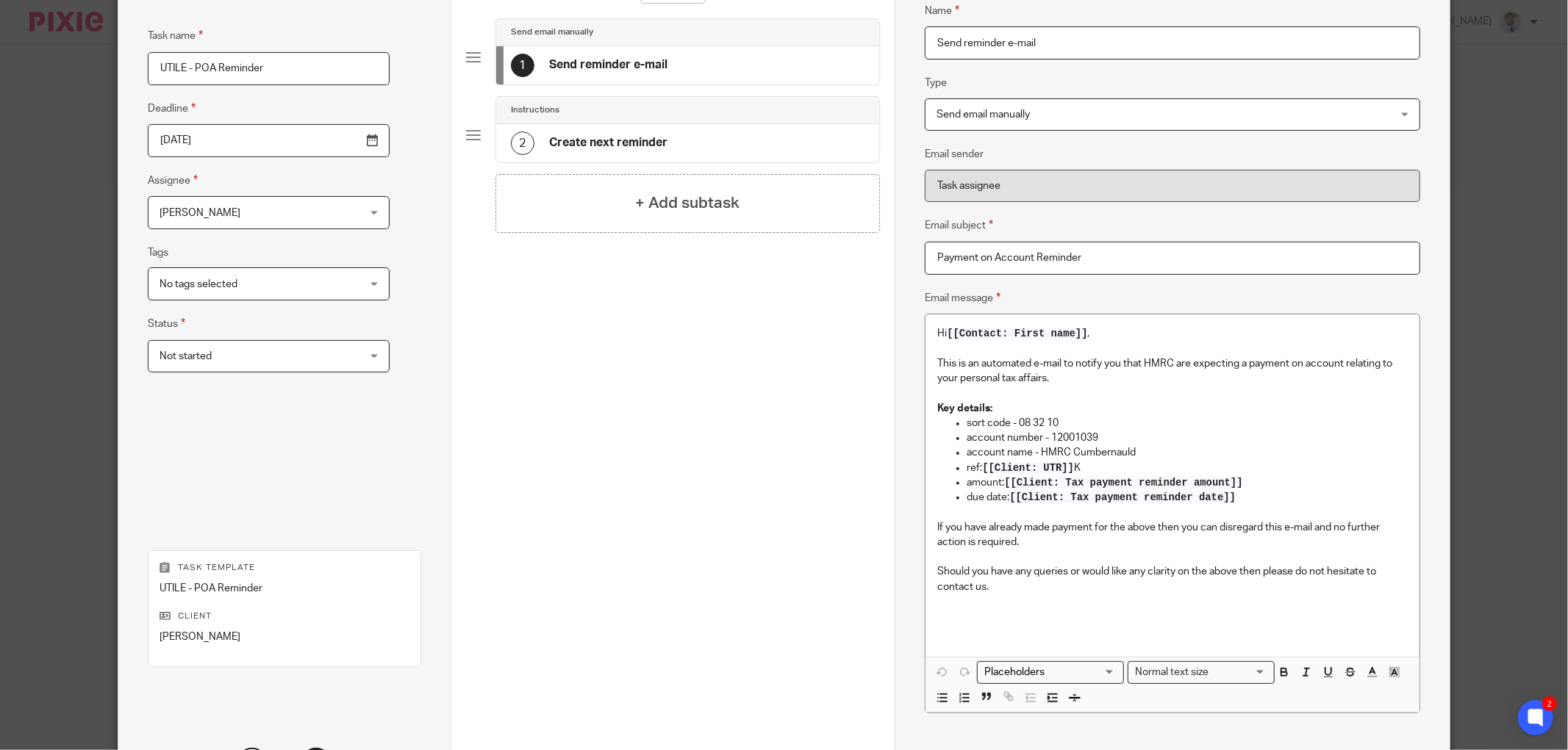
scroll to position [254, 0]
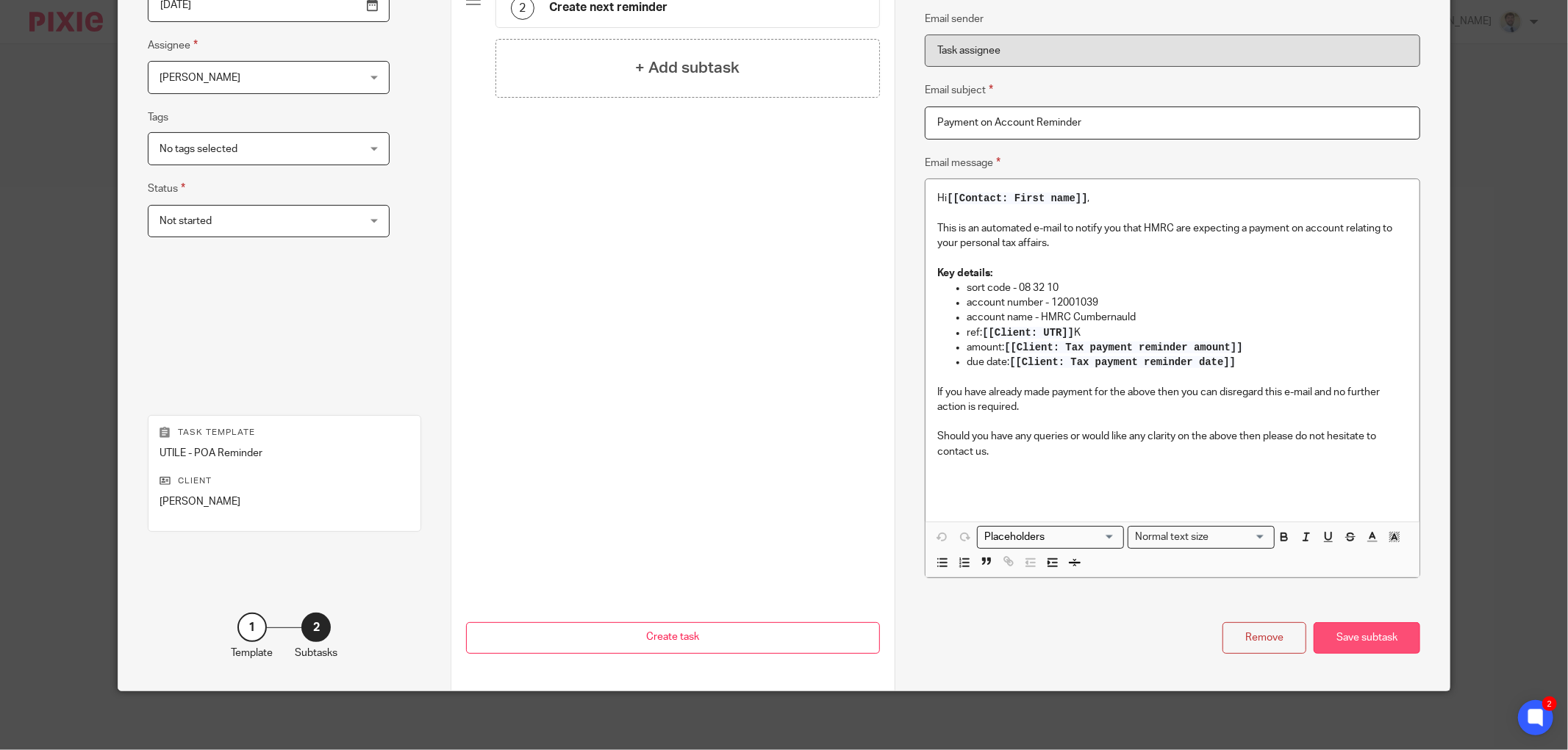
click at [1388, 646] on div "Save subtask" at bounding box center [1366, 638] width 106 height 31
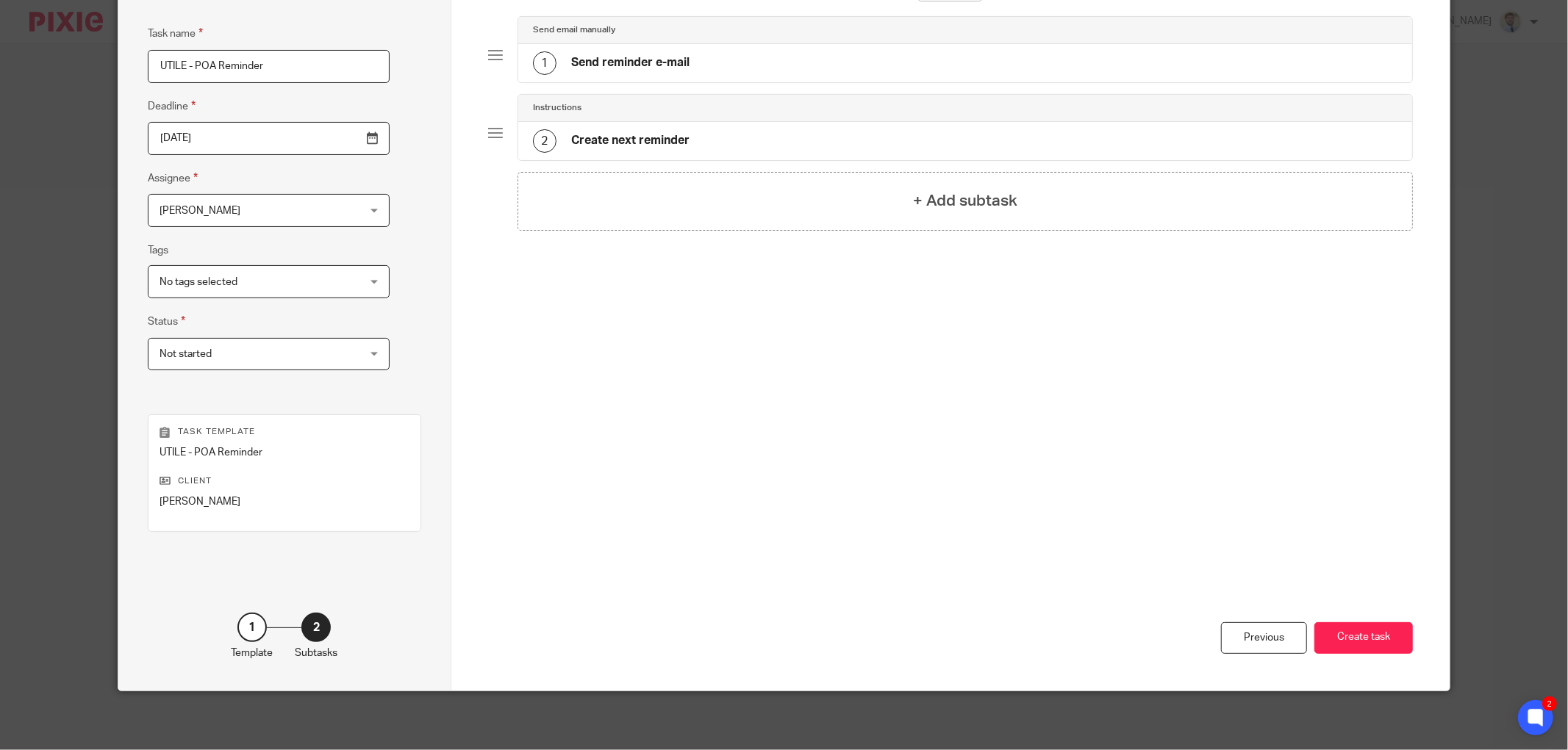
scroll to position [119, 0]
click at [1353, 641] on button "Create task" at bounding box center [1364, 638] width 99 height 31
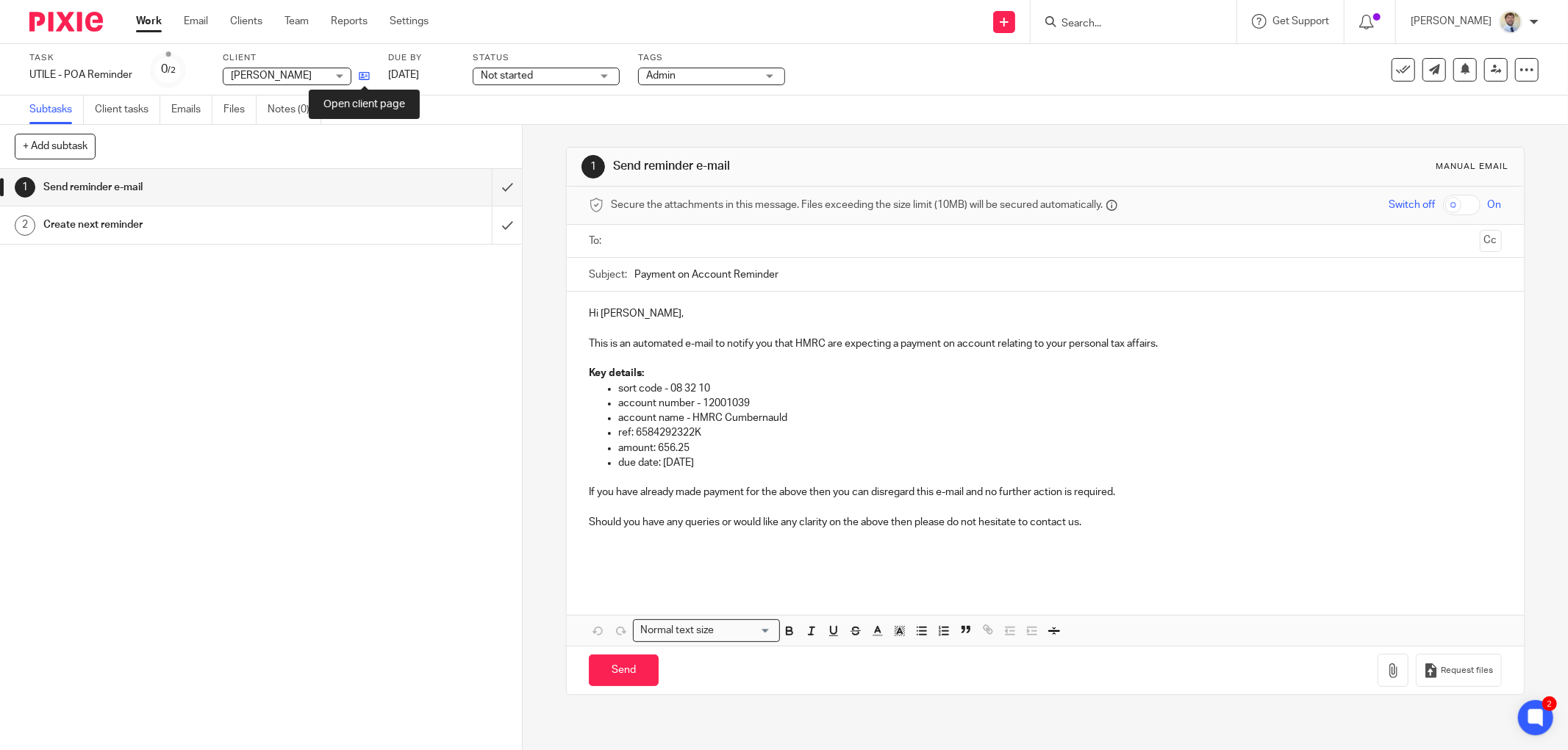
click at [366, 72] on icon at bounding box center [364, 76] width 11 height 11
click at [1519, 73] on icon at bounding box center [1527, 70] width 15 height 15
click at [1435, 188] on span "Delete" at bounding box center [1435, 191] width 30 height 10
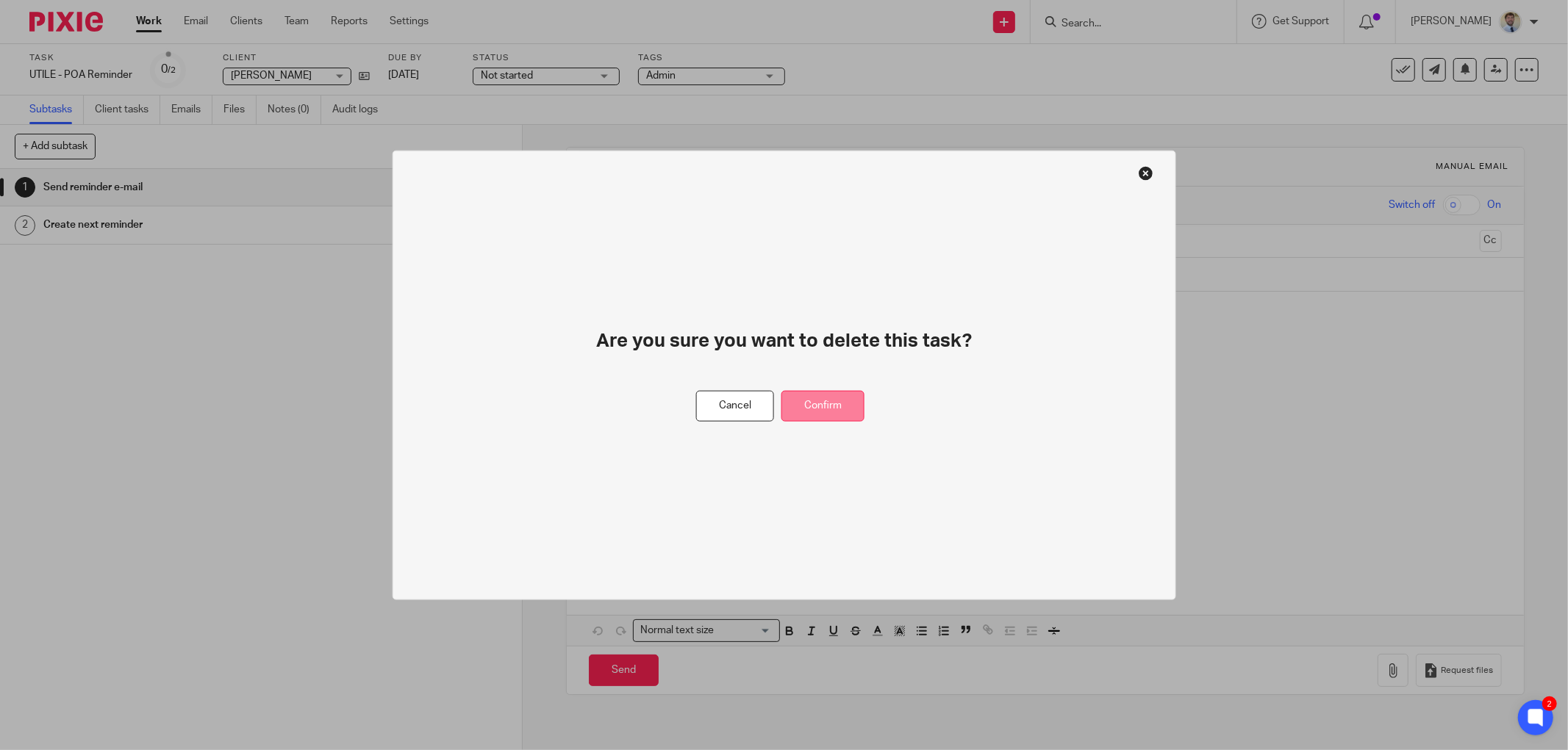
click at [822, 415] on button "Confirm" at bounding box center [823, 406] width 83 height 31
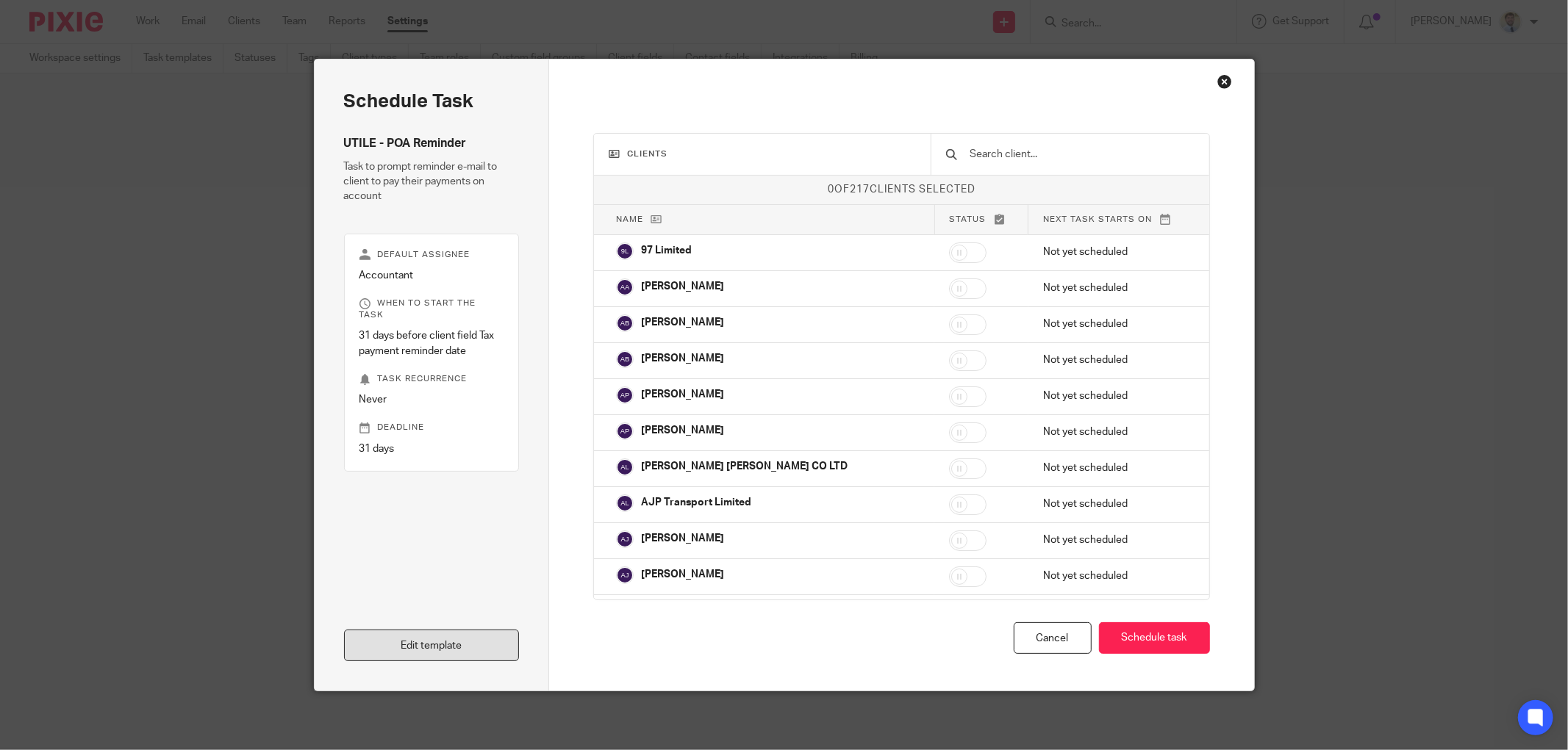
click at [364, 645] on link "Edit template" at bounding box center [432, 645] width 175 height 31
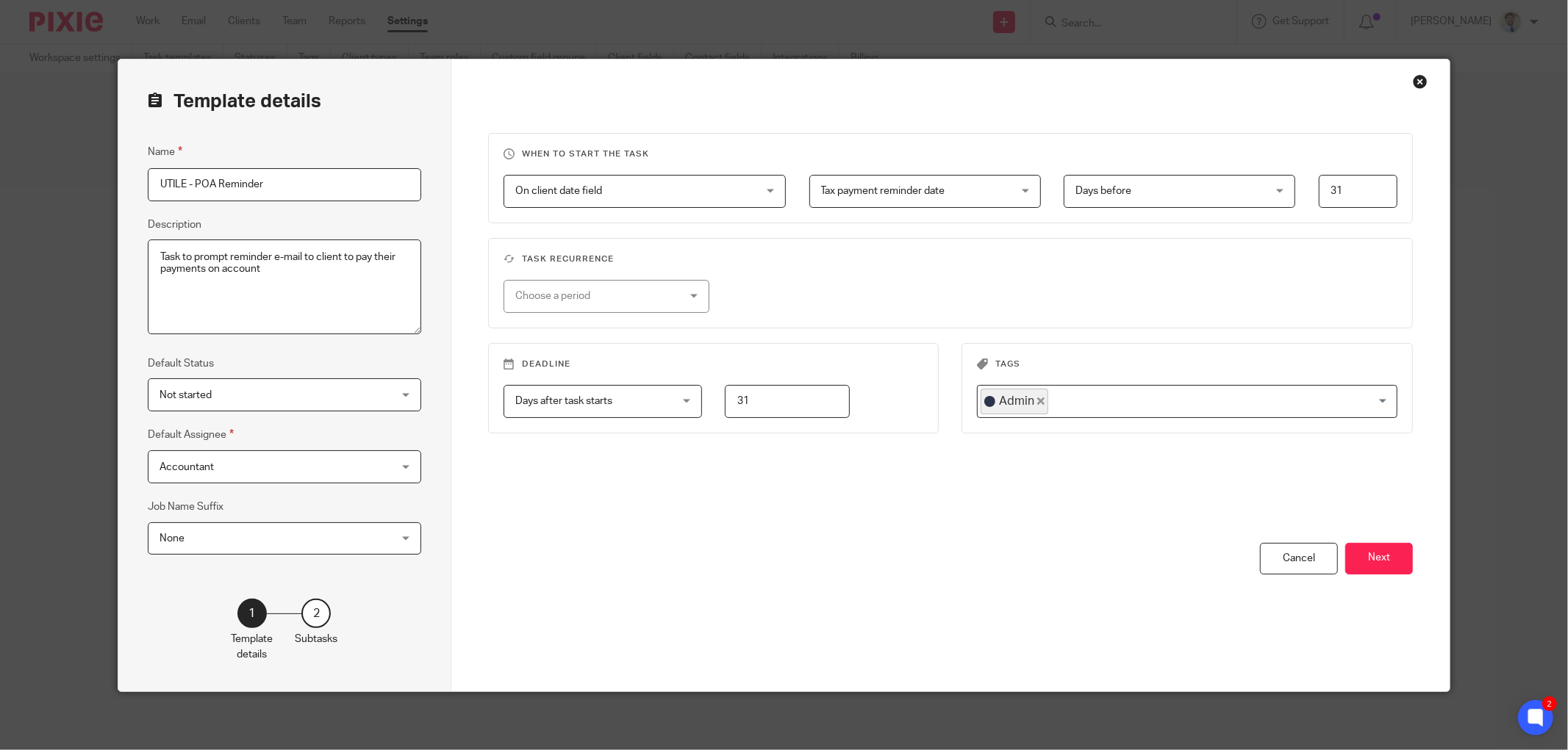
click at [481, 181] on div "On client date field On client date field Disable On date Week day Month day On…" at bounding box center [633, 191] width 306 height 33
click at [485, 181] on div "On client date field On client date field Disable On date Week day Month day On…" at bounding box center [633, 191] width 306 height 33
click at [1363, 564] on button "Next" at bounding box center [1379, 559] width 68 height 31
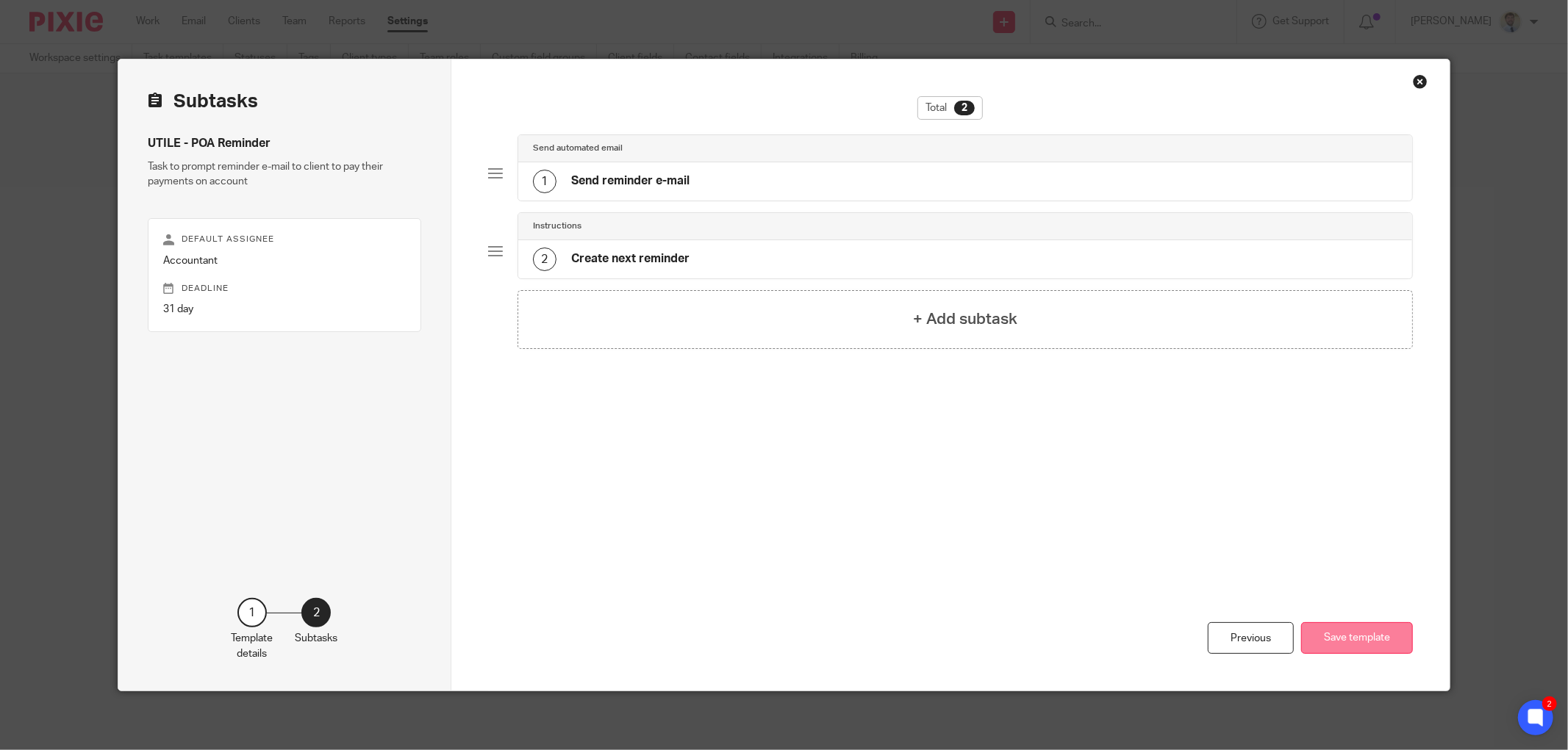
click at [1317, 636] on button "Save template" at bounding box center [1357, 638] width 112 height 31
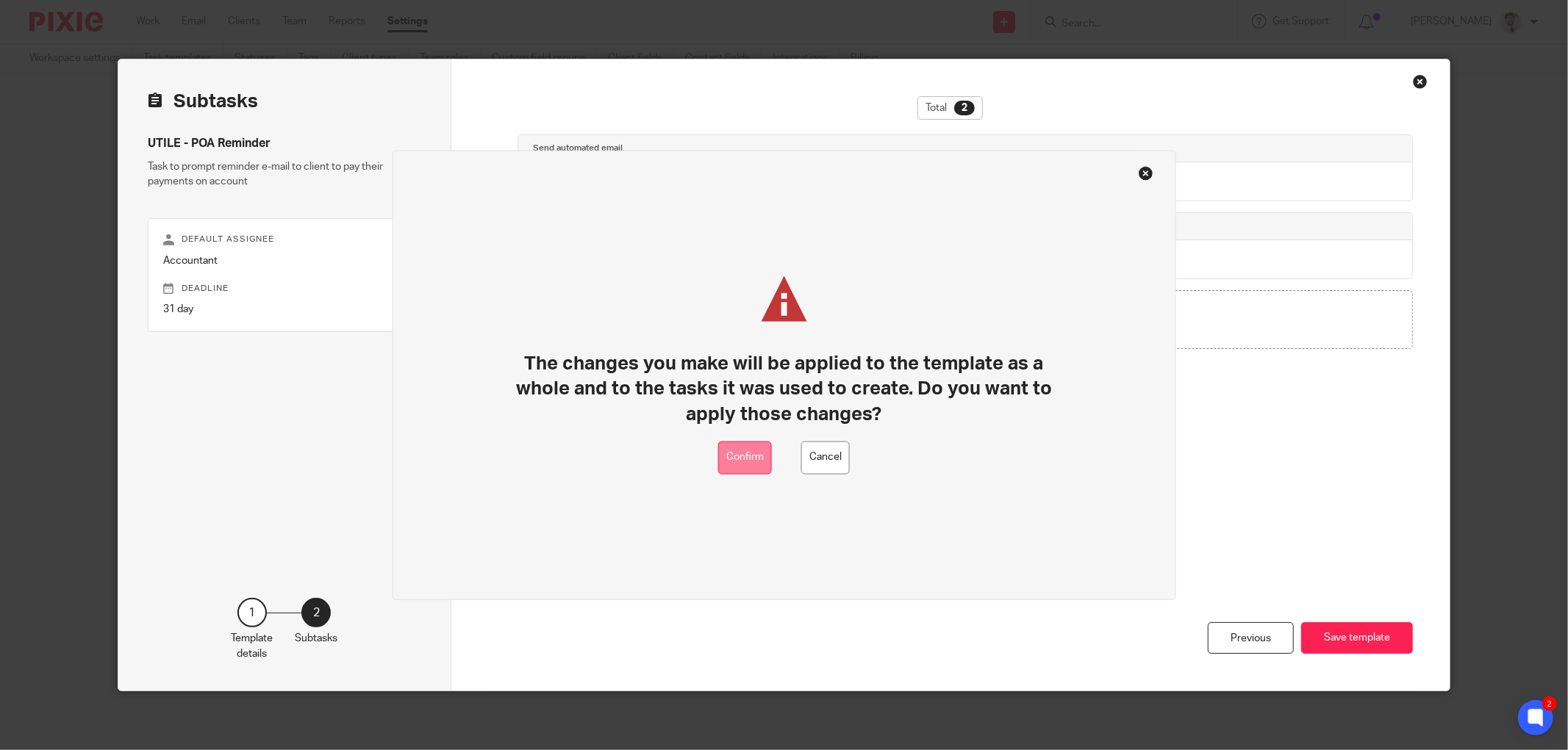
click at [747, 457] on button "Confirm" at bounding box center [744, 458] width 54 height 33
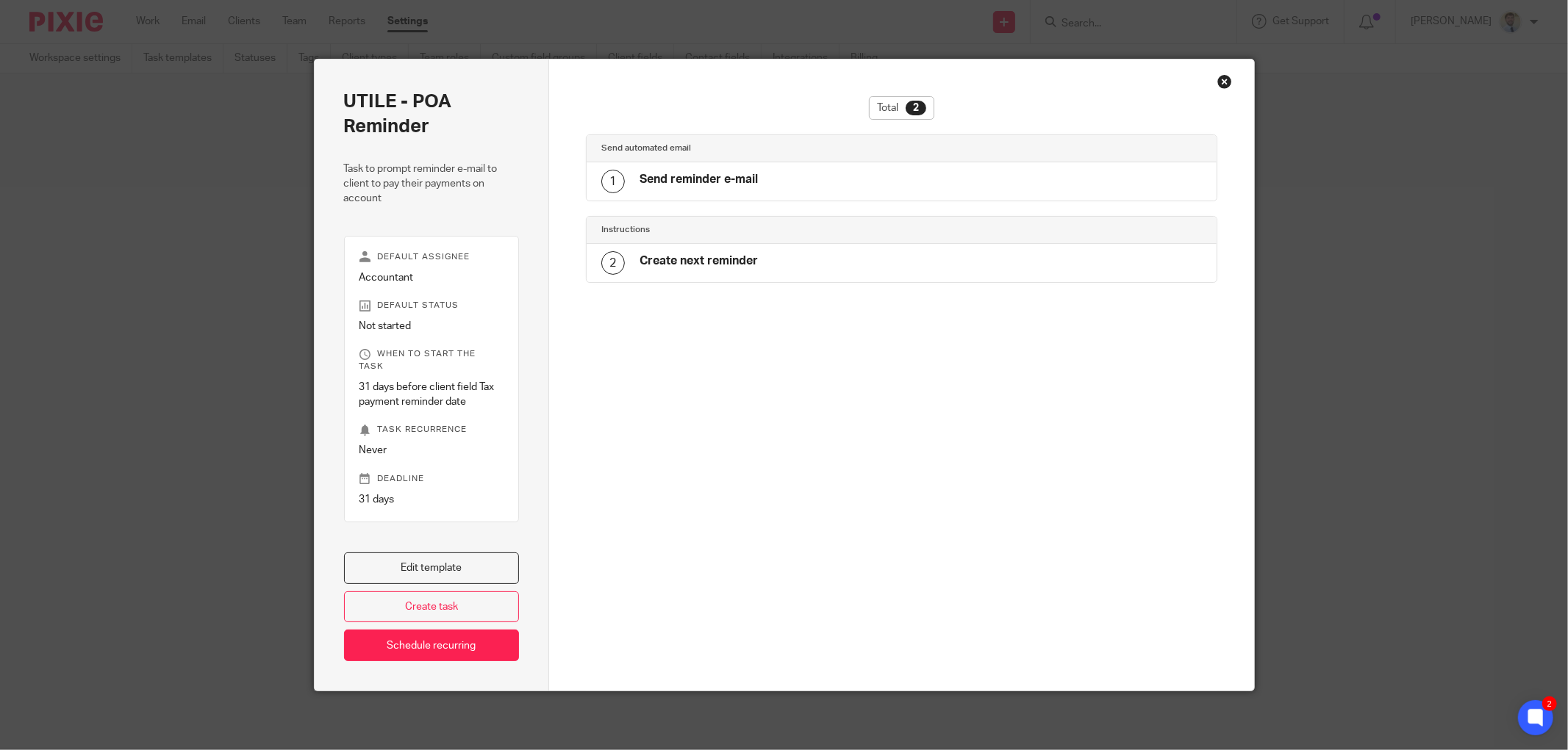
click at [1219, 82] on div "Close this dialog window" at bounding box center [1225, 82] width 15 height 15
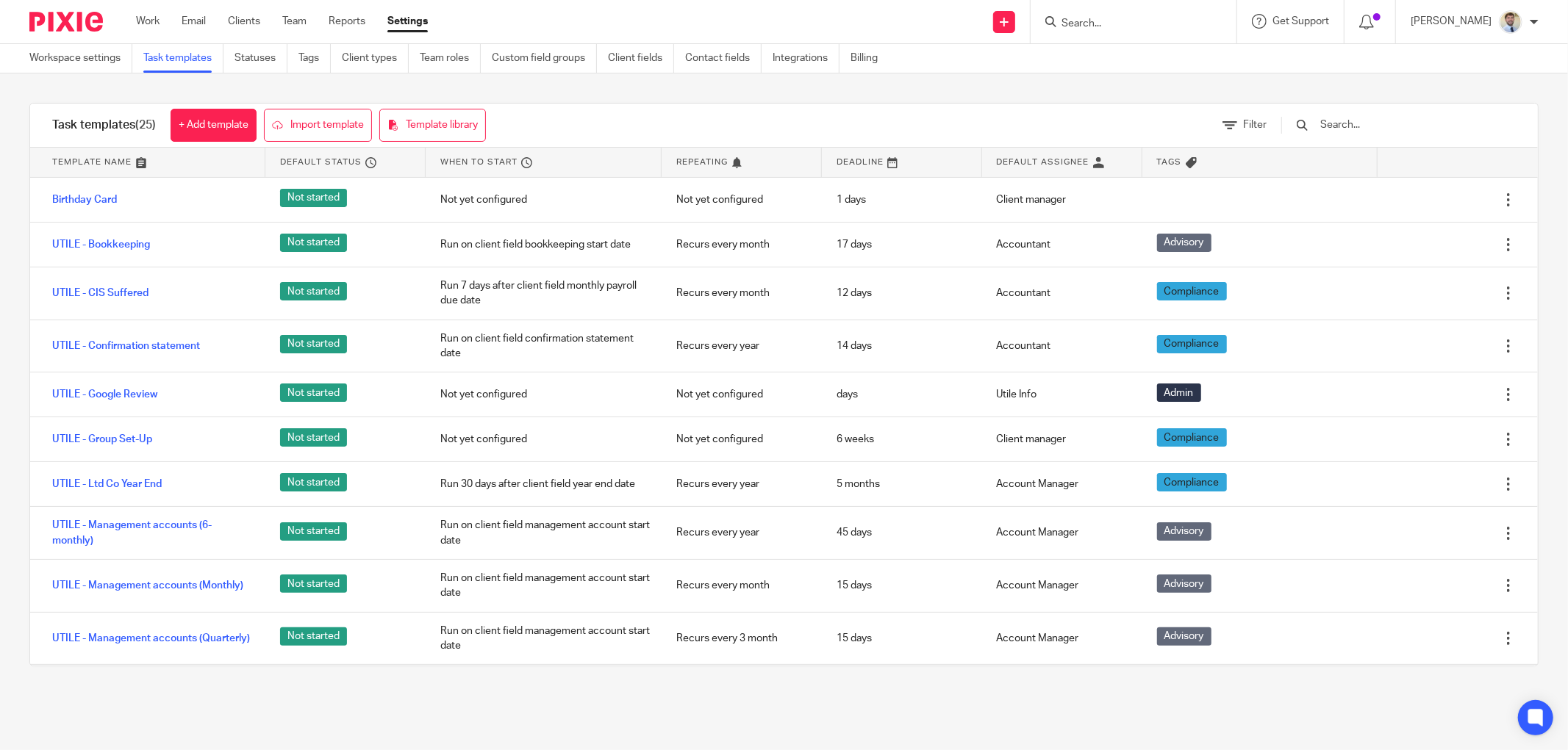
click at [783, 110] on div "Task templates (25) + Add template Import template Template library Filter" at bounding box center [784, 126] width 1508 height 44
click at [500, 111] on div "Task templates (25) + Add template Import template Template library" at bounding box center [269, 125] width 478 height 44
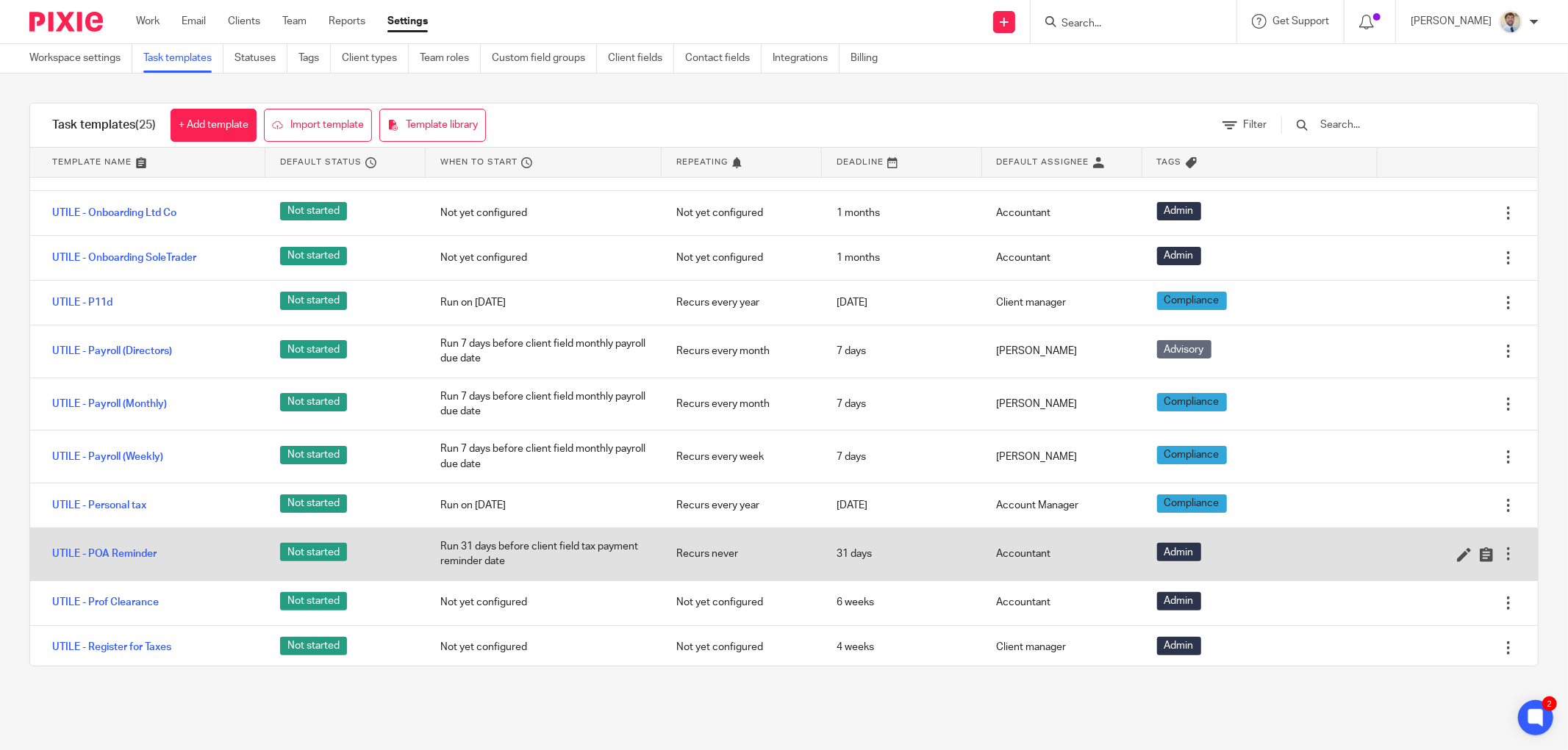
scroll to position [571, 0]
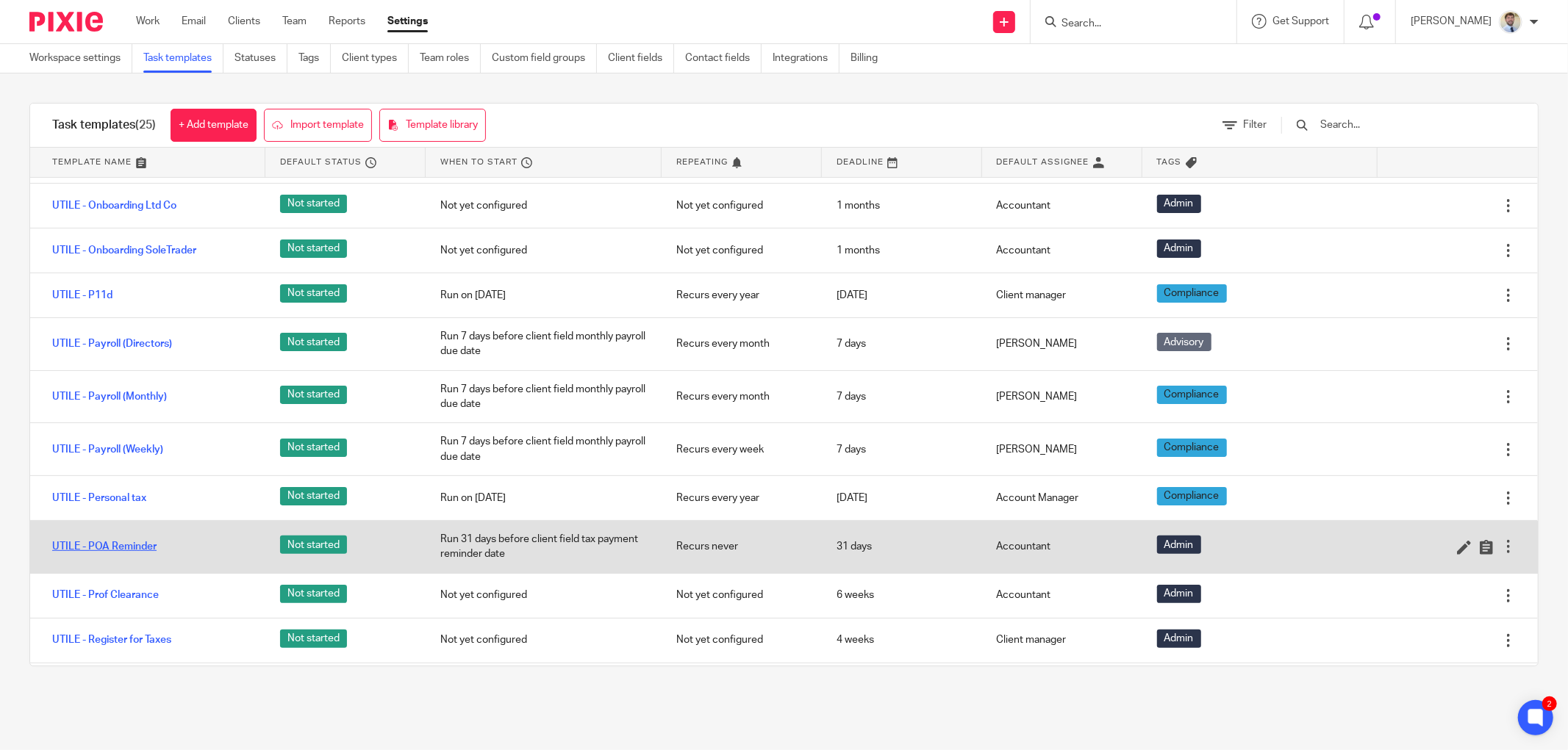
click at [86, 545] on link "UTILE - POA Reminder" at bounding box center [104, 547] width 105 height 15
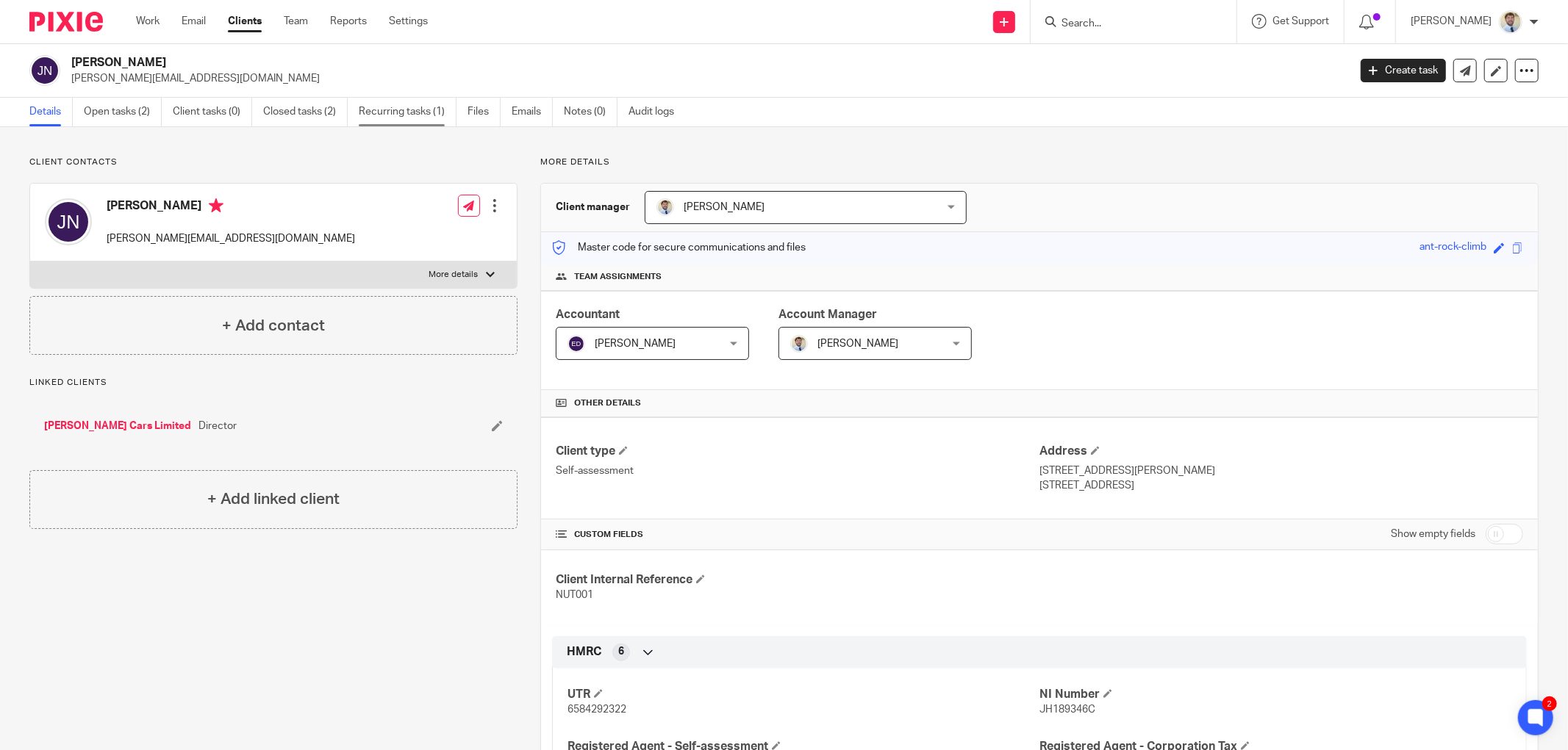
click at [415, 118] on link "Recurring tasks (1)" at bounding box center [408, 112] width 98 height 29
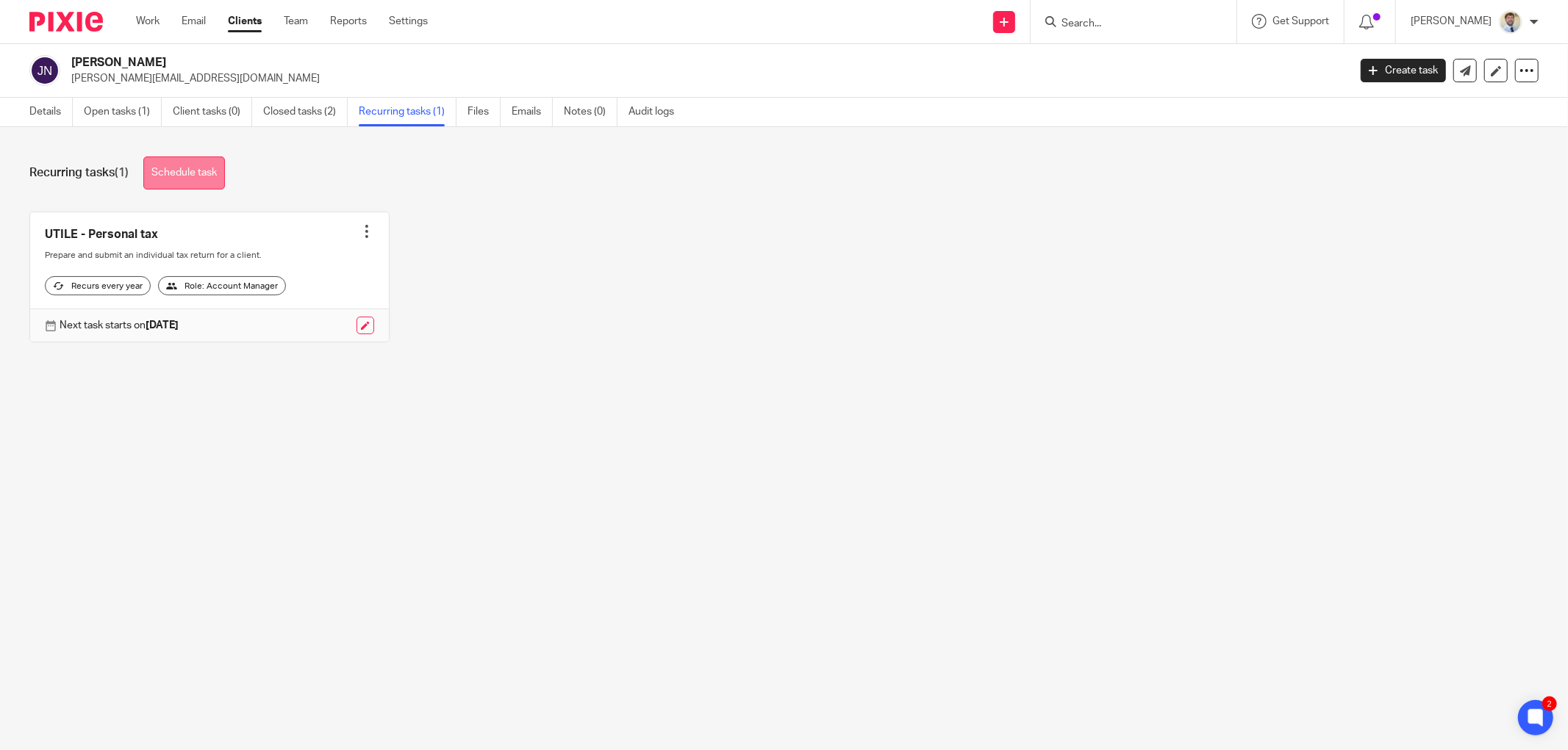
click at [151, 161] on link "Schedule task" at bounding box center [184, 173] width 82 height 33
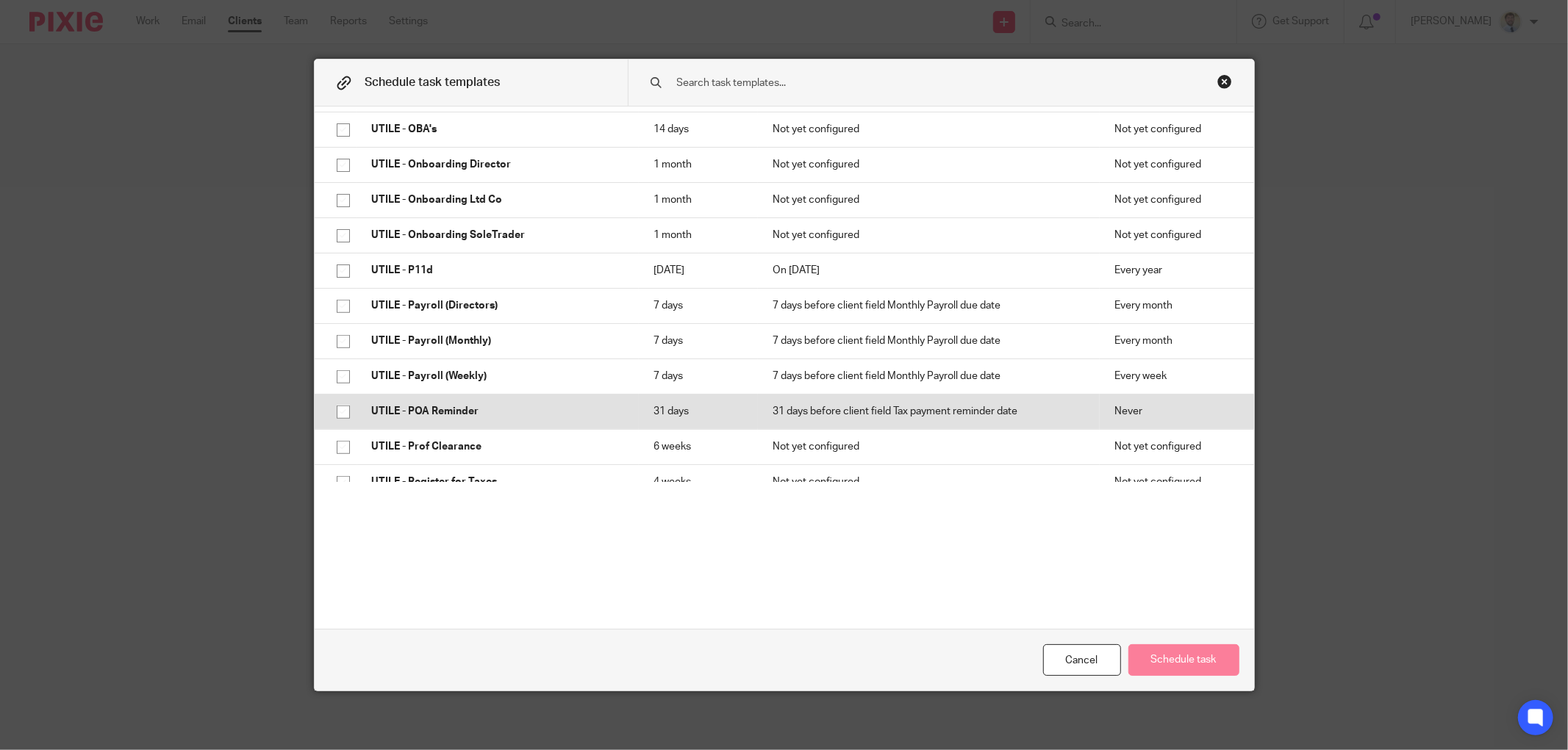
scroll to position [408, 0]
click at [417, 412] on p "UTILE - POA Reminder" at bounding box center [498, 410] width 252 height 15
checkbox input "true"
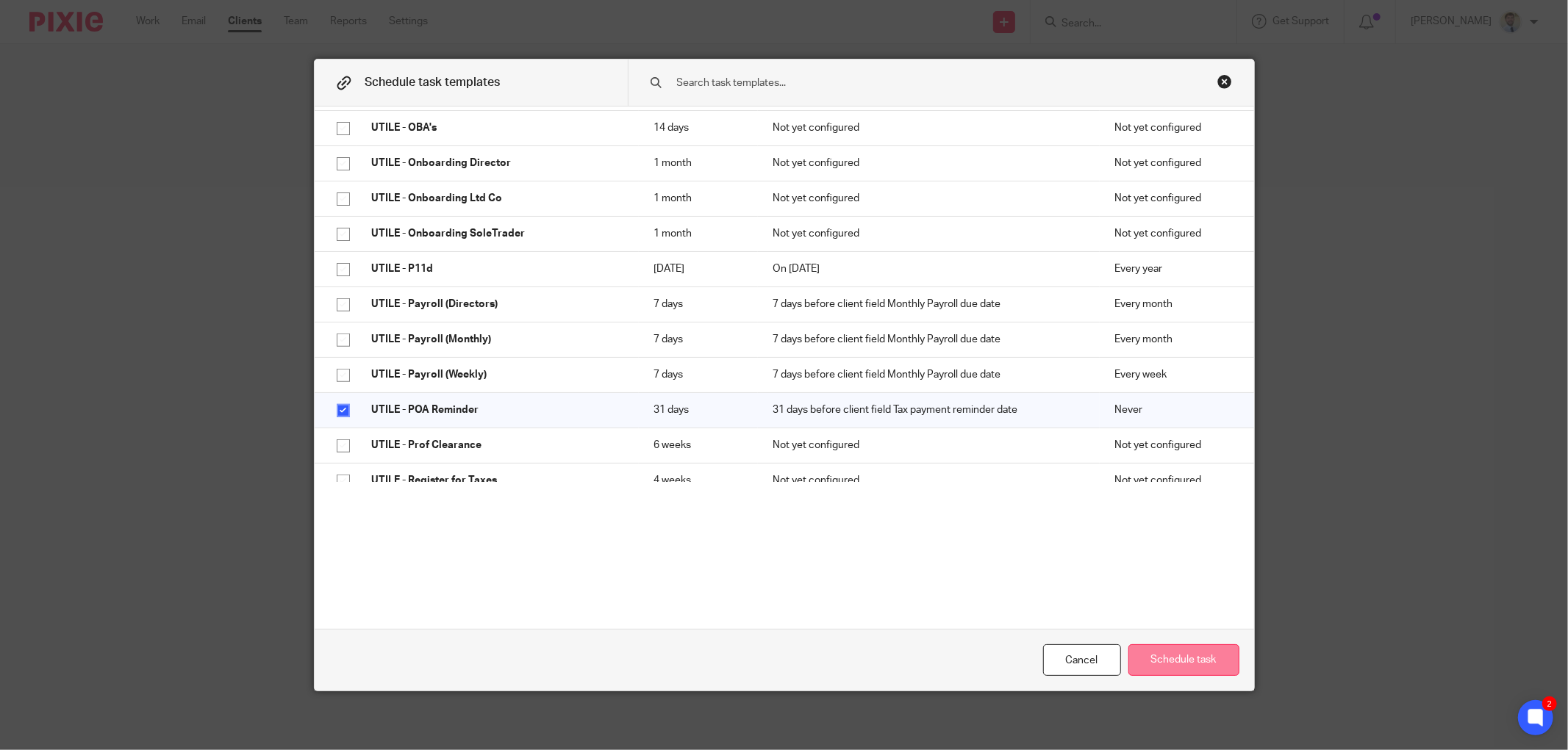
click at [1149, 656] on button "Schedule task" at bounding box center [1183, 660] width 111 height 31
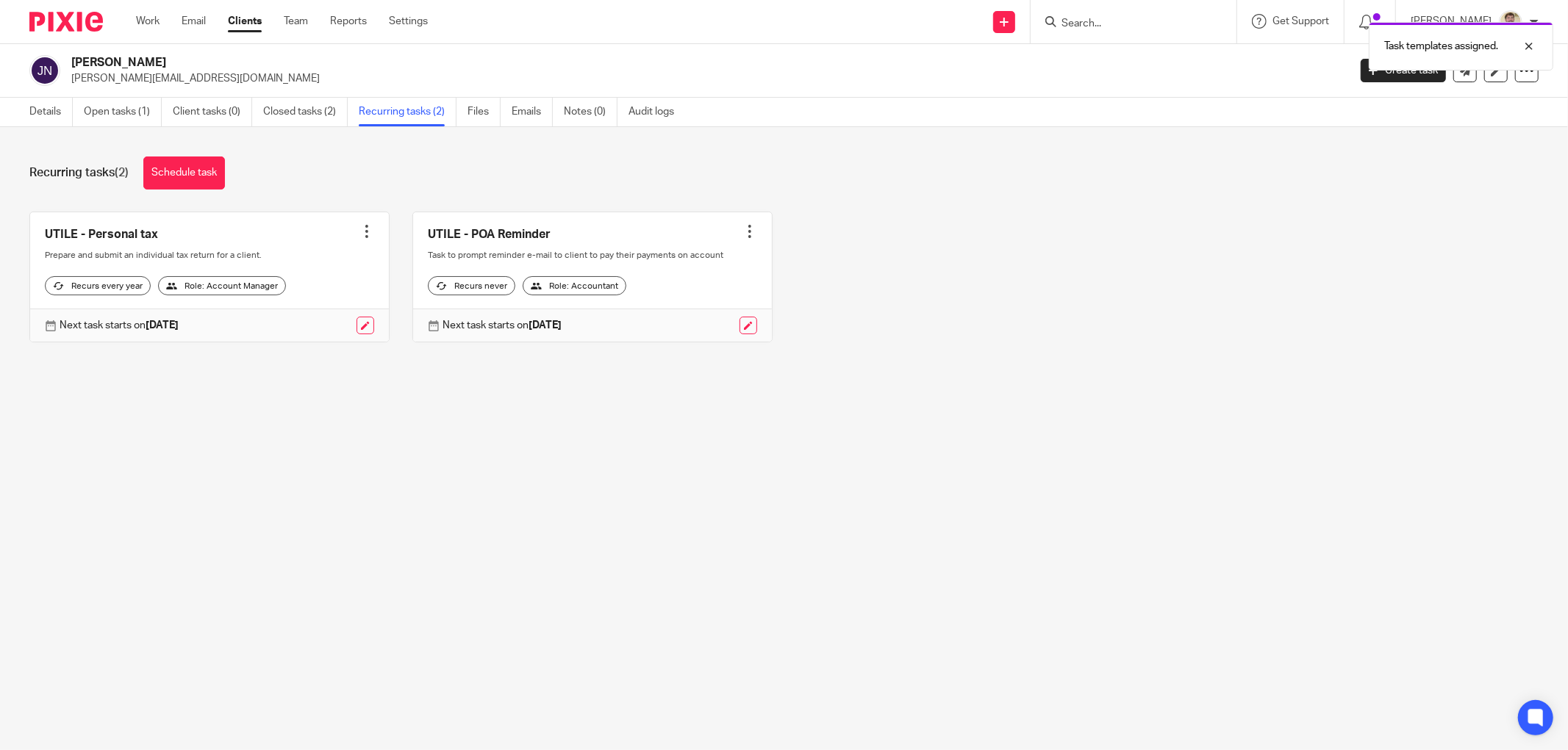
click at [516, 426] on main "[PERSON_NAME] [PERSON_NAME][EMAIL_ADDRESS][DOMAIN_NAME] Create task Update from…" at bounding box center [784, 375] width 1568 height 750
click at [441, 155] on div "Recurring tasks (2) Schedule task UTILE - Personal tax Create task Clone templa…" at bounding box center [784, 260] width 1568 height 267
click at [742, 231] on div at bounding box center [749, 231] width 15 height 15
click at [694, 325] on span "Cancel schedule" at bounding box center [684, 324] width 77 height 10
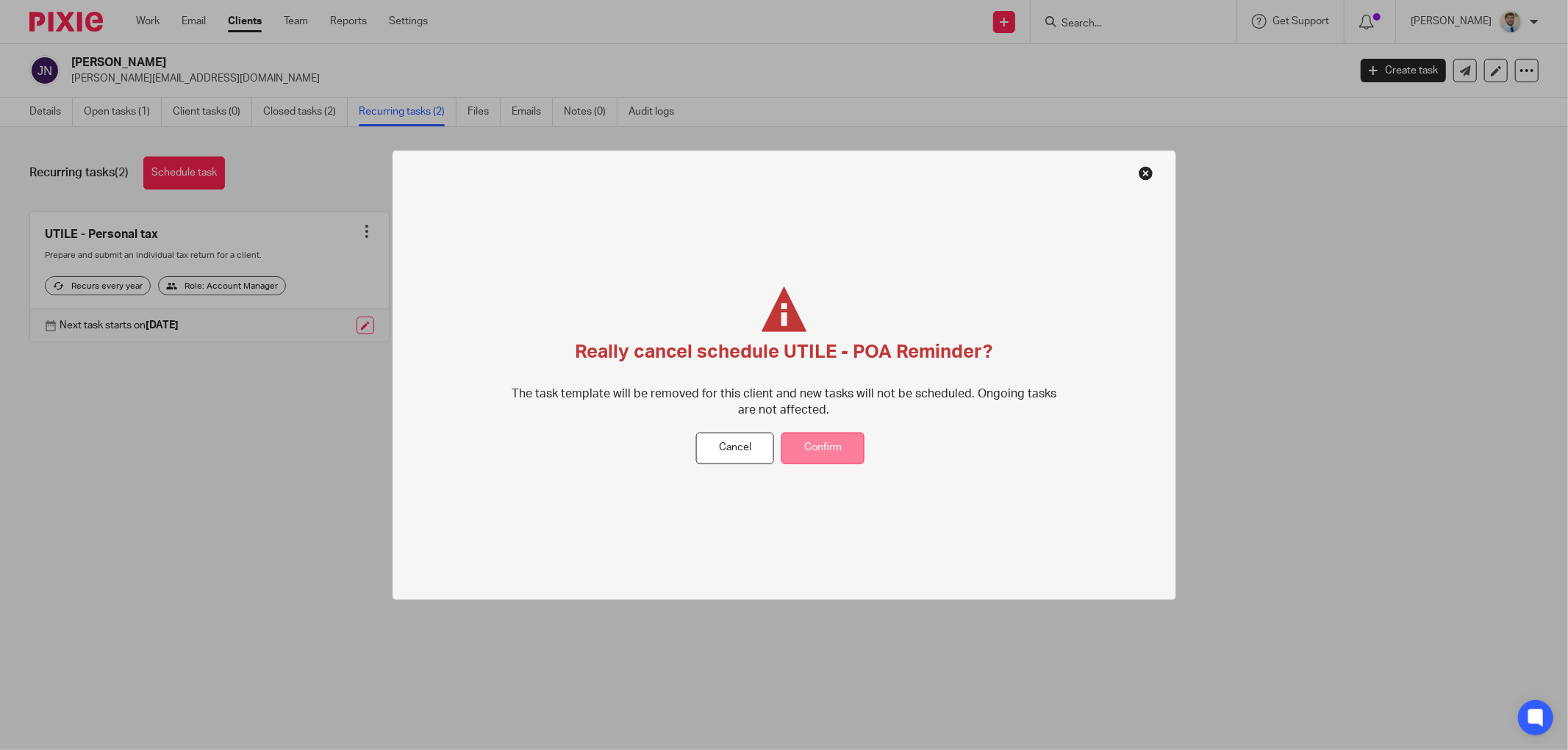
click at [824, 457] on button "Confirm" at bounding box center [823, 449] width 83 height 31
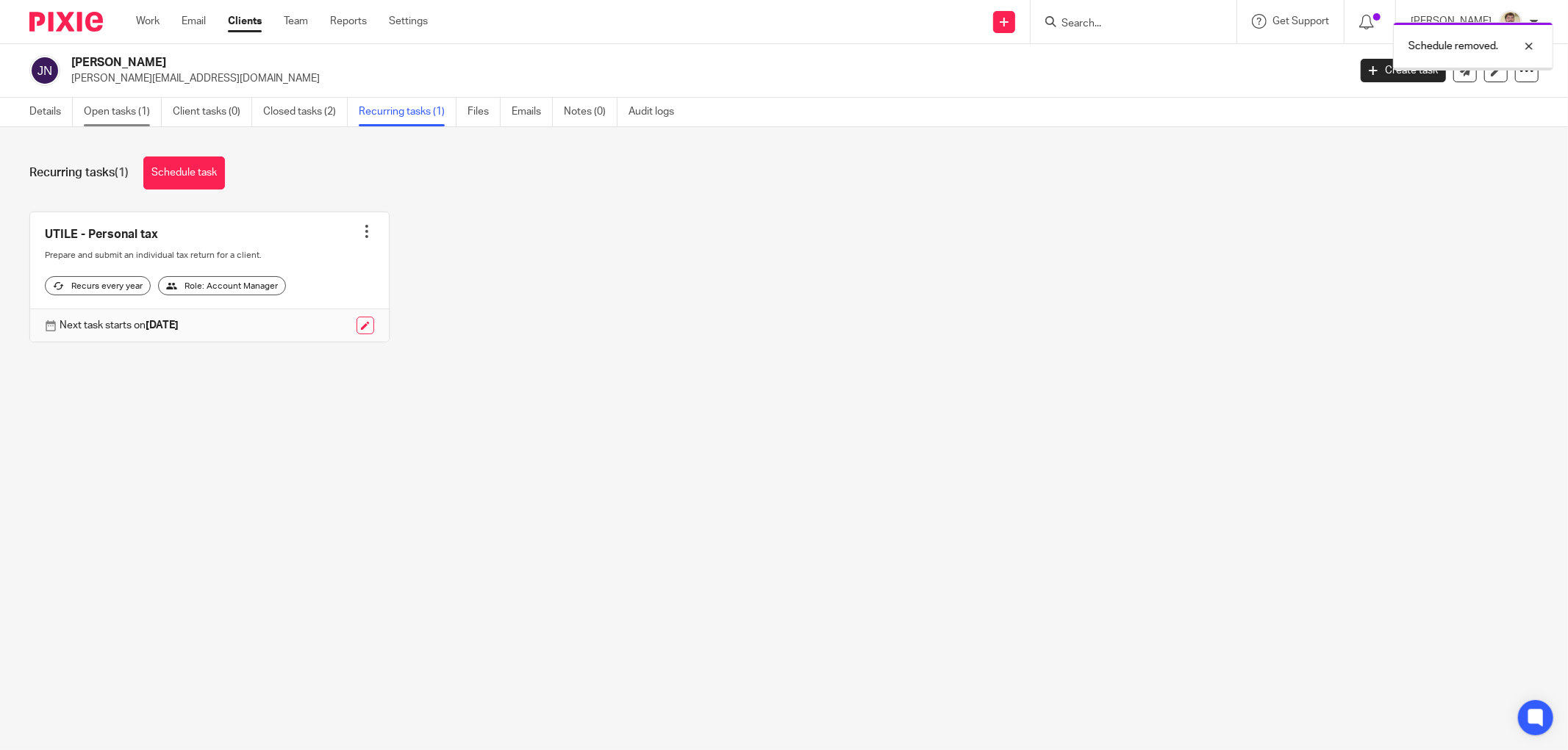
click at [140, 125] on link "Open tasks (1)" at bounding box center [123, 112] width 78 height 29
click at [138, 115] on link "Open tasks (1)" at bounding box center [123, 112] width 78 height 29
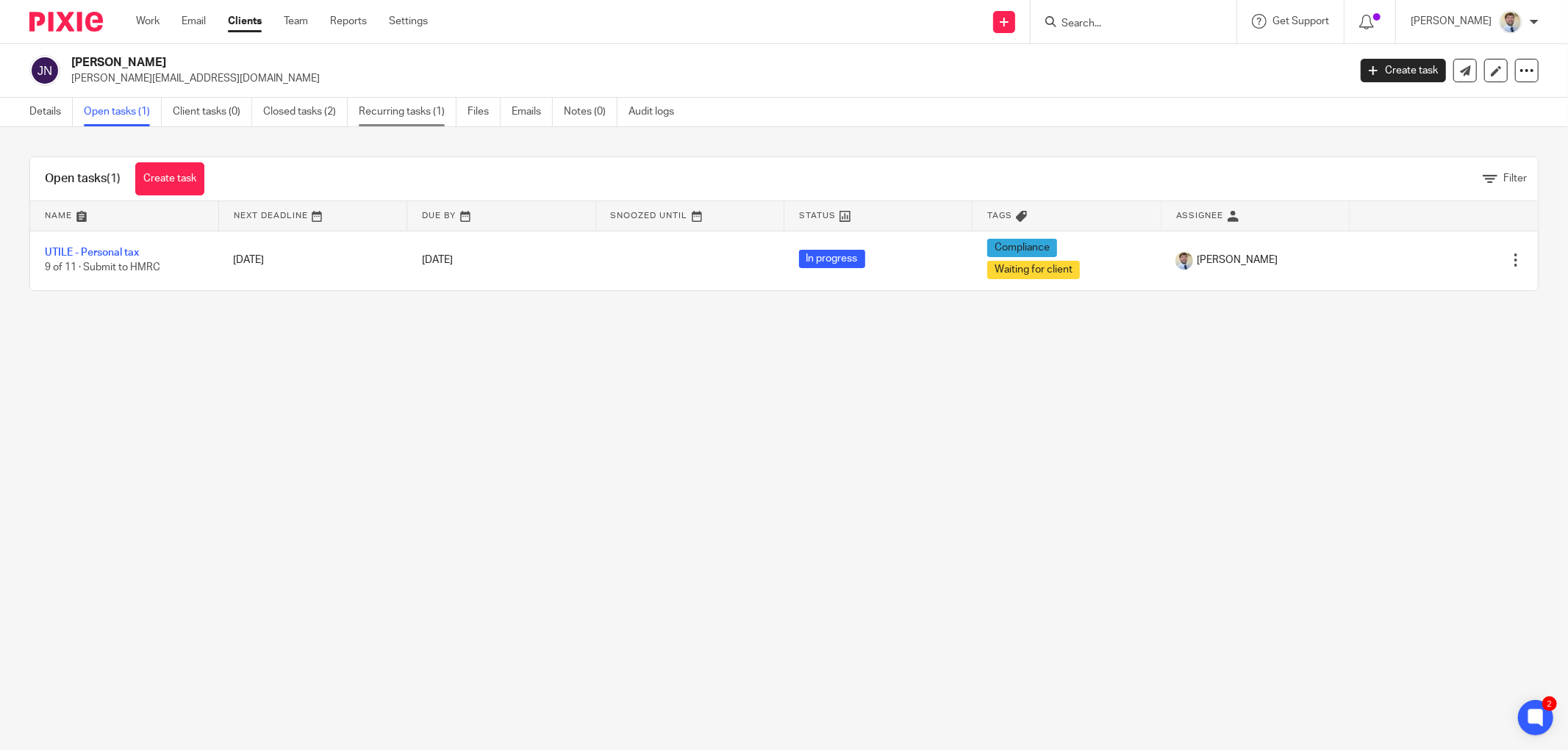
click at [403, 113] on link "Recurring tasks (1)" at bounding box center [408, 112] width 98 height 29
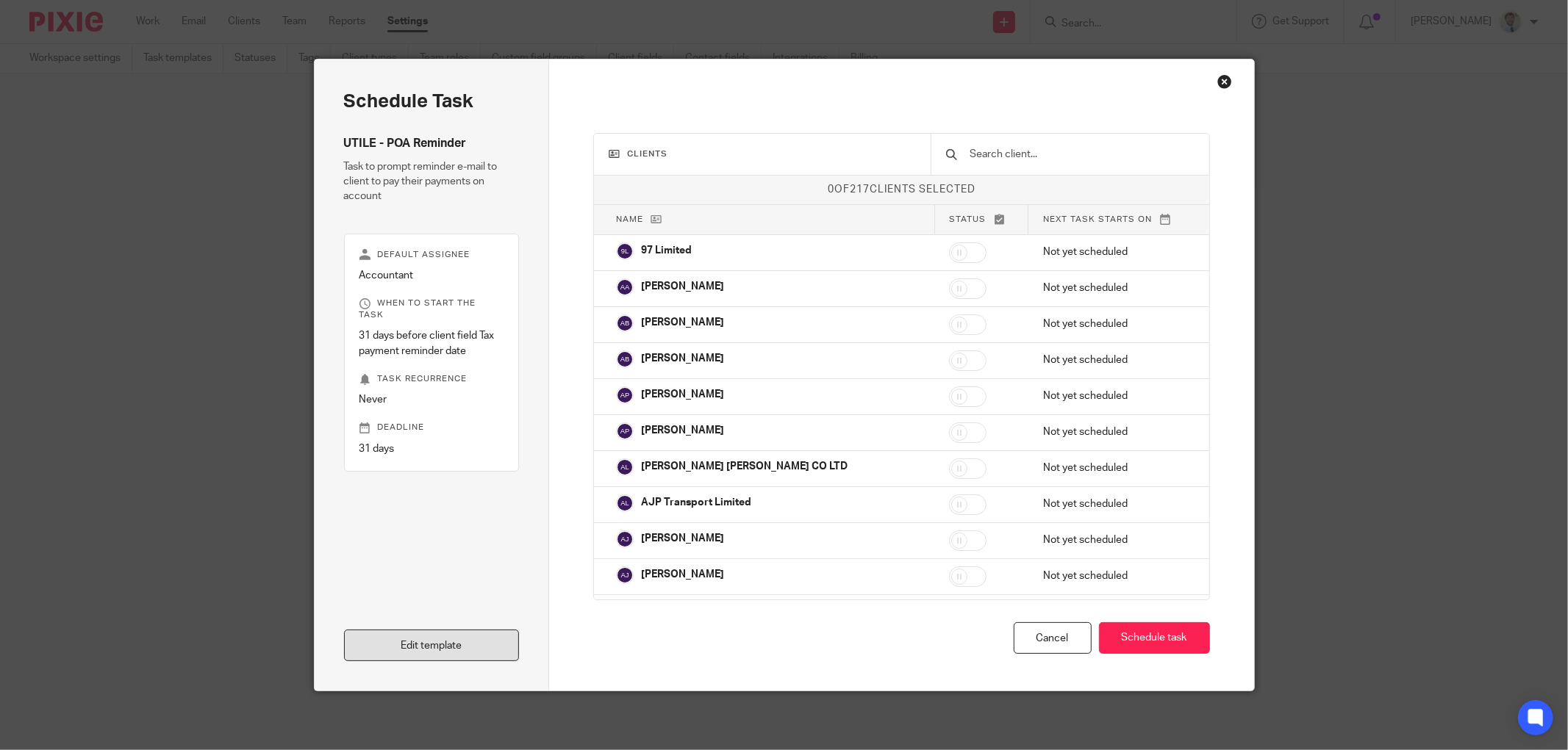
click at [421, 644] on link "Edit template" at bounding box center [432, 645] width 175 height 31
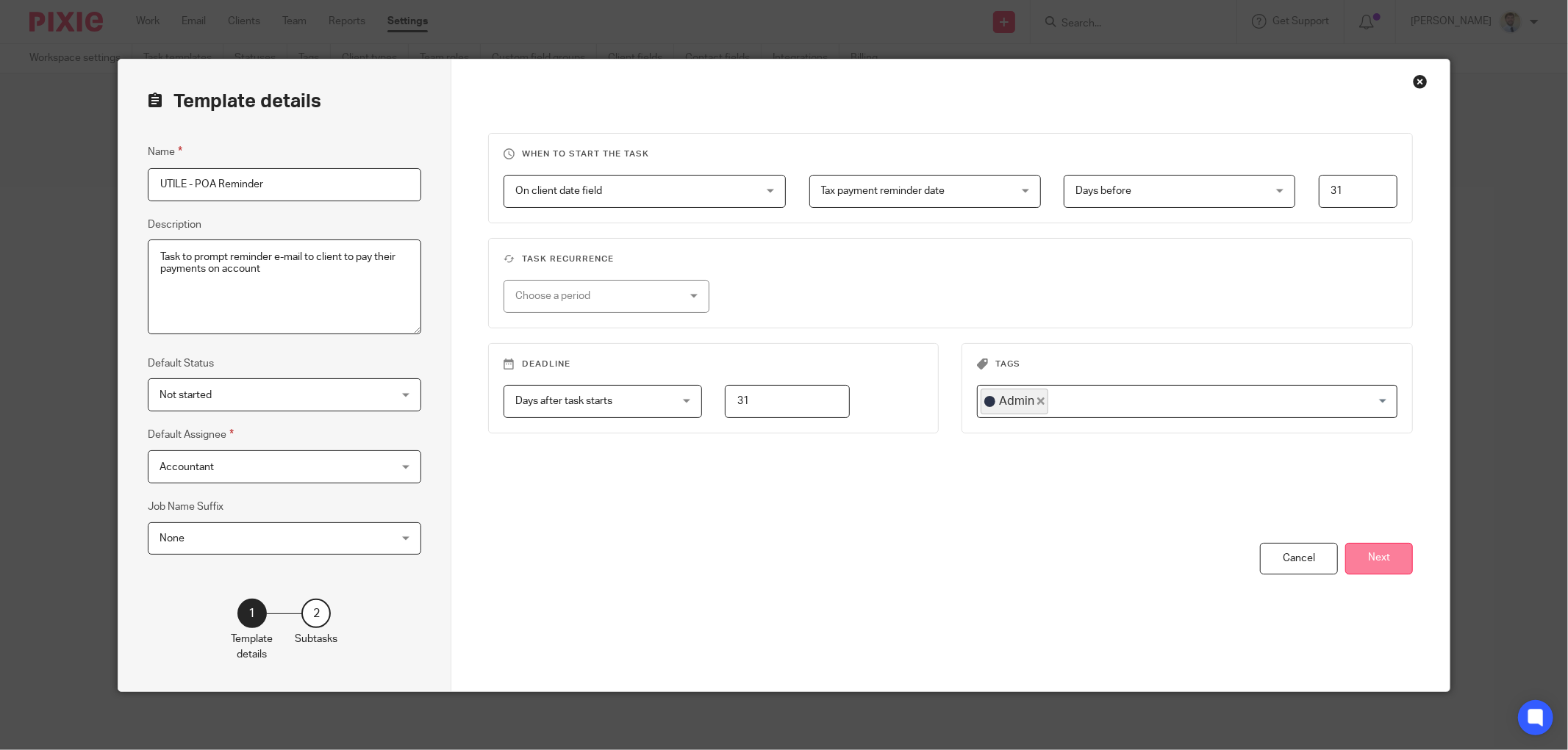
click at [1365, 557] on button "Next" at bounding box center [1379, 559] width 68 height 31
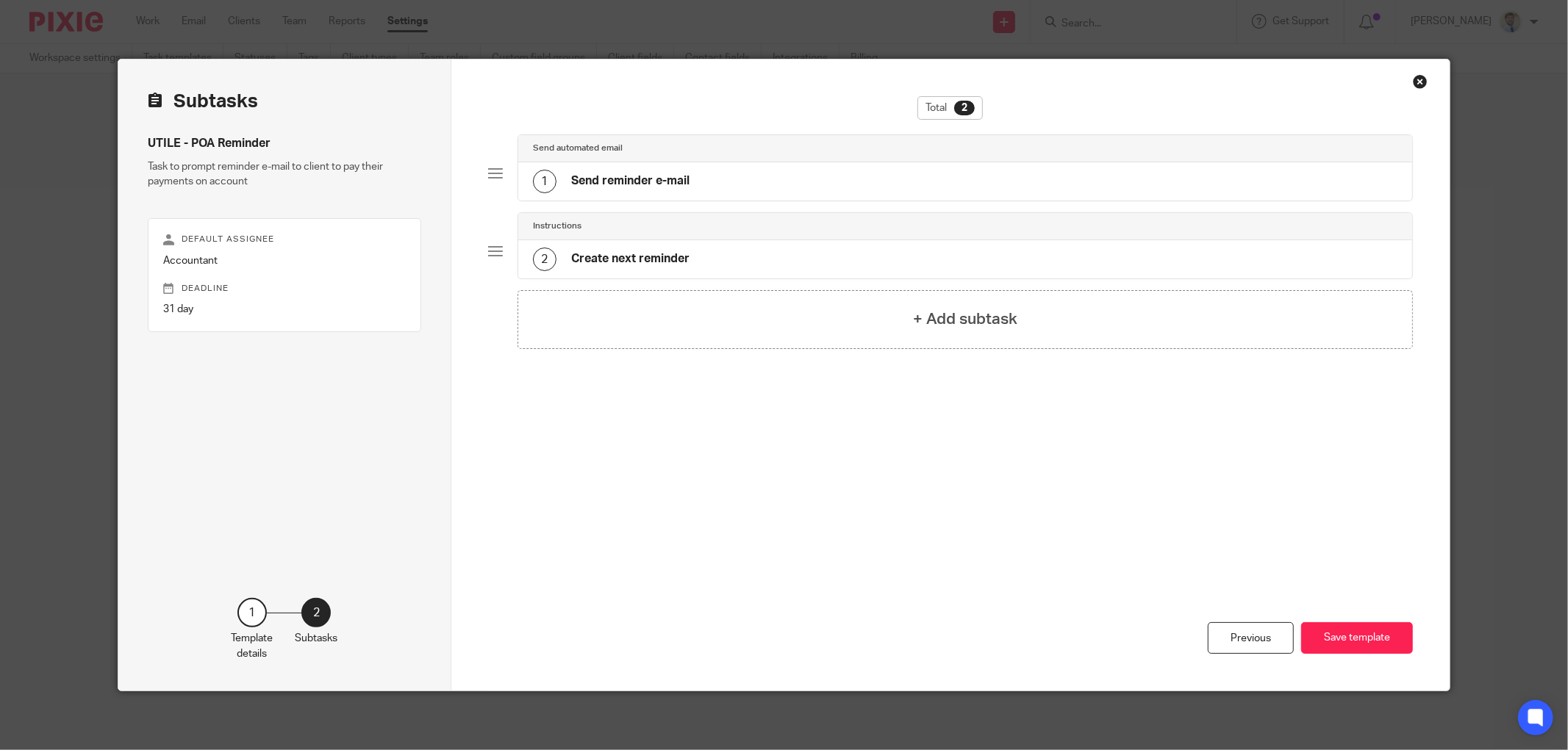
click at [656, 263] on h4 "Create next reminder" at bounding box center [631, 259] width 119 height 16
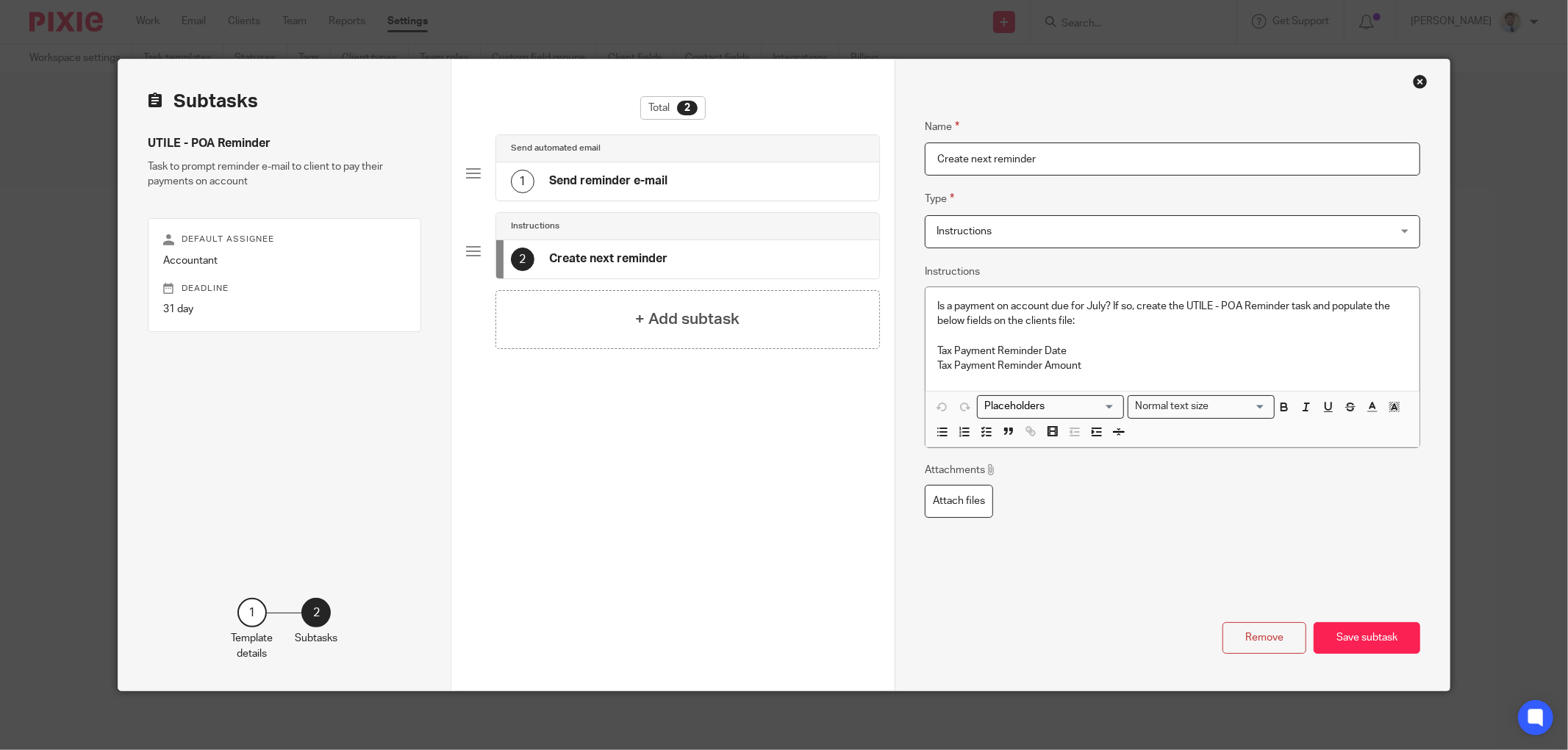
click at [1099, 318] on p "Is a payment on account due for July? If so, create the UTILE - POA Reminder ta…" at bounding box center [1172, 314] width 470 height 30
click at [1136, 310] on p "Is a payment on account due for July? If so, create the UTILE - POA Reminder ta…" at bounding box center [1172, 314] width 470 height 30
drag, startPoint x: 1132, startPoint y: 305, endPoint x: 1331, endPoint y: 305, distance: 199.0
click at [1331, 305] on p "Is a payment on account due for July? If so, create the UTILE - POA Reminder ta…" at bounding box center [1172, 314] width 470 height 30
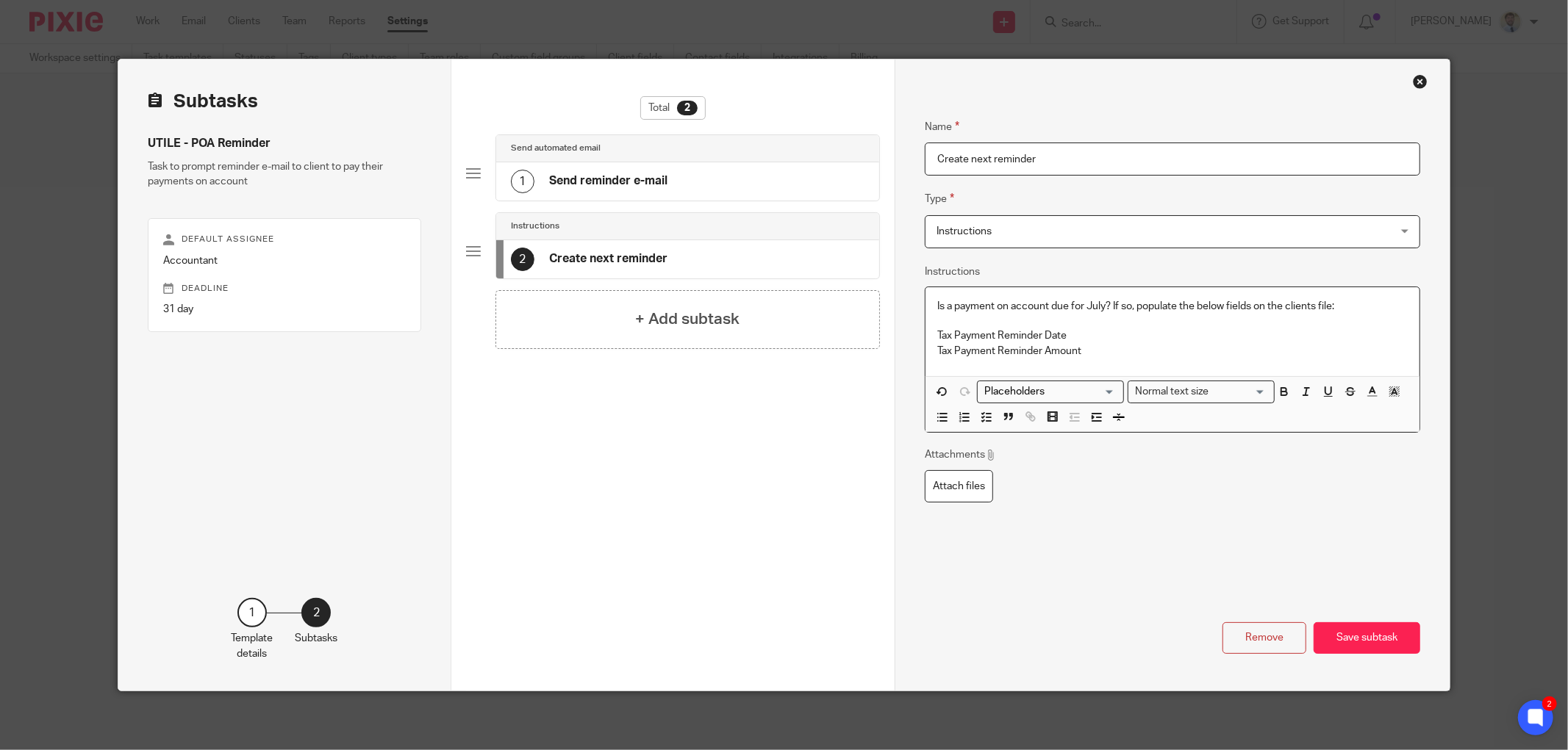
click at [1139, 302] on p "Is a payment on account due for July? If so, populate the below fields on the c…" at bounding box center [1172, 306] width 470 height 15
click at [1135, 310] on p "Is a payment on account due for July? If so, populate the below fields on the c…" at bounding box center [1172, 306] width 470 height 15
click at [1149, 333] on p "Tax Payment Reminder Date" at bounding box center [1172, 336] width 470 height 15
click at [1133, 351] on p "Tax Payment Reminder Amount" at bounding box center [1172, 352] width 470 height 15
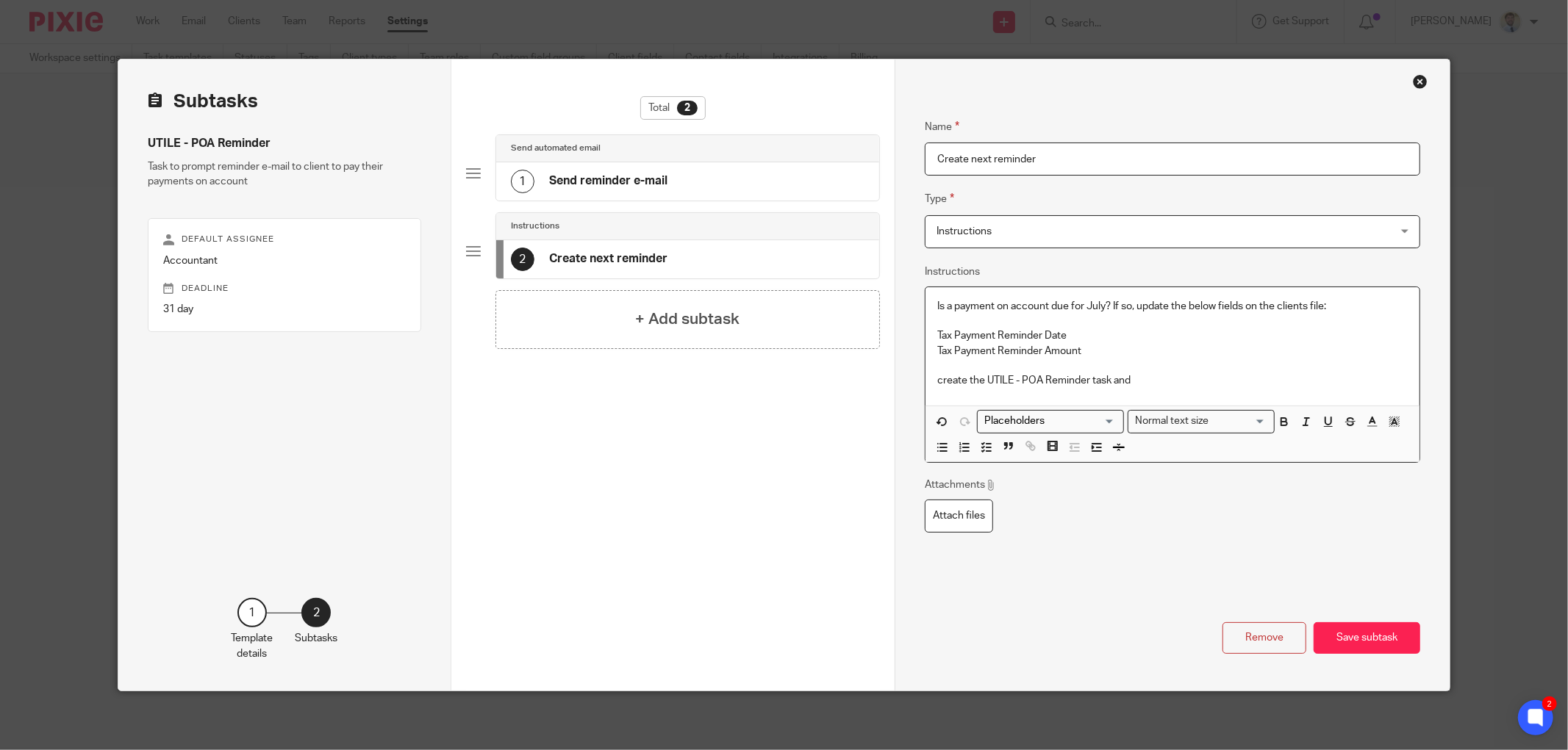
click at [937, 384] on p "create the UTILE - POA Reminder task and" at bounding box center [1172, 380] width 470 height 15
click at [1353, 637] on button "Save subtask" at bounding box center [1366, 638] width 106 height 31
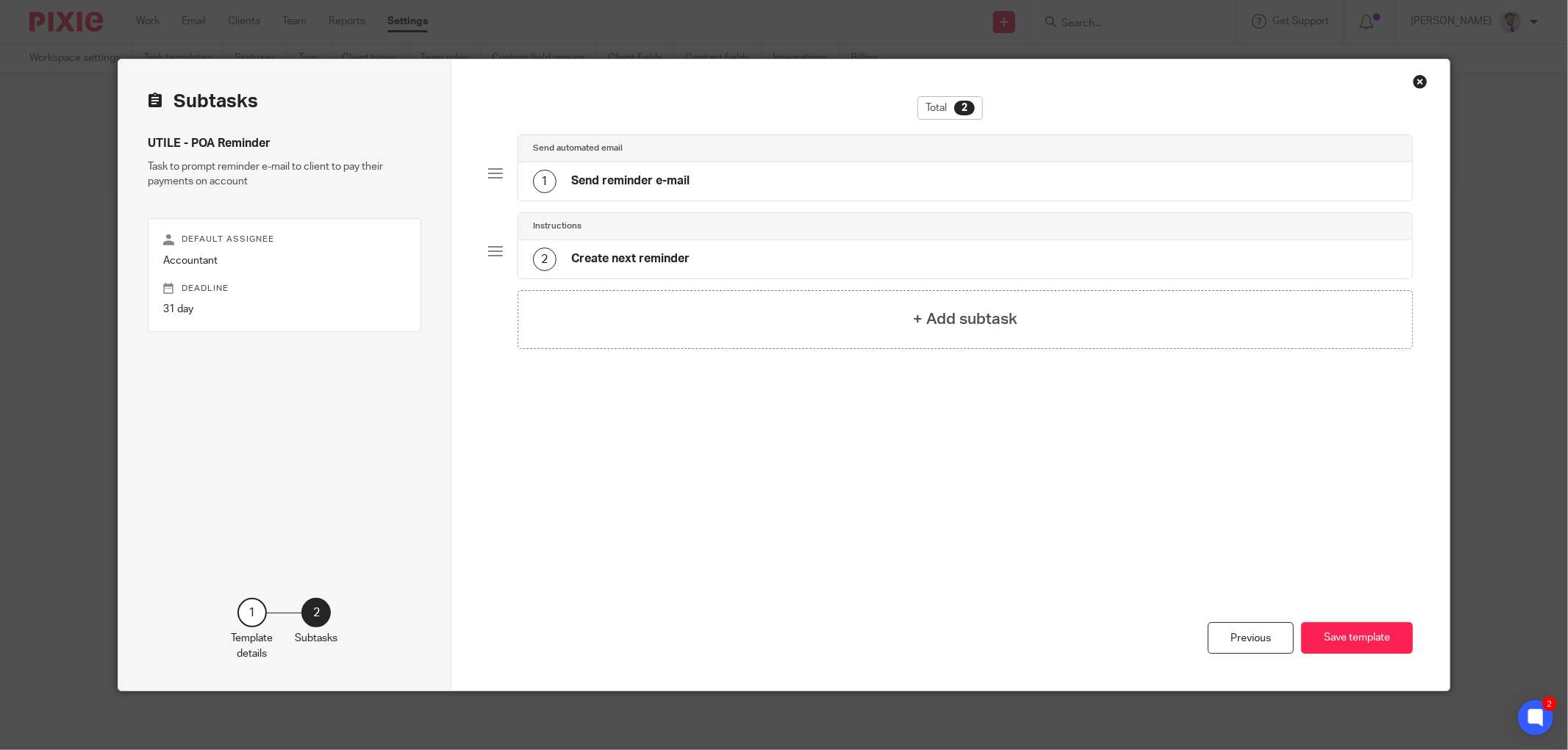
click at [671, 166] on div "1 Send reminder e-mail" at bounding box center [964, 181] width 894 height 38
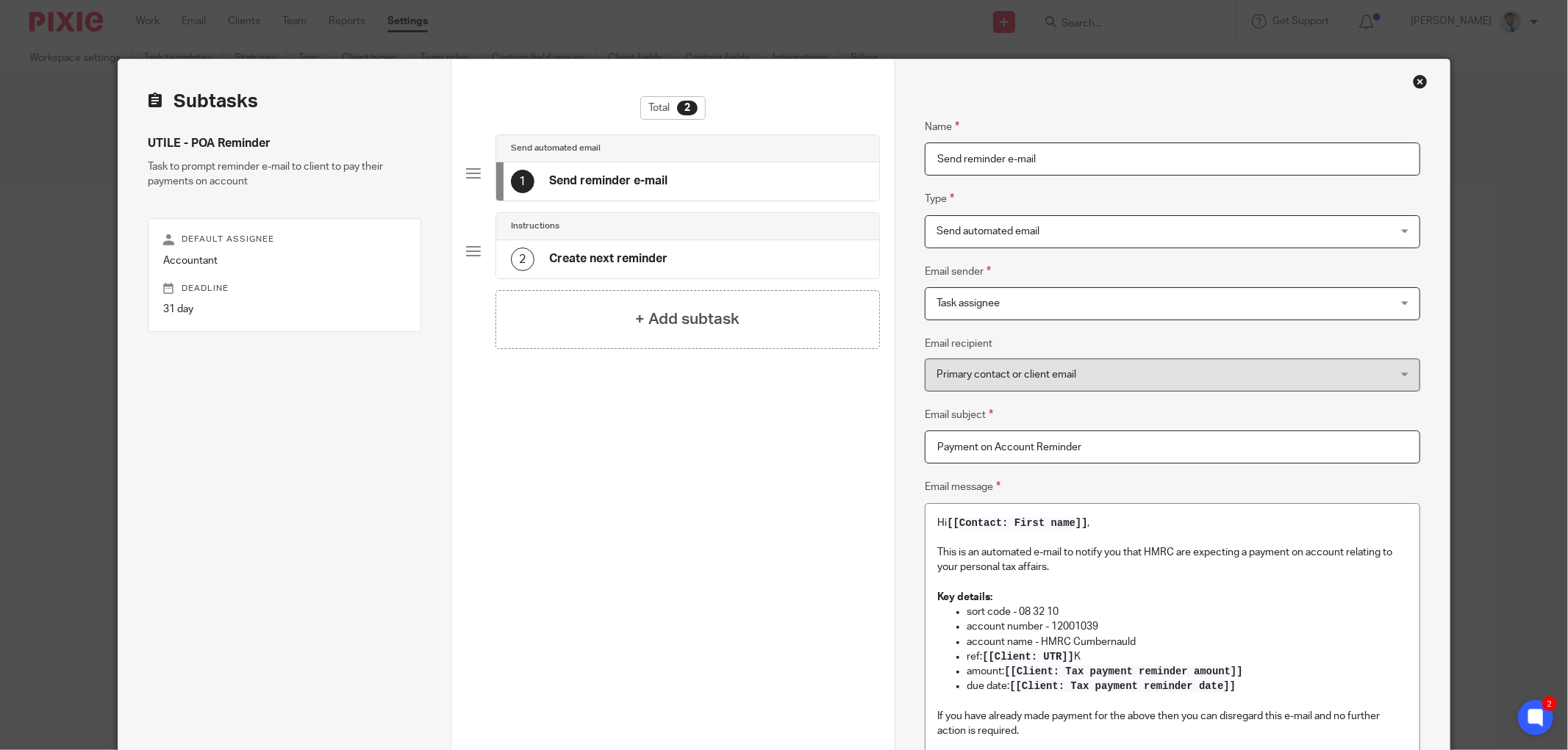
click at [1001, 229] on span "Send automated email" at bounding box center [987, 231] width 103 height 10
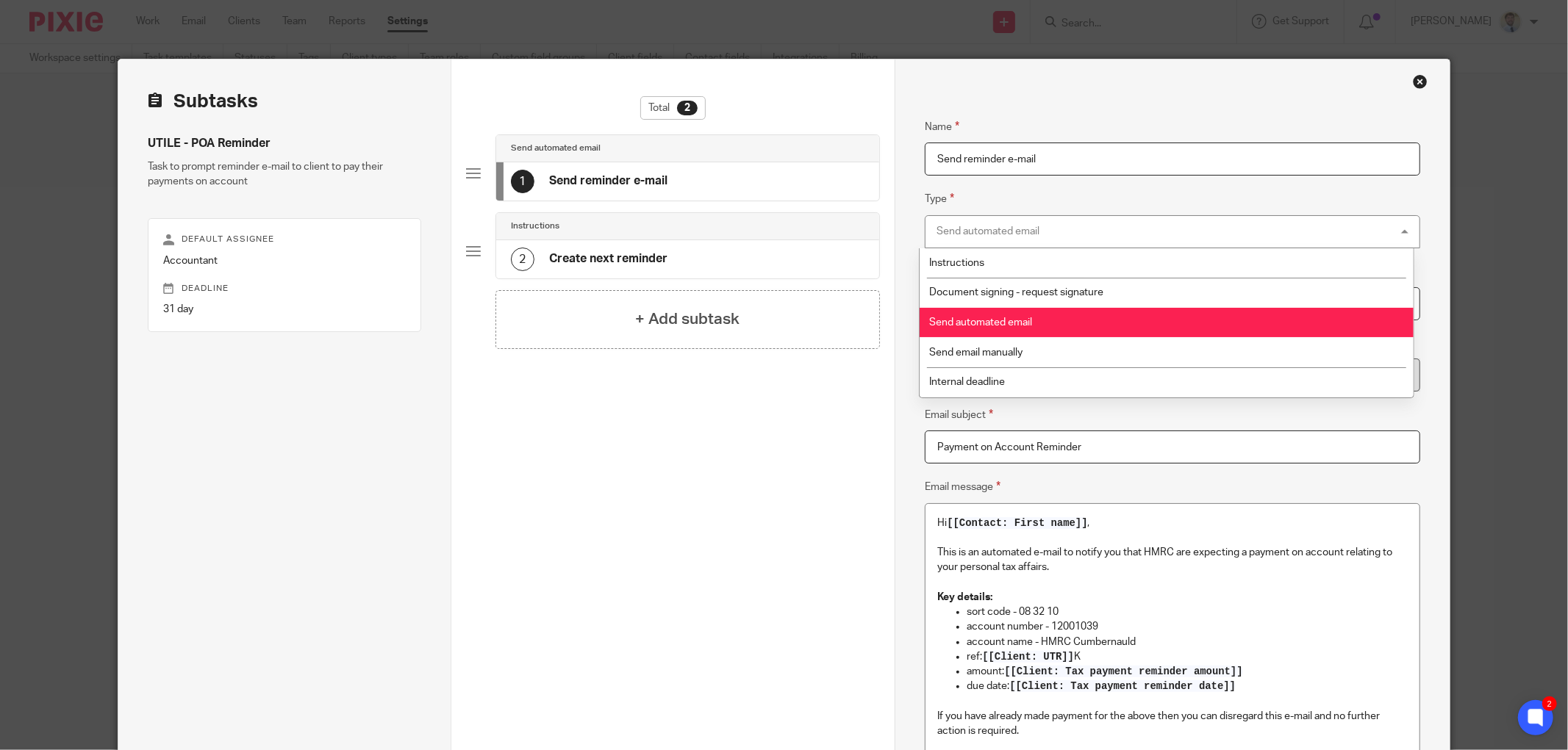
click at [978, 320] on span "Send automated email" at bounding box center [980, 323] width 103 height 10
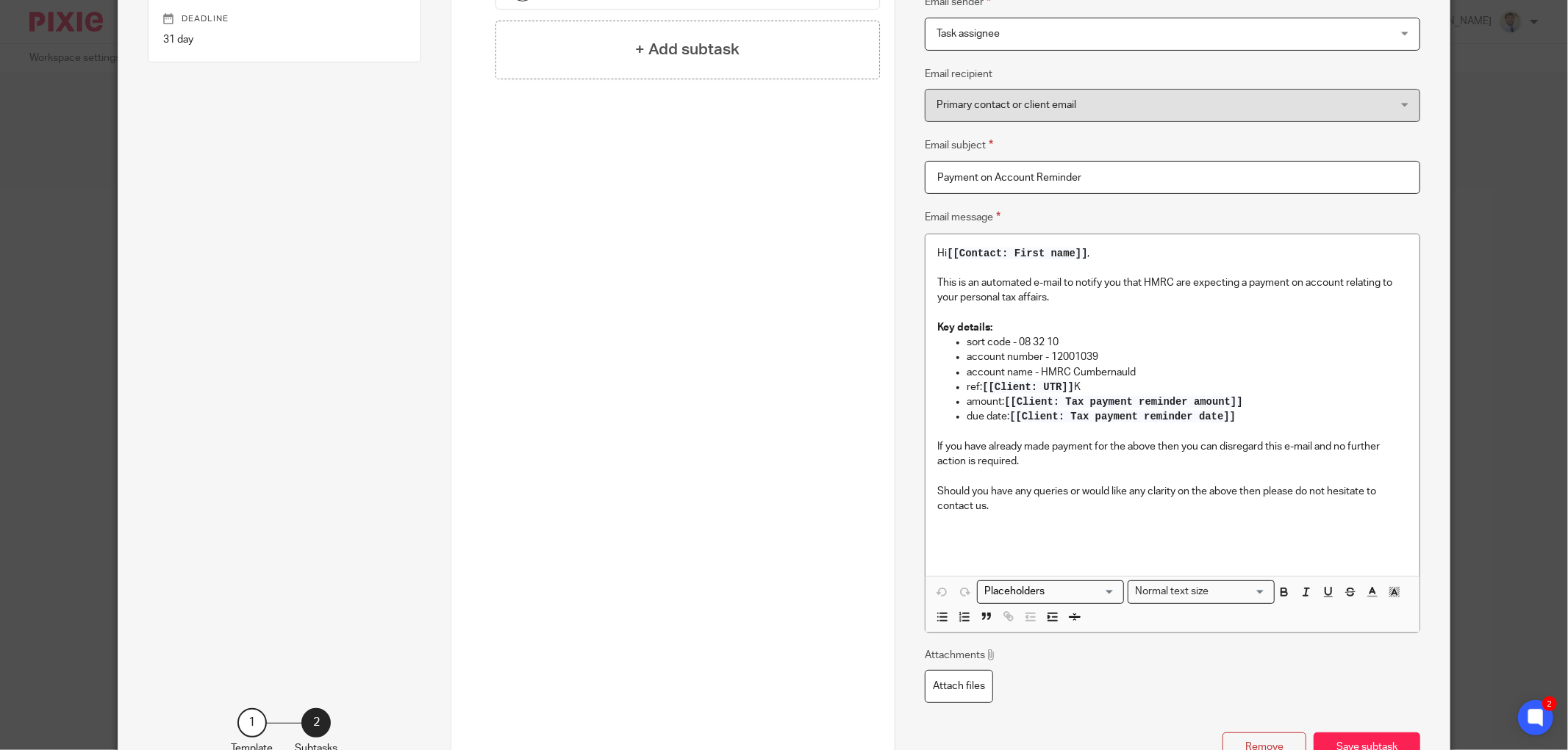
scroll to position [326, 0]
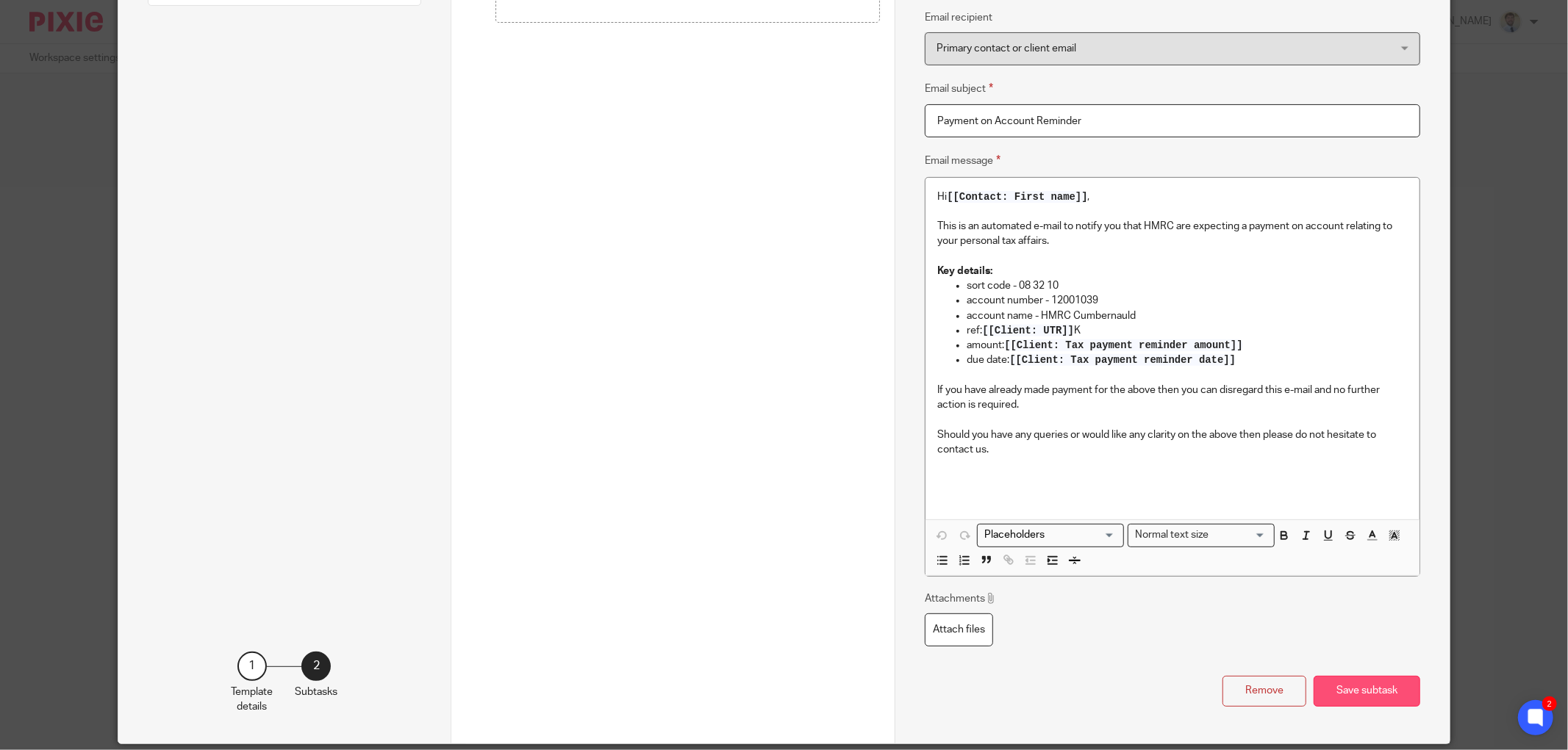
click at [1369, 698] on button "Save subtask" at bounding box center [1366, 692] width 106 height 31
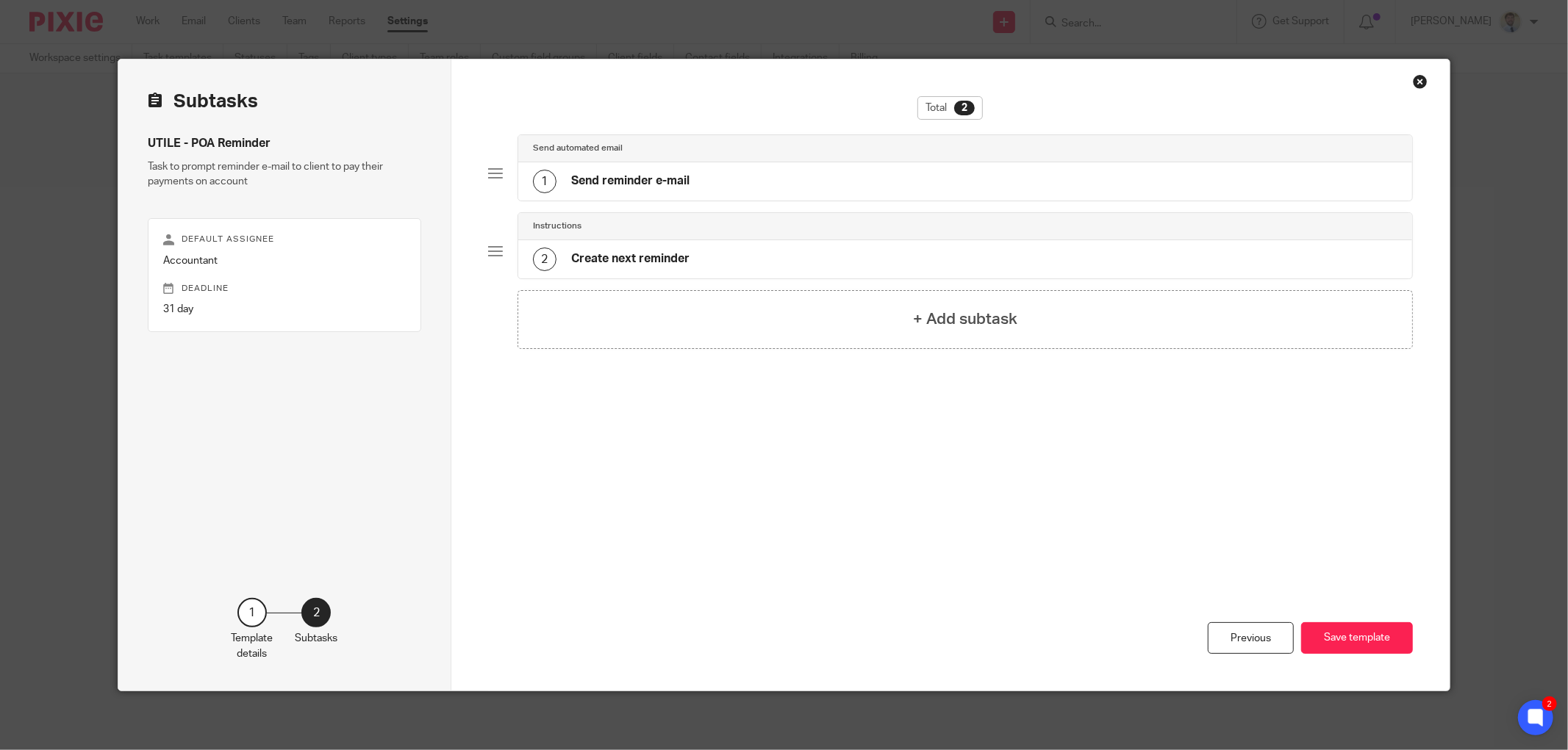
scroll to position [0, 0]
click at [1370, 637] on button "Save template" at bounding box center [1357, 638] width 112 height 31
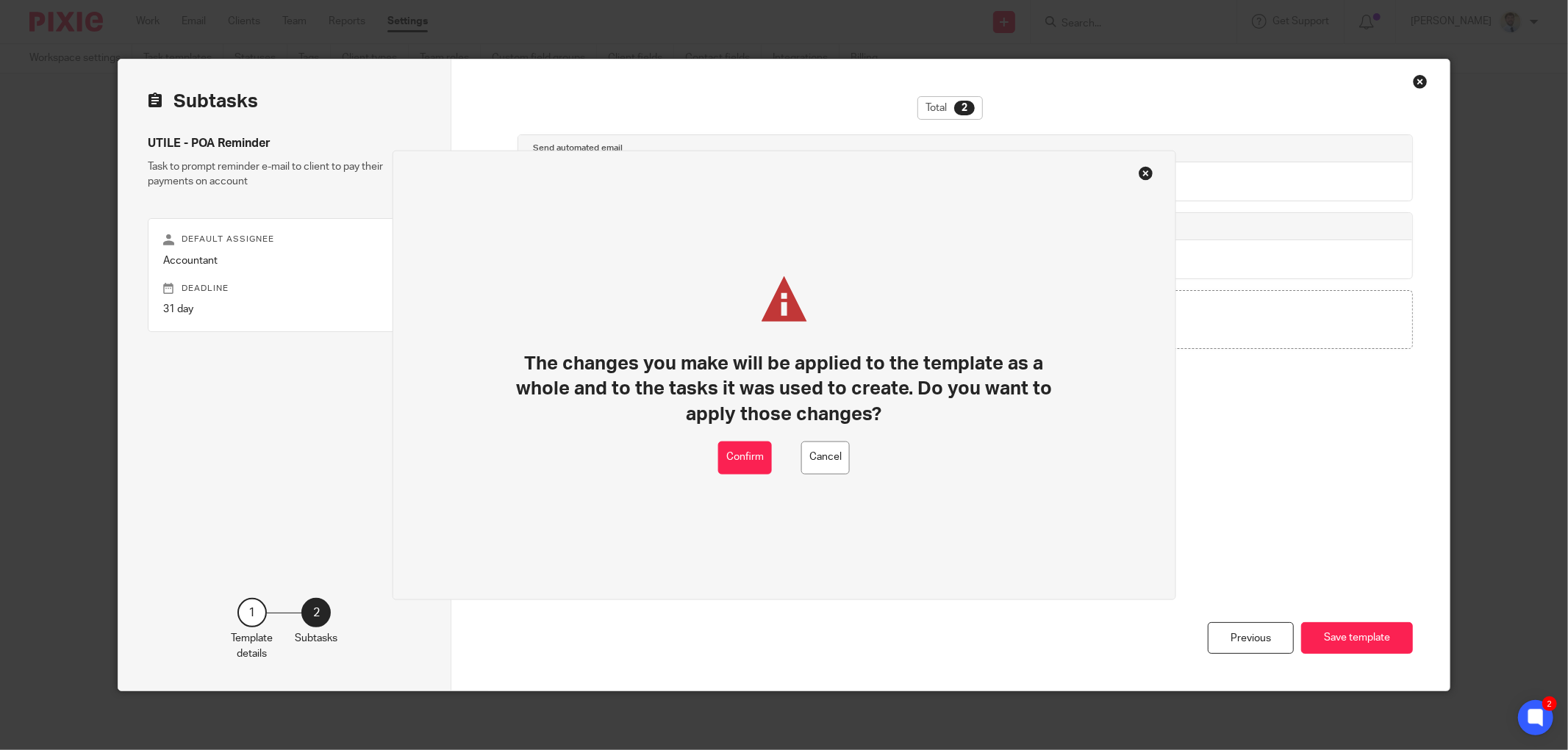
click at [752, 440] on div "The changes you make will be applied to the template as a whole and to the task…" at bounding box center [783, 359] width 548 height 165
click at [749, 450] on button "Confirm" at bounding box center [744, 458] width 54 height 33
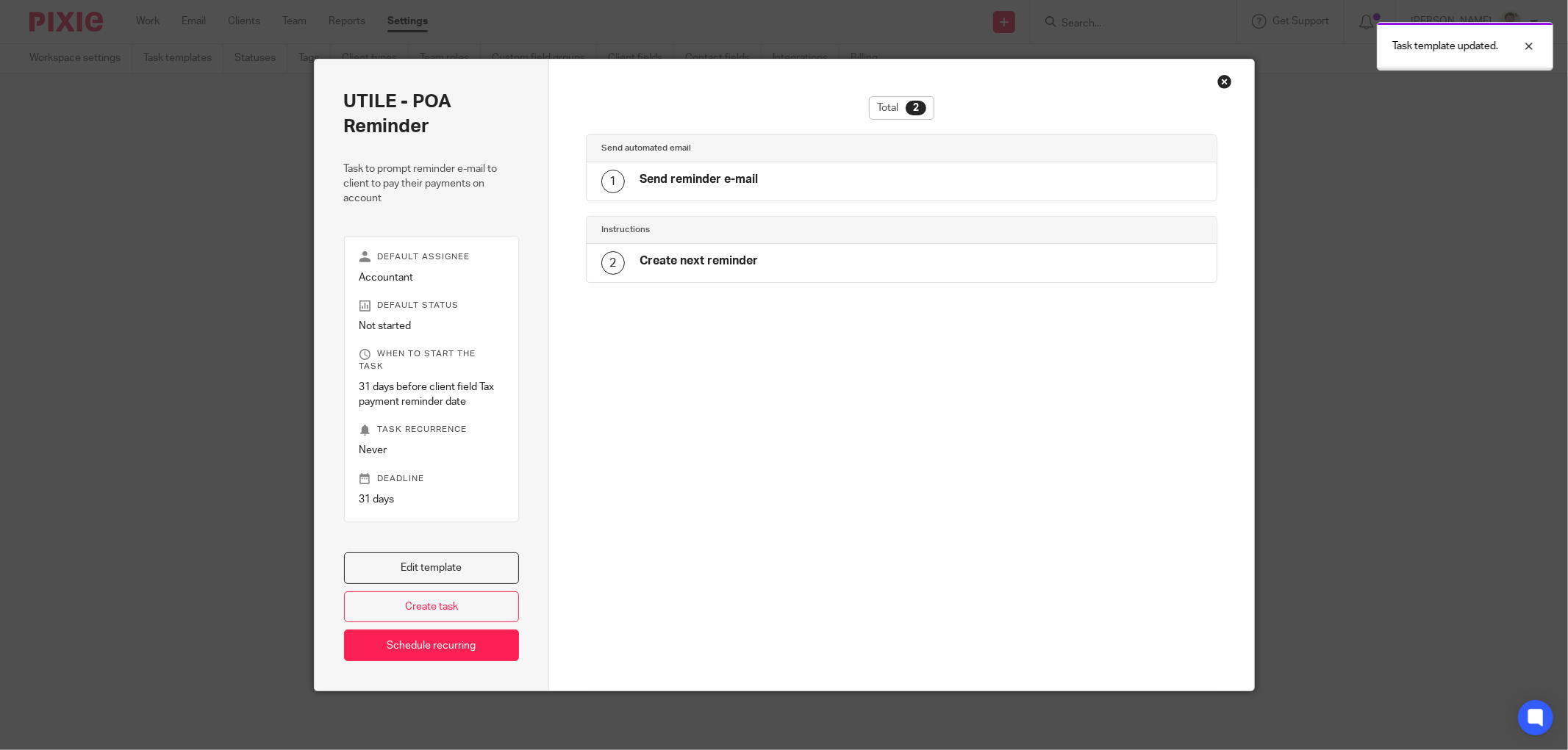
drag, startPoint x: 0, startPoint y: 0, endPoint x: 610, endPoint y: 326, distance: 691.6
click at [257, 415] on div "UTILE - POA Reminder Task to prompt reminder e-mail to client to pay their paym…" at bounding box center [784, 375] width 1568 height 750
click at [1218, 79] on div "Close this dialog window" at bounding box center [1225, 82] width 15 height 15
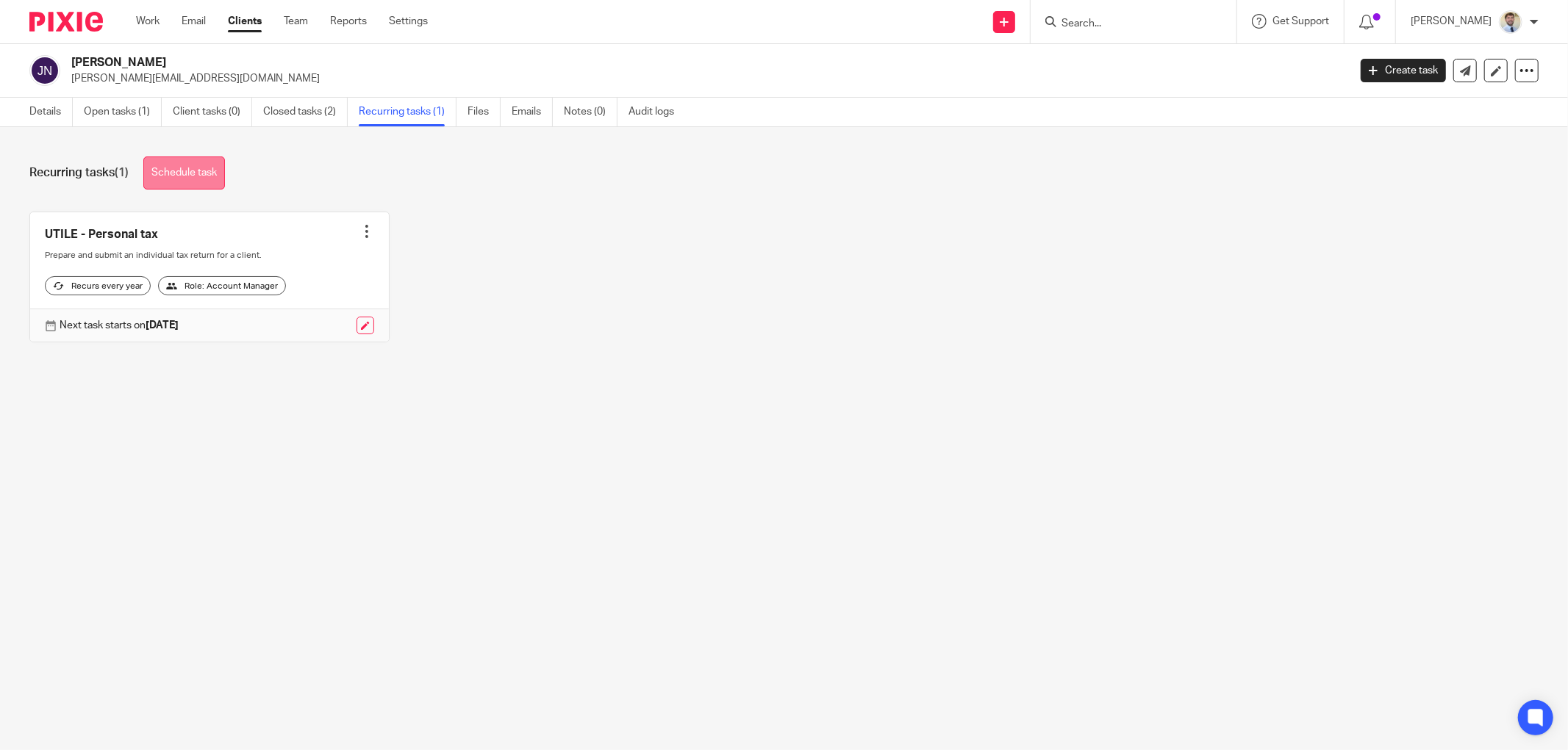
click at [167, 175] on link "Schedule task" at bounding box center [184, 173] width 82 height 33
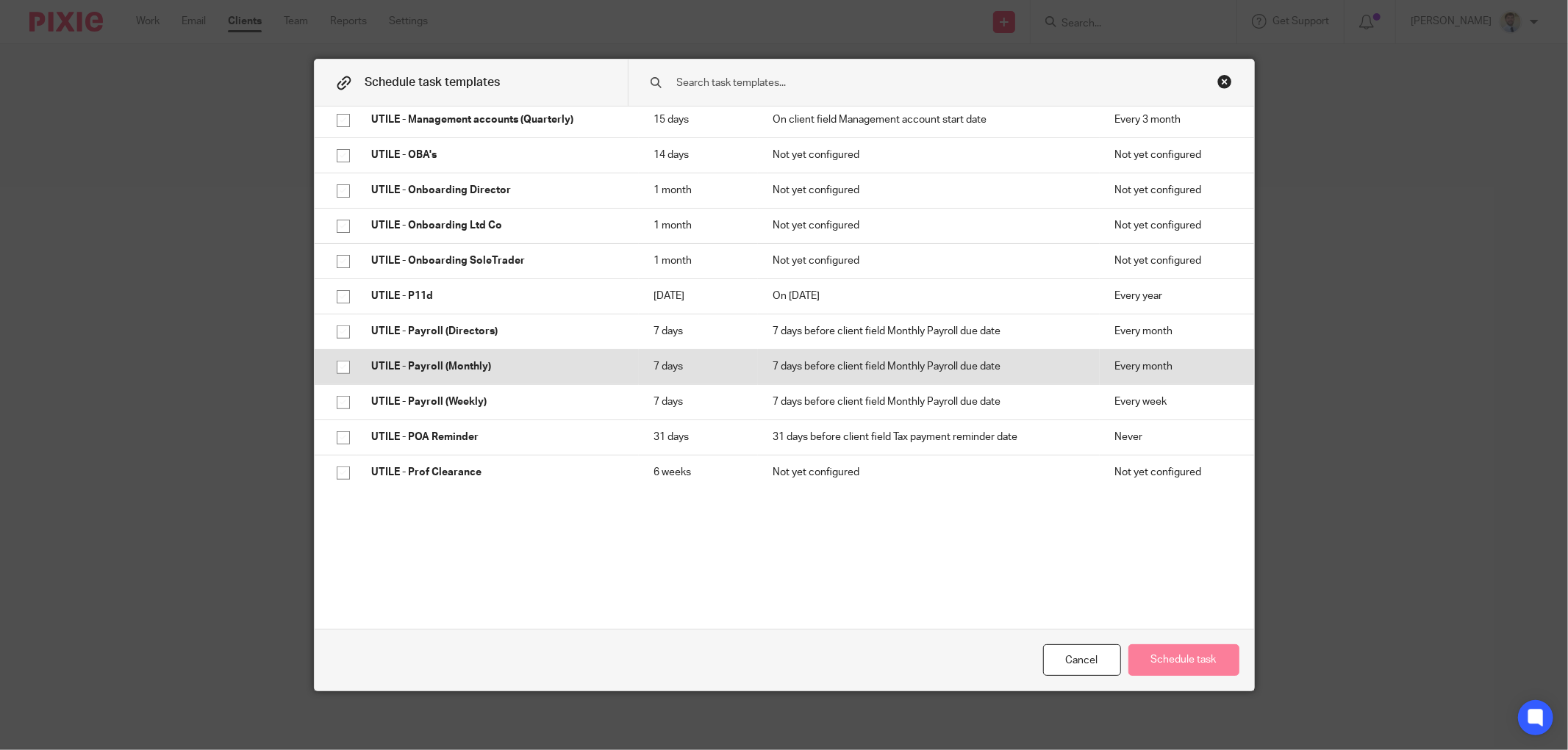
scroll to position [408, 0]
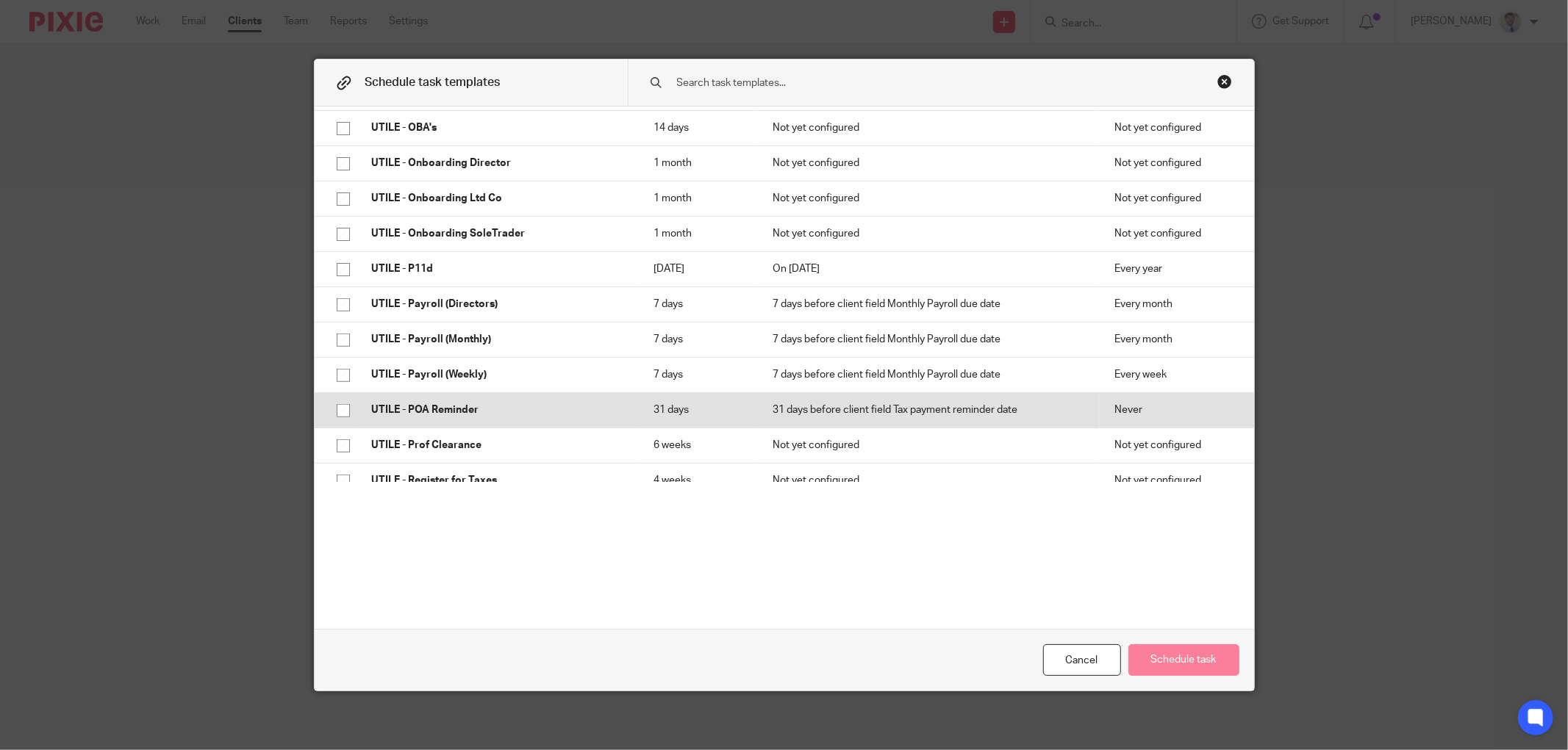
click at [385, 414] on p "UTILE - POA Reminder" at bounding box center [498, 410] width 252 height 15
checkbox input "true"
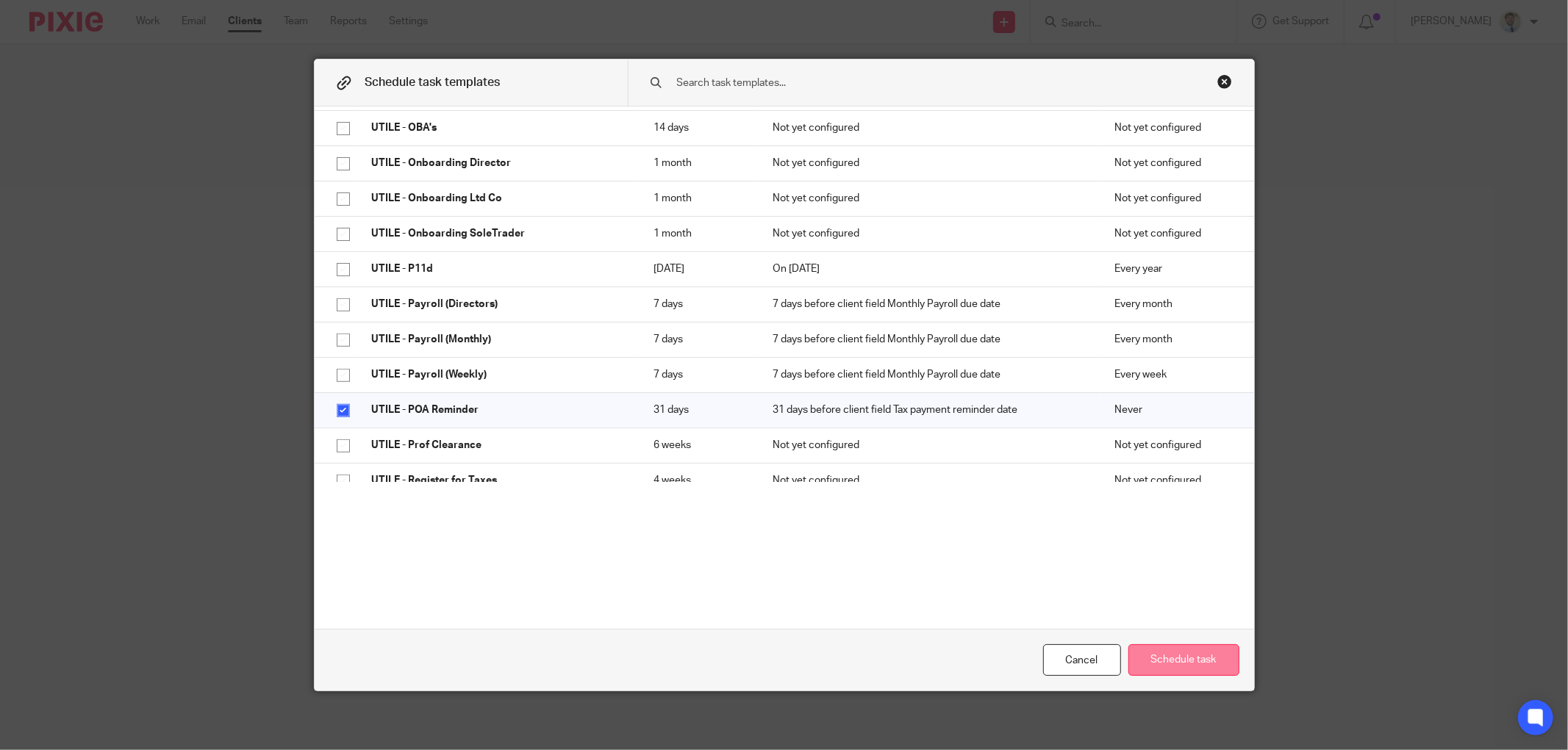
click at [1206, 658] on button "Schedule task" at bounding box center [1183, 660] width 111 height 31
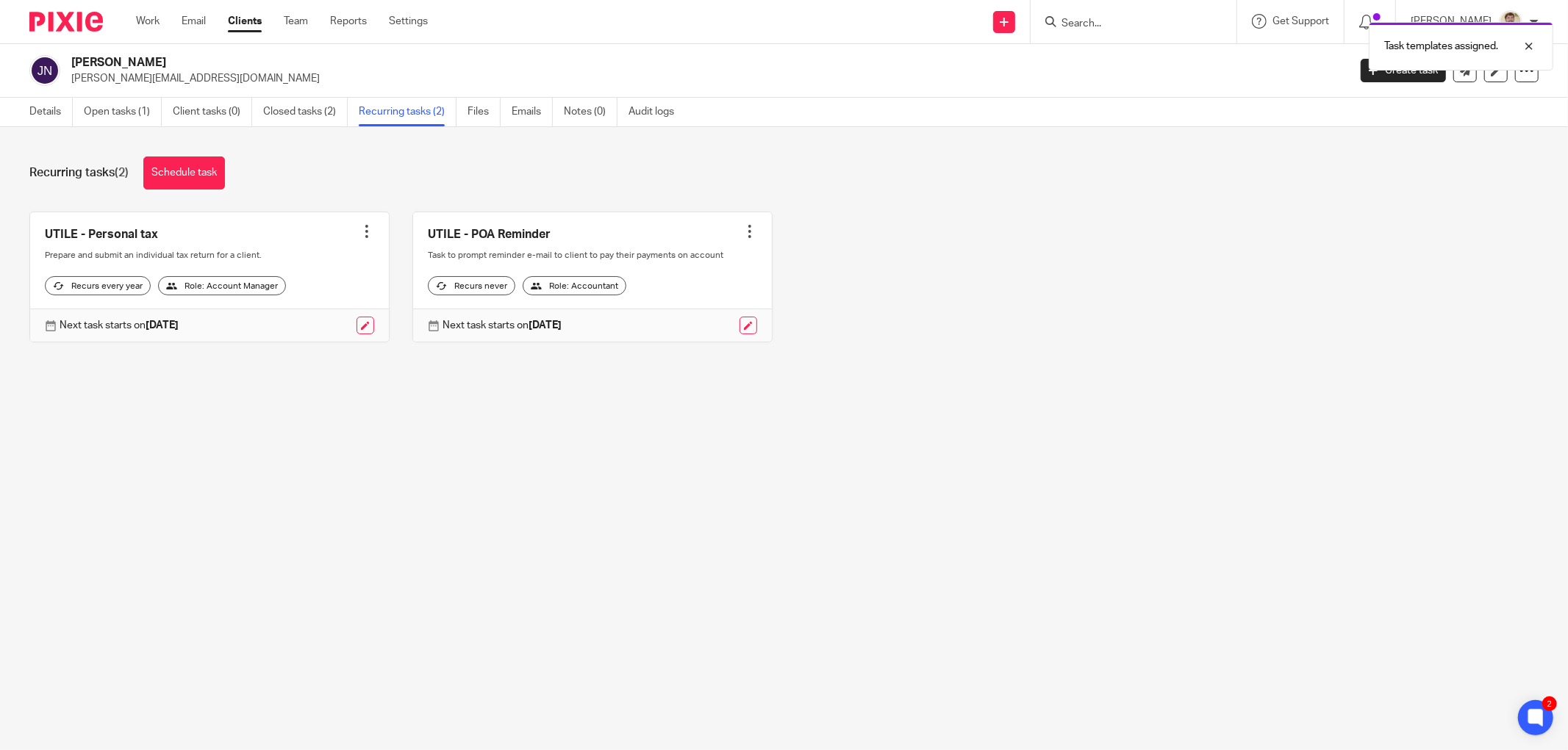
click at [540, 251] on link at bounding box center [593, 277] width 359 height 130
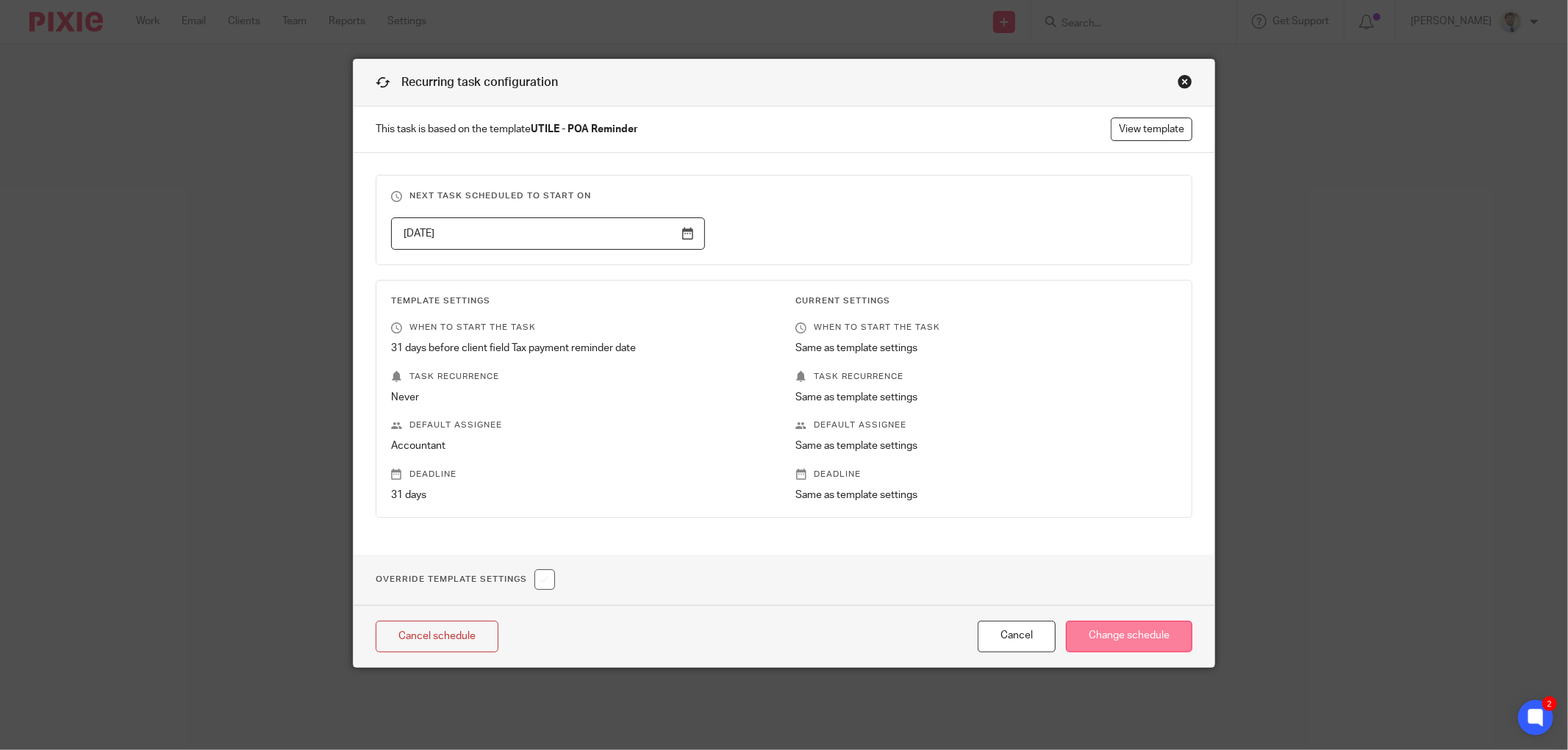
click at [1127, 638] on input "Change schedule" at bounding box center [1129, 636] width 127 height 31
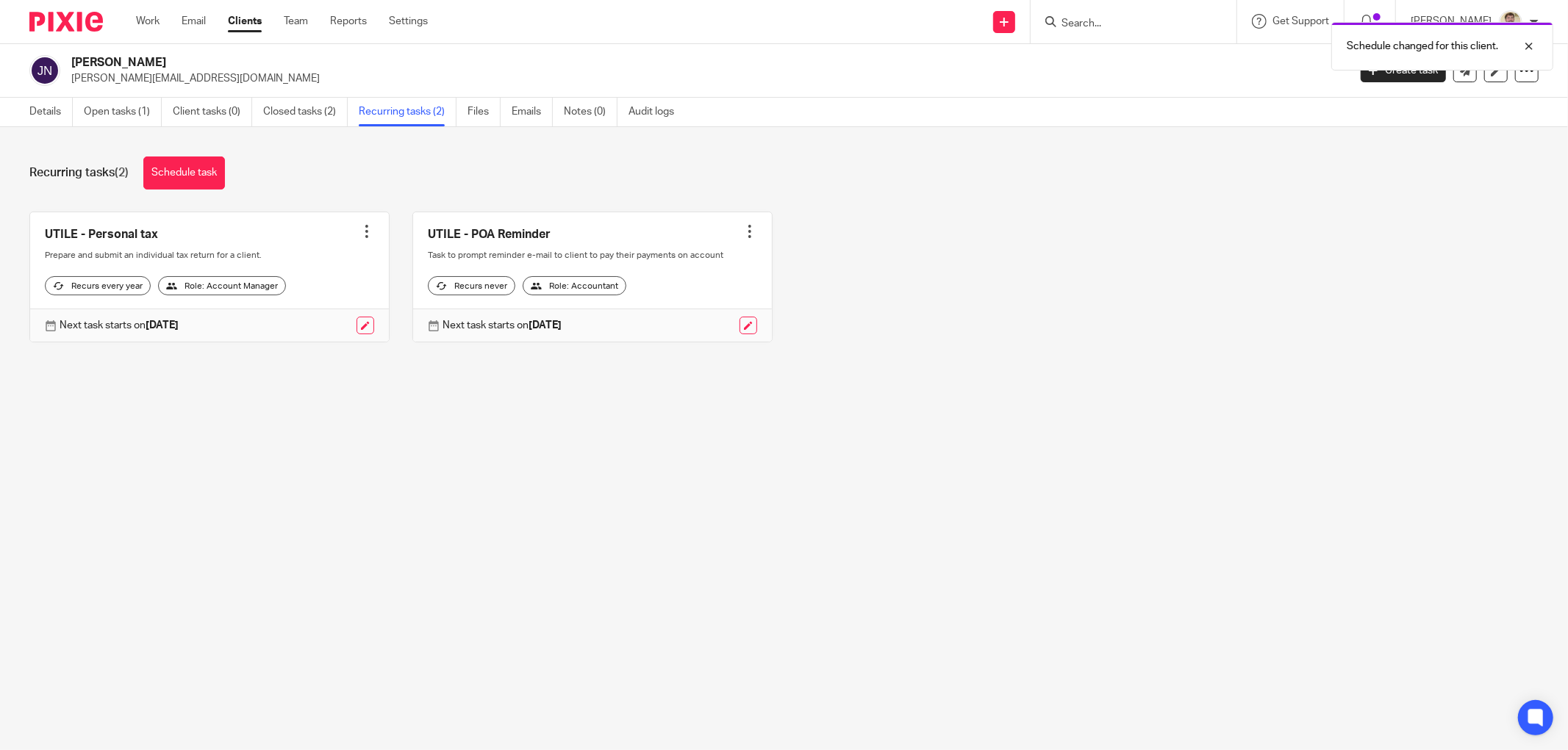
click at [483, 240] on link at bounding box center [593, 277] width 359 height 130
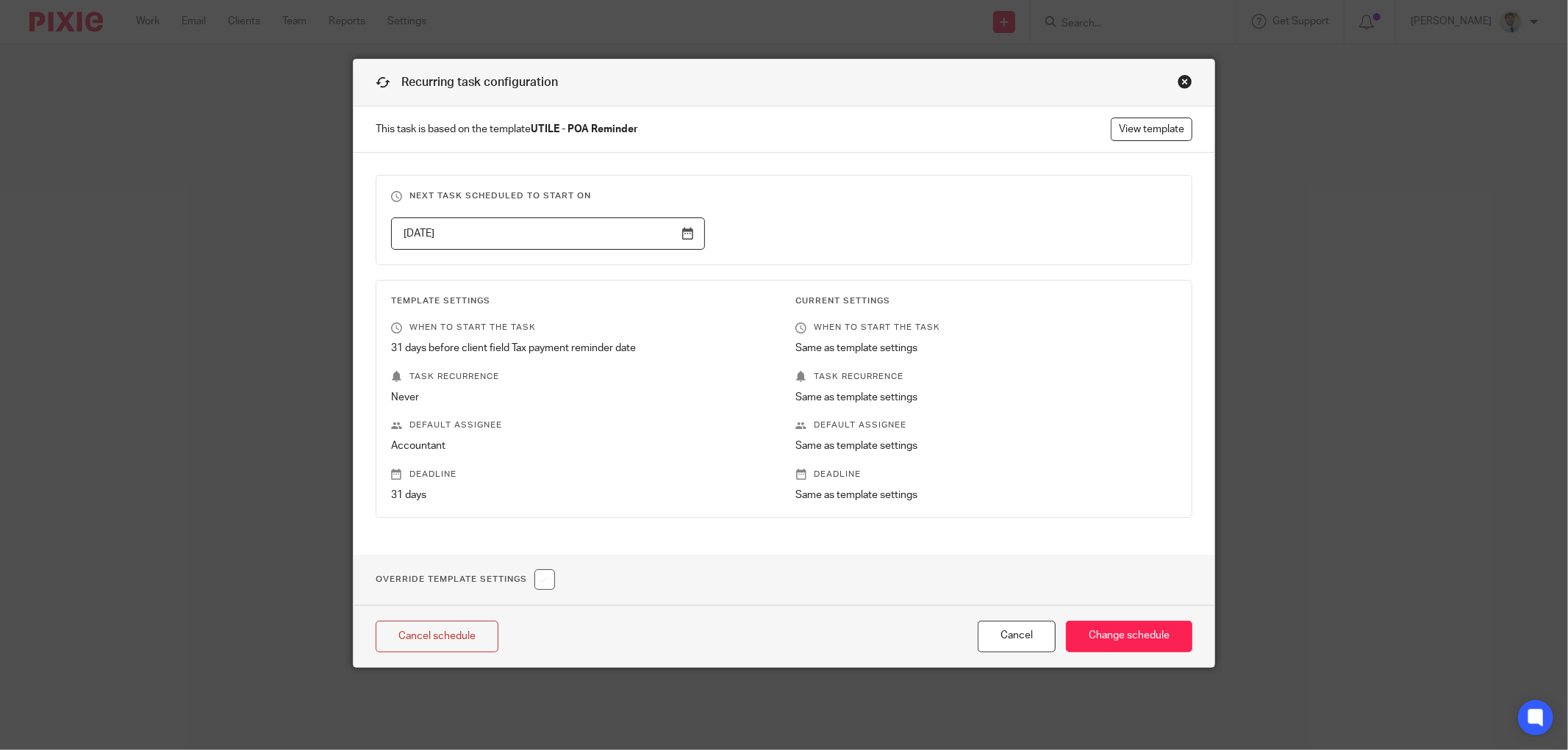
click at [585, 590] on div "Override Template Settings" at bounding box center [783, 580] width 861 height 51
click at [545, 578] on input "checkbox" at bounding box center [544, 580] width 21 height 21
checkbox input "true"
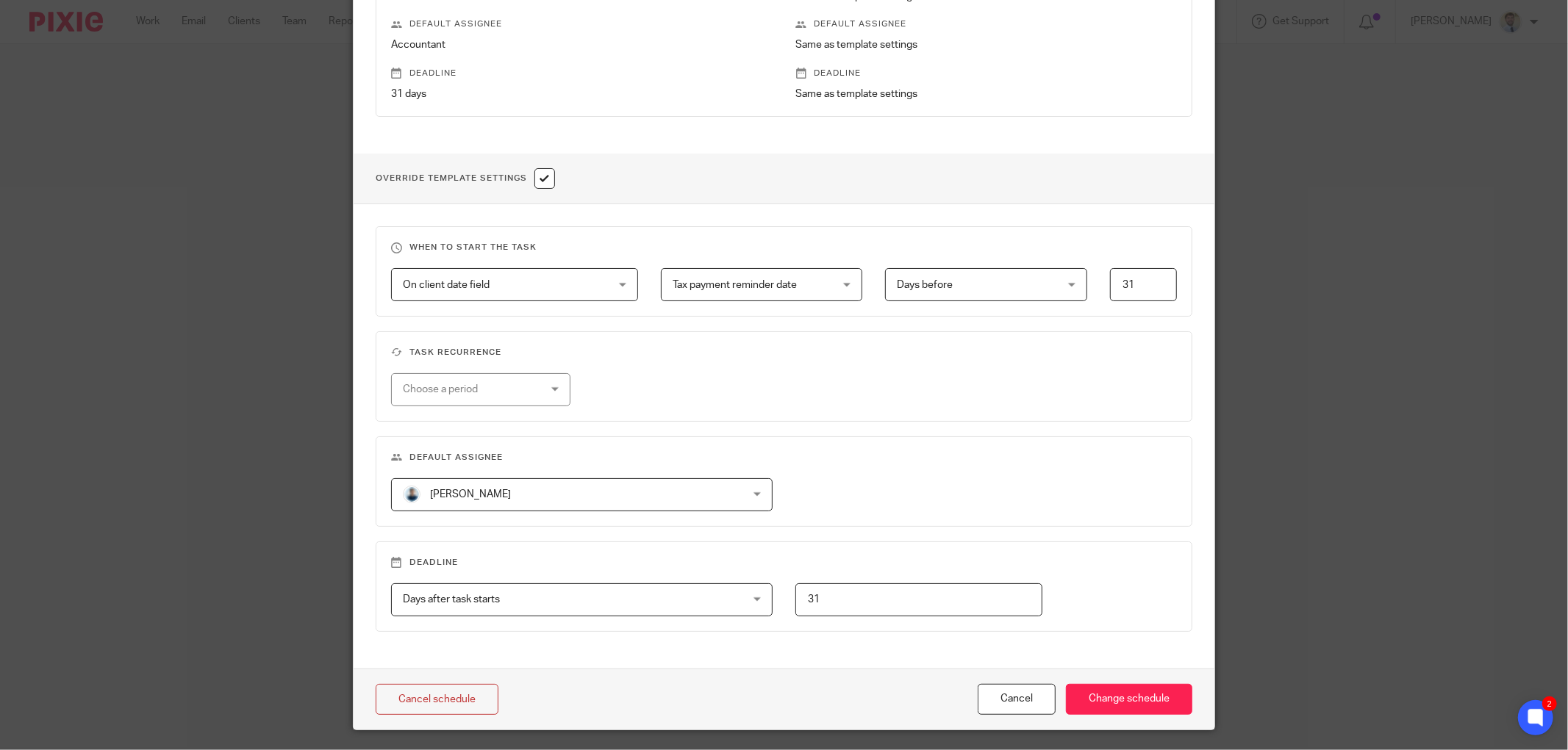
scroll to position [408, 0]
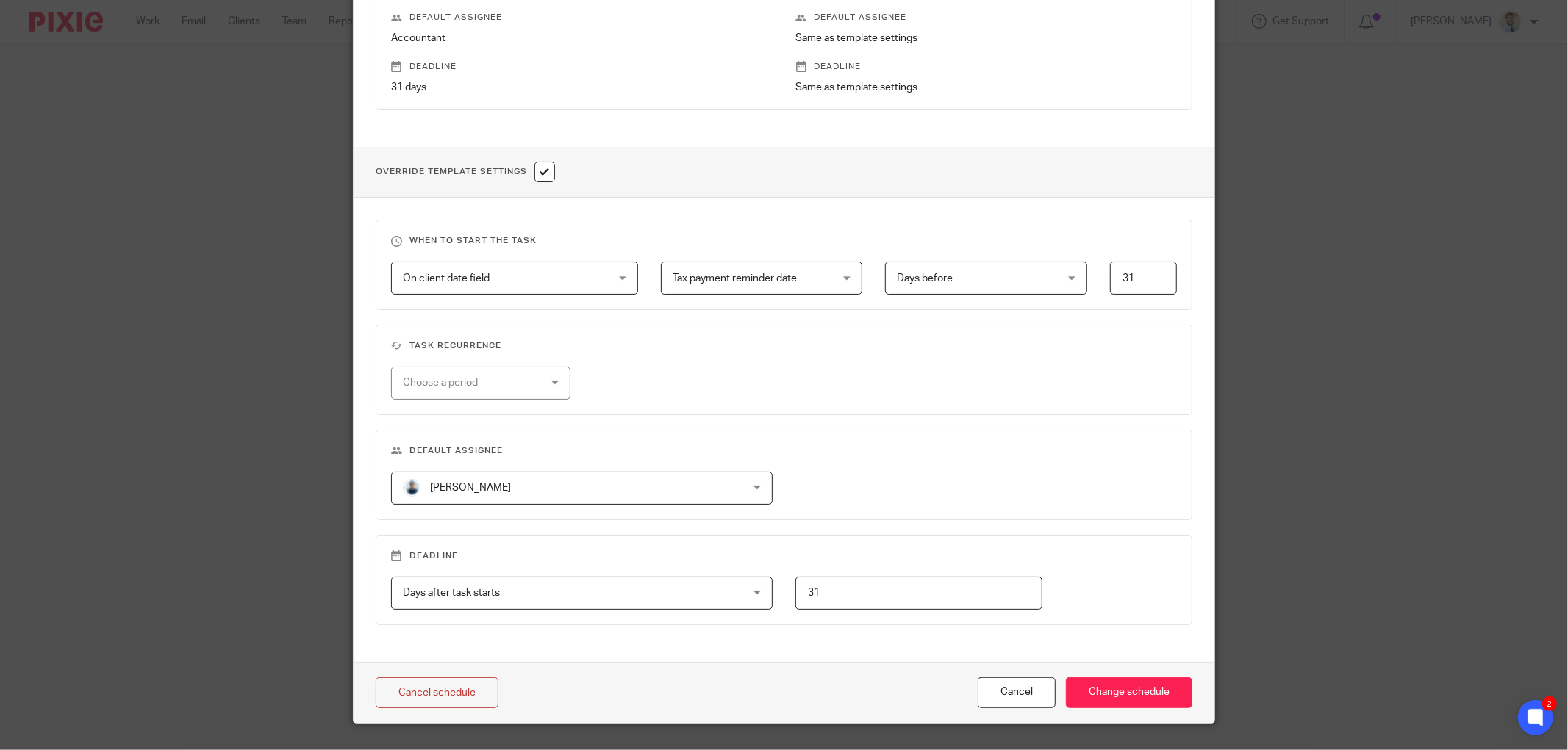
click at [599, 476] on span "[PERSON_NAME]" at bounding box center [550, 487] width 296 height 30
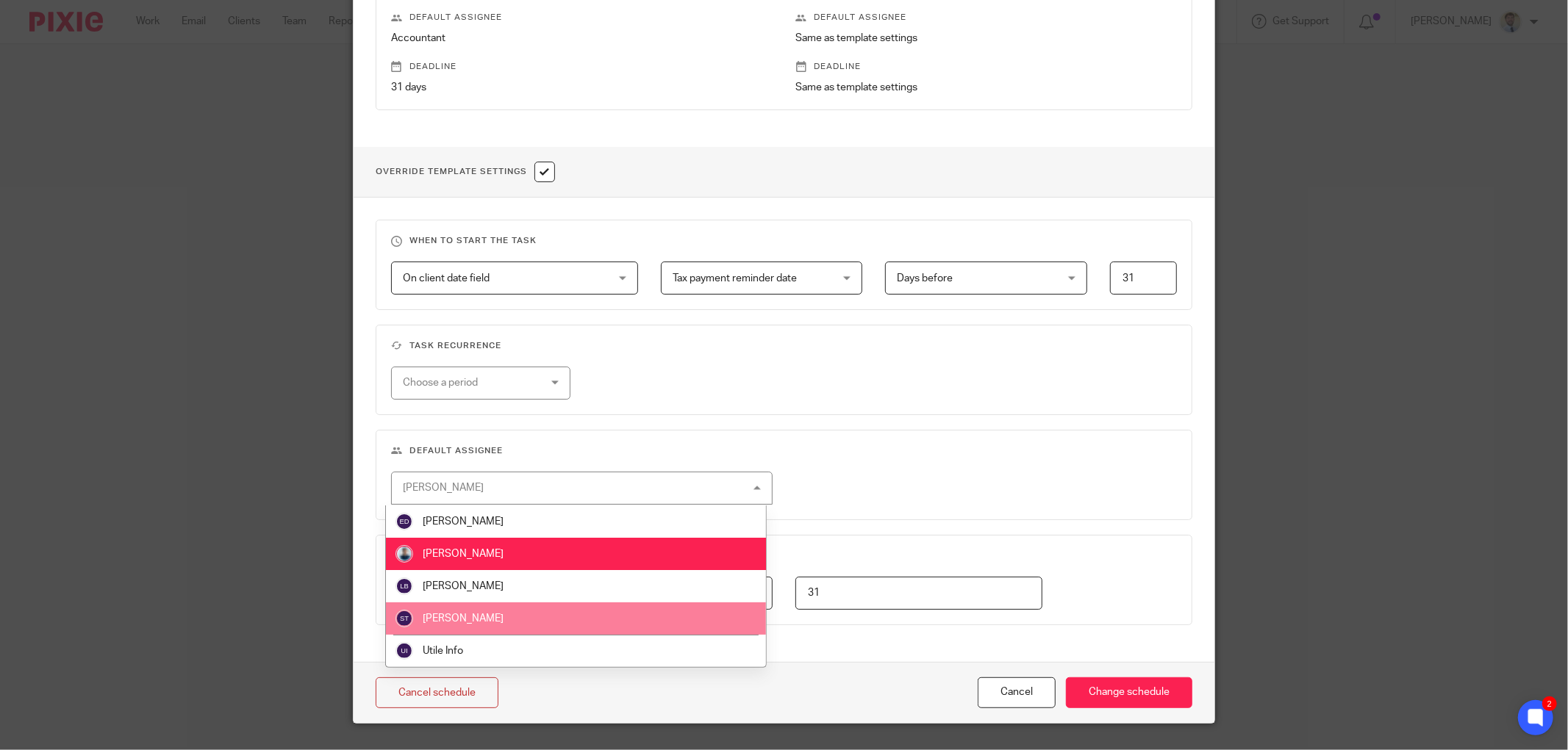
click at [884, 463] on fieldset "Default assignee James Read James Read Ellie Dowen James Read Lesley Bagladi Sa…" at bounding box center [784, 475] width 817 height 91
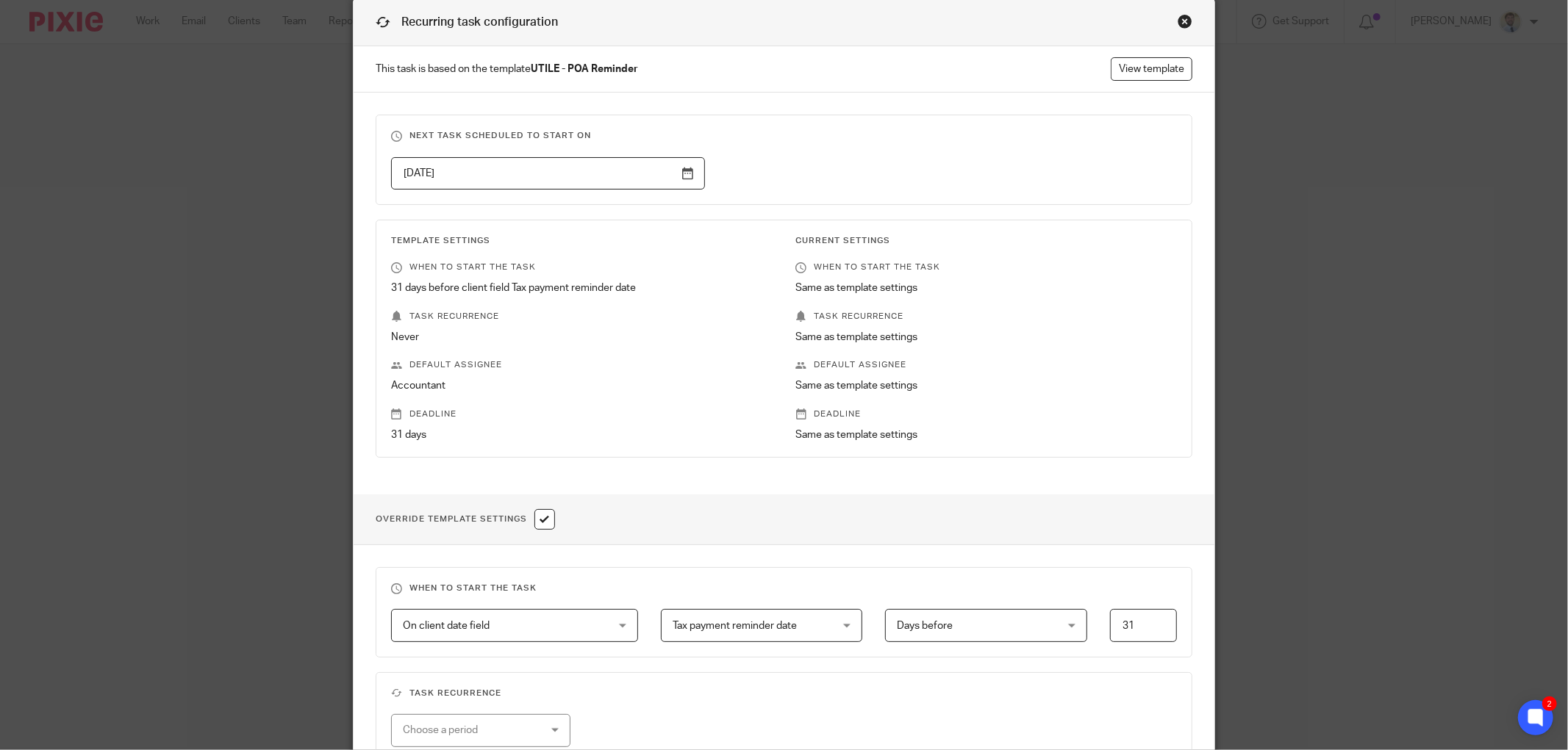
scroll to position [0, 0]
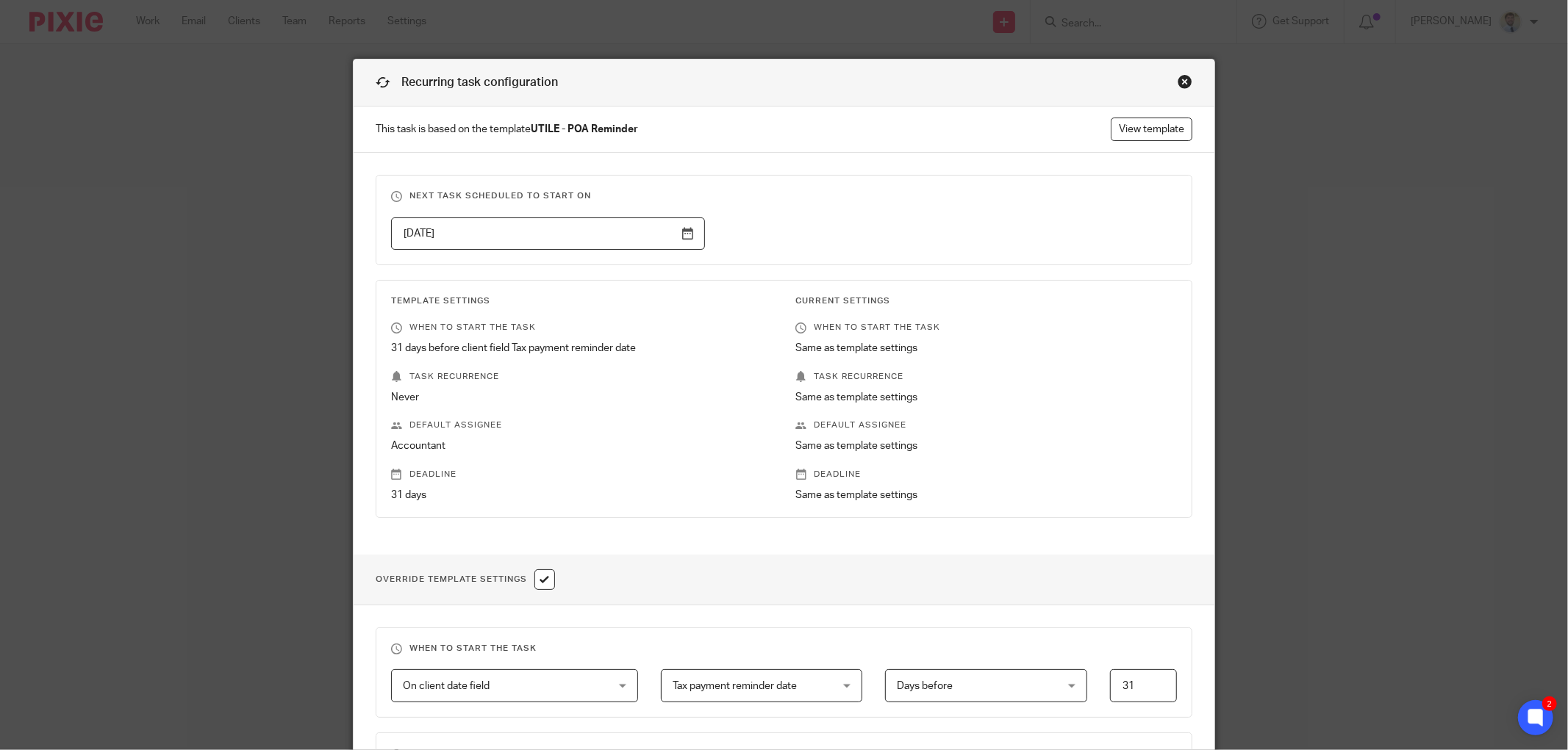
click at [1188, 82] on div "Recurring task configuration" at bounding box center [783, 82] width 861 height 47
click at [1178, 81] on div "Close this dialog window" at bounding box center [1185, 82] width 15 height 15
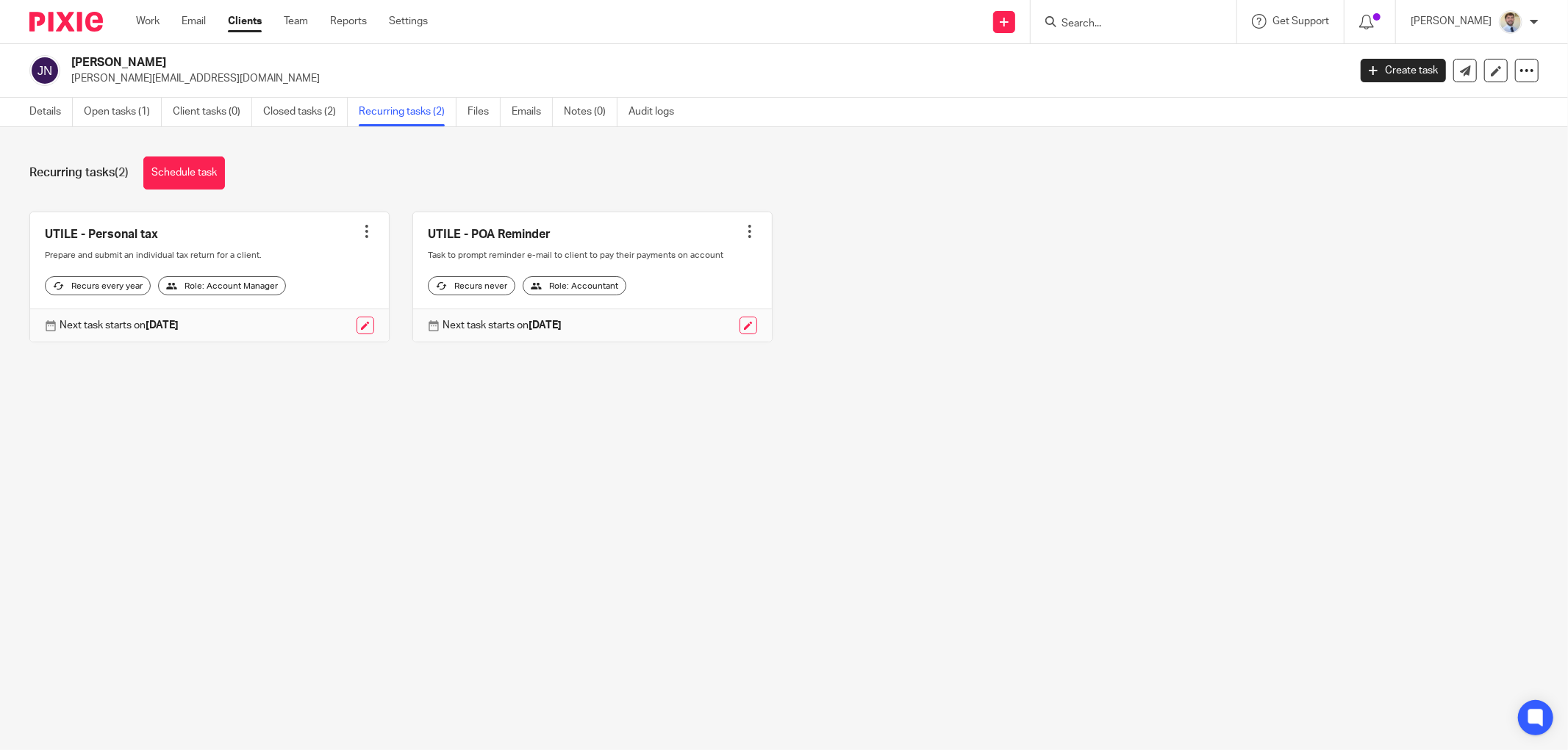
click at [15, 110] on div "Details Open tasks (1) Client tasks (0) Closed tasks (2) Recurring tasks (2) Fi…" at bounding box center [355, 112] width 711 height 29
click at [34, 106] on link "Details" at bounding box center [51, 112] width 44 height 29
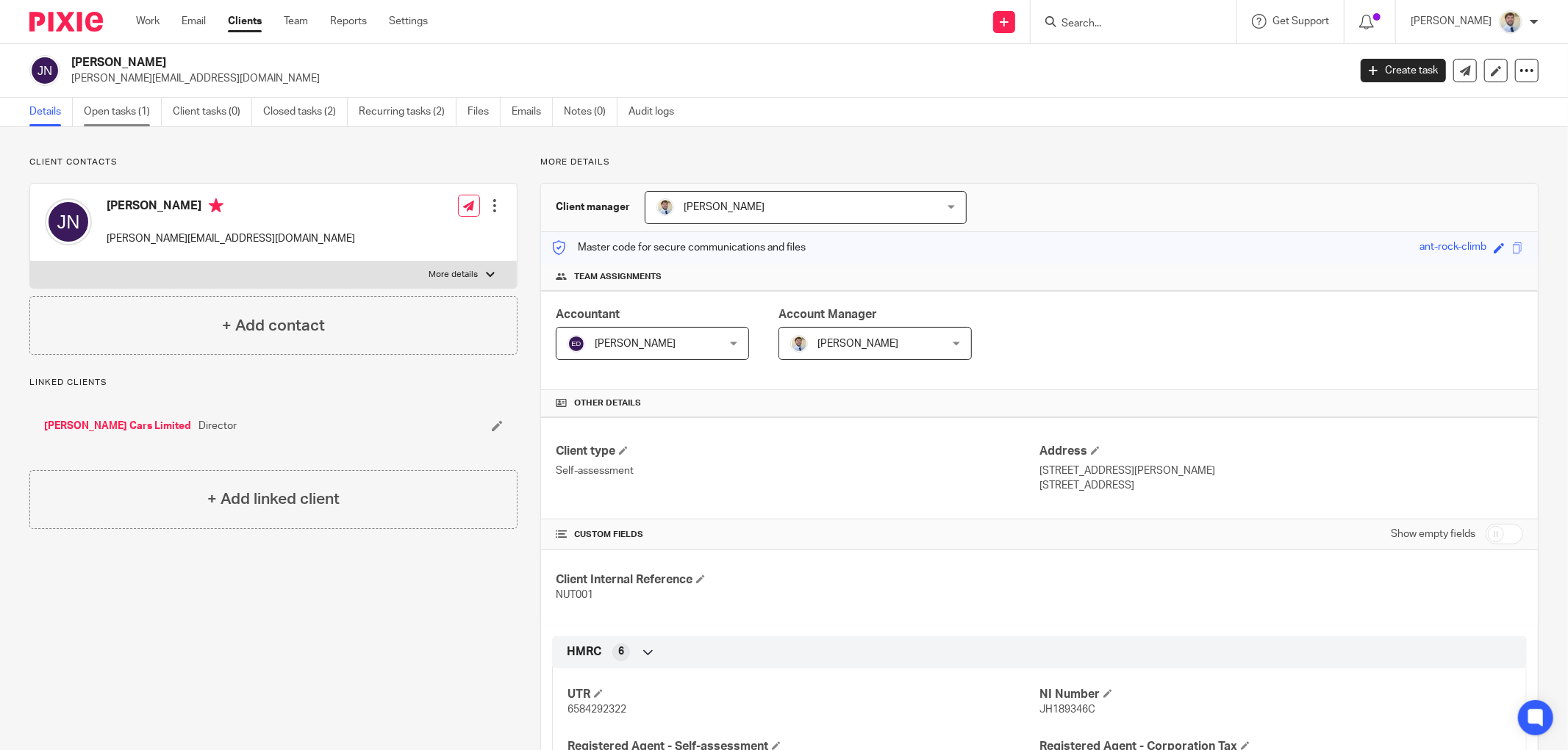
click at [120, 114] on link "Open tasks (1)" at bounding box center [123, 112] width 78 height 29
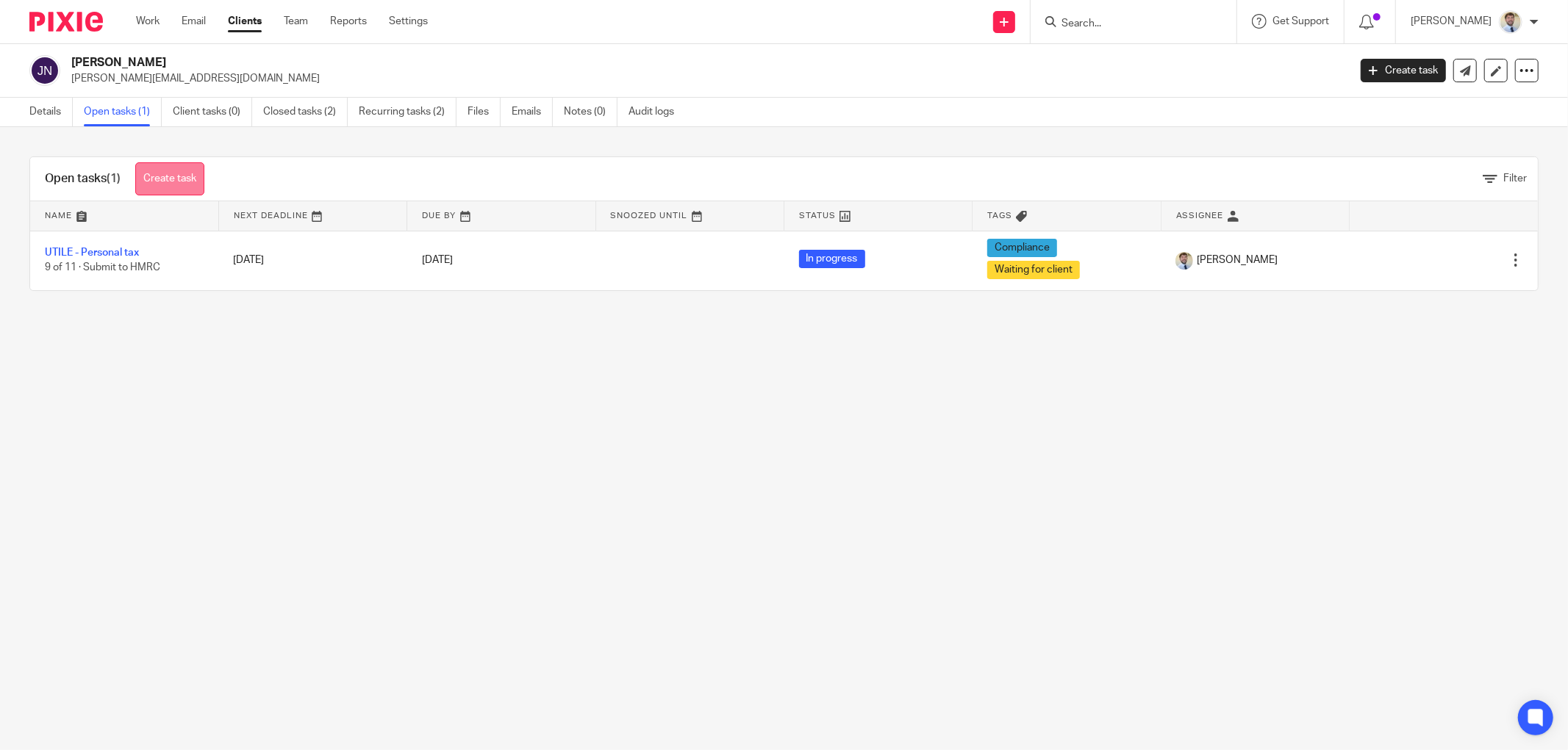
click at [162, 187] on link "Create task" at bounding box center [170, 179] width 69 height 33
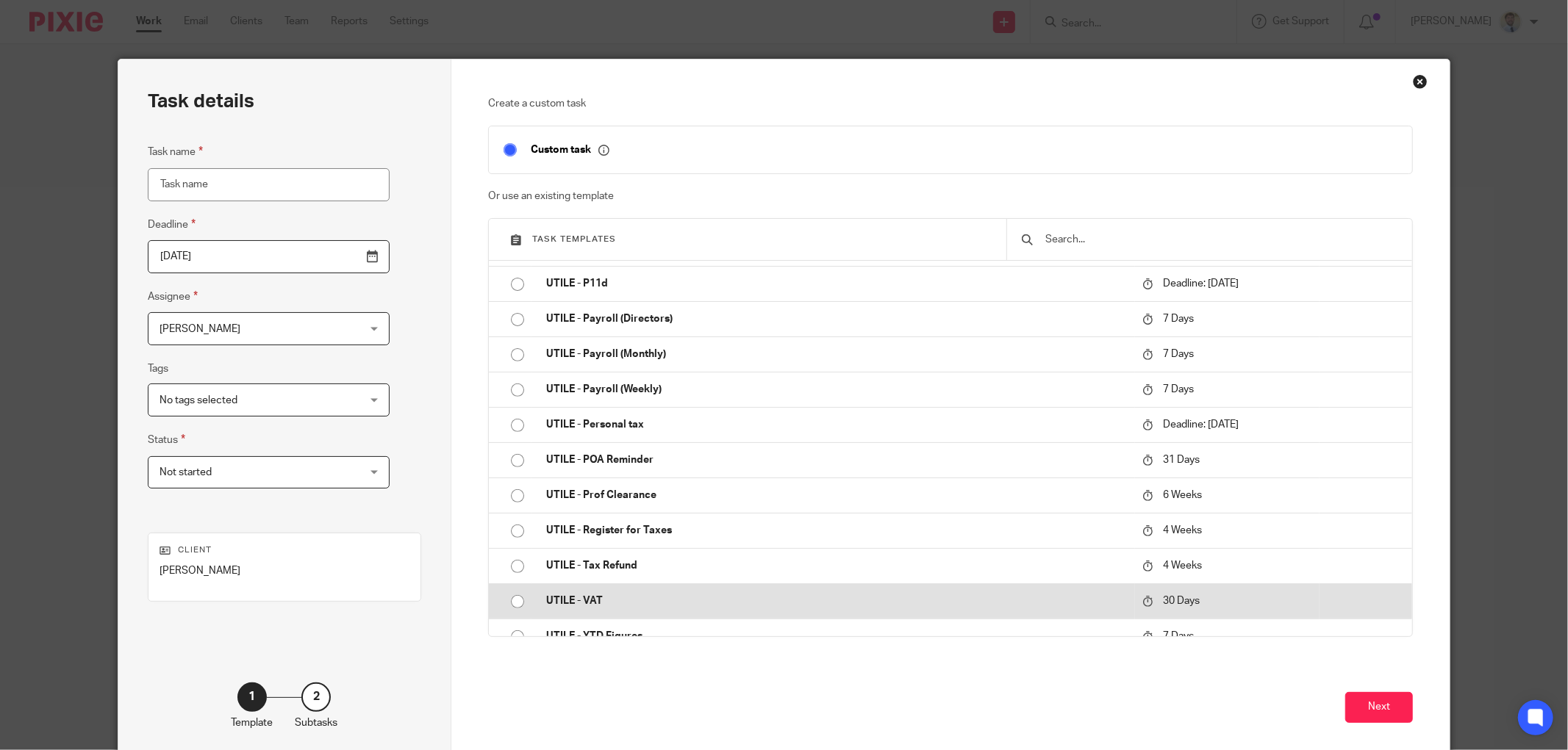
scroll to position [489, 0]
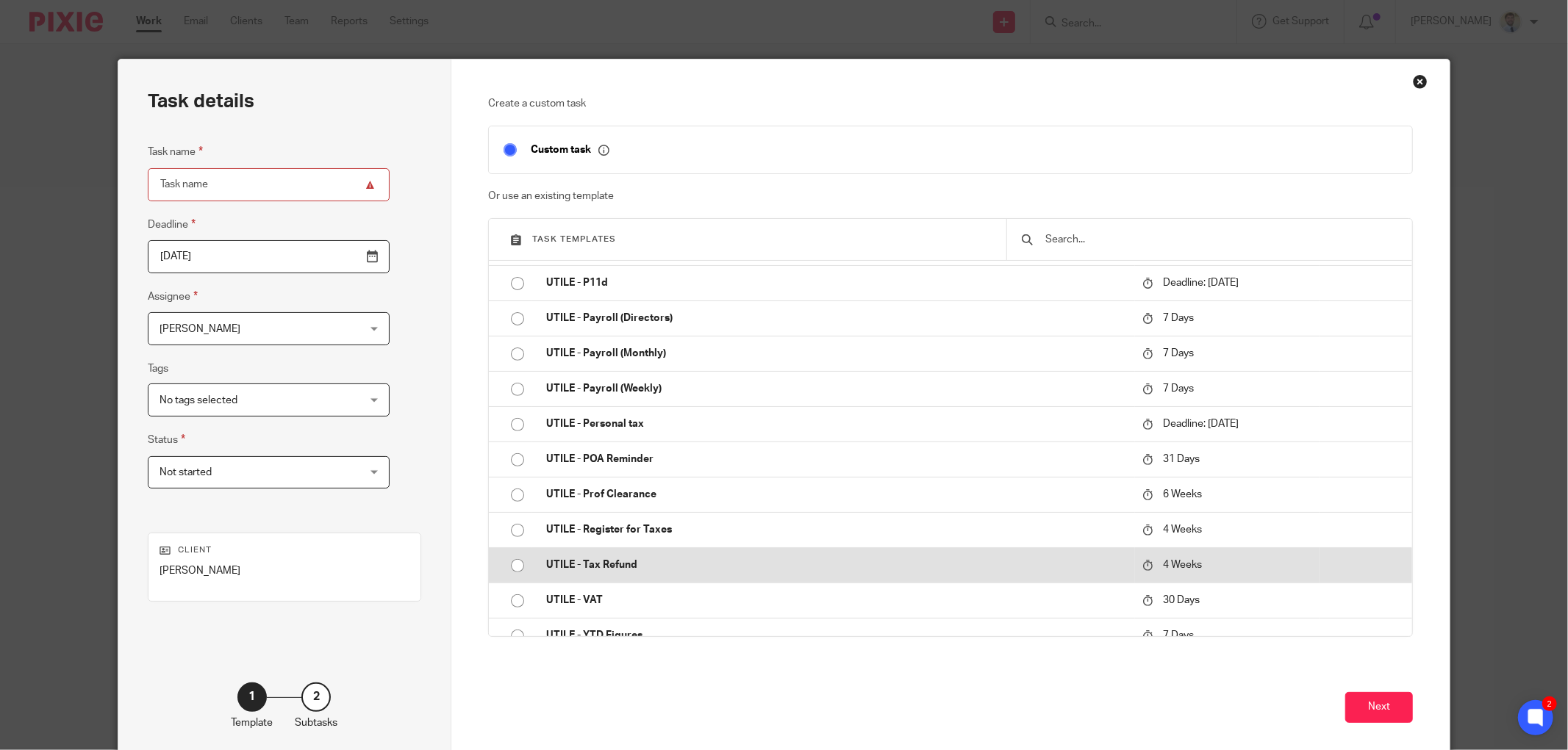
click at [608, 566] on p "UTILE - Tax Refund" at bounding box center [837, 565] width 581 height 15
type input "[DATE]"
type input "UTILE - Tax Refund"
checkbox input "false"
radio input "true"
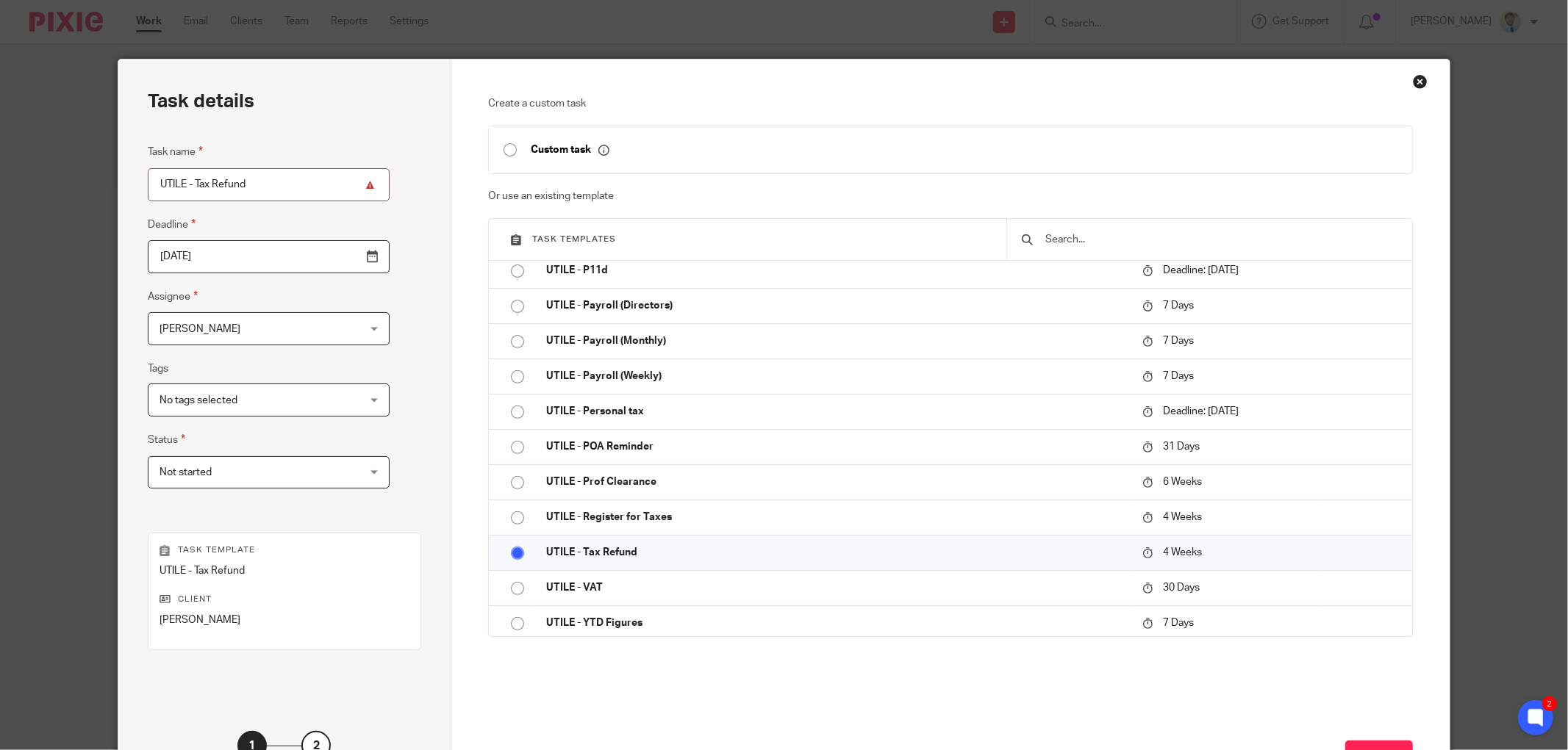
scroll to position [505, 0]
click at [1380, 739] on div "Next" at bounding box center [950, 752] width 925 height 113
click at [1374, 744] on button "Next" at bounding box center [1379, 757] width 68 height 31
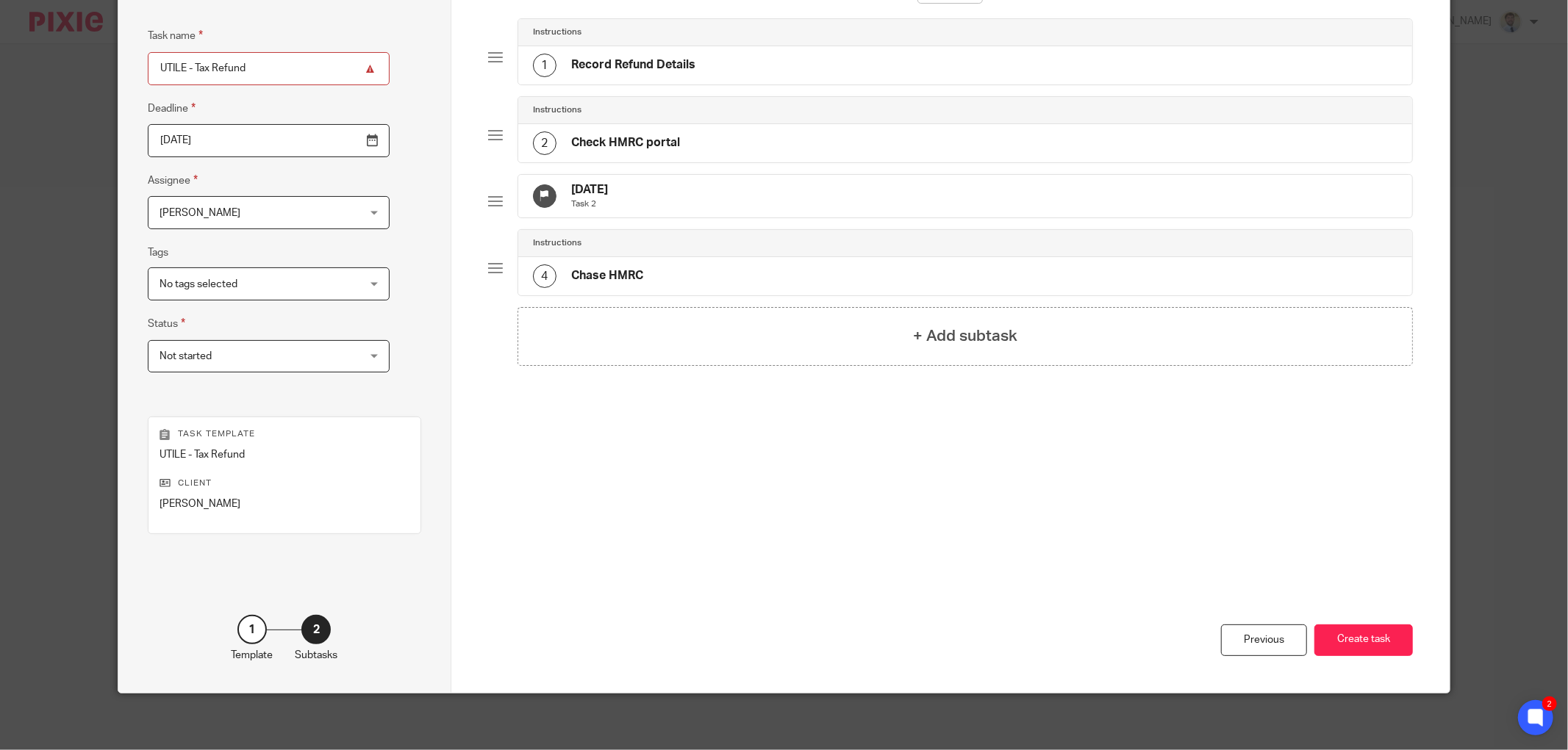
scroll to position [119, 0]
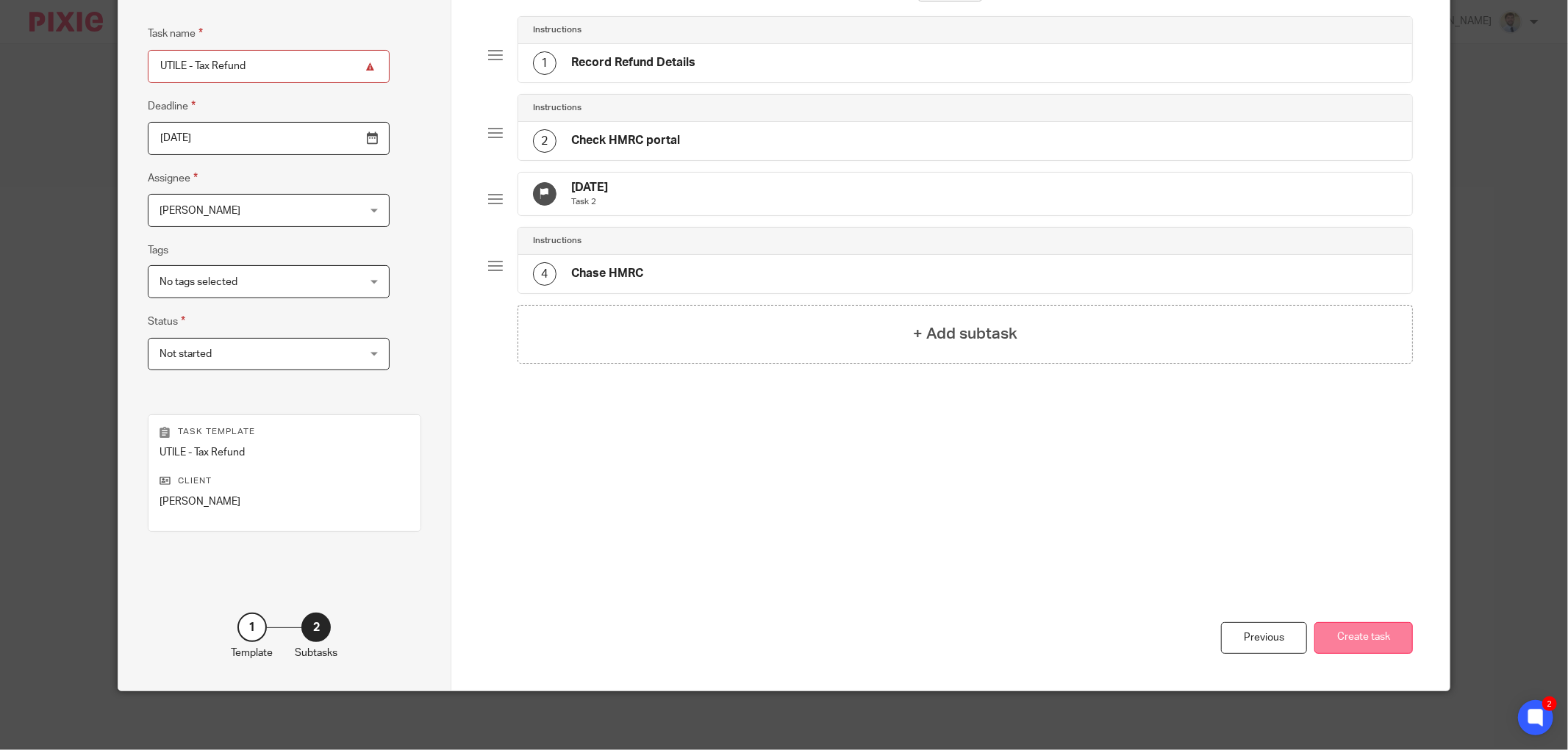
click at [1357, 648] on button "Create task" at bounding box center [1364, 638] width 99 height 31
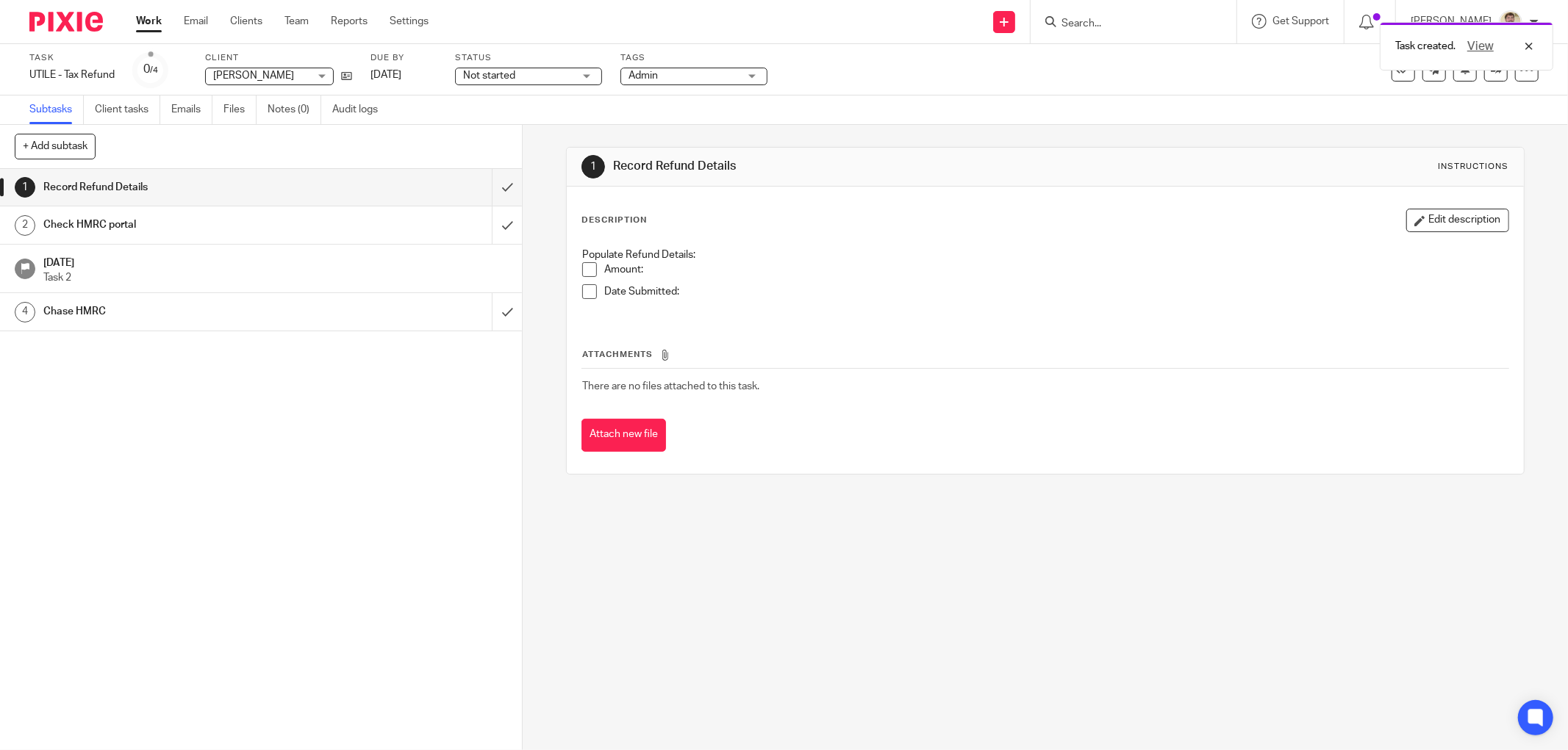
click at [664, 276] on p "Amount:" at bounding box center [1057, 270] width 904 height 15
click at [1412, 215] on button "Edit description" at bounding box center [1457, 220] width 103 height 24
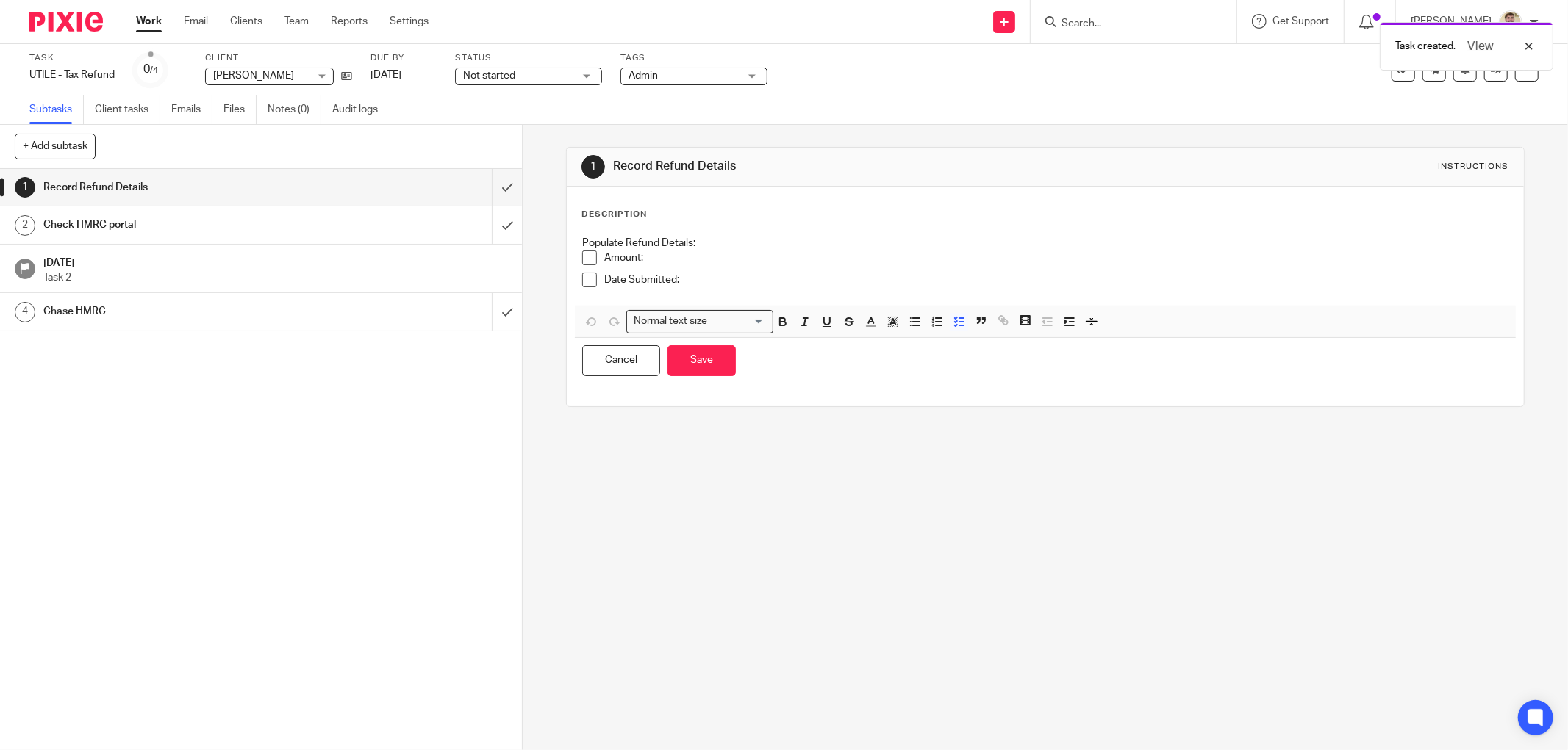
click at [669, 261] on p "Amount:" at bounding box center [1057, 258] width 904 height 15
click at [696, 366] on button "Save" at bounding box center [701, 361] width 68 height 31
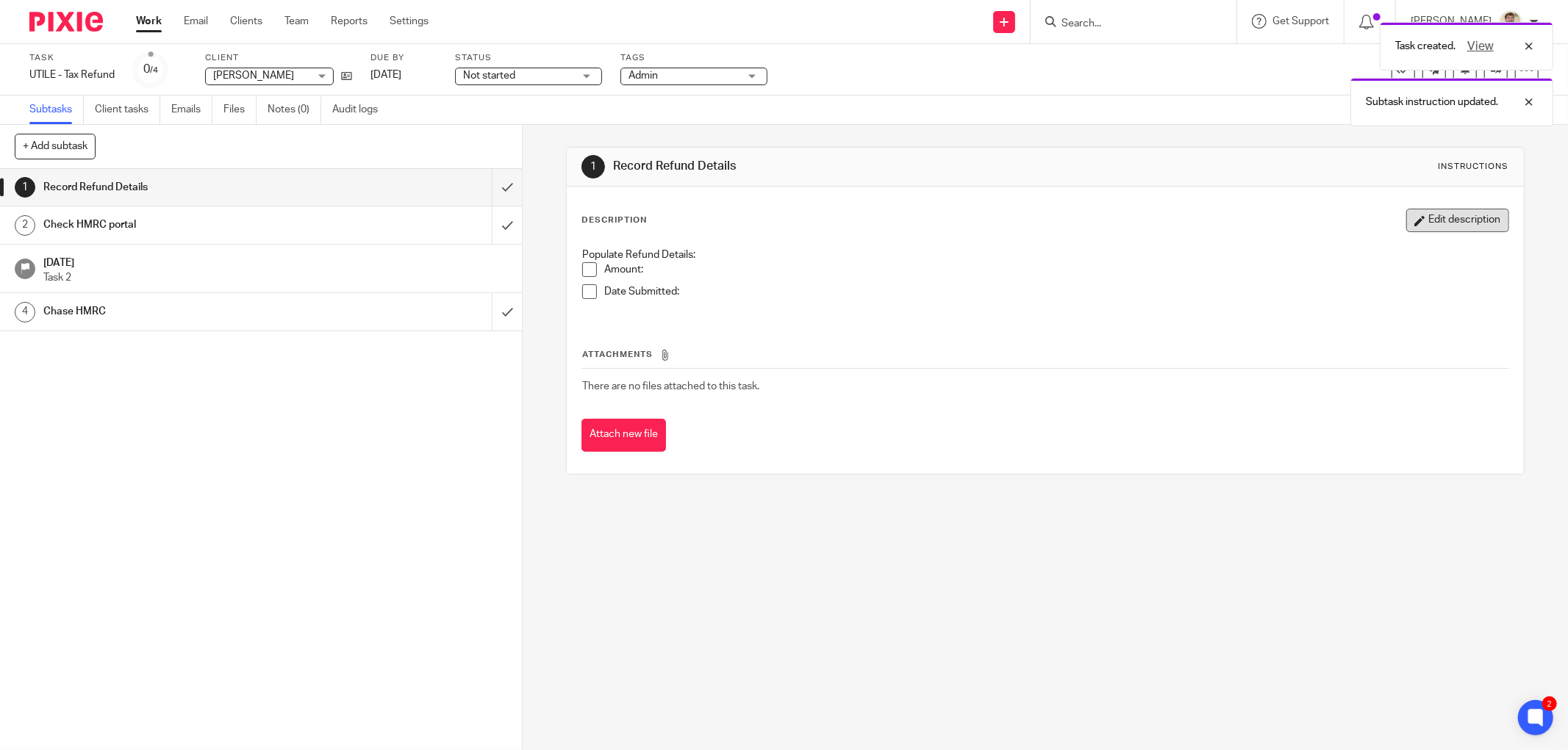
click at [1420, 219] on button "Edit description" at bounding box center [1457, 220] width 103 height 24
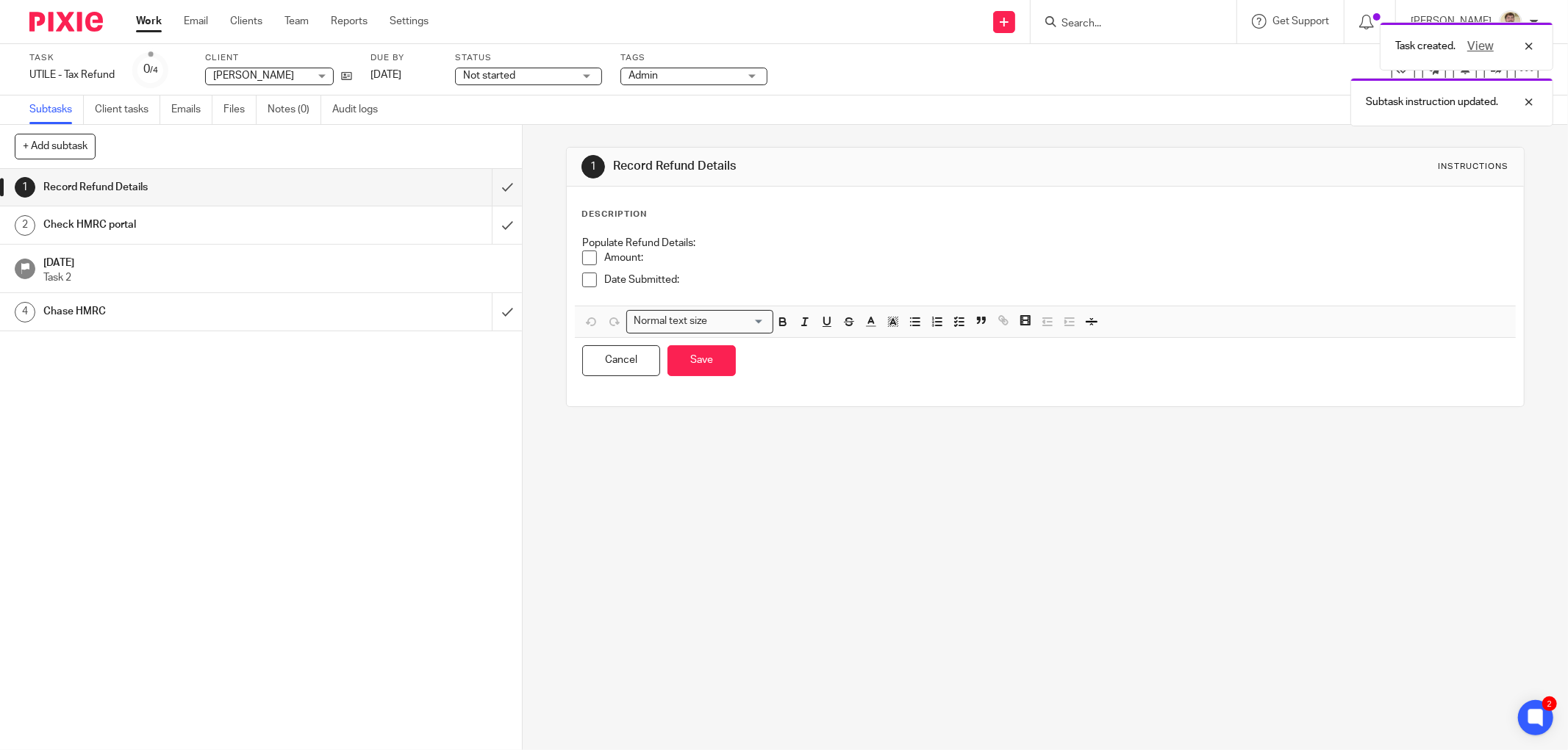
click at [831, 289] on div "Date Submitted:" at bounding box center [1057, 283] width 904 height 22
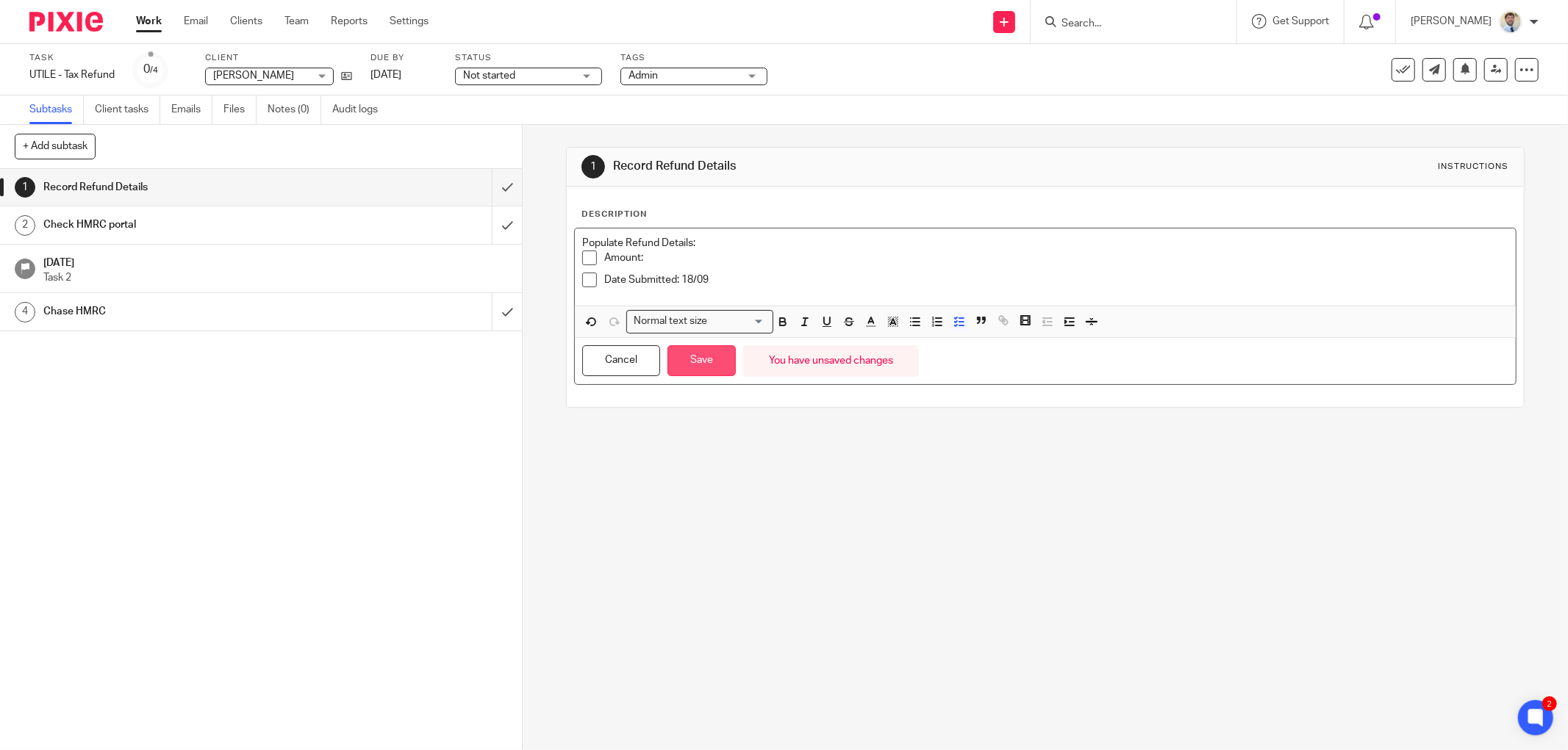
click at [710, 364] on button "Save" at bounding box center [701, 361] width 68 height 31
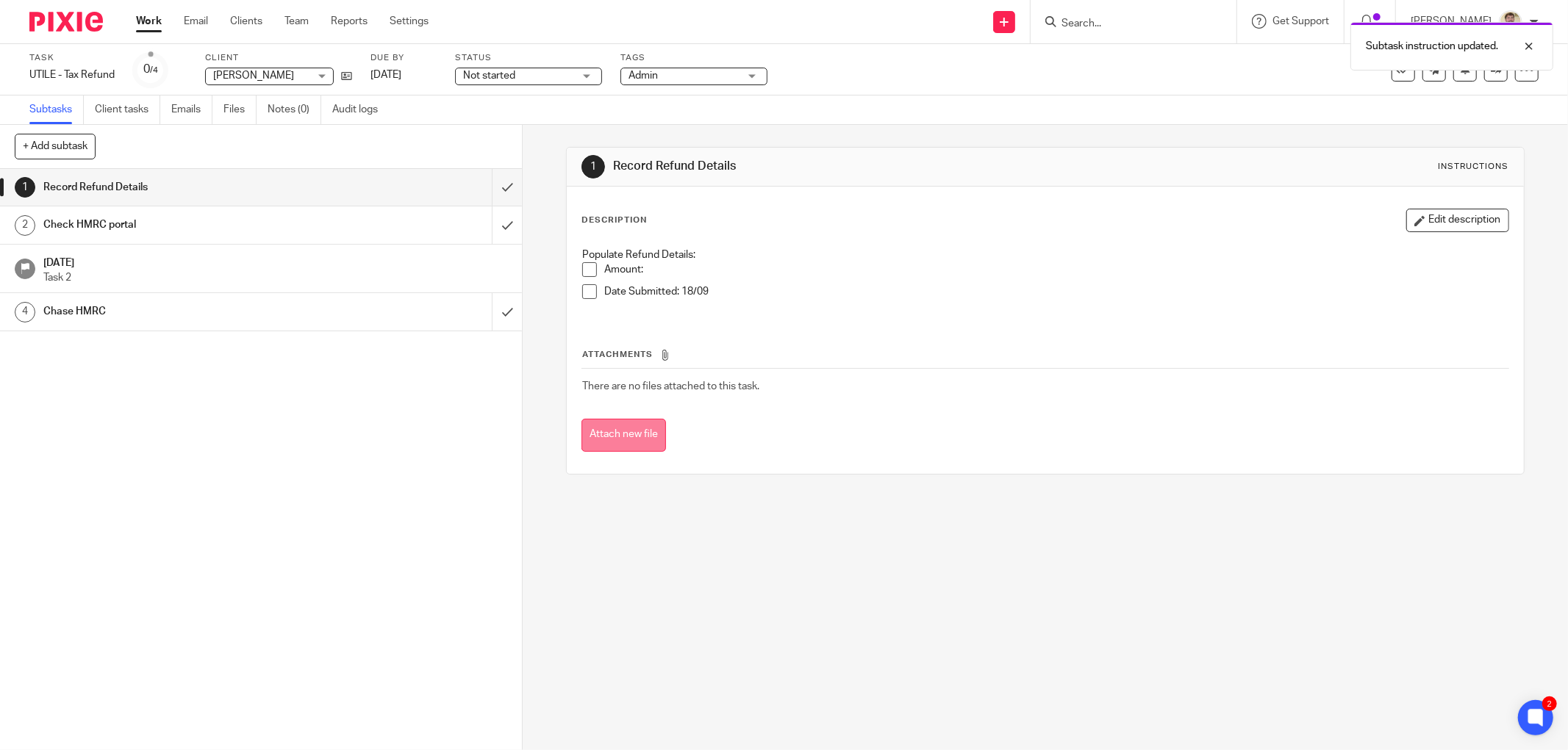
click at [618, 440] on button "Attach new file" at bounding box center [623, 436] width 85 height 33
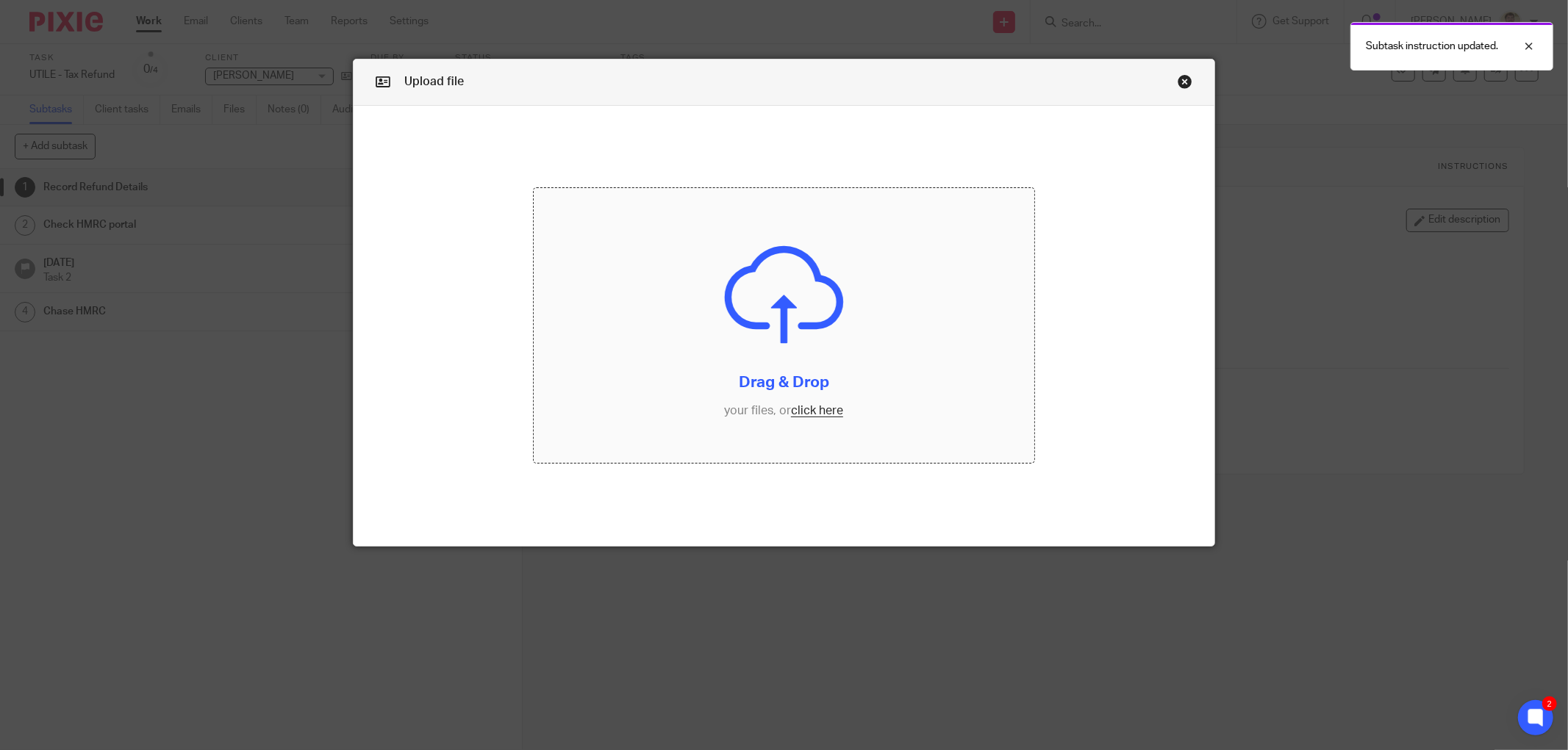
click at [761, 303] on input "file" at bounding box center [784, 325] width 501 height 276
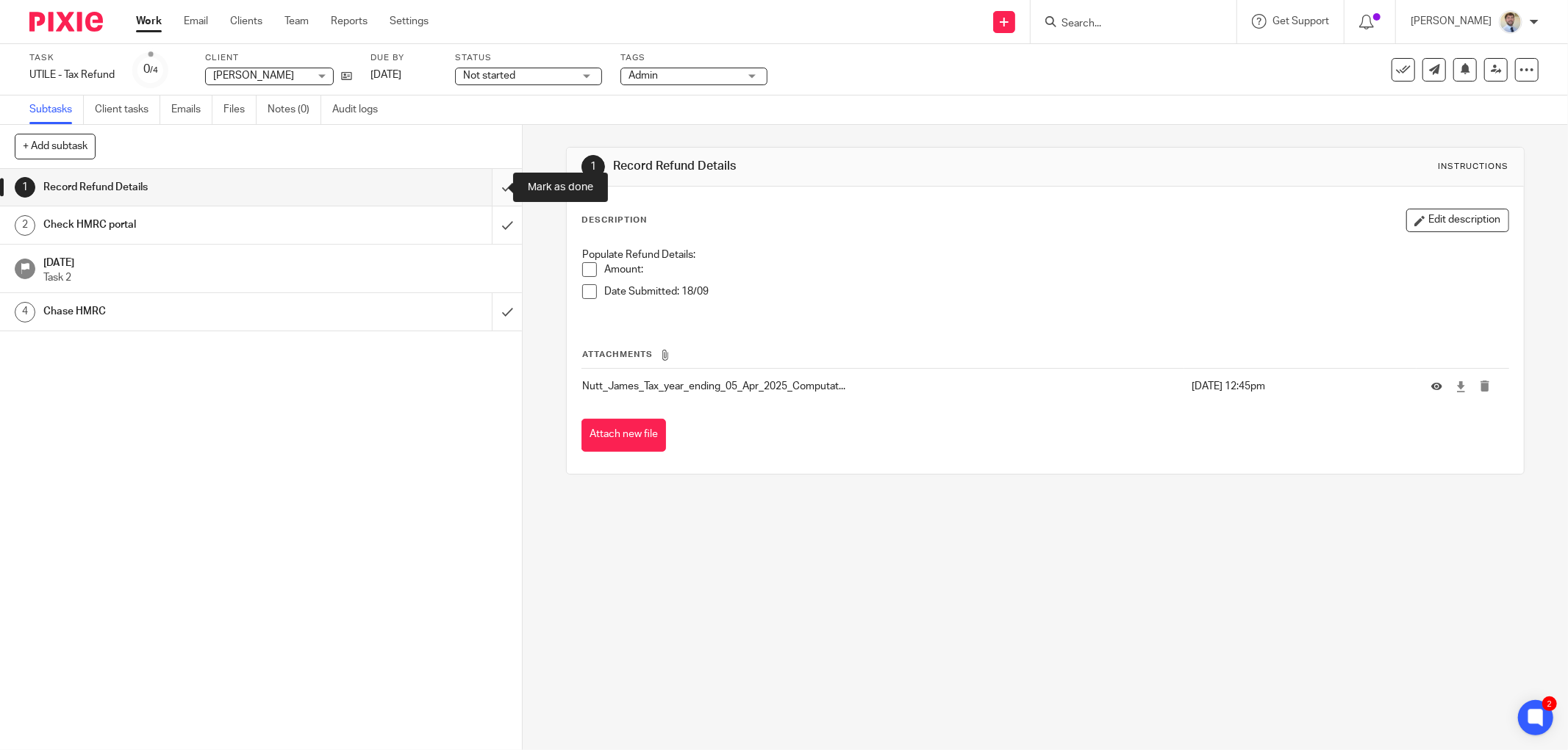
click at [489, 195] on input "submit" at bounding box center [261, 187] width 522 height 37
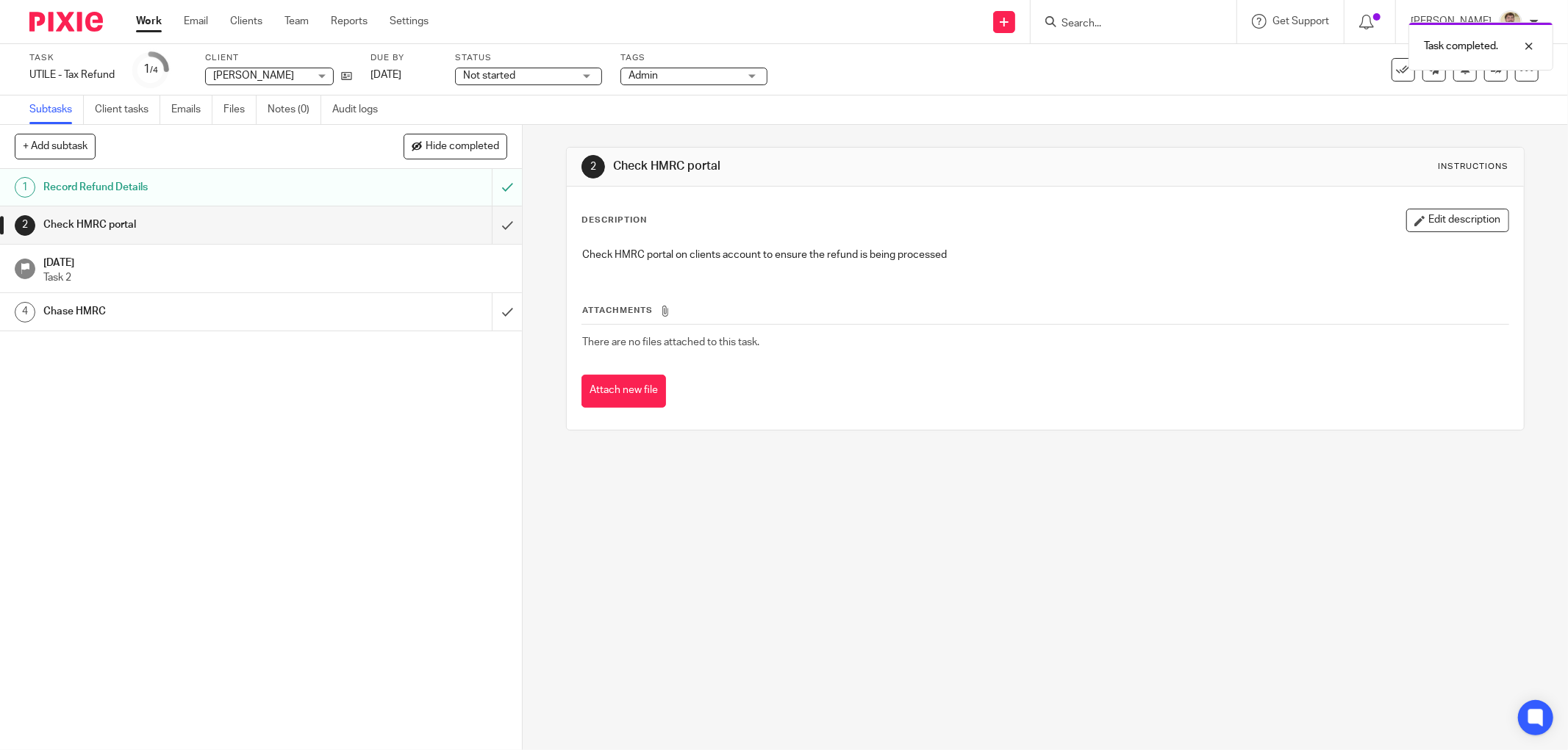
click at [646, 264] on div "Check HMRC portal on clients account to ensure the refund is being processed" at bounding box center [1045, 257] width 940 height 33
click at [1454, 77] on button at bounding box center [1465, 70] width 24 height 24
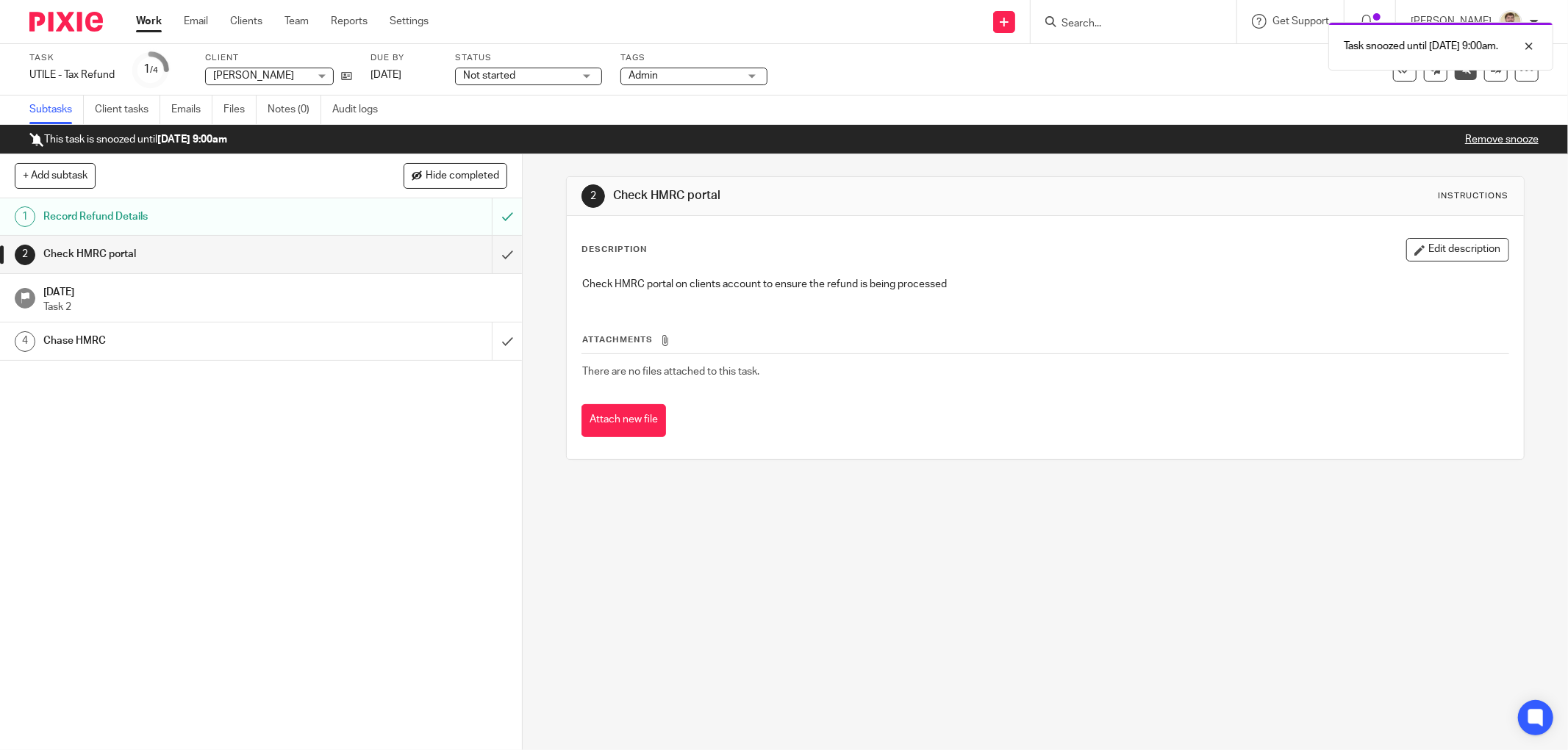
click at [567, 79] on span "Not started" at bounding box center [518, 76] width 110 height 16
click at [662, 82] on span "Admin" at bounding box center [684, 76] width 110 height 16
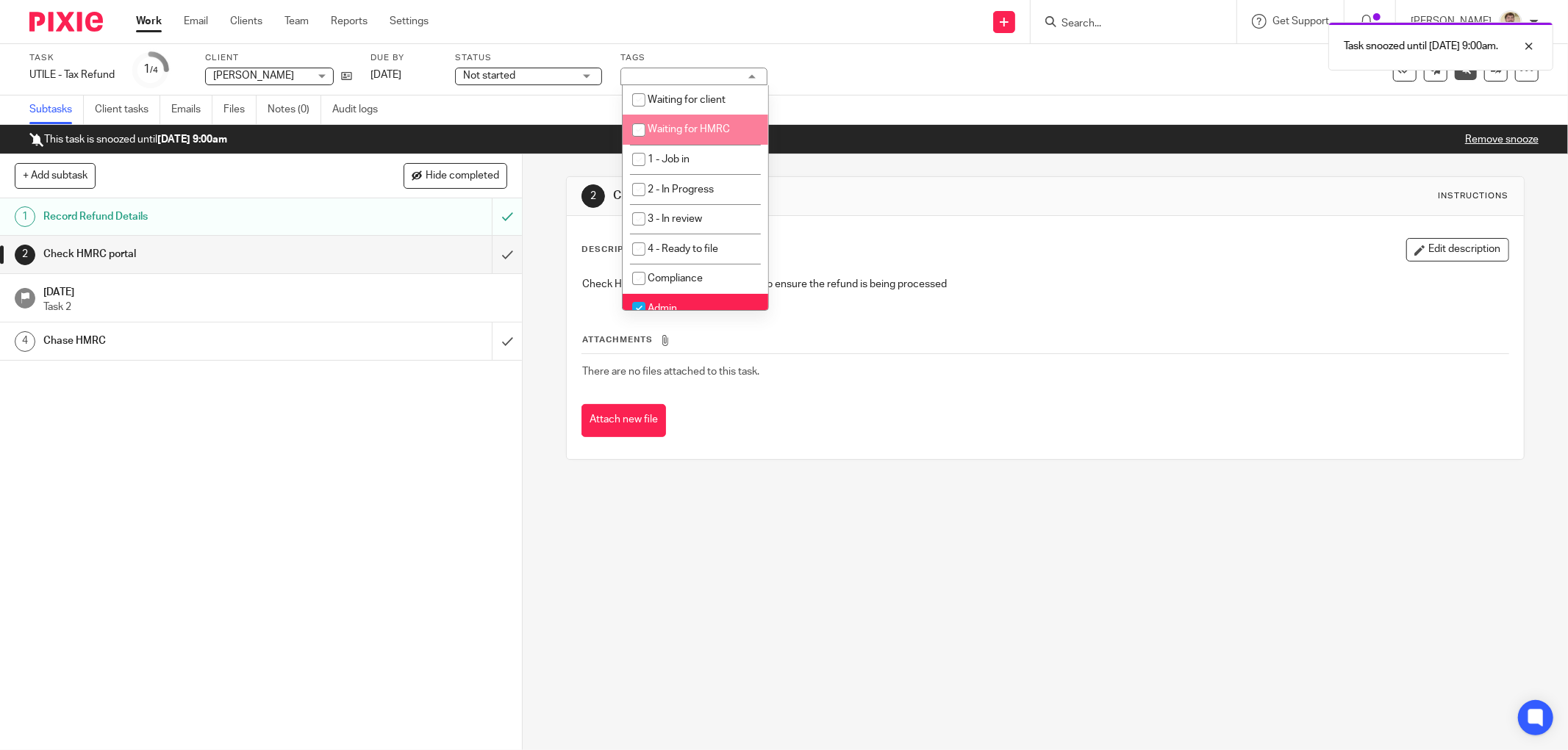
drag, startPoint x: 662, startPoint y: 101, endPoint x: 660, endPoint y: 129, distance: 28.1
click at [660, 129] on ul "Waiting for client Waiting for HMRC 1 - Job in 2 - In Progress 3 - In review 4 …" at bounding box center [695, 198] width 146 height 225
click at [660, 129] on span "Waiting for HMRC" at bounding box center [688, 129] width 82 height 10
checkbox input "true"
click at [533, 104] on div "Subtasks Client tasks Emails Files Notes (0) Audit logs" at bounding box center [784, 110] width 1568 height 30
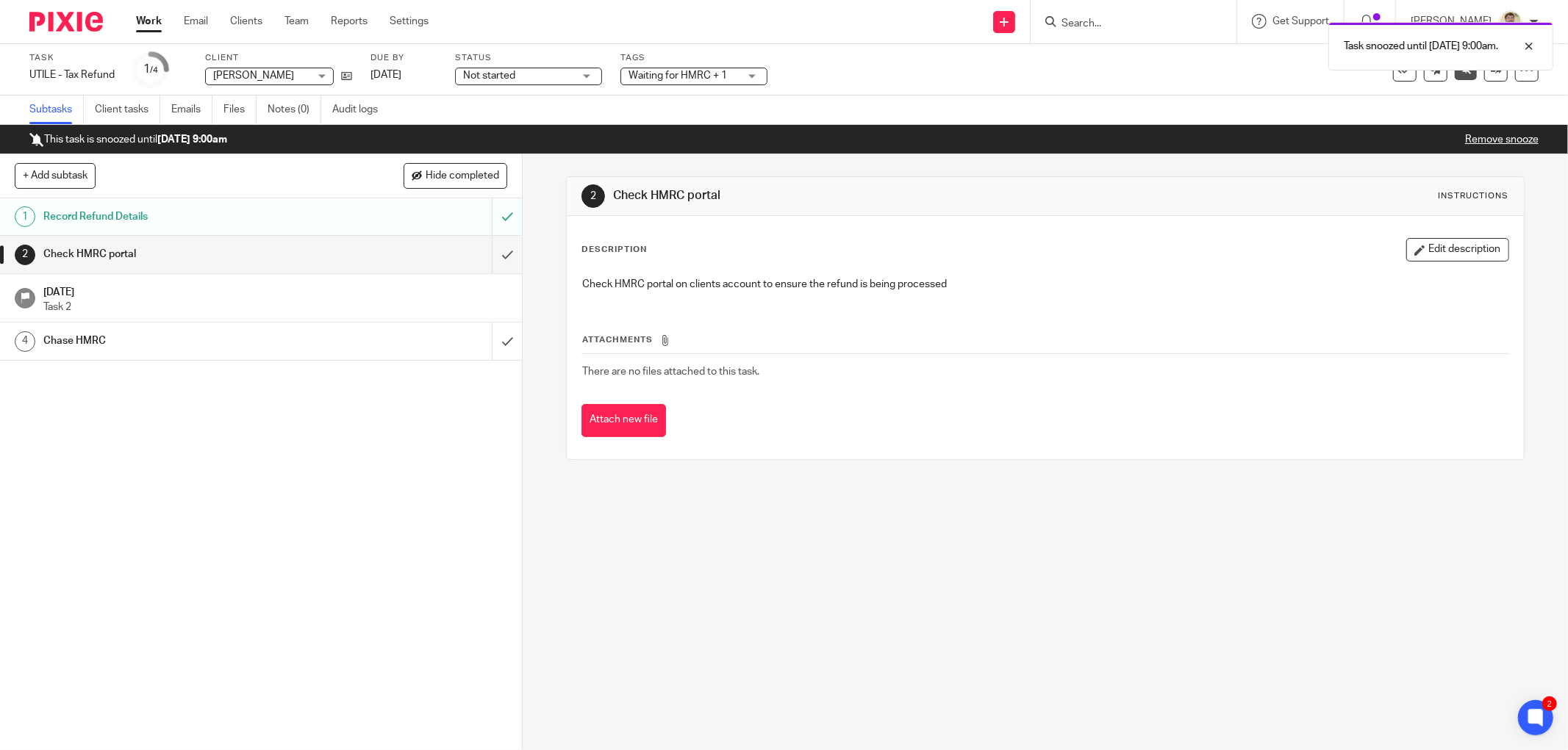
click at [564, 69] on span "Not started" at bounding box center [518, 76] width 110 height 16
click at [516, 128] on span "In progress" at bounding box center [492, 129] width 51 height 10
click at [861, 119] on div "Subtasks Client tasks Emails Files Notes (0) Audit logs" at bounding box center [784, 110] width 1568 height 30
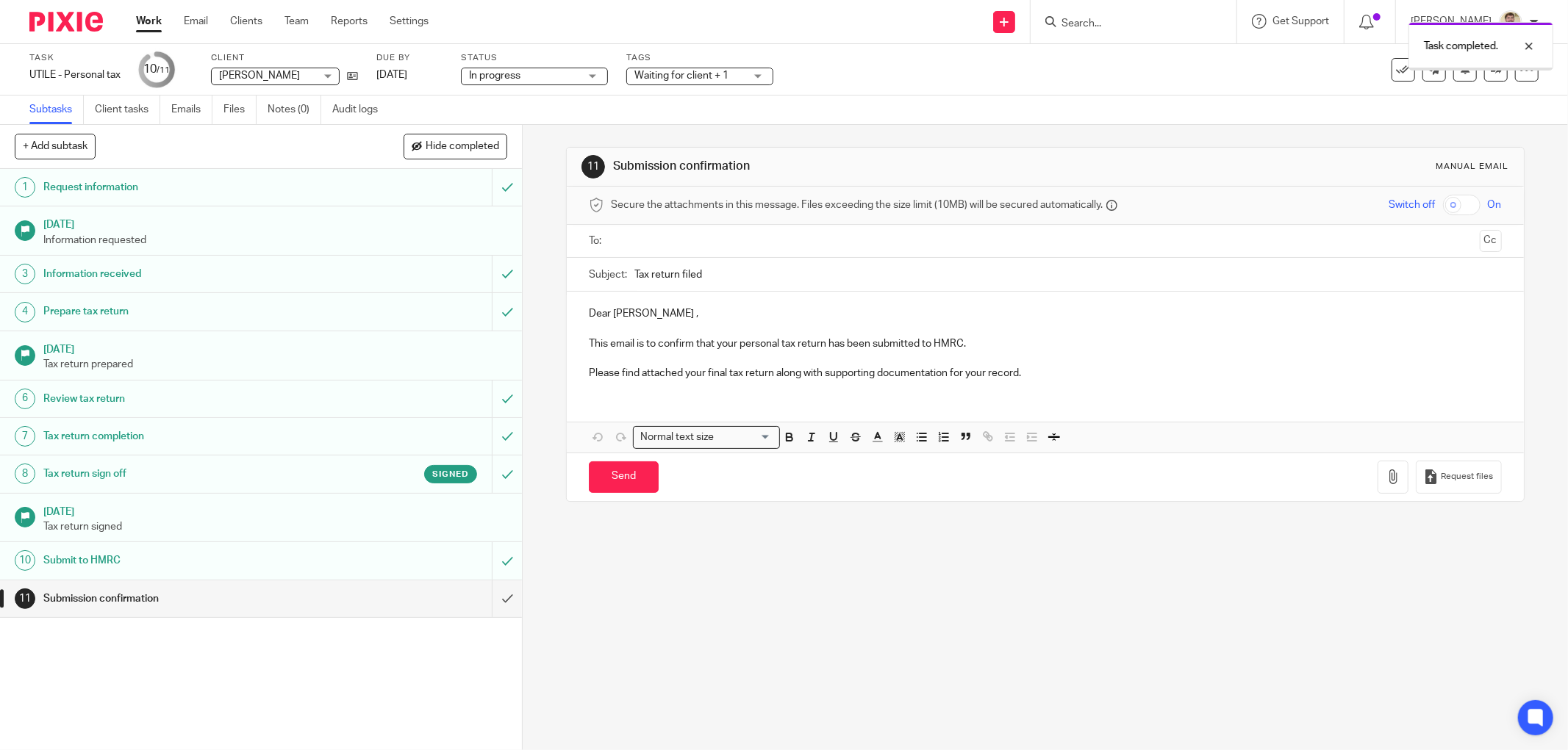
click at [640, 244] on input "text" at bounding box center [1044, 241] width 857 height 17
drag, startPoint x: 611, startPoint y: 317, endPoint x: 558, endPoint y: 324, distance: 53.5
click at [558, 324] on div "11 Submission confirmation Manual email Secure the attachments in this message.…" at bounding box center [1045, 438] width 1045 height 626
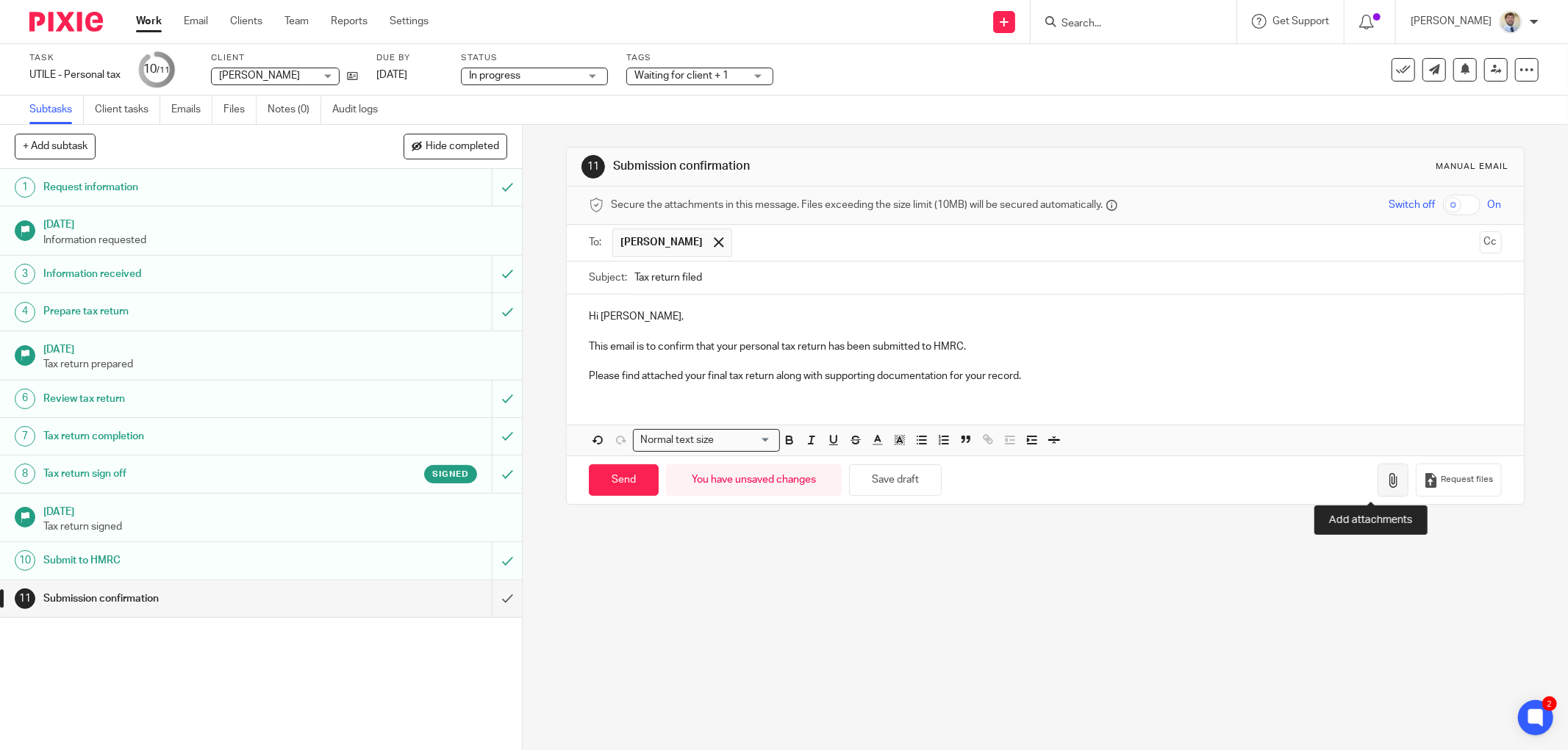
click at [1385, 482] on icon "button" at bounding box center [1393, 481] width 15 height 15
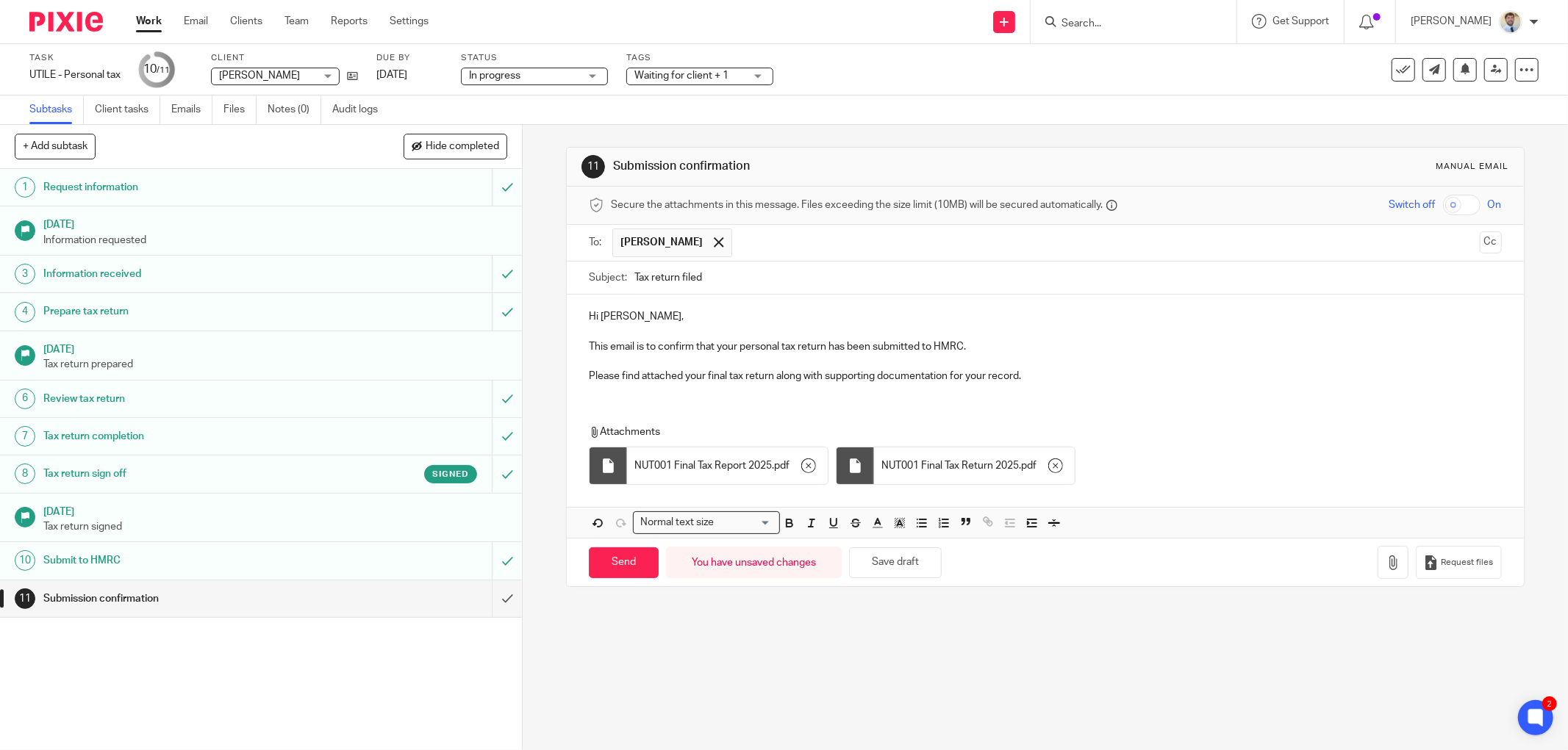
click at [644, 394] on div "Hi James, This email is to confirm that your personal tax return has been submi…" at bounding box center [1045, 344] width 957 height 100
click at [1090, 361] on p at bounding box center [1045, 361] width 913 height 15
click at [1038, 383] on p "Please find attached your final tax return along with supporting documentation …" at bounding box center [1045, 376] width 913 height 15
click at [978, 347] on p "This email is to confirm that your personal tax return has been submitted to HM…" at bounding box center [1045, 347] width 913 height 15
click at [797, 380] on p "Please find attached your final tax return along with supporting documentation …" at bounding box center [1045, 376] width 913 height 15
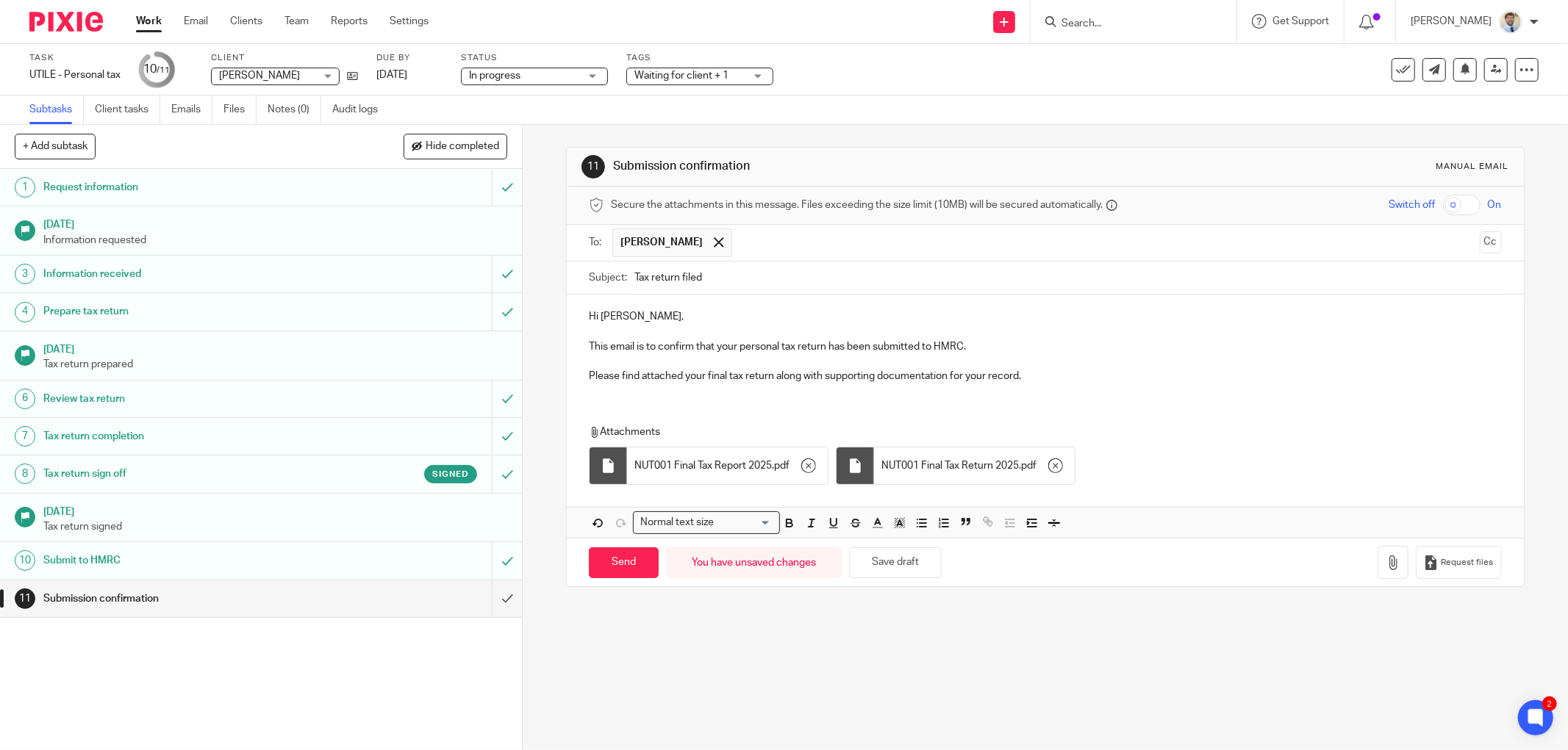
click at [1026, 376] on p "Please find attached your final tax return along with supporting documentation …" at bounding box center [1045, 376] width 913 height 15
click at [595, 571] on input "Send" at bounding box center [623, 563] width 70 height 31
type input "Sent"
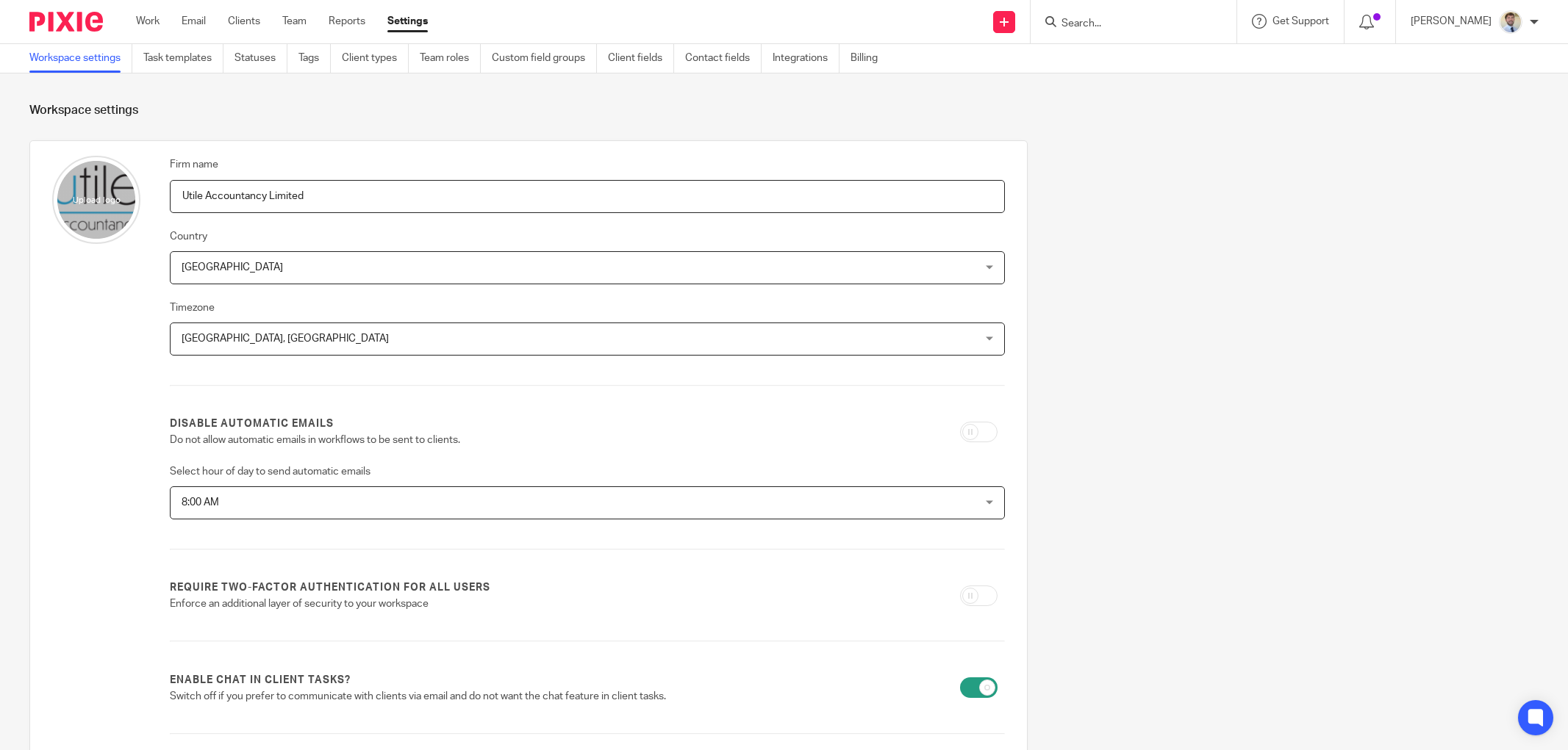
click at [153, 54] on link "Task templates" at bounding box center [183, 58] width 80 height 29
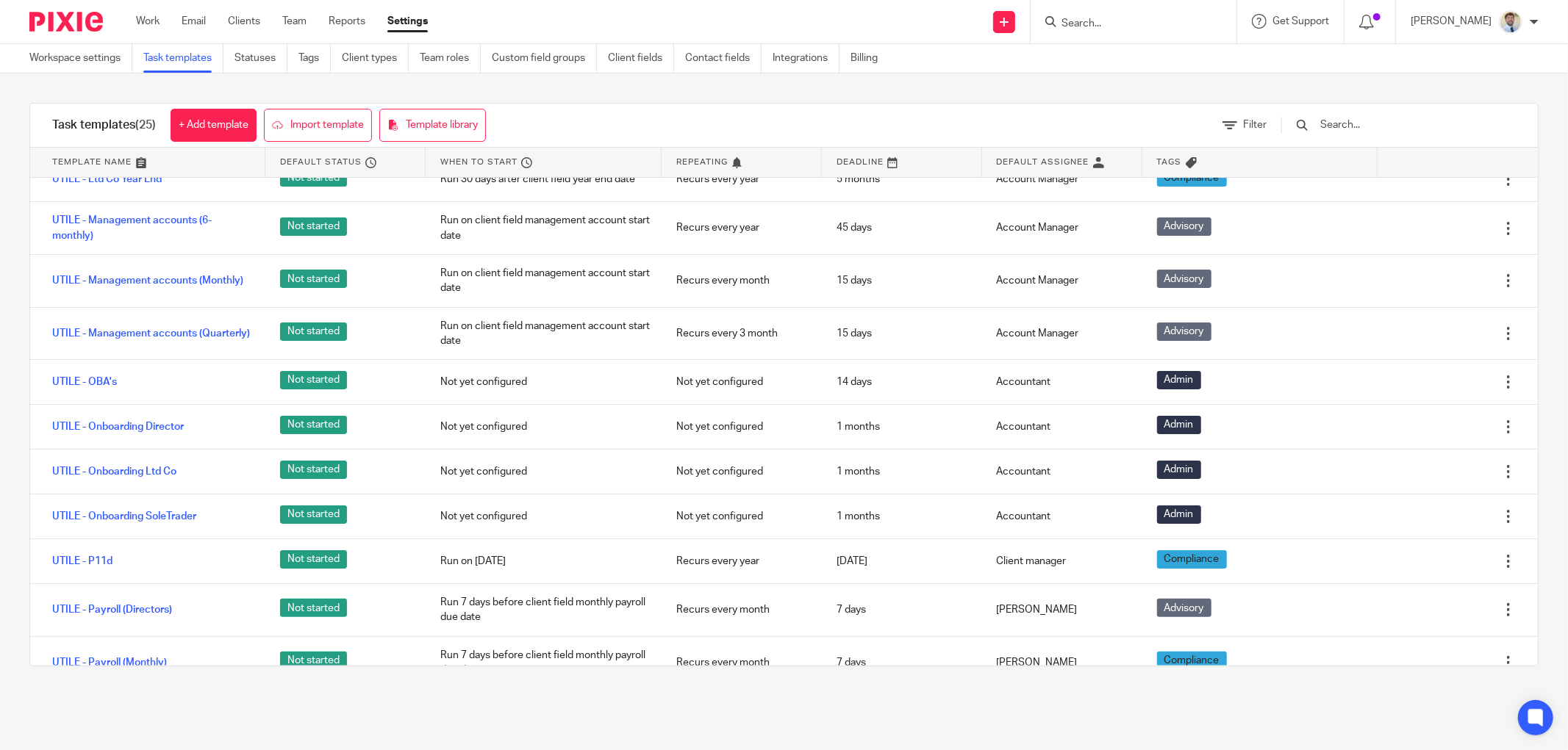
scroll to position [653, 0]
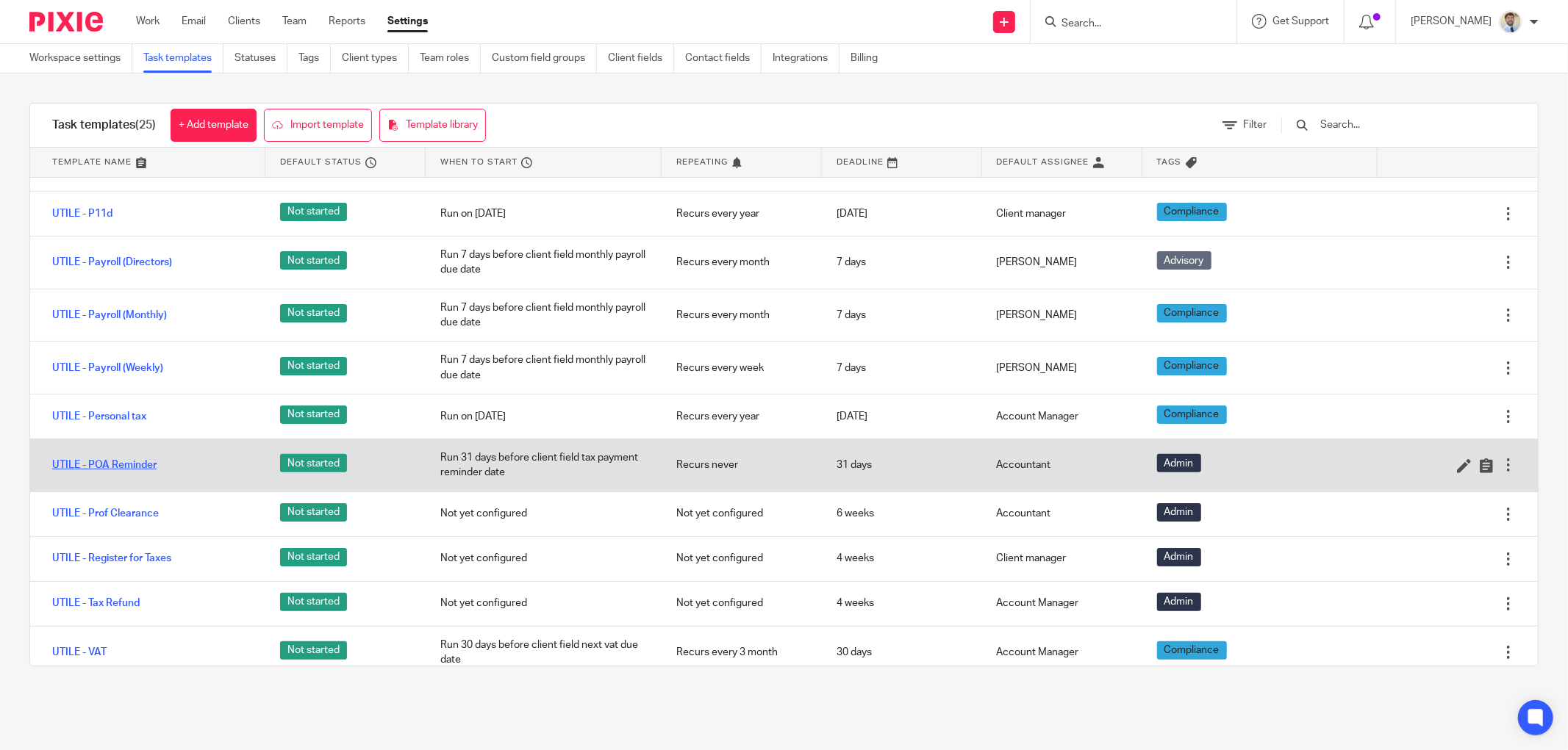
click at [88, 461] on link "UTILE - POA Reminder" at bounding box center [104, 465] width 105 height 15
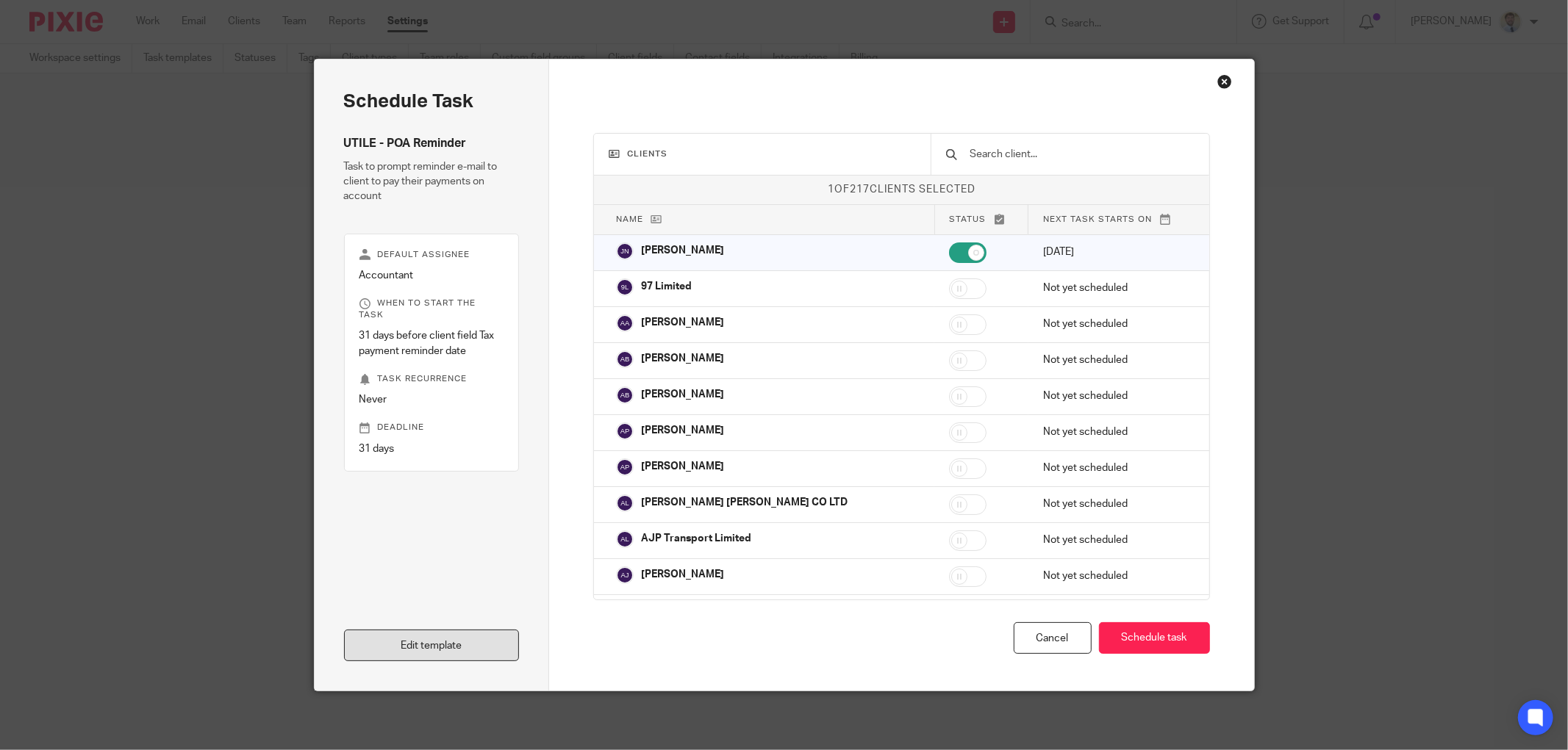
click at [408, 640] on link "Edit template" at bounding box center [432, 645] width 175 height 31
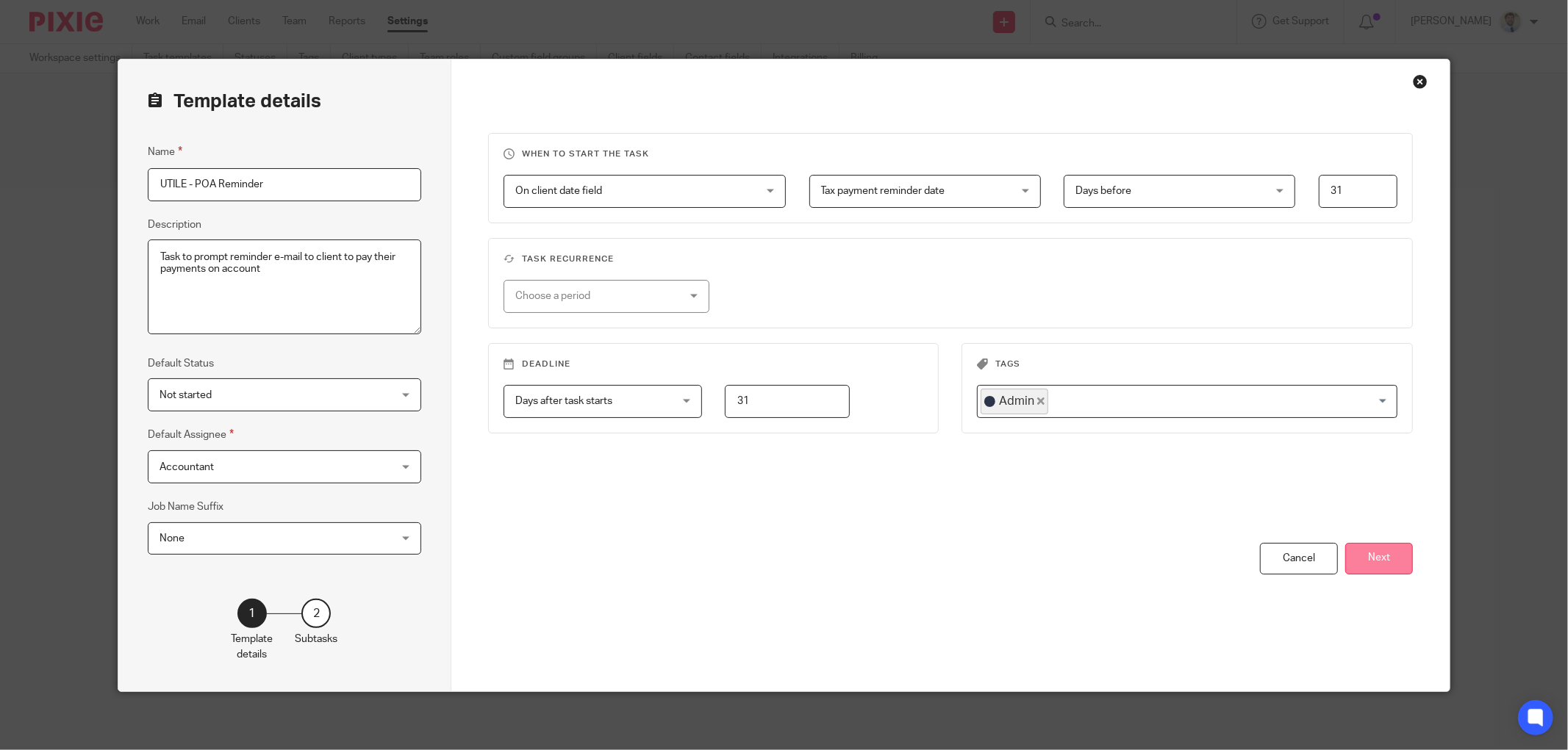
click at [1350, 547] on button "Next" at bounding box center [1379, 559] width 68 height 31
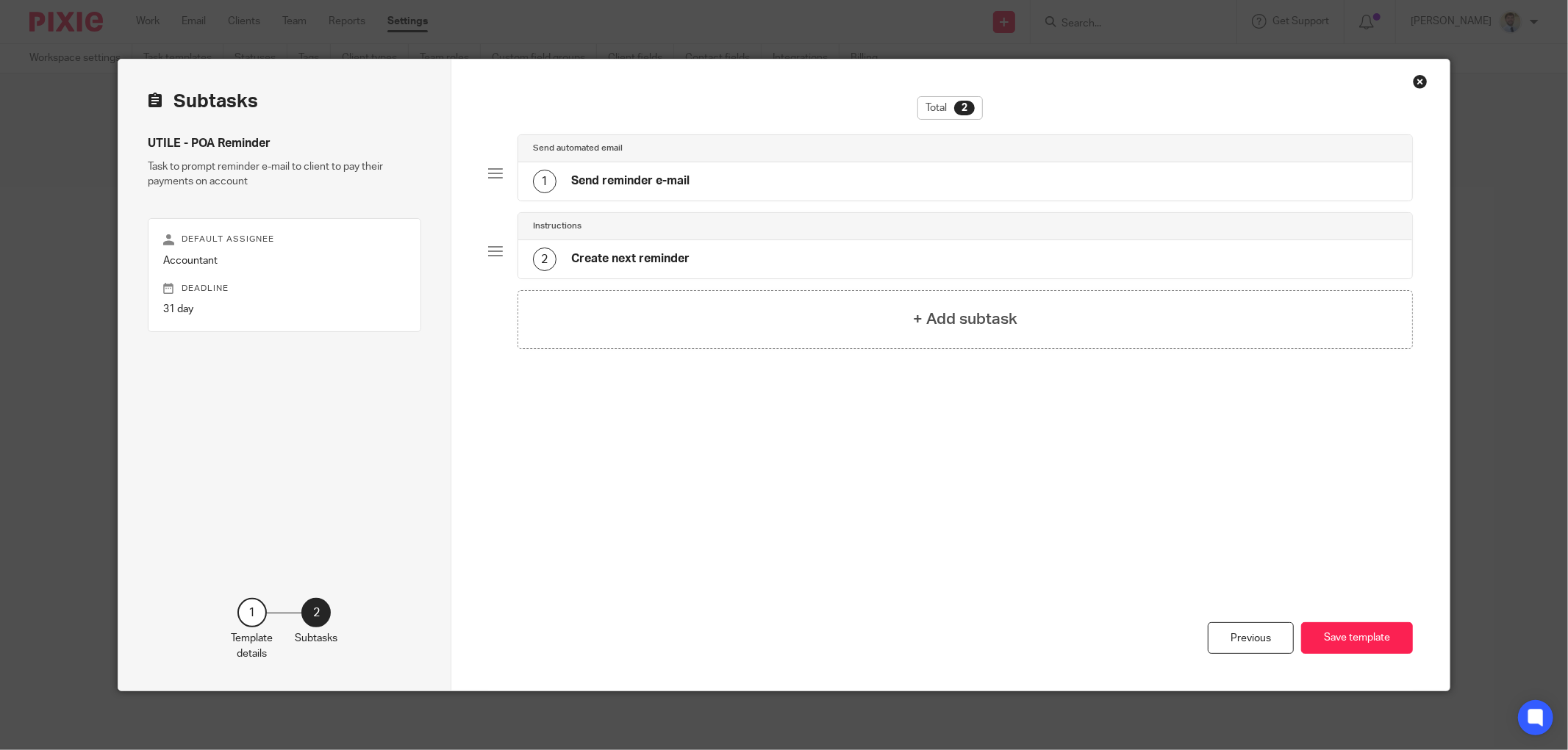
click at [632, 165] on div "1 Send reminder e-mail" at bounding box center [964, 181] width 894 height 38
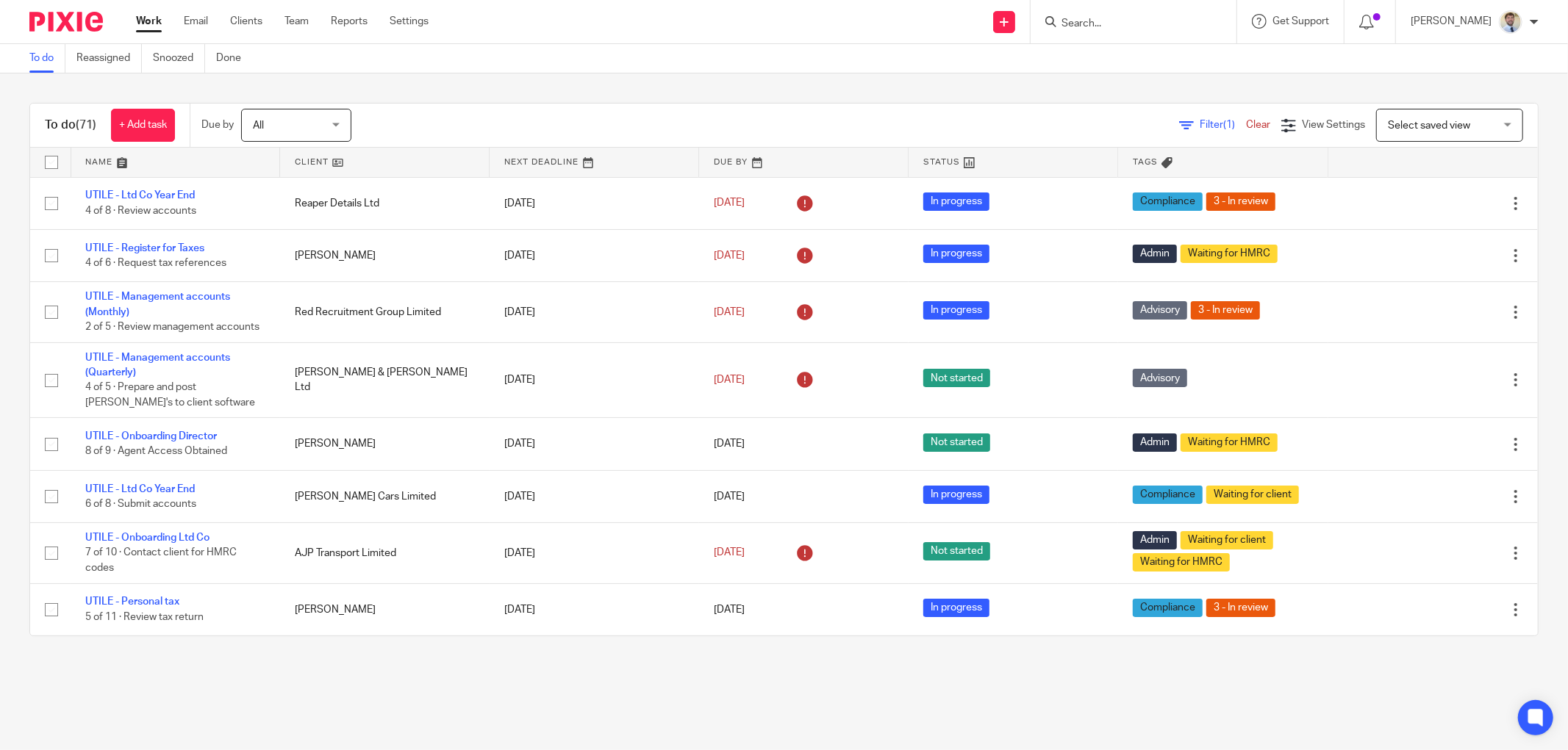
click at [1118, 23] on input "Search" at bounding box center [1126, 24] width 133 height 13
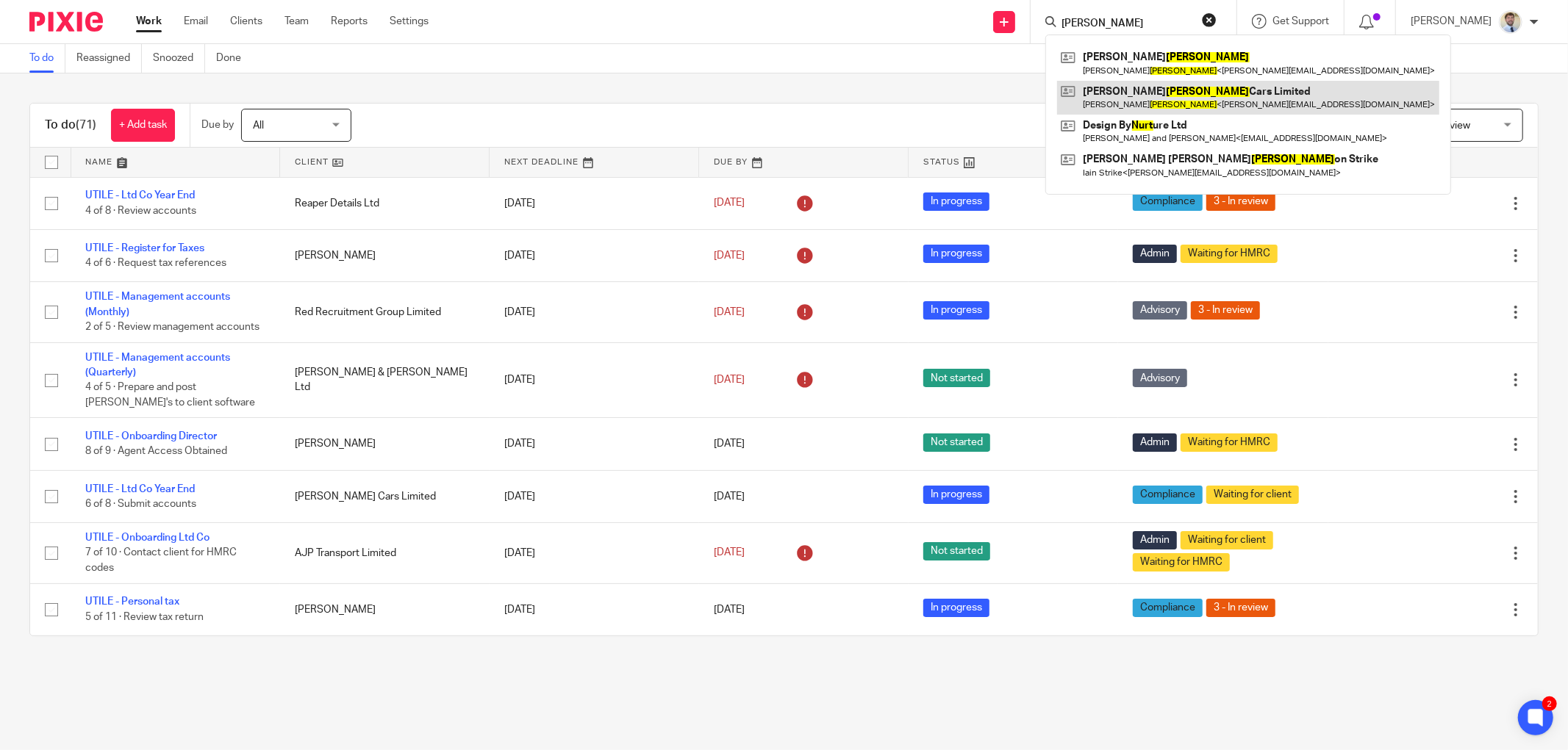
type input "nutt"
click at [1150, 86] on link at bounding box center [1248, 97] width 382 height 34
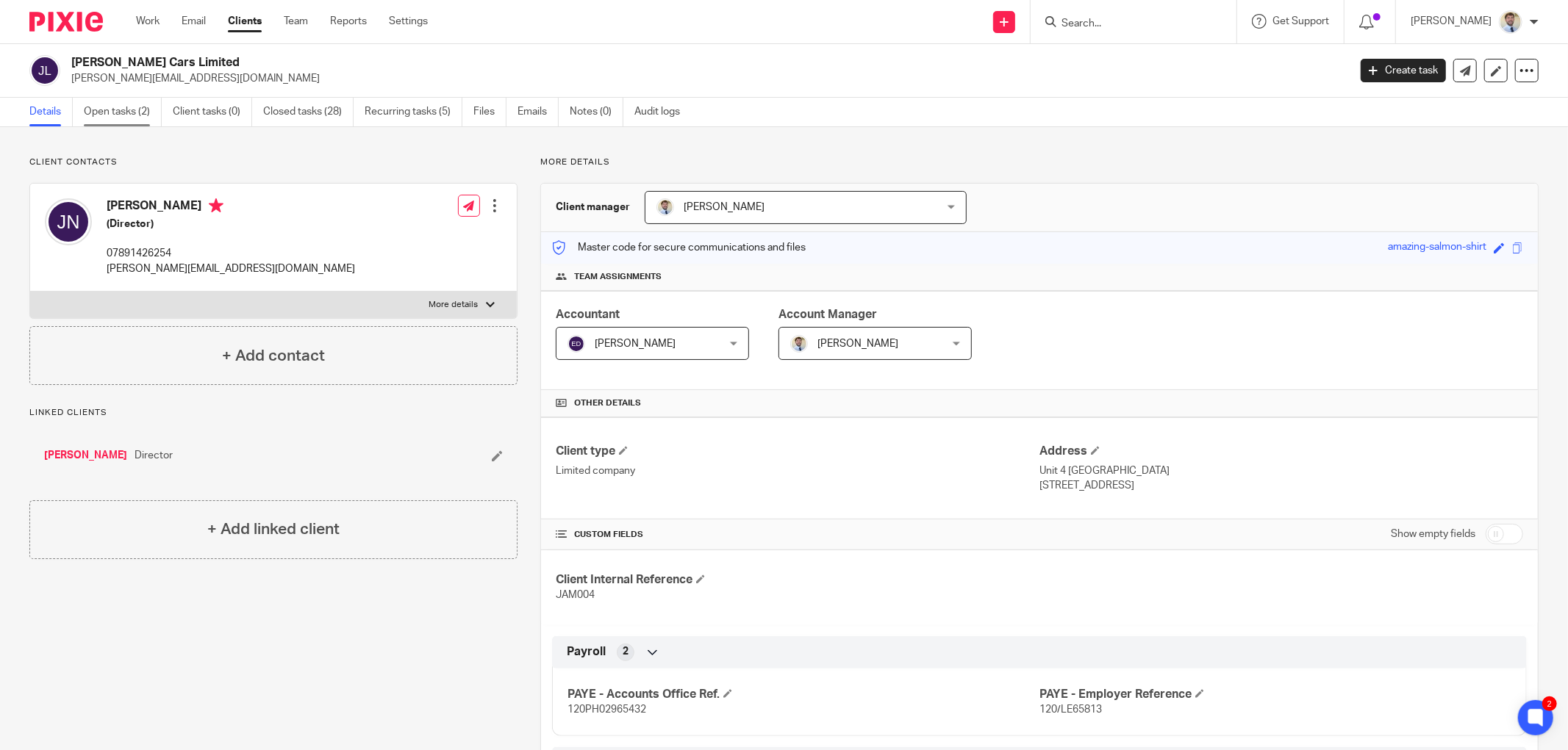
click at [113, 105] on link "Open tasks (2)" at bounding box center [123, 112] width 78 height 29
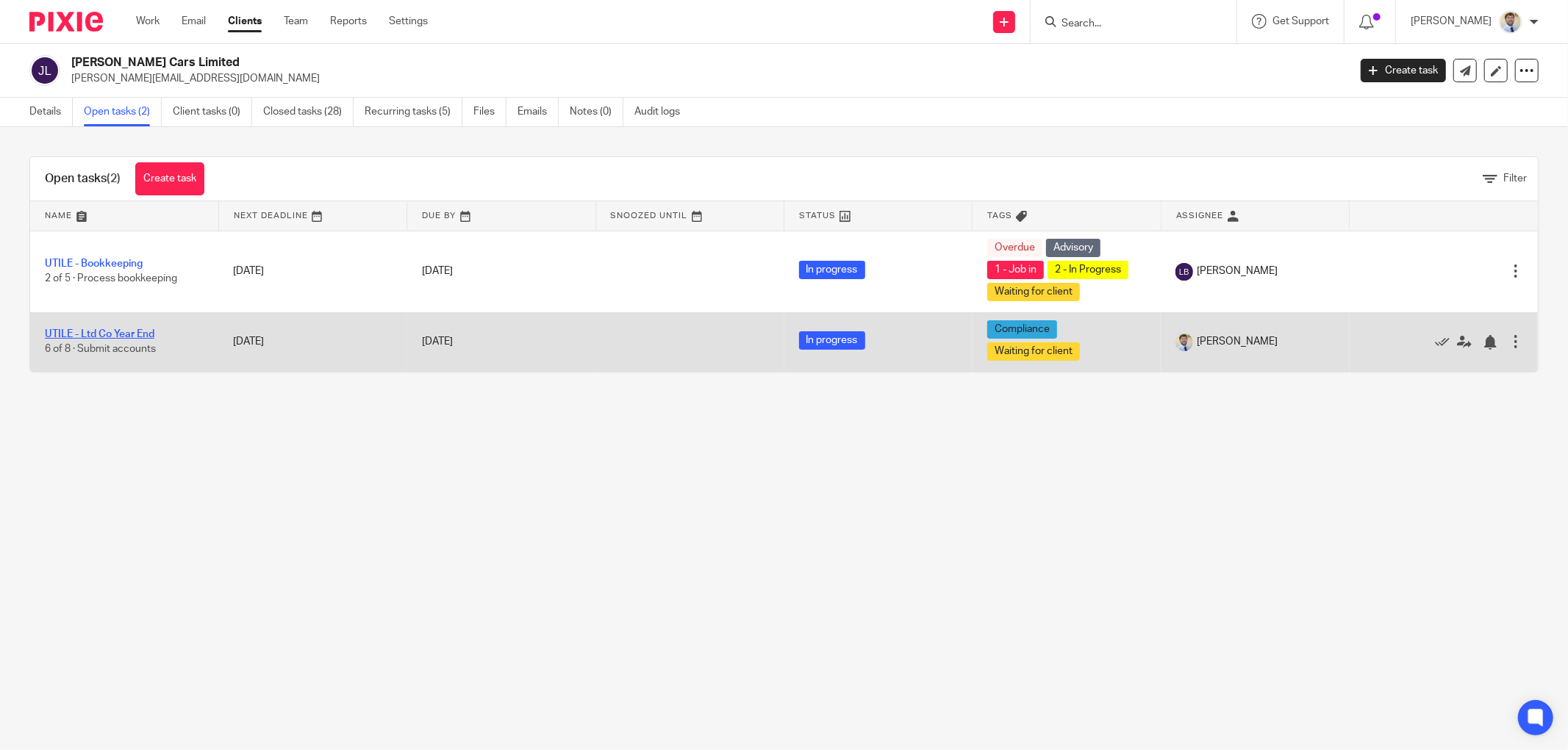
click at [113, 333] on link "UTILE - Ltd Co Year End" at bounding box center [99, 334] width 110 height 10
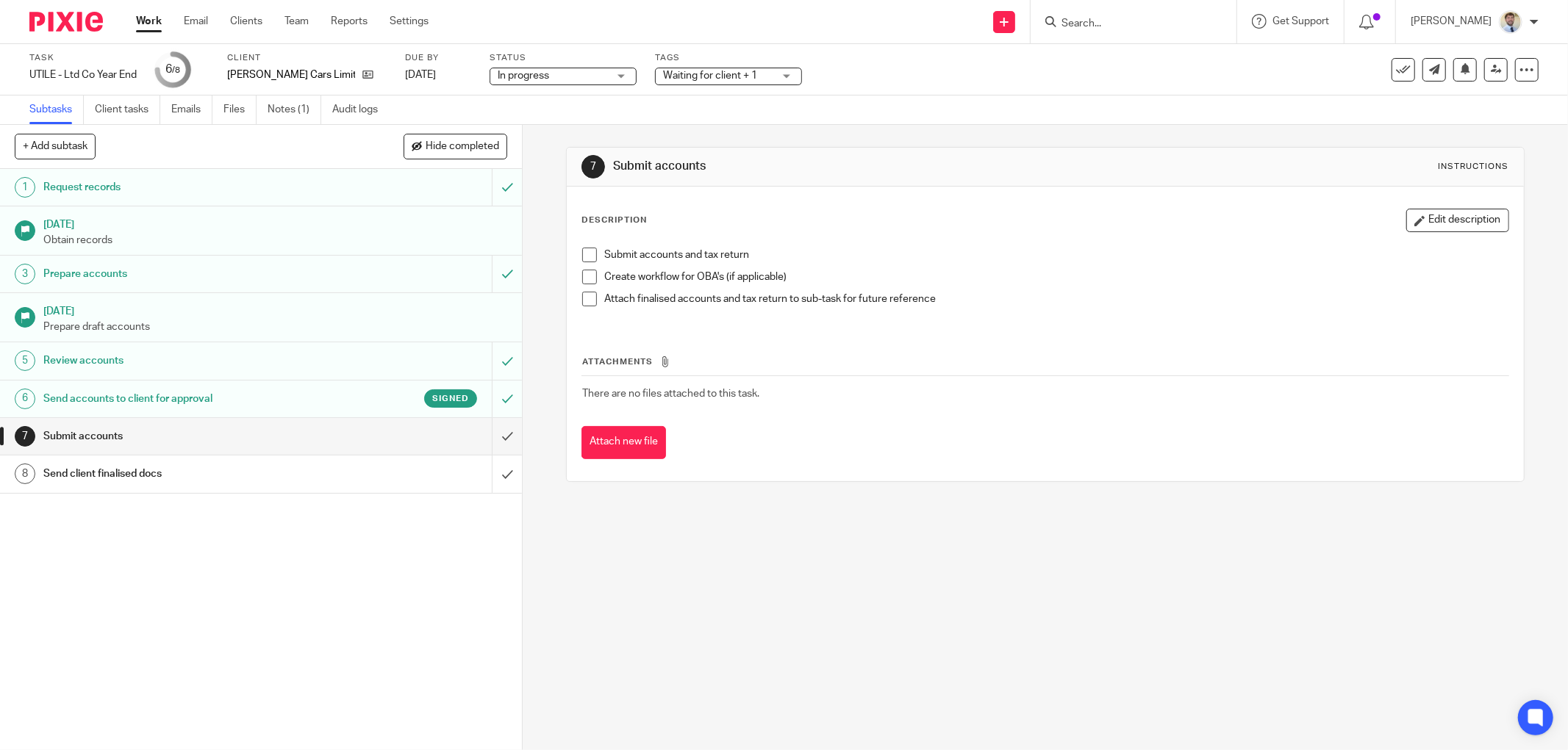
click at [320, 400] on h1 "Send accounts to client for approval" at bounding box center [189, 398] width 290 height 22
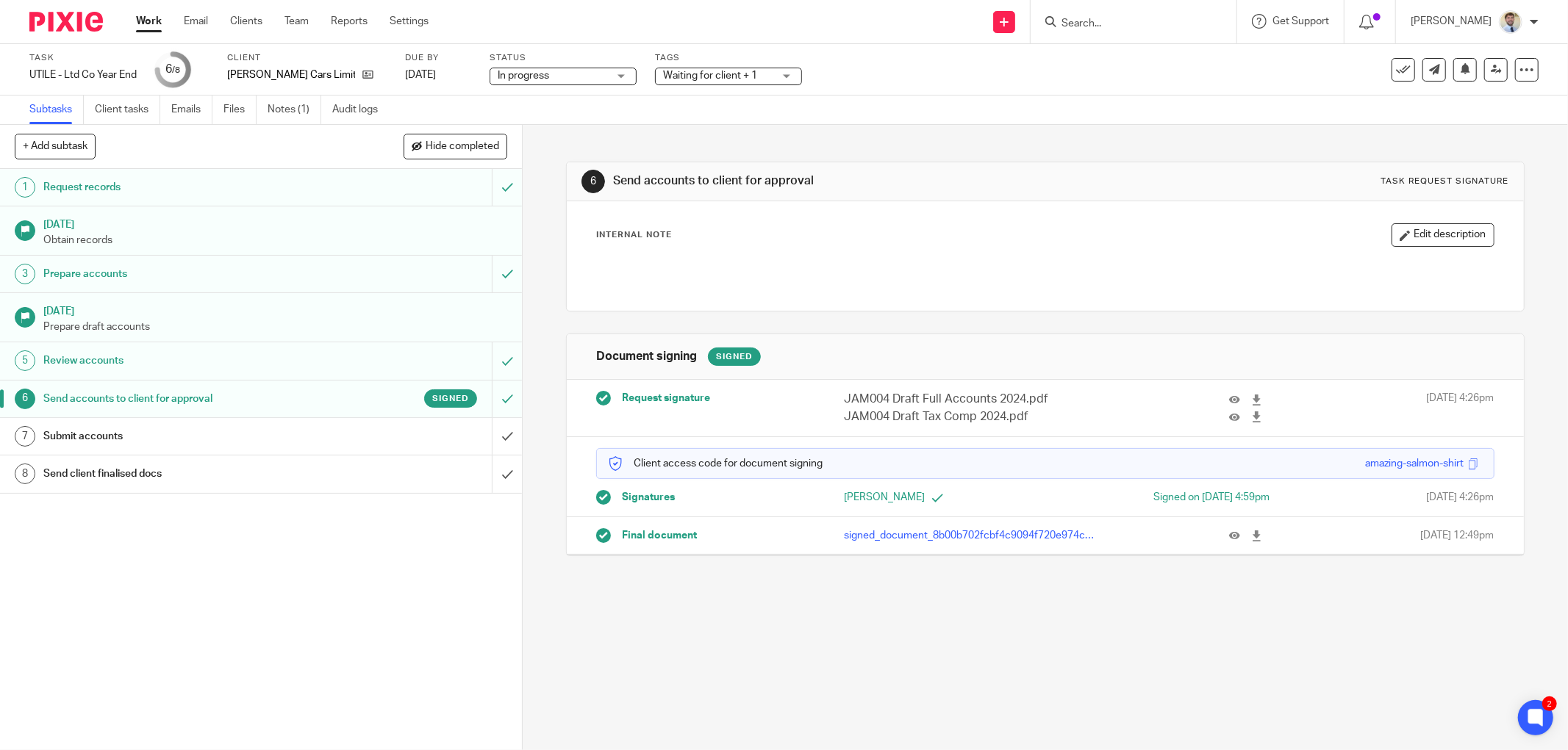
click at [288, 429] on h1 "Submit accounts" at bounding box center [189, 436] width 290 height 22
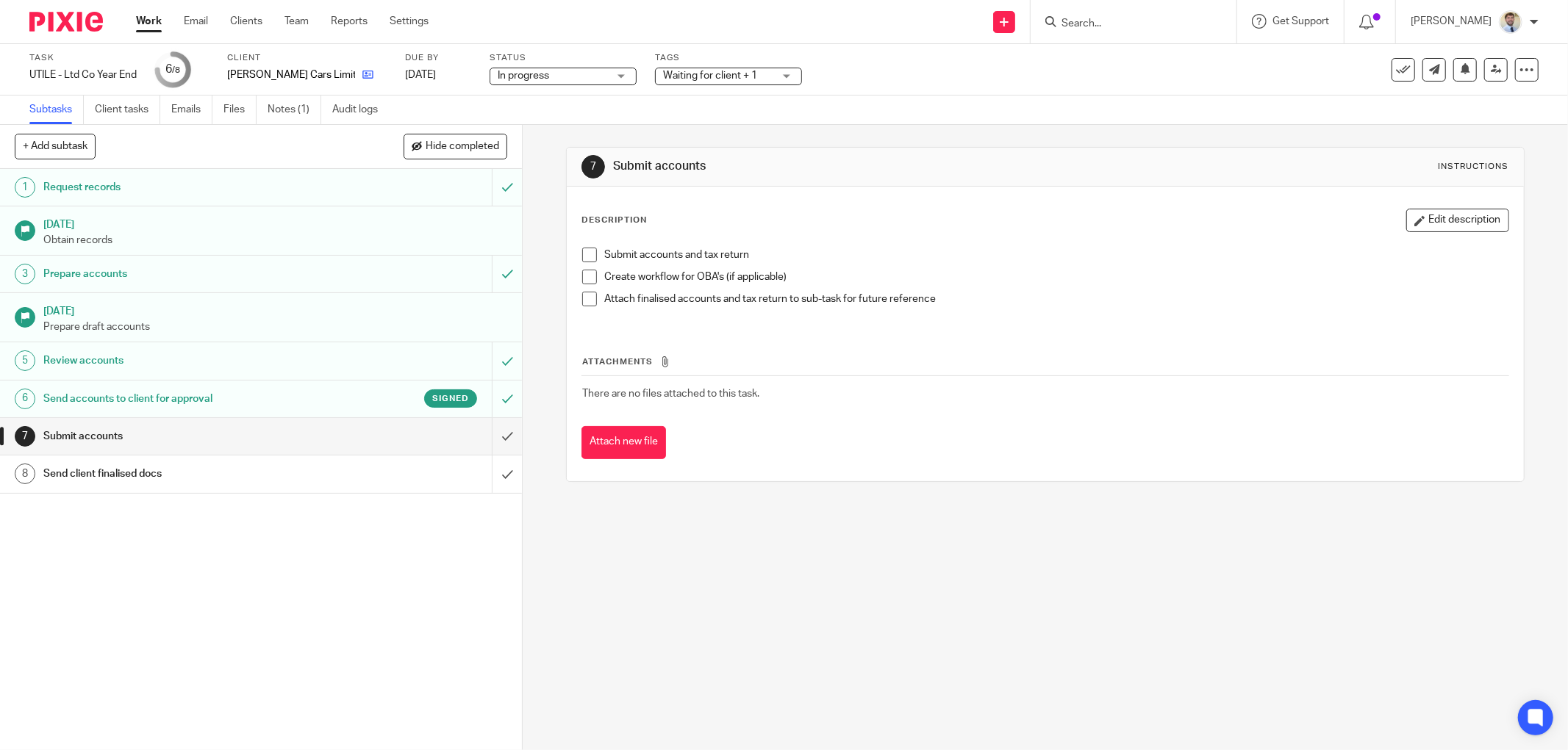
drag, startPoint x: 365, startPoint y: 83, endPoint x: 353, endPoint y: 79, distance: 12.6
click at [282, 383] on link "6 Send accounts to client for approval Signed" at bounding box center [245, 398] width 492 height 37
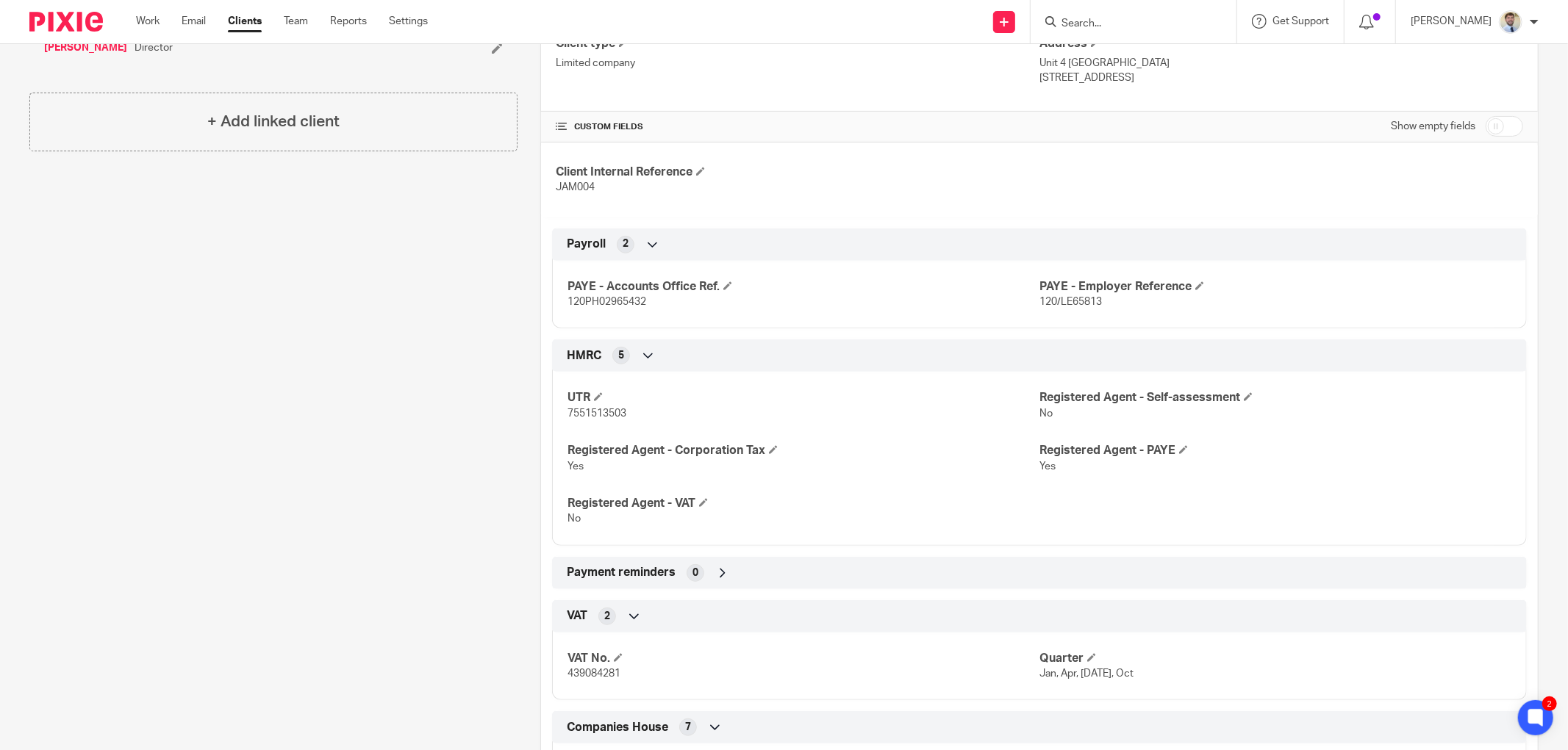
scroll to position [653, 0]
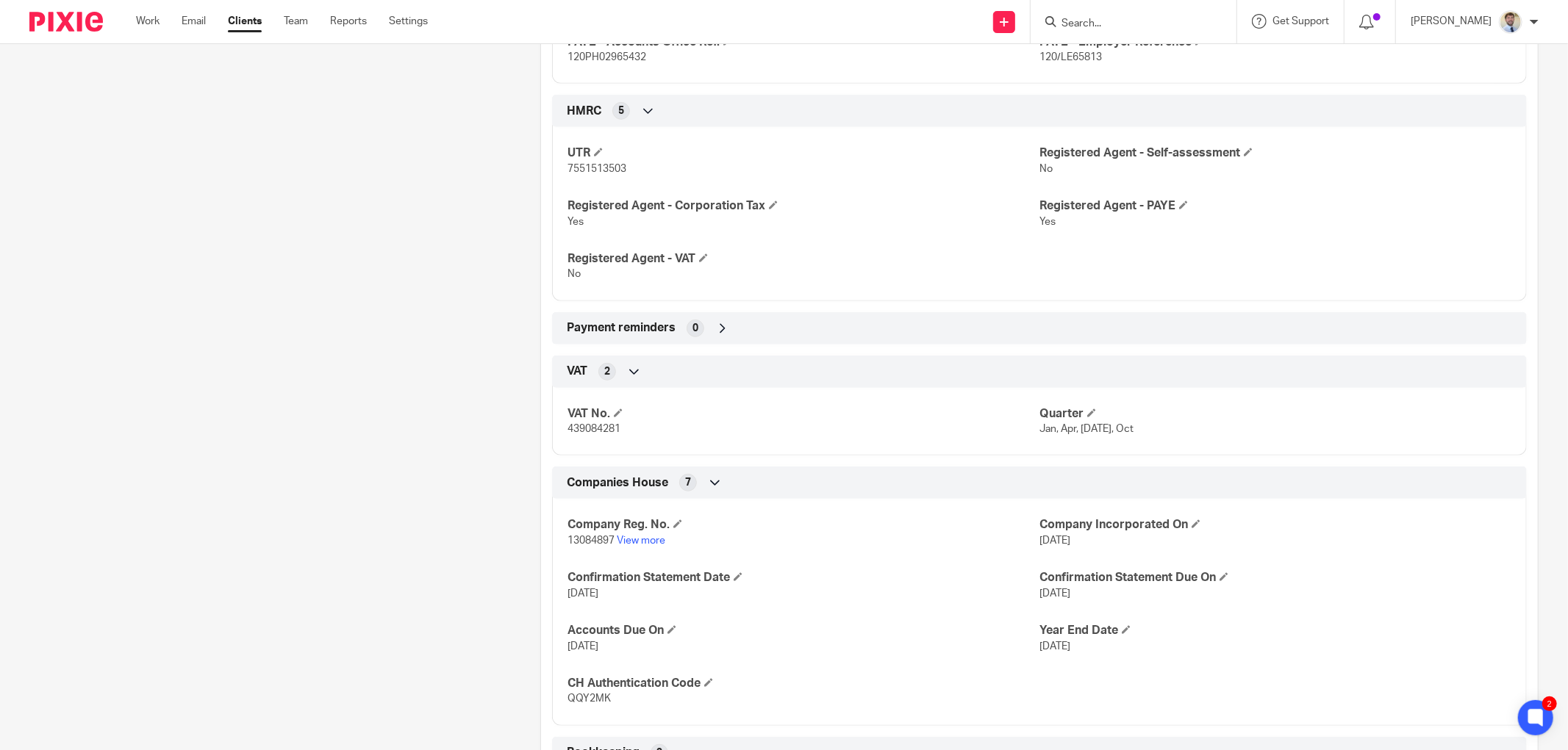
click at [578, 701] on span "QQY2MK" at bounding box center [589, 699] width 44 height 10
copy span "QQY2MK"
click at [241, 486] on div "Client contacts James Nutt (Director) 07891426254 james@jamesnuttcars.co.uk Edi…" at bounding box center [262, 297] width 511 height 1586
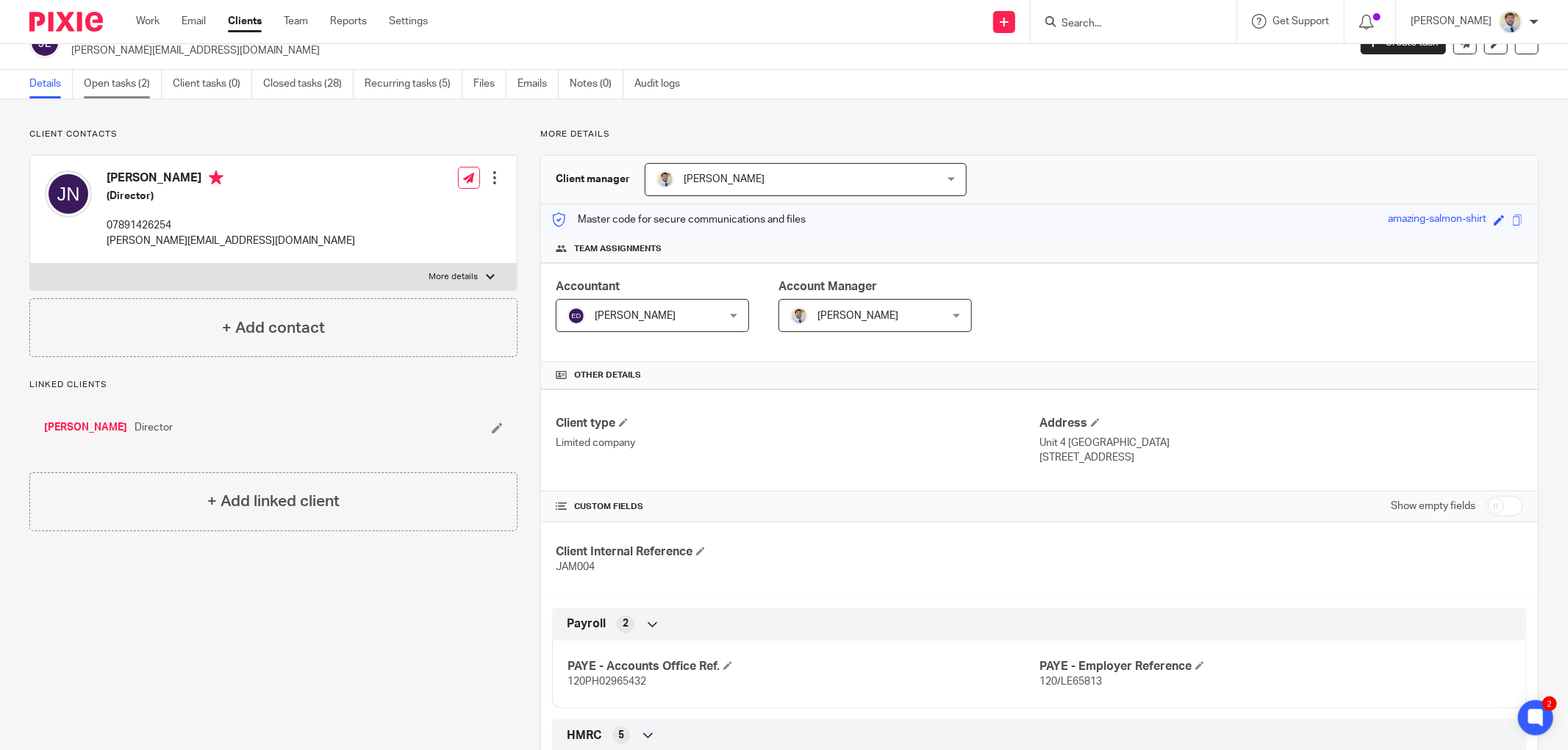
scroll to position [0, 0]
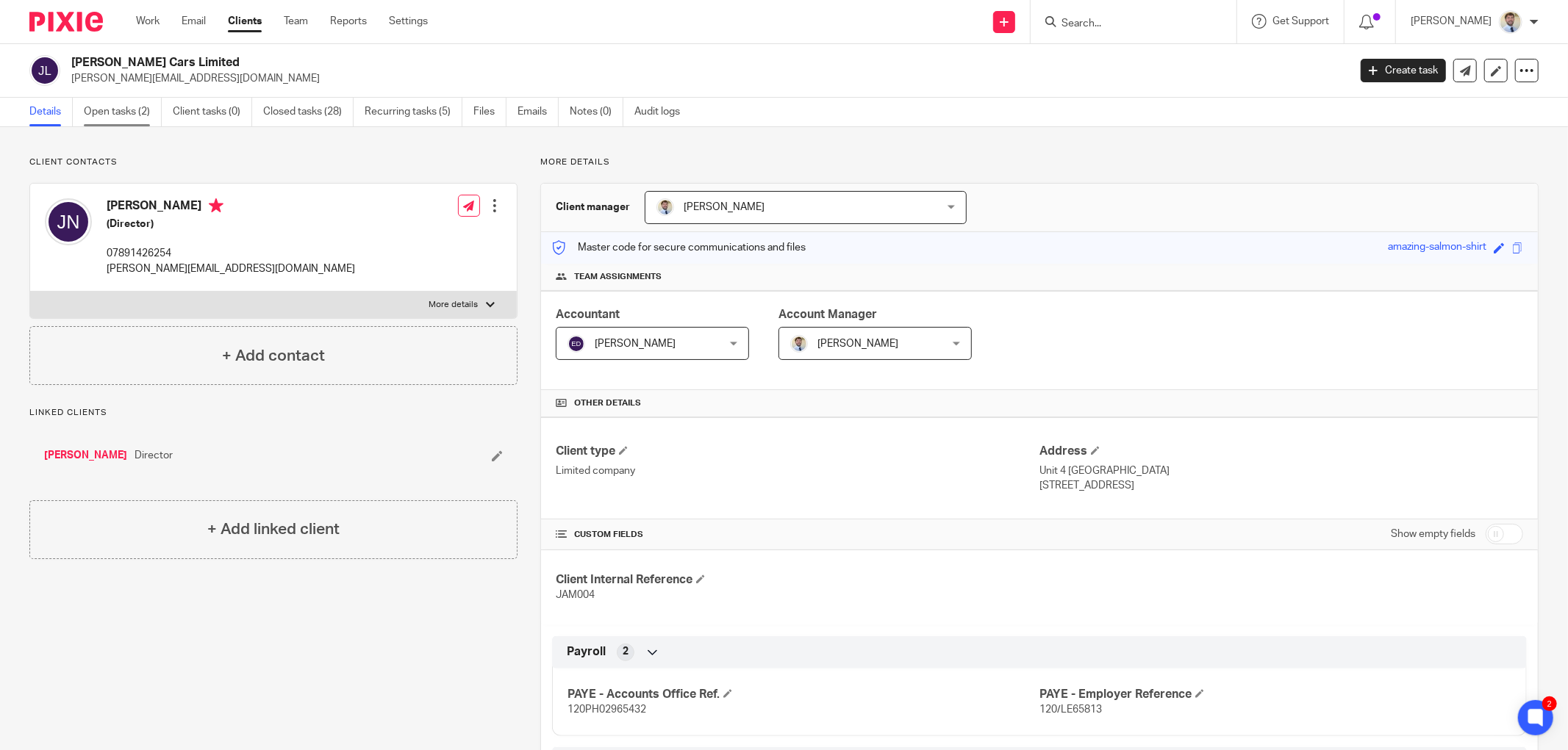
click at [119, 110] on link "Open tasks (2)" at bounding box center [123, 112] width 78 height 29
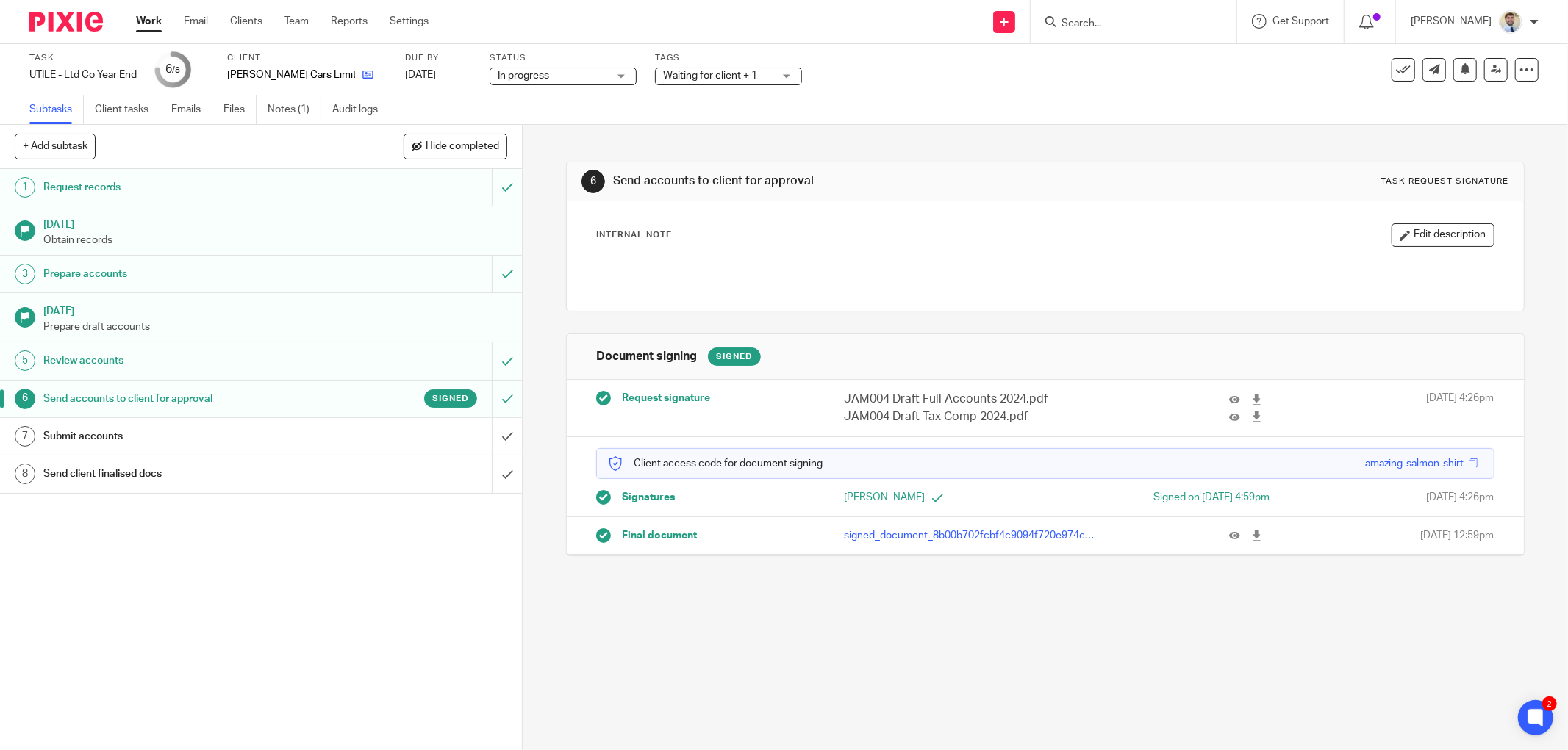
click at [362, 76] on icon at bounding box center [367, 74] width 11 height 11
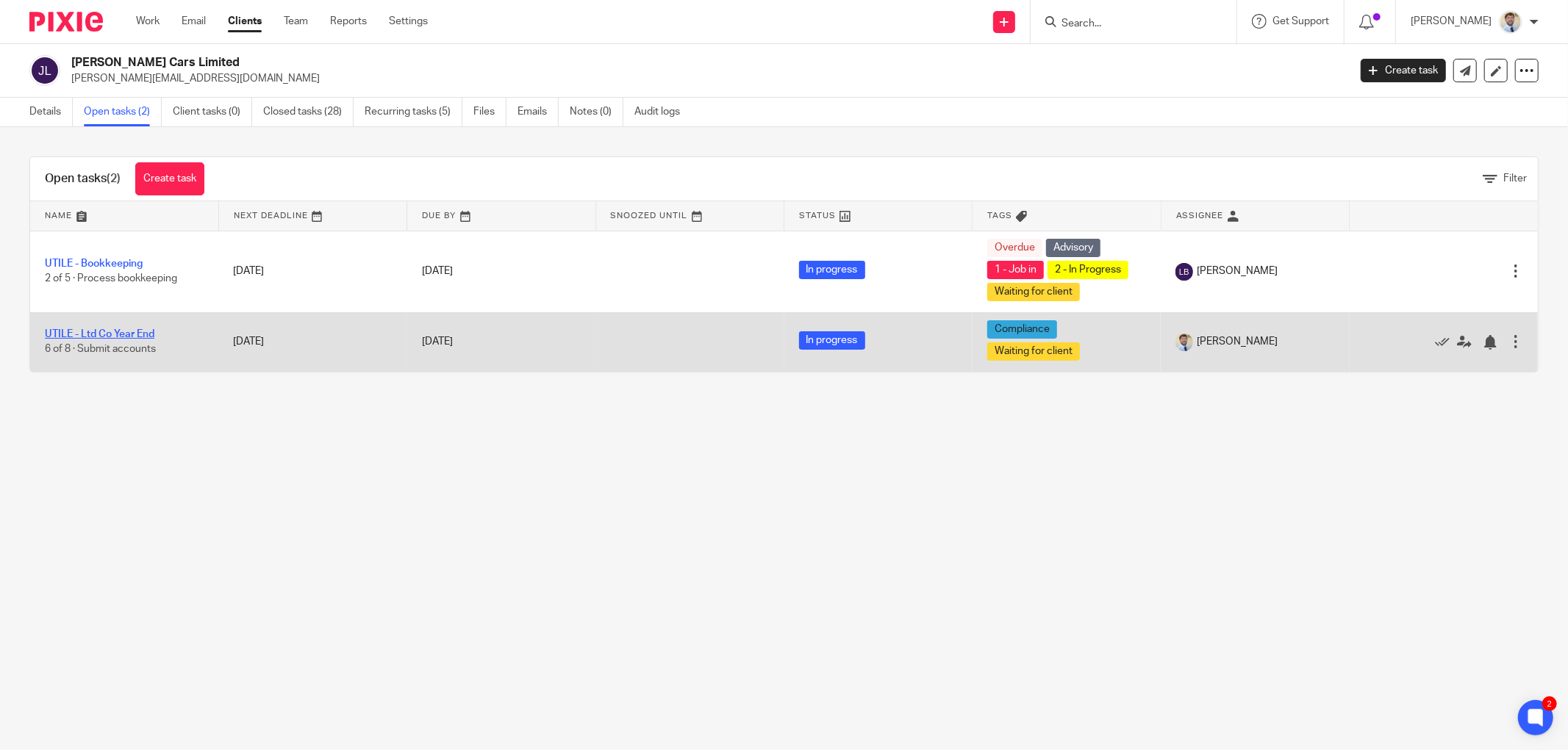
click at [114, 331] on link "UTILE - Ltd Co Year End" at bounding box center [99, 334] width 110 height 10
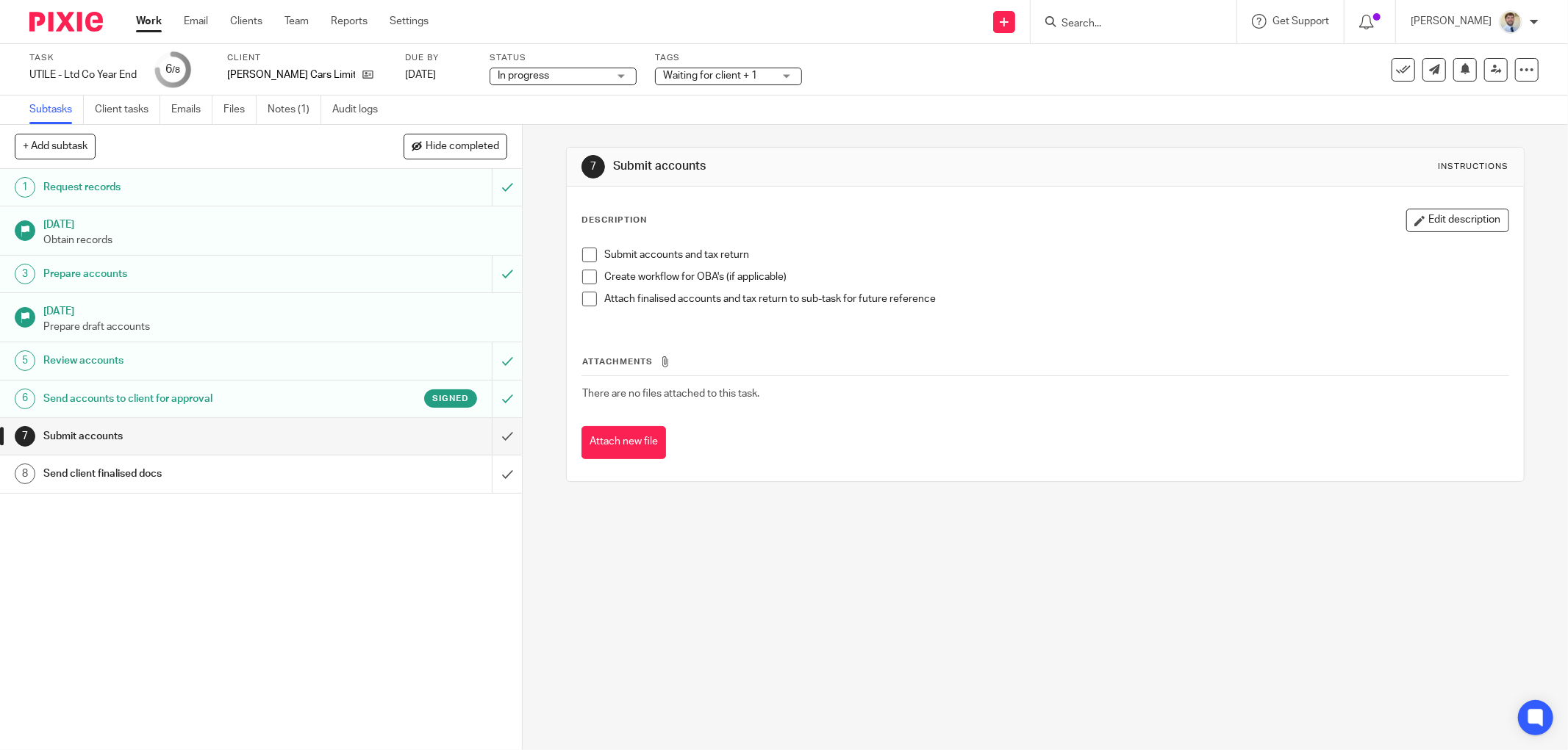
click at [582, 257] on span at bounding box center [590, 255] width 15 height 15
click at [582, 277] on span at bounding box center [590, 277] width 15 height 15
click at [582, 300] on span at bounding box center [590, 299] width 15 height 15
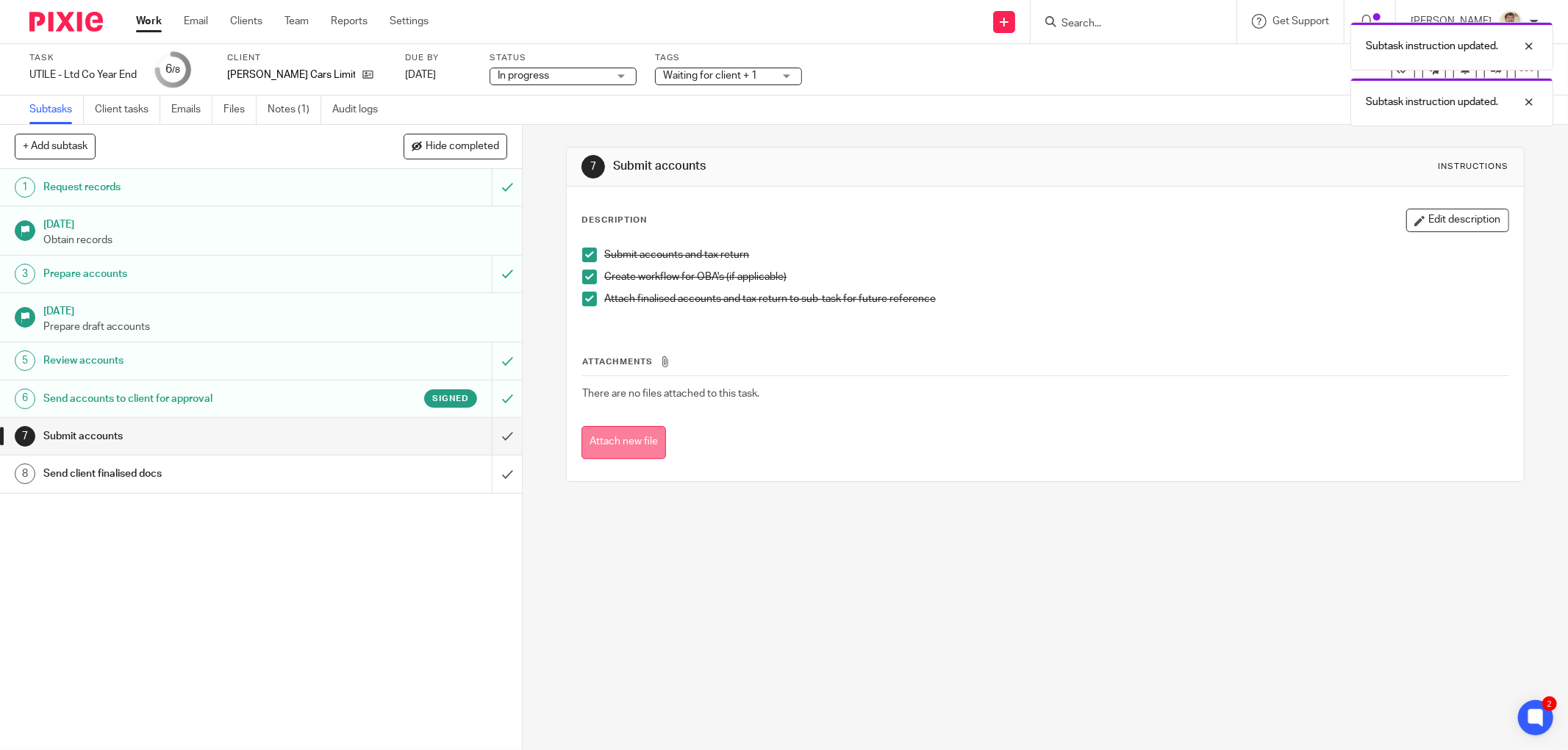
click at [589, 437] on button "Attach new file" at bounding box center [623, 443] width 85 height 33
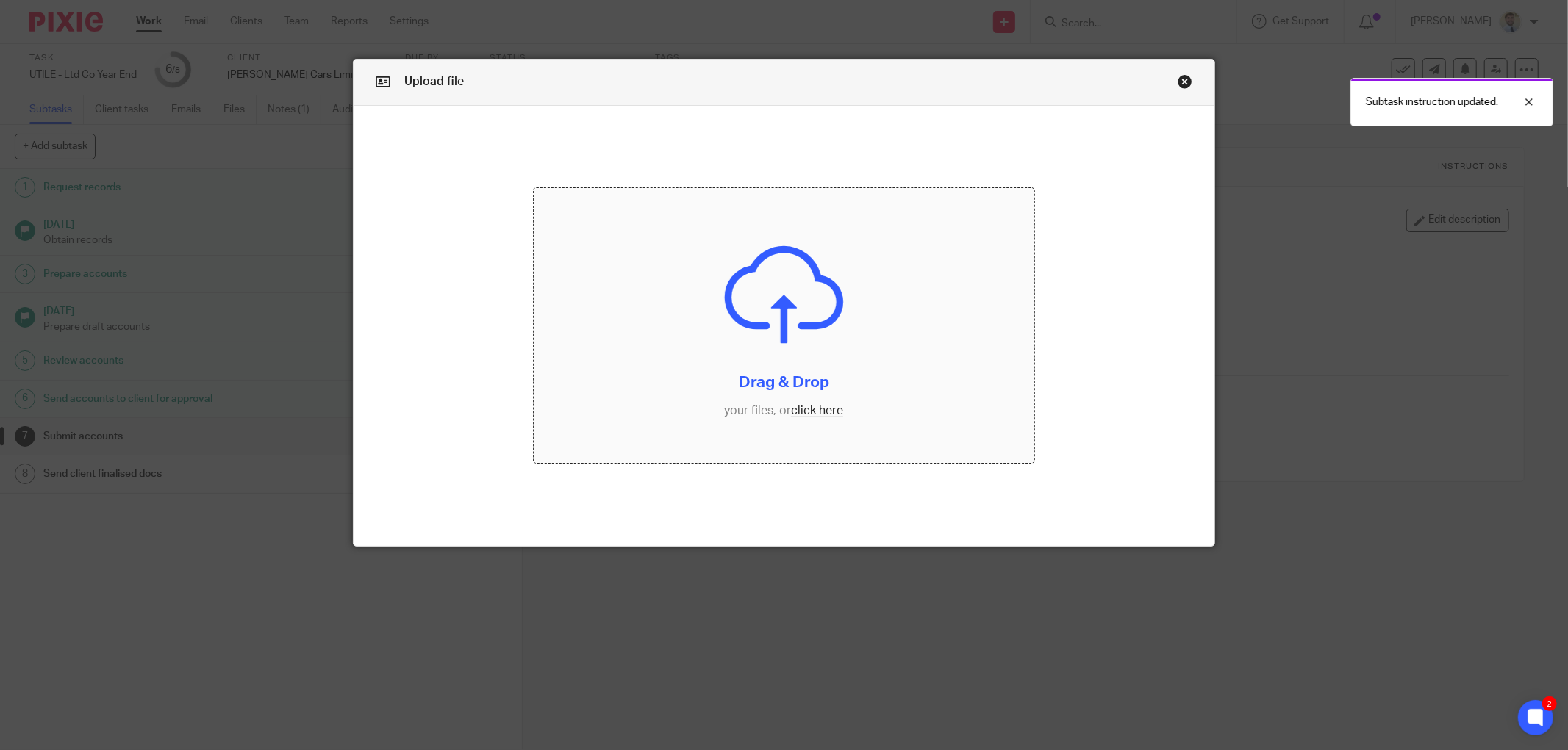
click at [731, 353] on input "file" at bounding box center [784, 325] width 501 height 276
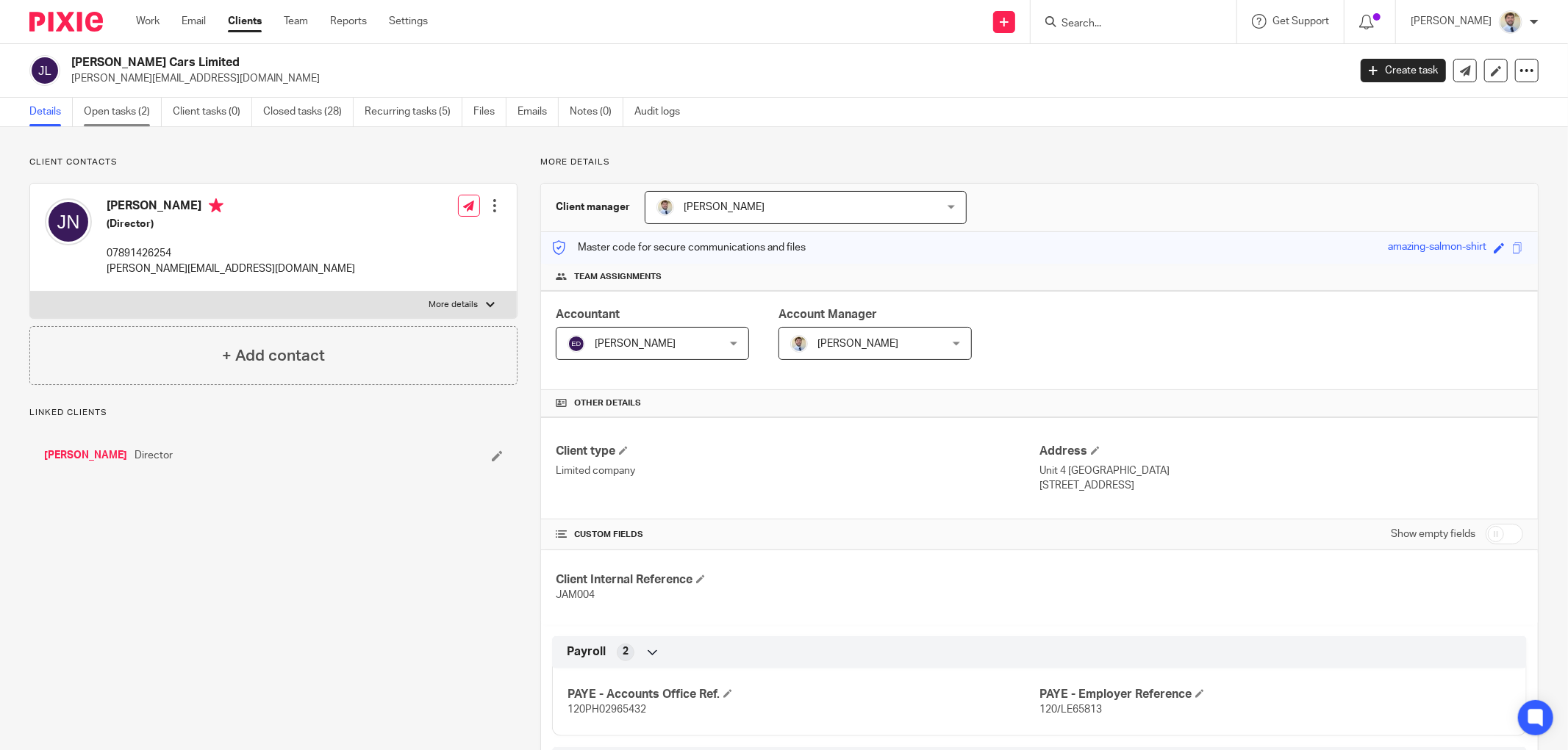
click at [109, 115] on link "Open tasks (2)" at bounding box center [123, 112] width 78 height 29
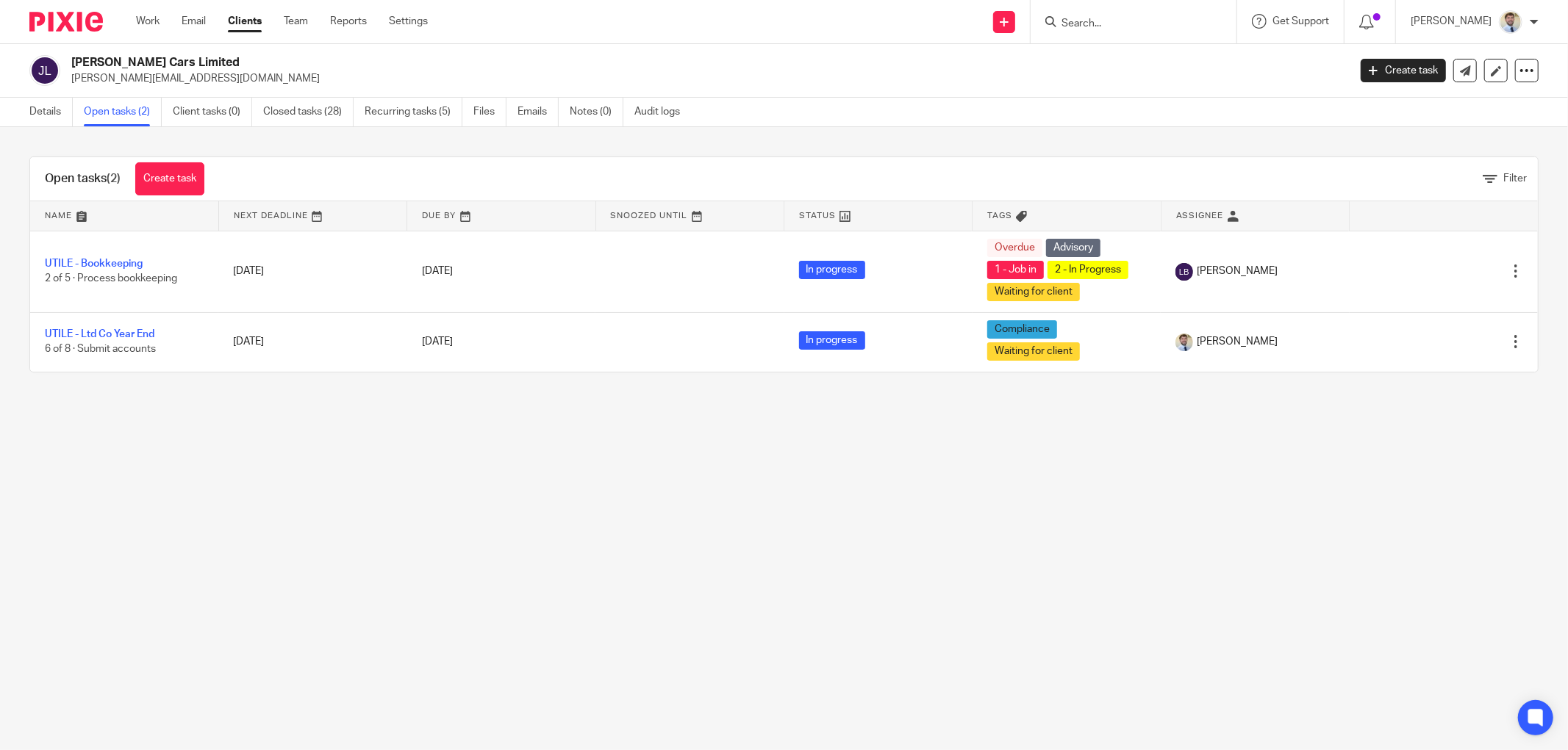
click at [166, 169] on link "Create task" at bounding box center [170, 179] width 69 height 33
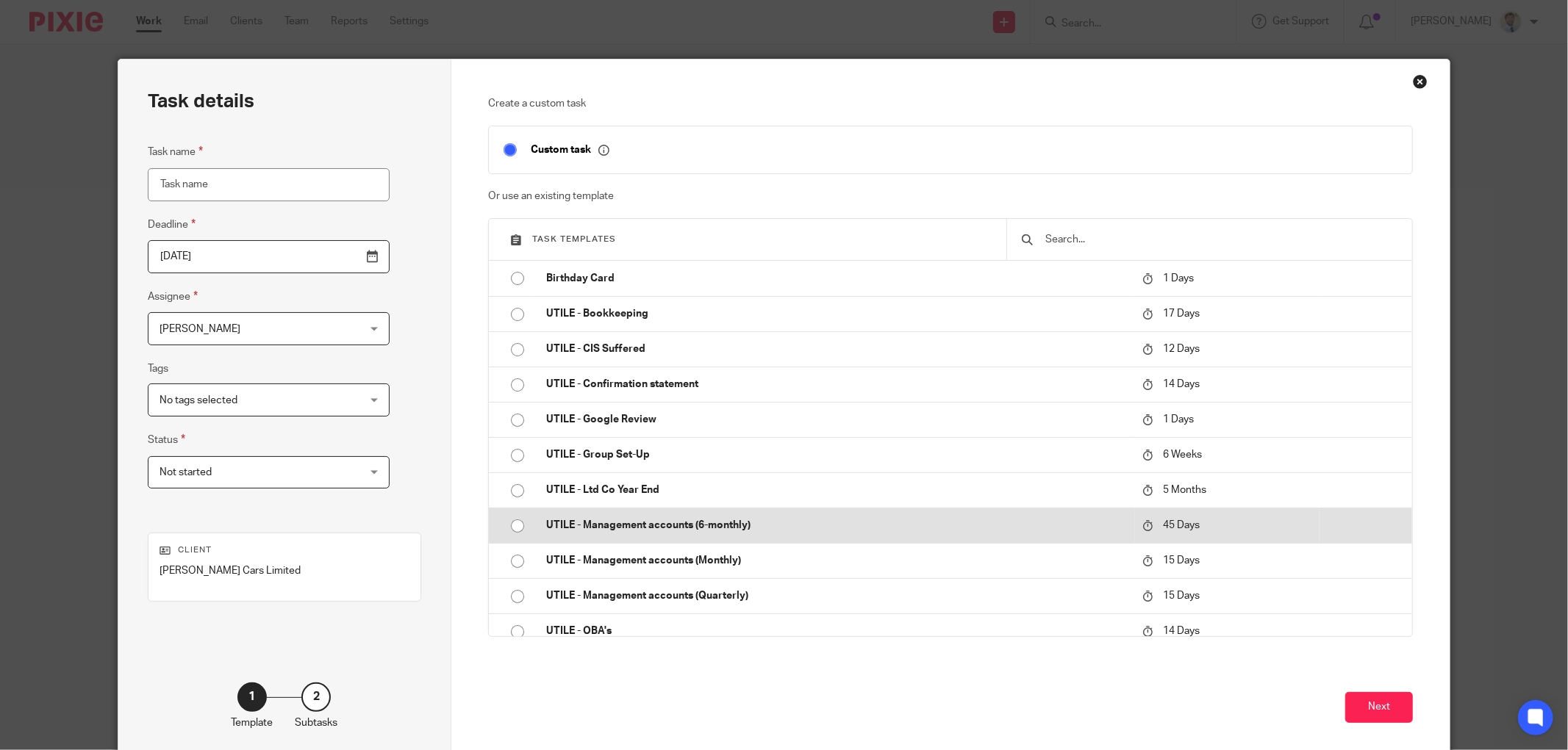
scroll to position [245, 0]
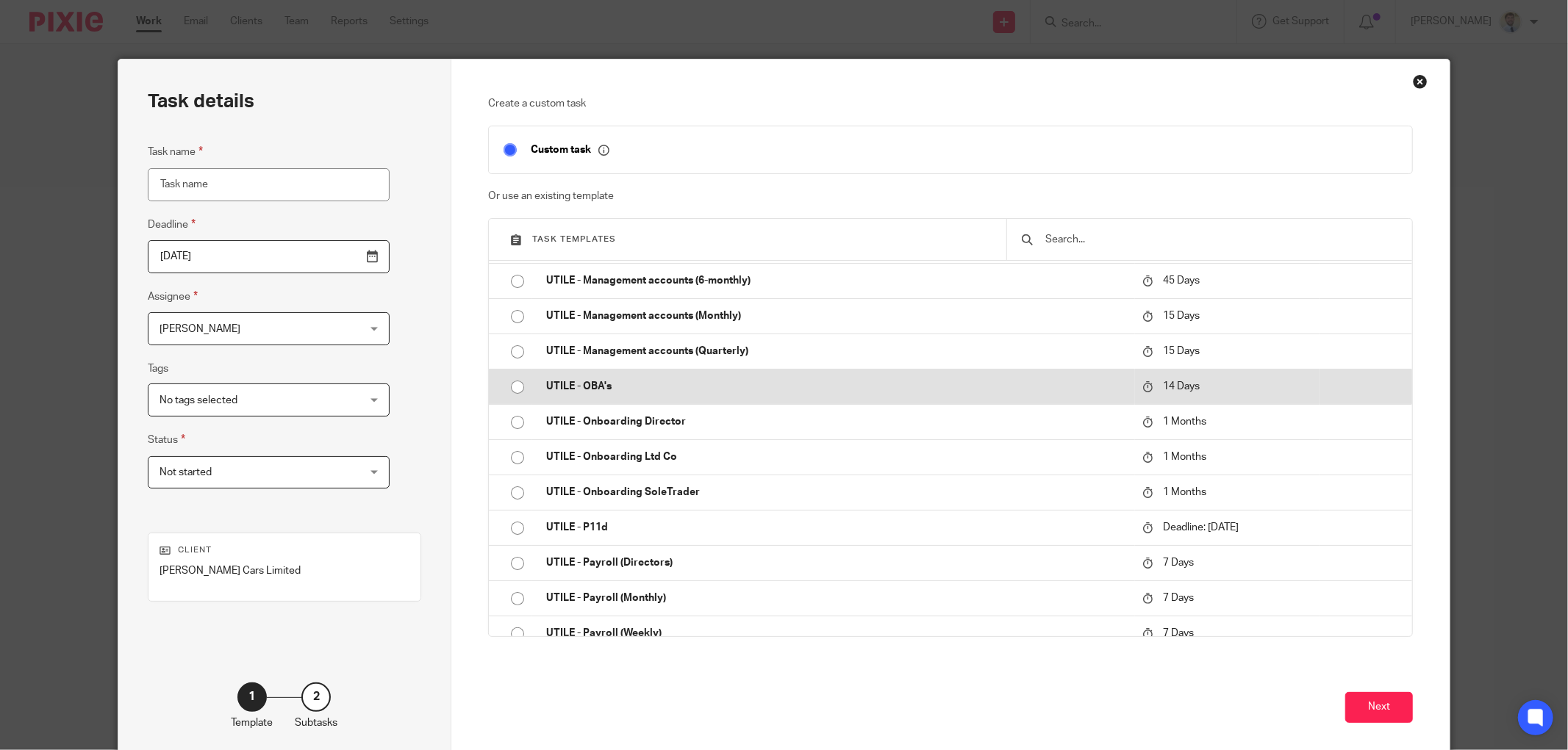
click at [593, 386] on p "UTILE - OBA's" at bounding box center [837, 387] width 581 height 15
type input "[DATE]"
type input "UTILE - OBA's"
checkbox input "false"
radio input "true"
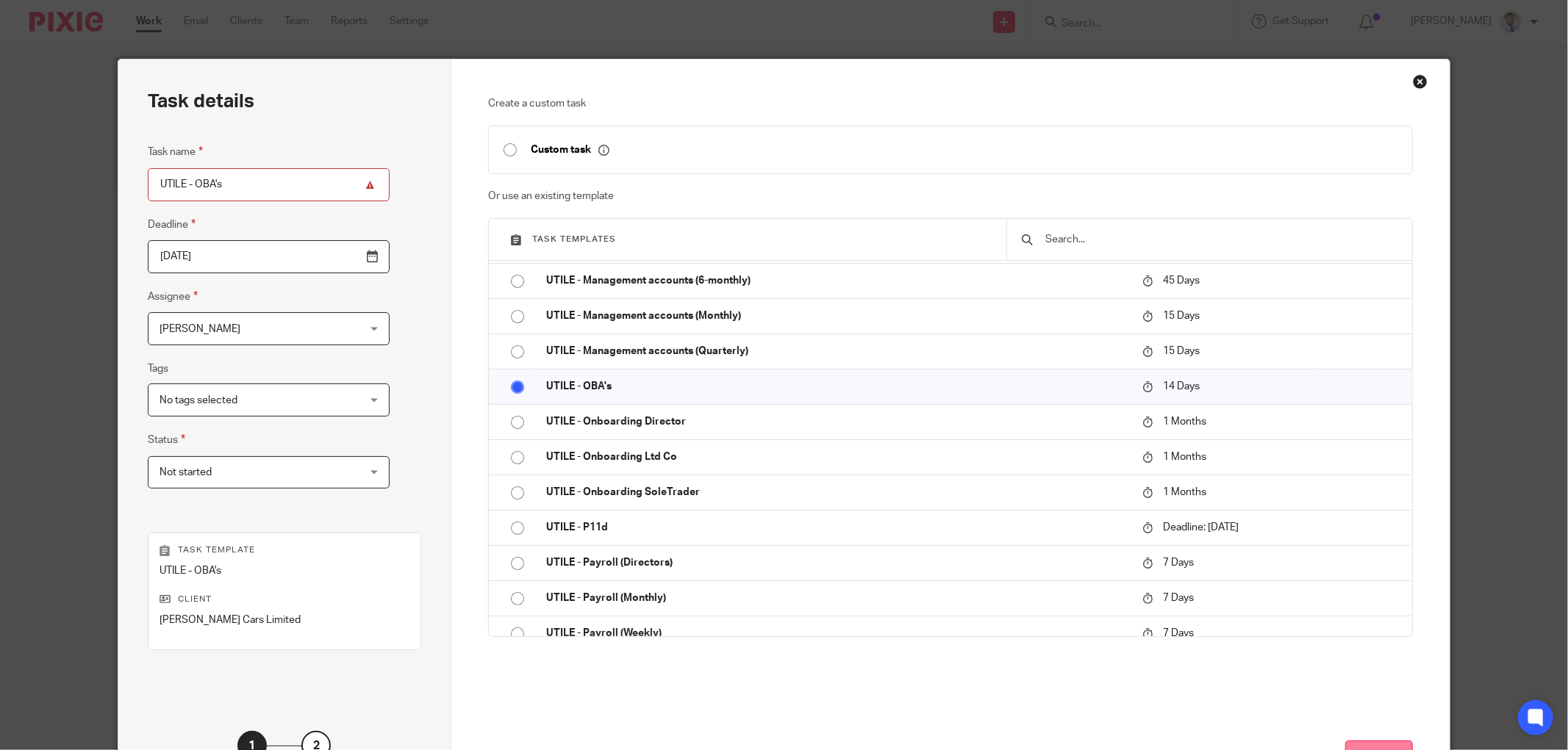
click at [1360, 742] on button "Next" at bounding box center [1379, 757] width 68 height 31
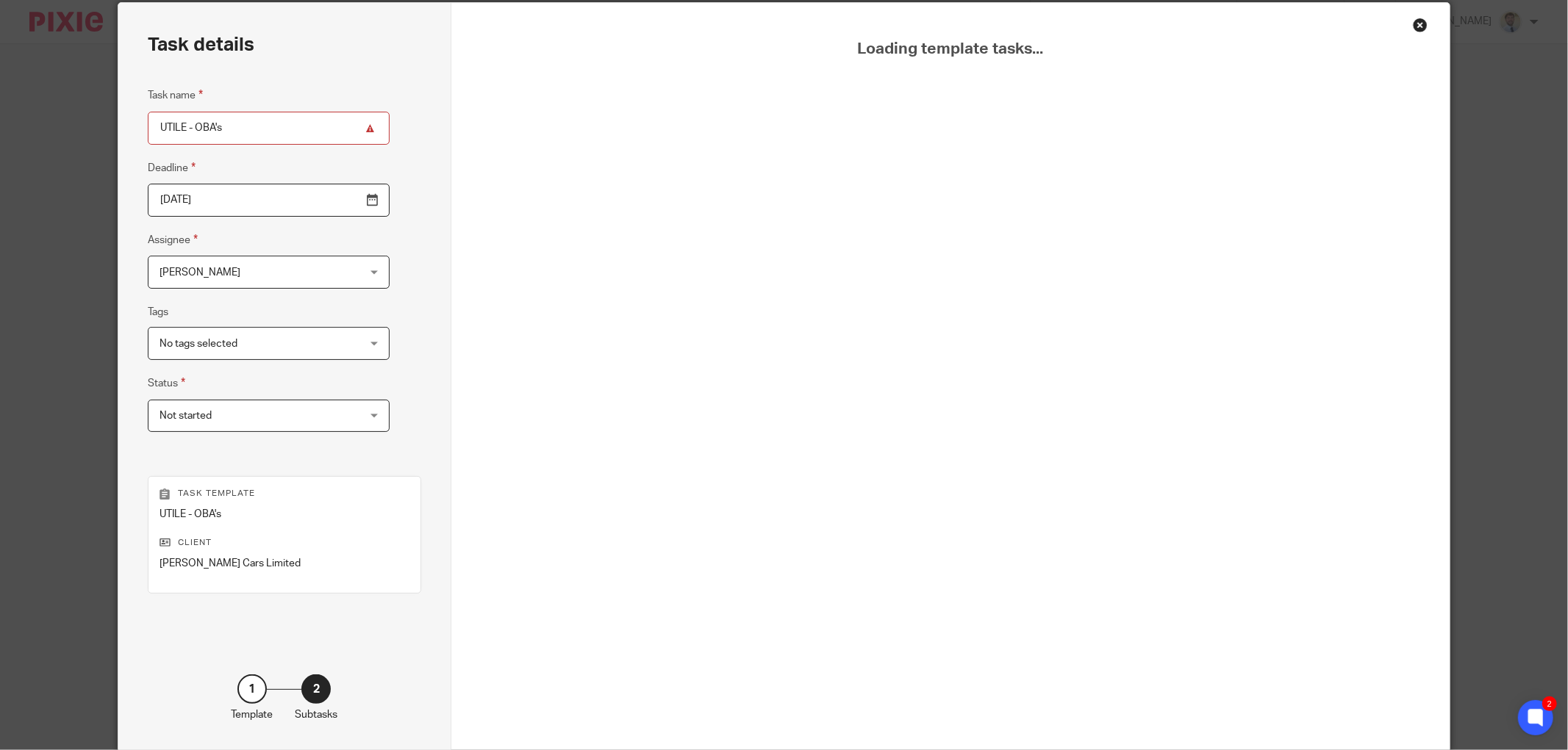
scroll to position [82, 0]
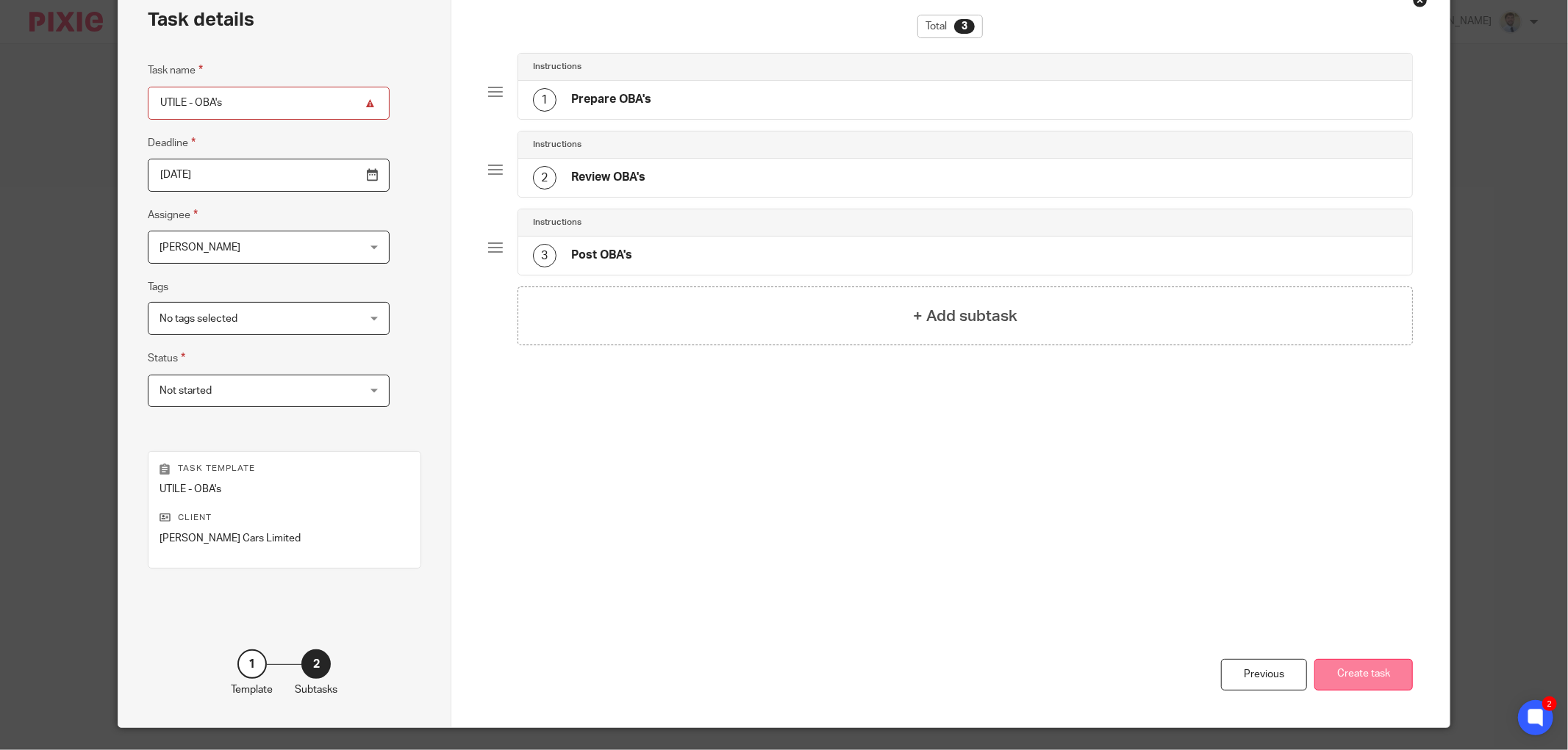
click at [1356, 662] on button "Create task" at bounding box center [1364, 675] width 99 height 31
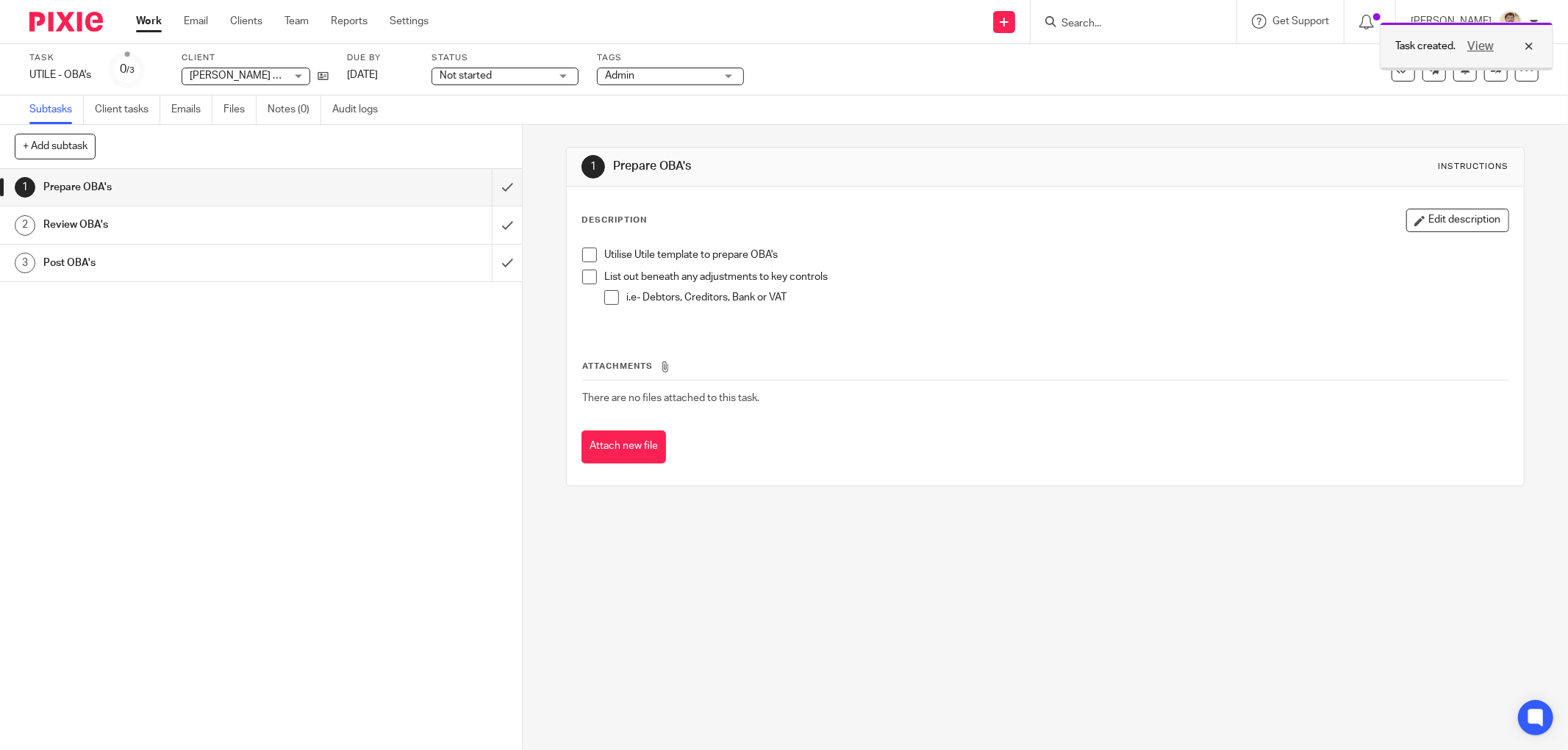
click at [1531, 44] on div "View" at bounding box center [1496, 46] width 82 height 17
click at [1489, 68] on link at bounding box center [1496, 70] width 24 height 24
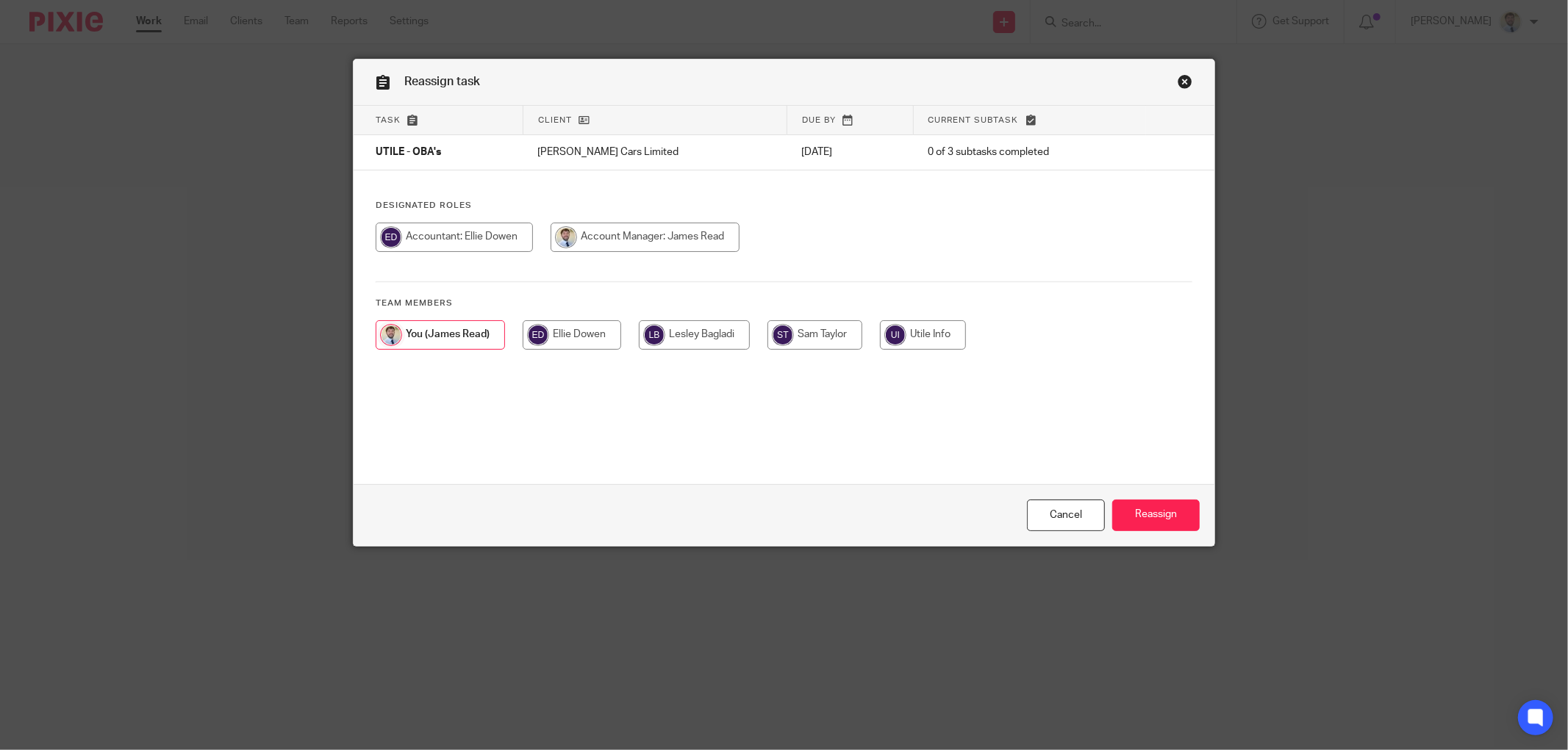
click at [475, 236] on input "radio" at bounding box center [454, 237] width 157 height 30
radio input "true"
click at [1146, 515] on input "Reassign" at bounding box center [1155, 515] width 87 height 31
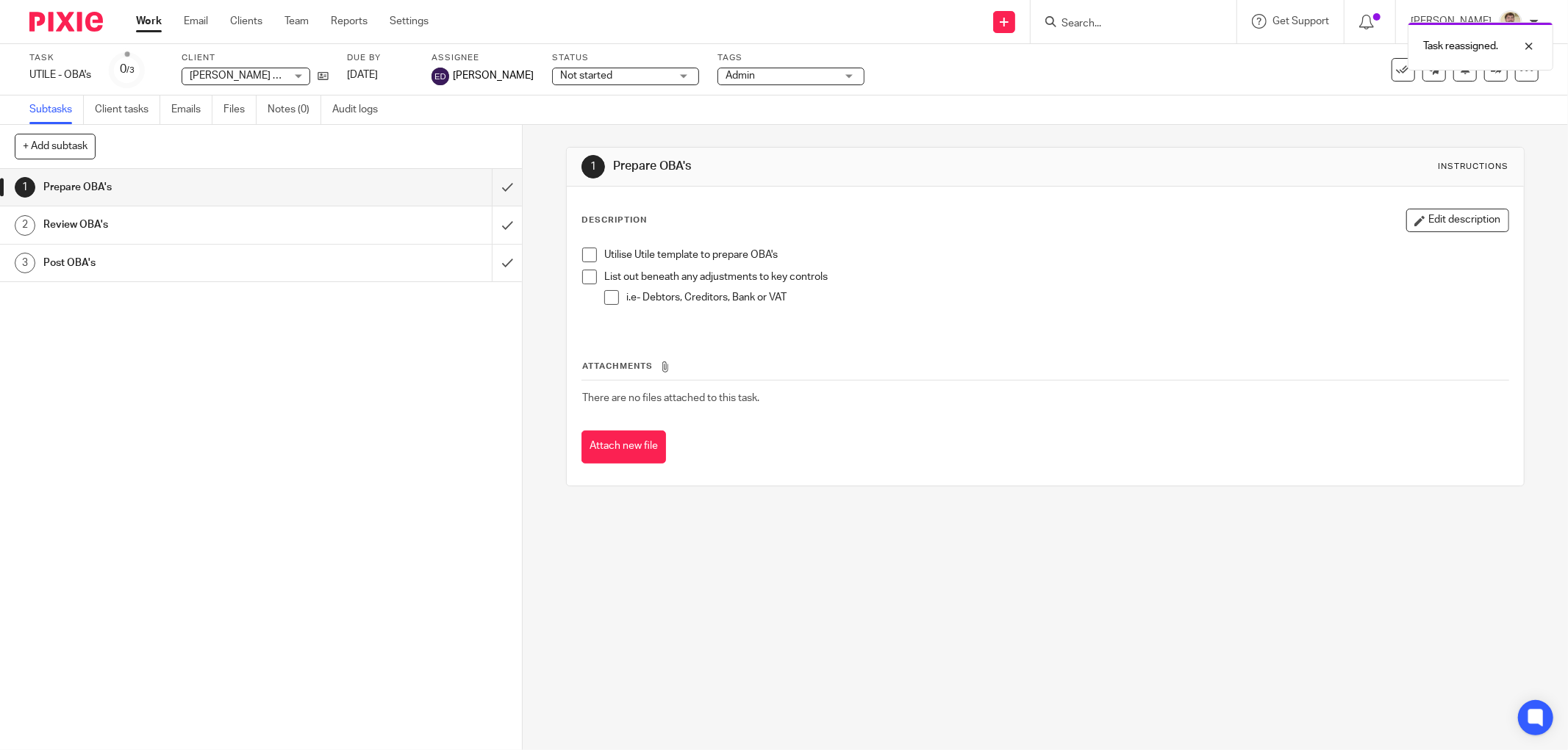
click at [486, 342] on div "1 Prepare OBA's 2 Review OBA's 3 Post OBA's" at bounding box center [261, 459] width 522 height 581
click at [407, 20] on link "Settings" at bounding box center [408, 21] width 39 height 15
click at [558, 156] on div "1 Prepare OBA's Instructions Description Edit description Utilise Utile templat…" at bounding box center [1045, 438] width 1045 height 626
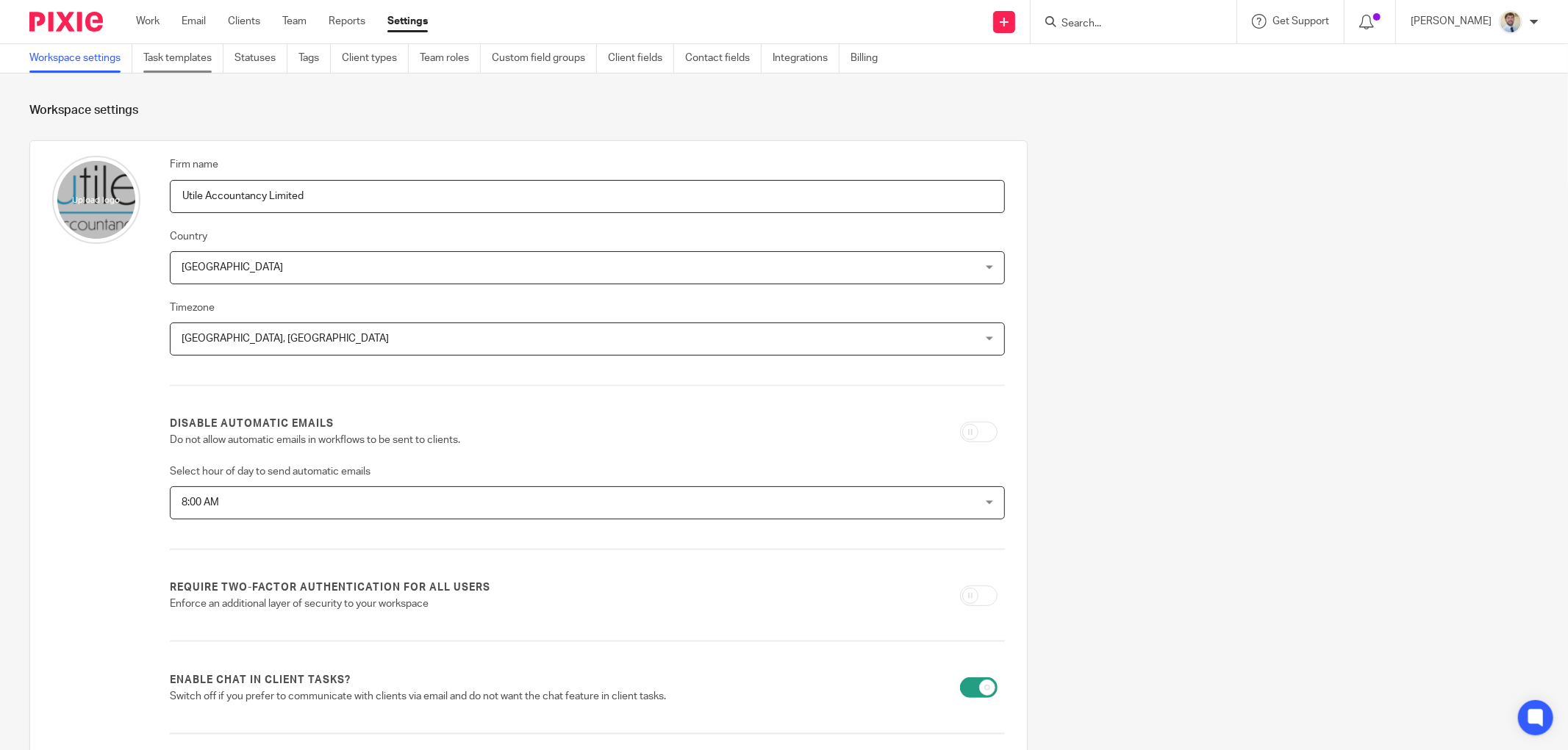
click at [165, 58] on link "Task templates" at bounding box center [183, 58] width 80 height 29
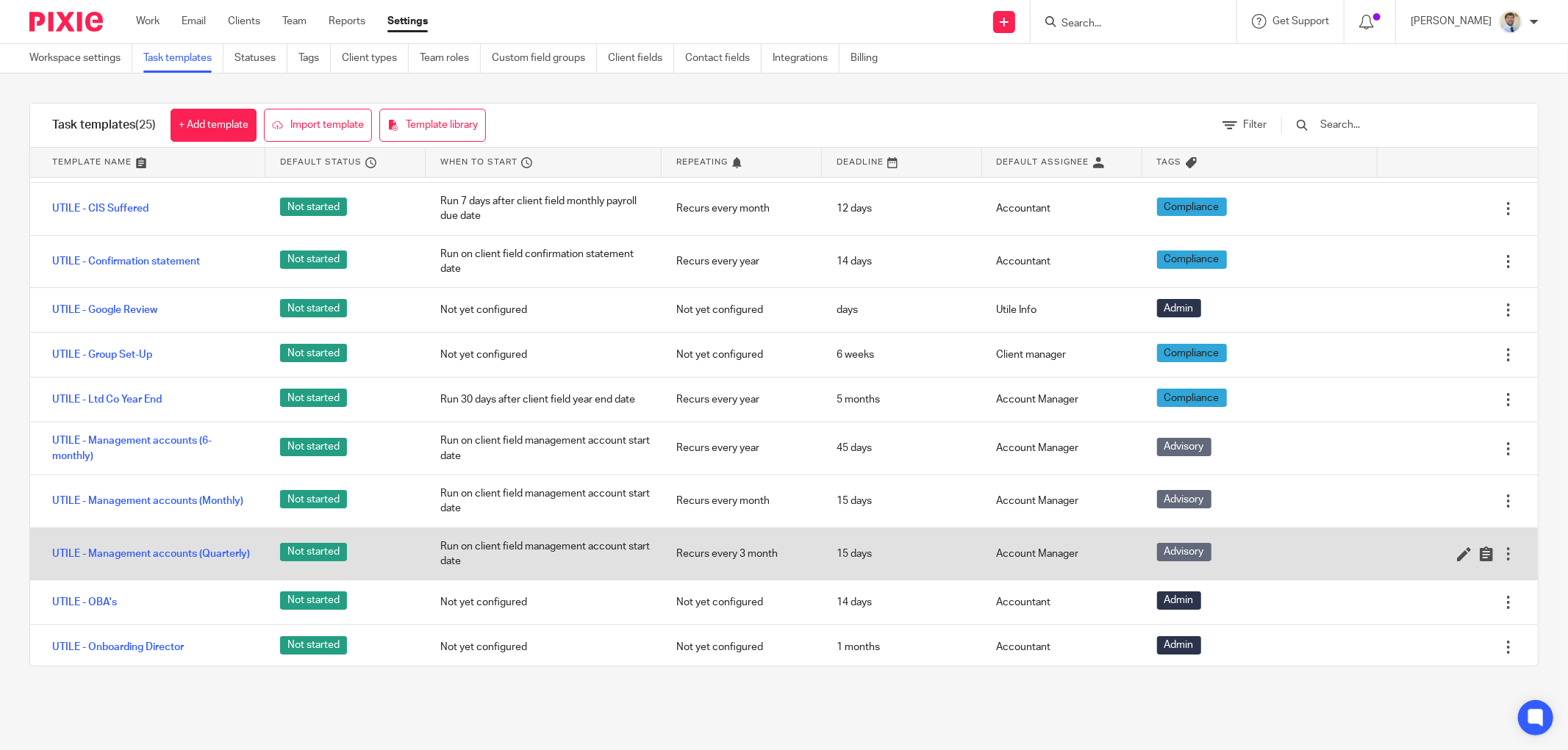
scroll to position [163, 0]
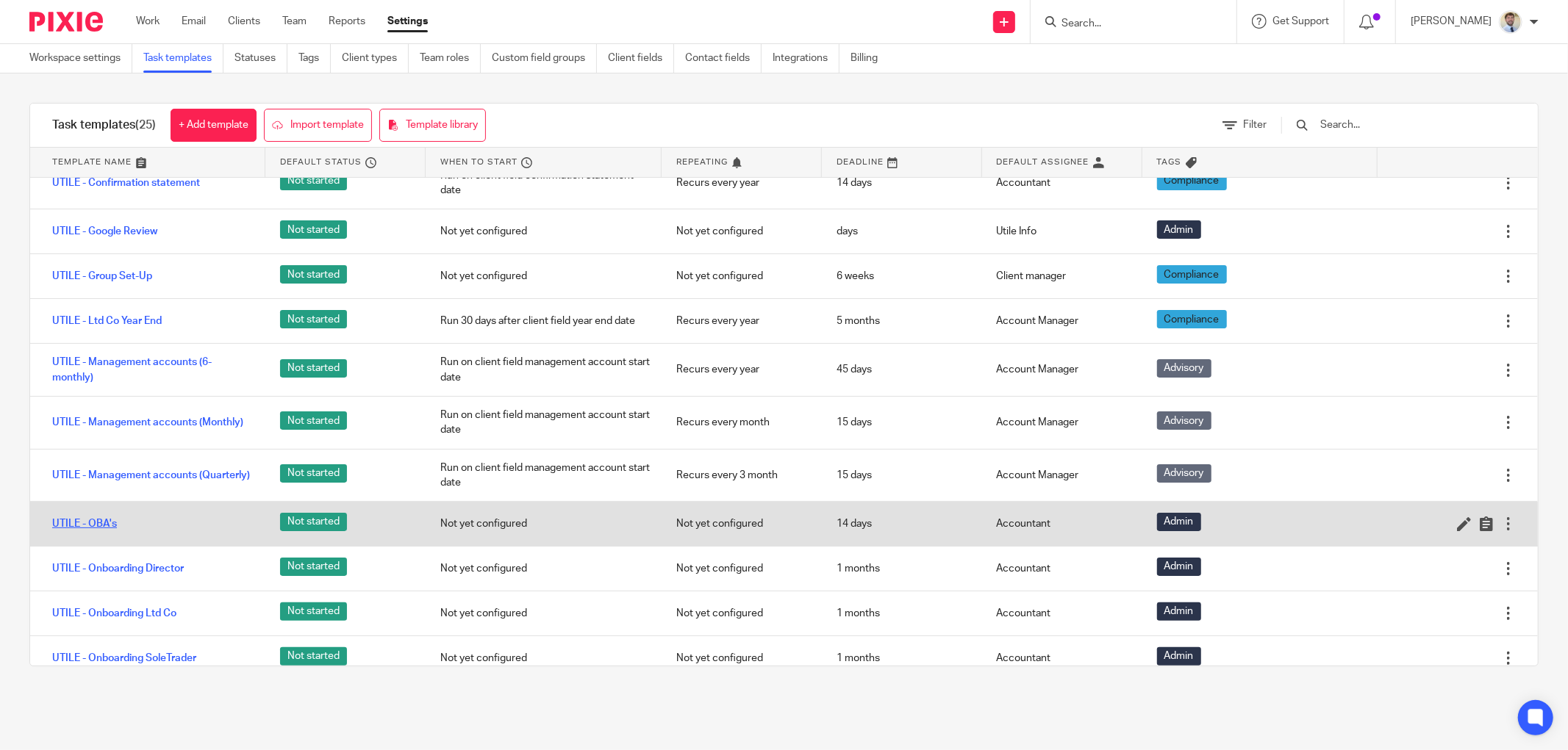
click at [103, 526] on link "UTILE - OBA's" at bounding box center [84, 524] width 65 height 15
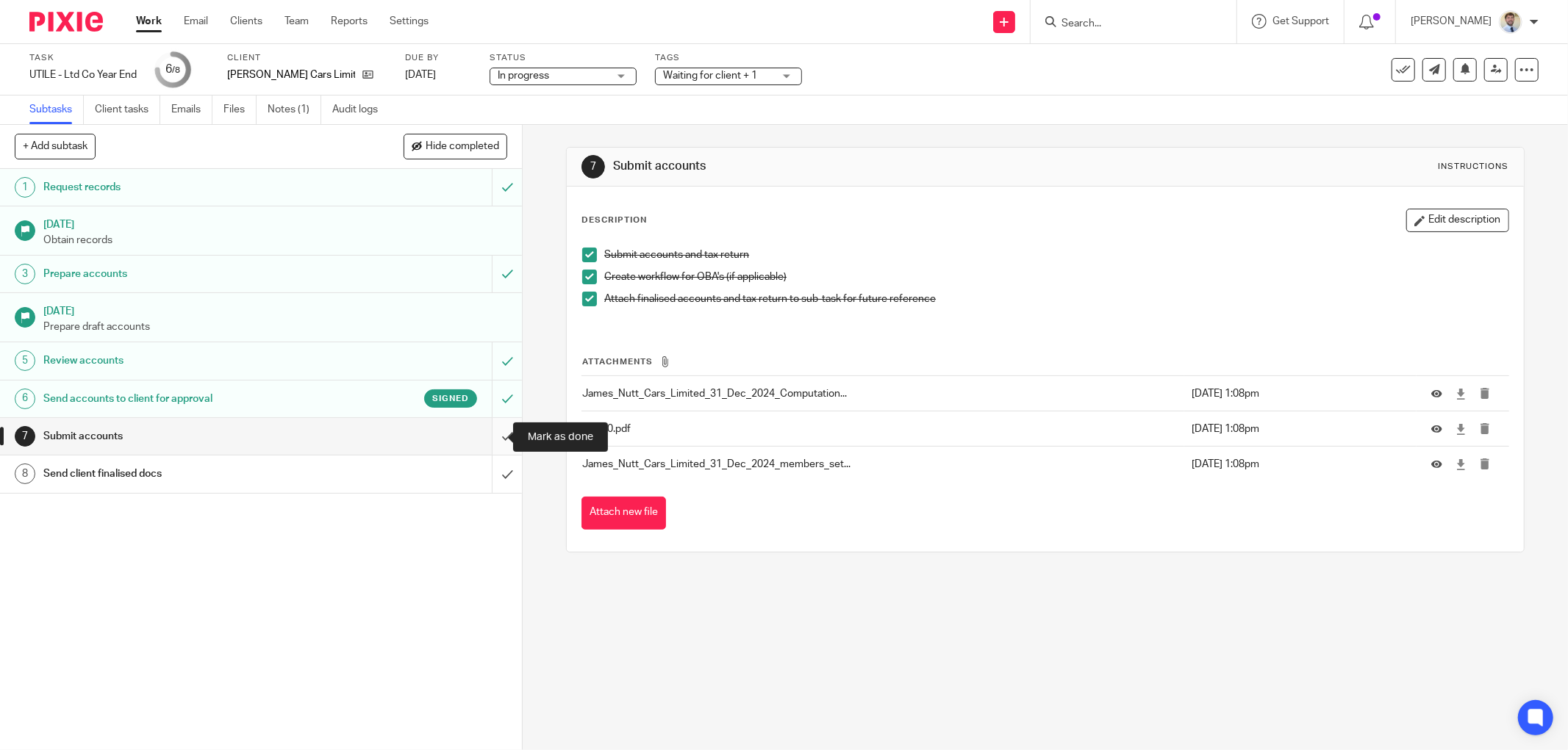
click at [493, 436] on input "submit" at bounding box center [261, 436] width 522 height 37
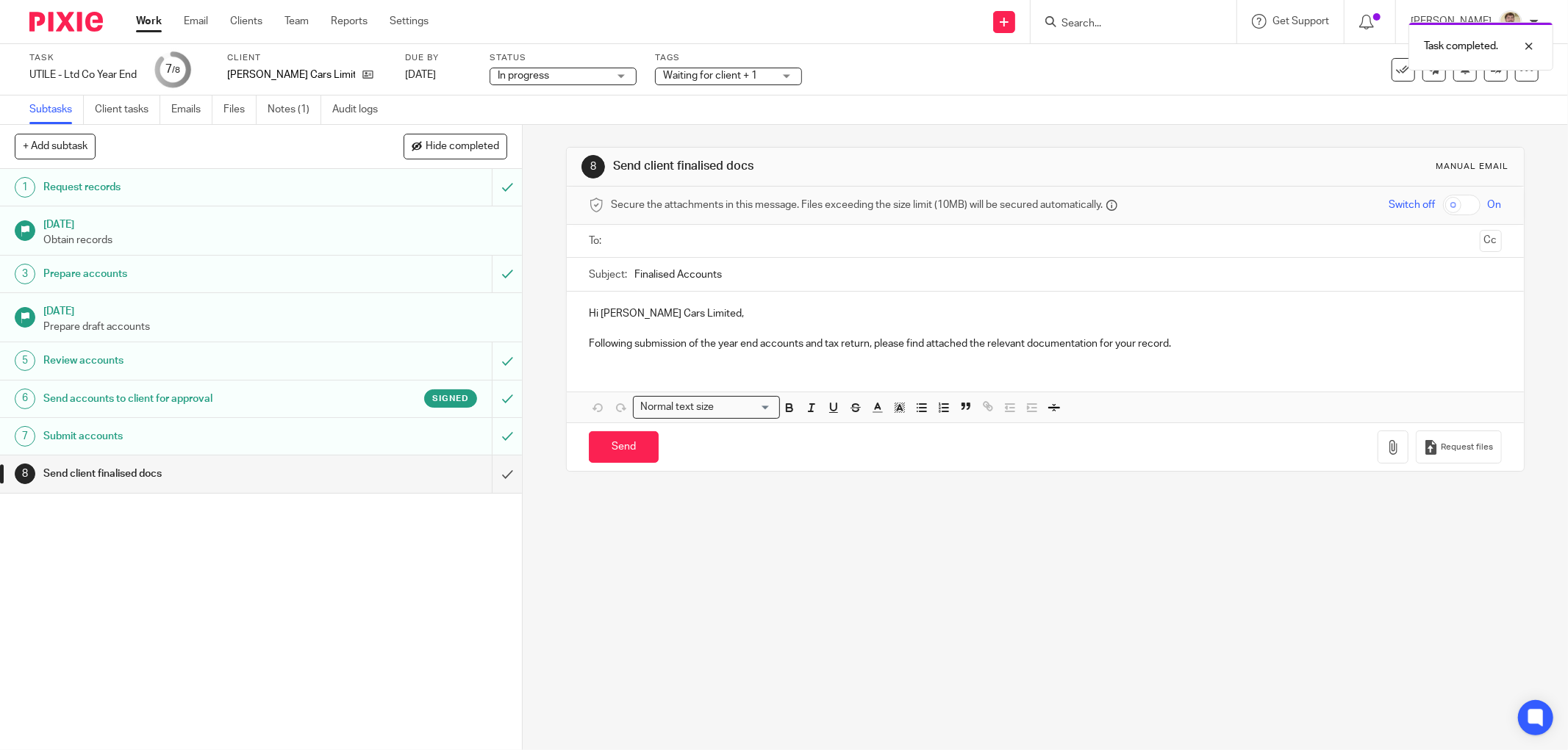
click at [681, 248] on input "text" at bounding box center [1044, 241] width 857 height 17
click at [707, 318] on p "Hi James Nutt Cars Limited," at bounding box center [1045, 317] width 913 height 15
drag, startPoint x: 711, startPoint y: 319, endPoint x: 626, endPoint y: 319, distance: 85.0
click at [626, 319] on p "Hi James Nutt Cars Limited," at bounding box center [1045, 317] width 913 height 15
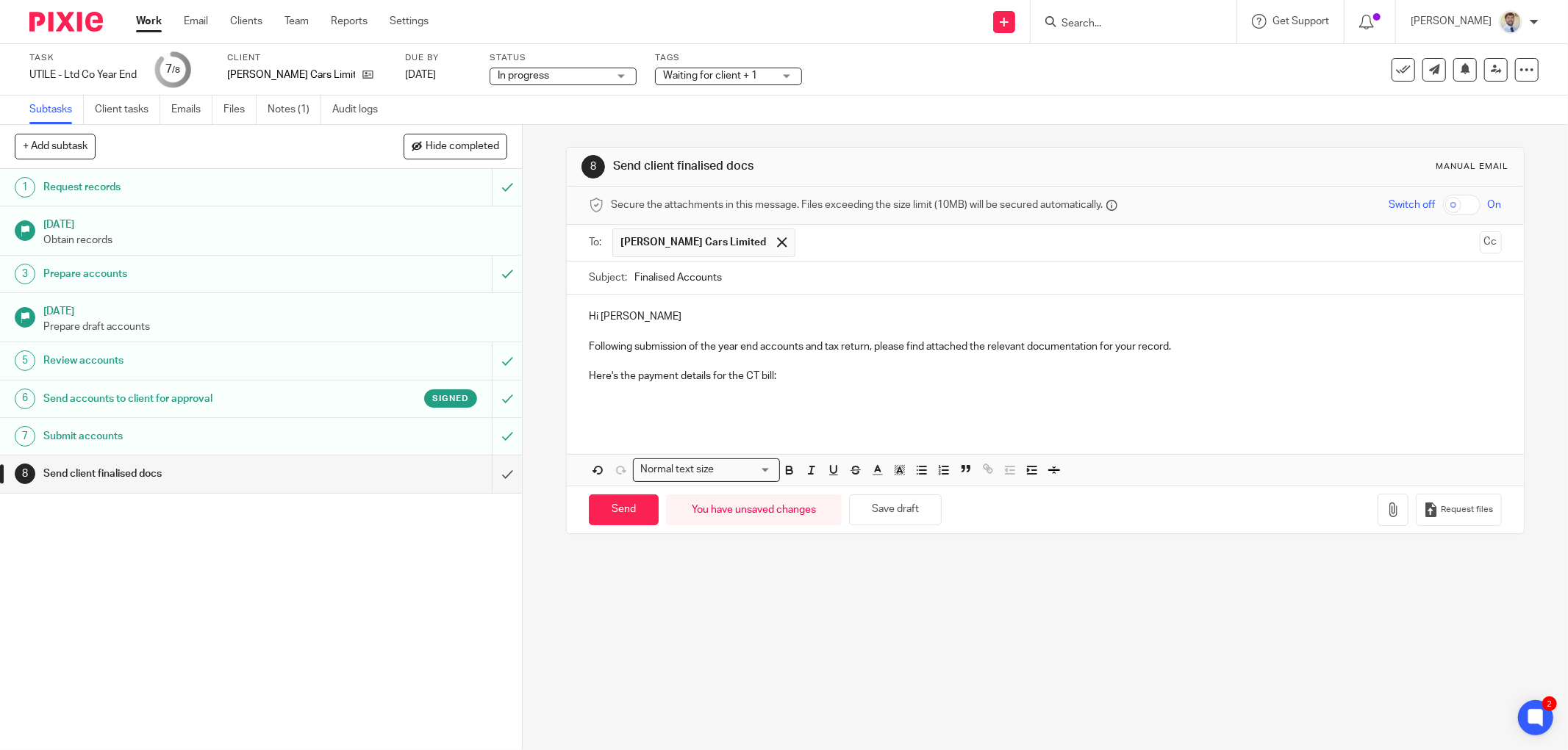
click at [761, 407] on p at bounding box center [1045, 407] width 913 height 15
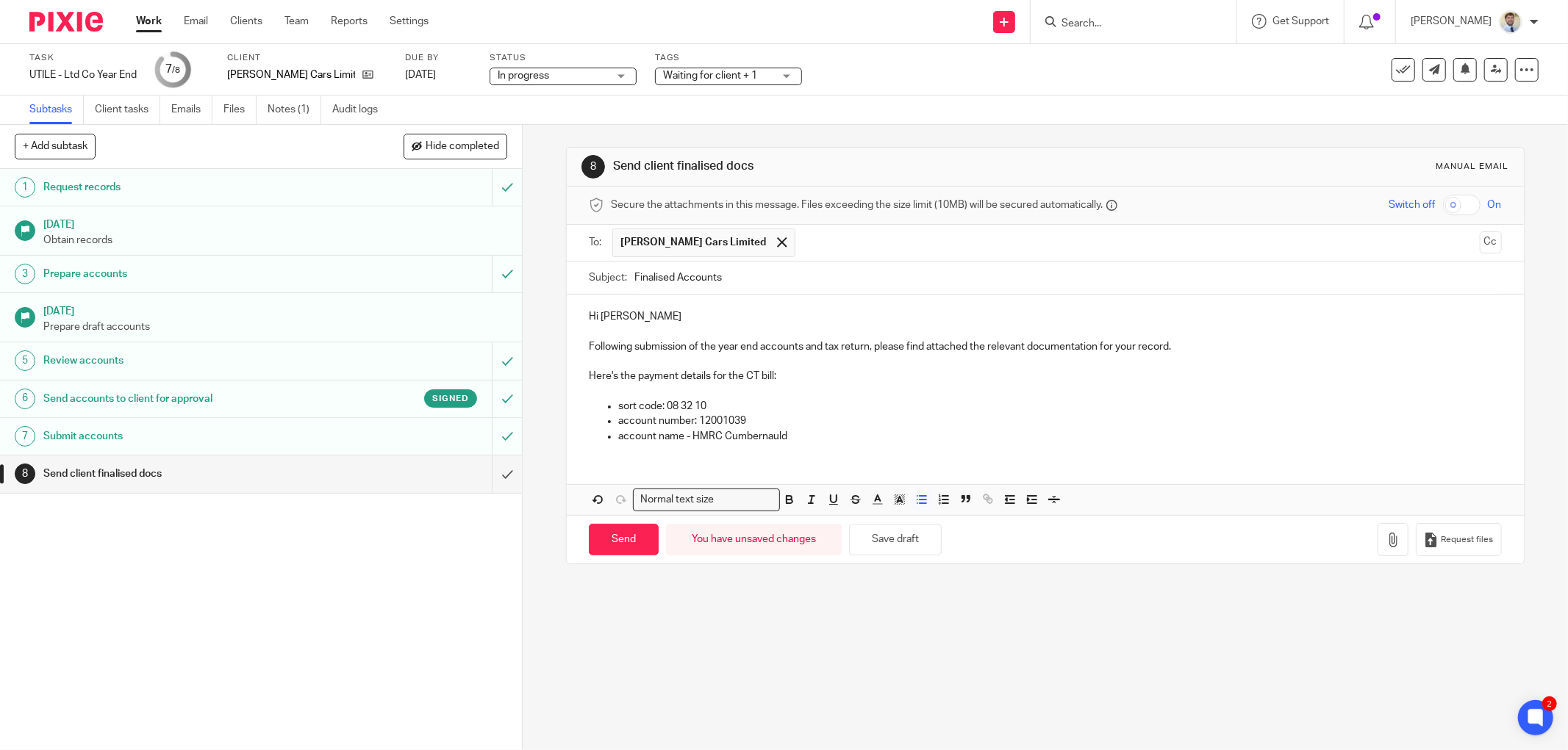
drag, startPoint x: 770, startPoint y: 439, endPoint x: 807, endPoint y: 432, distance: 37.7
click at [784, 436] on p "account name - HMRC Cumbernauld" at bounding box center [1060, 436] width 884 height 15
click at [809, 432] on p "account name - HMRC Cumbernauld" at bounding box center [1060, 436] width 884 height 15
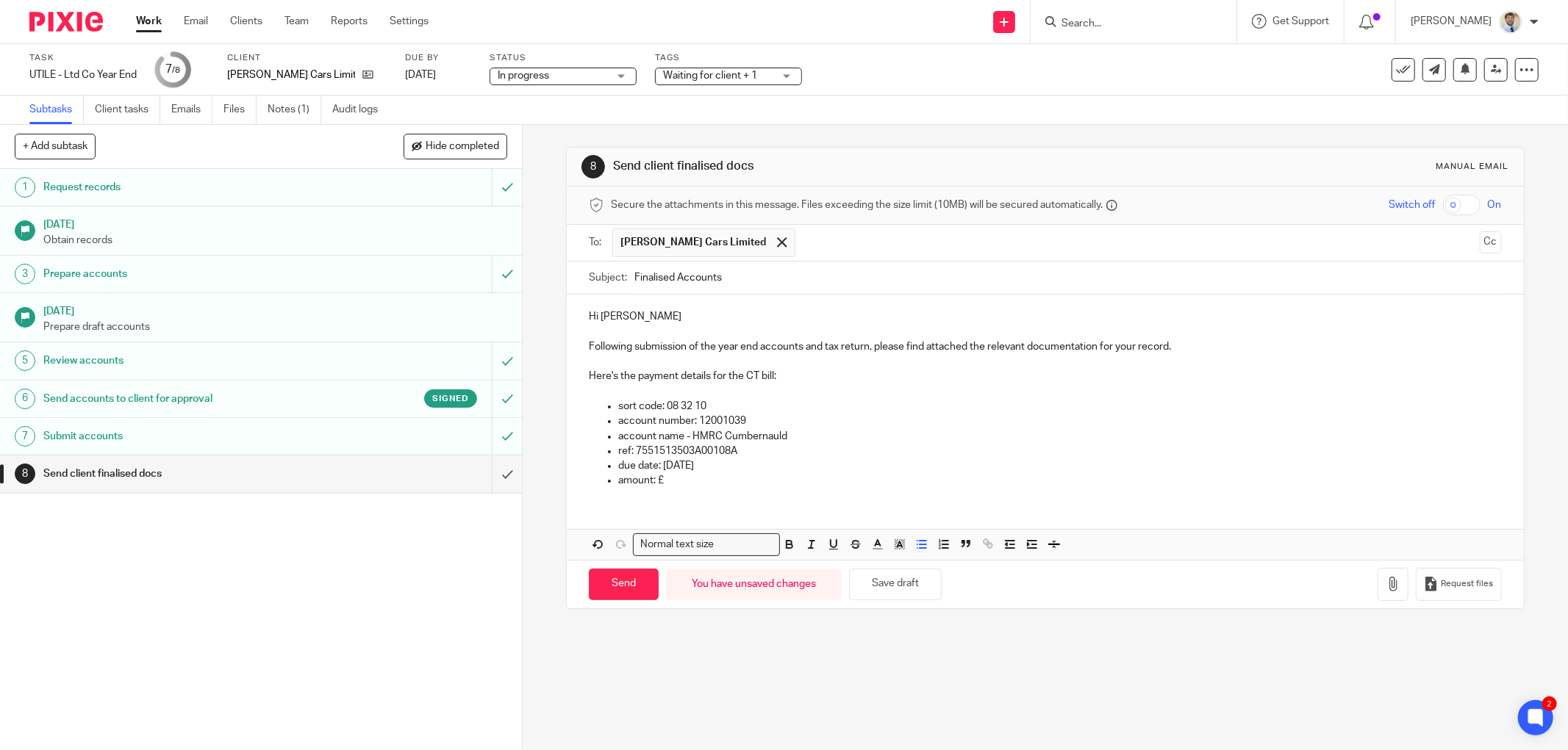
click at [681, 482] on p "amount: £" at bounding box center [1060, 481] width 884 height 15
click at [1385, 591] on icon "button" at bounding box center [1393, 585] width 15 height 15
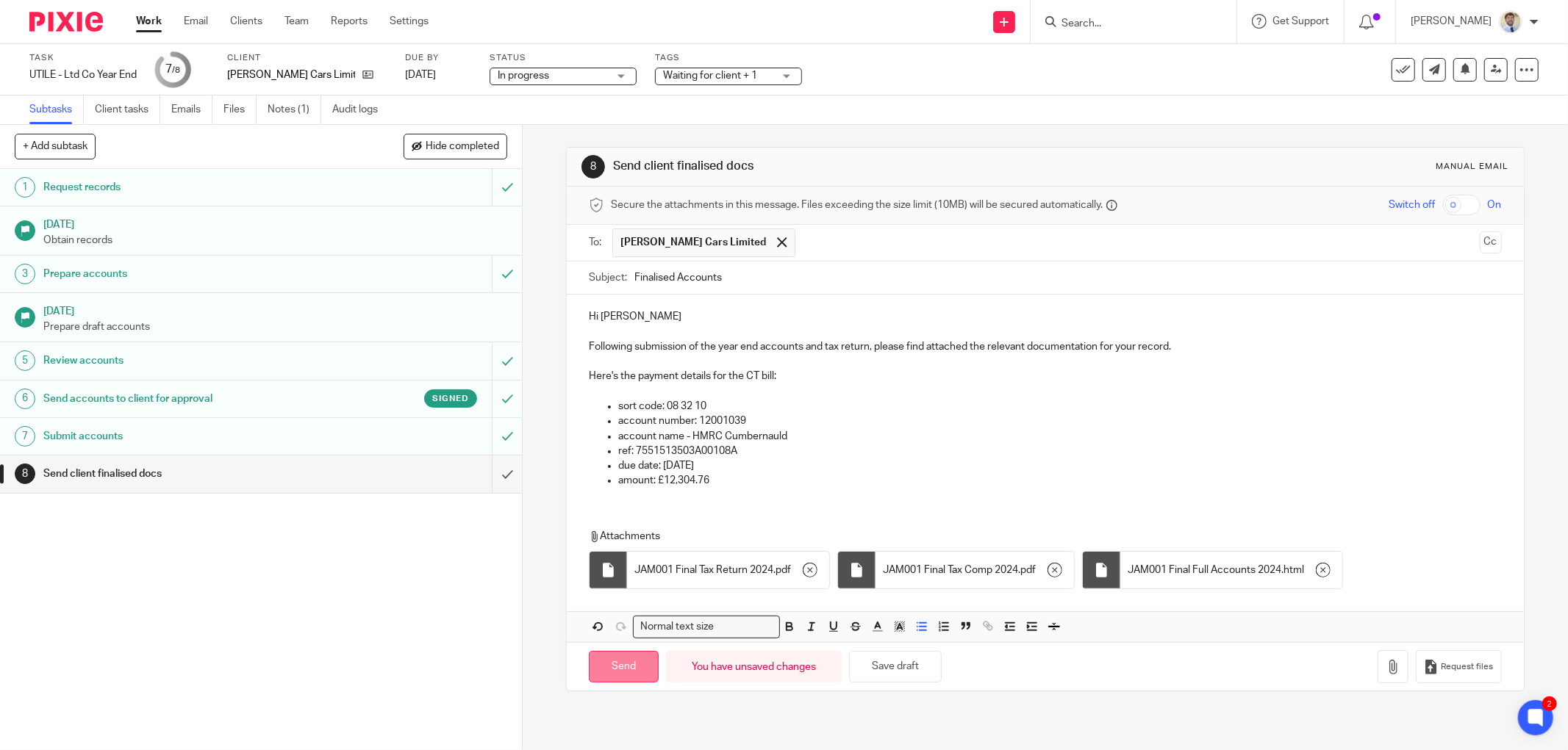
click at [612, 664] on input "Send" at bounding box center [623, 667] width 70 height 31
type input "Sent"
click at [528, 408] on div "8 Send client finalised docs Manual email Secure the attachments in this messag…" at bounding box center [1045, 438] width 1045 height 626
